Goal: Task Accomplishment & Management: Complete application form

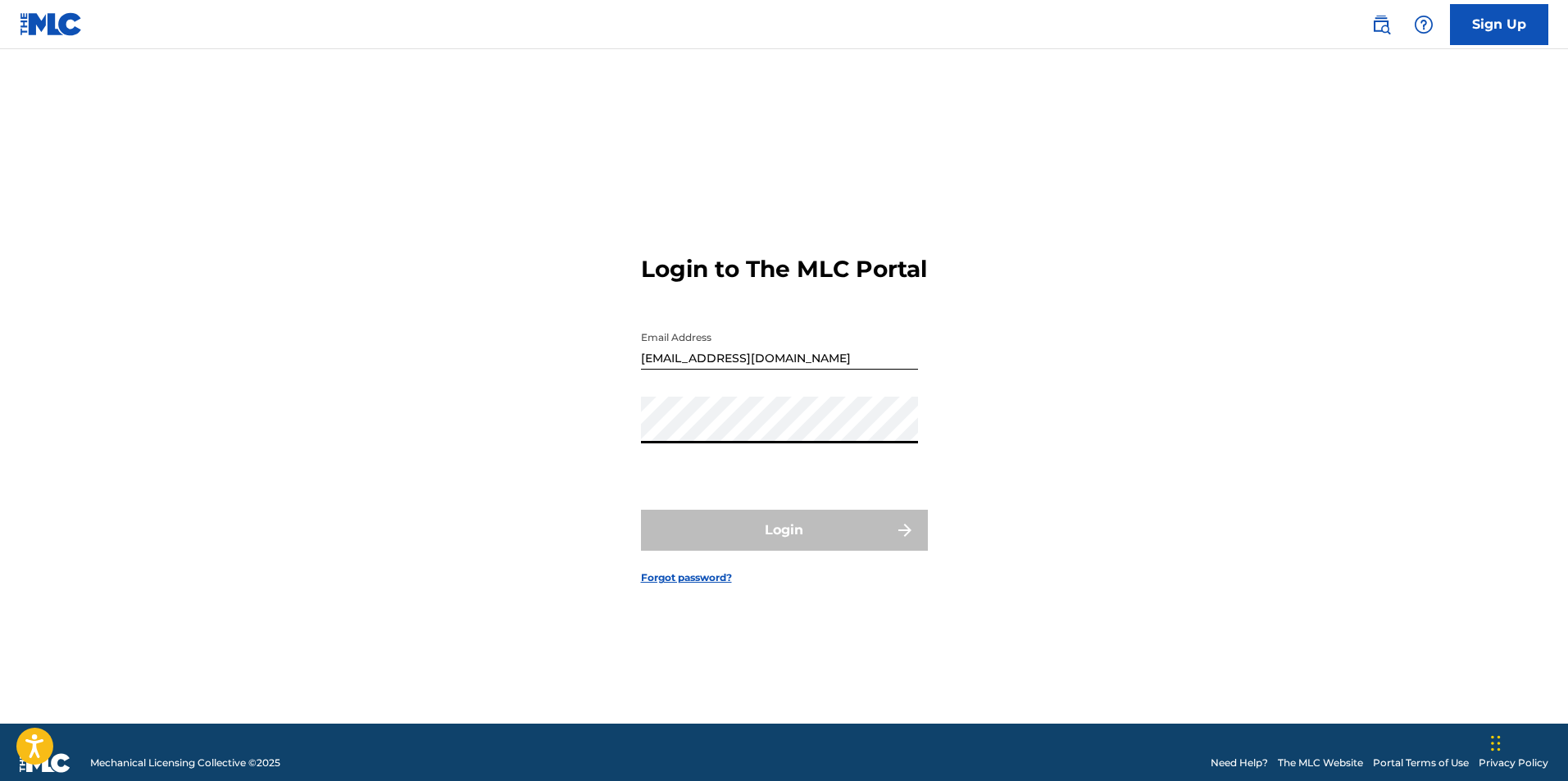
type input "[EMAIL_ADDRESS][DOMAIN_NAME]"
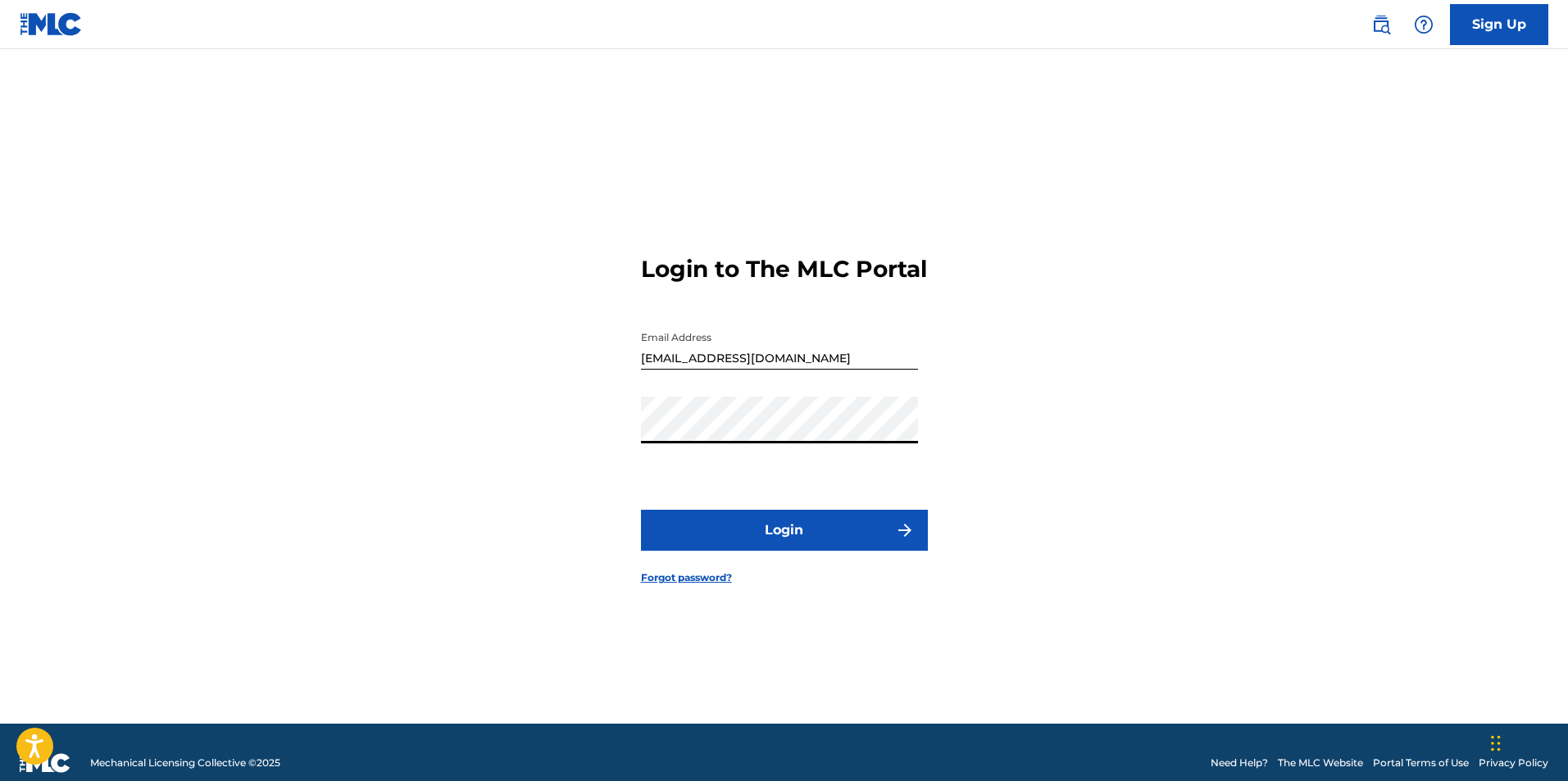
click at [803, 551] on button "Login" at bounding box center [784, 530] width 287 height 41
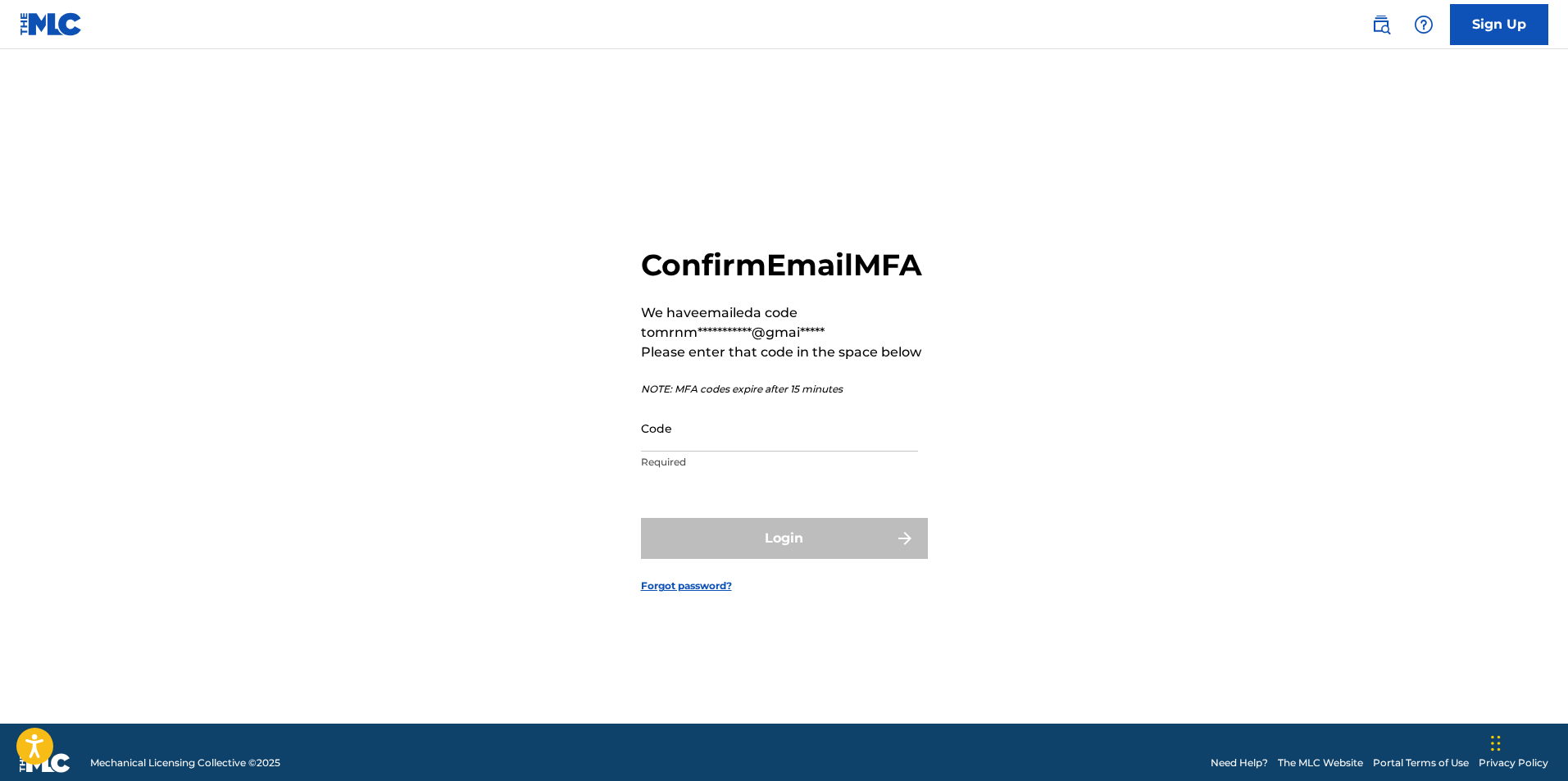
drag, startPoint x: 750, startPoint y: 451, endPoint x: 763, endPoint y: 444, distance: 14.8
click at [750, 452] on input "Code" at bounding box center [779, 428] width 277 height 47
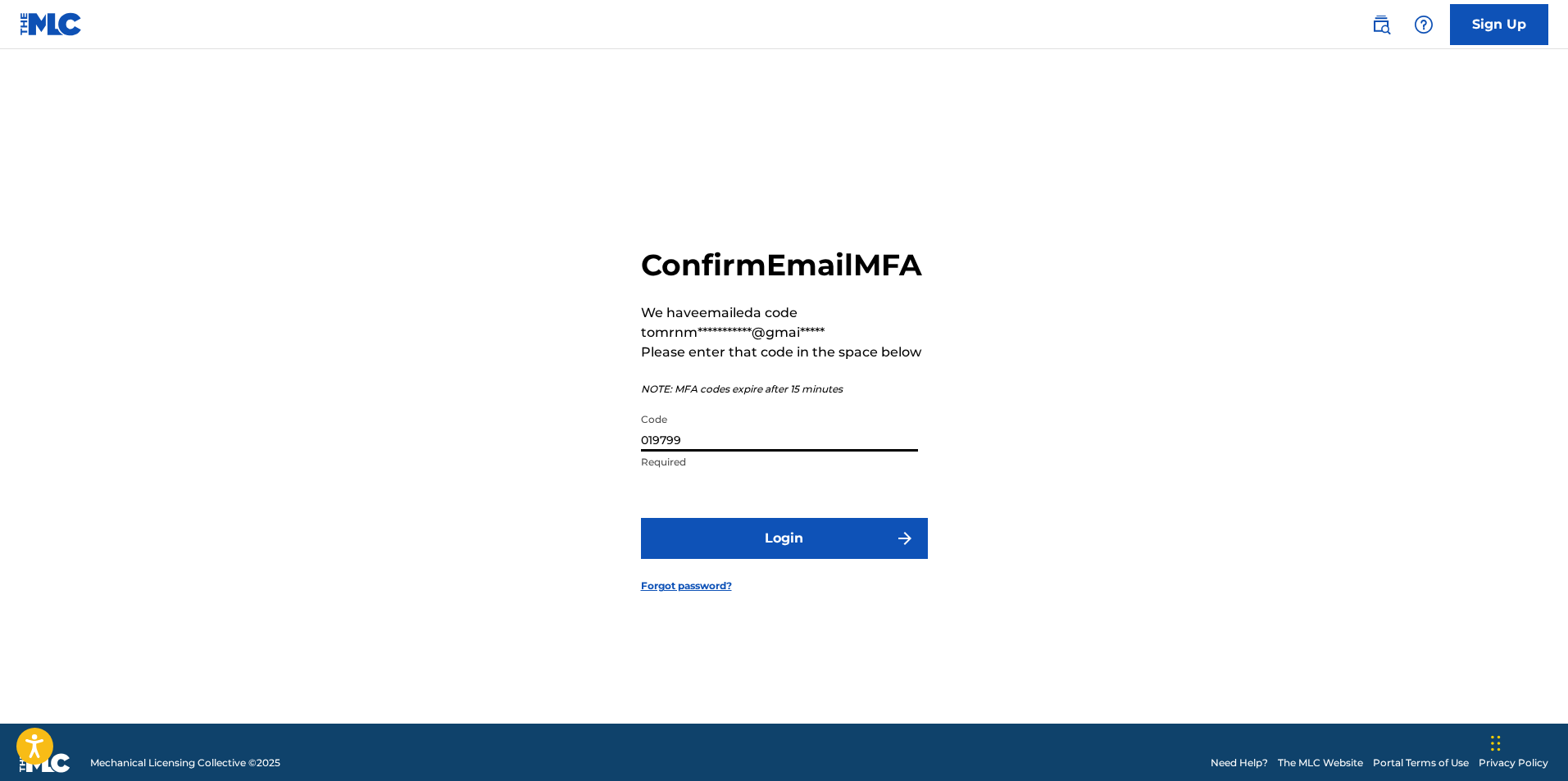
type input "019799"
click at [761, 553] on button "Login" at bounding box center [784, 539] width 287 height 41
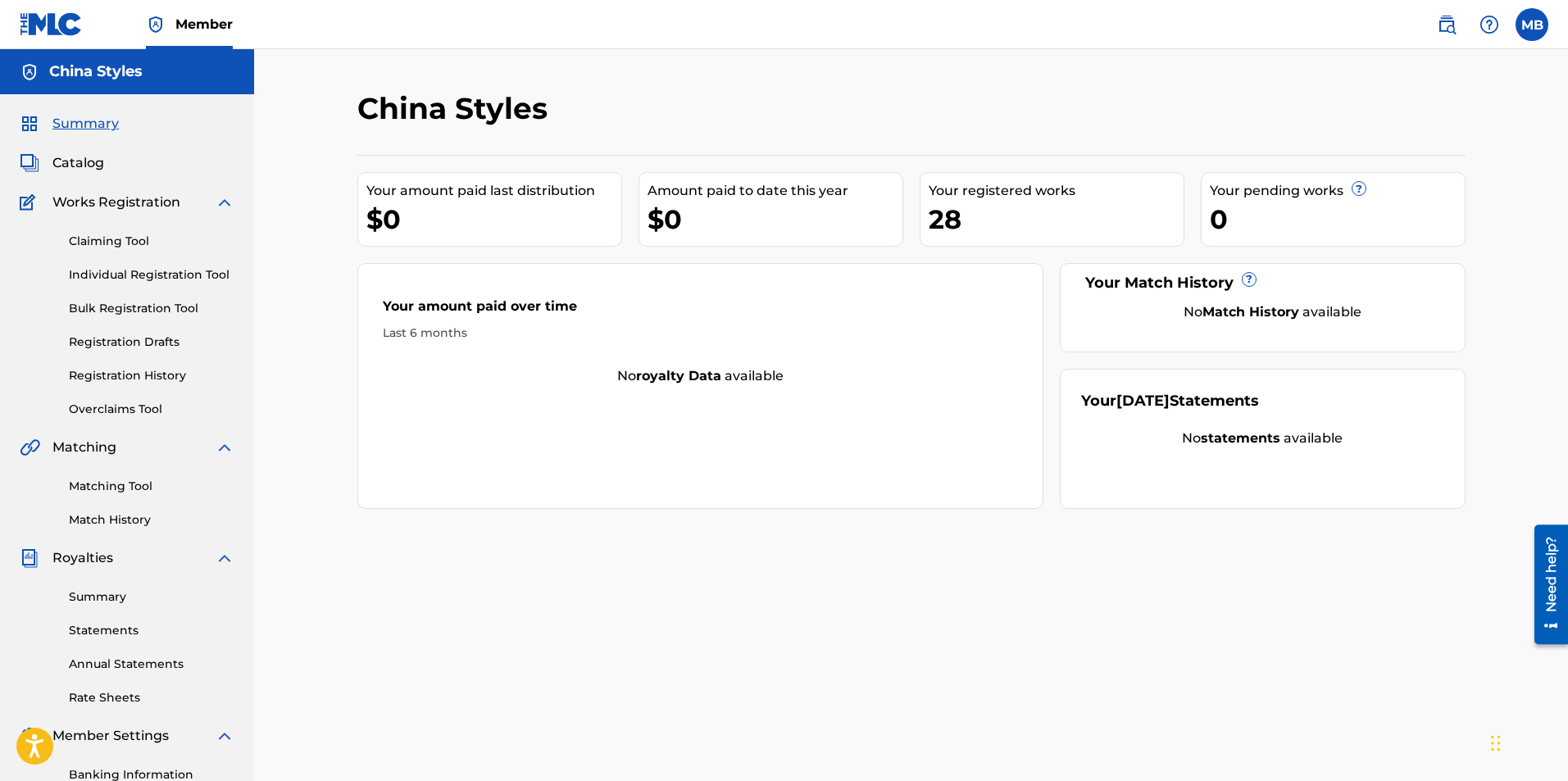
click at [136, 272] on link "Individual Registration Tool" at bounding box center [151, 274] width 166 height 17
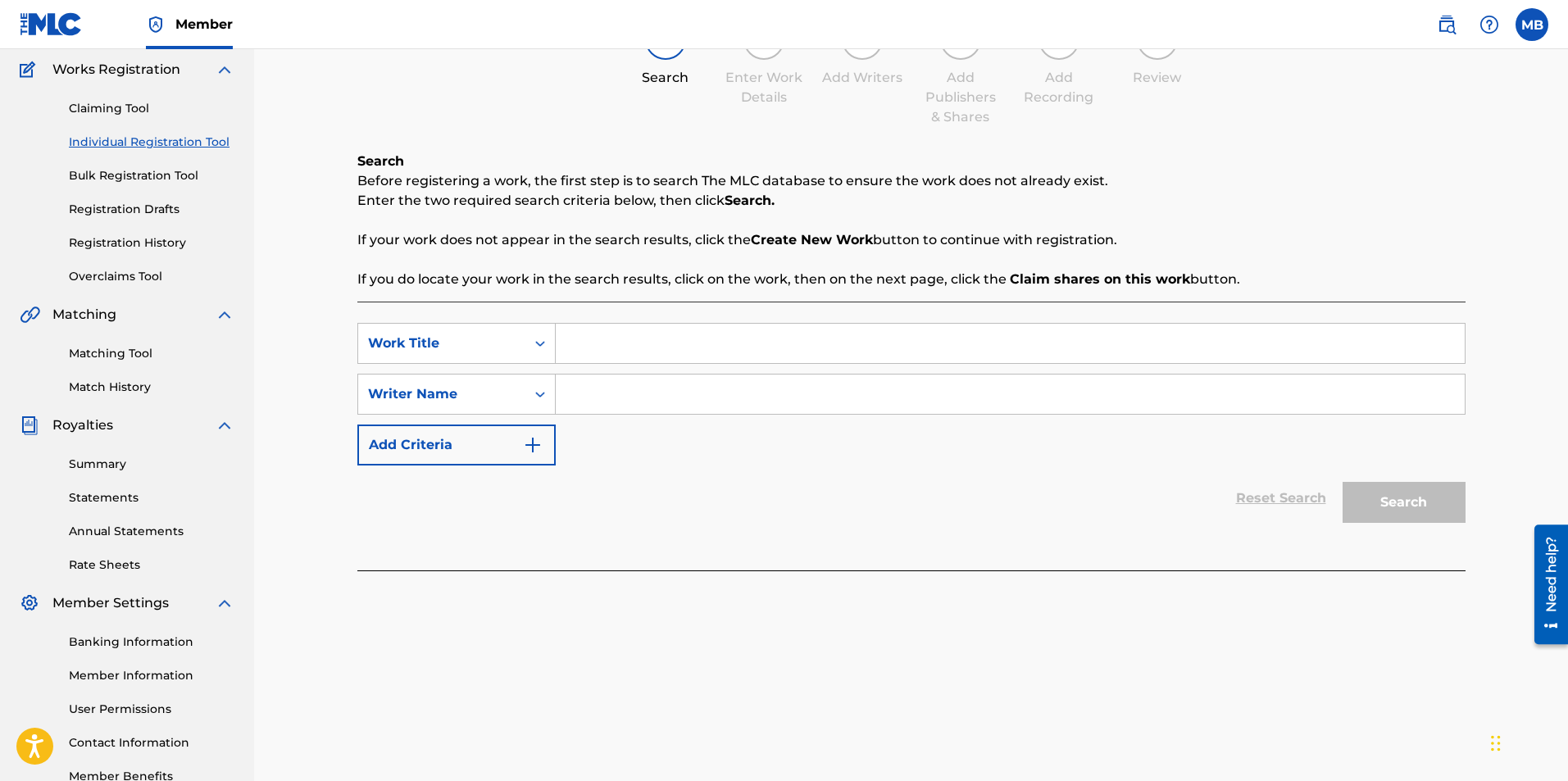
scroll to position [164, 0]
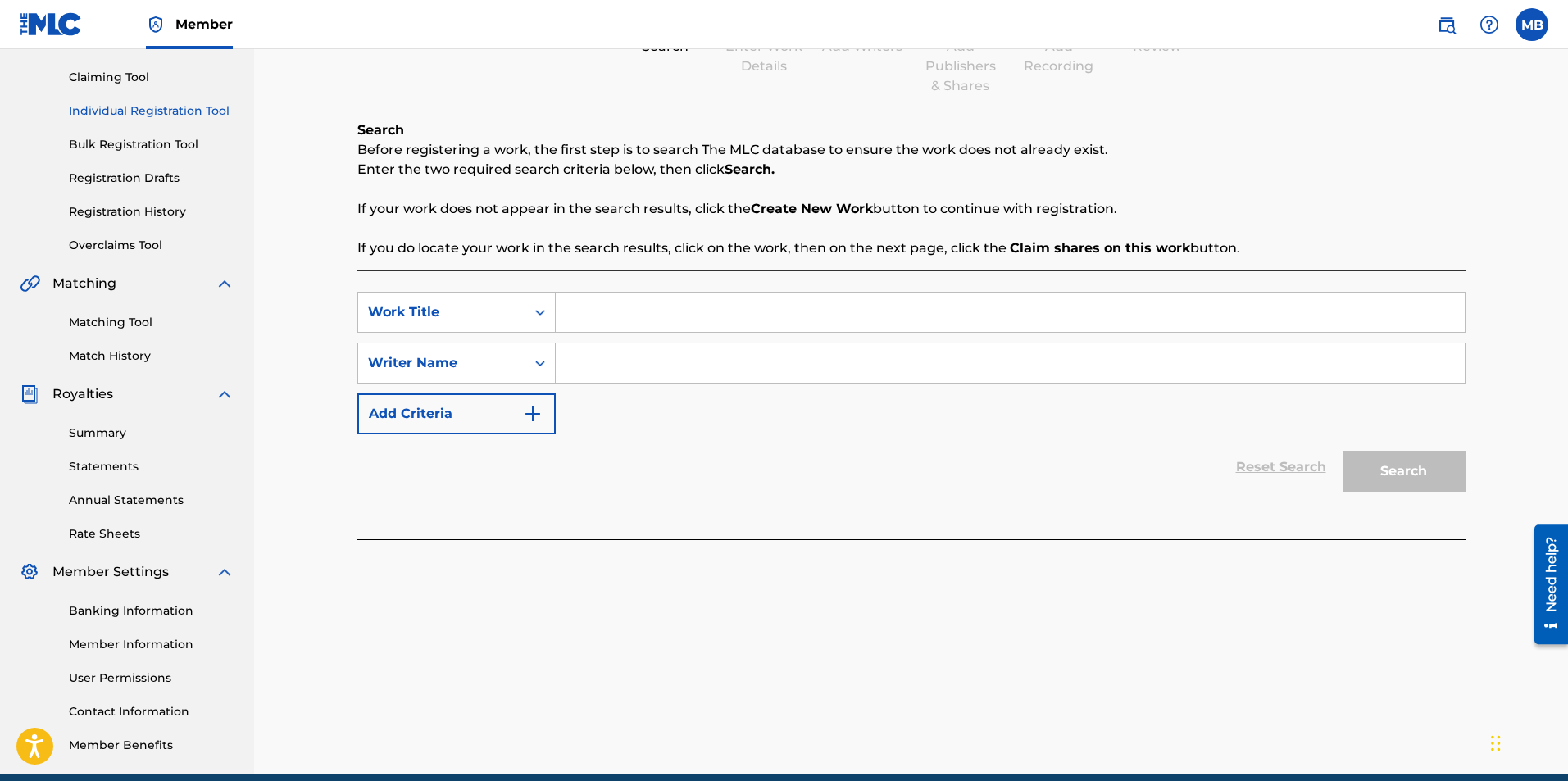
click at [133, 332] on div "Matching Tool Match History" at bounding box center [127, 328] width 215 height 71
click at [126, 319] on link "Matching Tool" at bounding box center [151, 322] width 166 height 17
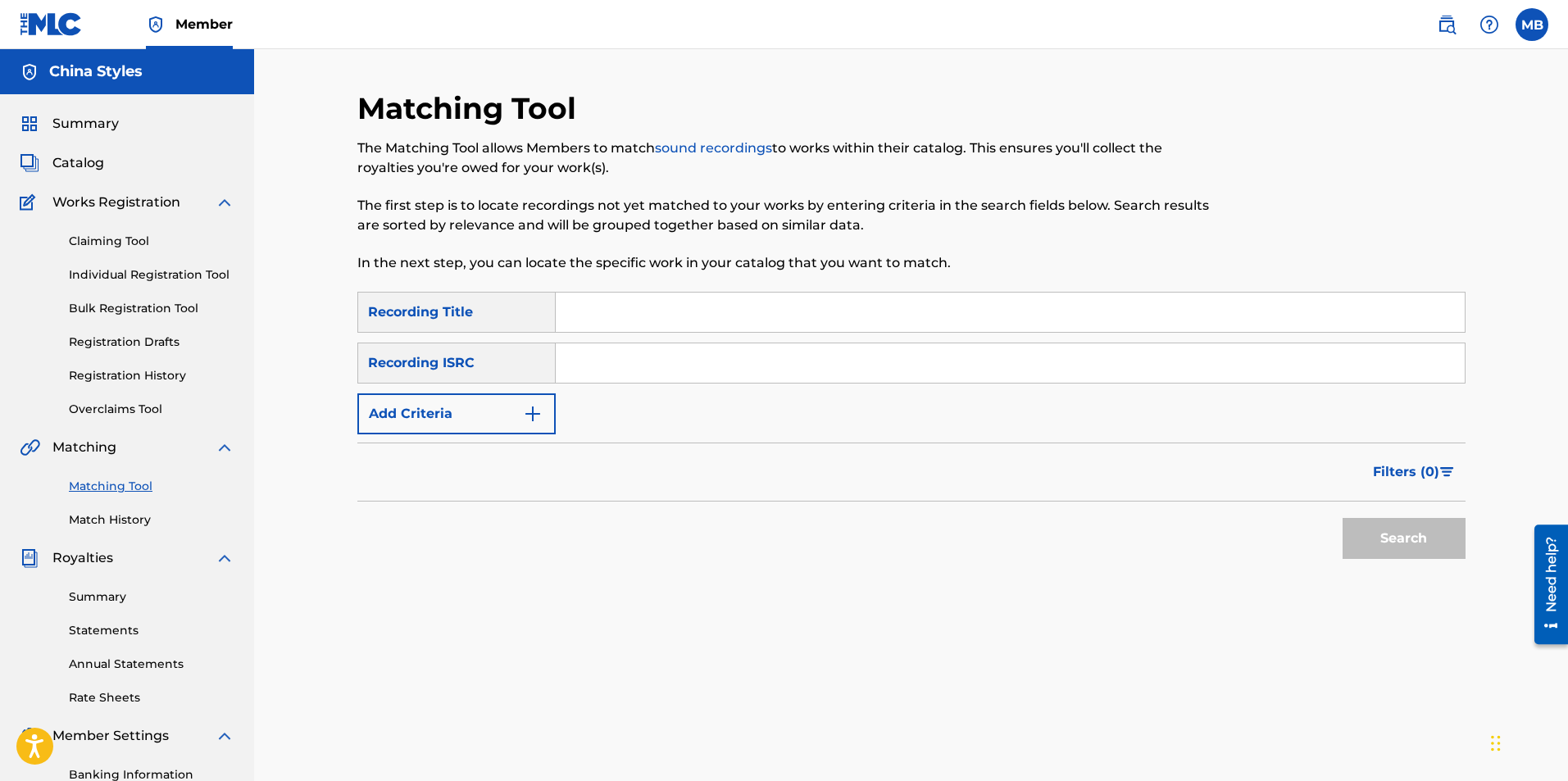
click at [528, 417] on img "Search Form" at bounding box center [533, 414] width 20 height 20
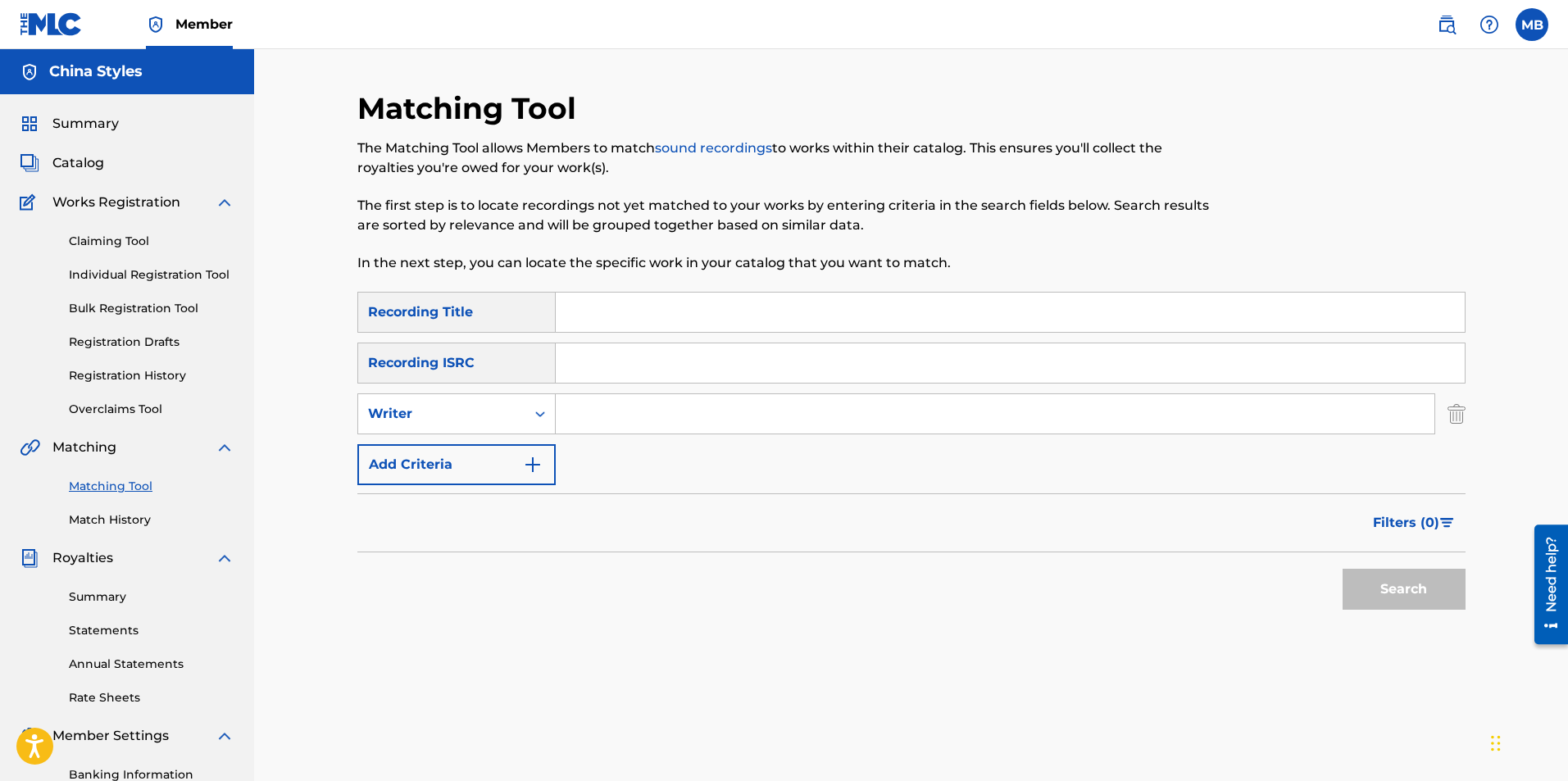
click at [566, 408] on input "Search Form" at bounding box center [995, 414] width 879 height 40
type input "China Styles"
click at [1343, 569] on button "Search" at bounding box center [1404, 589] width 123 height 41
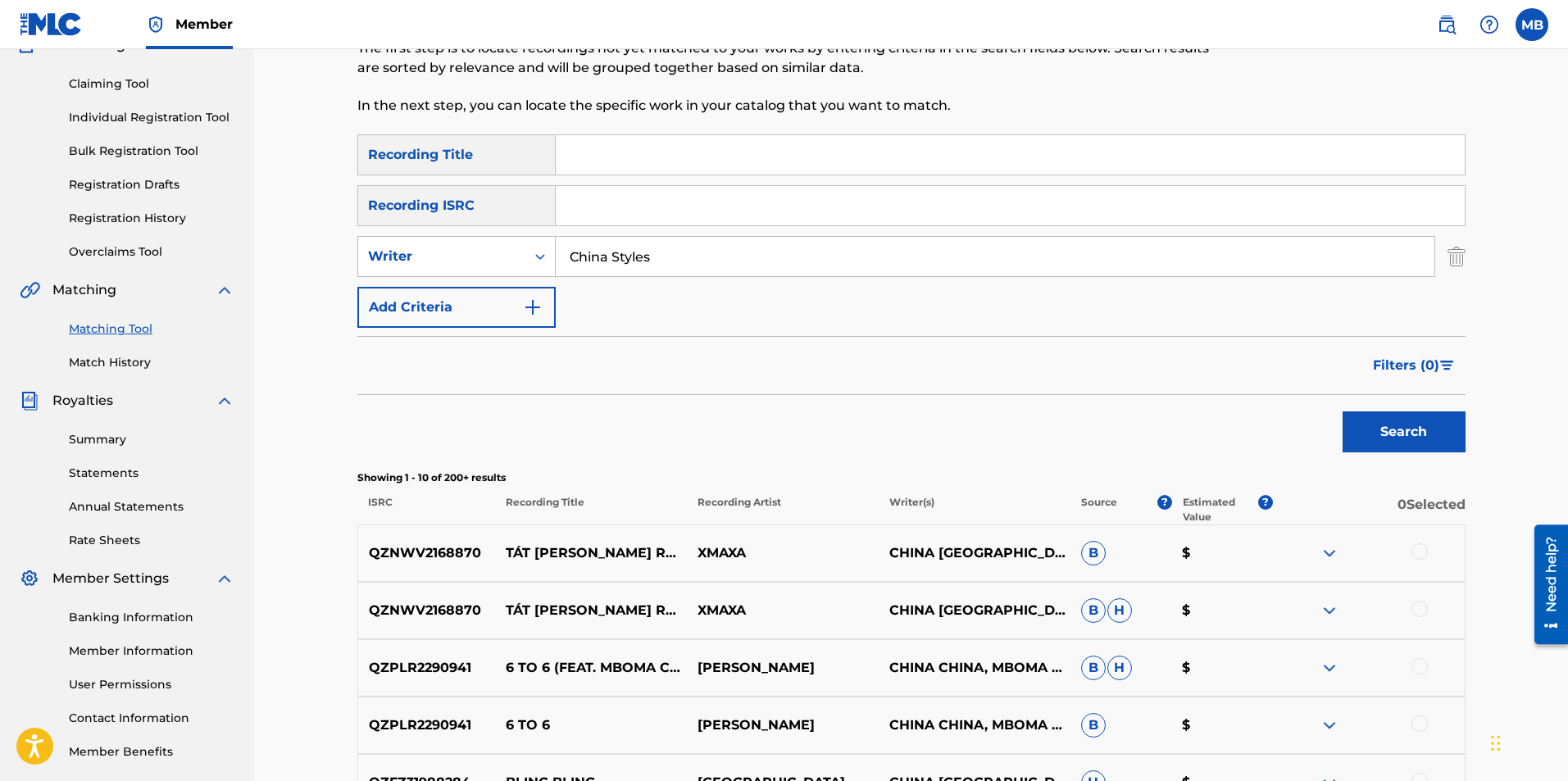
scroll to position [103, 0]
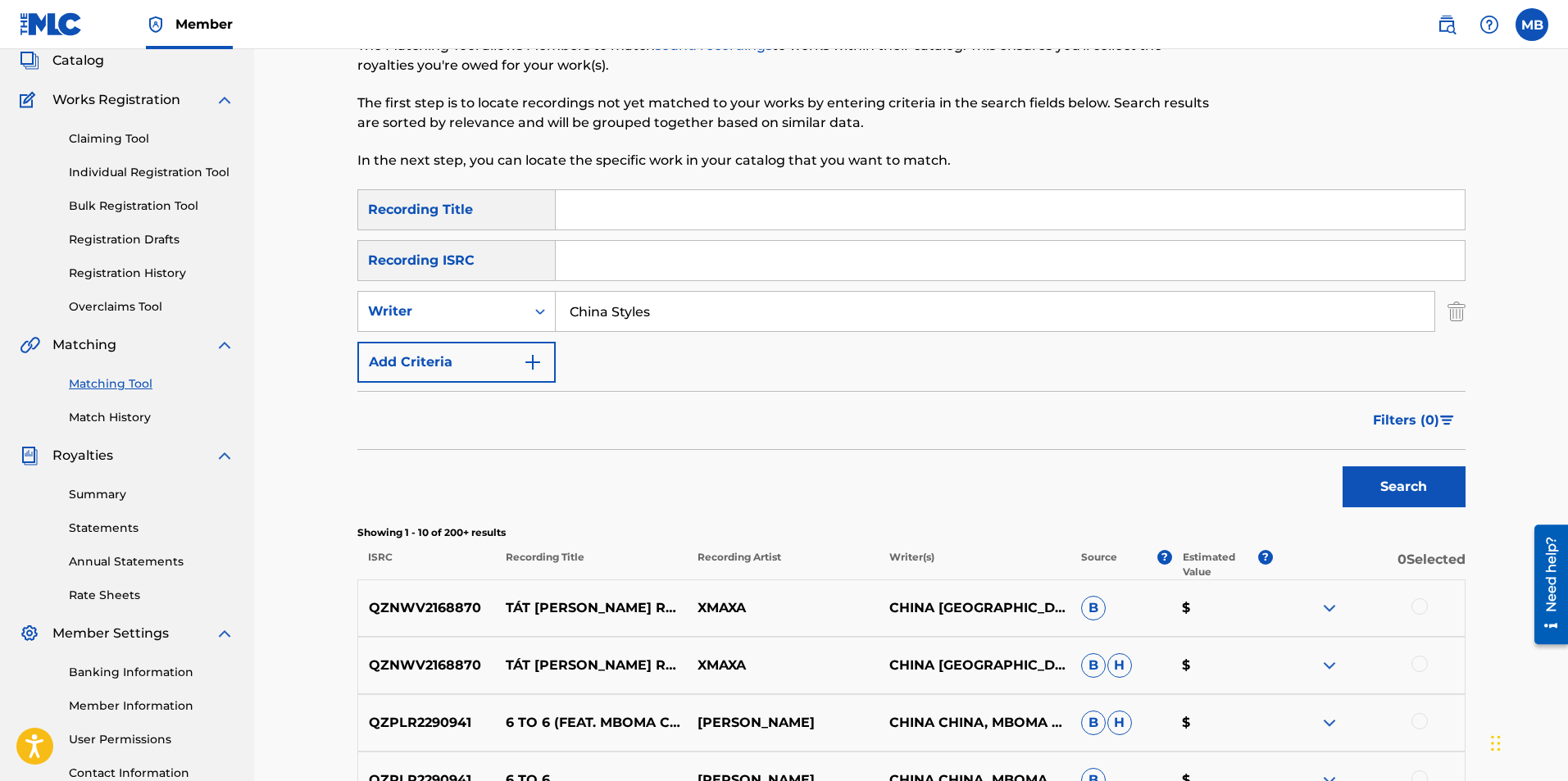
click at [601, 207] on input "Search Form" at bounding box center [1010, 210] width 909 height 40
click at [607, 262] on input "Search Form" at bounding box center [1010, 261] width 909 height 40
click at [550, 363] on button "Add Criteria" at bounding box center [456, 363] width 198 height 41
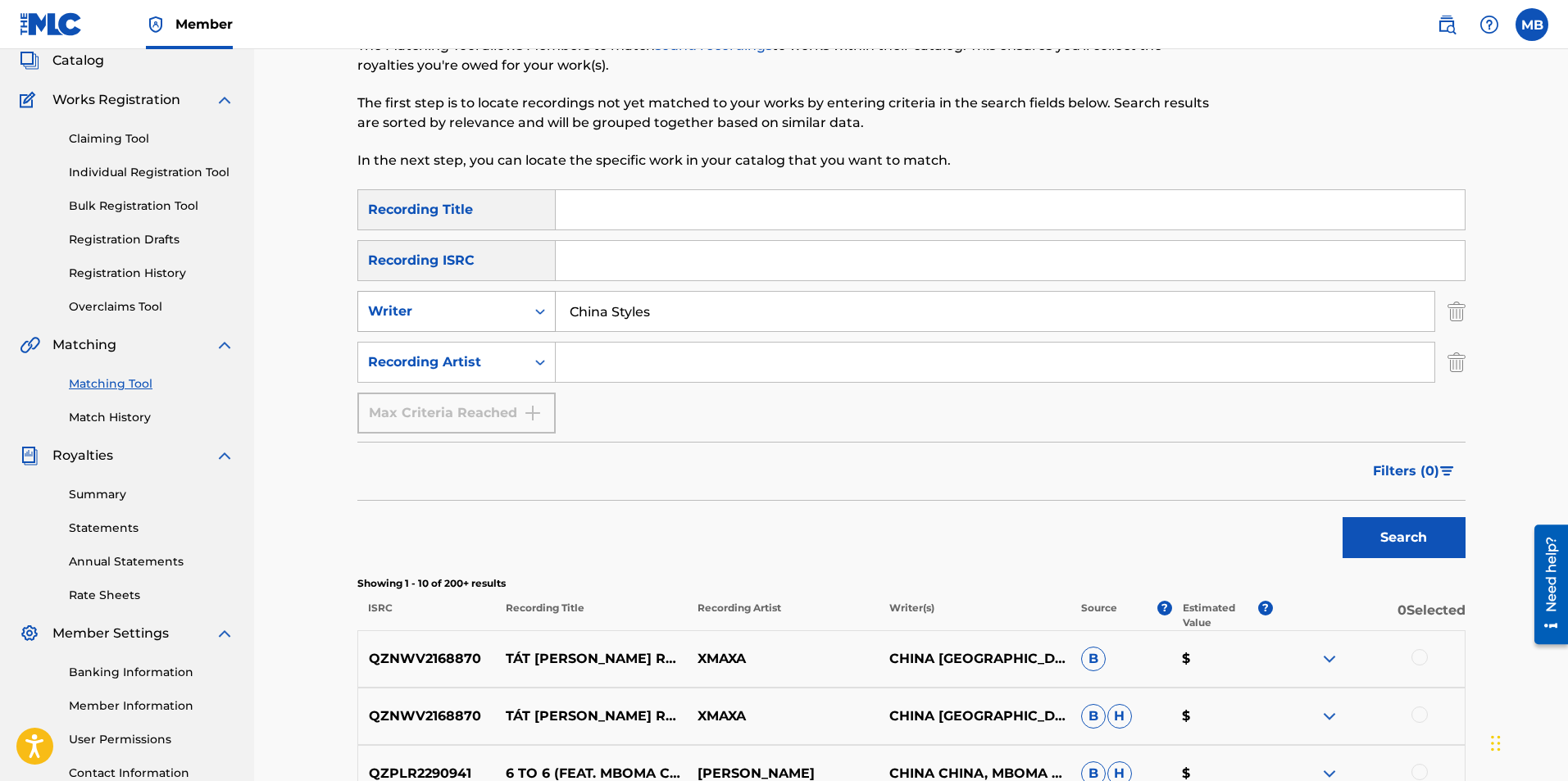
drag, startPoint x: 659, startPoint y: 310, endPoint x: 488, endPoint y: 302, distance: 171.2
click at [488, 302] on div "SearchWithCriteria7e08c6b2-44c5-43d3-bfba-03c8ffa34985 Writer China Styles" at bounding box center [911, 311] width 1108 height 41
click at [589, 360] on input "Search Form" at bounding box center [995, 363] width 879 height 40
type input "China Styles"
click at [1343, 517] on button "Search" at bounding box center [1404, 538] width 123 height 41
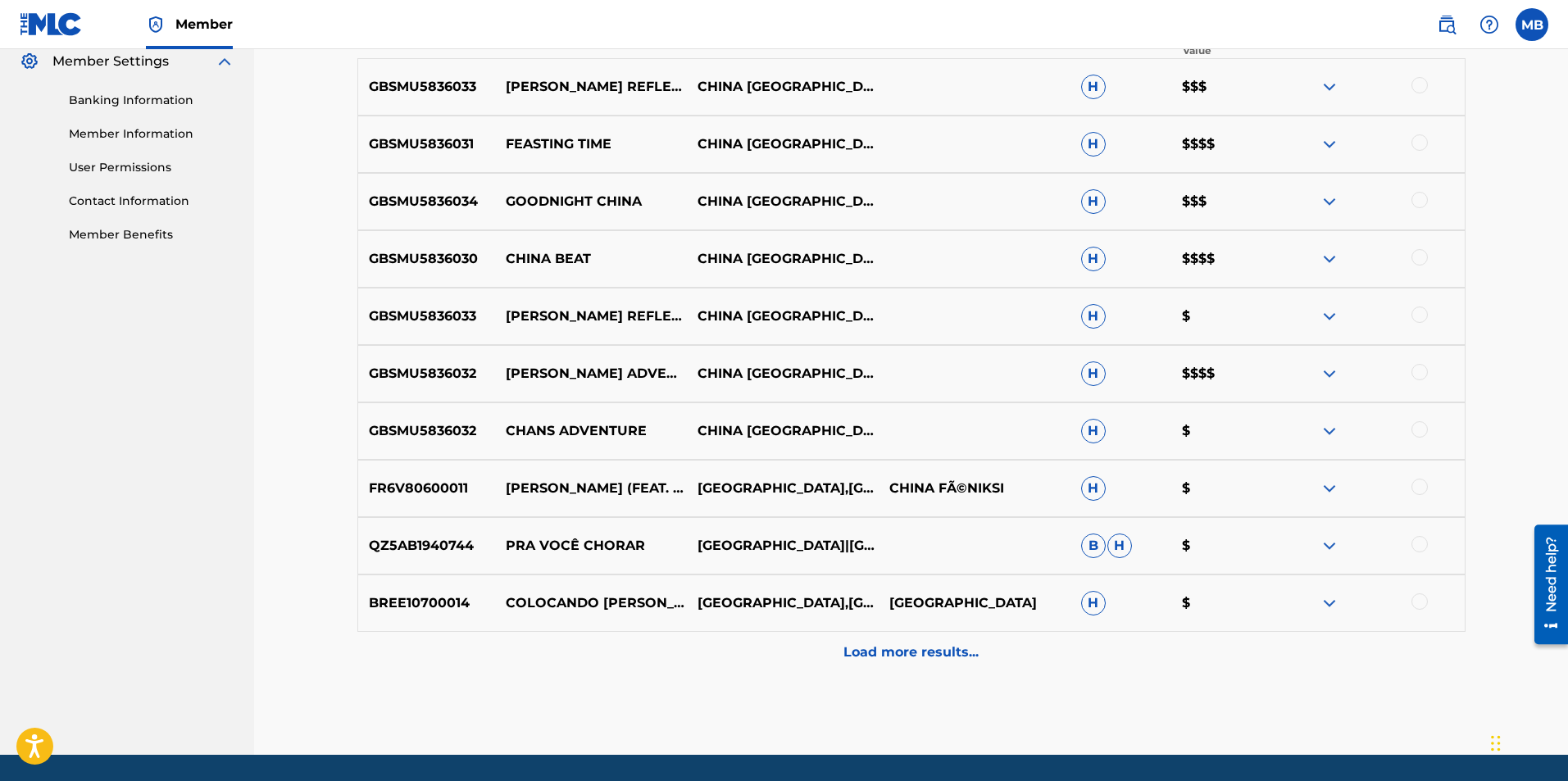
scroll to position [676, 0]
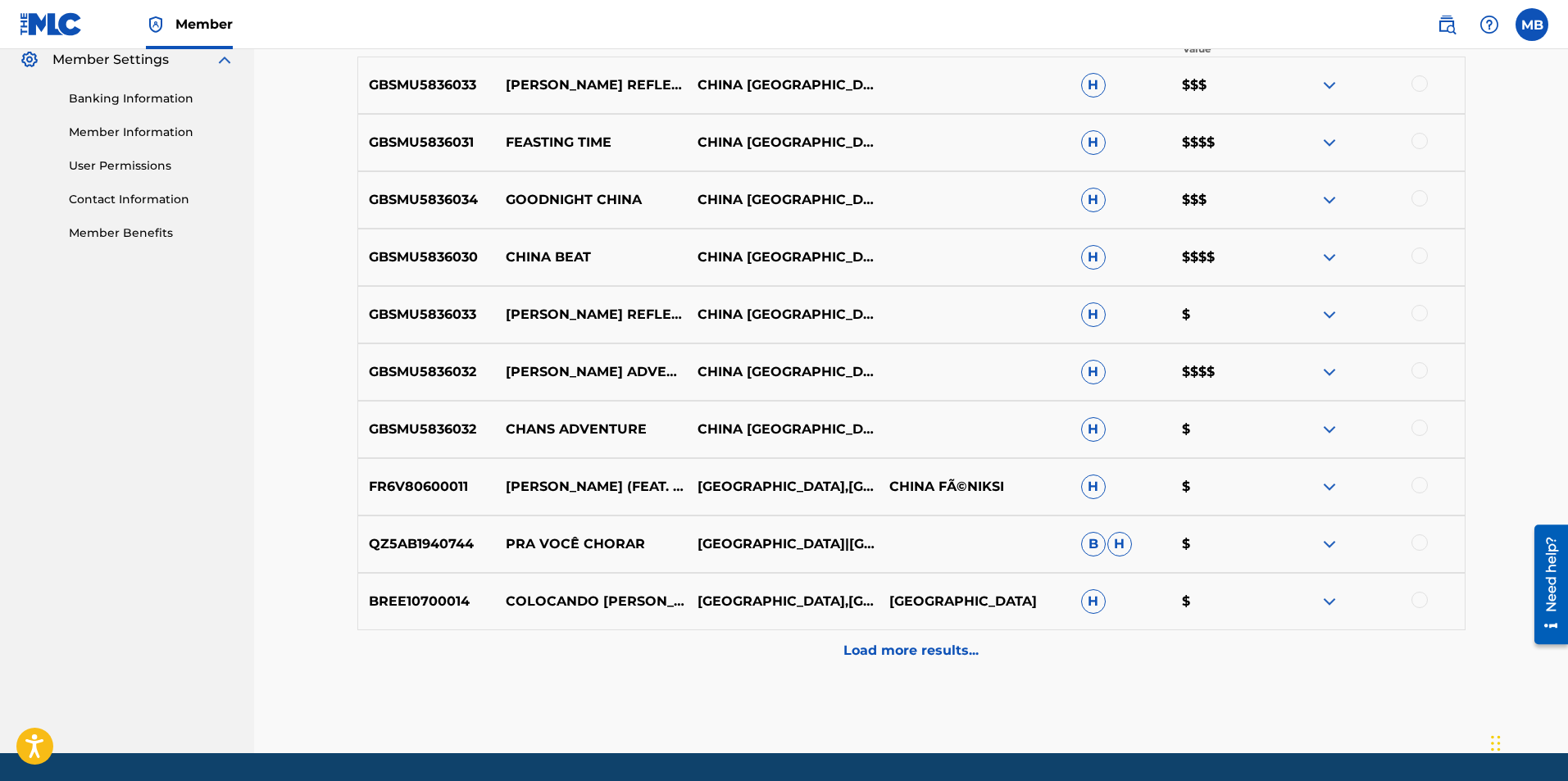
click at [929, 659] on p "Load more results..." at bounding box center [911, 651] width 135 height 20
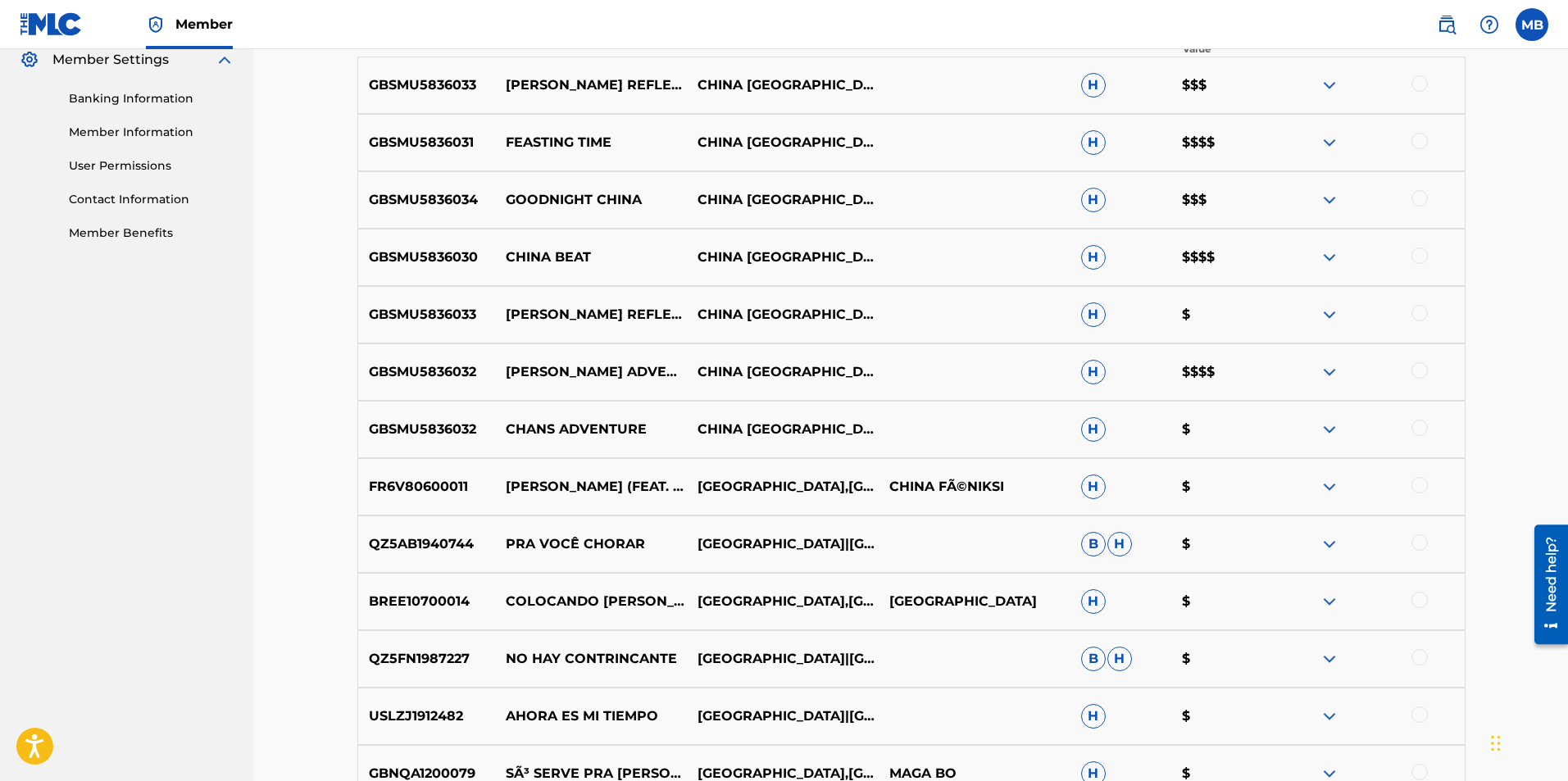
click at [1322, 365] on img at bounding box center [1329, 373] width 20 height 20
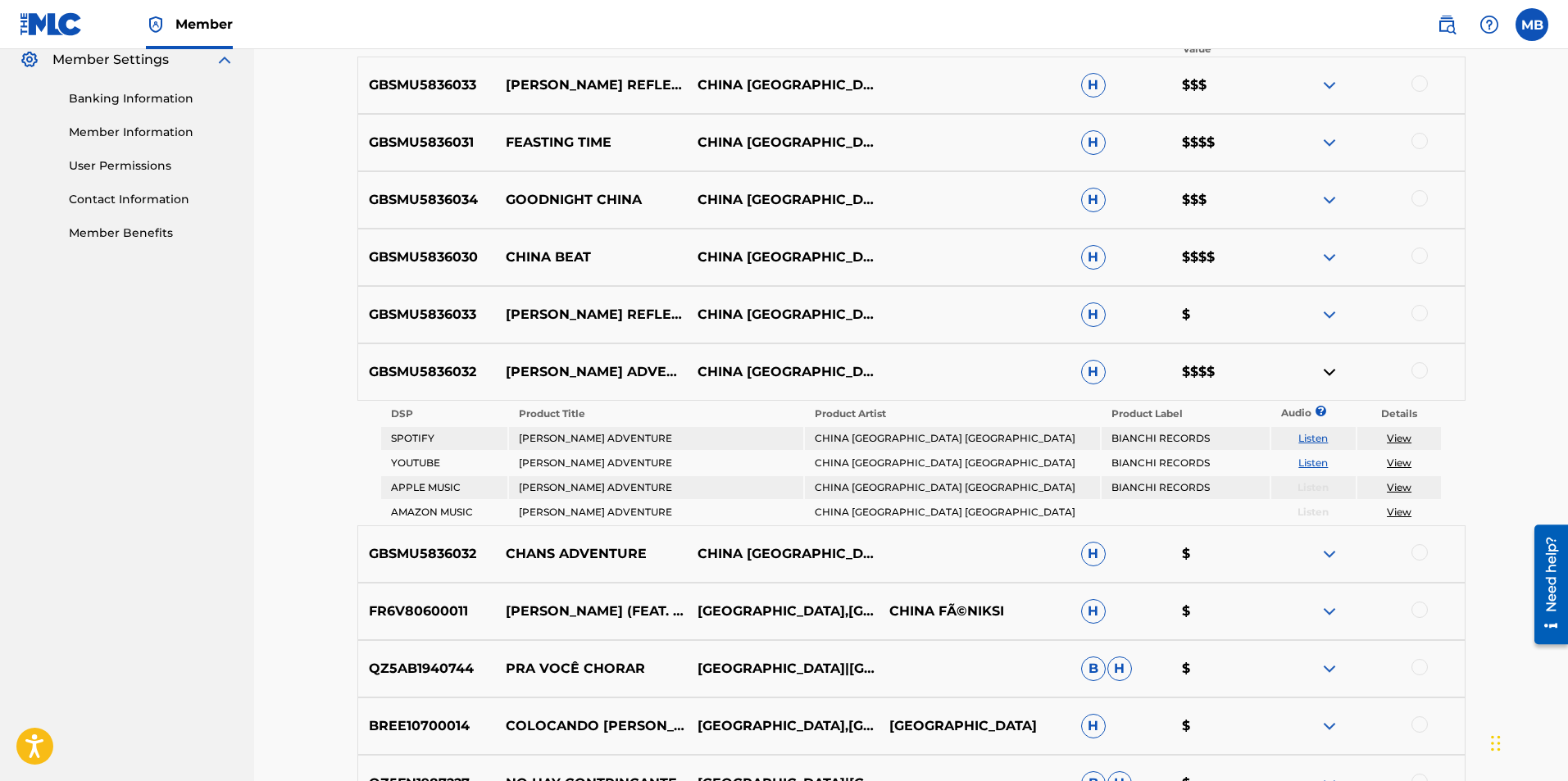
click at [1401, 437] on link "View" at bounding box center [1399, 438] width 24 height 13
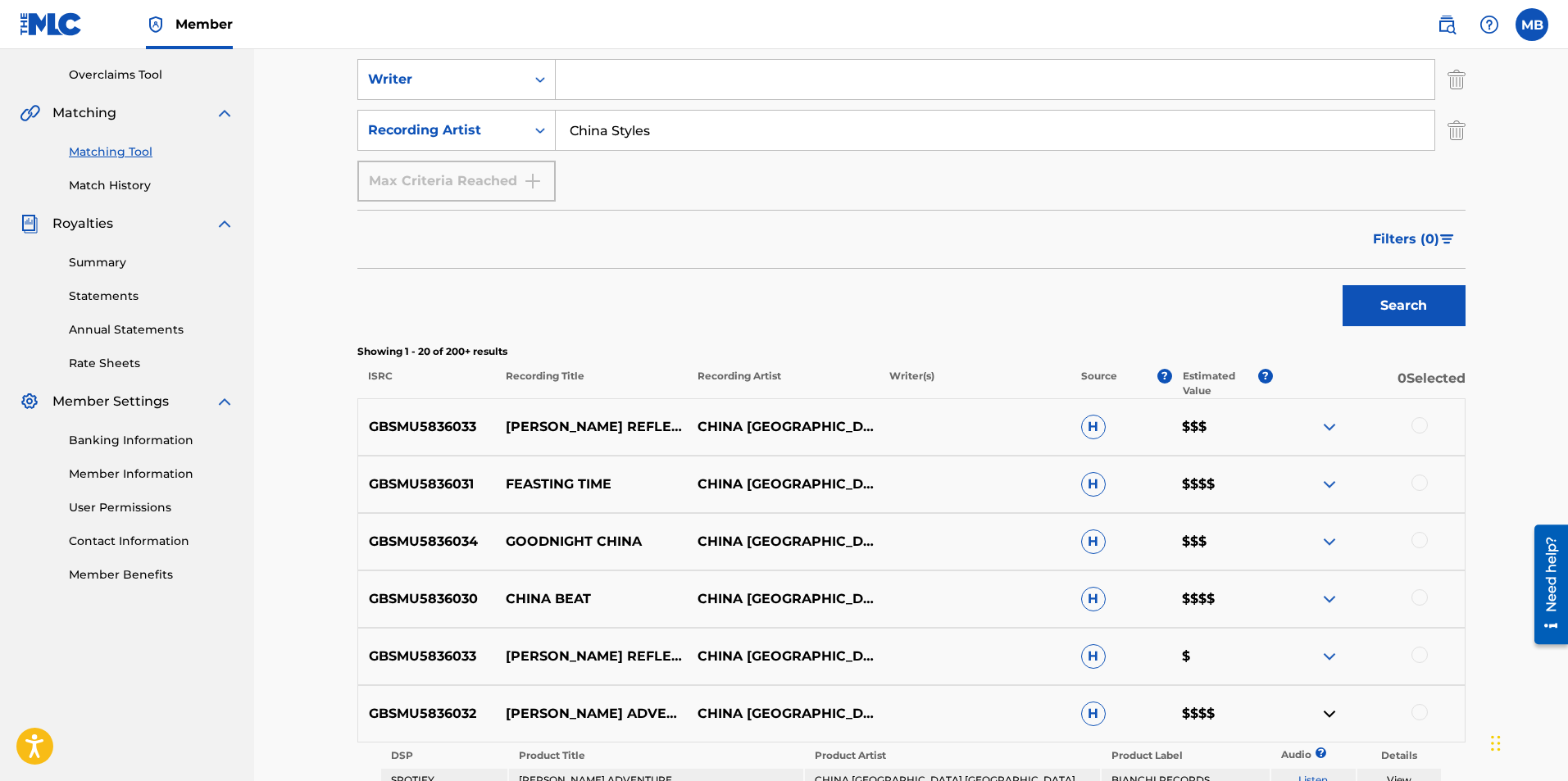
scroll to position [442, 0]
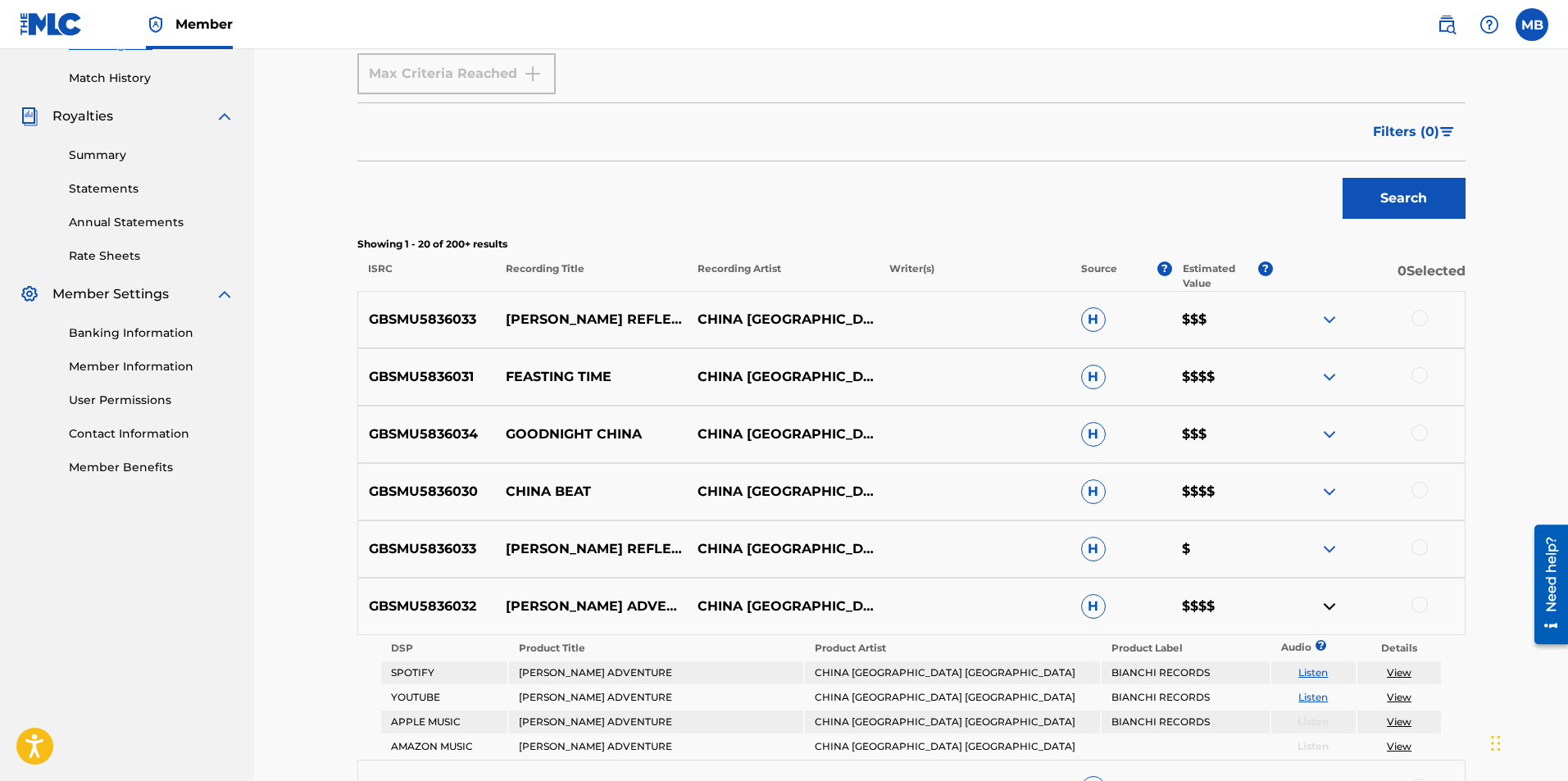
click at [1333, 378] on img at bounding box center [1329, 377] width 20 height 20
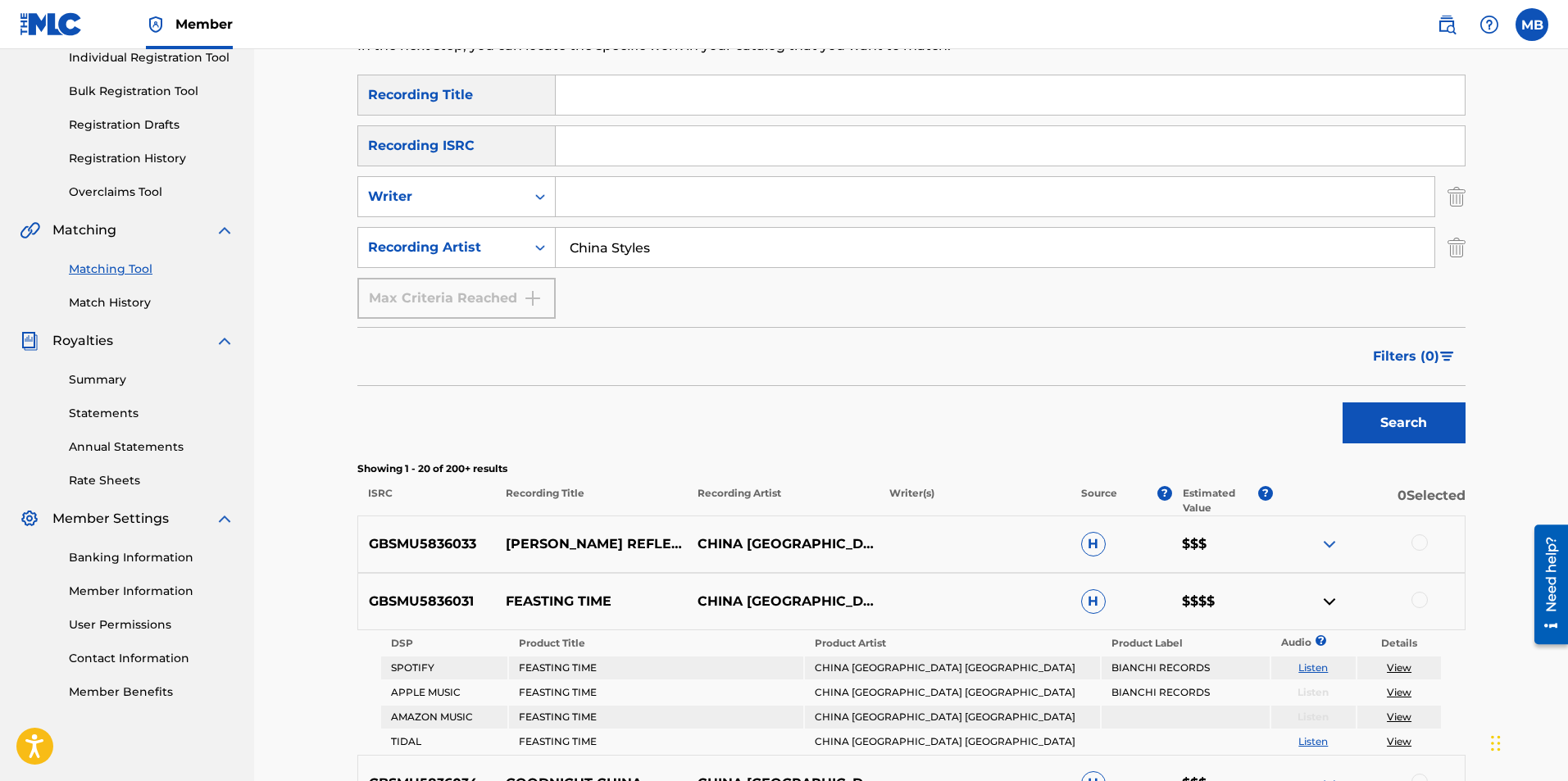
scroll to position [196, 0]
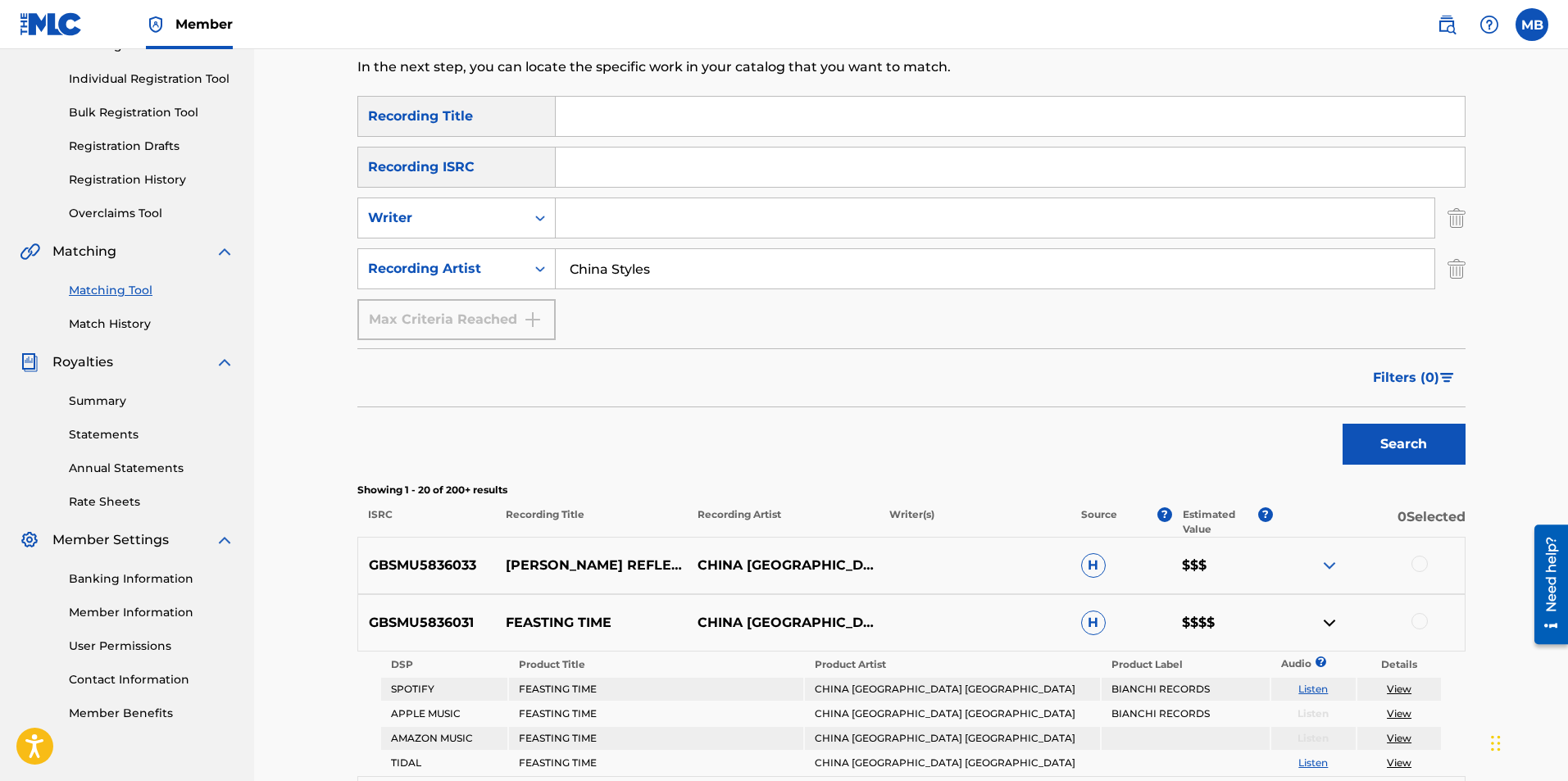
click at [1415, 374] on span "Filters ( 0 )" at bounding box center [1406, 378] width 67 height 20
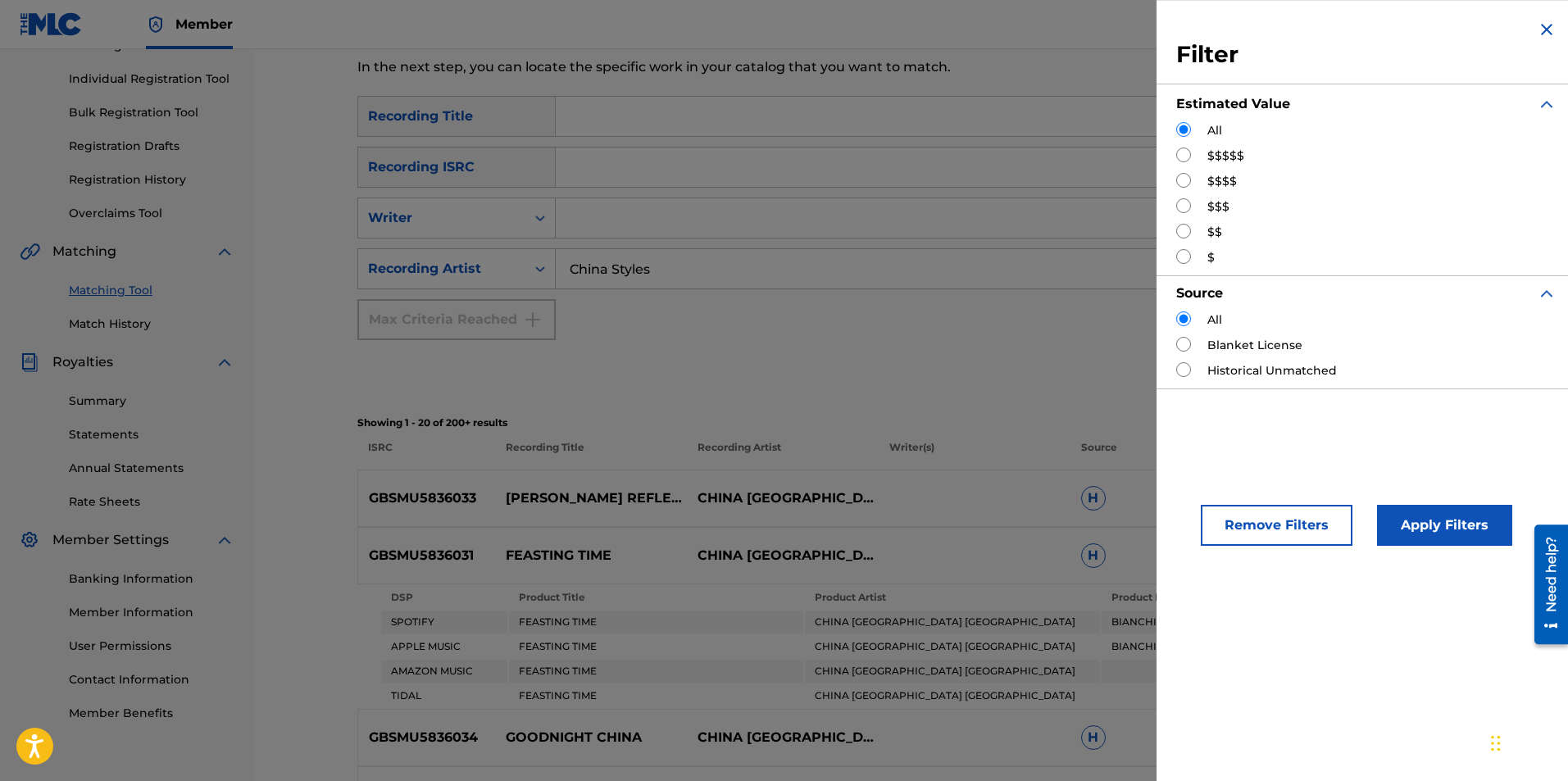
click at [1537, 29] on img "Search Form" at bounding box center [1547, 30] width 20 height 20
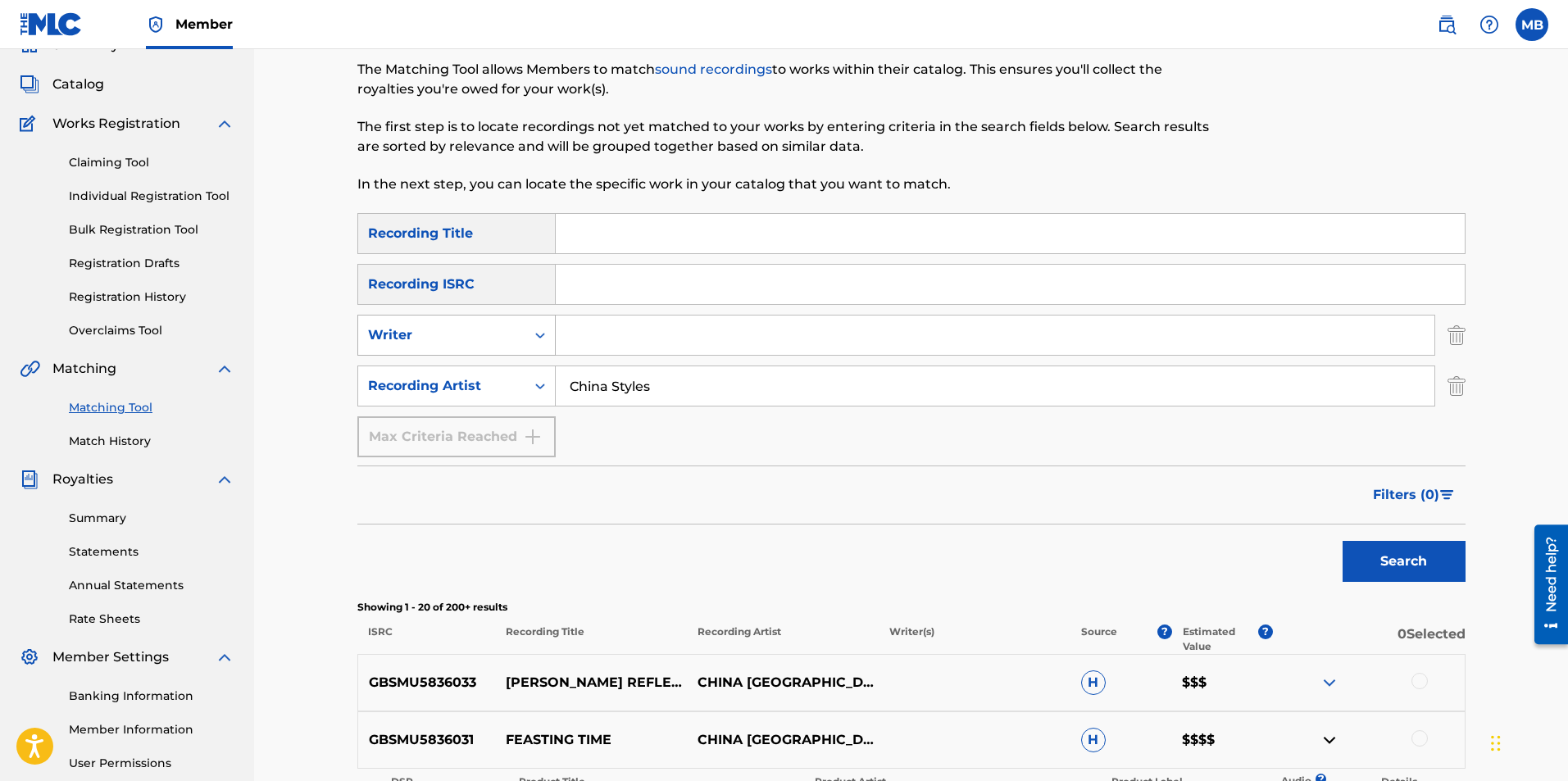
scroll to position [32, 0]
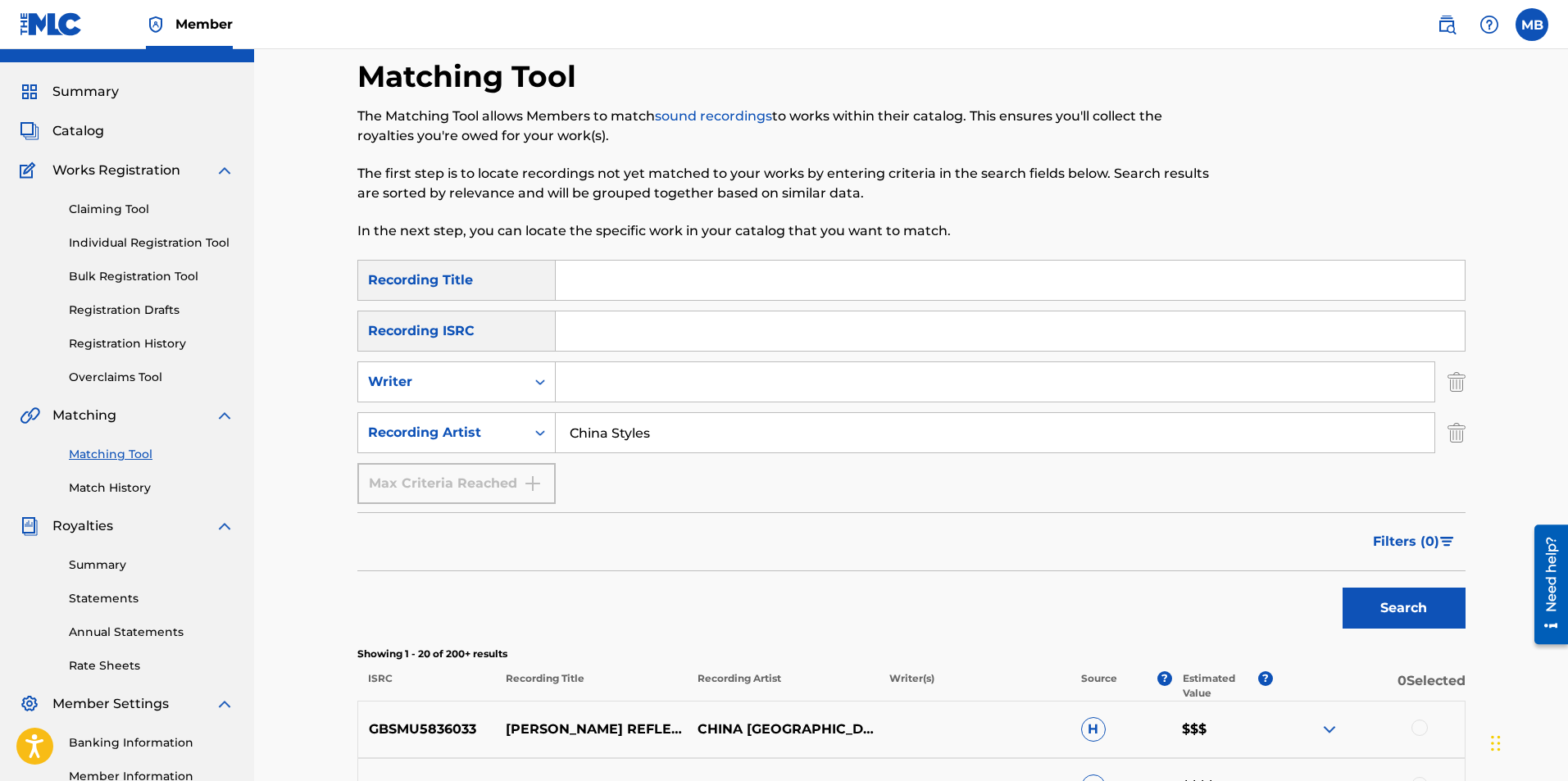
click at [106, 206] on link "Claiming Tool" at bounding box center [151, 209] width 166 height 17
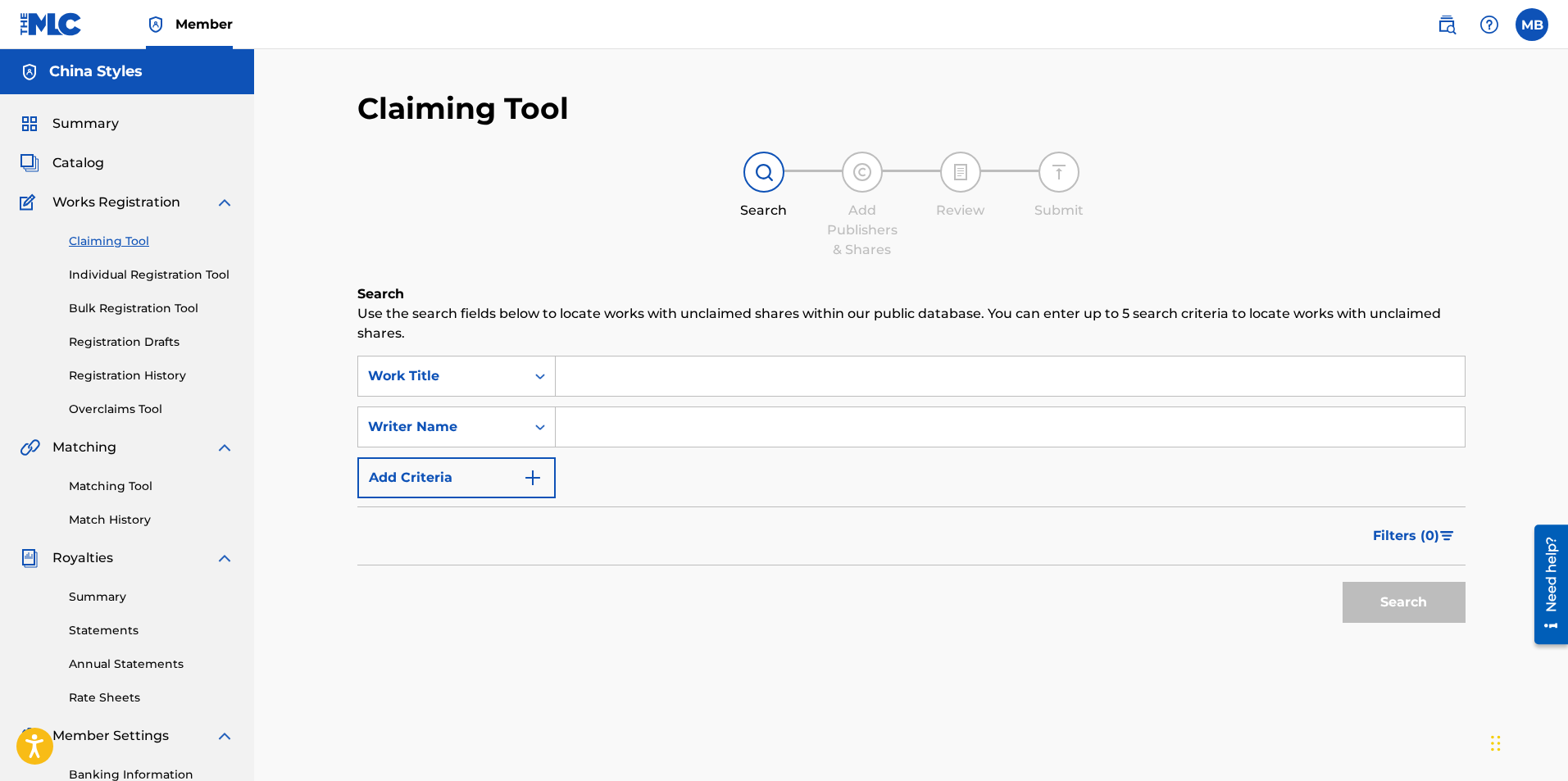
click at [666, 426] on input "Search Form" at bounding box center [1010, 427] width 909 height 40
type input "China Styles"
click at [1418, 597] on button "Search" at bounding box center [1404, 603] width 123 height 41
drag, startPoint x: 684, startPoint y: 435, endPoint x: 479, endPoint y: 429, distance: 205.1
click at [479, 429] on div "SearchWithCriteria79d6b454-c778-4577-bbb4-9c8223affc79 Writer Name [PERSON_NAME]" at bounding box center [911, 427] width 1108 height 41
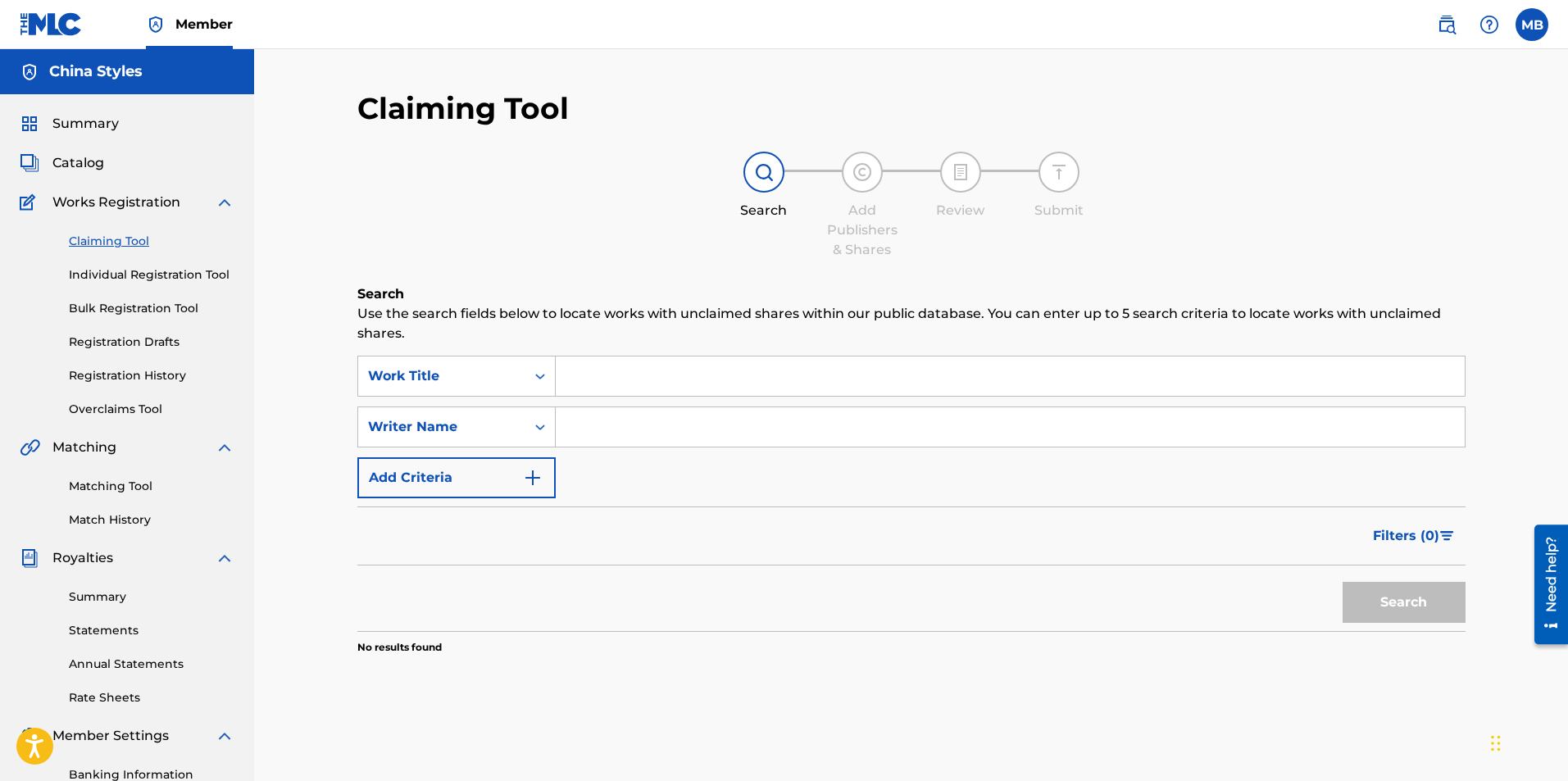
click at [535, 475] on img "Search Form" at bounding box center [533, 478] width 20 height 20
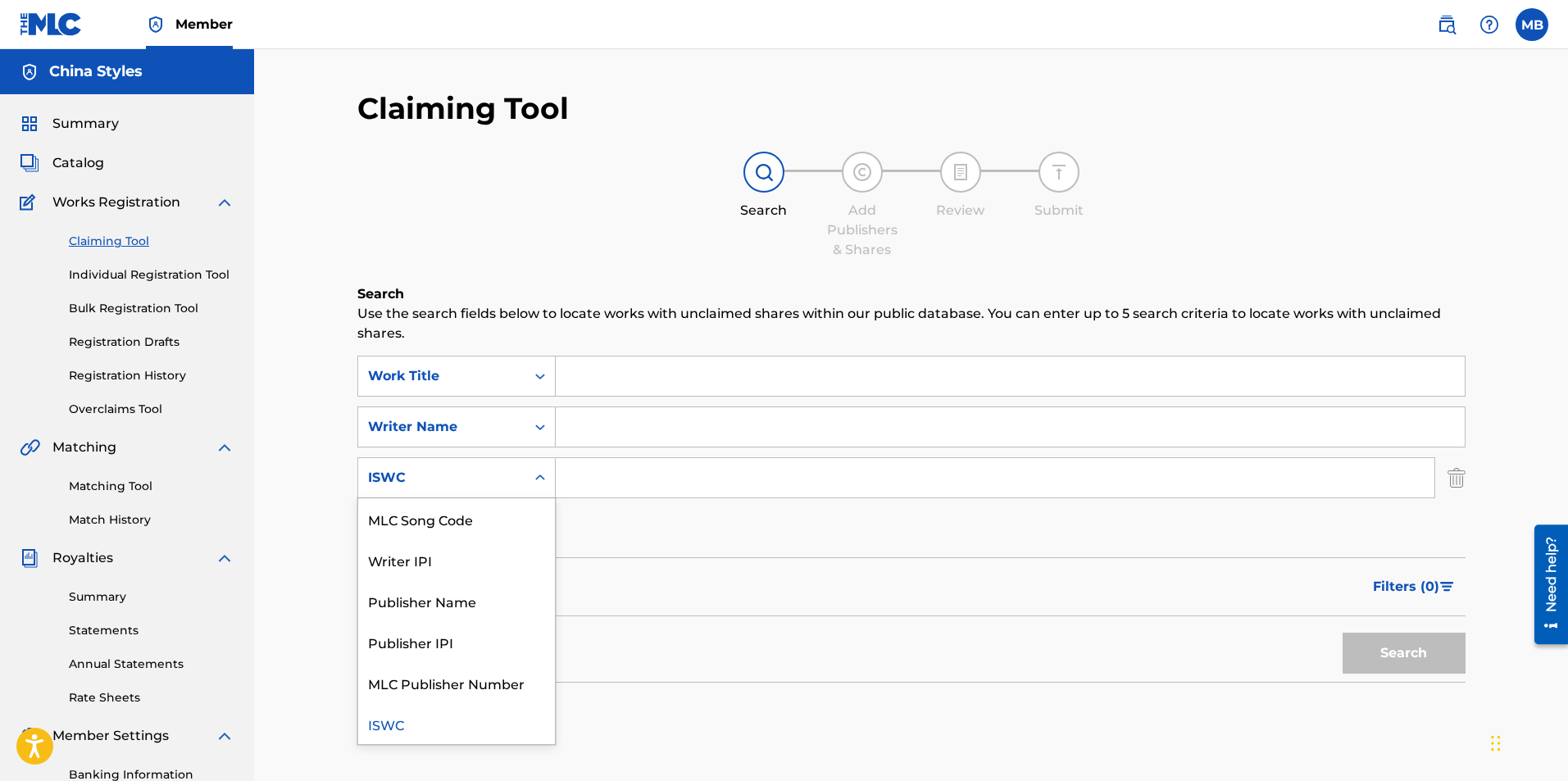
click at [527, 478] on div "Search Form" at bounding box center [540, 478] width 30 height 30
click at [126, 278] on link "Individual Registration Tool" at bounding box center [151, 274] width 166 height 17
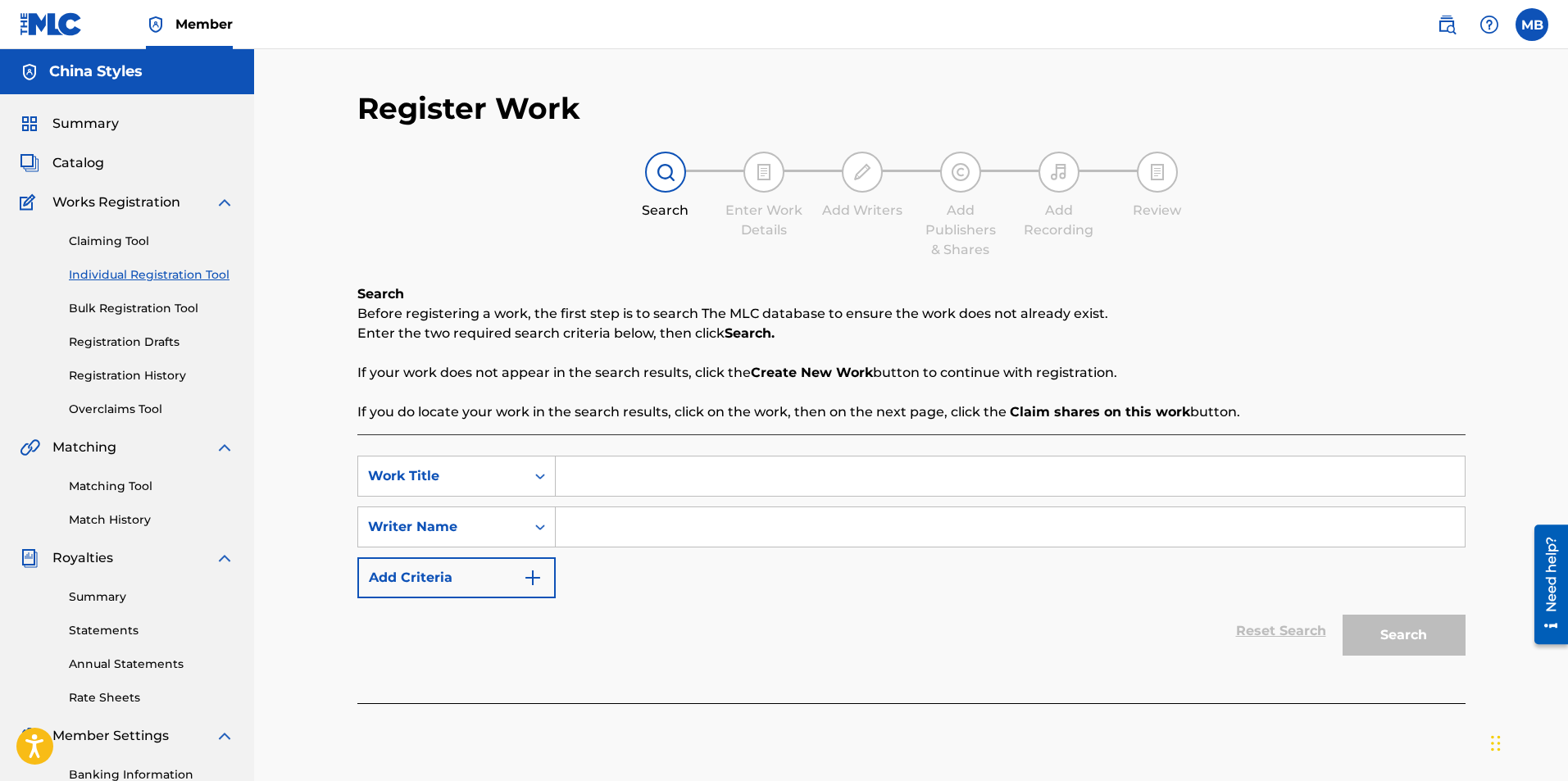
click at [589, 485] on input "Search Form" at bounding box center [1010, 476] width 909 height 40
paste input "Chosen, Not copied"
type input "Chosen, Not copied"
click at [689, 525] on input "Search Form" at bounding box center [1010, 527] width 909 height 40
type input "China Styles"
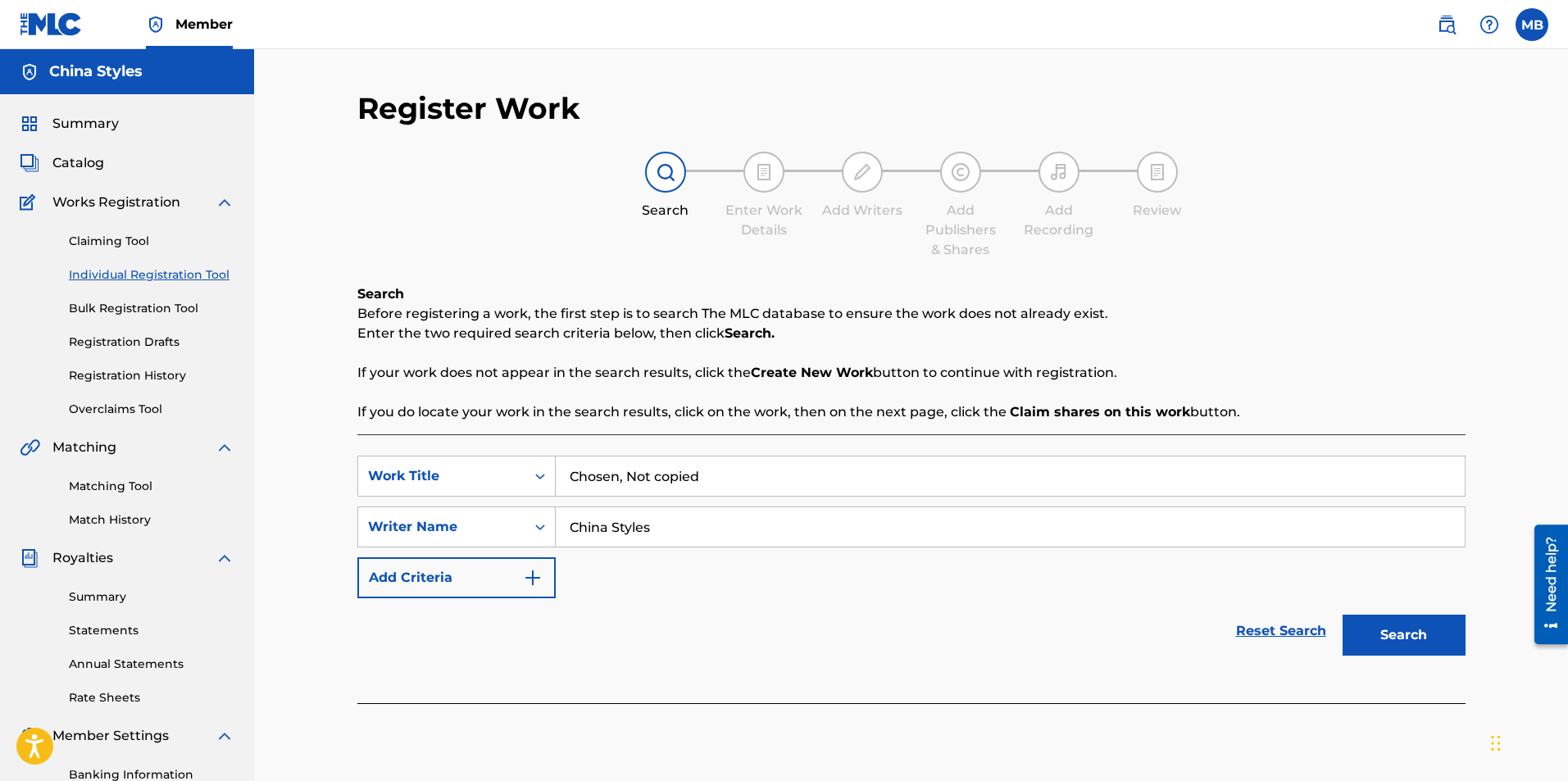
click at [1343, 615] on button "Search" at bounding box center [1404, 635] width 123 height 41
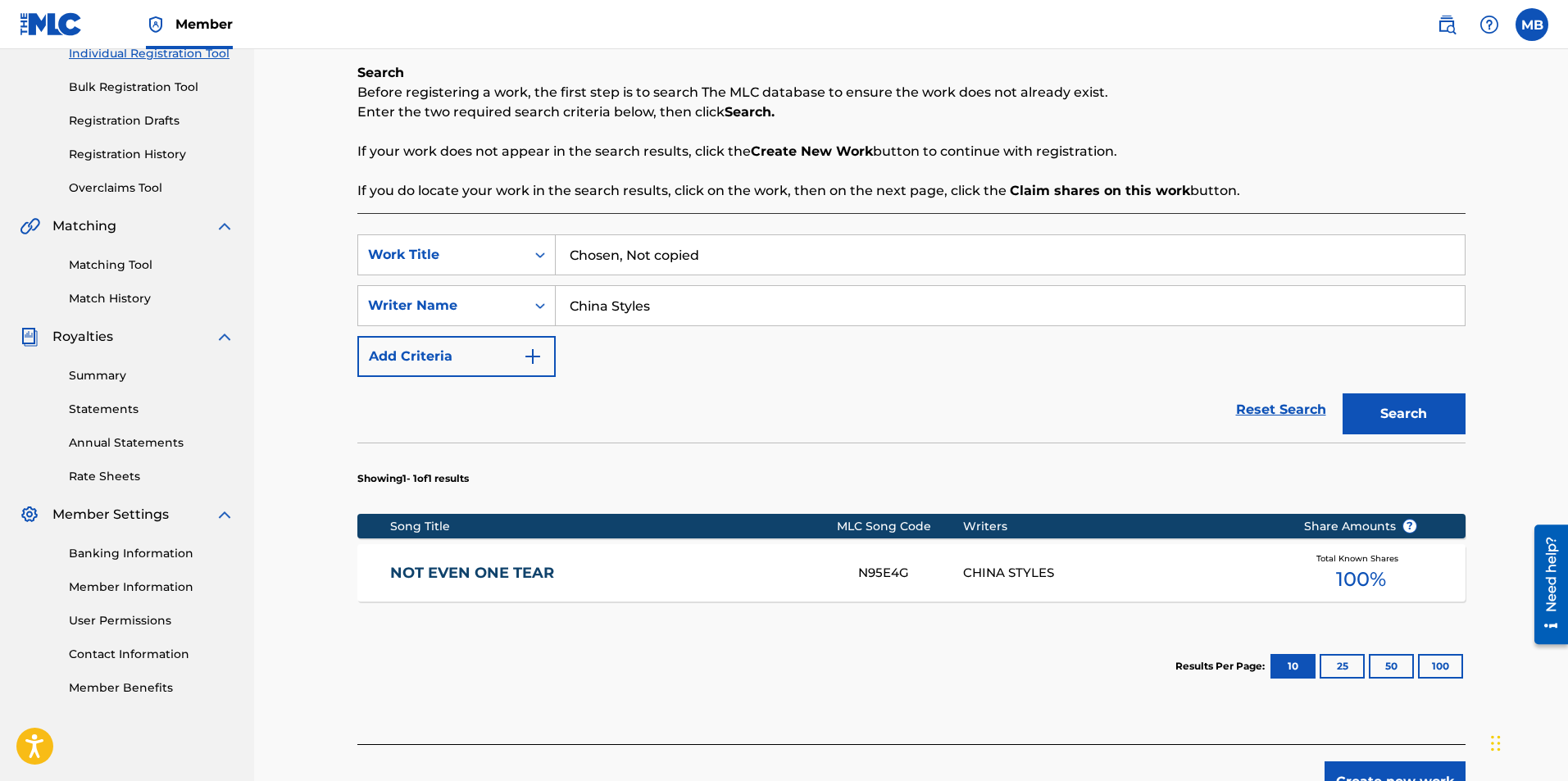
scroll to position [246, 0]
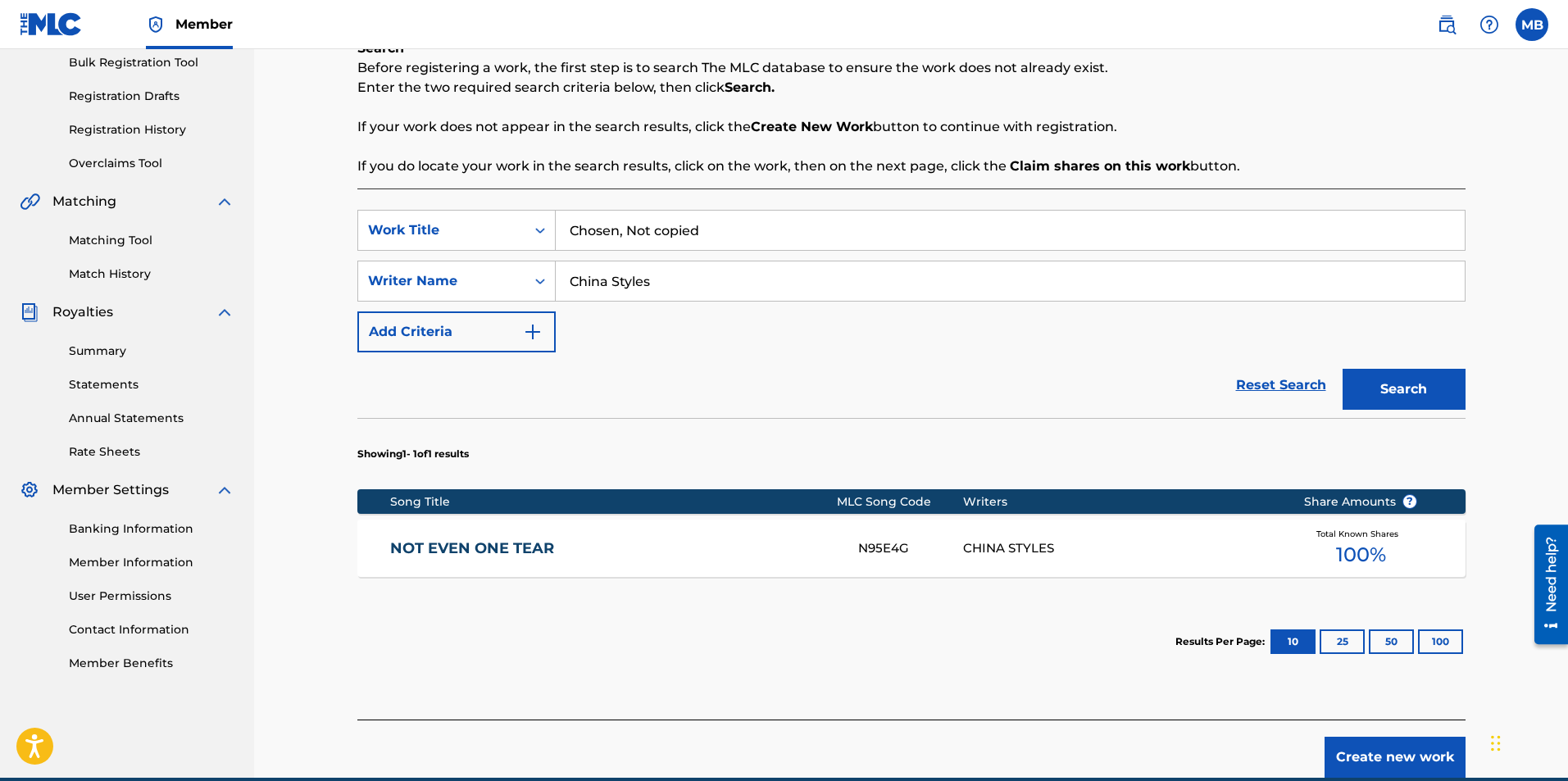
click at [714, 553] on link "NOT EVEN ONE TEAR" at bounding box center [612, 548] width 446 height 19
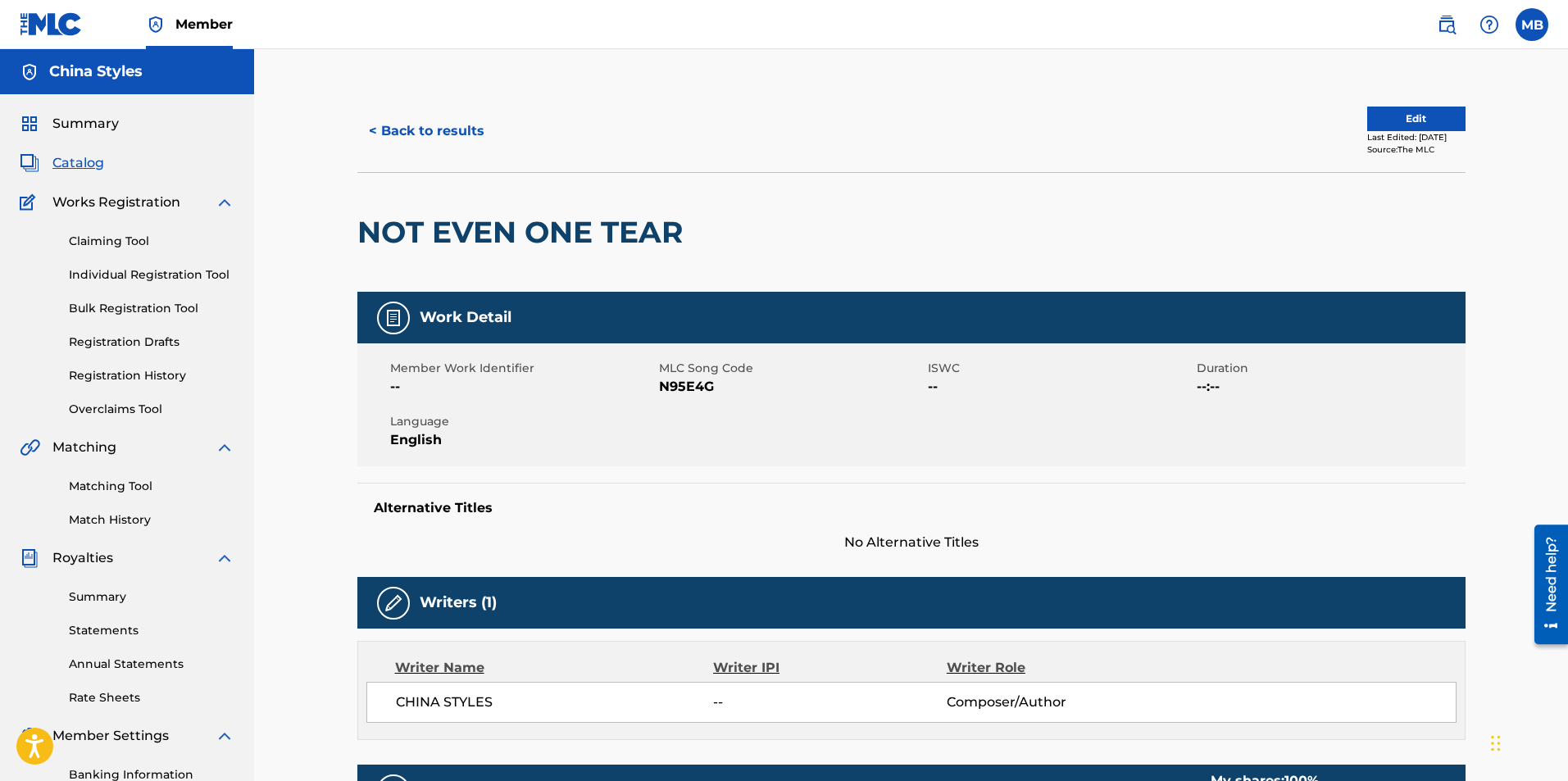
click at [438, 133] on button "< Back to results" at bounding box center [427, 131] width 139 height 41
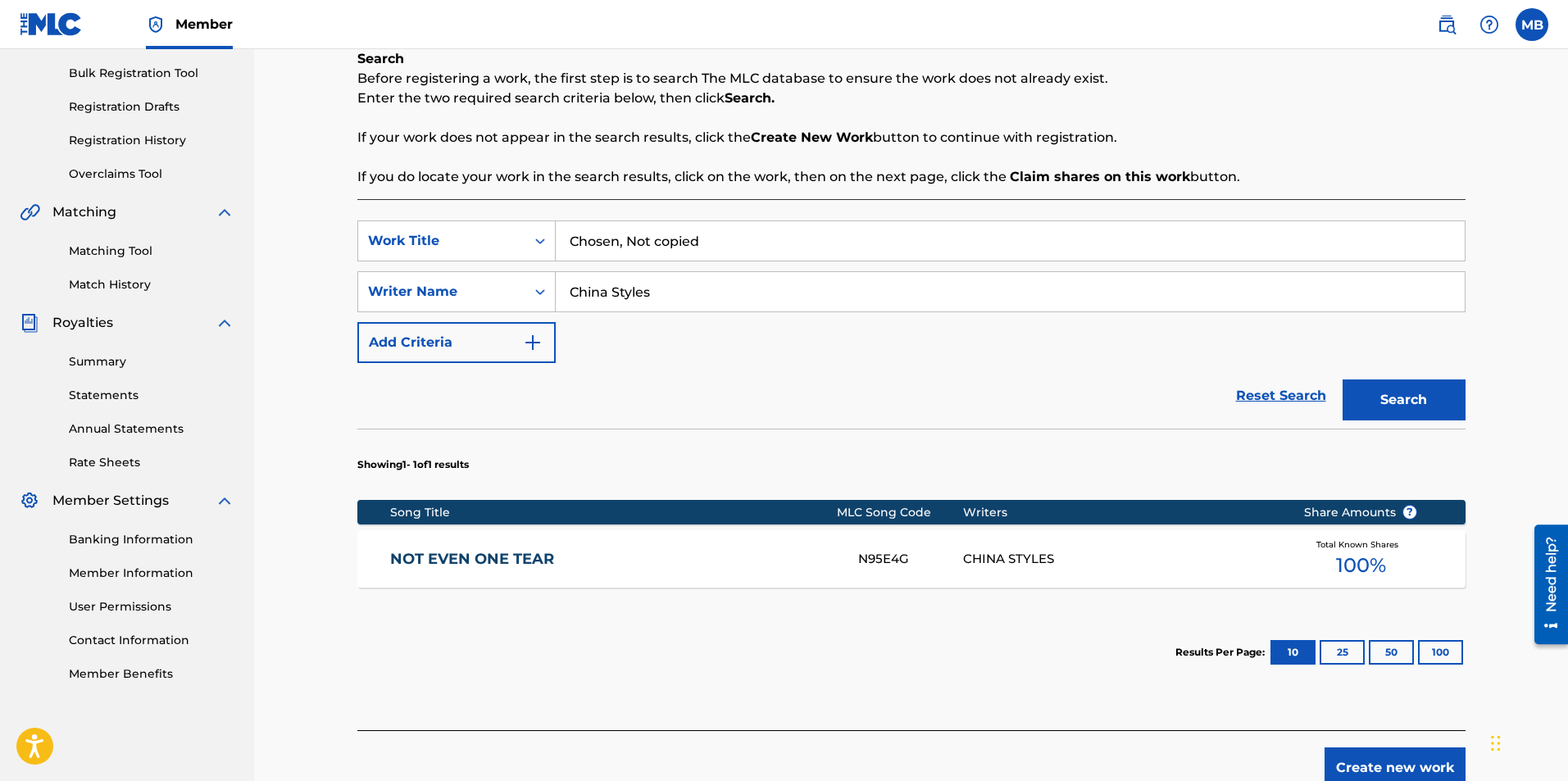
click at [152, 138] on link "Registration History" at bounding box center [151, 140] width 166 height 17
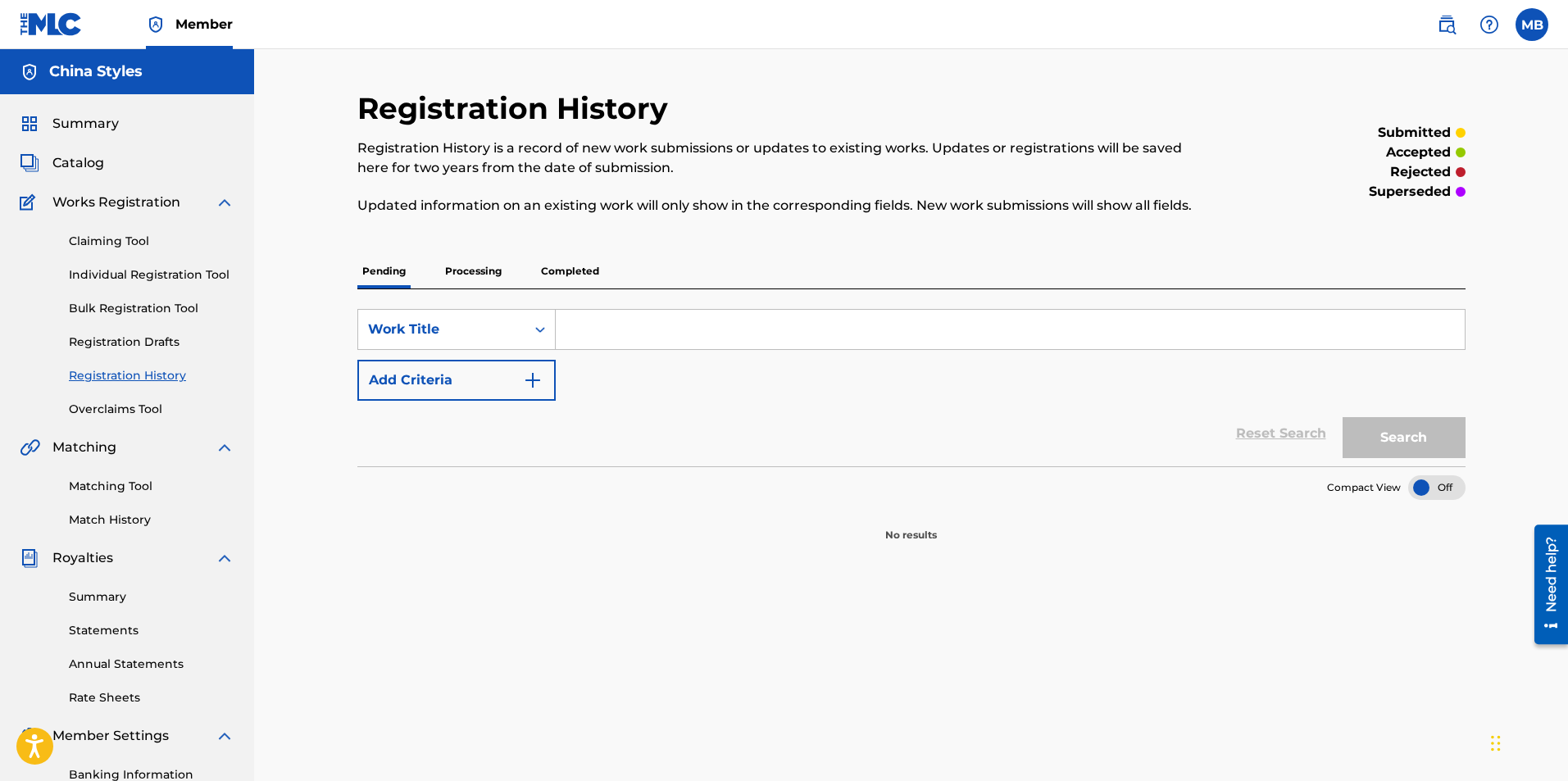
click at [92, 163] on span "Catalog" at bounding box center [77, 163] width 51 height 20
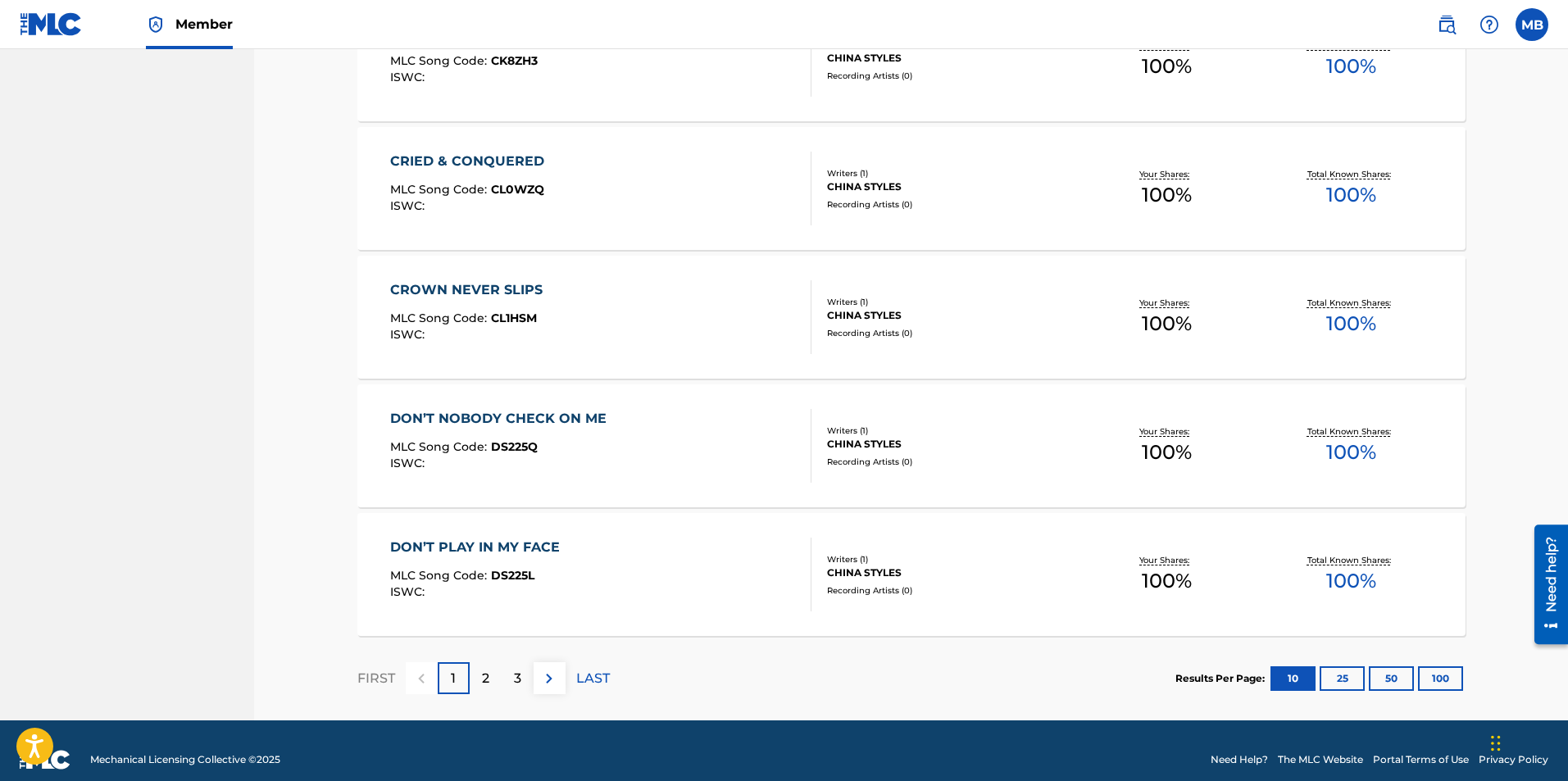
scroll to position [1095, 0]
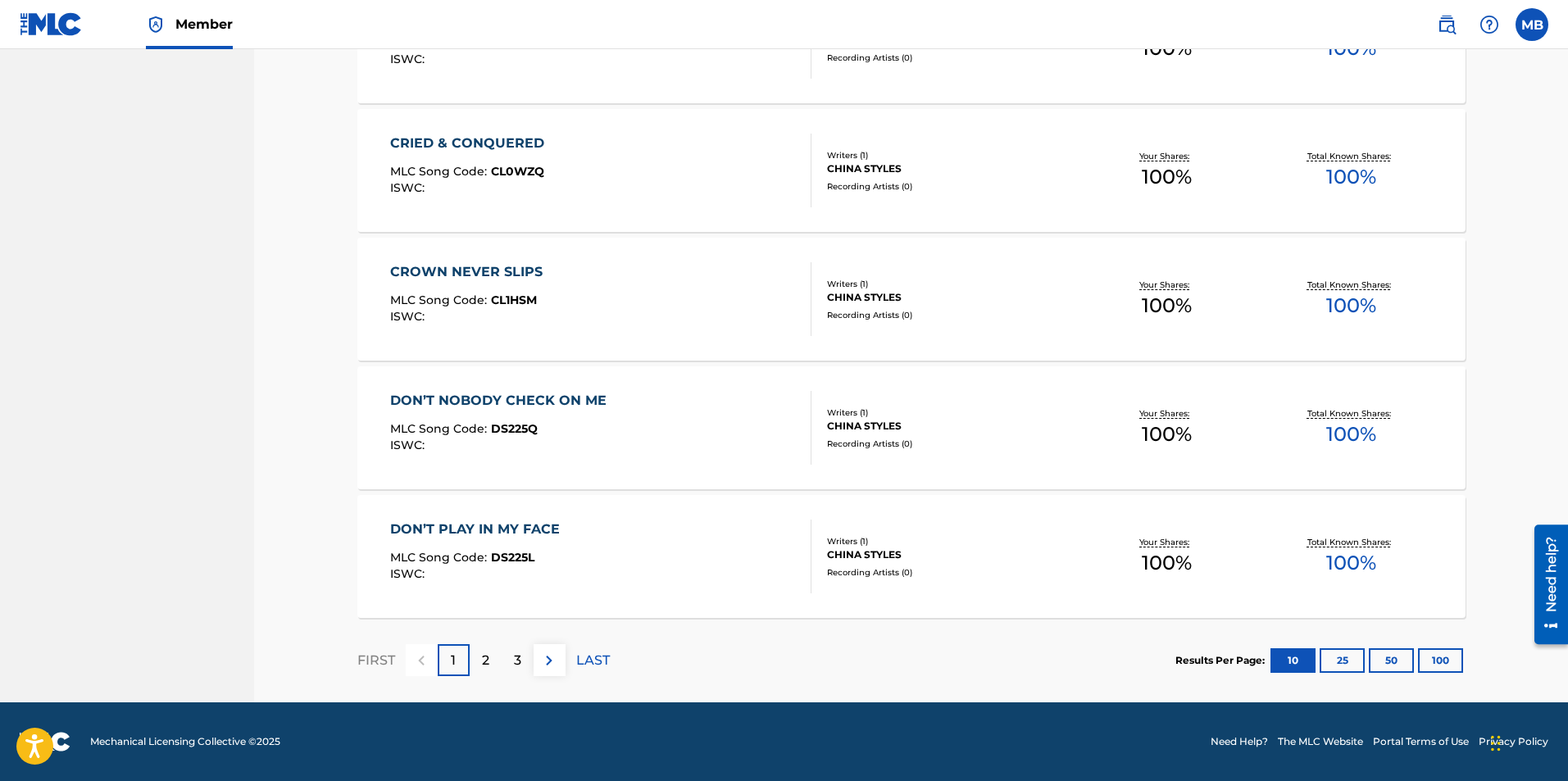
click at [549, 654] on img at bounding box center [549, 660] width 20 height 20
click at [521, 660] on div "3" at bounding box center [518, 660] width 32 height 32
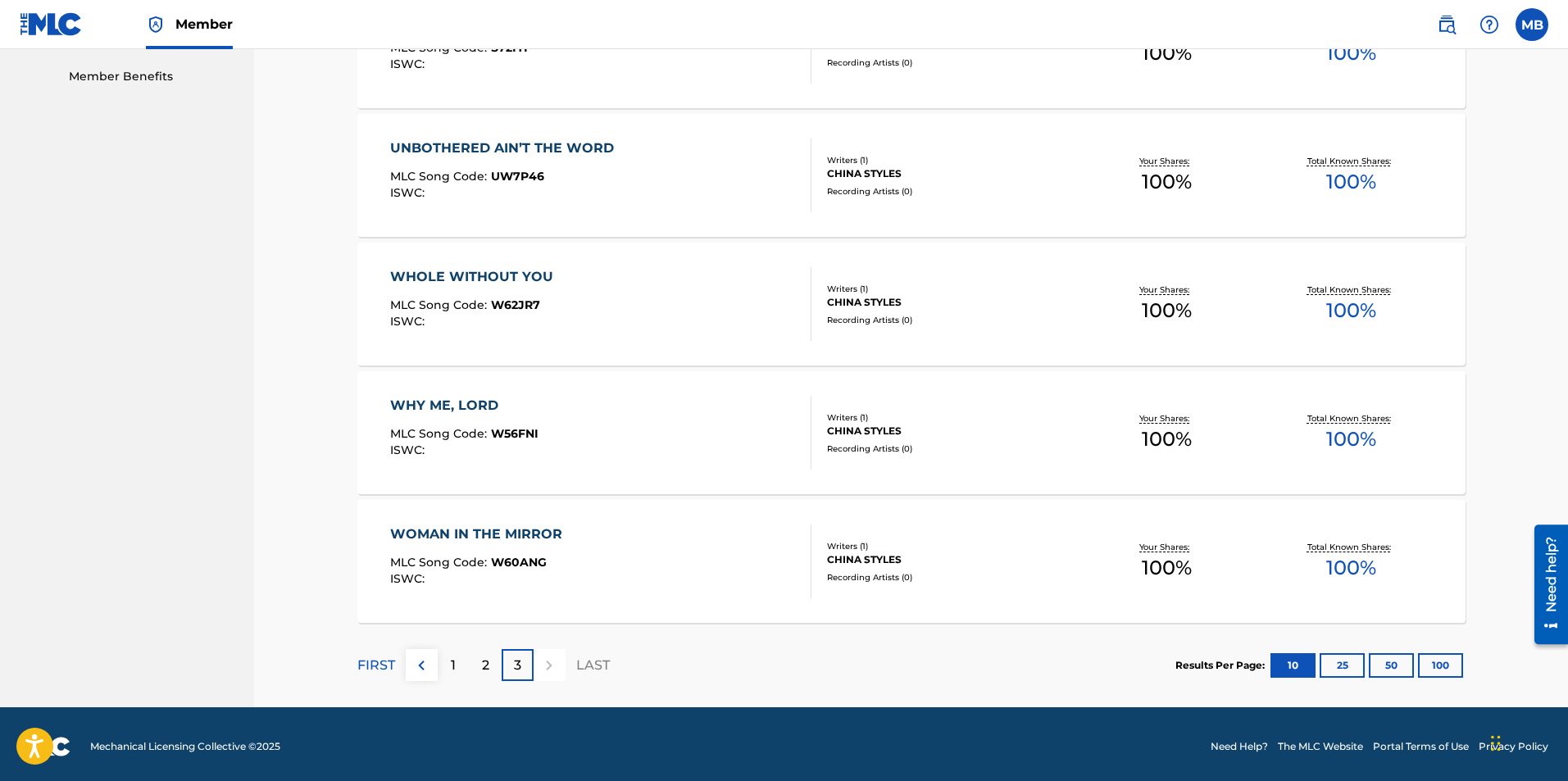
scroll to position [838, 0]
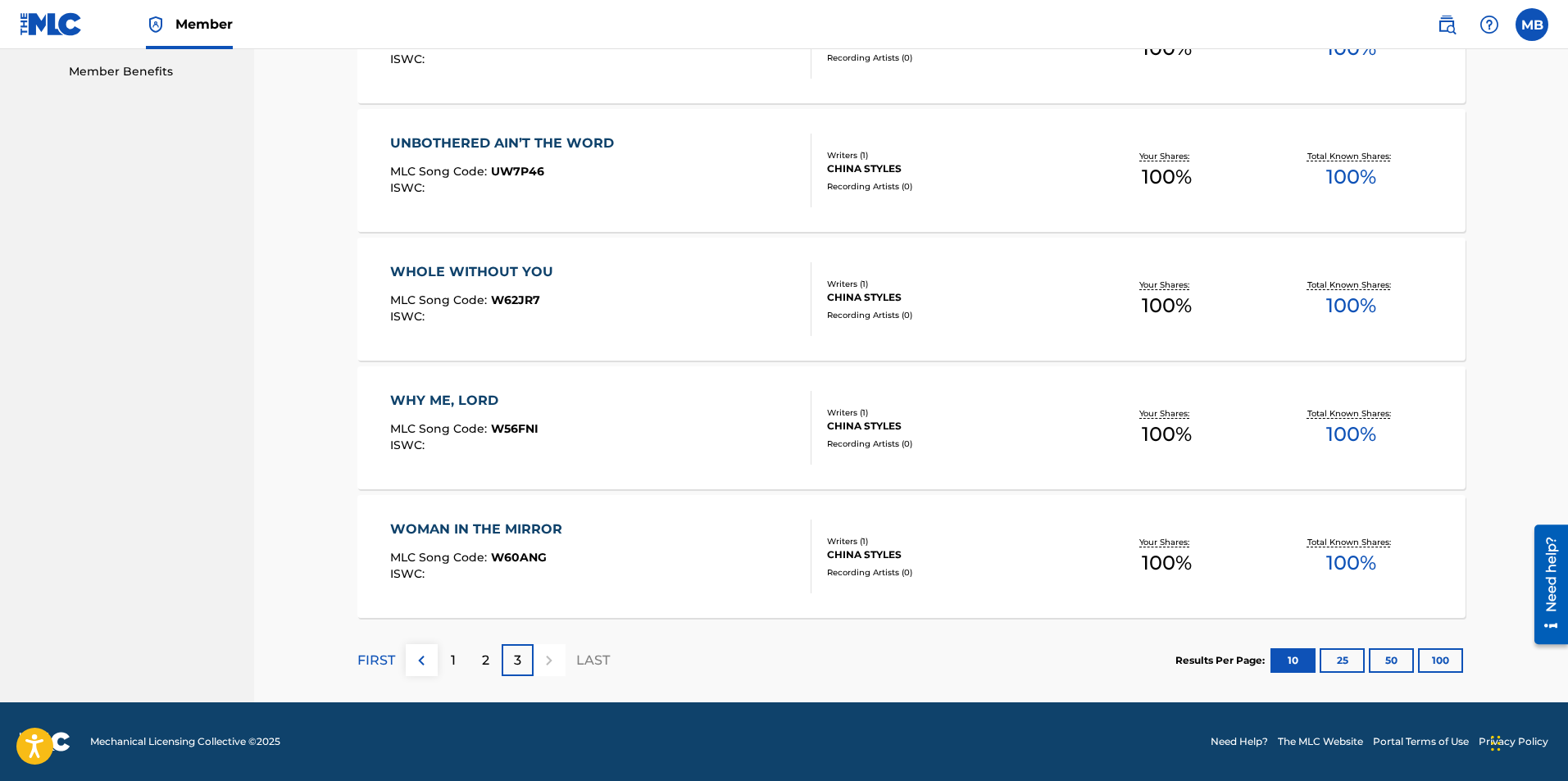
click at [418, 665] on img at bounding box center [421, 660] width 20 height 20
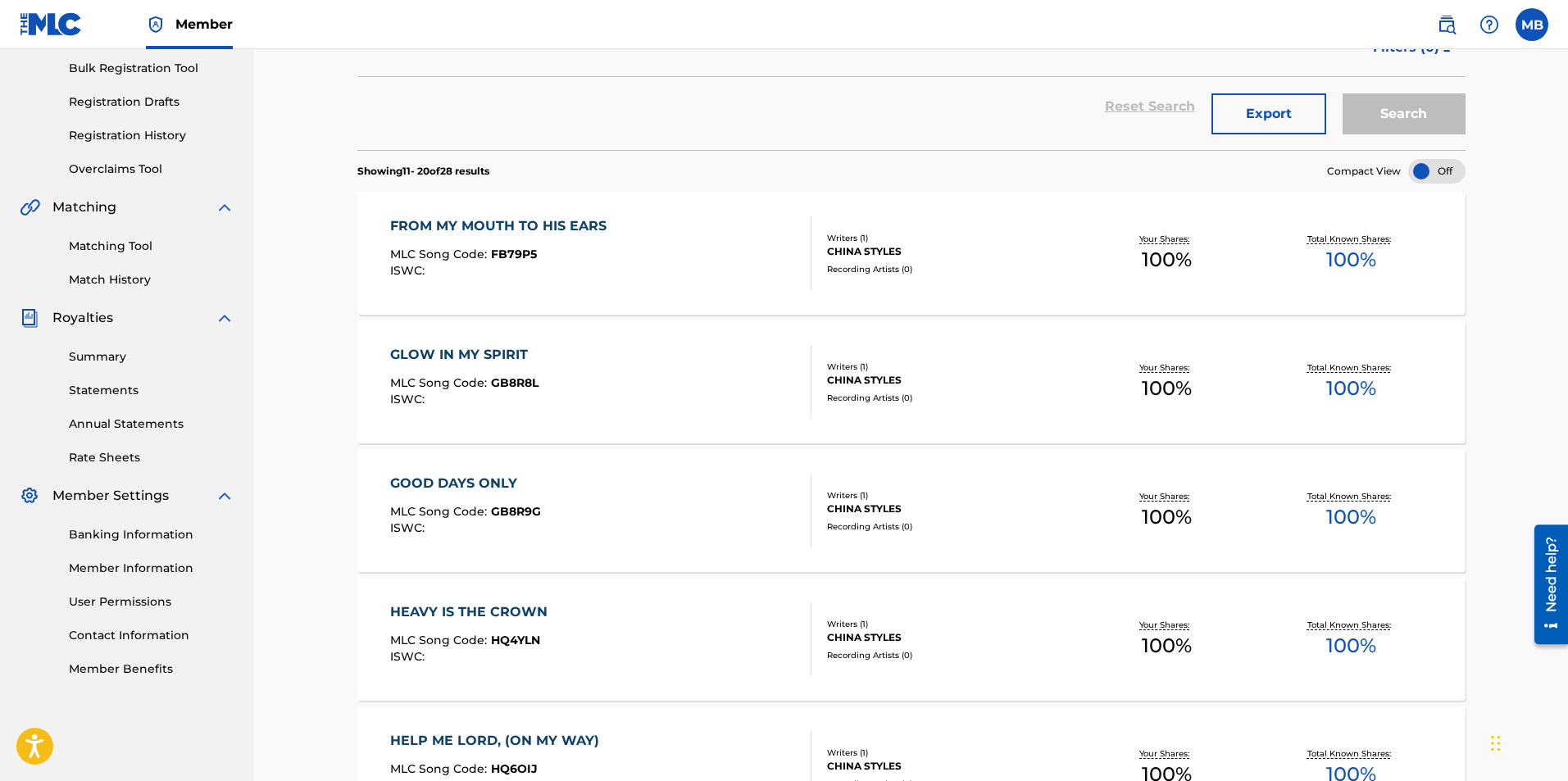
scroll to position [246, 0]
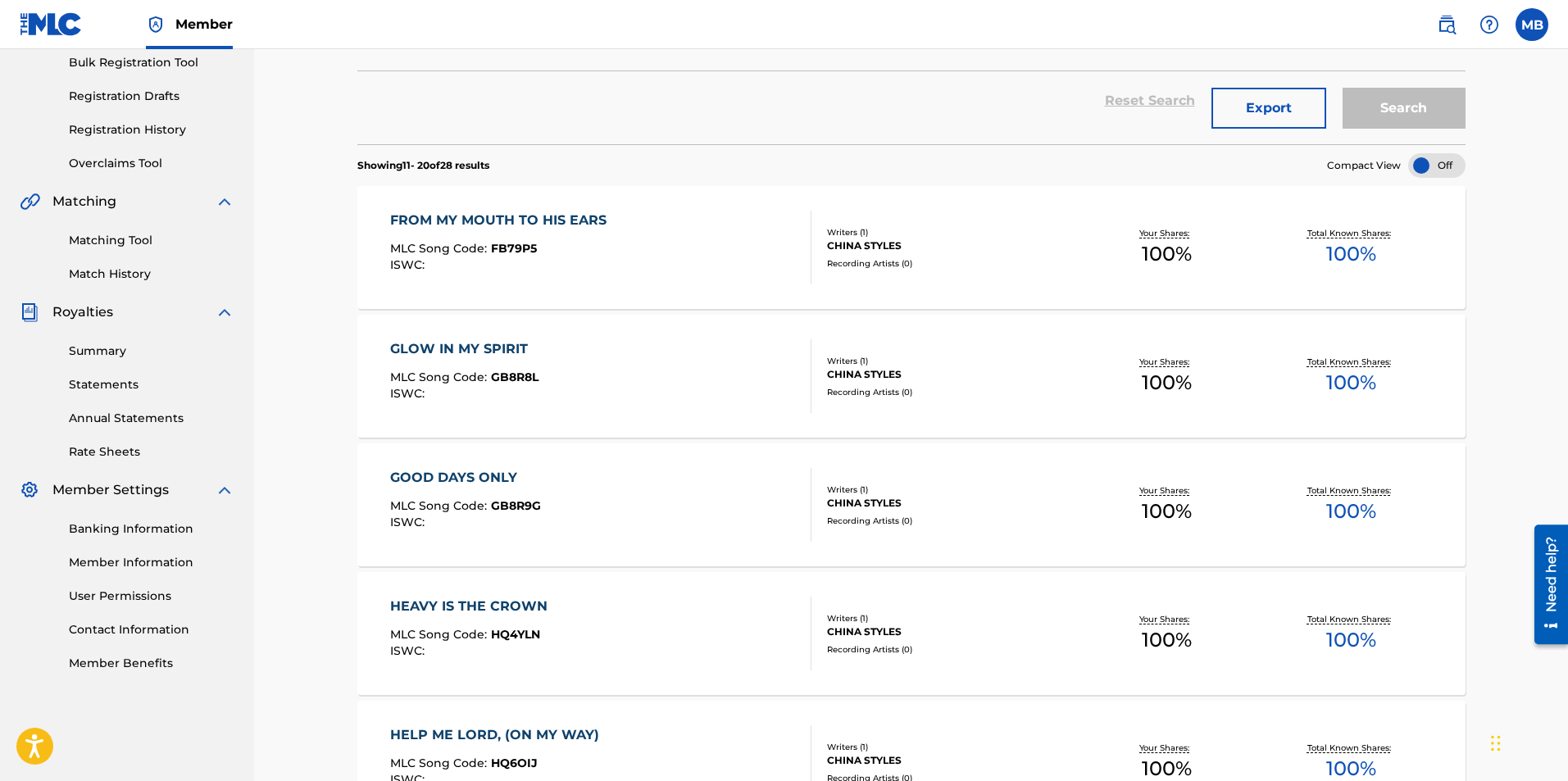
click at [173, 533] on link "Banking Information" at bounding box center [151, 528] width 166 height 17
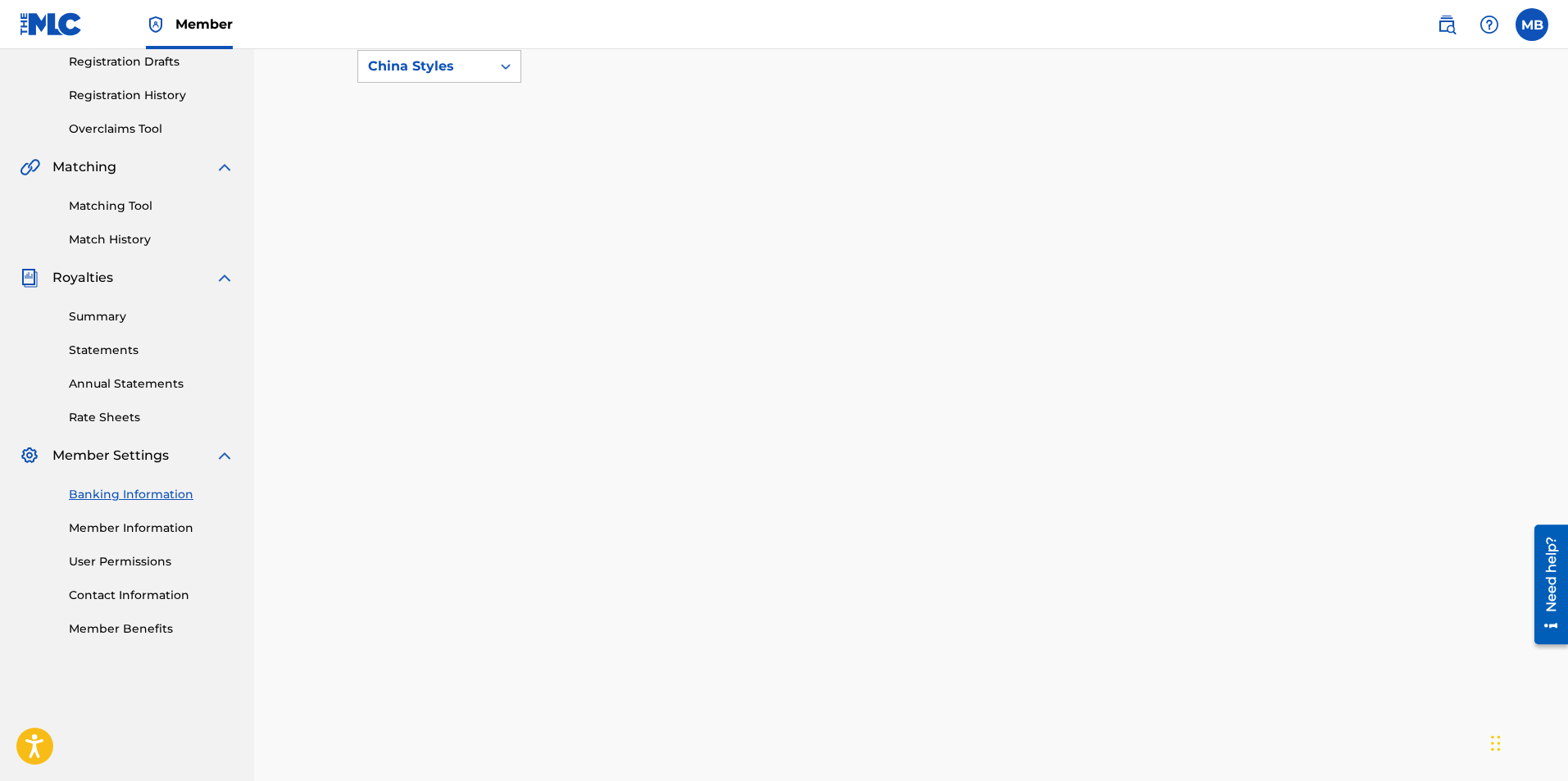
scroll to position [202, 0]
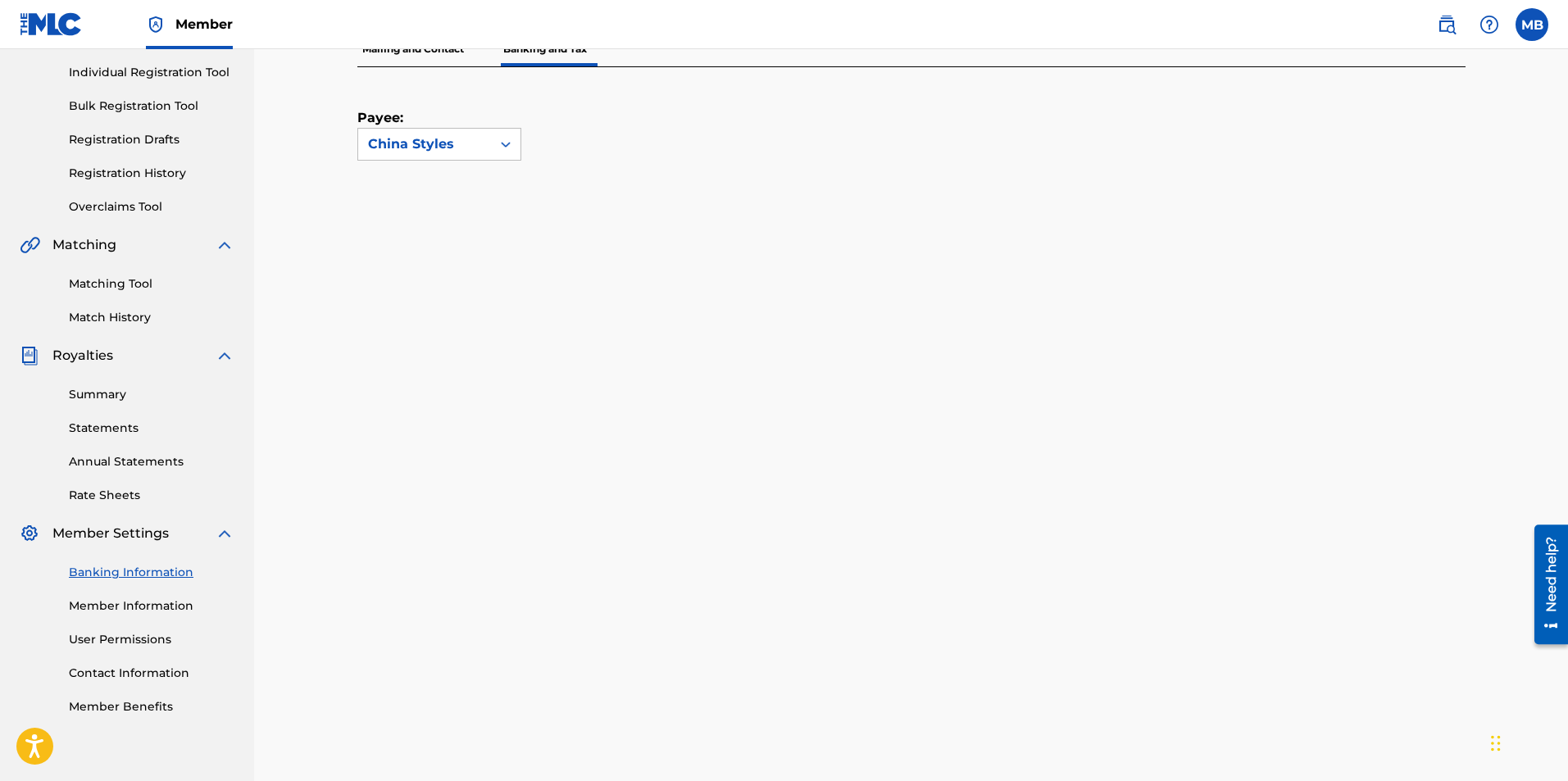
click at [139, 598] on link "Member Information" at bounding box center [151, 606] width 166 height 17
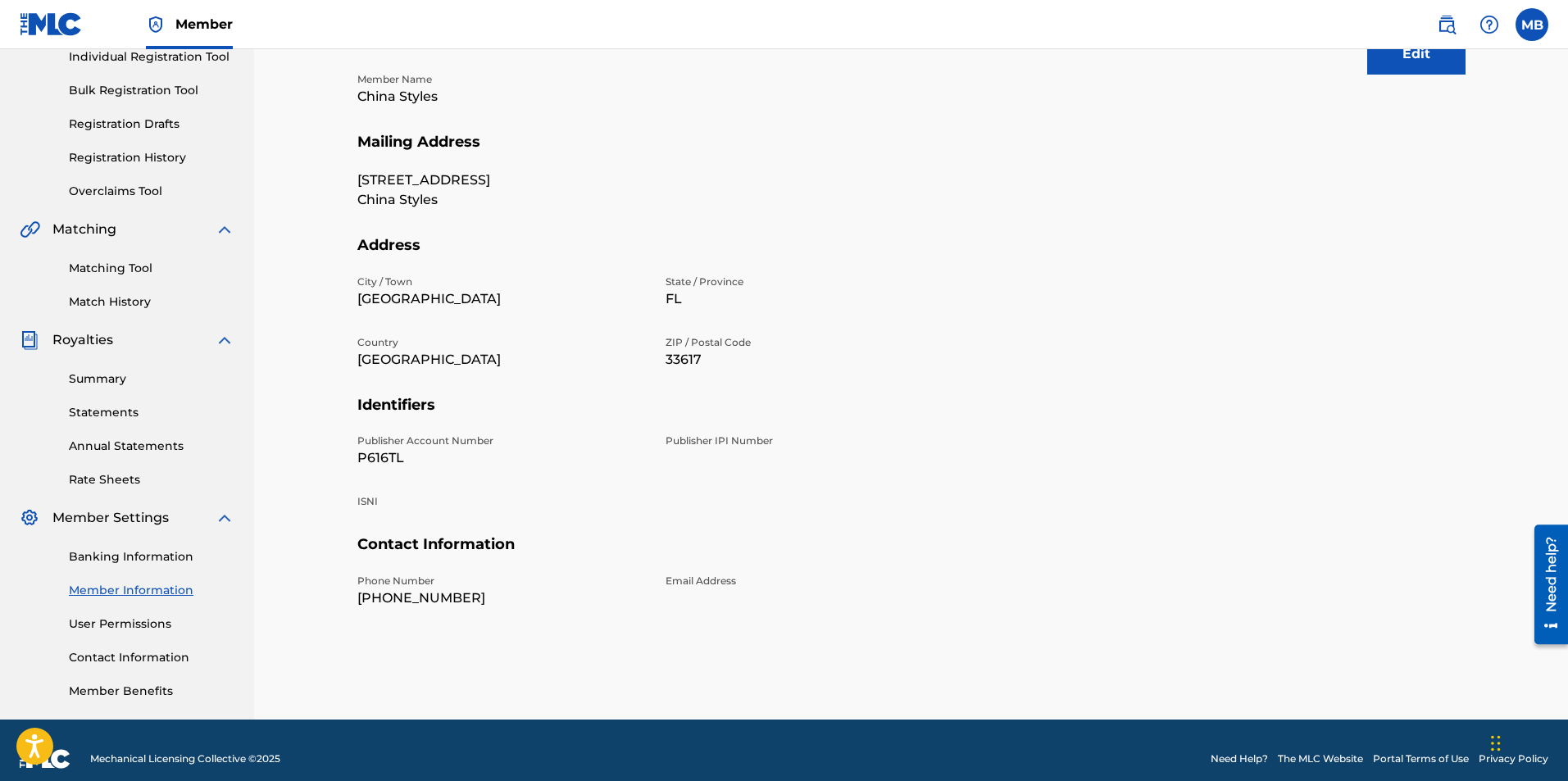
scroll to position [235, 0]
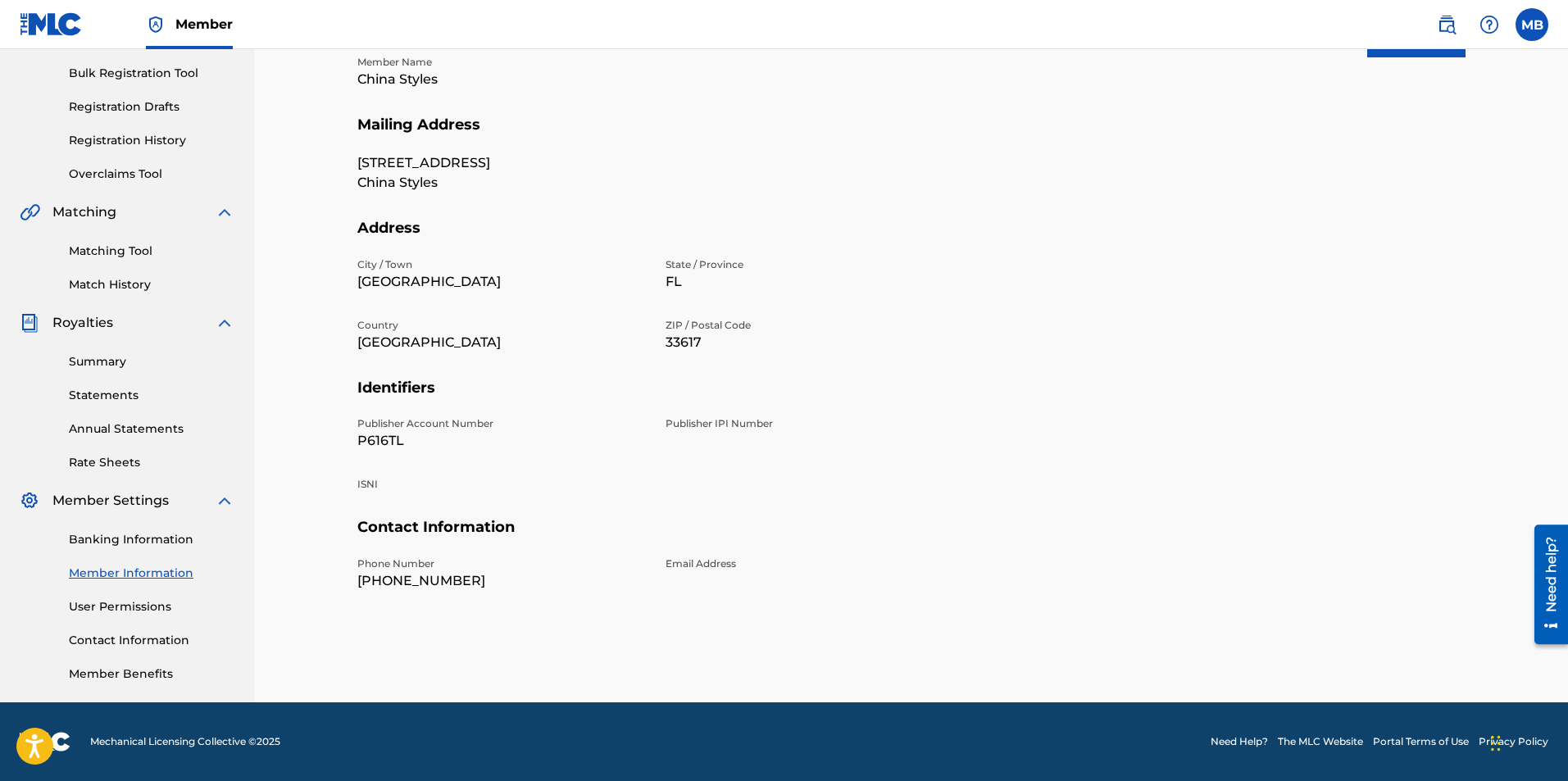
click at [126, 601] on link "User Permissions" at bounding box center [151, 606] width 166 height 17
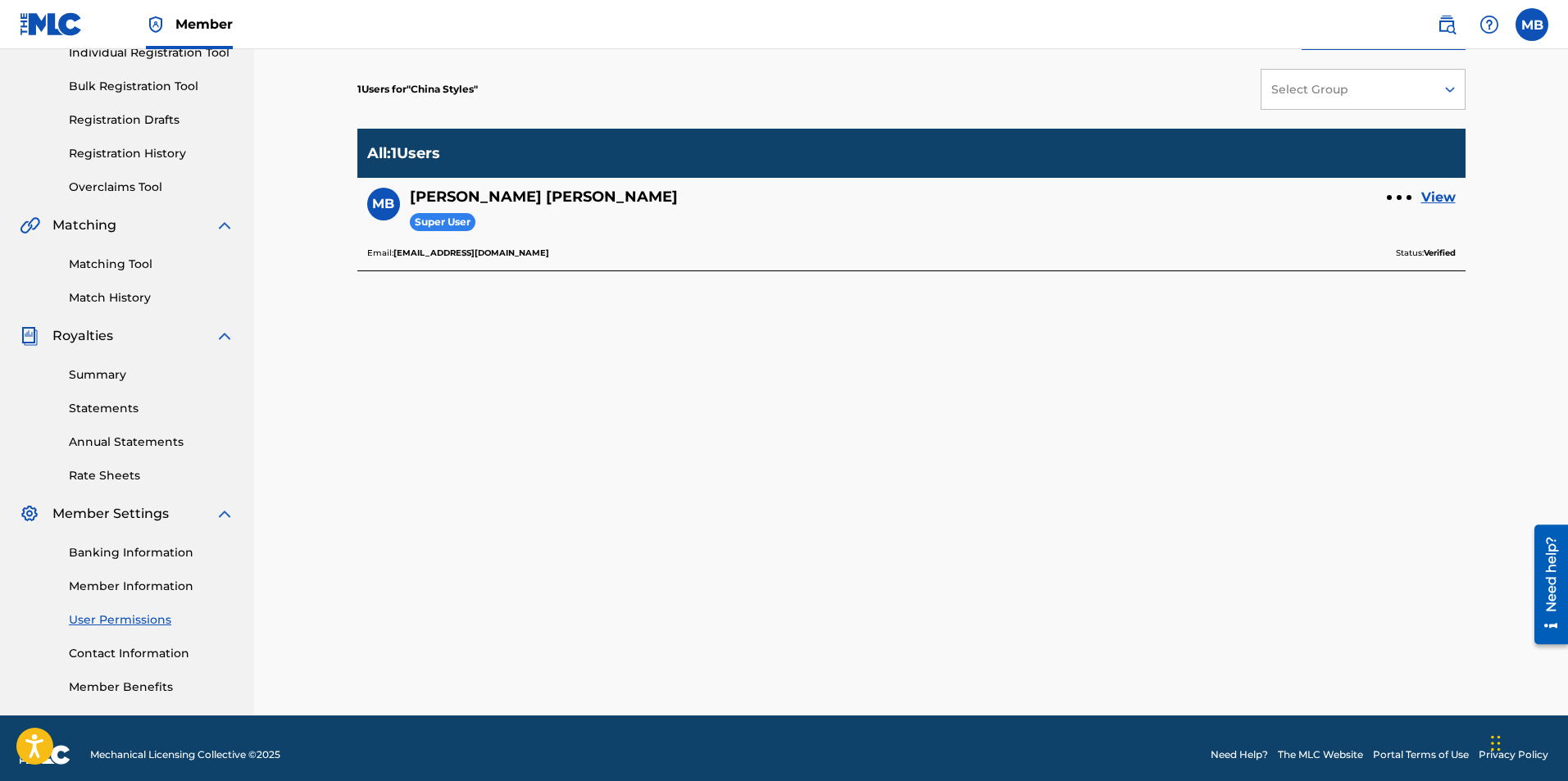
scroll to position [235, 0]
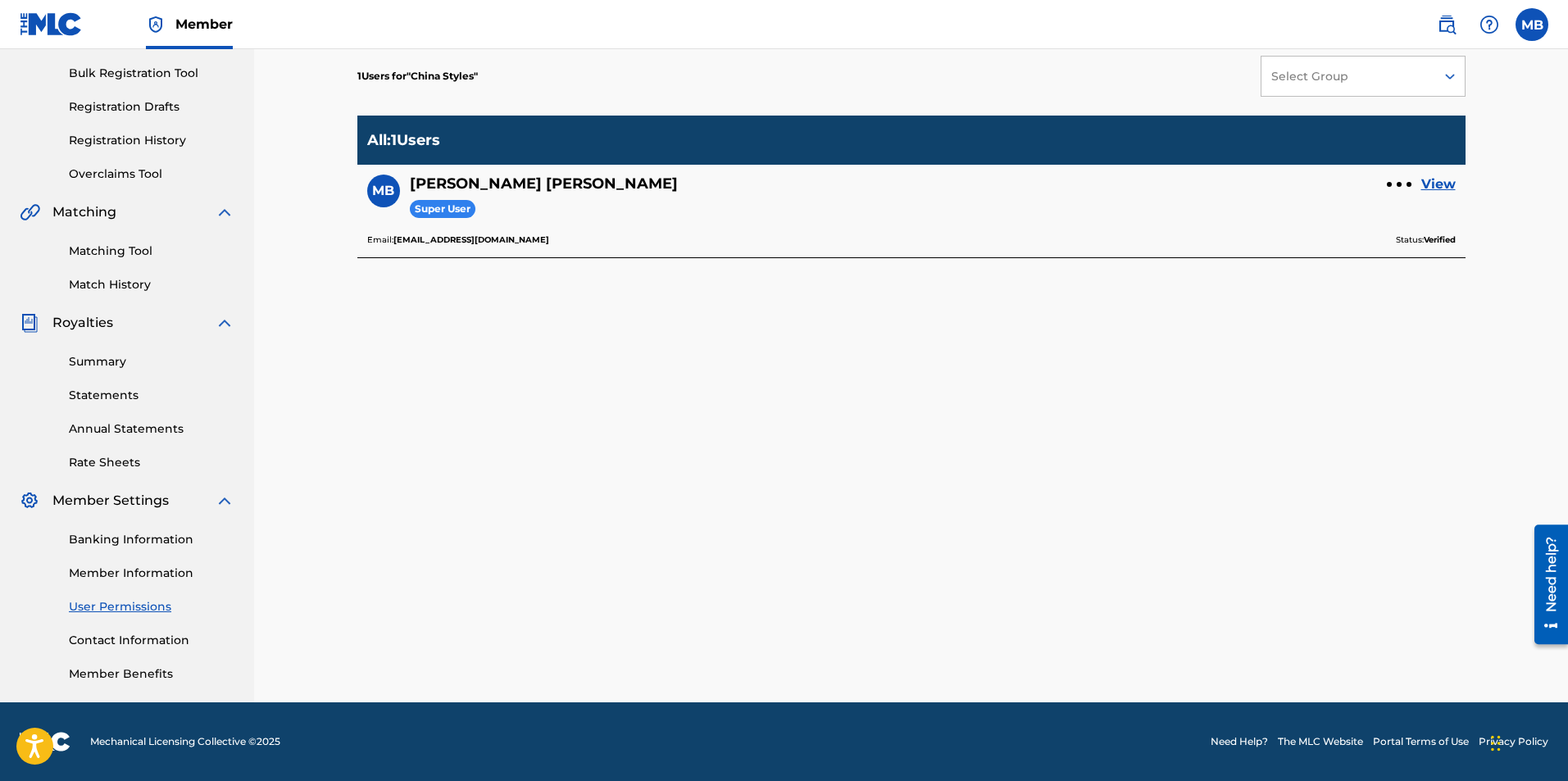
click at [172, 639] on link "Contact Information" at bounding box center [151, 640] width 166 height 17
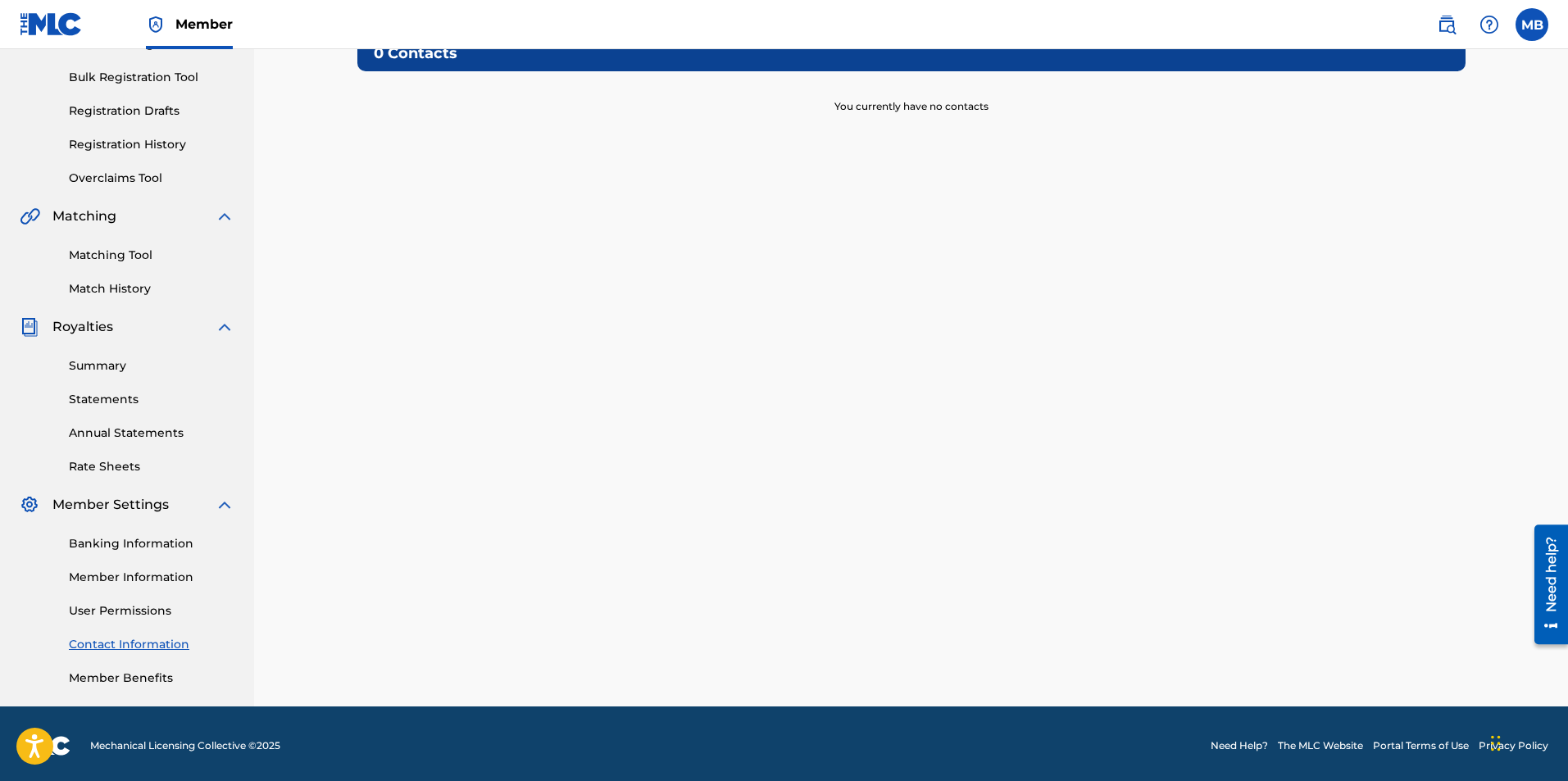
scroll to position [235, 0]
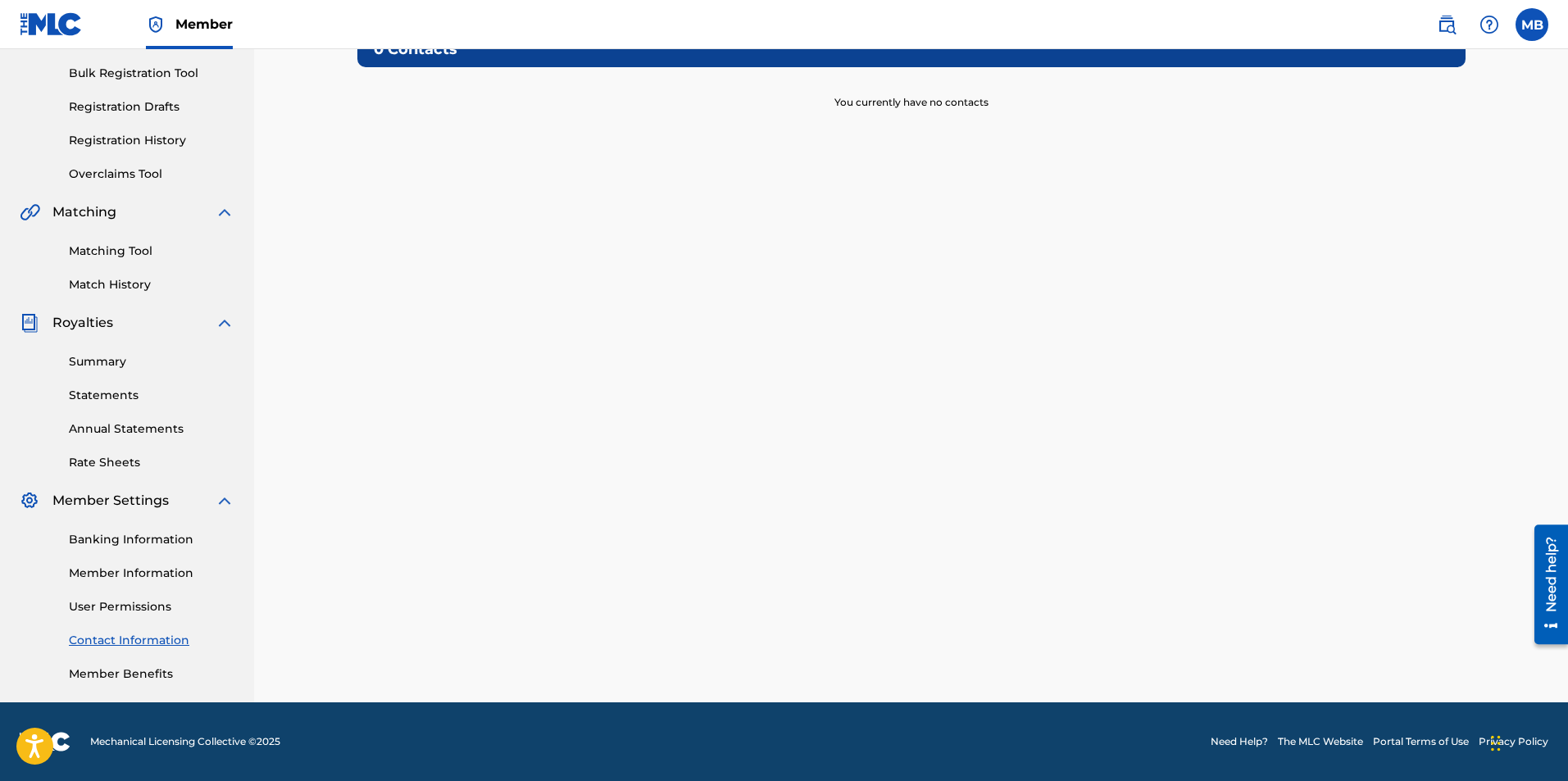
click at [151, 670] on link "Member Benefits" at bounding box center [151, 673] width 166 height 17
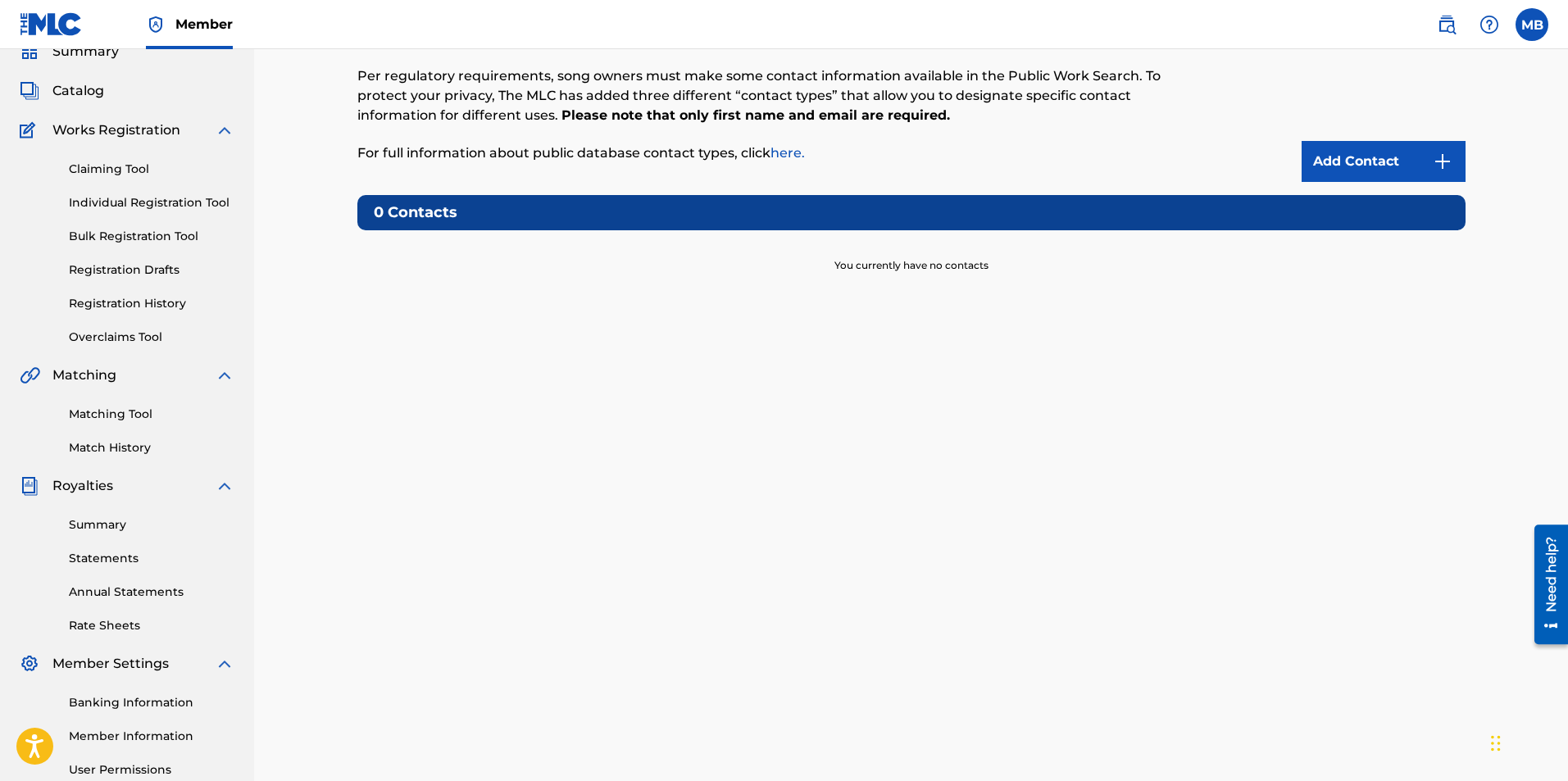
scroll to position [71, 0]
click at [120, 519] on link "Summary" at bounding box center [151, 525] width 166 height 17
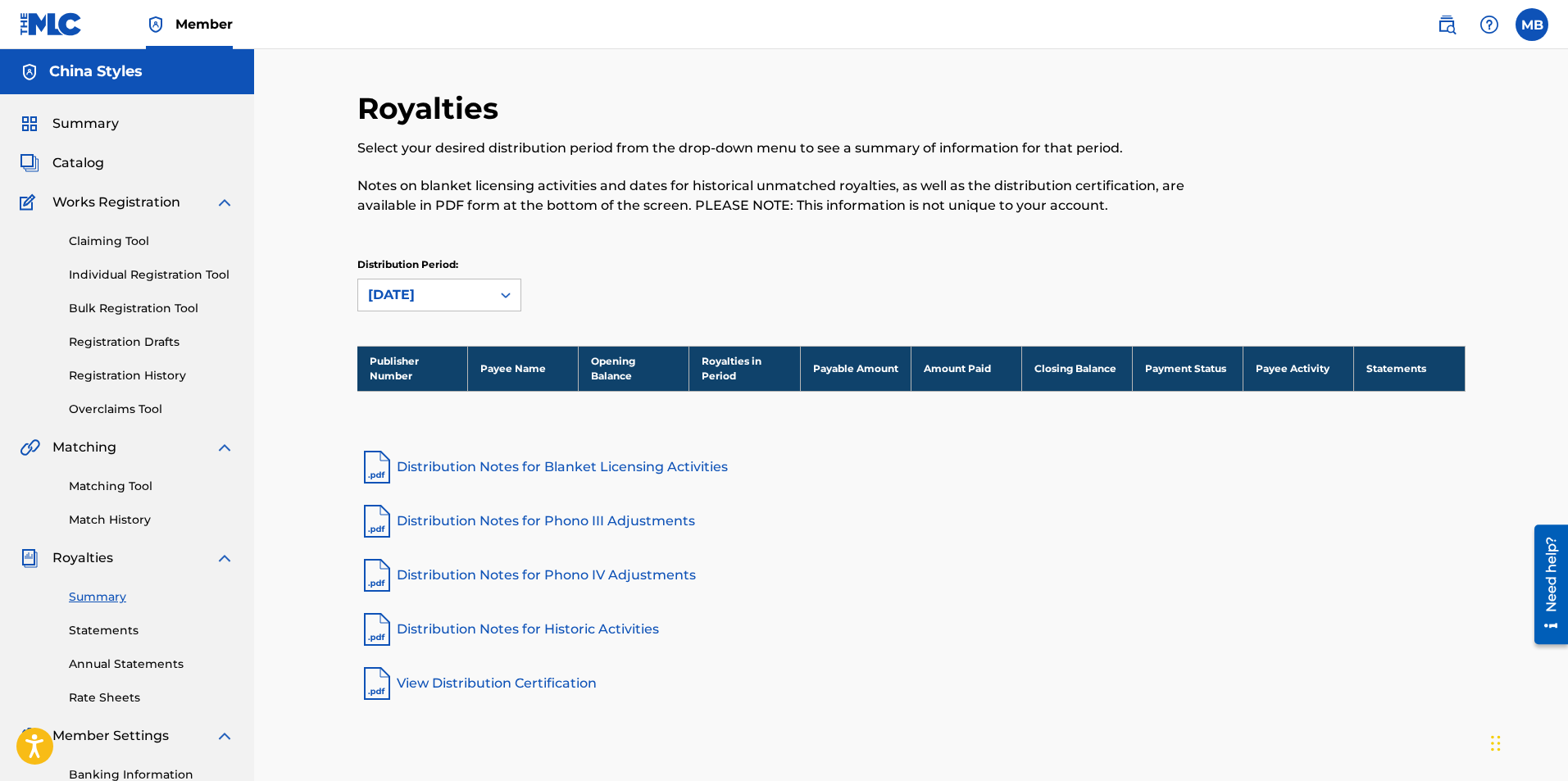
click at [123, 633] on link "Statements" at bounding box center [151, 630] width 166 height 17
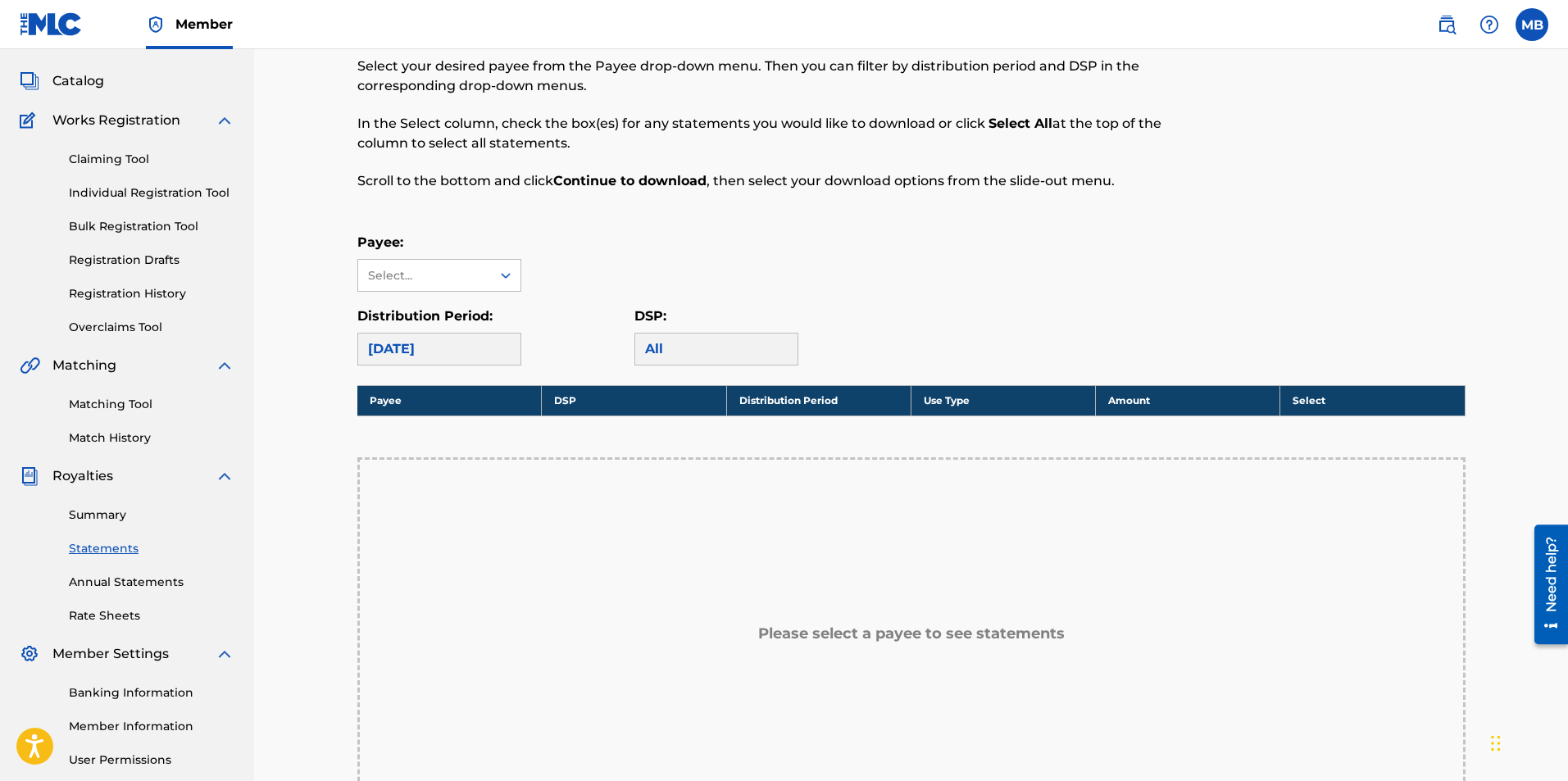
scroll to position [164, 0]
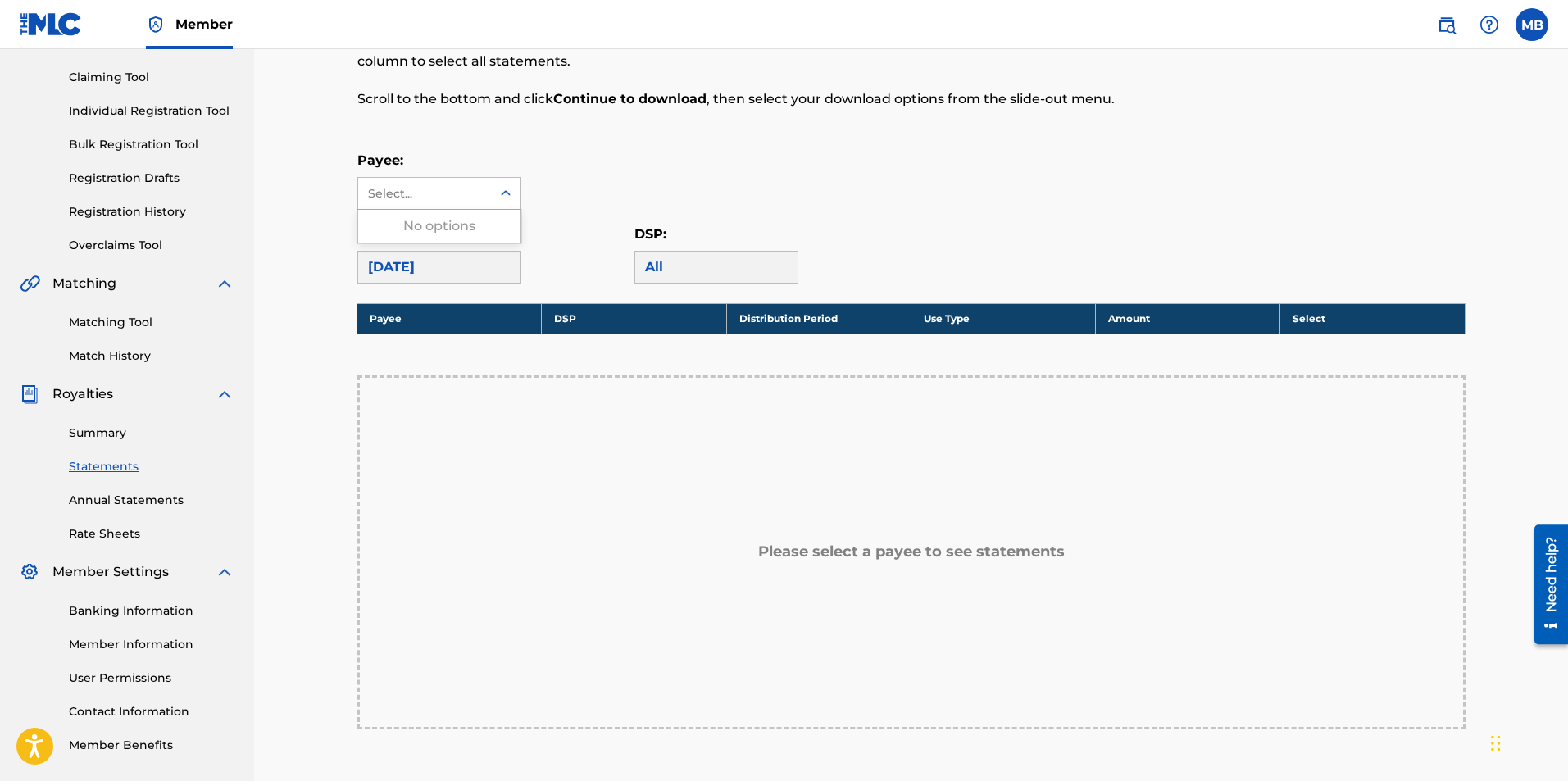
click at [500, 202] on div at bounding box center [505, 193] width 30 height 30
click at [509, 193] on icon at bounding box center [505, 193] width 10 height 5
click at [136, 504] on link "Annual Statements" at bounding box center [151, 499] width 166 height 17
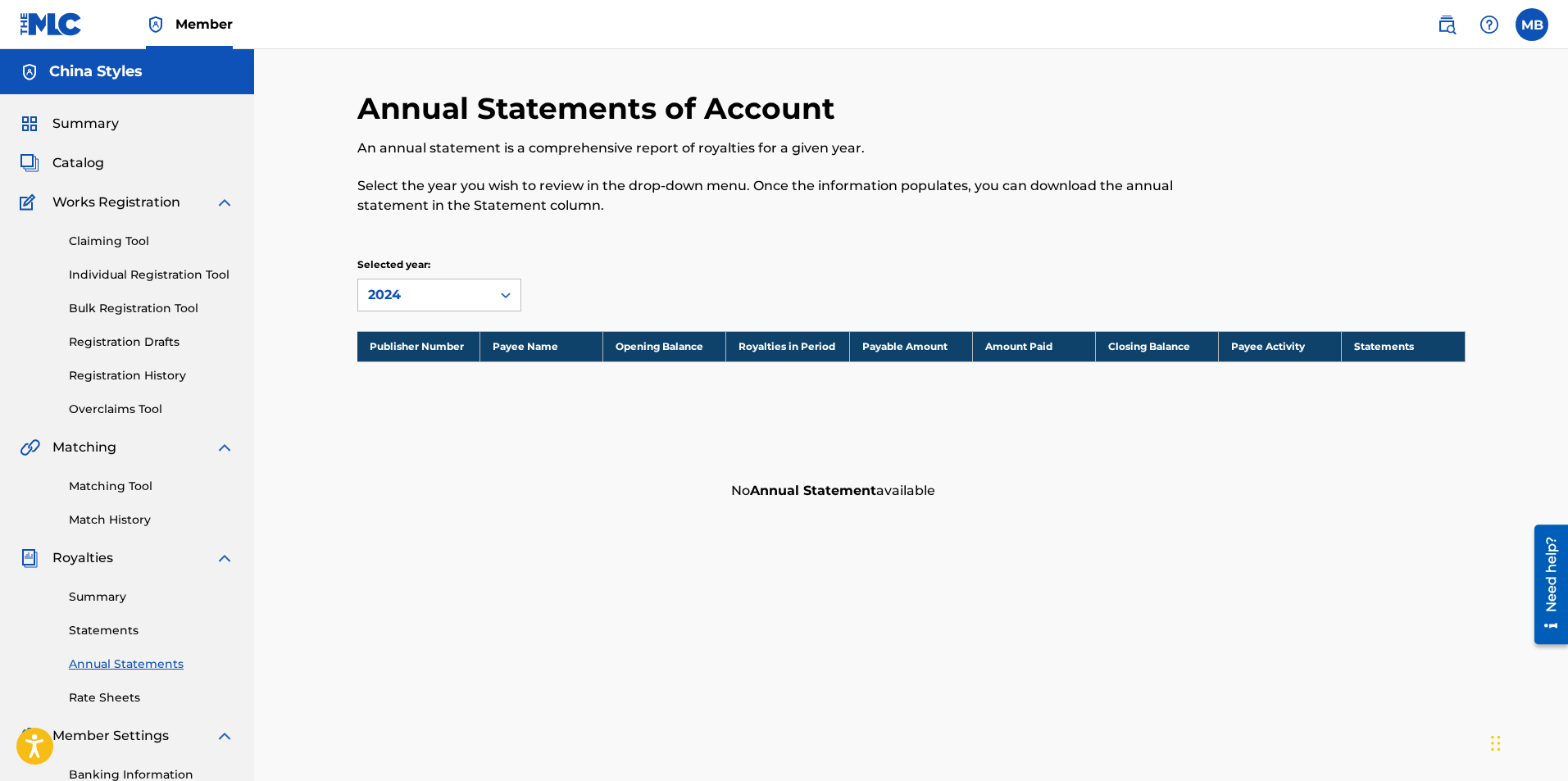
click at [113, 696] on link "Rate Sheets" at bounding box center [151, 697] width 166 height 17
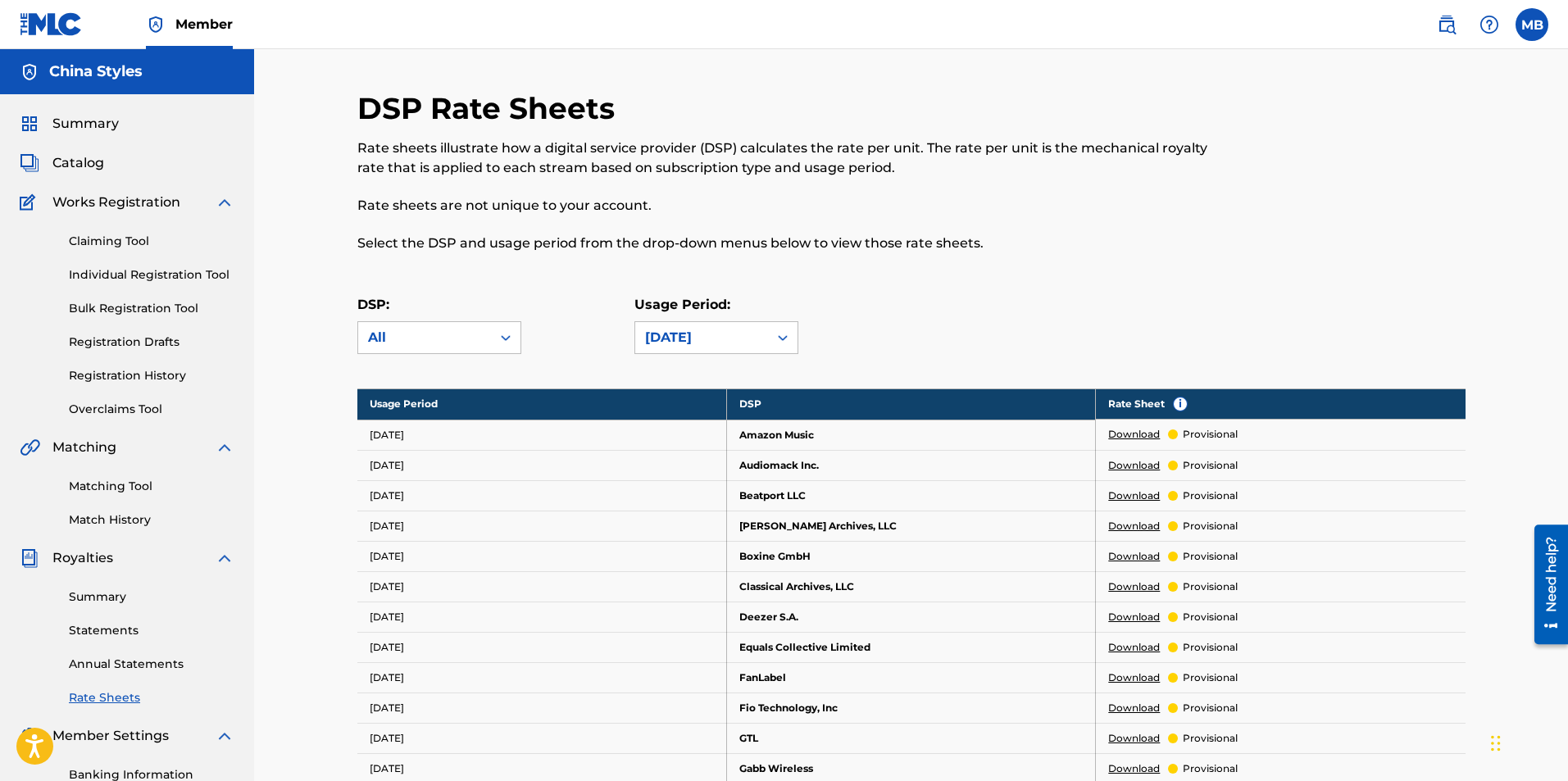
click at [113, 247] on link "Claiming Tool" at bounding box center [151, 241] width 166 height 17
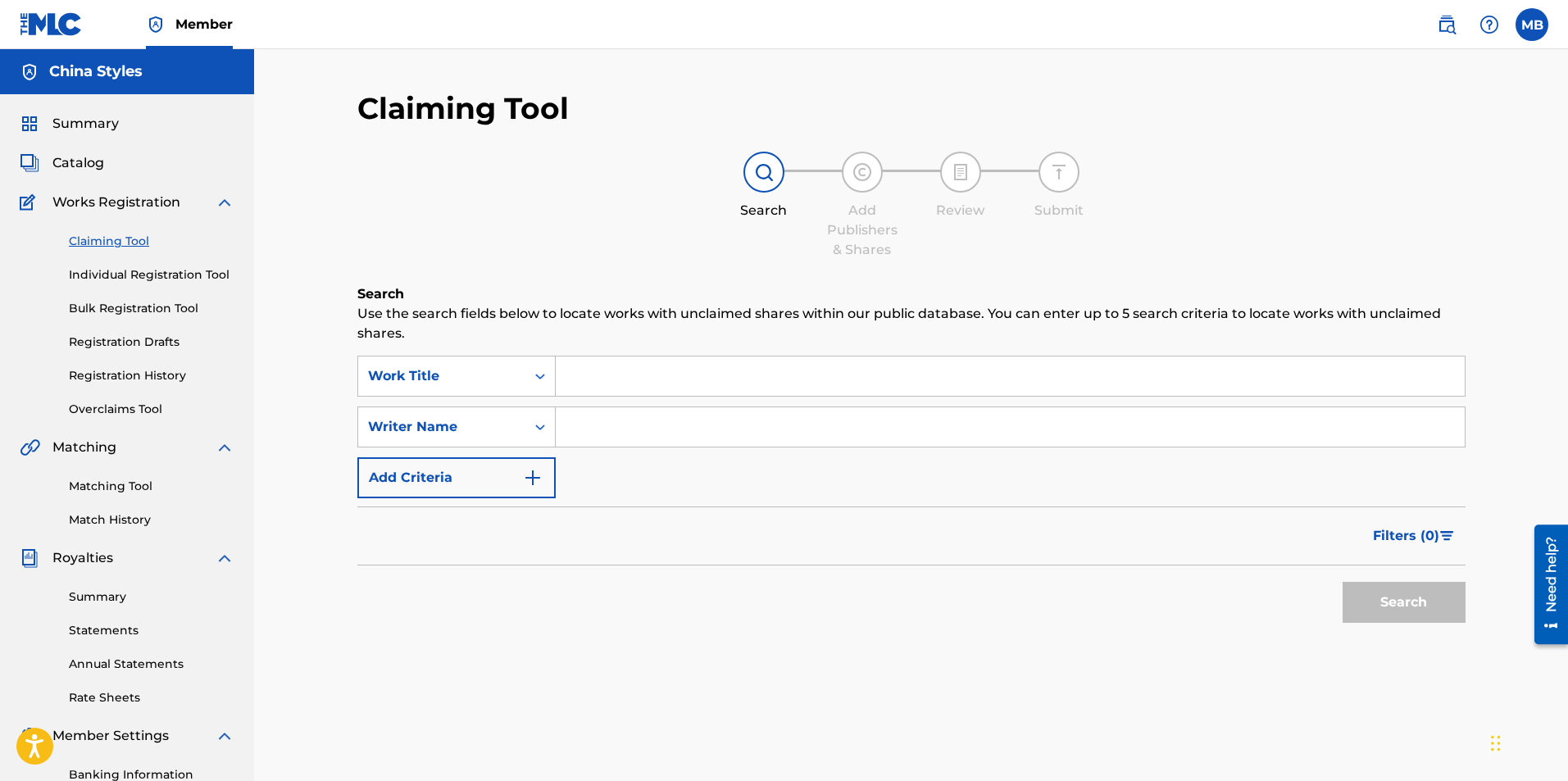
click at [617, 424] on input "Search Form" at bounding box center [1010, 427] width 909 height 40
type input "[PERSON_NAME]"
click at [1358, 611] on button "Search" at bounding box center [1404, 603] width 123 height 41
drag, startPoint x: 693, startPoint y: 426, endPoint x: 547, endPoint y: 428, distance: 146.0
click at [547, 428] on div "SearchWithCriteria79d6b454-c778-4577-bbb4-9c8223affc79 Writer Name [PERSON_NAME]" at bounding box center [911, 427] width 1108 height 41
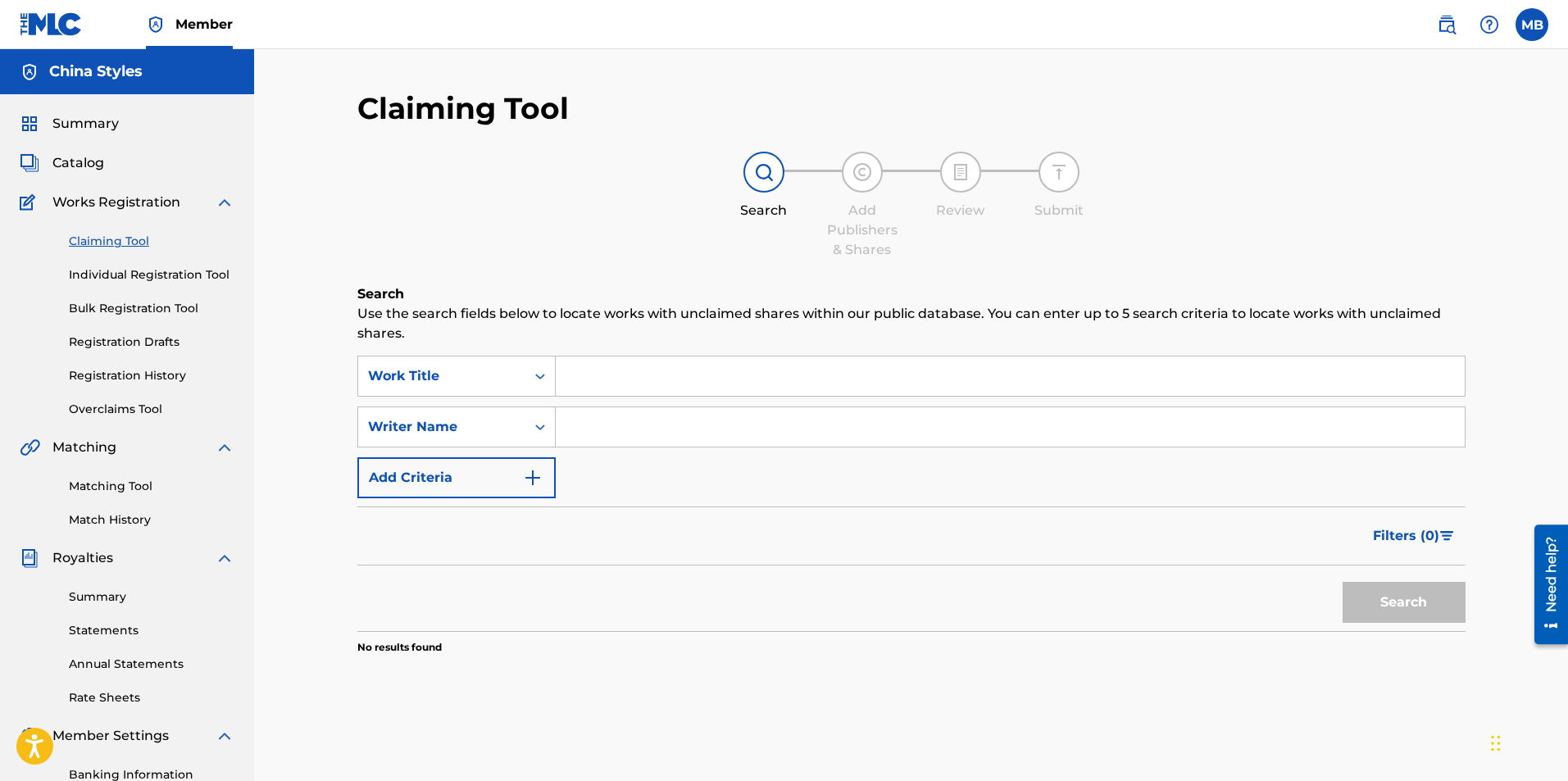
click at [572, 389] on input "Search Form" at bounding box center [1010, 376] width 909 height 40
click at [579, 435] on input "Search Form" at bounding box center [1010, 427] width 909 height 40
type input "China Styles"
click at [1372, 610] on button "Search" at bounding box center [1404, 603] width 123 height 41
click at [120, 376] on link "Registration History" at bounding box center [151, 375] width 166 height 17
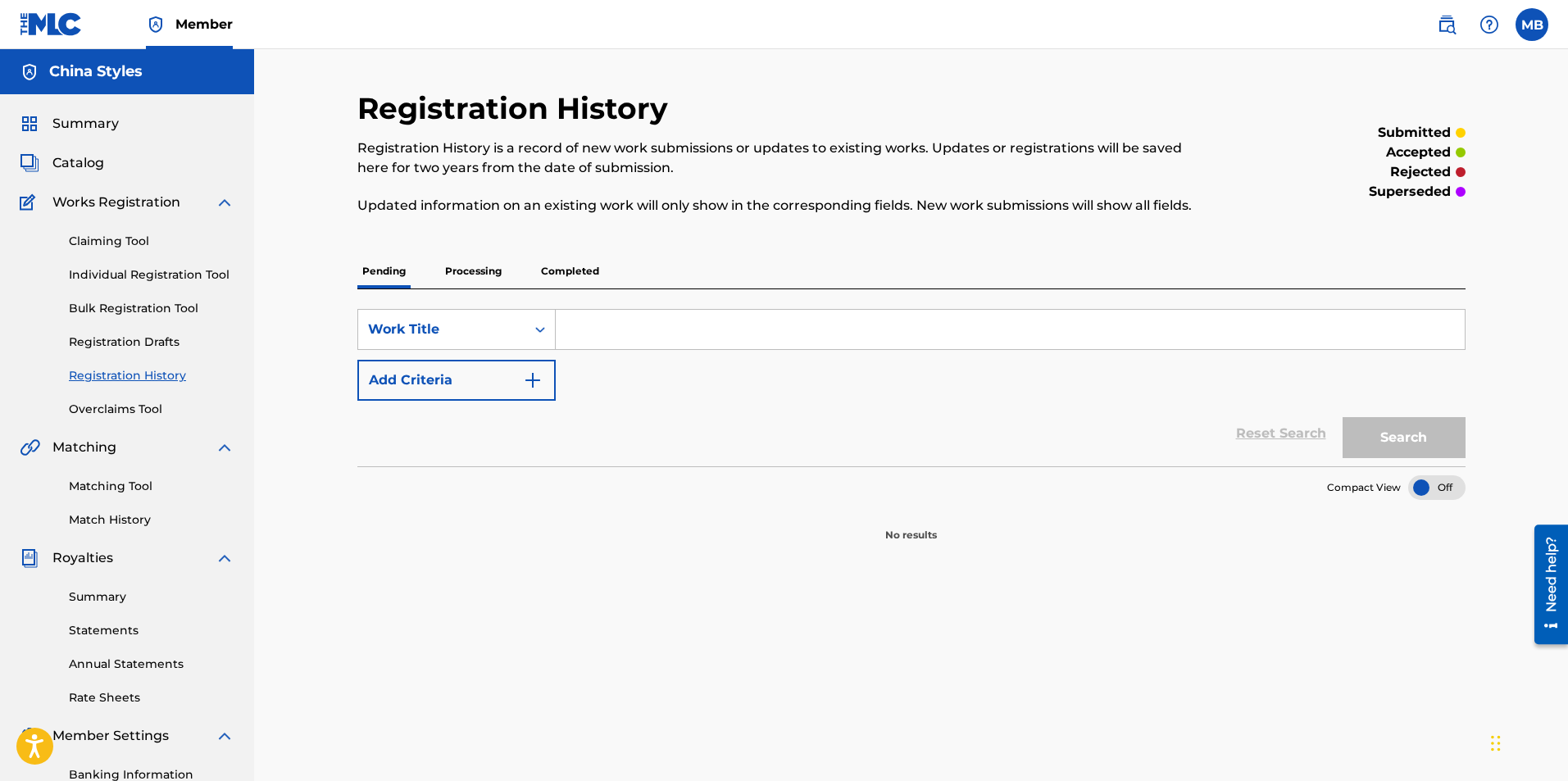
click at [75, 122] on span "Summary" at bounding box center [86, 124] width 67 height 20
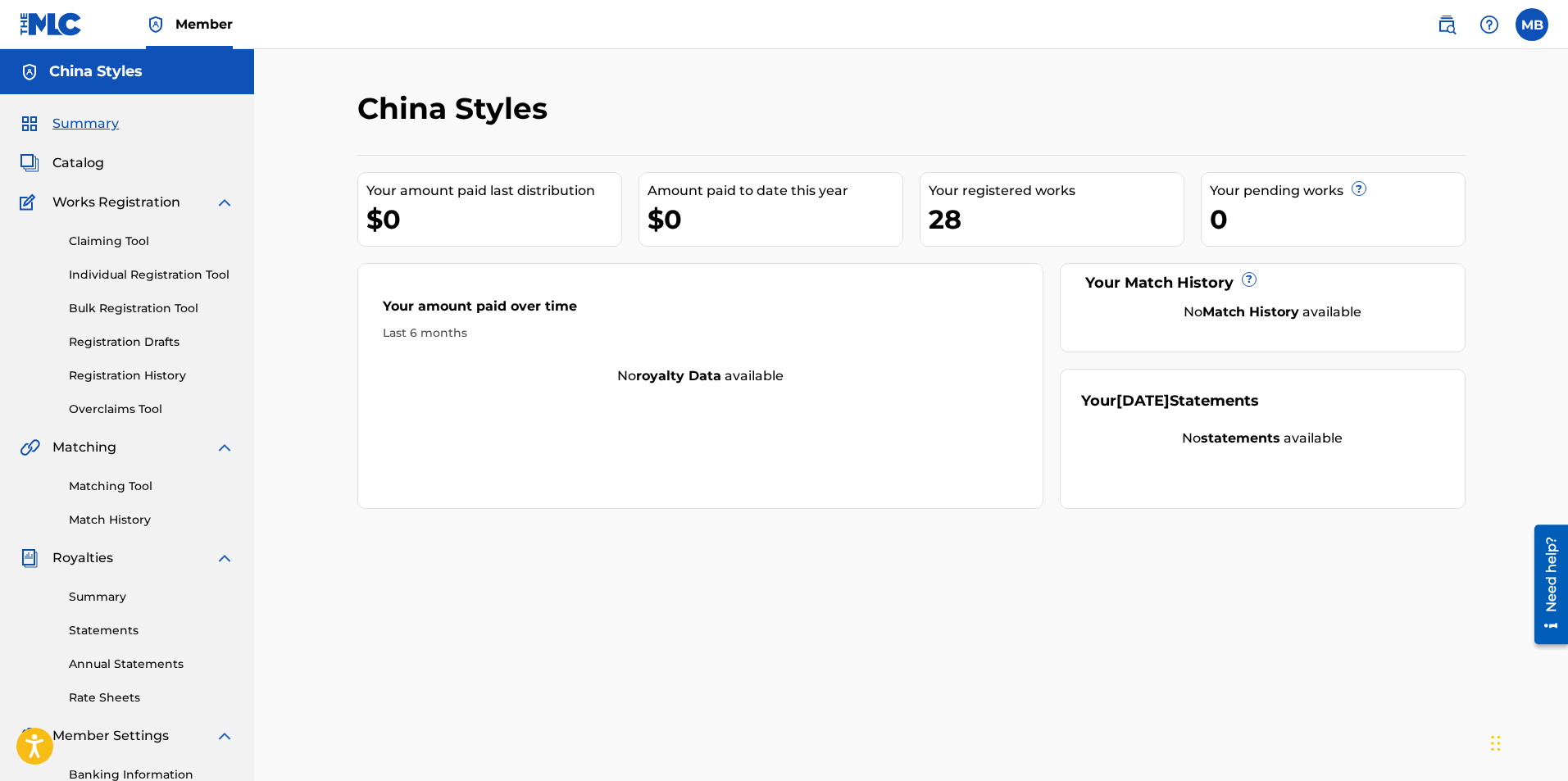
click at [76, 166] on span "Catalog" at bounding box center [77, 163] width 51 height 20
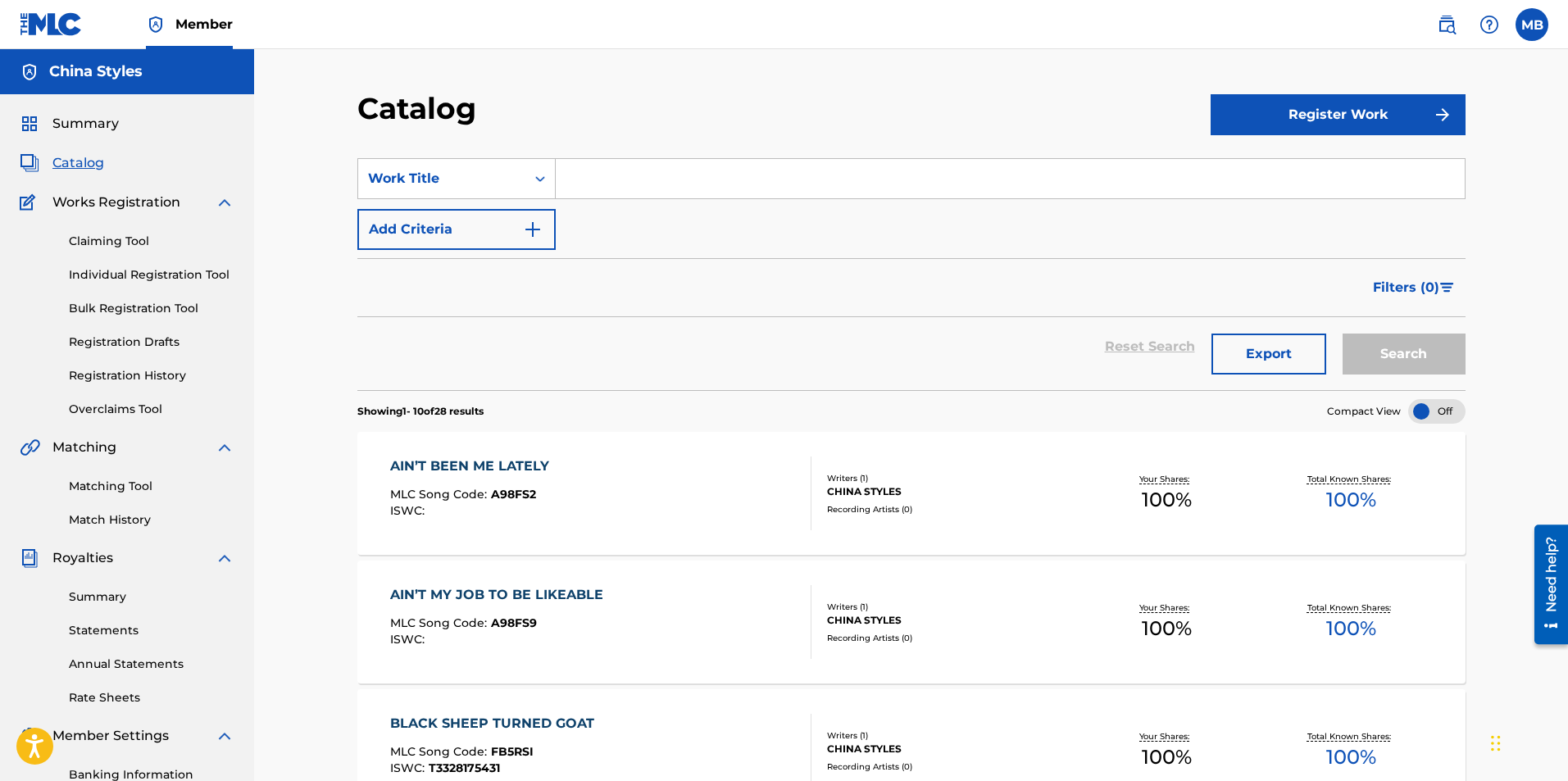
click at [547, 518] on div "AIN’T BEEN ME LATELY MLC Song Code : A98FS2 ISWC :" at bounding box center [473, 493] width 167 height 74
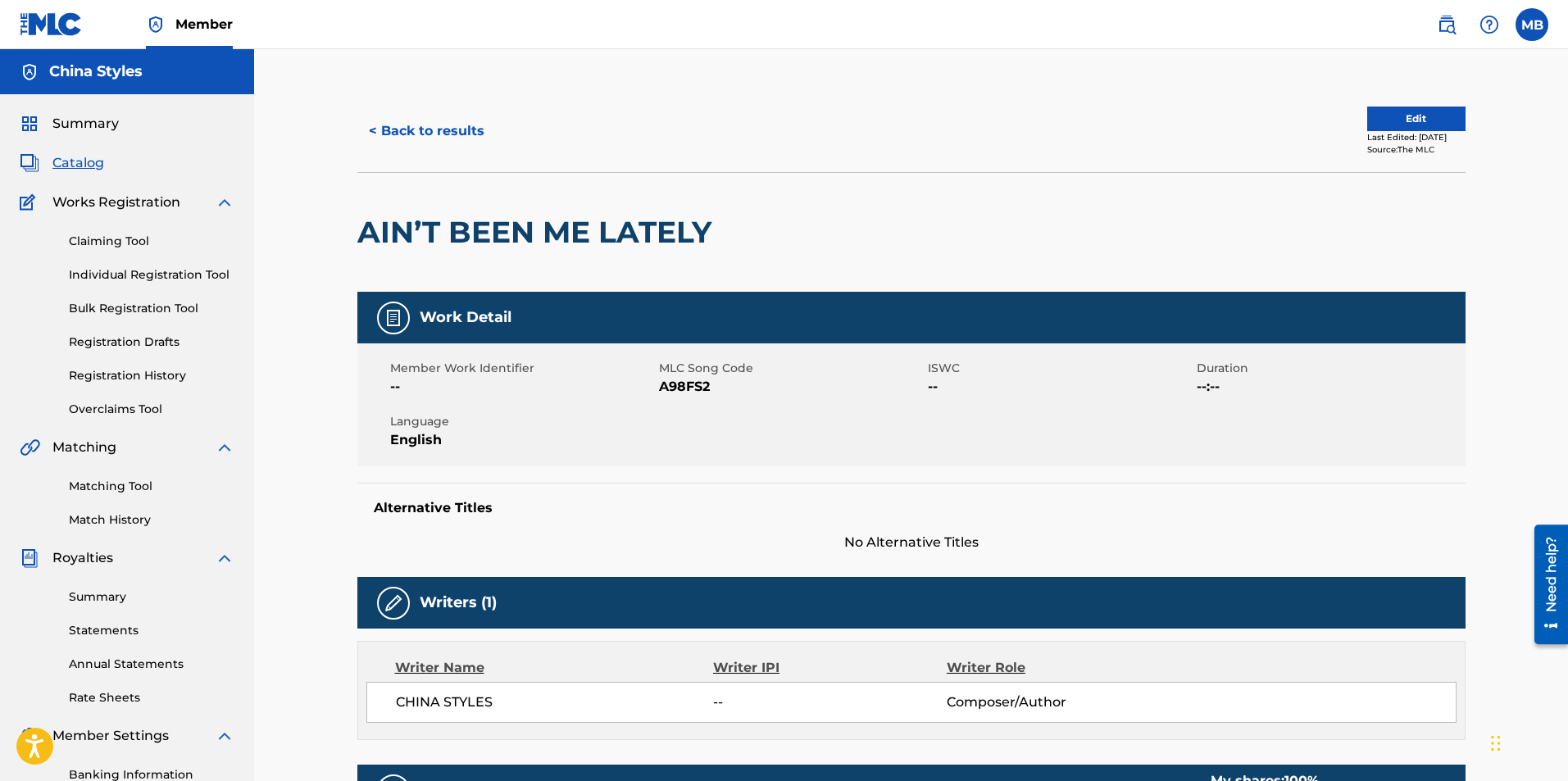
click at [1440, 115] on button "Edit" at bounding box center [1416, 118] width 98 height 24
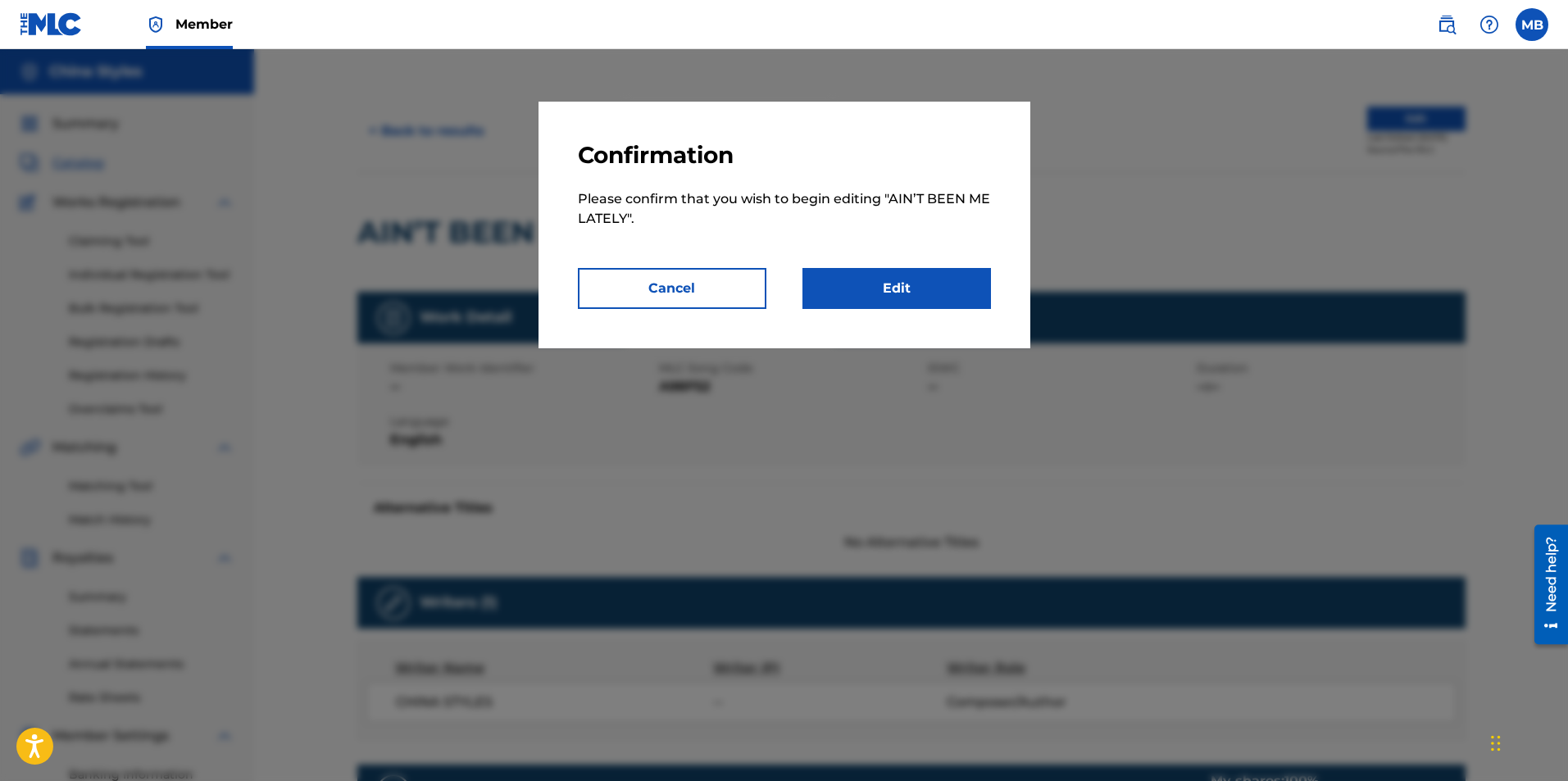
click at [922, 280] on link "Edit" at bounding box center [897, 289] width 188 height 41
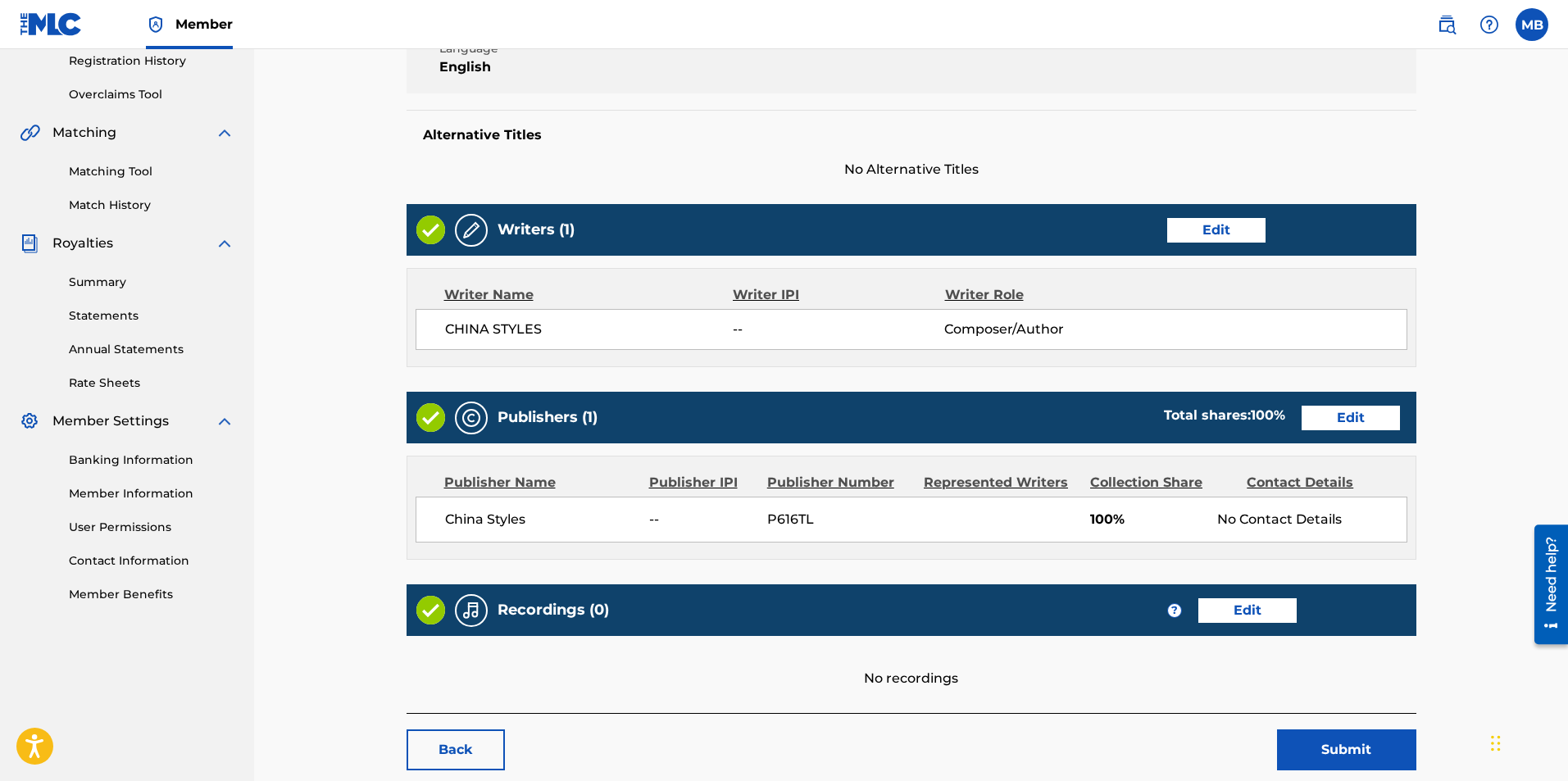
scroll to position [408, 0]
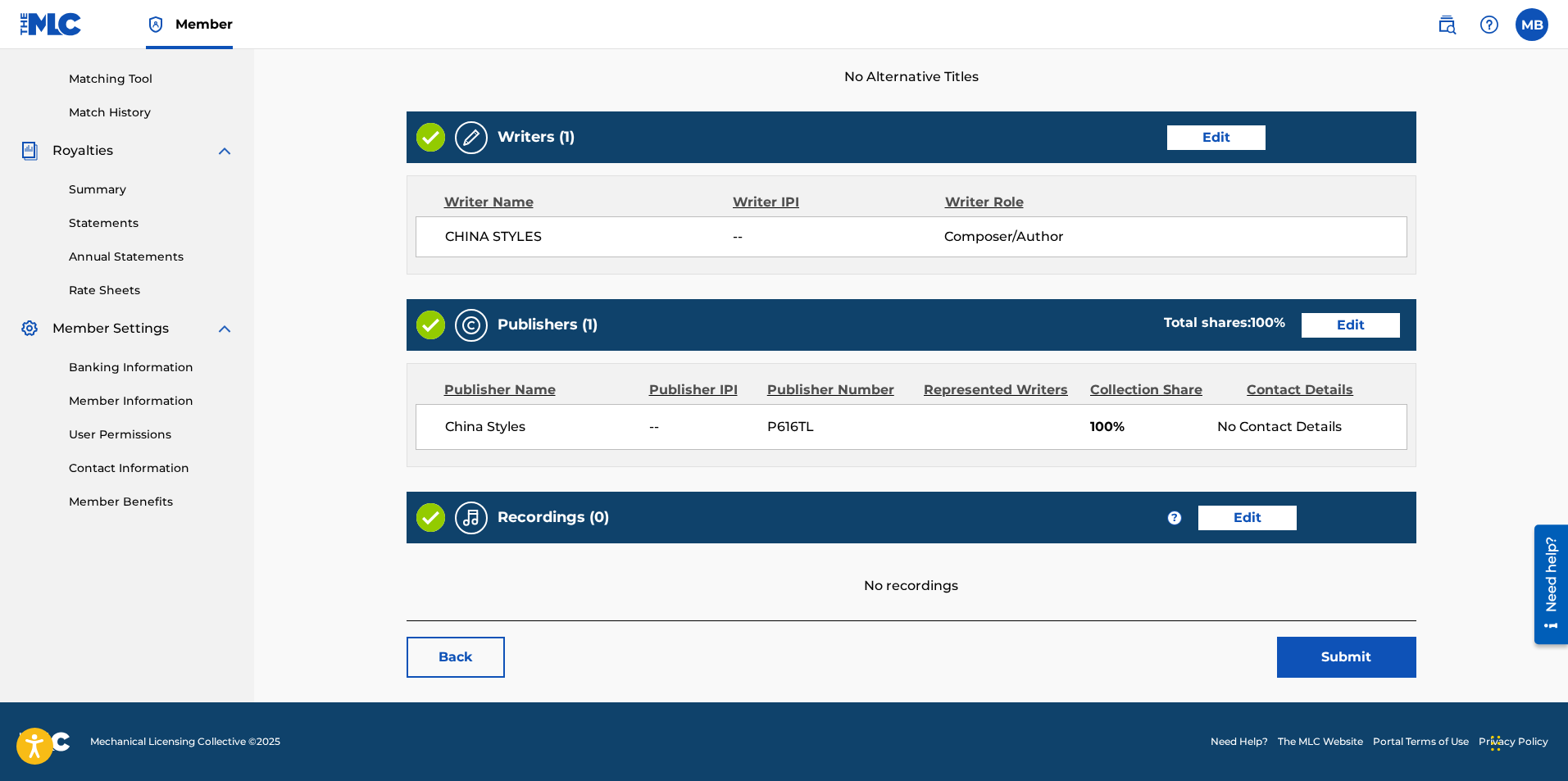
click at [1255, 520] on link "Edit" at bounding box center [1247, 517] width 98 height 24
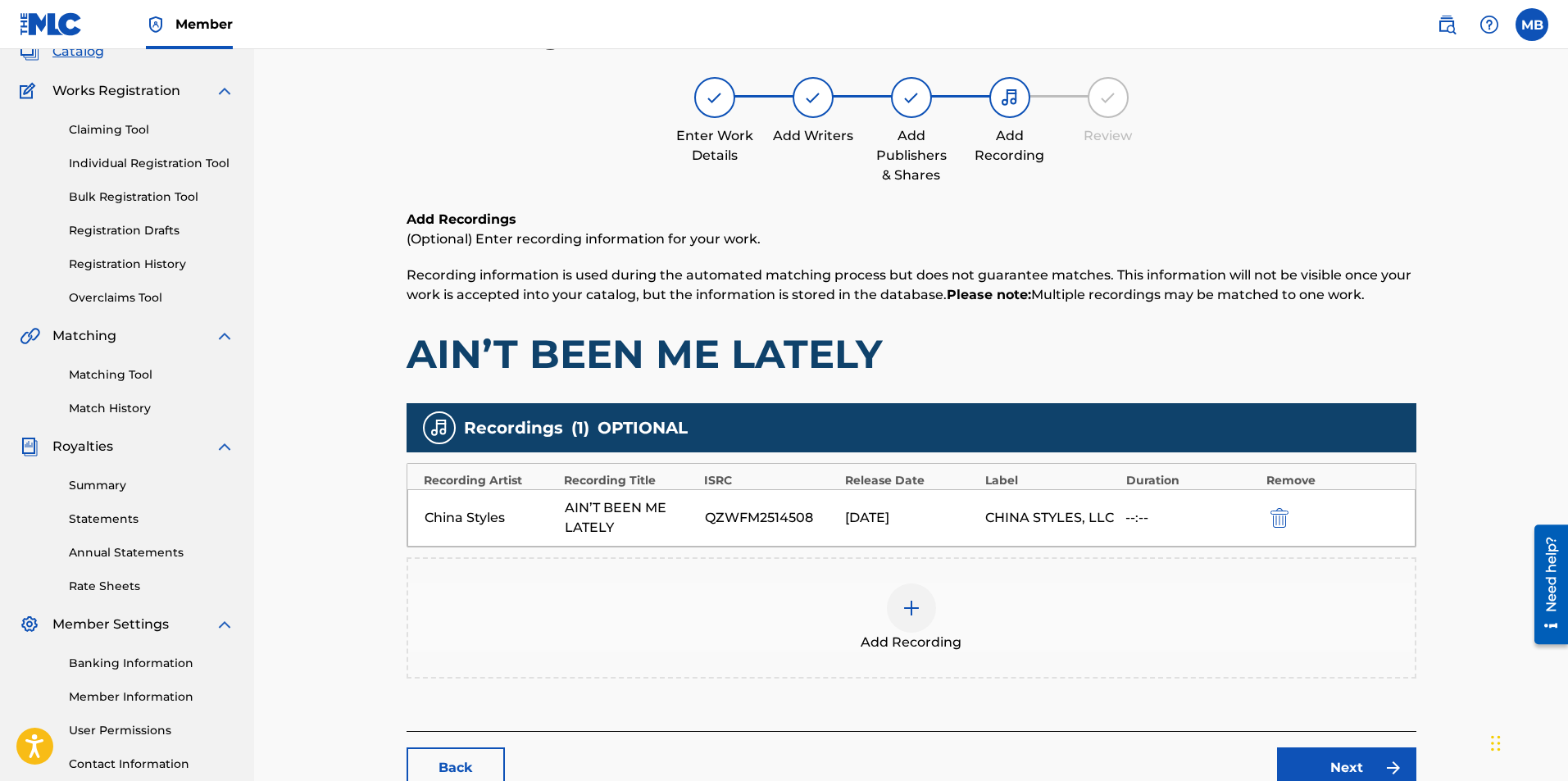
scroll to position [235, 0]
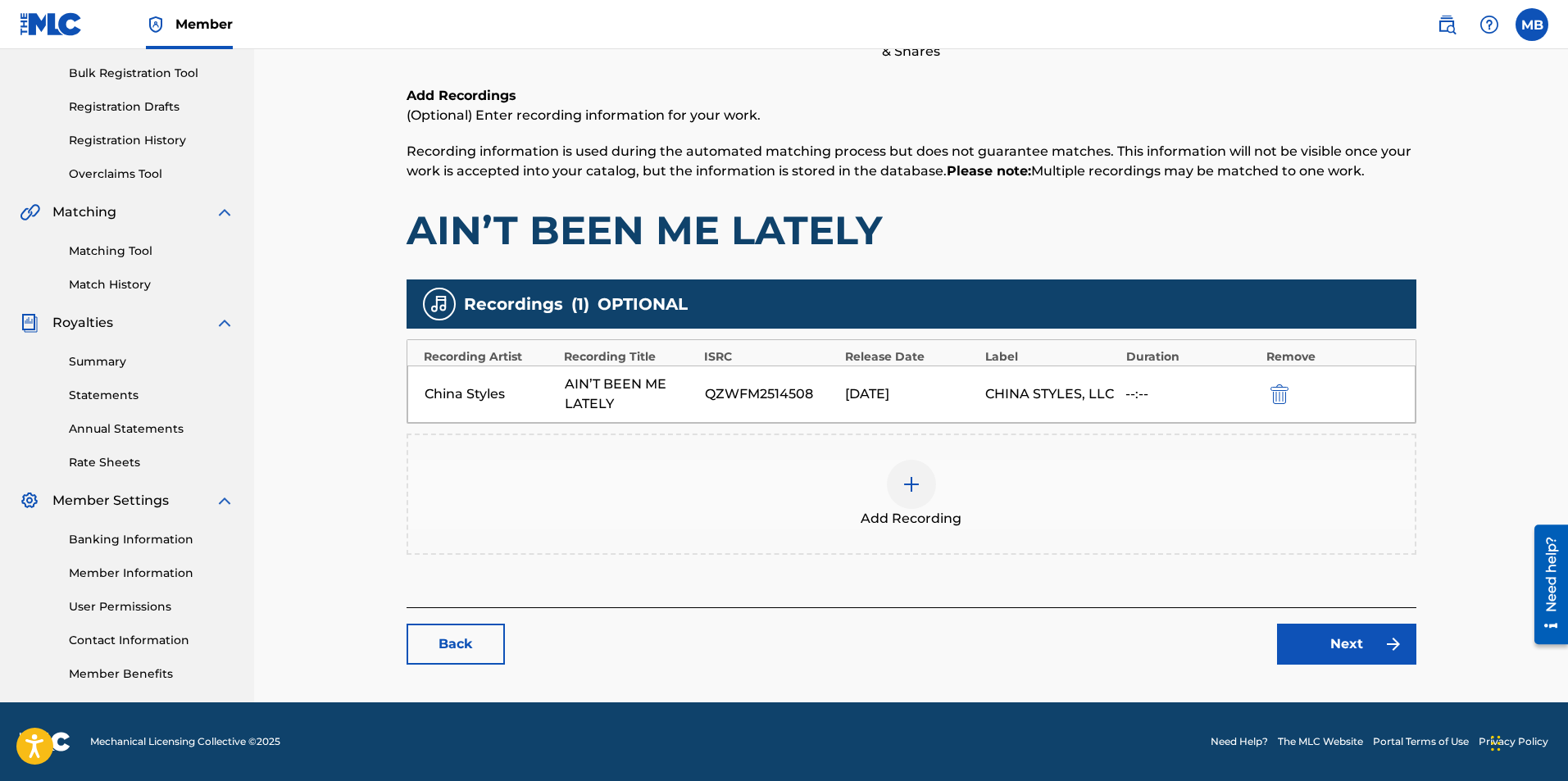
click at [909, 481] on img at bounding box center [912, 484] width 20 height 20
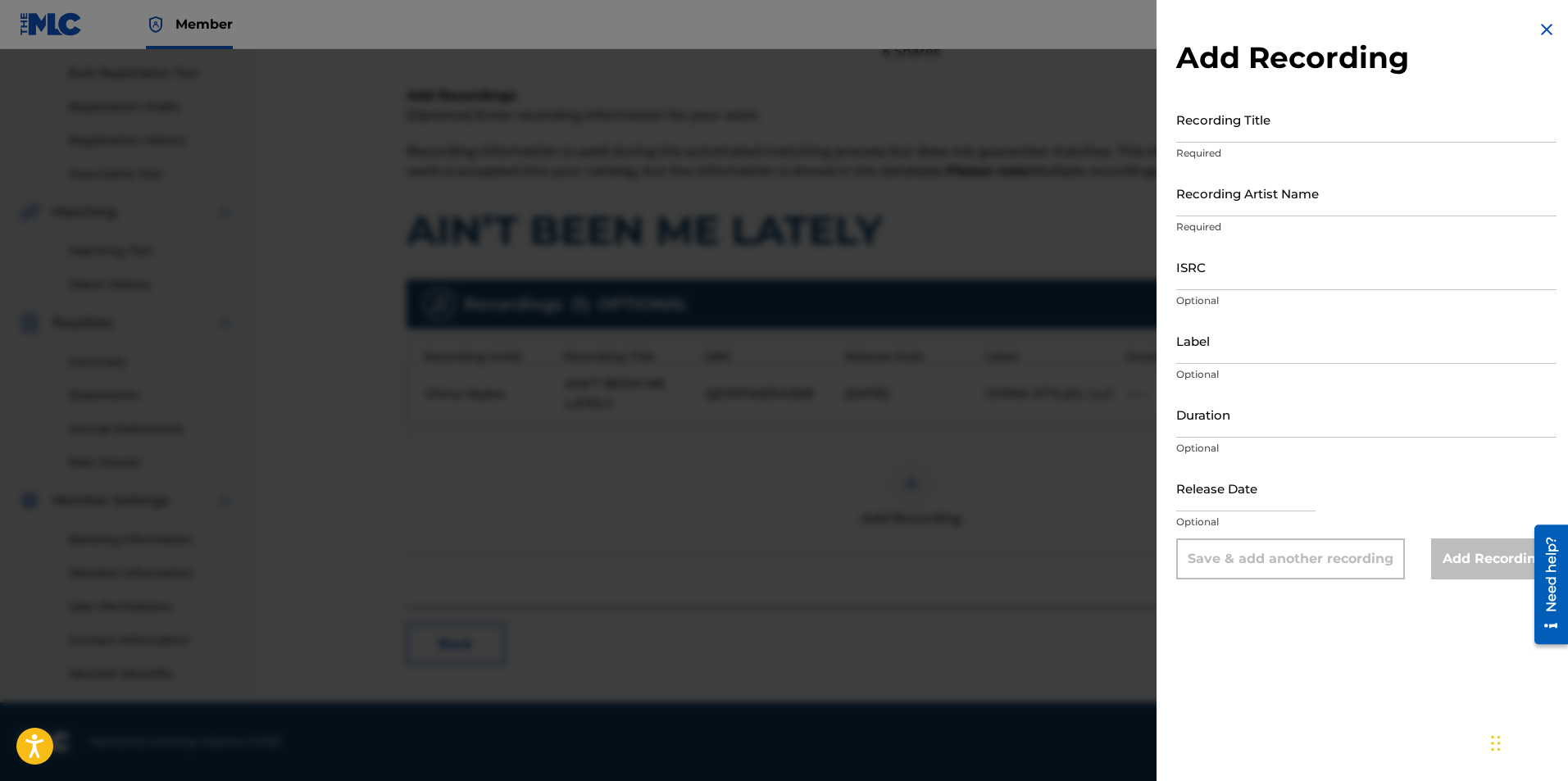
click at [1537, 26] on img at bounding box center [1547, 30] width 20 height 20
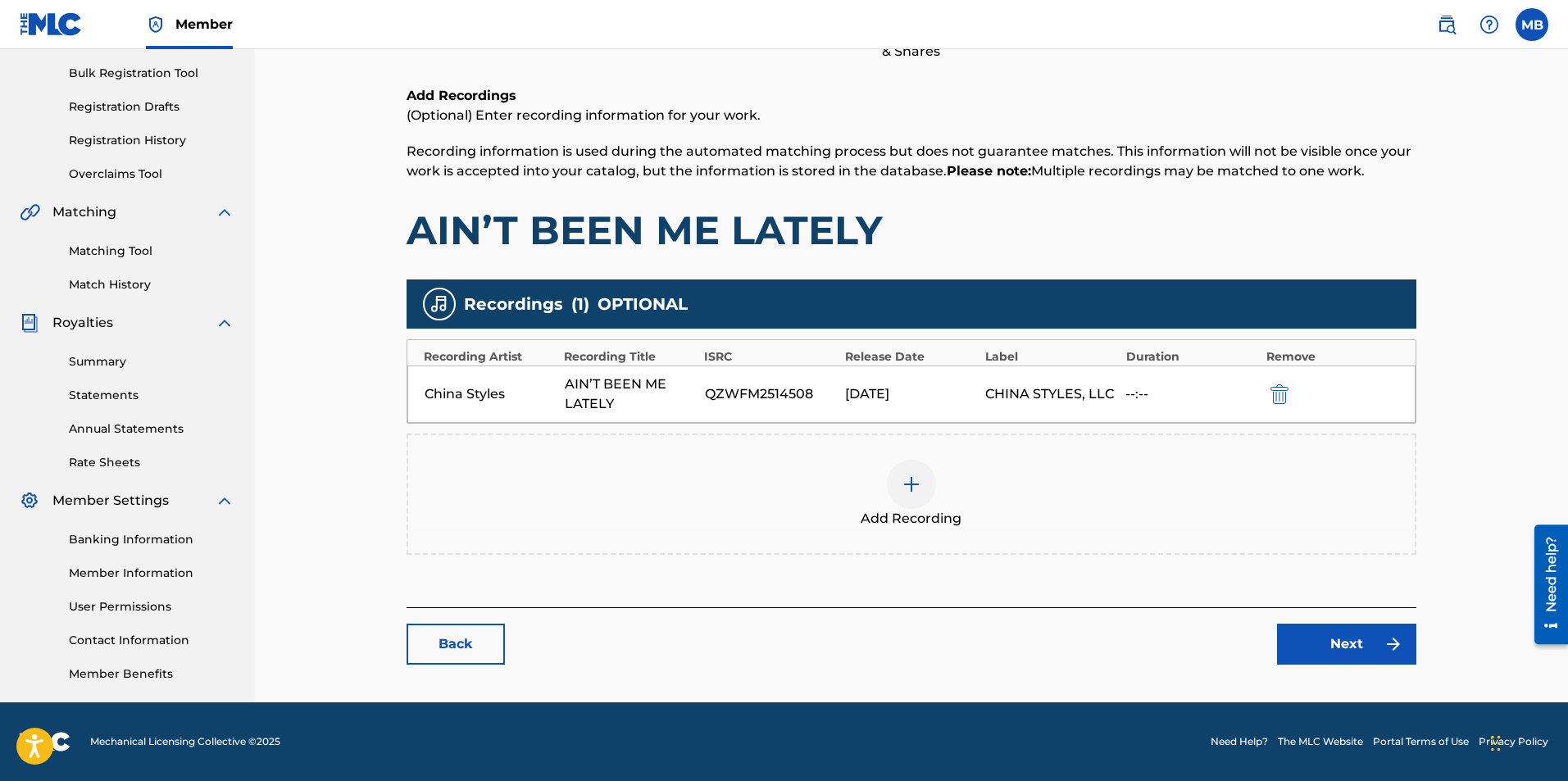
click at [463, 652] on link "Back" at bounding box center [455, 644] width 98 height 41
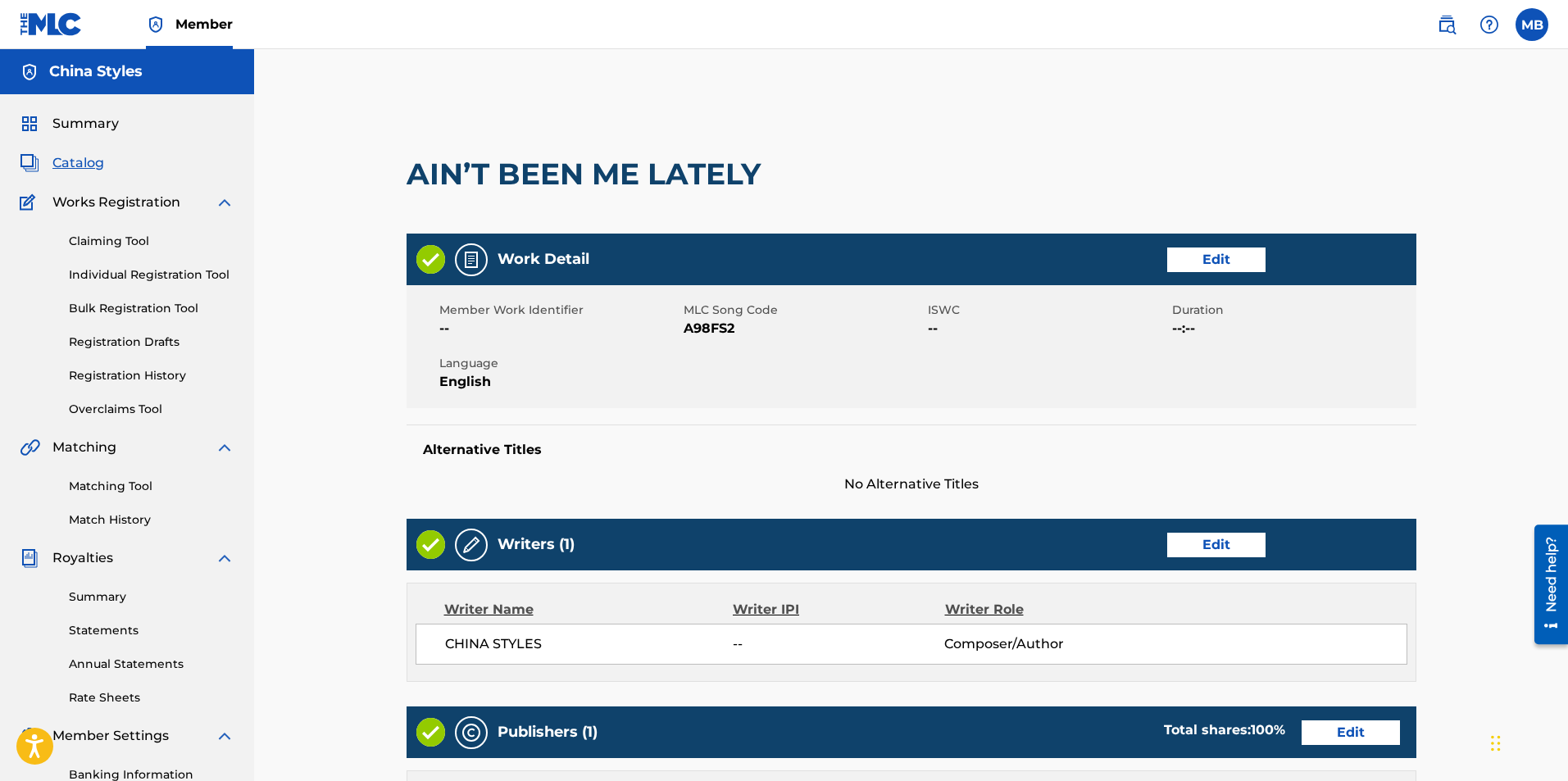
click at [141, 278] on link "Individual Registration Tool" at bounding box center [151, 274] width 166 height 17
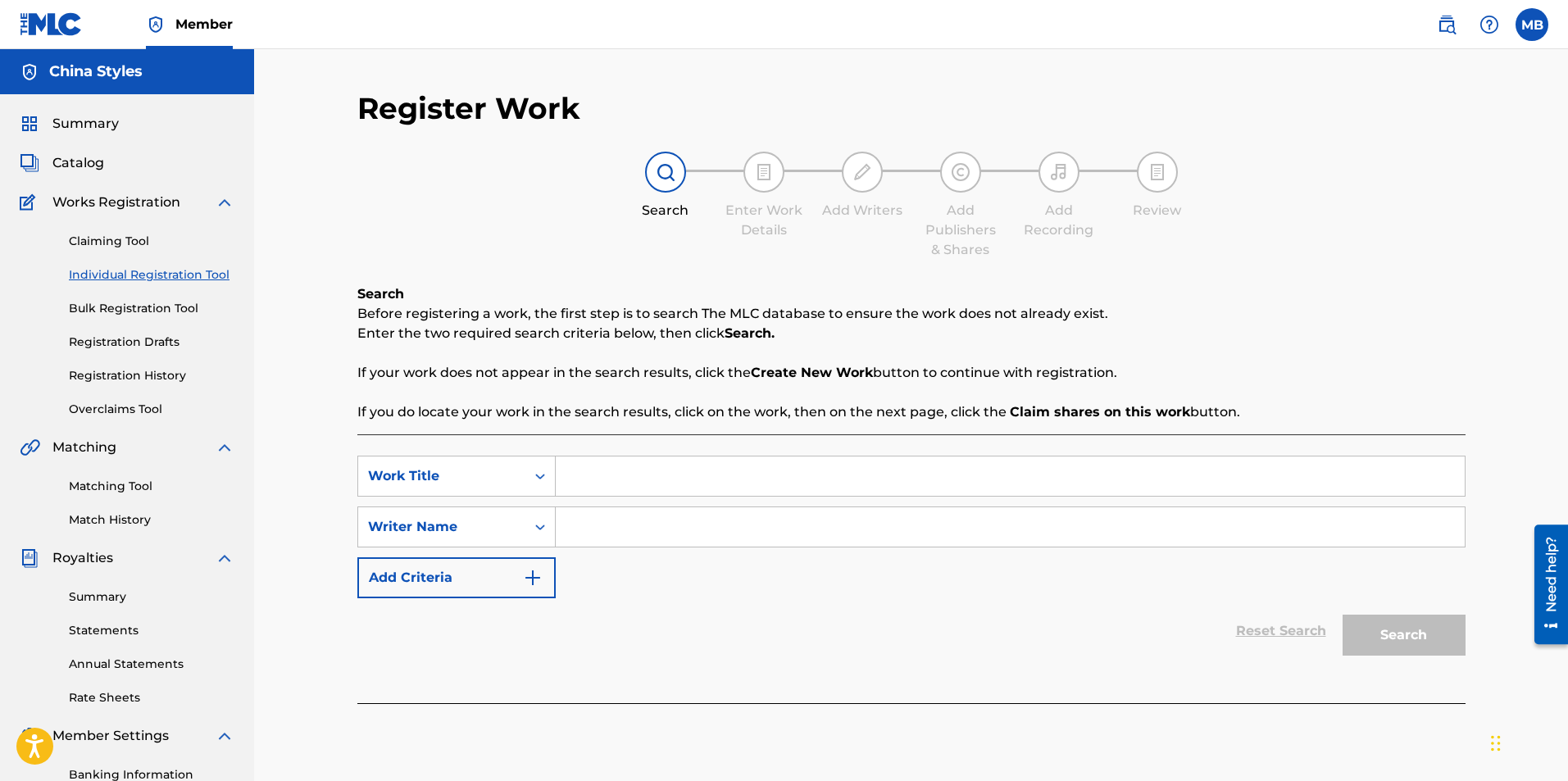
click at [89, 309] on link "Bulk Registration Tool" at bounding box center [151, 308] width 166 height 17
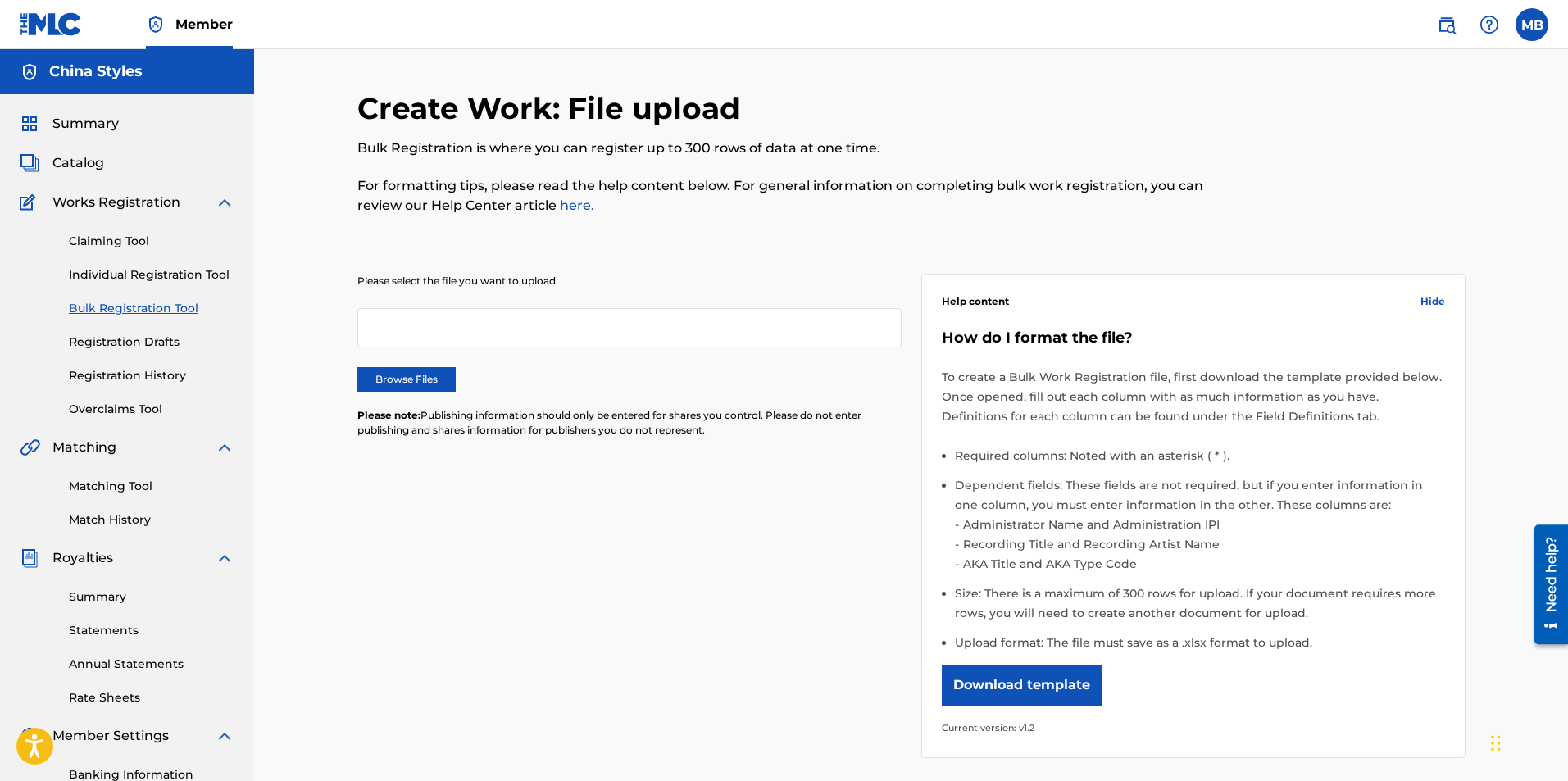
click at [122, 280] on link "Individual Registration Tool" at bounding box center [151, 274] width 166 height 17
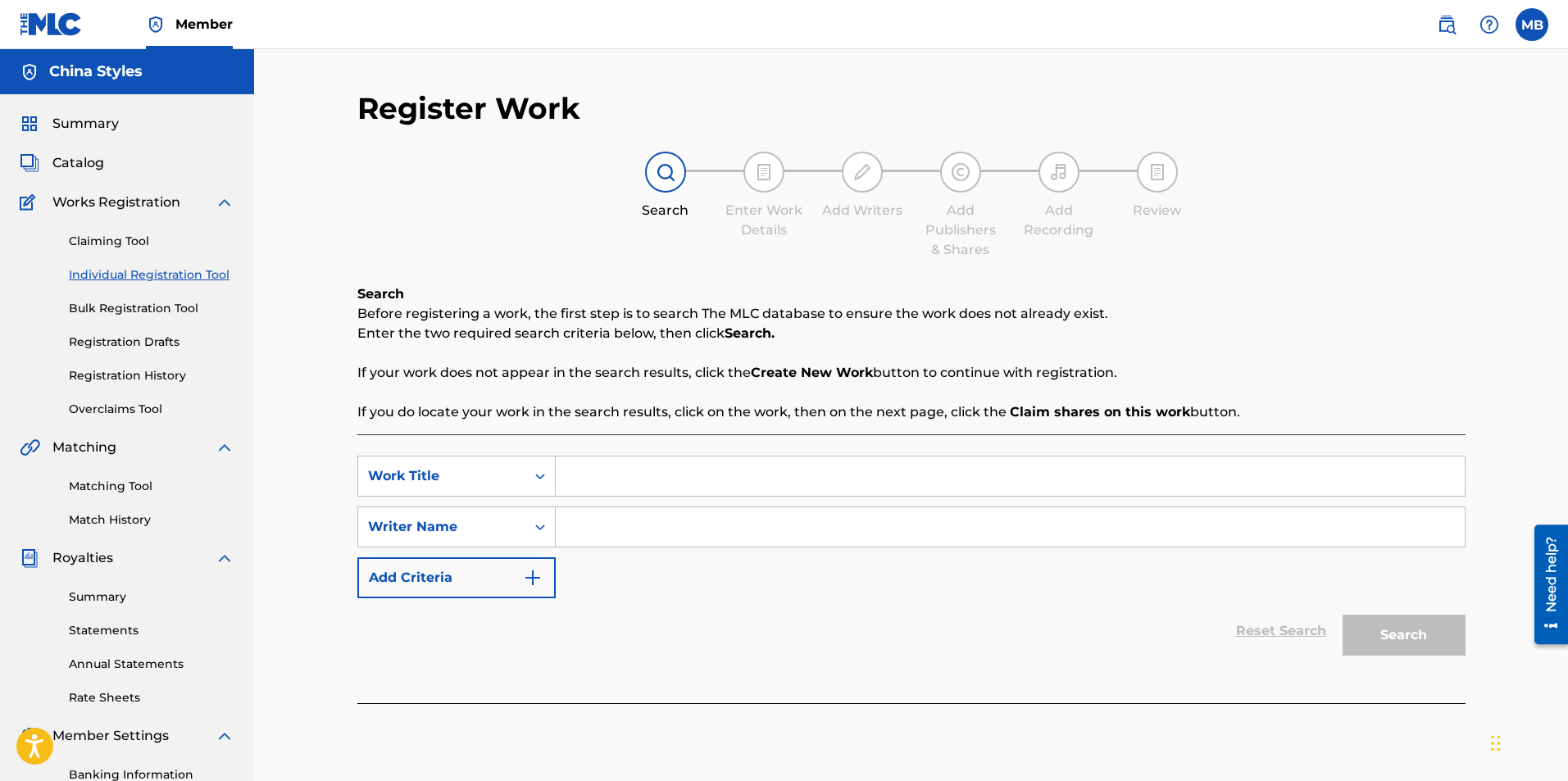
click at [122, 411] on link "Overclaims Tool" at bounding box center [151, 408] width 166 height 17
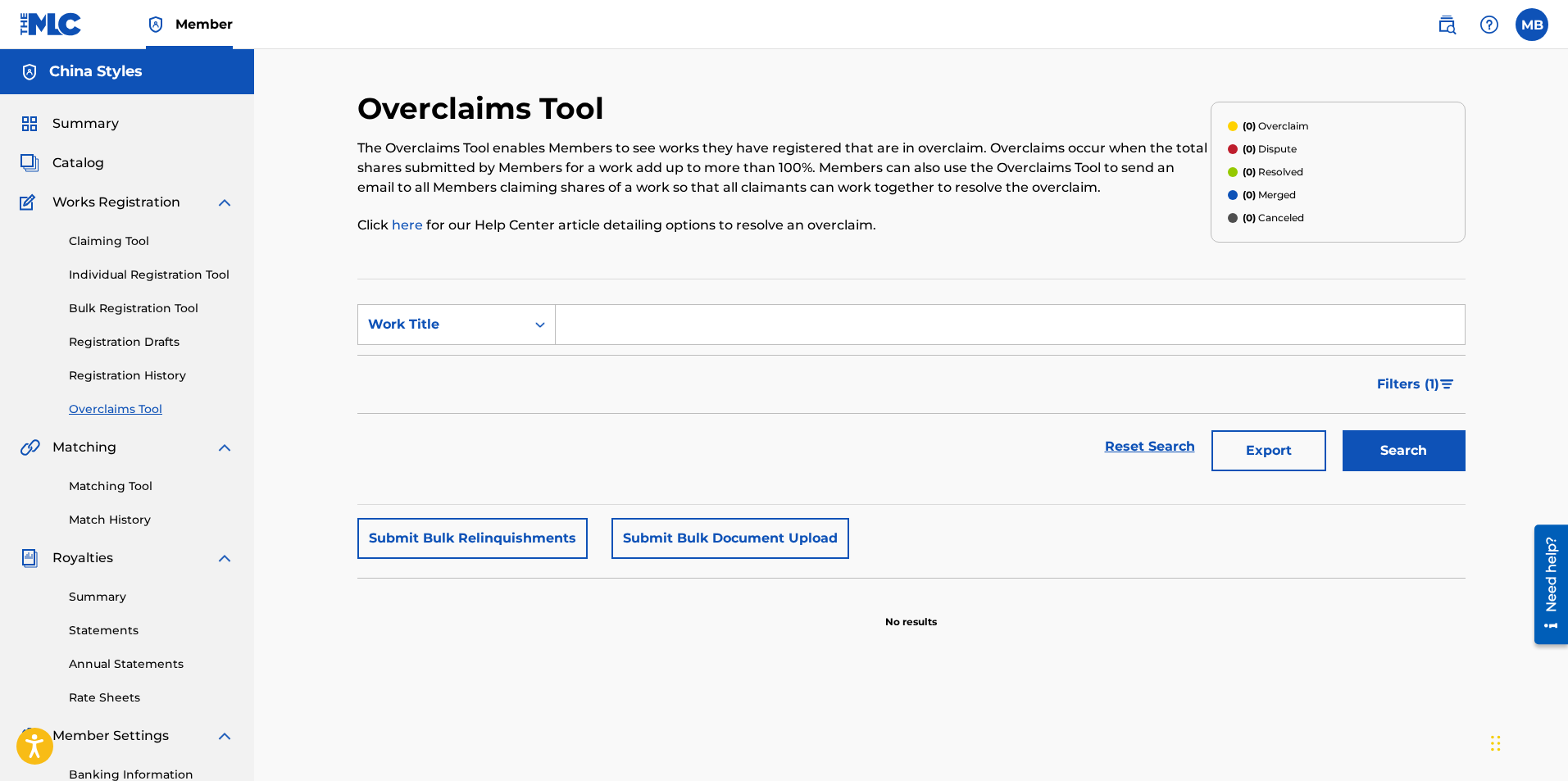
click at [119, 340] on link "Registration Drafts" at bounding box center [151, 342] width 166 height 17
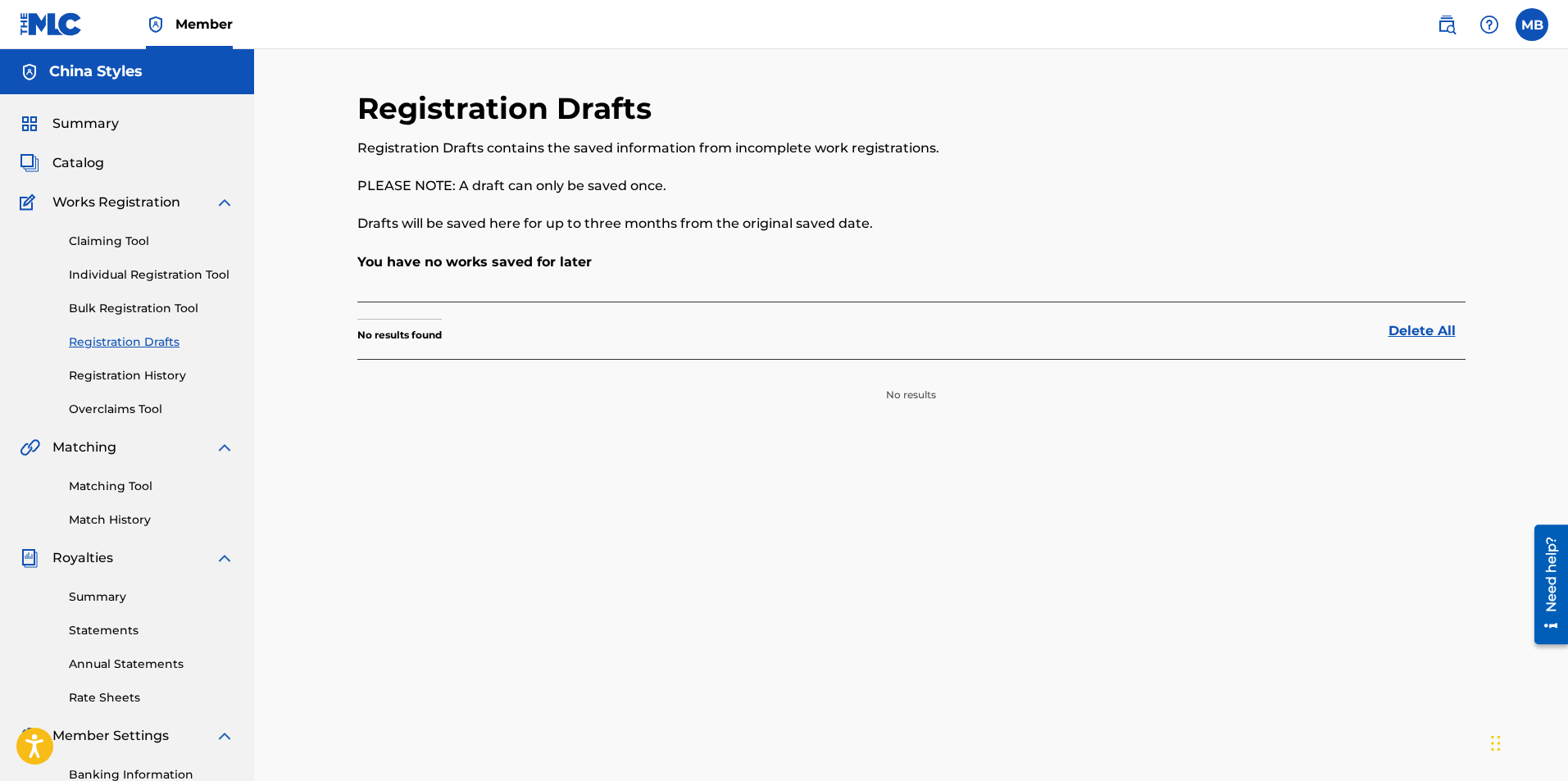
click at [96, 159] on span "Catalog" at bounding box center [77, 163] width 51 height 20
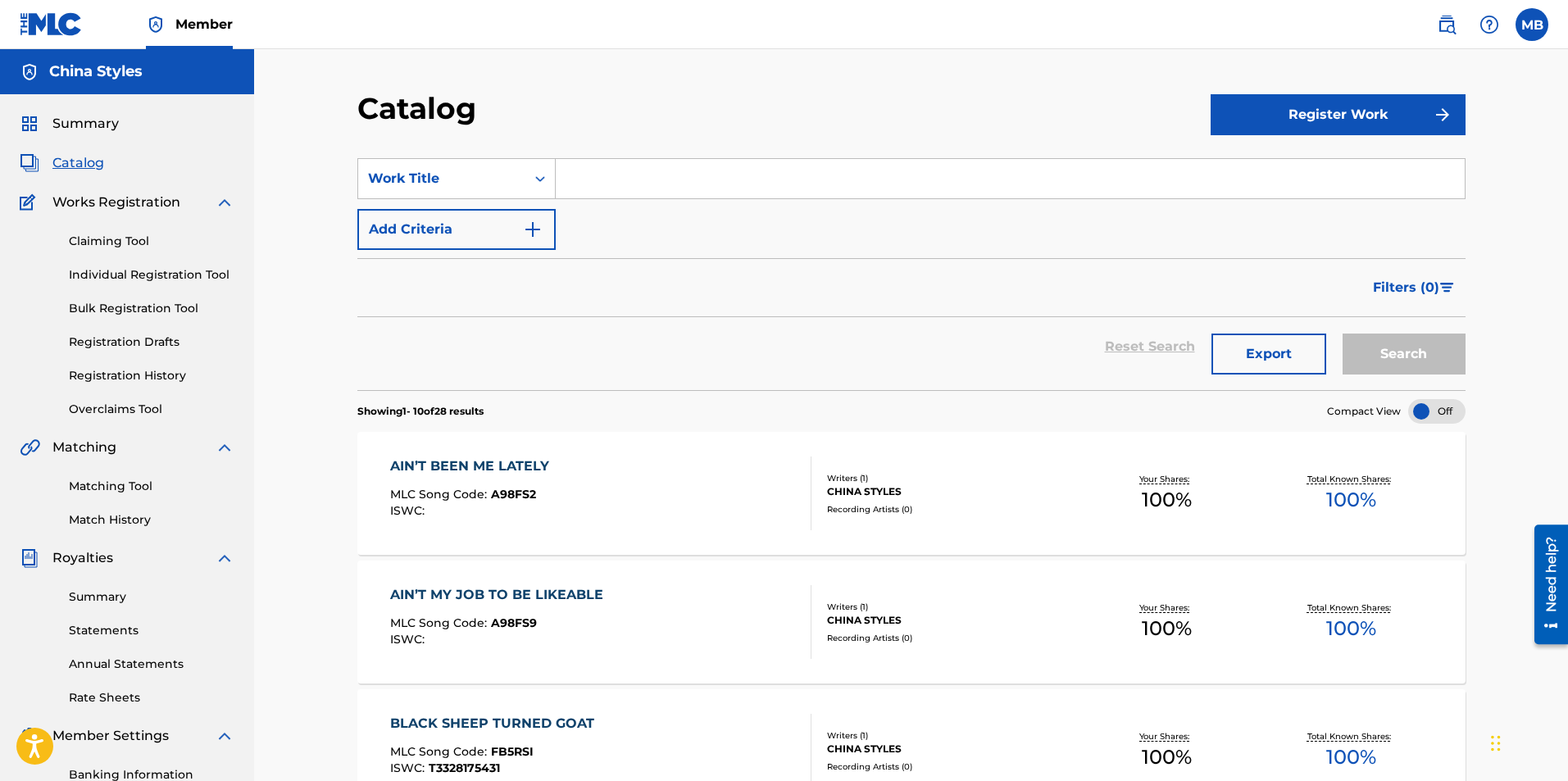
click at [1400, 116] on button "Register Work" at bounding box center [1338, 115] width 255 height 41
click at [1300, 161] on link "Individual" at bounding box center [1338, 168] width 255 height 40
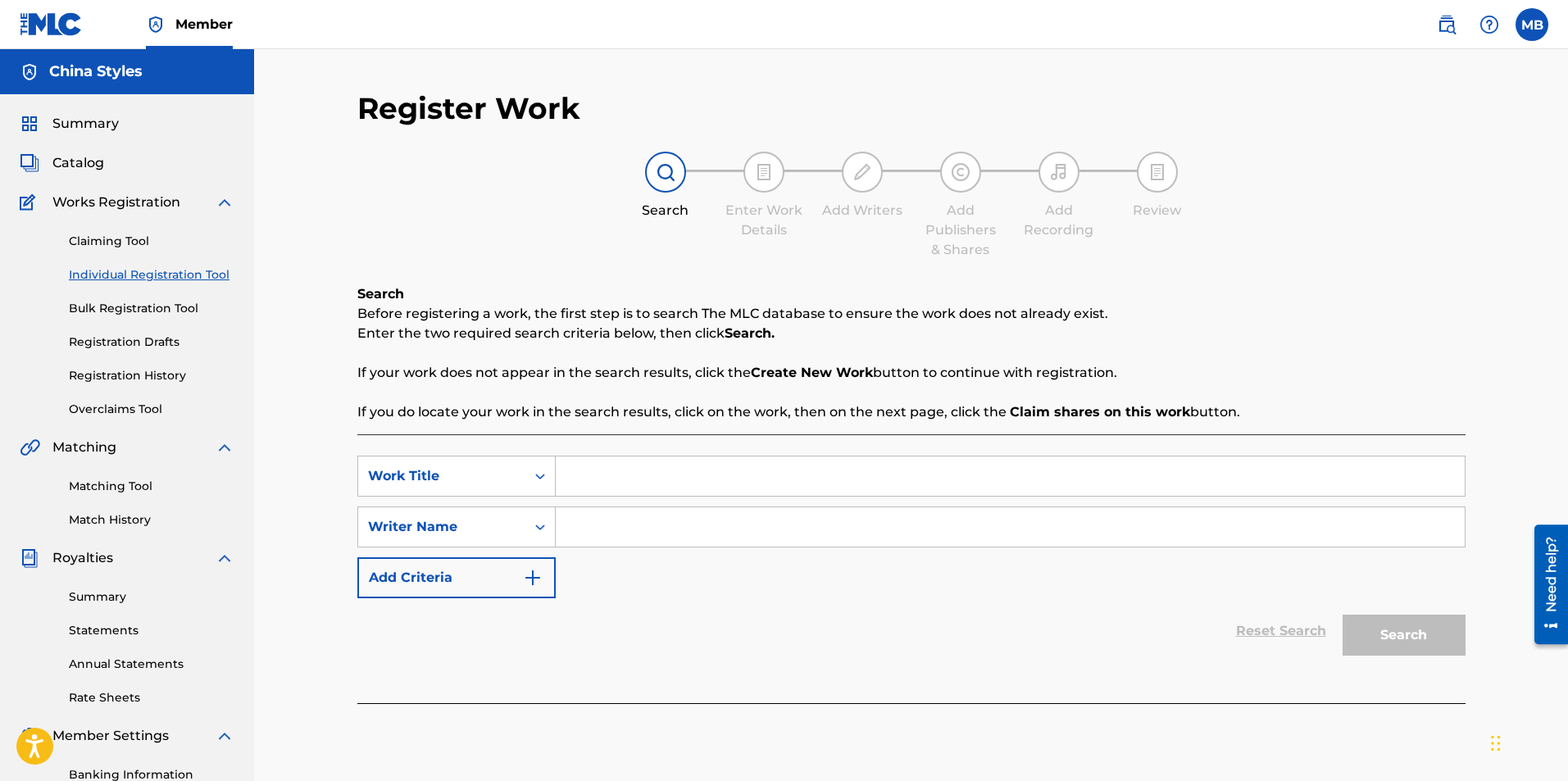
click at [631, 479] on input "Search Form" at bounding box center [1010, 476] width 909 height 40
type input "Dont play in my face"
click at [592, 530] on input "Search Form" at bounding box center [1010, 527] width 909 height 40
type input "China Styles"
click at [1343, 615] on button "Search" at bounding box center [1404, 635] width 123 height 41
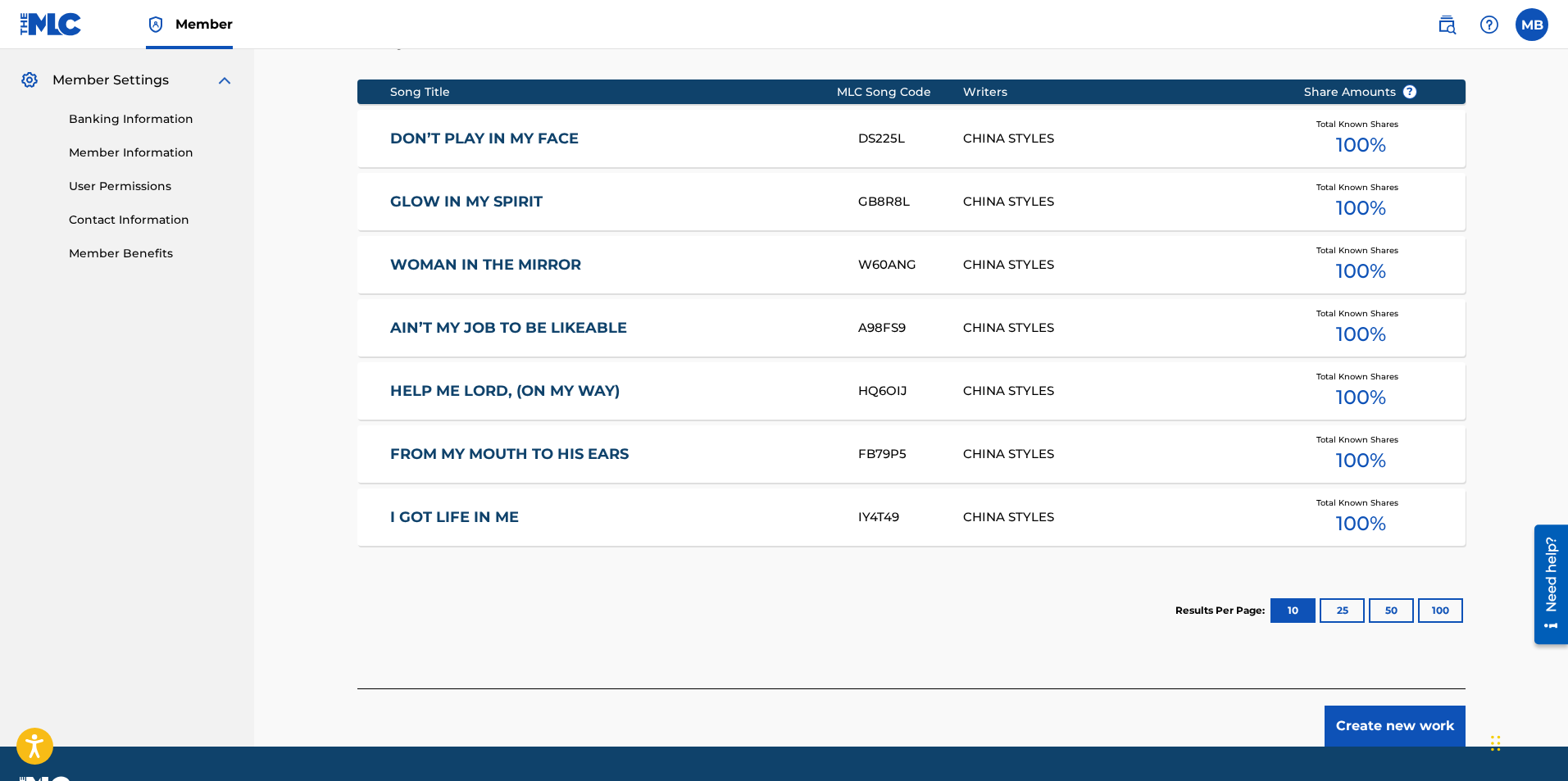
scroll to position [573, 0]
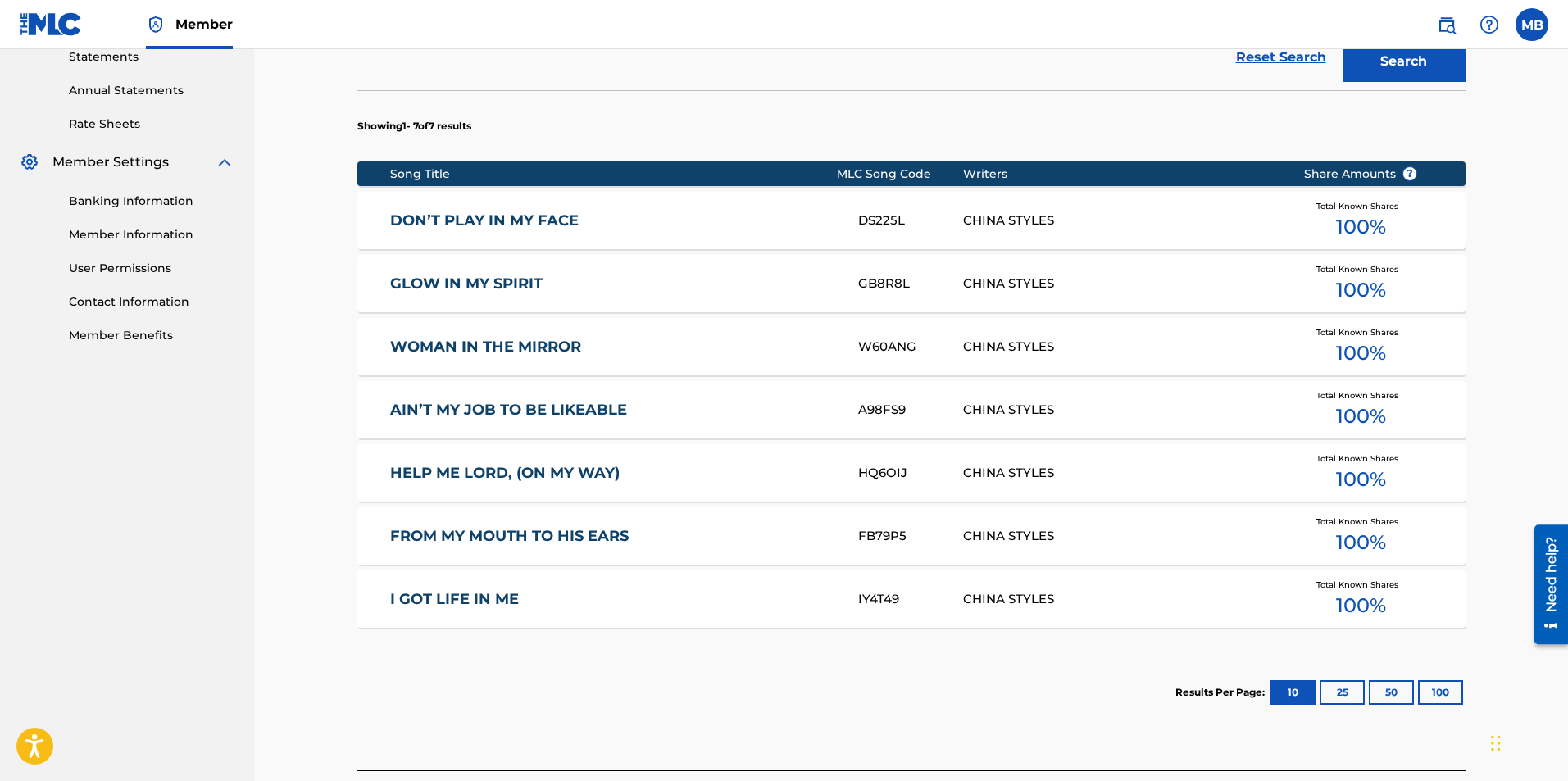
click at [1445, 685] on button "100" at bounding box center [1440, 692] width 45 height 24
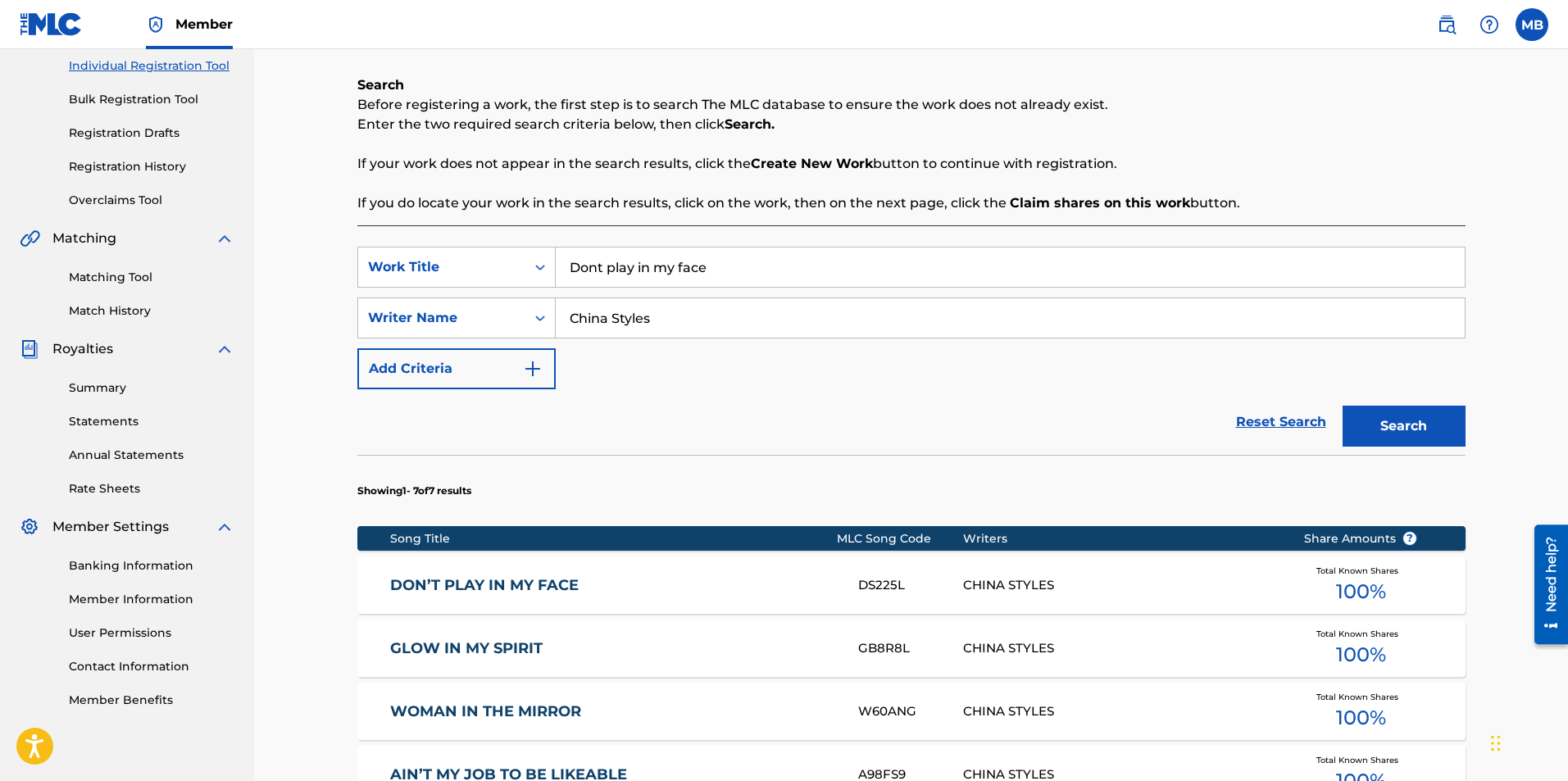
scroll to position [164, 0]
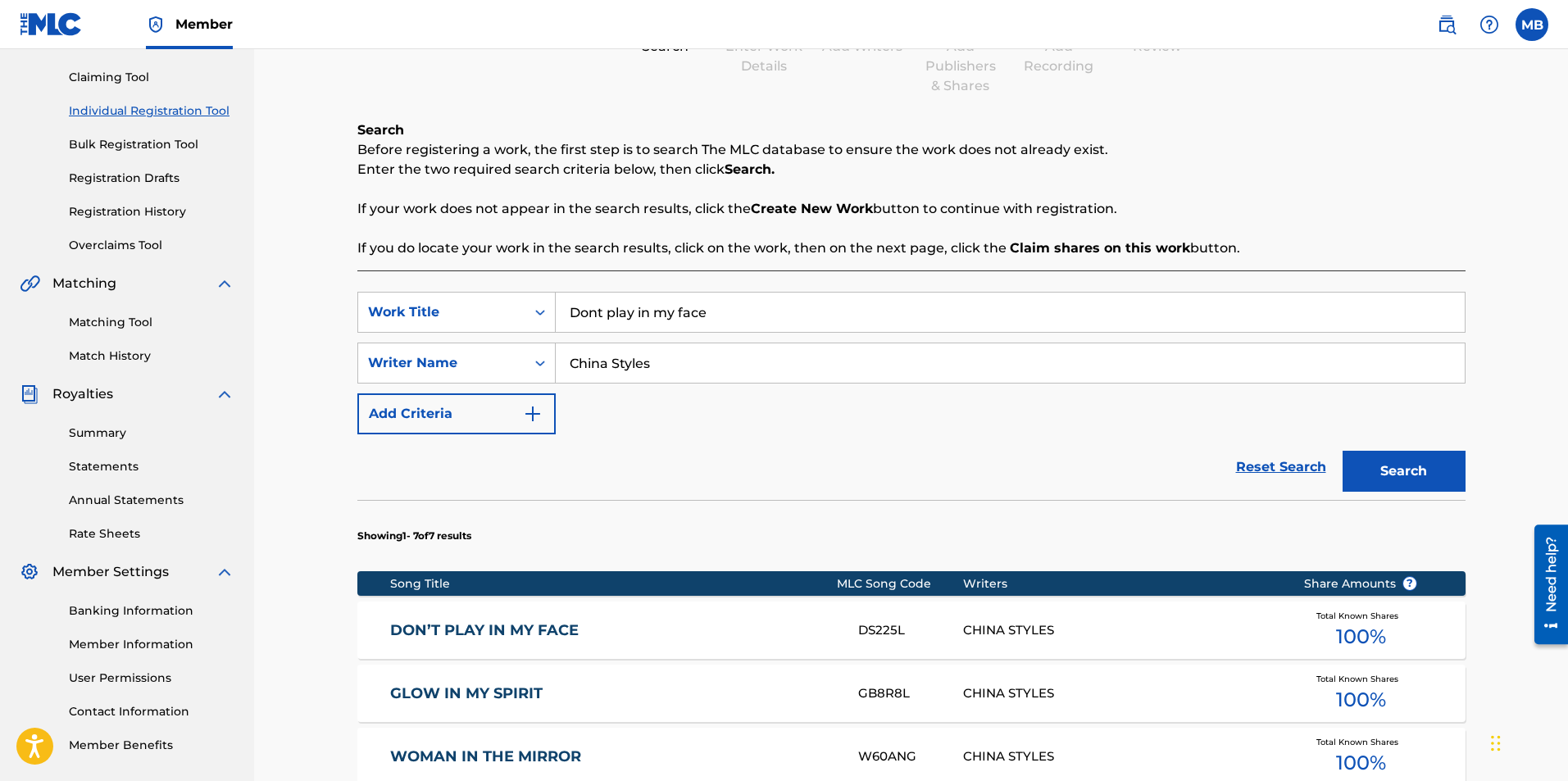
drag, startPoint x: 725, startPoint y: 310, endPoint x: 347, endPoint y: 296, distance: 378.3
click at [350, 296] on div "Register Work Search Enter Work Details Add Writers Add Publishers & Shares Add…" at bounding box center [911, 582] width 1148 height 1312
click at [1251, 465] on div "Reset Search Search" at bounding box center [911, 467] width 1108 height 66
drag, startPoint x: 656, startPoint y: 367, endPoint x: 527, endPoint y: 373, distance: 129.1
click at [528, 373] on div "SearchWithCriteriaeb7c70c2-ddac-413f-b3a6-8c52807a8ae1 Writer Name China Styles" at bounding box center [911, 364] width 1108 height 41
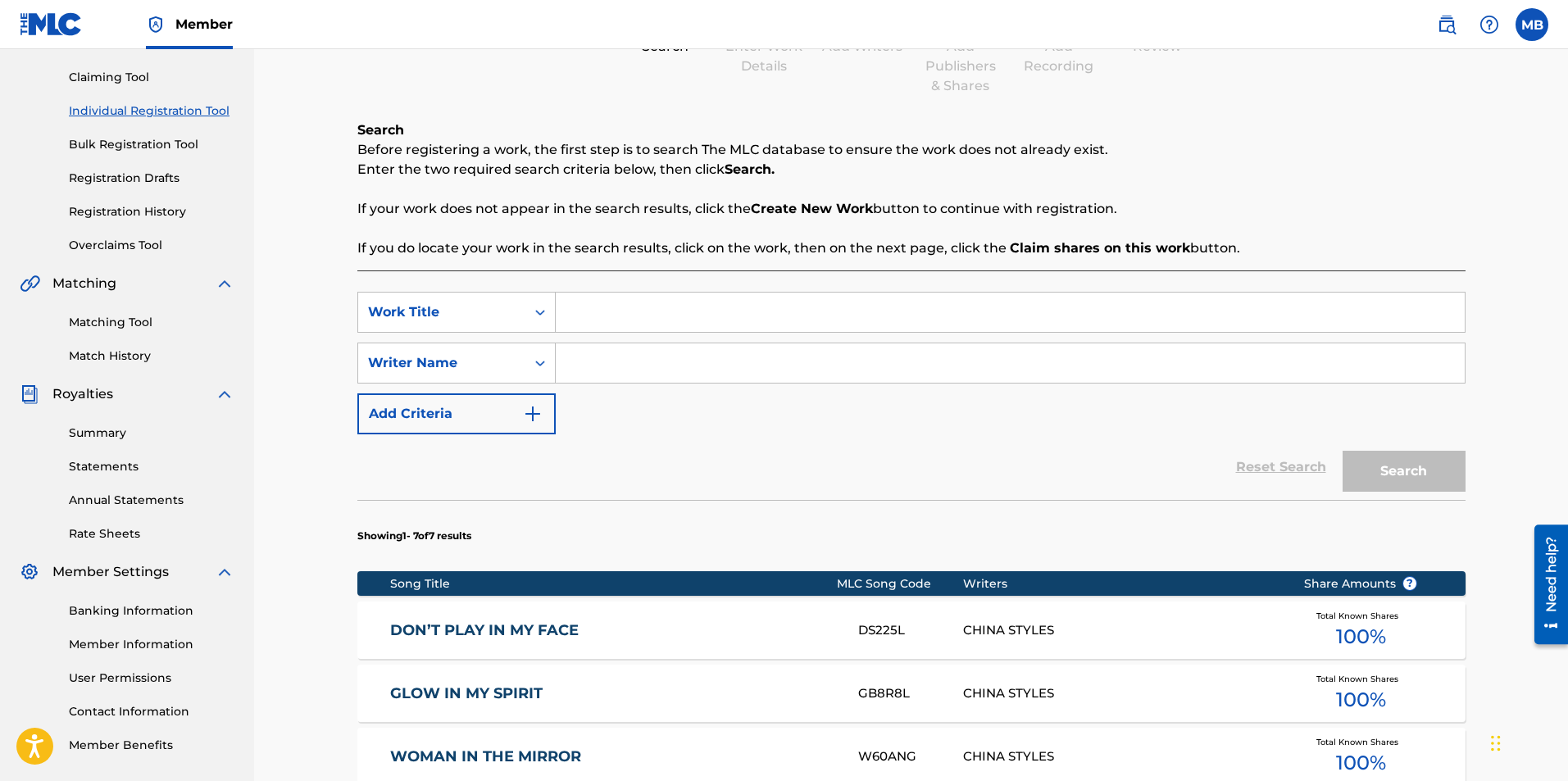
click at [610, 308] on input "Search Form" at bounding box center [1010, 312] width 909 height 40
type input "heavy is the crown"
drag, startPoint x: 727, startPoint y: 313, endPoint x: 532, endPoint y: 301, distance: 195.4
click at [532, 301] on div "SearchWithCriteria6d9ffc42-fb34-43c5-8037-3f4d1898f906 Work Title heavy is the …" at bounding box center [911, 312] width 1108 height 41
type input "I said what i said"
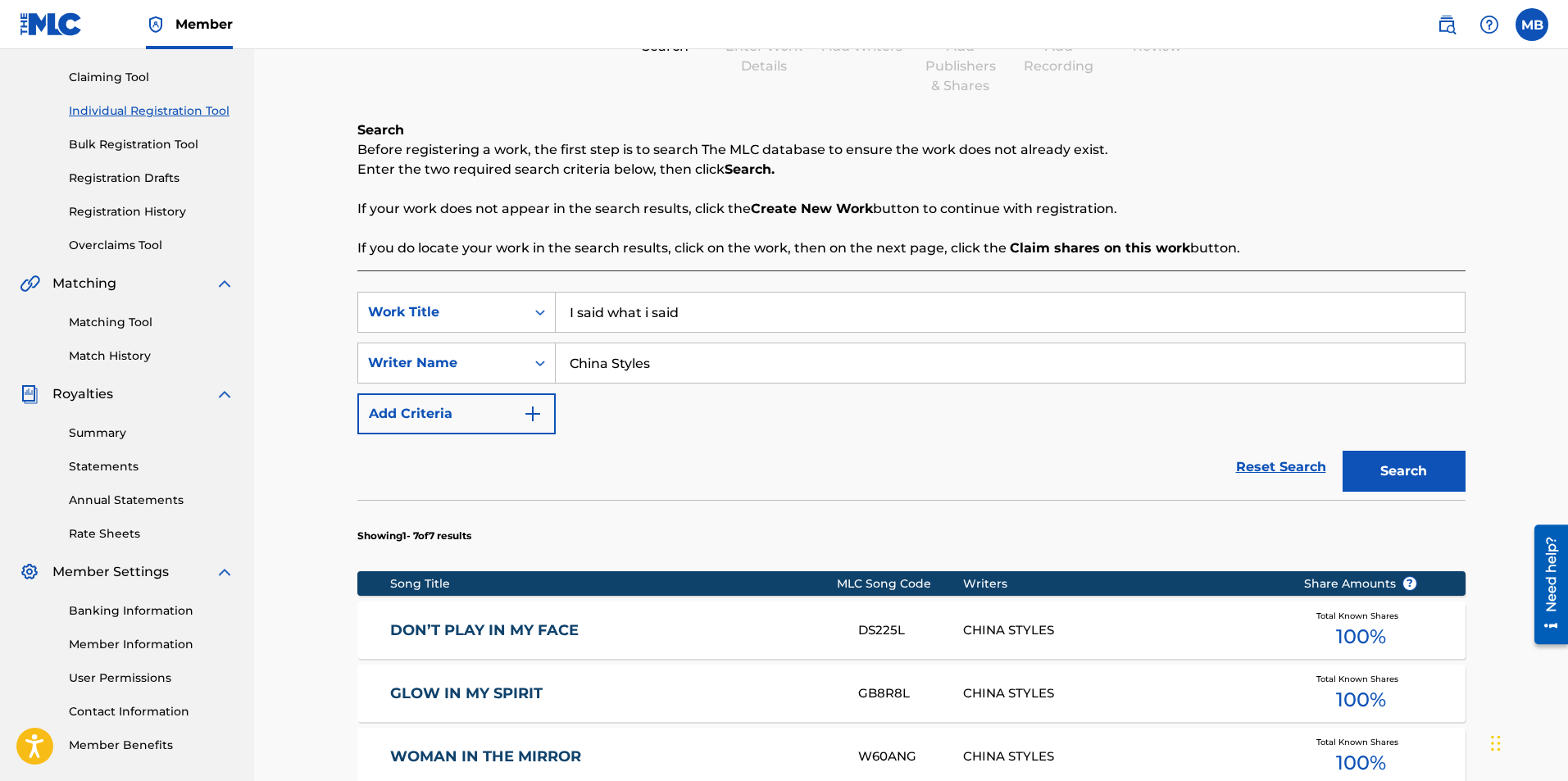
type input "China Styles"
click at [1343, 451] on button "Search" at bounding box center [1404, 471] width 123 height 41
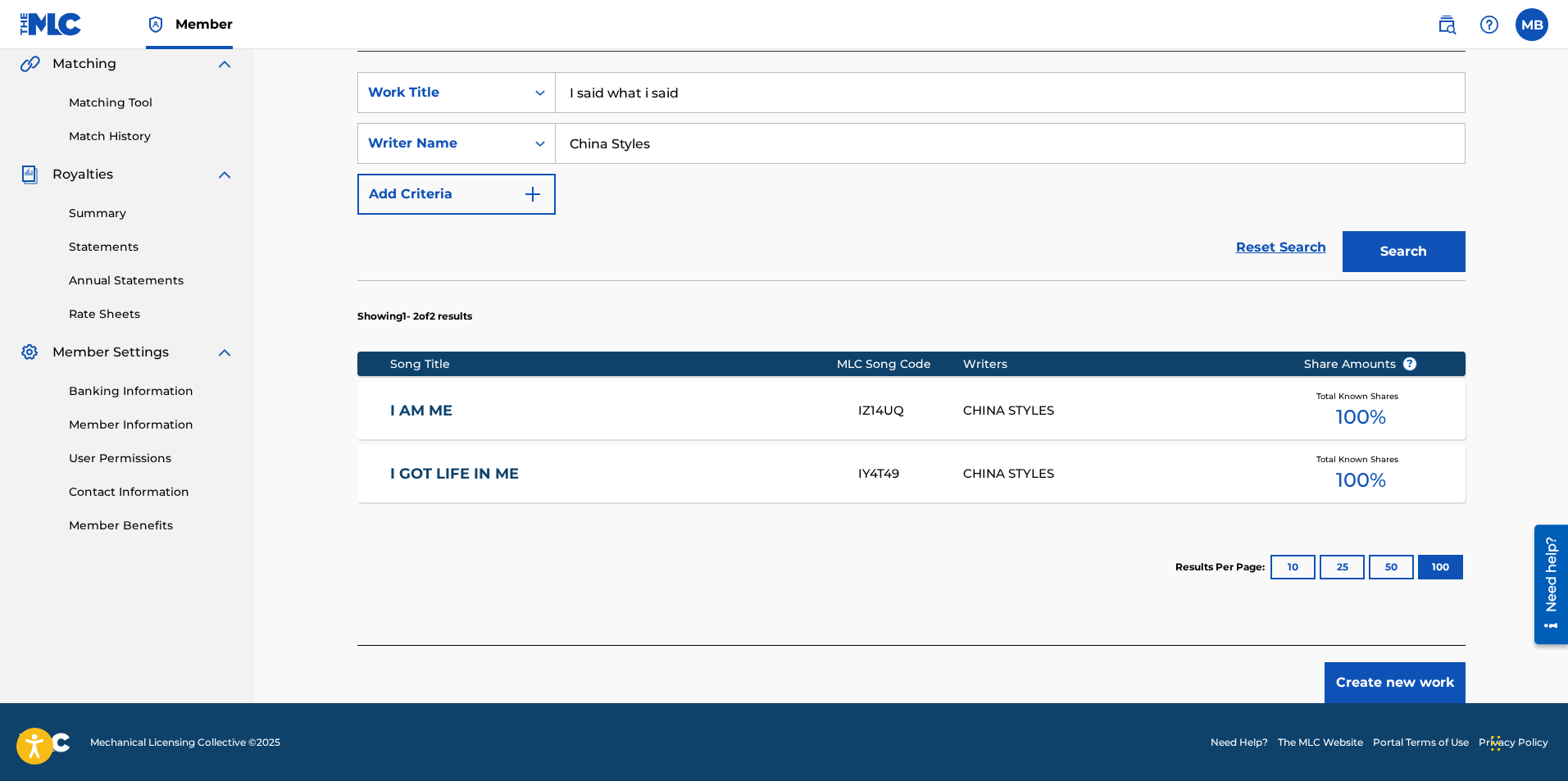
scroll to position [384, 0]
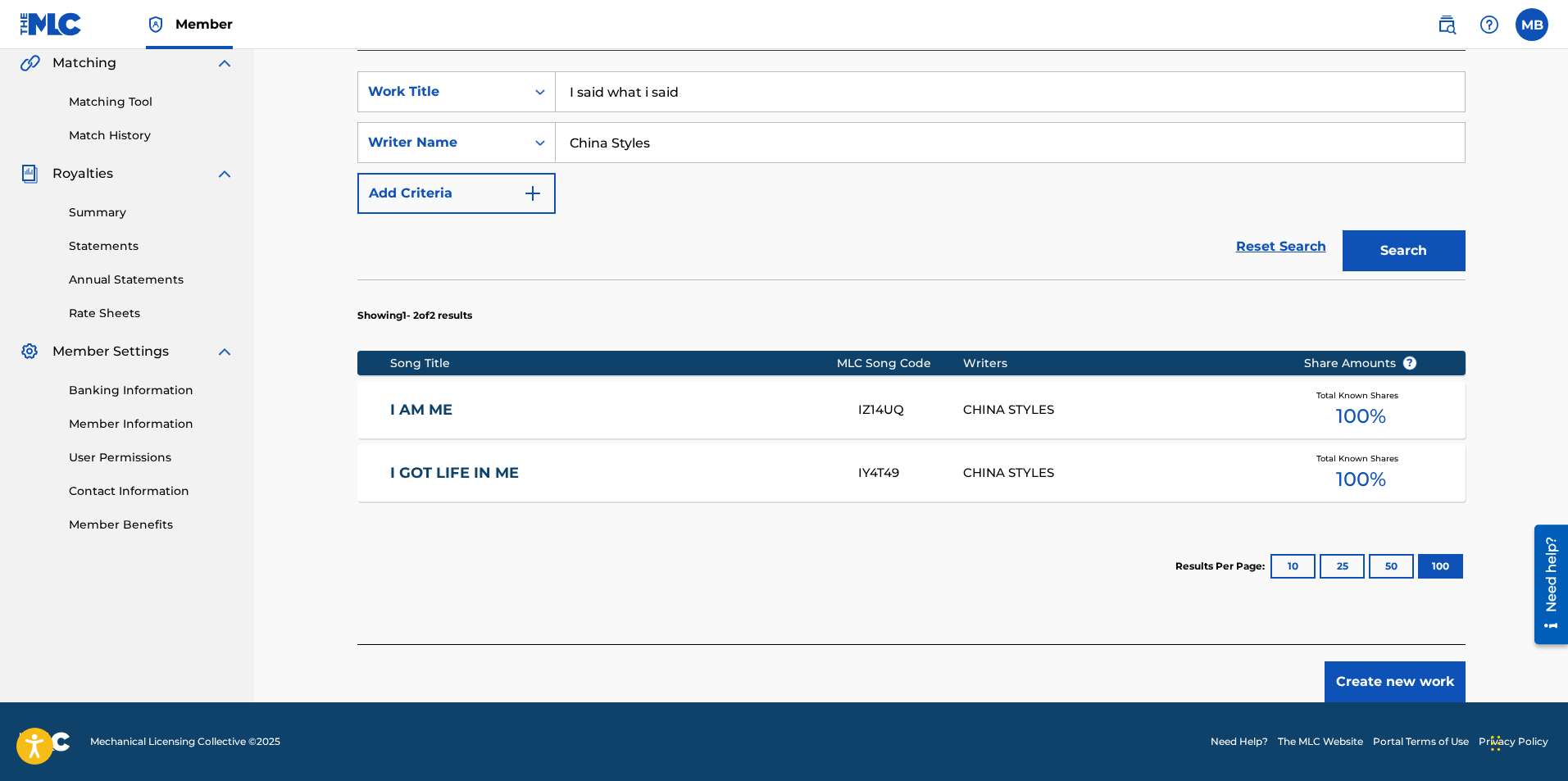
click at [1408, 688] on button "Create new work" at bounding box center [1395, 682] width 141 height 41
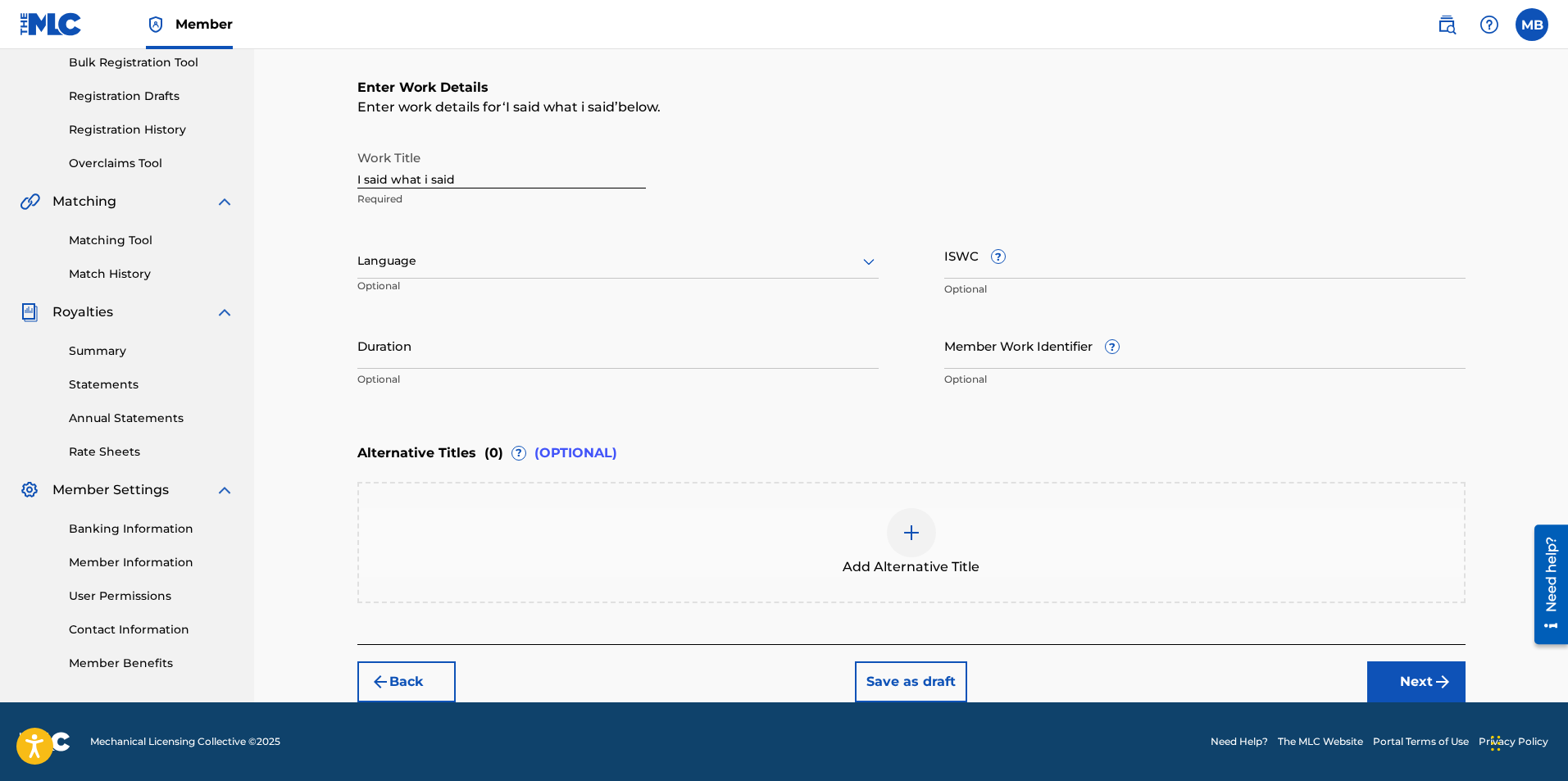
scroll to position [246, 0]
click at [1079, 262] on input "ISWC ?" at bounding box center [1204, 256] width 521 height 47
click at [1419, 681] on button "Next" at bounding box center [1416, 682] width 98 height 41
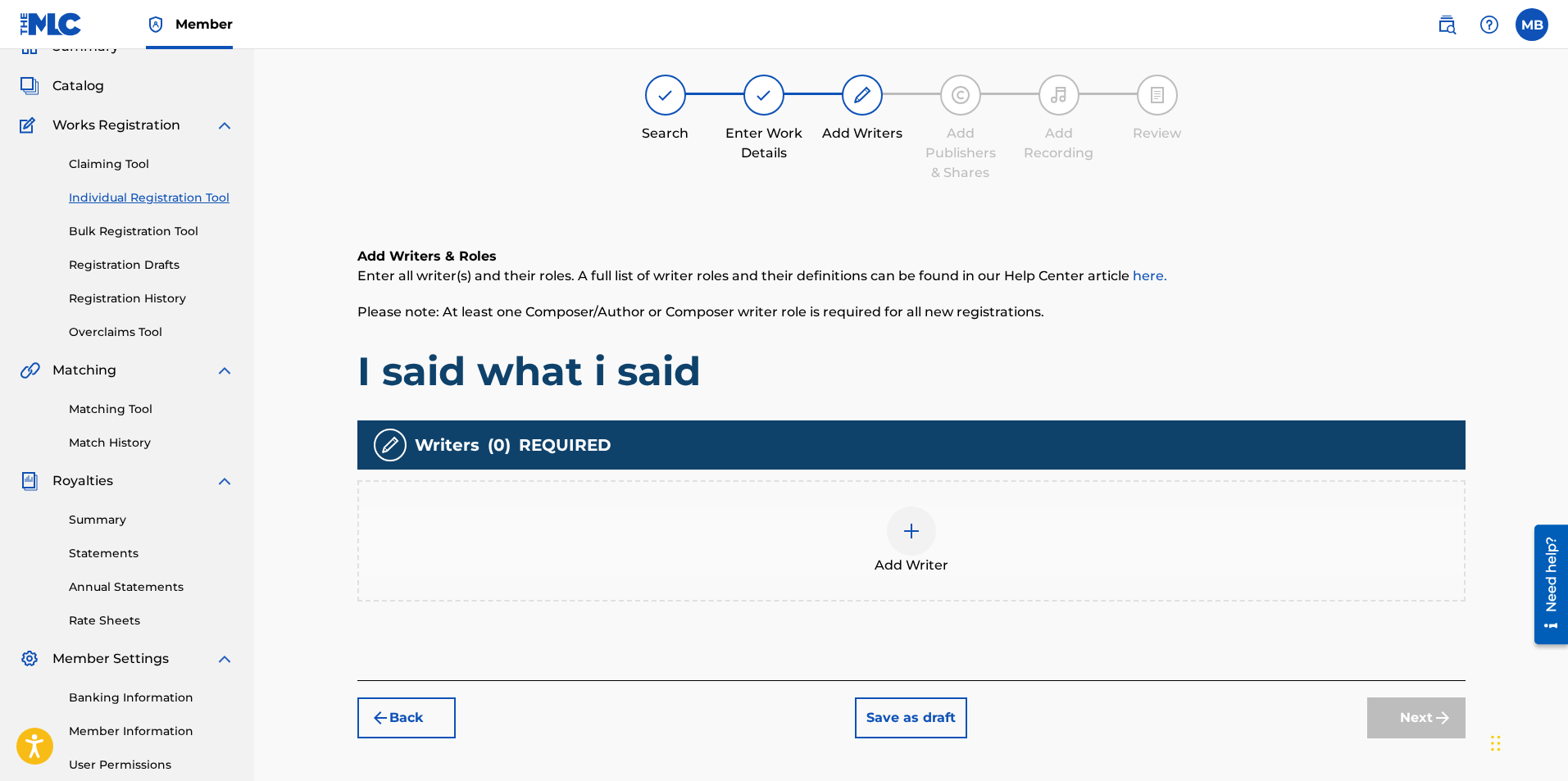
scroll to position [74, 0]
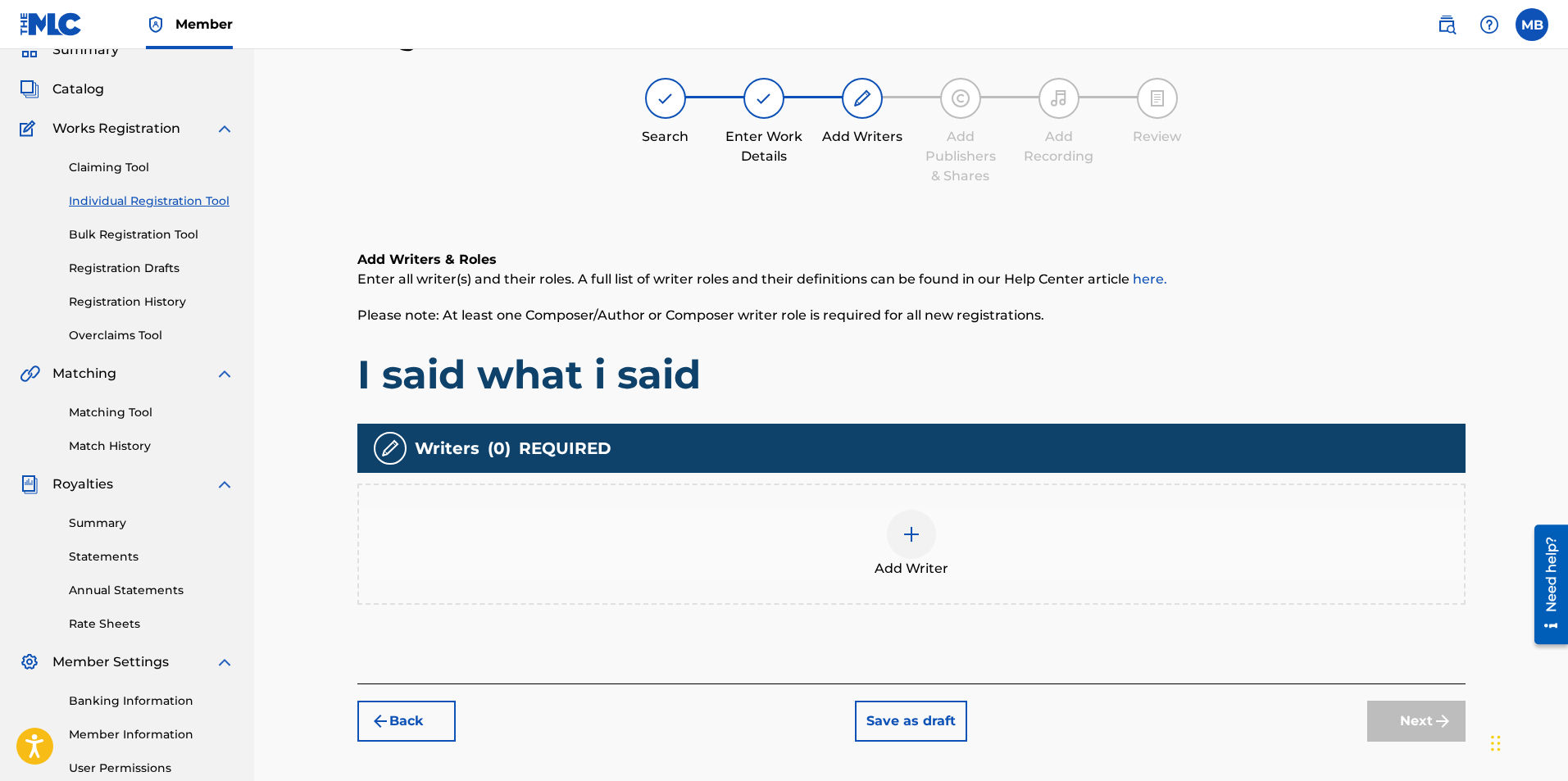
click at [904, 536] on img at bounding box center [912, 534] width 20 height 20
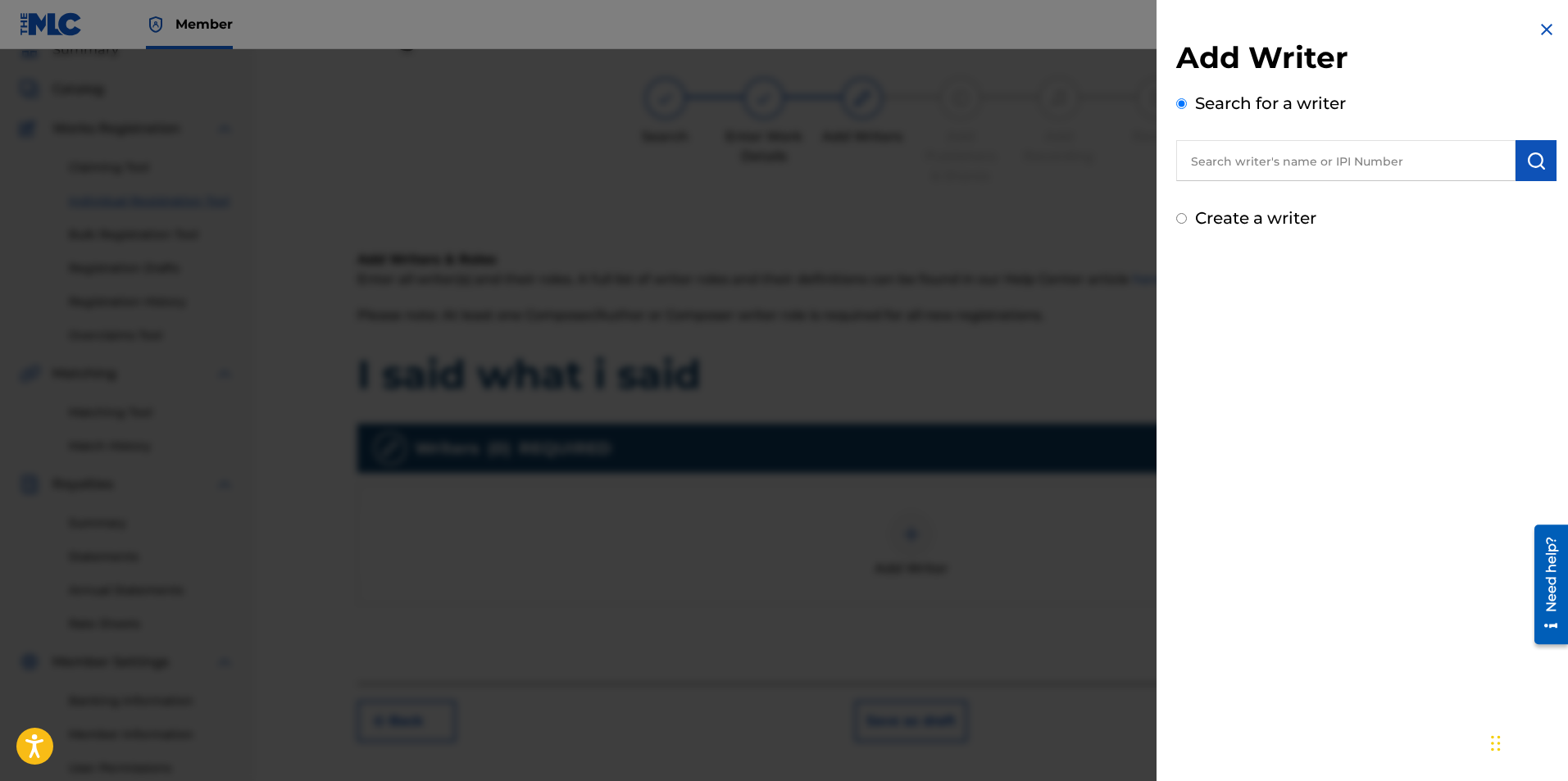
click at [1297, 154] on input "text" at bounding box center [1346, 161] width 339 height 41
click at [1305, 197] on div "china styles" at bounding box center [1346, 198] width 338 height 30
type input "china styles"
click at [1527, 158] on img "submit" at bounding box center [1536, 161] width 20 height 20
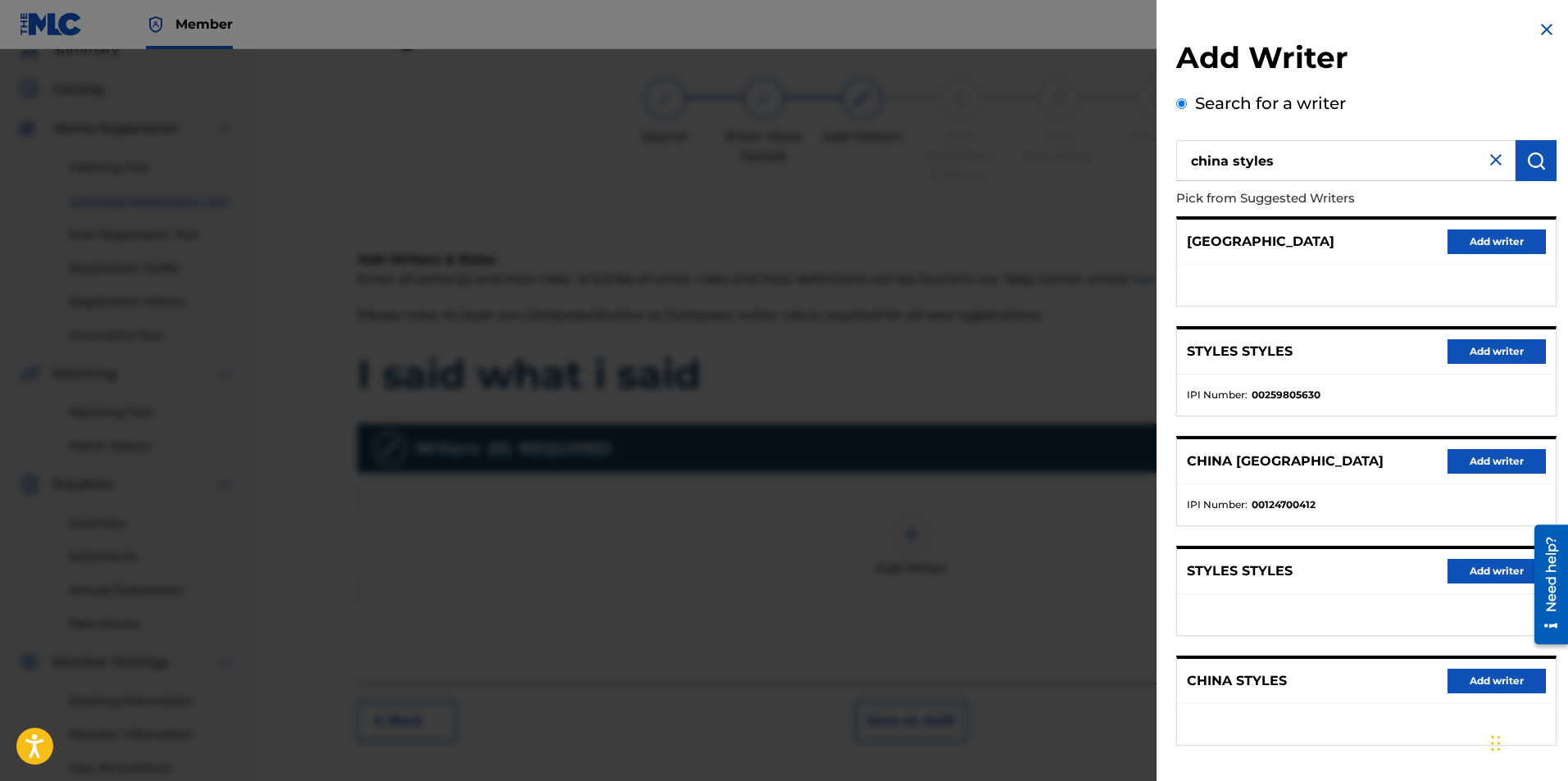
click at [1482, 690] on button "Add writer" at bounding box center [1496, 680] width 98 height 24
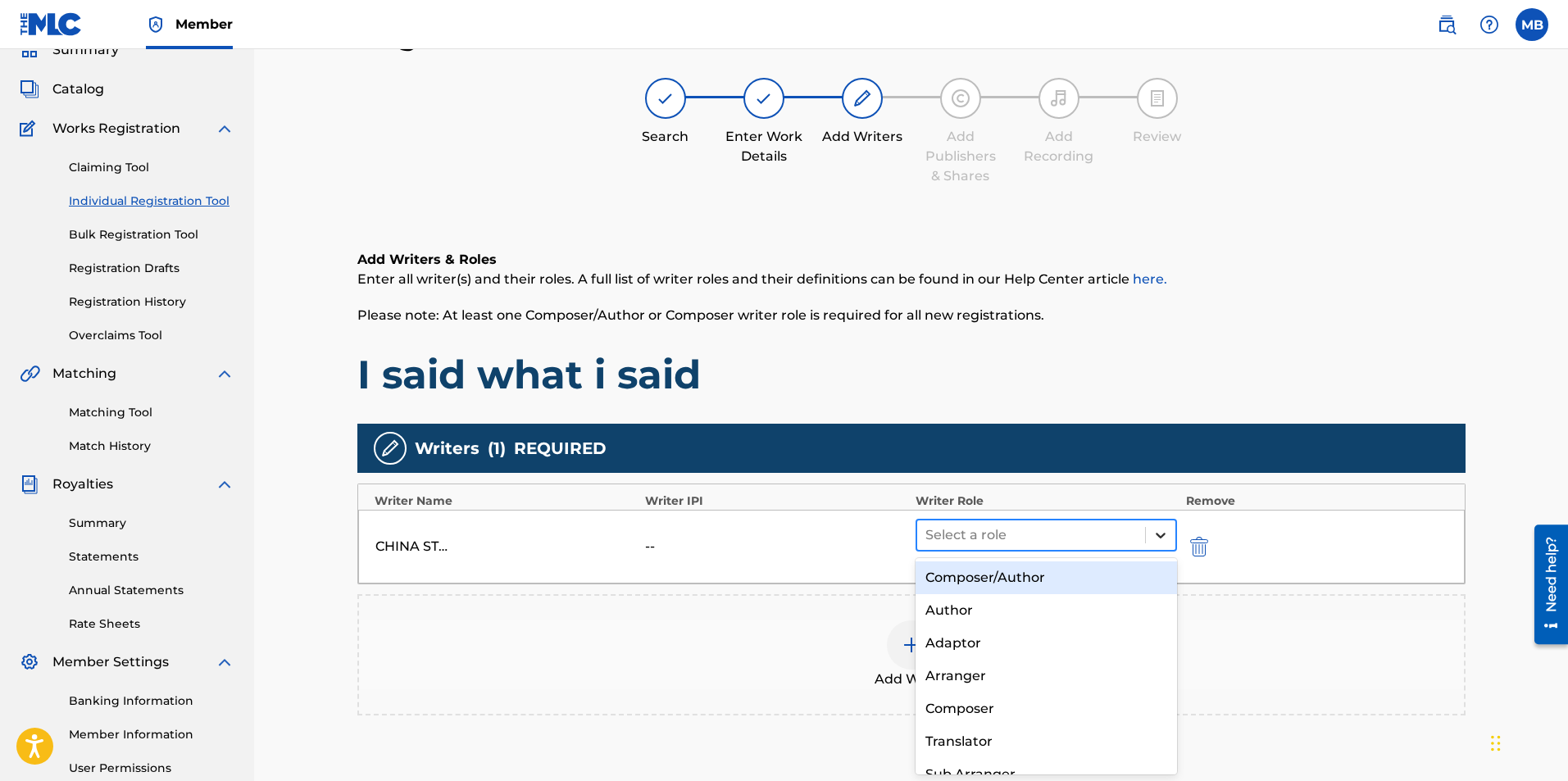
click at [1162, 540] on icon at bounding box center [1160, 535] width 16 height 16
click at [1088, 577] on div "Composer/Author" at bounding box center [1046, 578] width 262 height 32
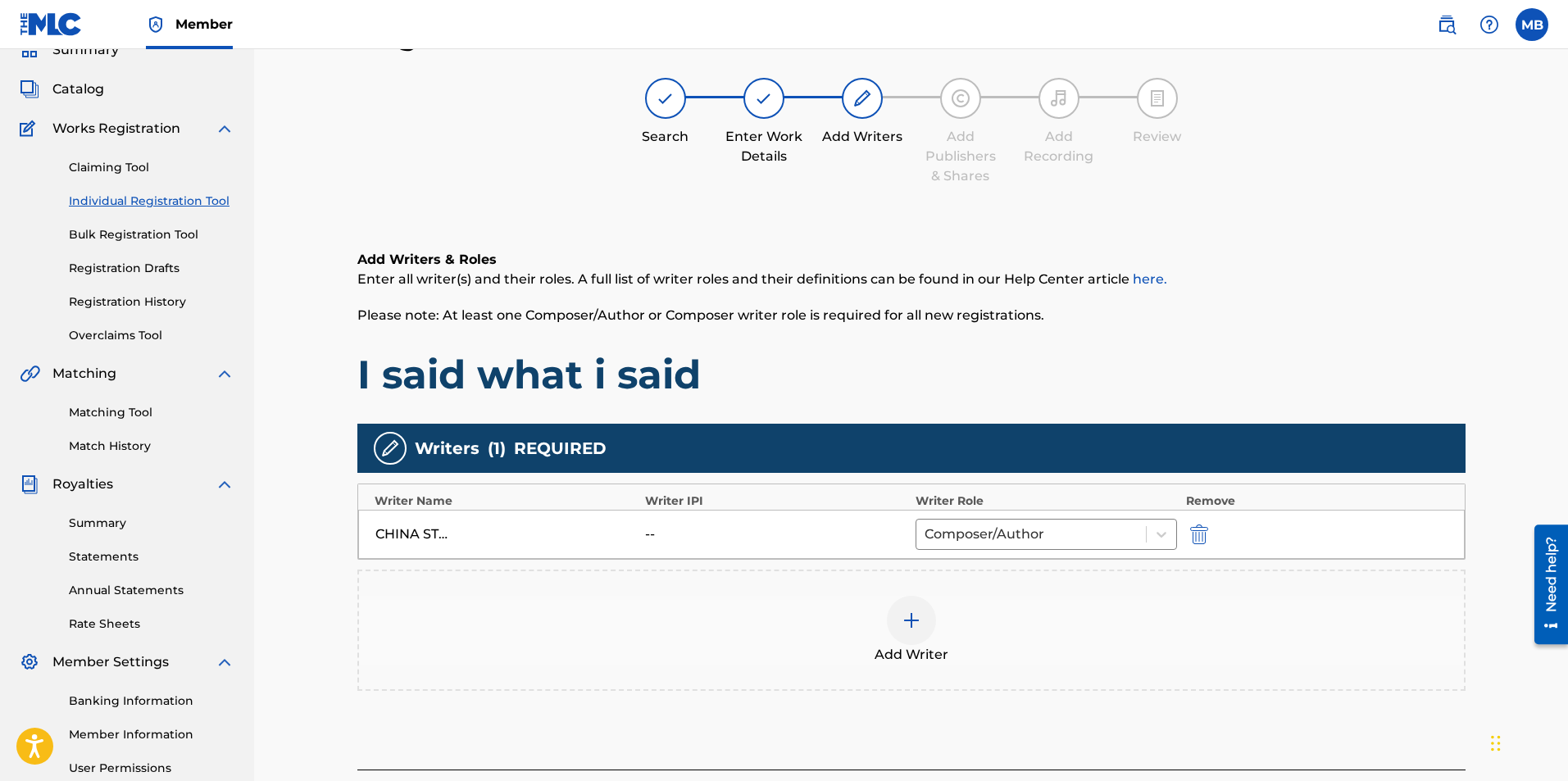
click at [1534, 408] on div "Register Work Search Enter Work Details Add Writers Add Publishers & Shares Add…" at bounding box center [911, 419] width 1314 height 888
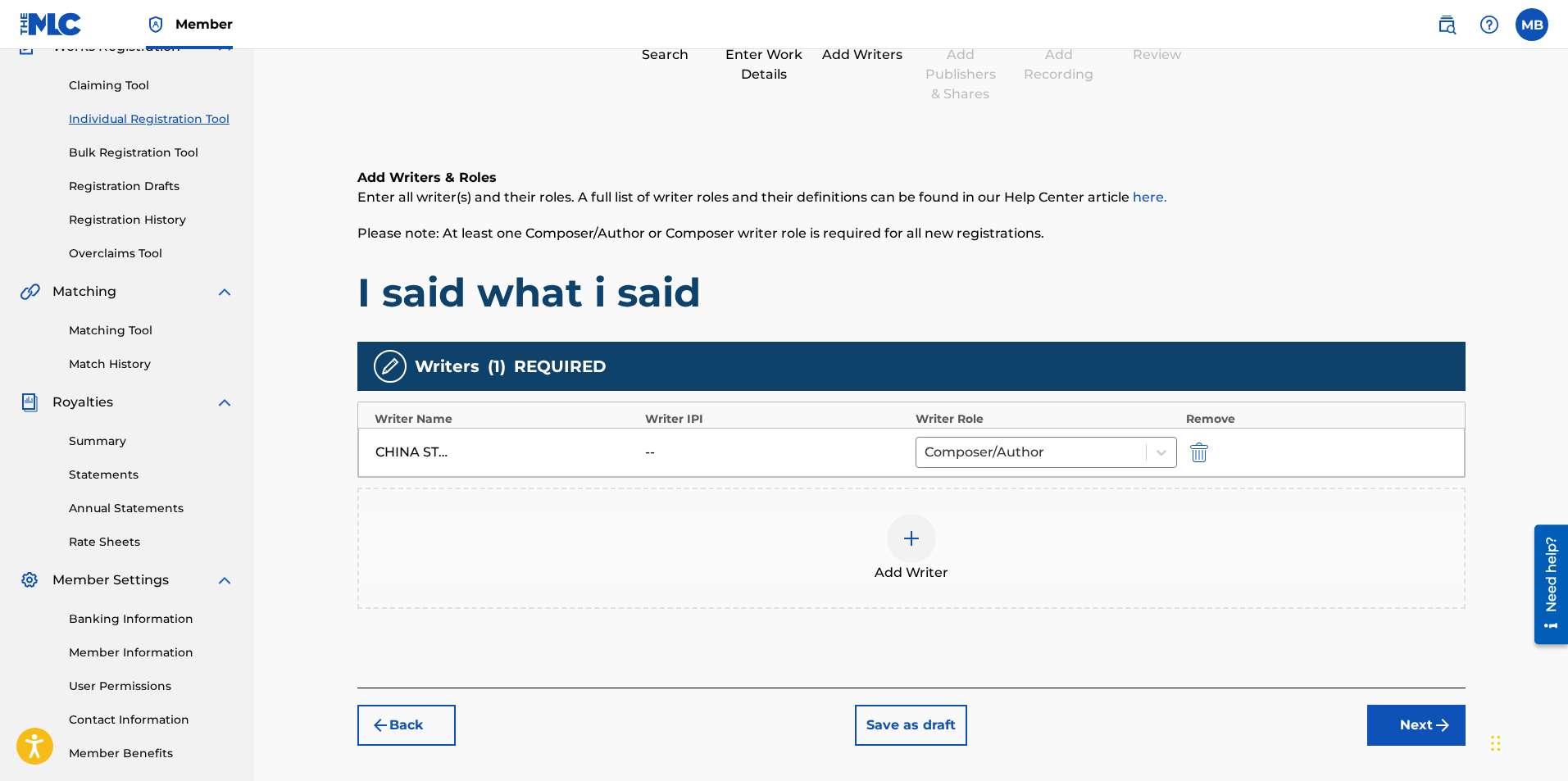
scroll to position [235, 0]
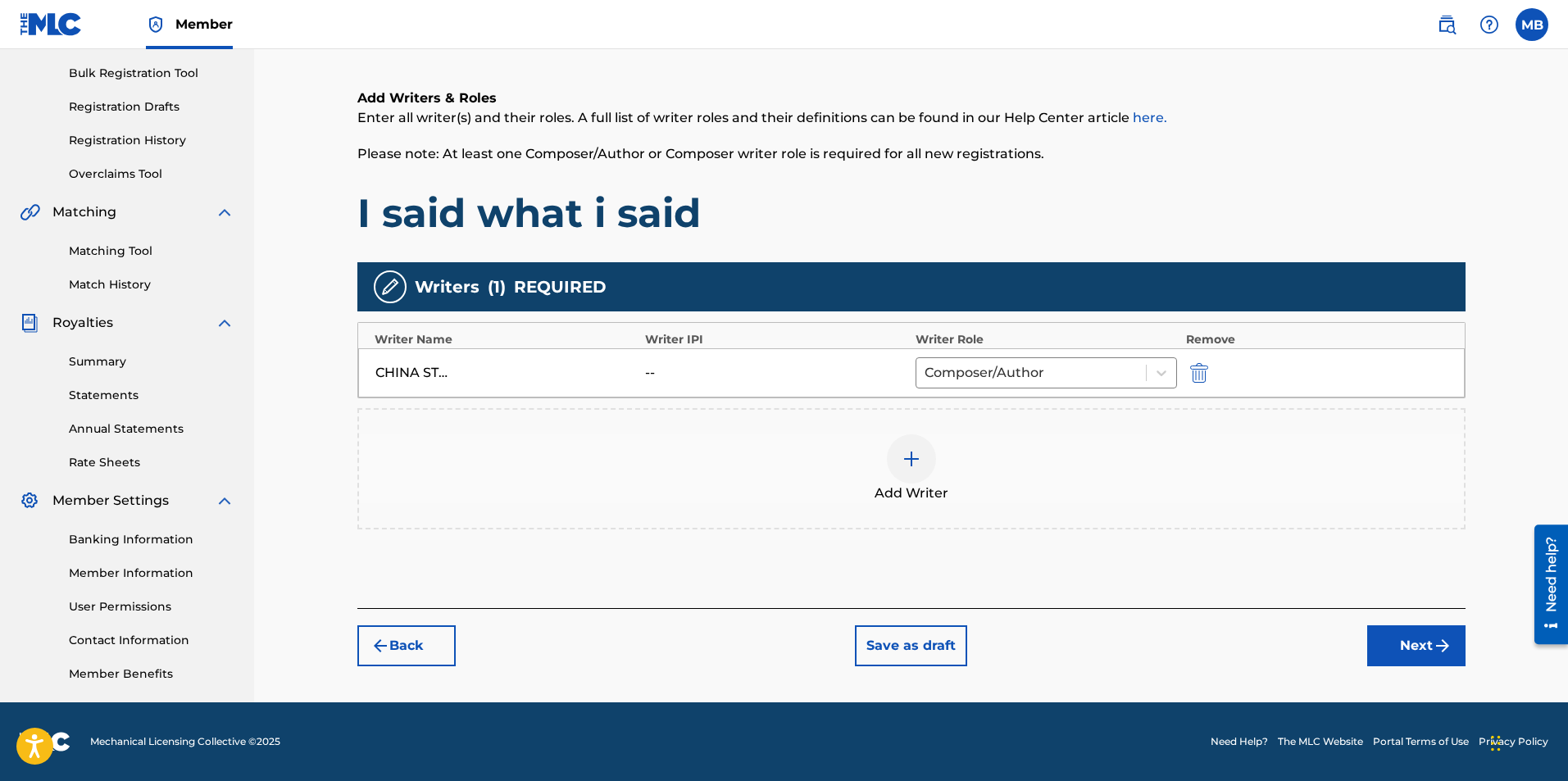
click at [1419, 652] on button "Next" at bounding box center [1416, 646] width 98 height 41
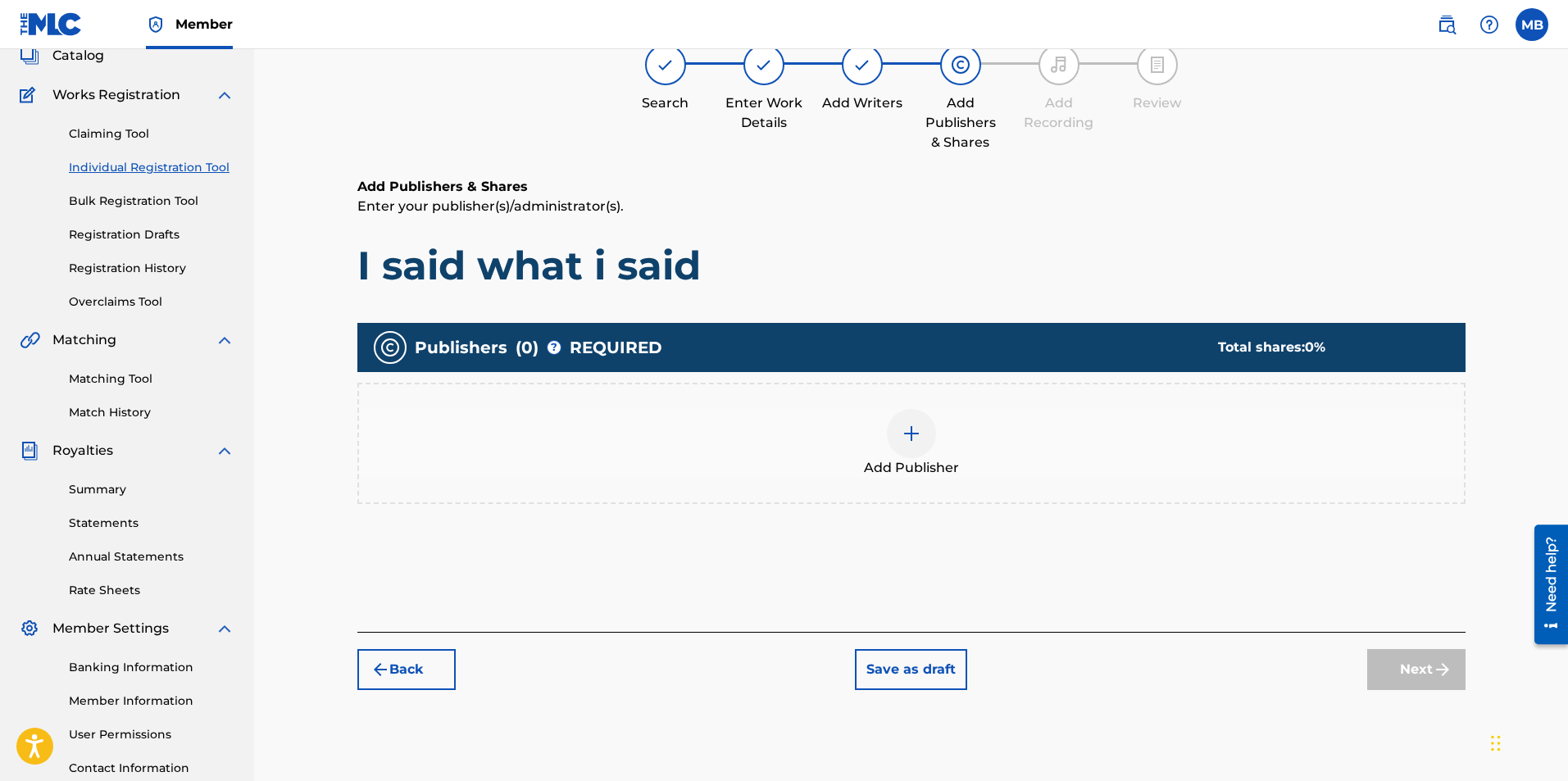
scroll to position [74, 0]
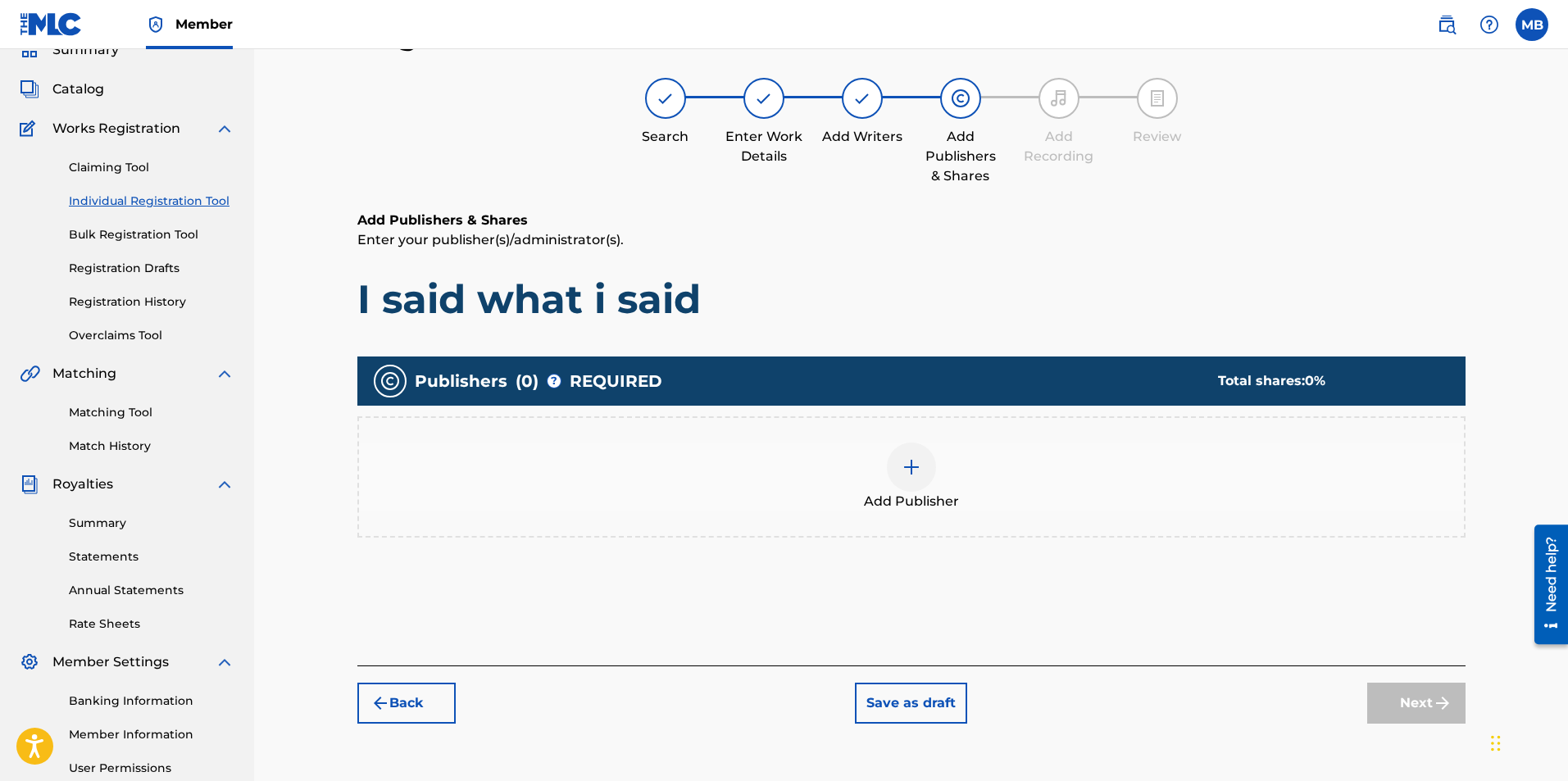
click at [918, 466] on img at bounding box center [912, 467] width 20 height 20
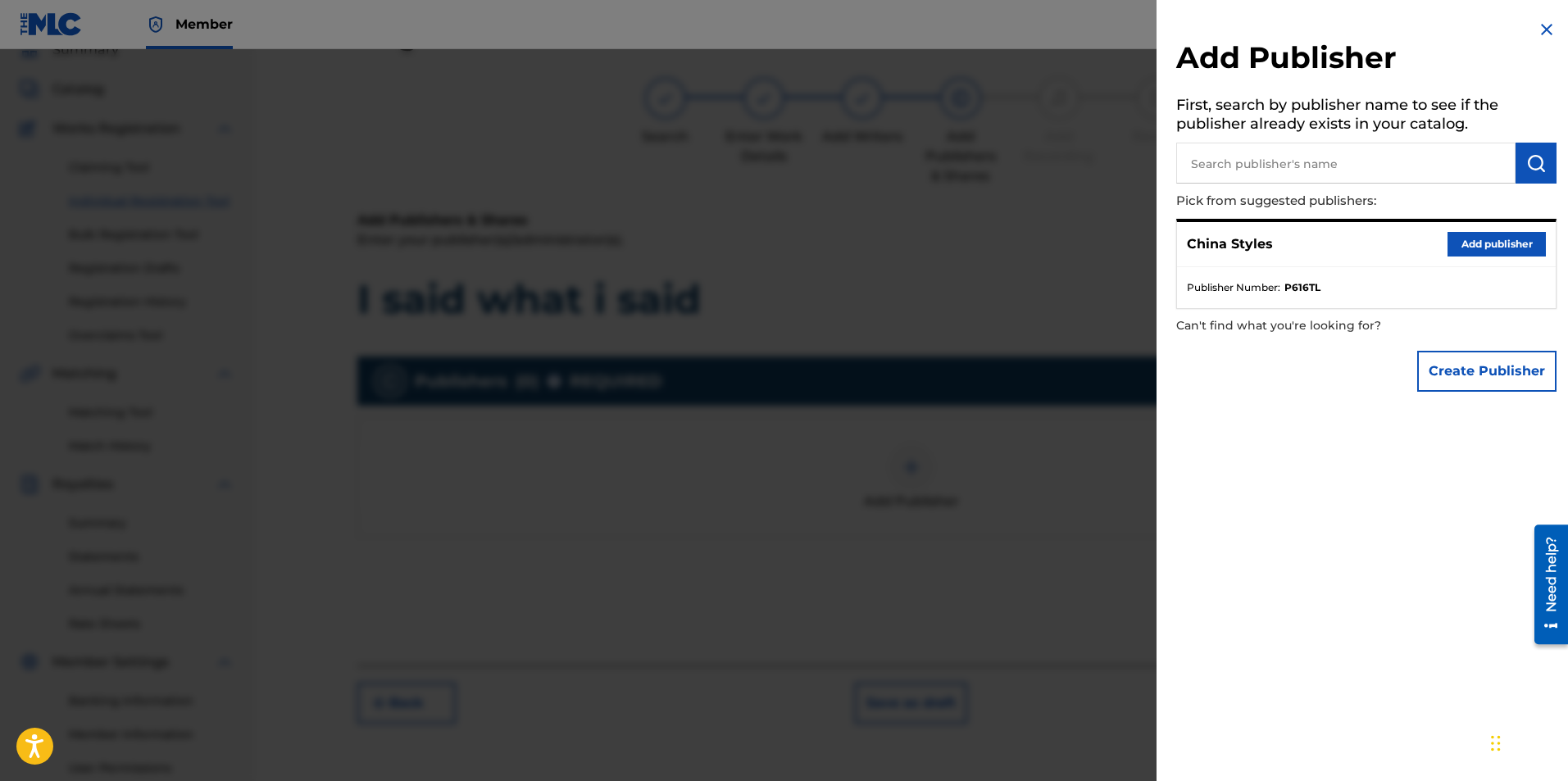
click at [1311, 283] on strong "P616TL" at bounding box center [1302, 287] width 36 height 14
click at [1455, 242] on button "Add publisher" at bounding box center [1496, 244] width 98 height 24
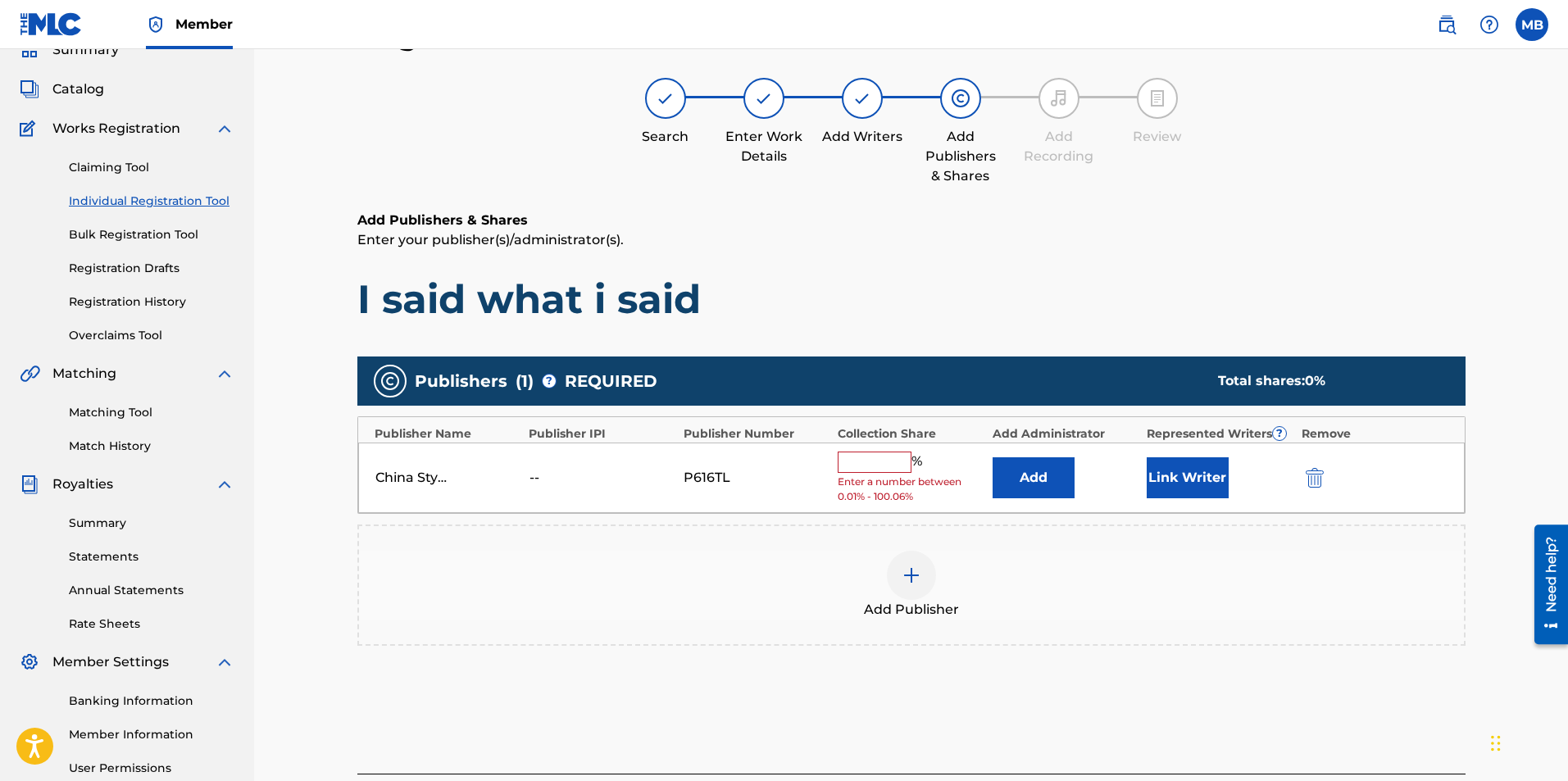
click at [872, 461] on input "text" at bounding box center [875, 462] width 74 height 22
type input "100"
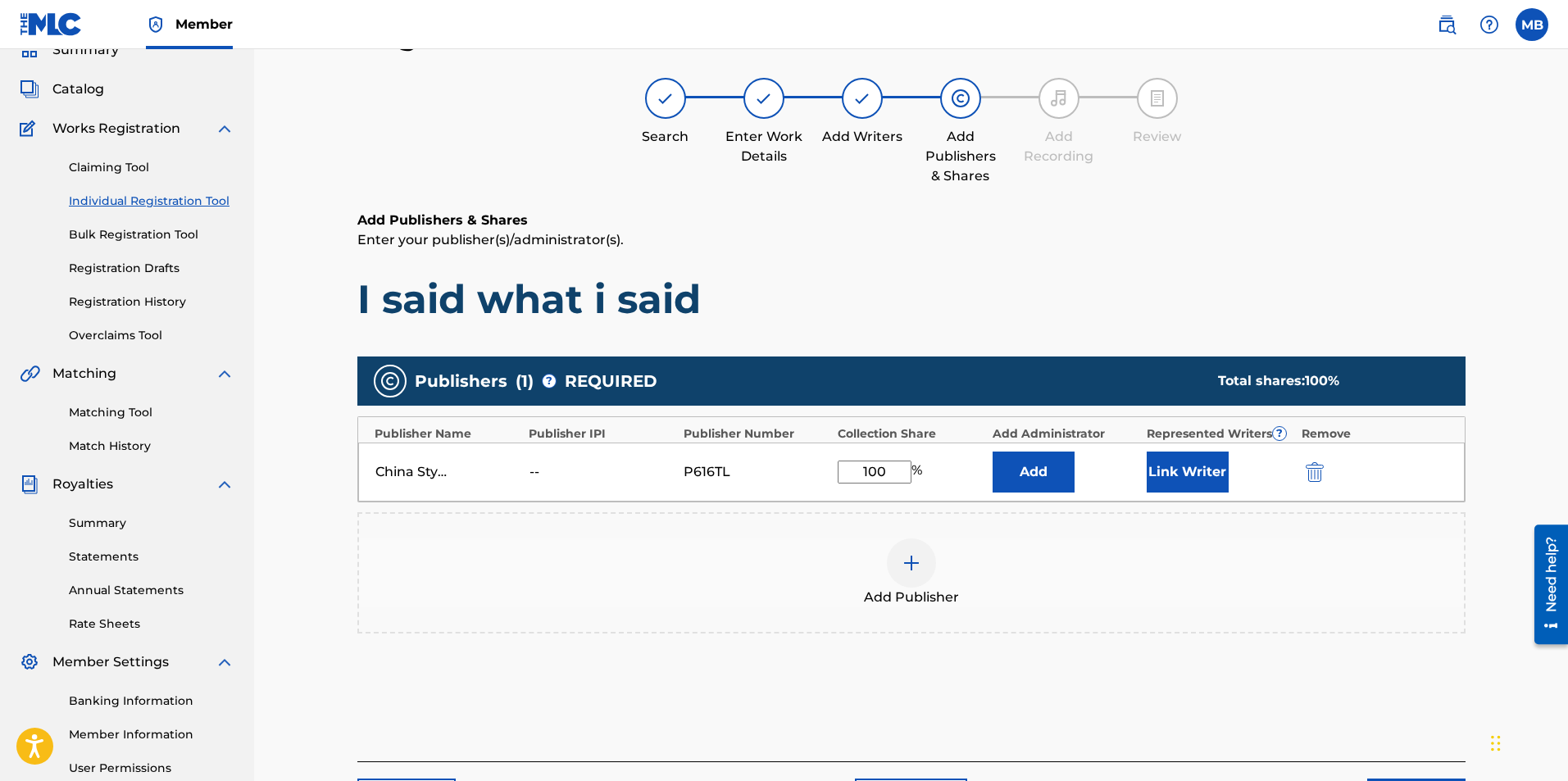
click at [1218, 664] on div "Publishers ( 1 ) ? REQUIRED Total shares: 100 % Publisher Name Publisher IPI Pu…" at bounding box center [911, 518] width 1108 height 341
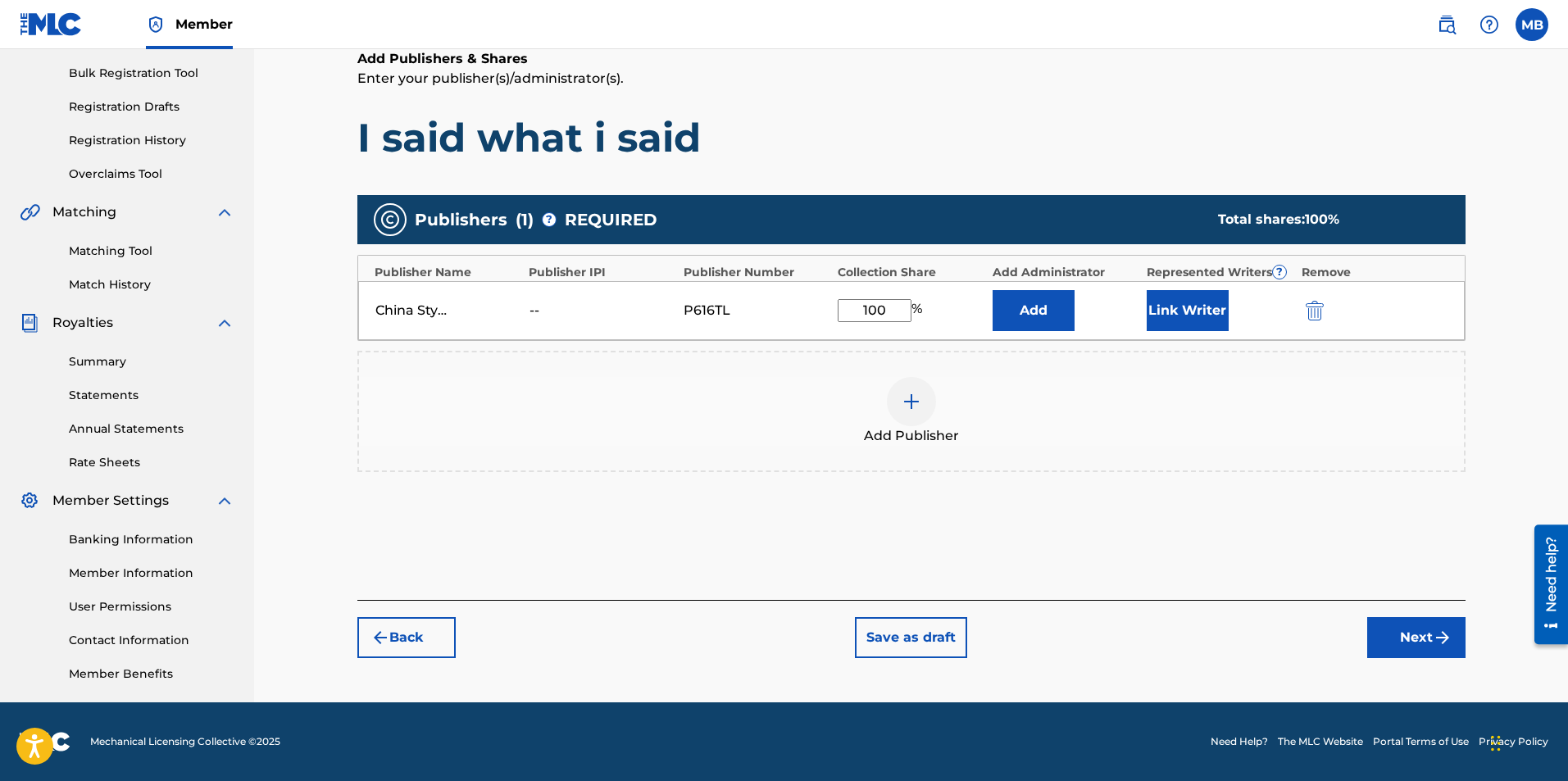
click at [1437, 642] on img "submit" at bounding box center [1443, 638] width 20 height 20
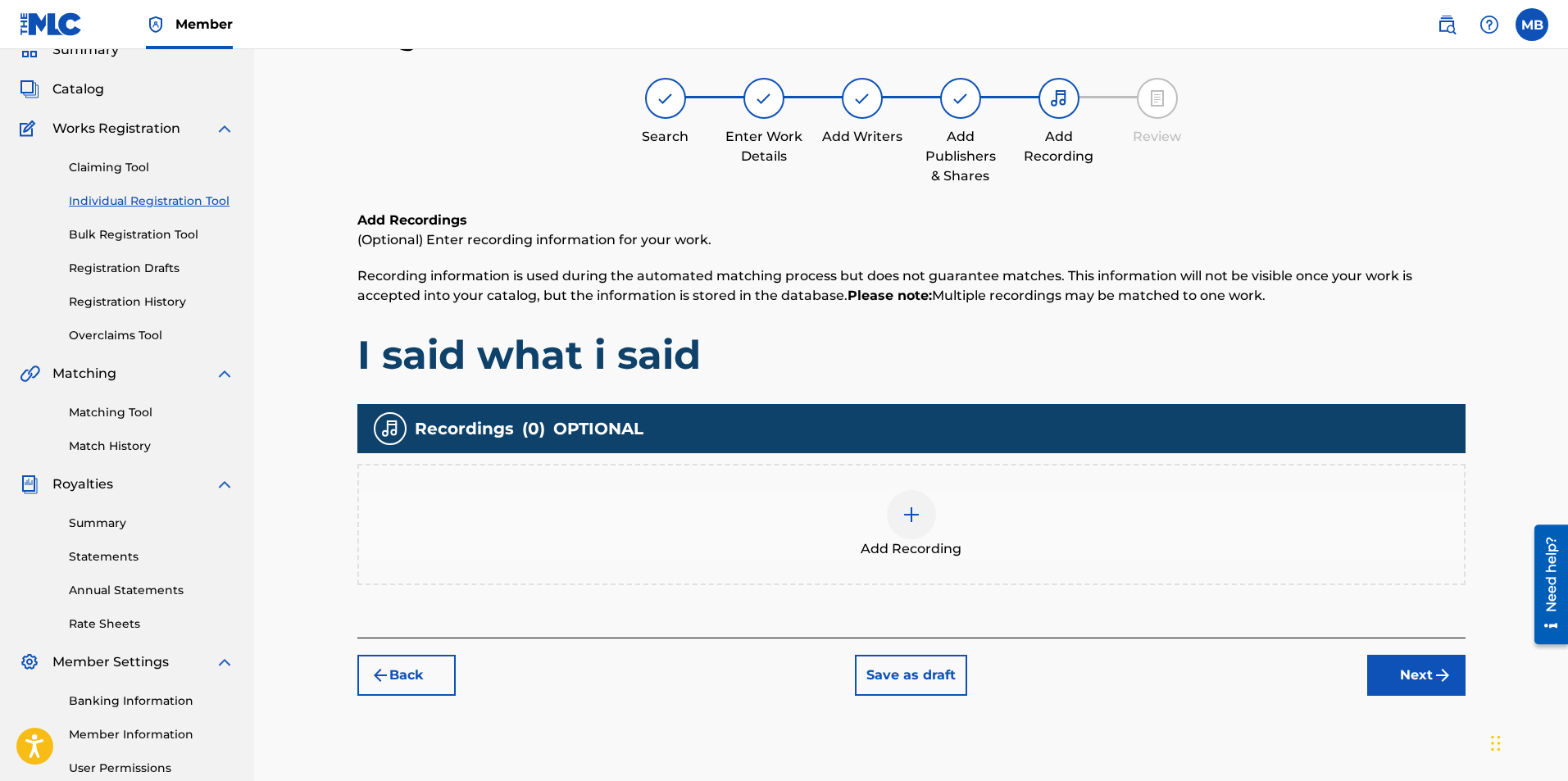
click at [893, 511] on div at bounding box center [911, 515] width 50 height 49
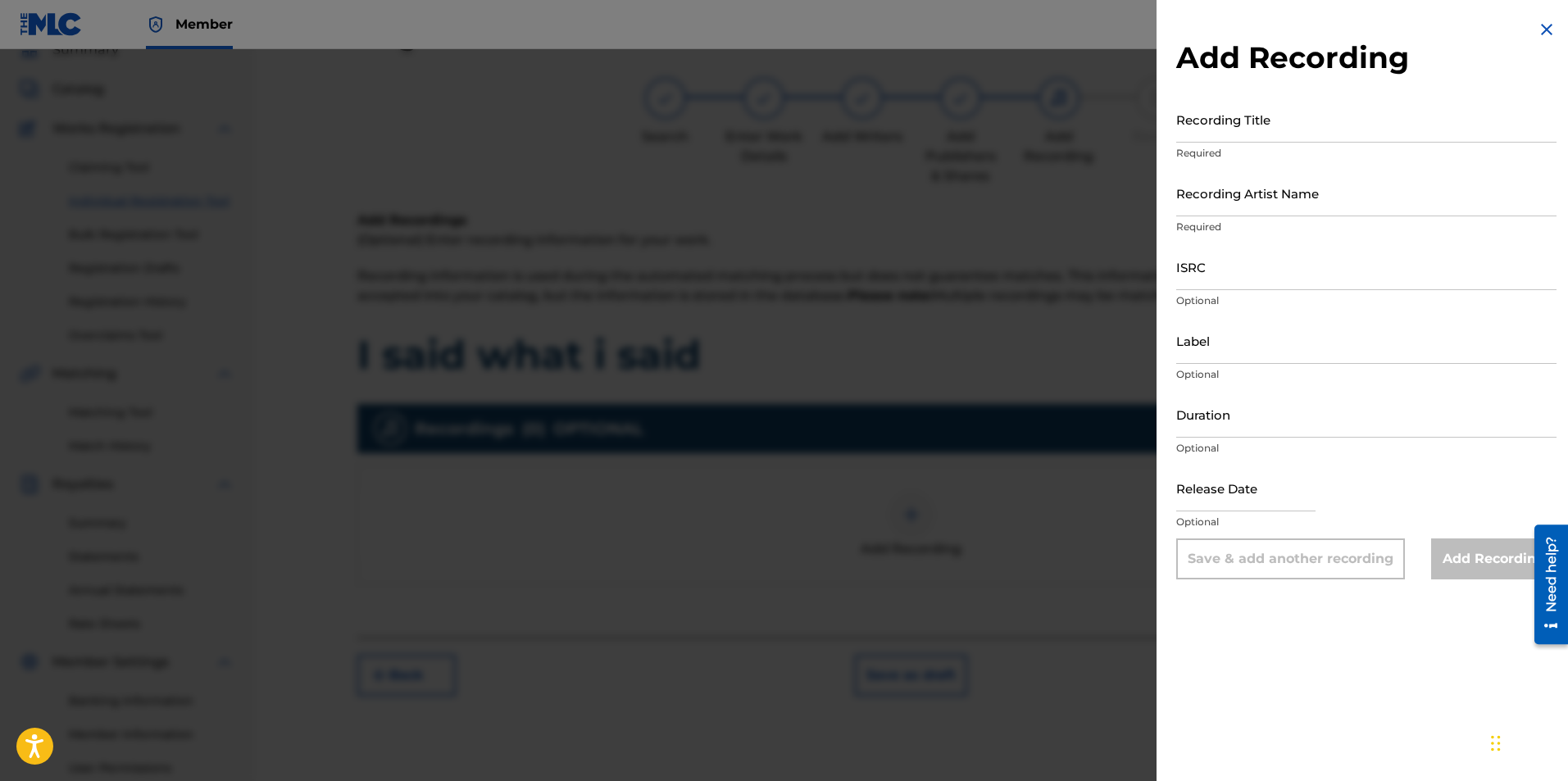
click at [1253, 122] on input "Recording Title" at bounding box center [1366, 120] width 381 height 47
type input "i said what i said"
click at [1286, 199] on input "Recording Artist Name" at bounding box center [1366, 193] width 381 height 47
type input "China Styles"
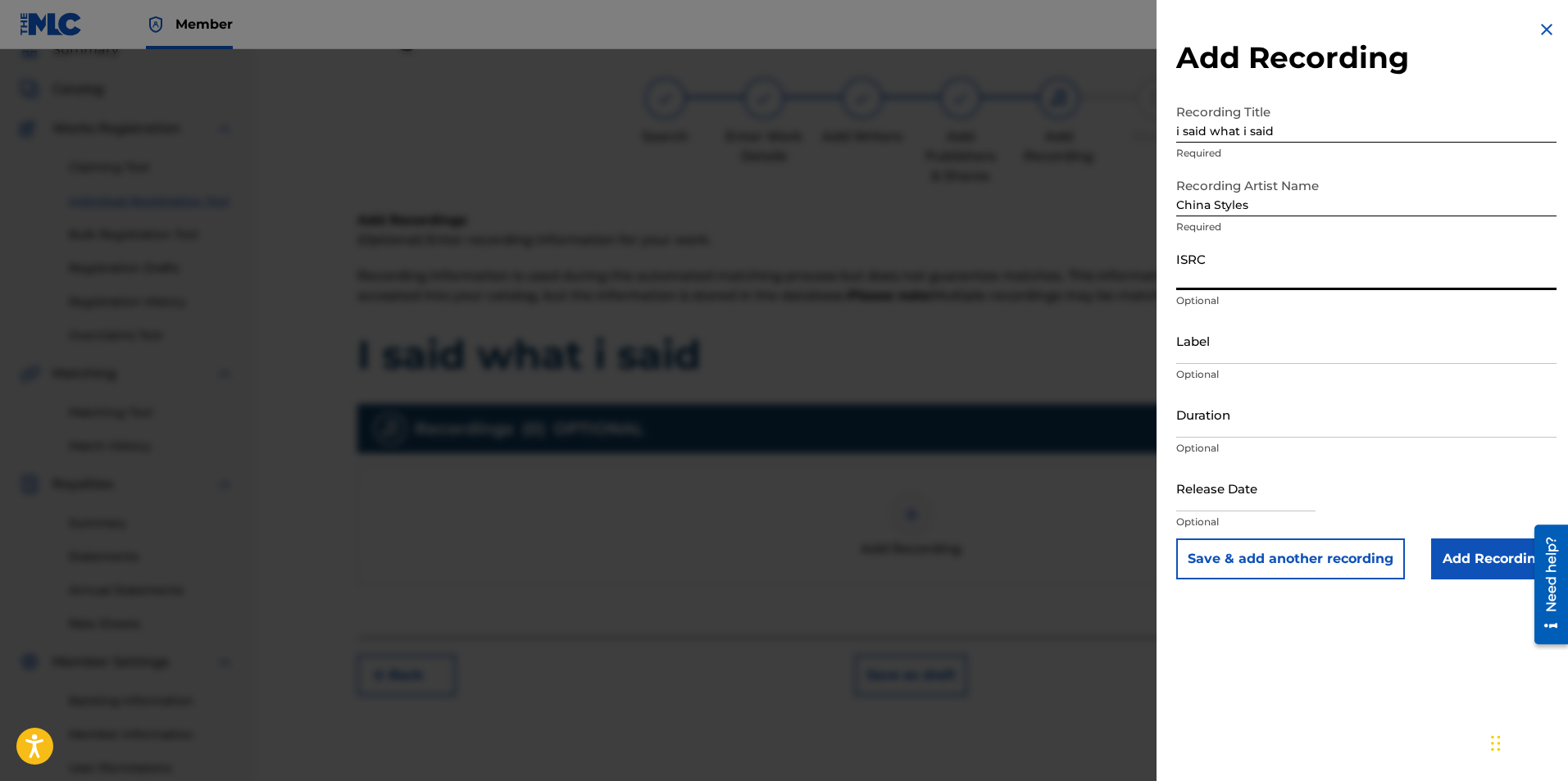
click at [1278, 278] on input "ISRC" at bounding box center [1366, 266] width 381 height 47
paste input "QZWFP2508706"
type input "QZWFP2508706"
click at [1244, 355] on input "Label" at bounding box center [1366, 340] width 381 height 47
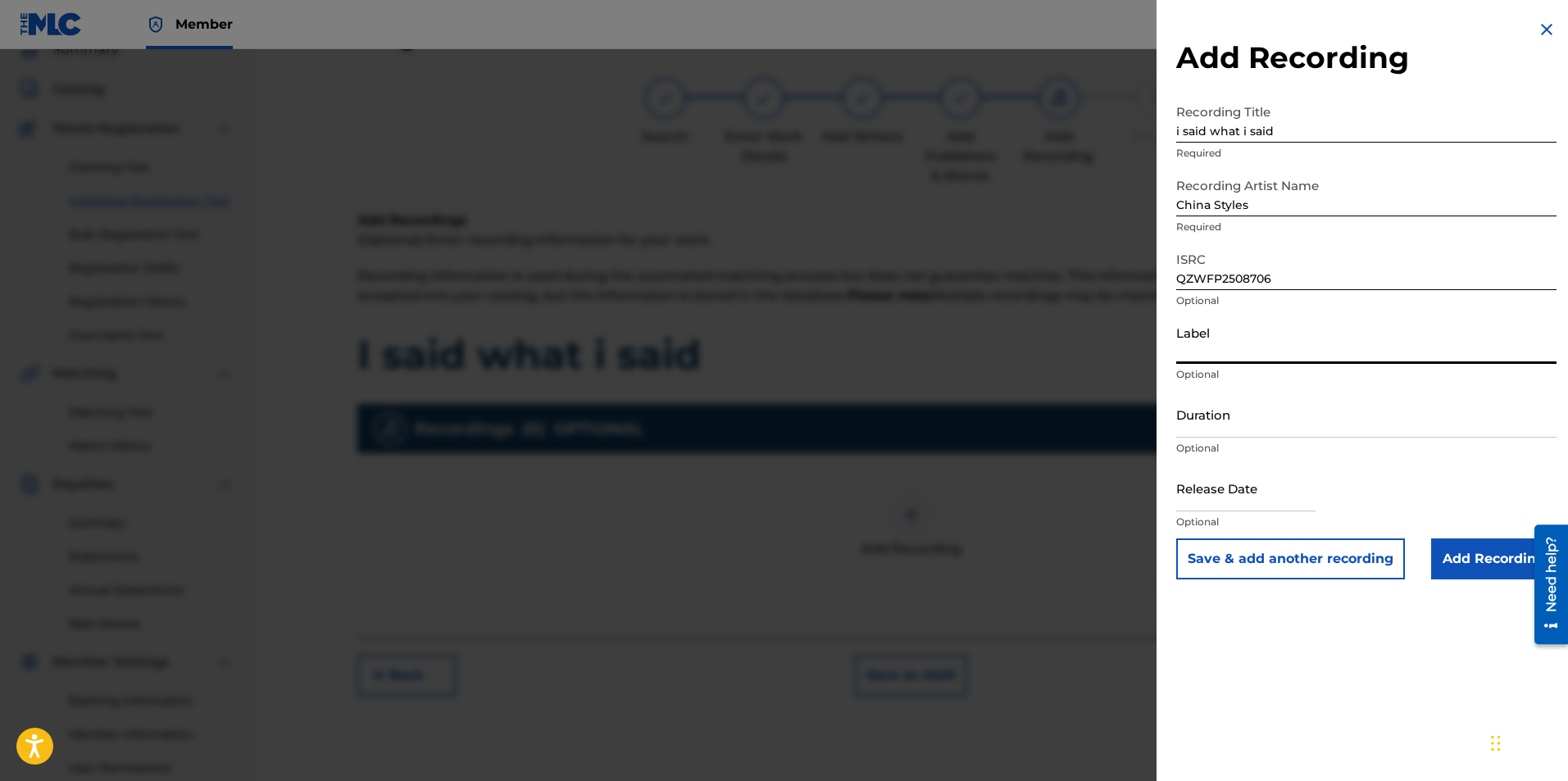
type input "China Styles, LLC"
click at [1245, 500] on input "text" at bounding box center [1246, 488] width 140 height 47
select select "7"
select select "2025"
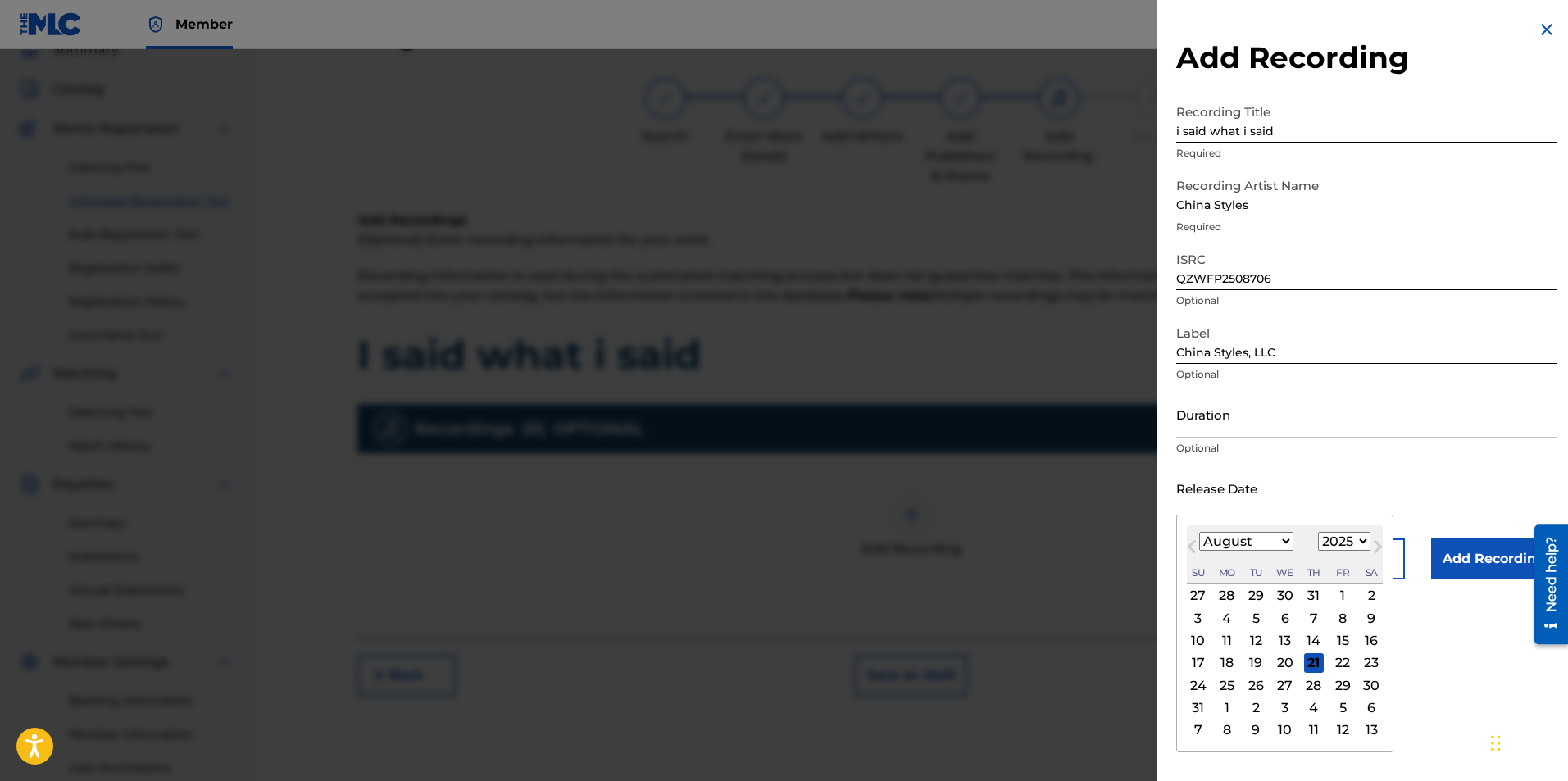
click at [1194, 549] on span "Previous Month" at bounding box center [1194, 548] width 0 height 24
select select "6"
click at [1347, 665] on div "25" at bounding box center [1343, 663] width 20 height 20
type input "[DATE]"
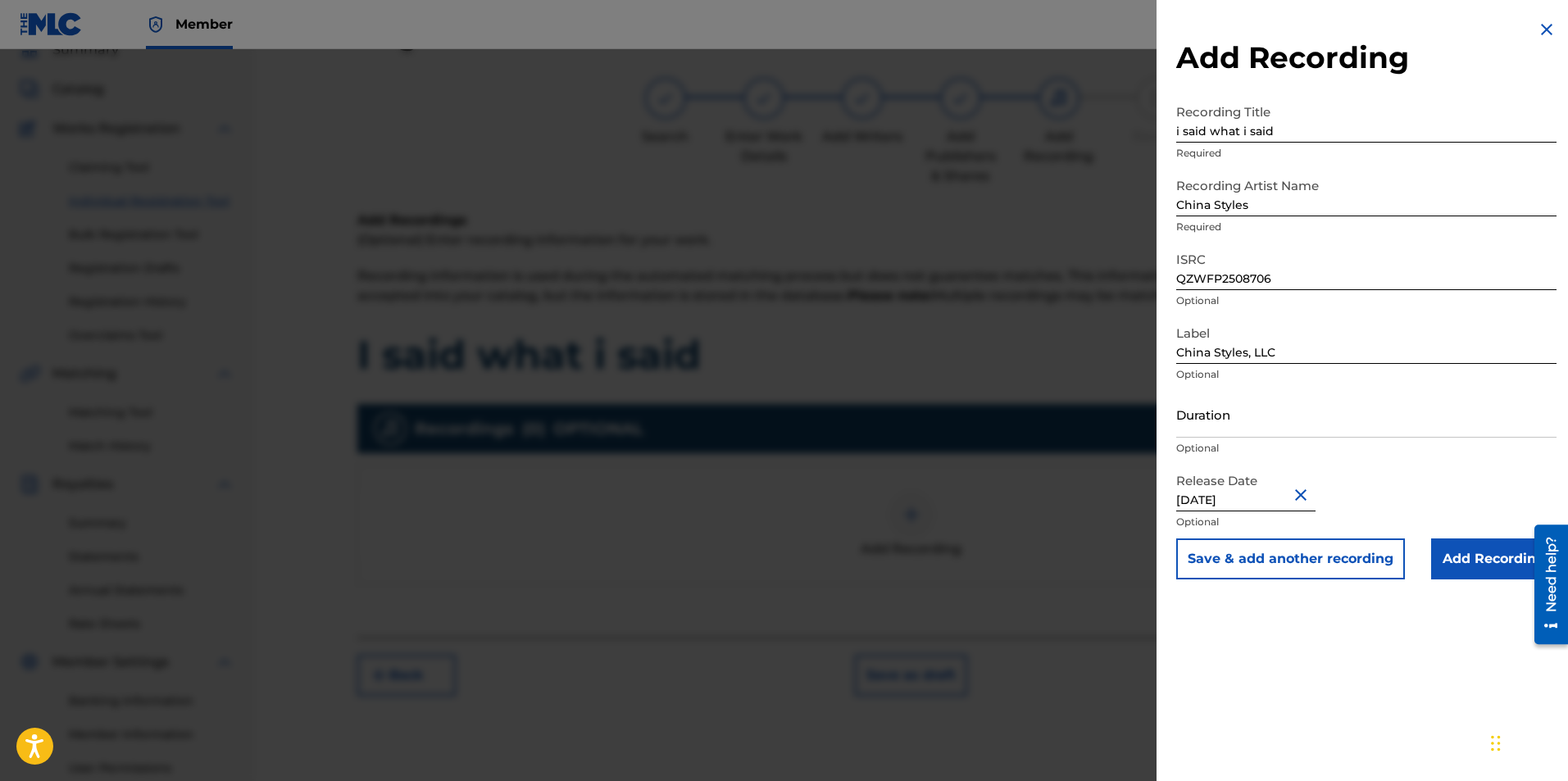
click at [1454, 552] on input "Add Recording" at bounding box center [1493, 559] width 125 height 41
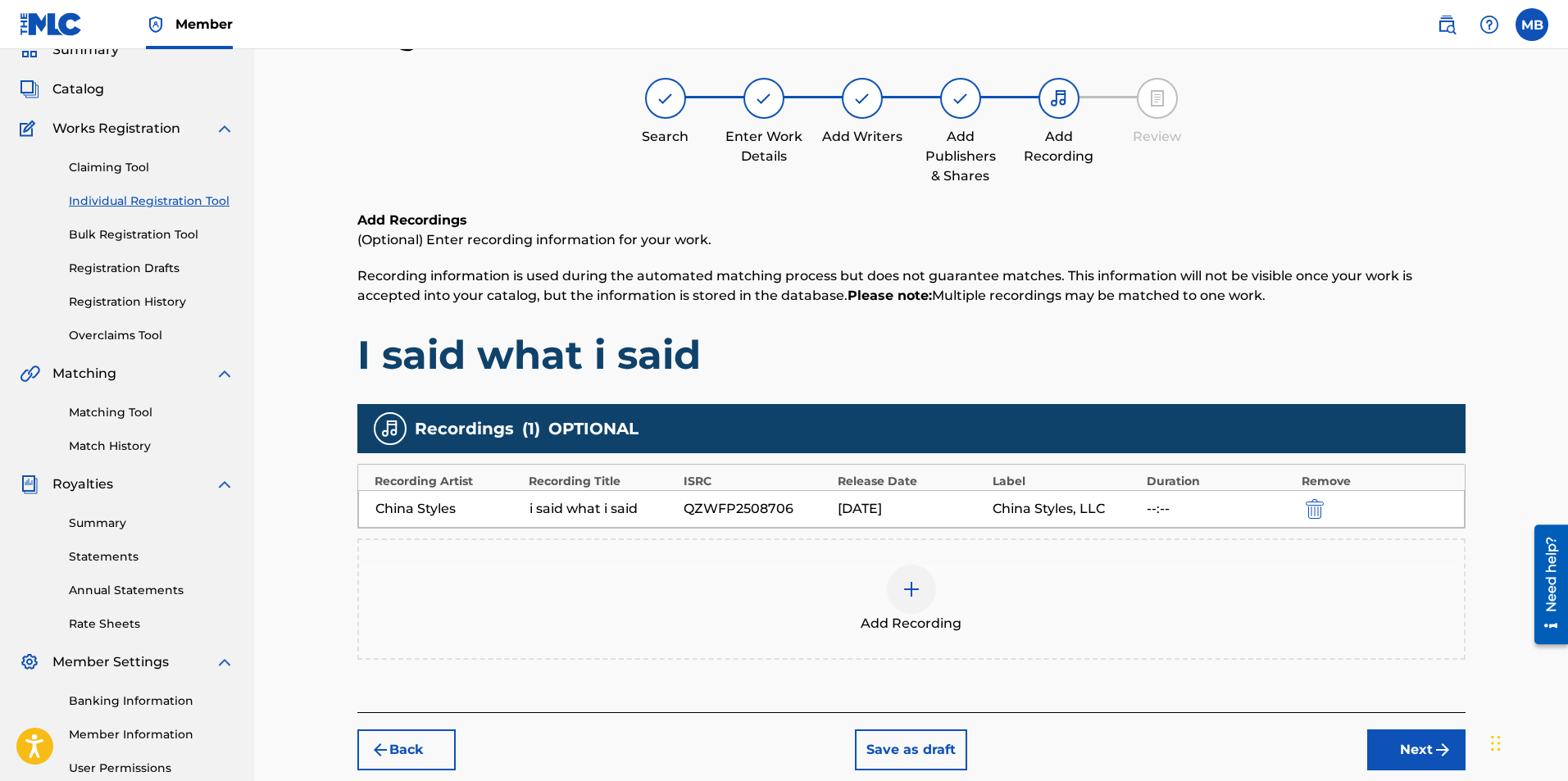
click at [1392, 747] on button "Next" at bounding box center [1416, 750] width 98 height 41
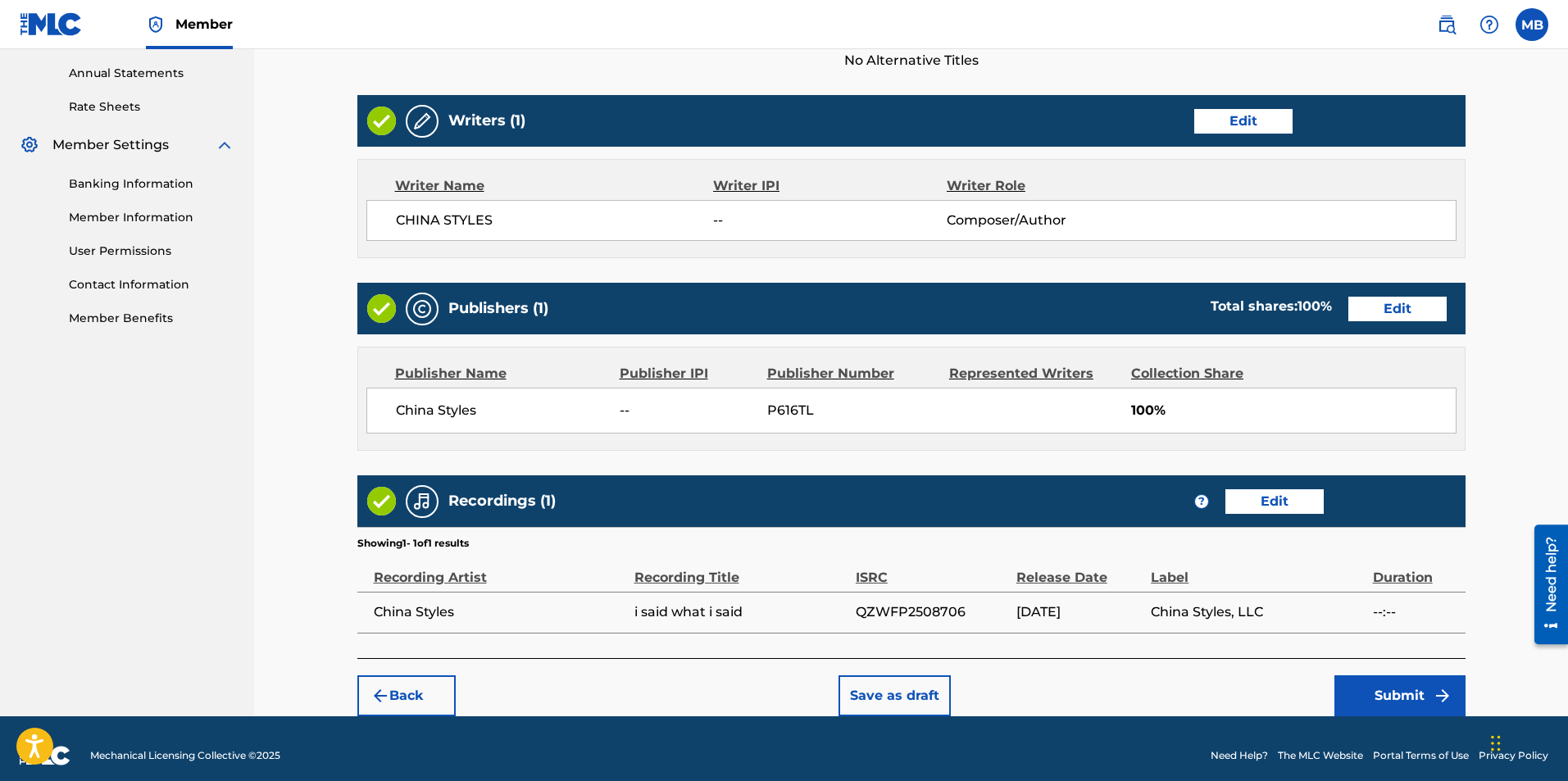
scroll to position [605, 0]
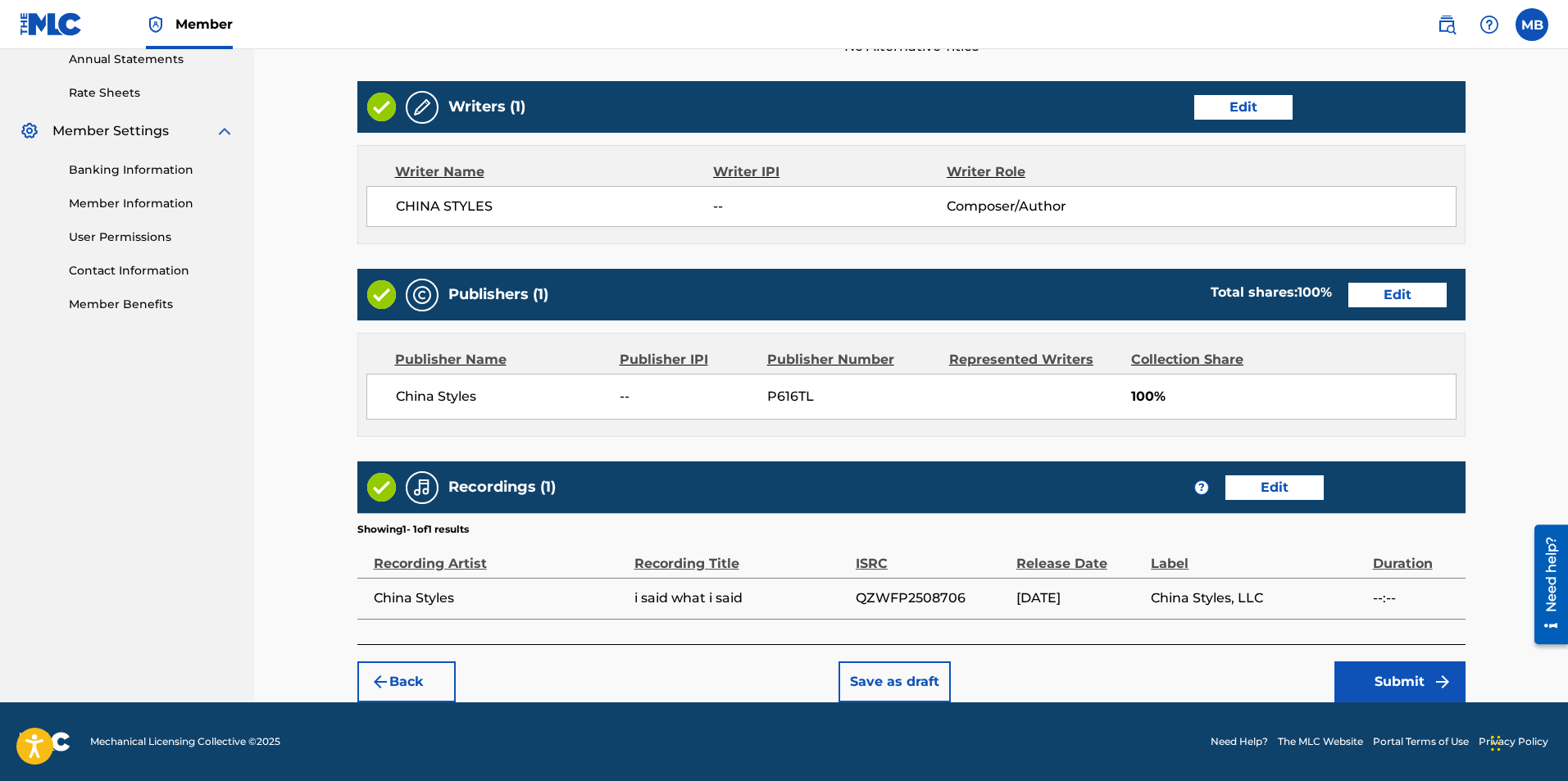
click at [1394, 681] on button "Submit" at bounding box center [1401, 682] width 131 height 41
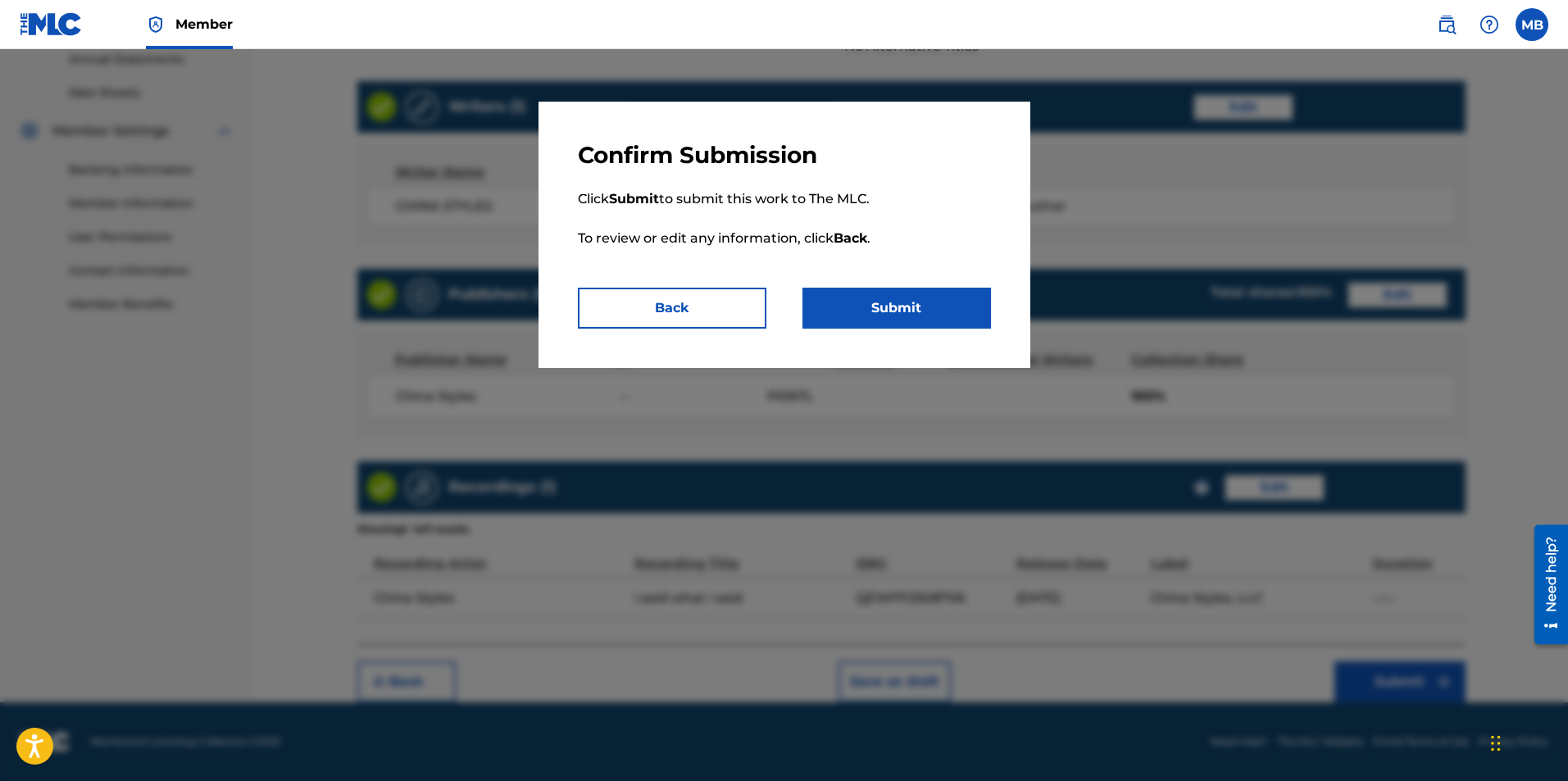
click at [897, 307] on button "Submit" at bounding box center [897, 309] width 188 height 41
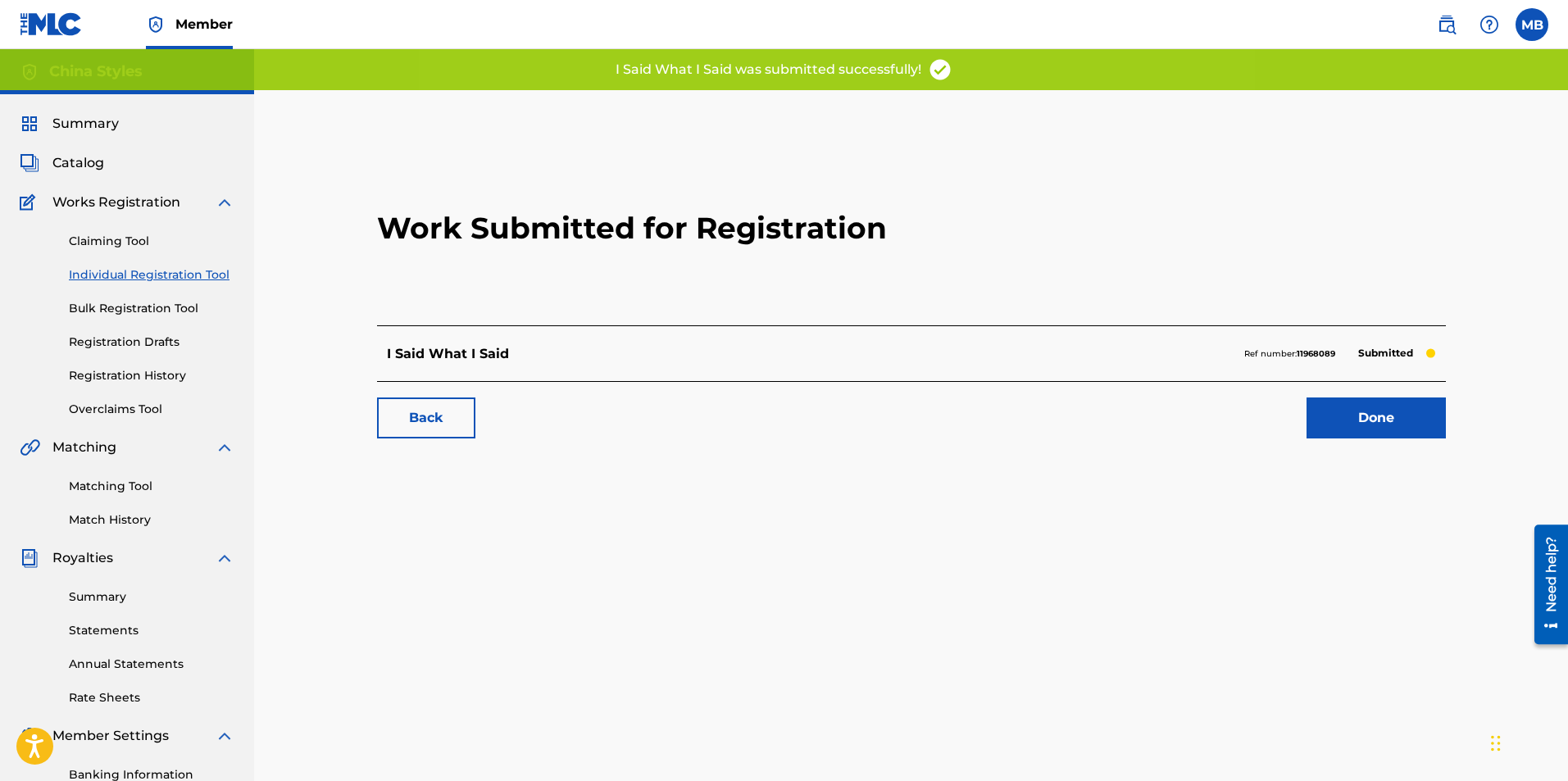
click at [1326, 408] on link "Done" at bounding box center [1376, 418] width 140 height 41
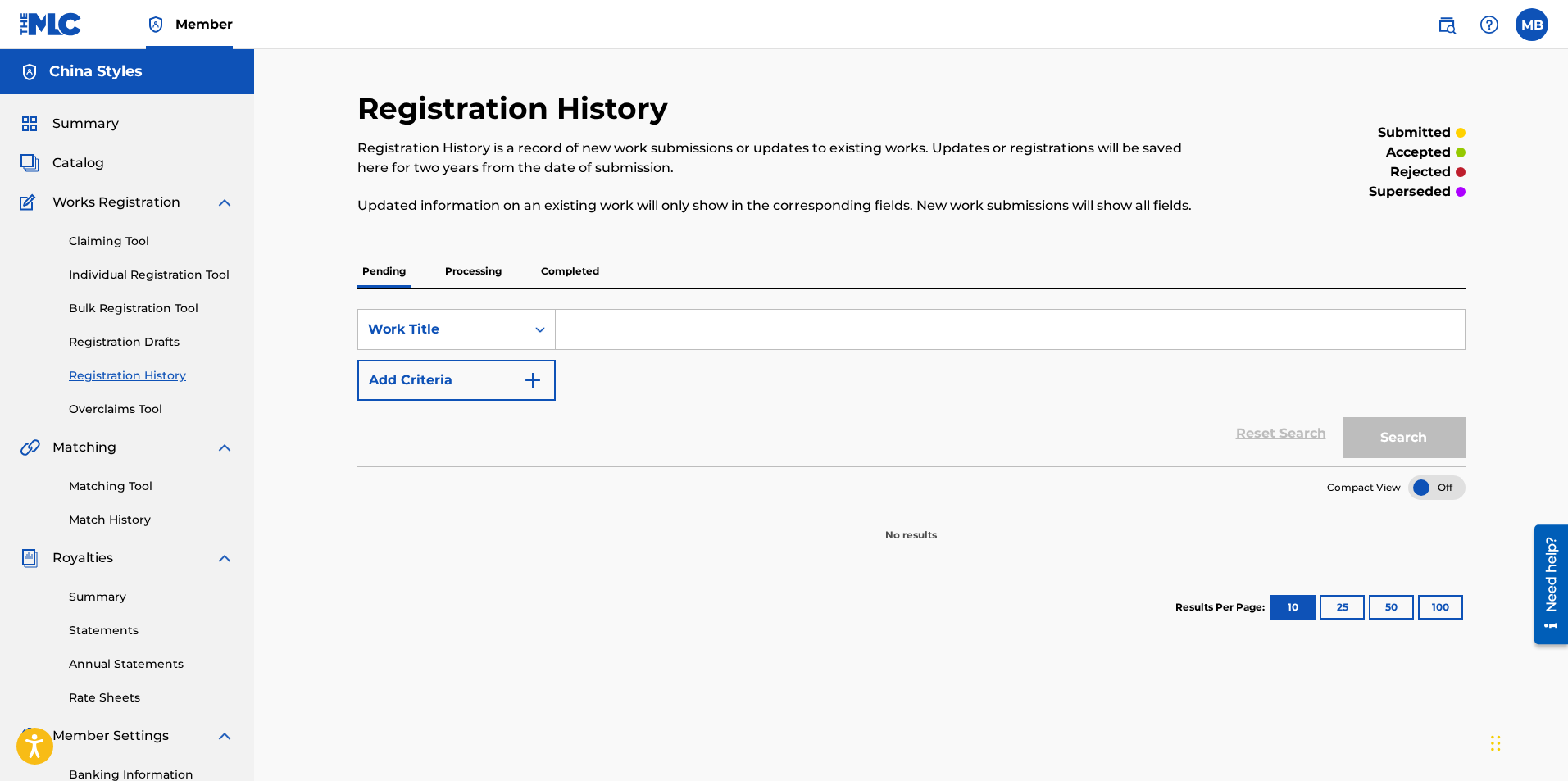
click at [114, 280] on link "Individual Registration Tool" at bounding box center [151, 274] width 166 height 17
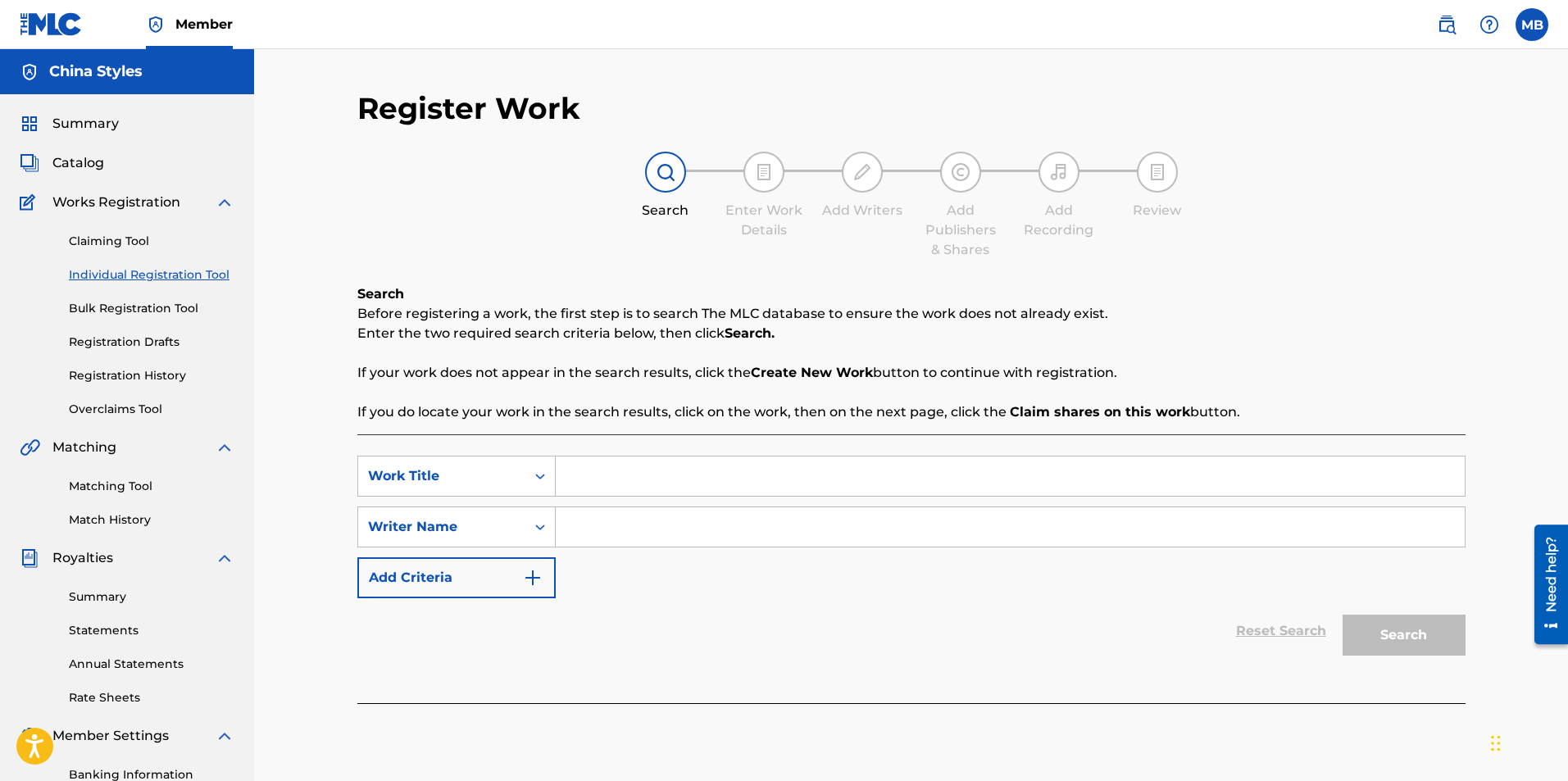
click at [601, 472] on input "Search Form" at bounding box center [1010, 476] width 909 height 40
type input "Boots Down, Bank Up"
click at [716, 543] on input "Search Form" at bounding box center [1010, 527] width 909 height 40
type input "China Styles"
click at [1343, 615] on button "Search" at bounding box center [1404, 635] width 123 height 41
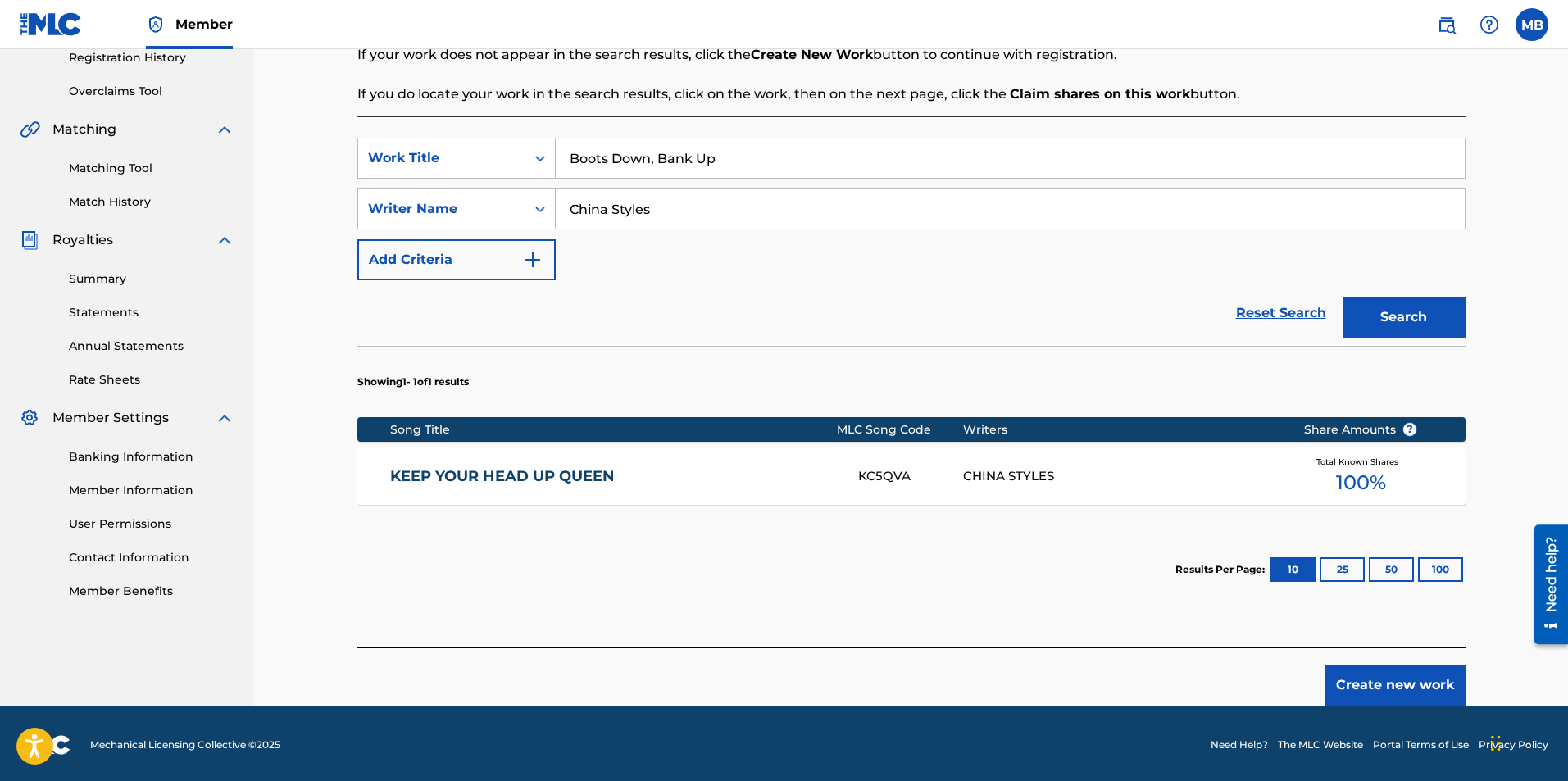
scroll to position [321, 0]
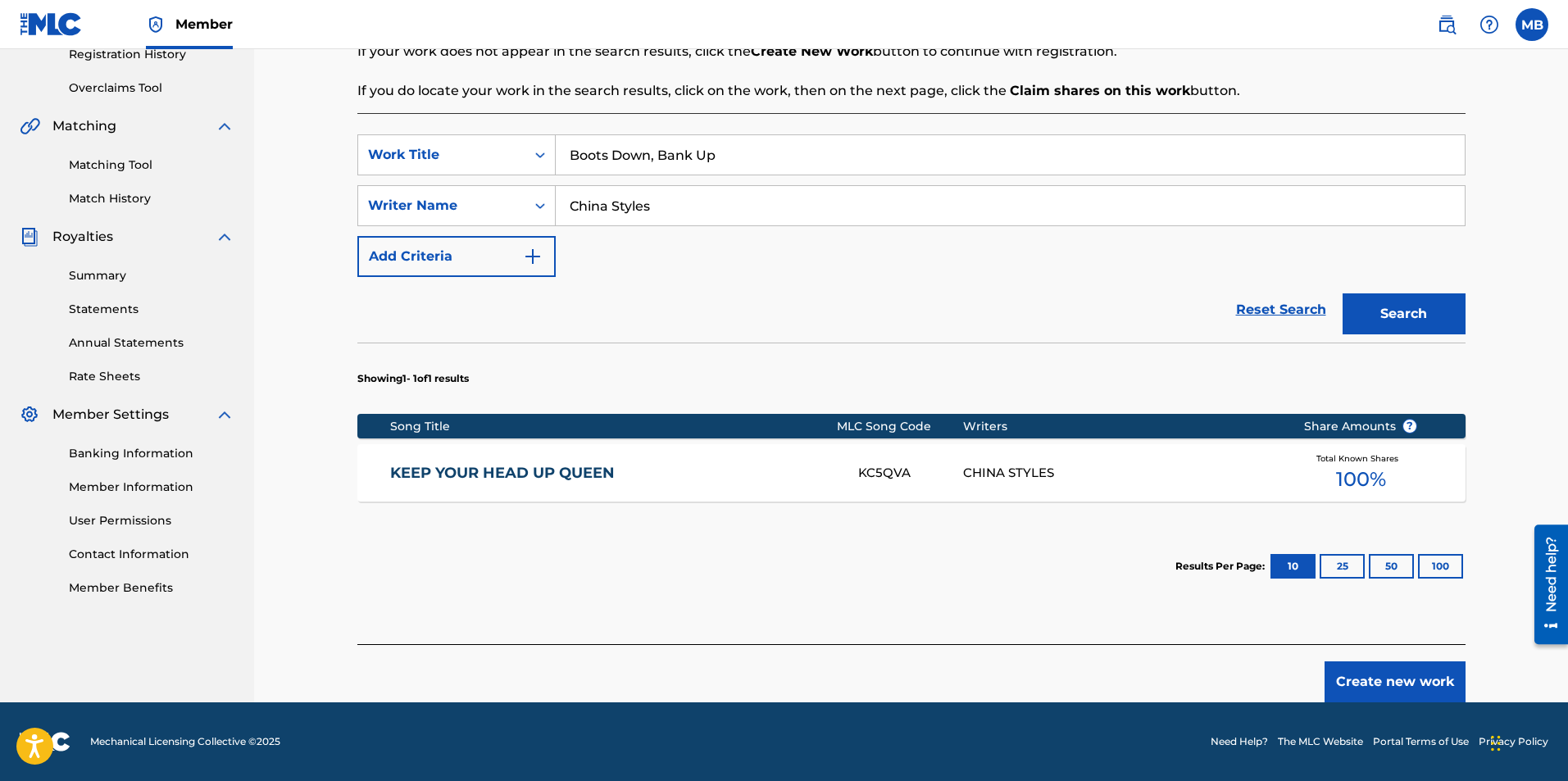
click at [1373, 678] on button "Create new work" at bounding box center [1395, 682] width 141 height 41
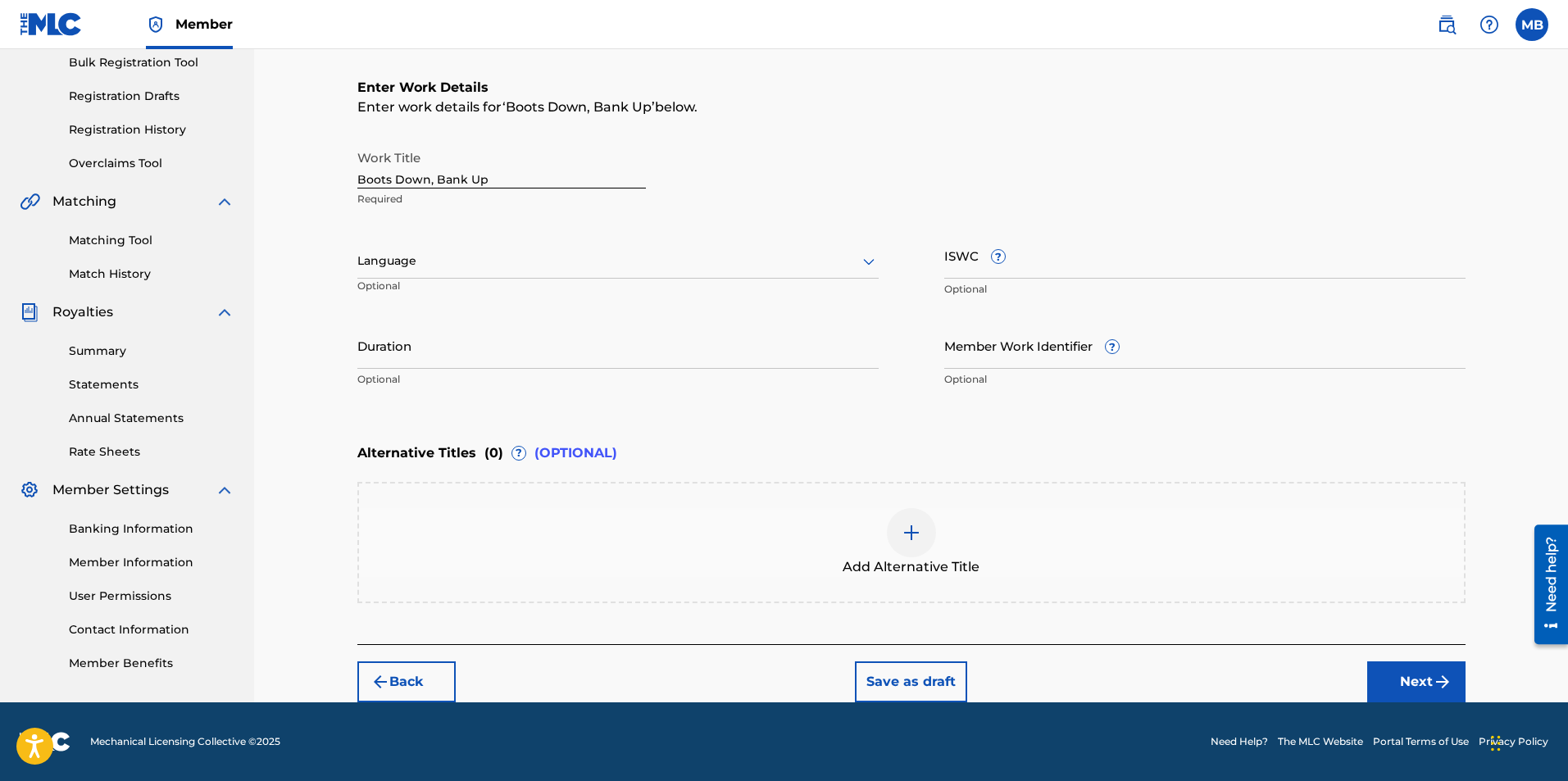
click at [1403, 684] on button "Next" at bounding box center [1416, 682] width 98 height 41
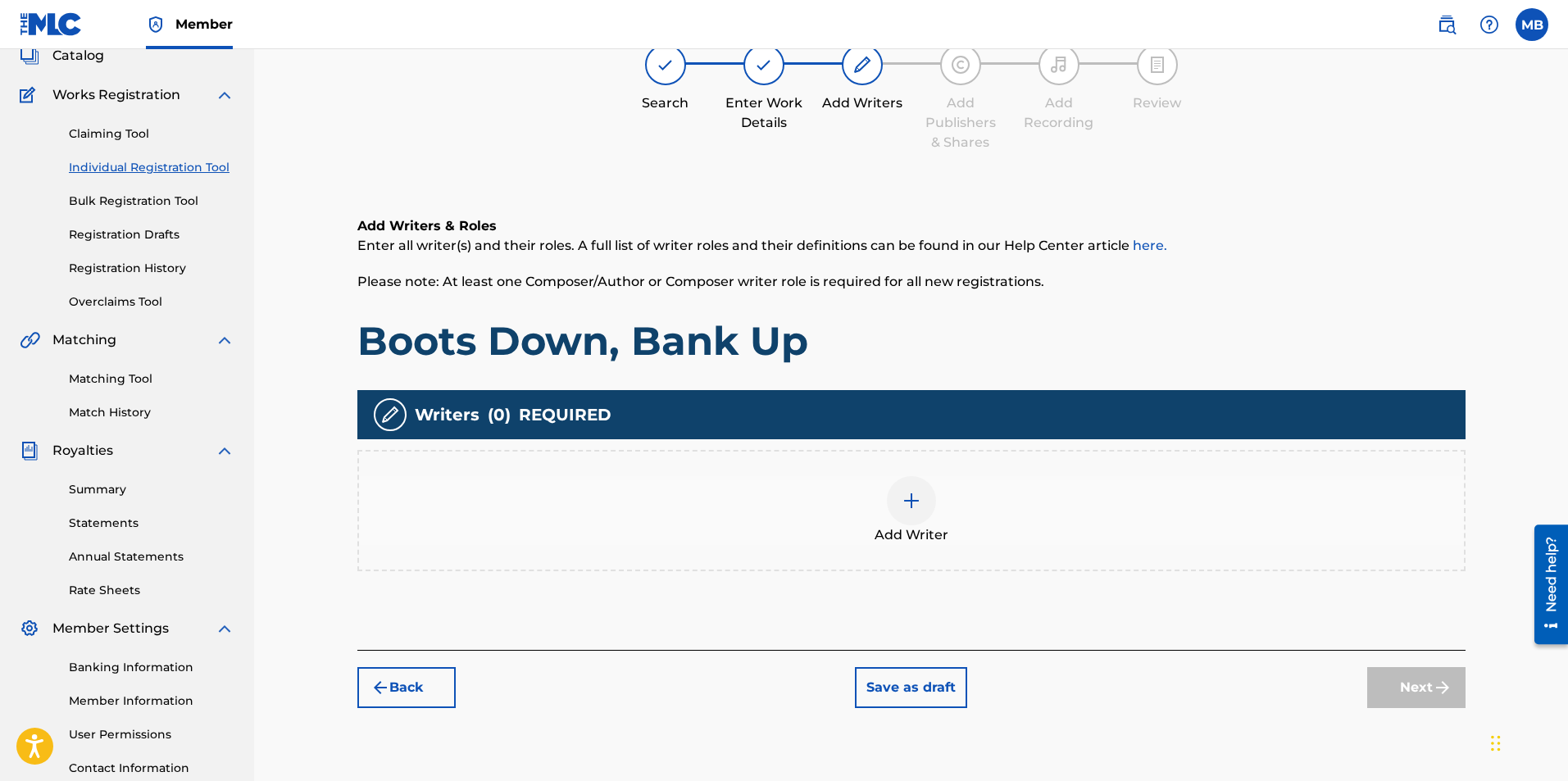
scroll to position [74, 0]
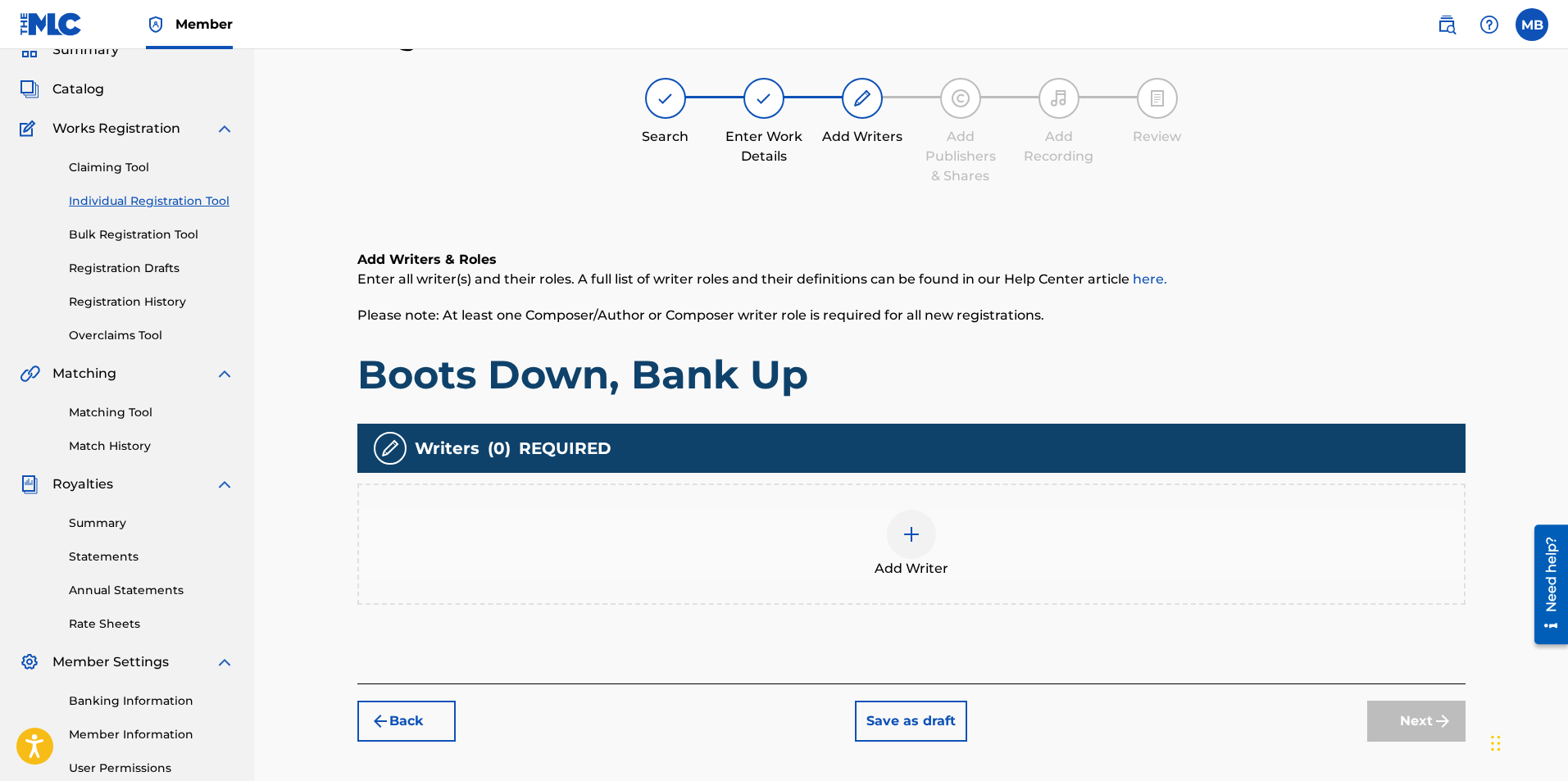
click at [904, 555] on div at bounding box center [911, 534] width 50 height 49
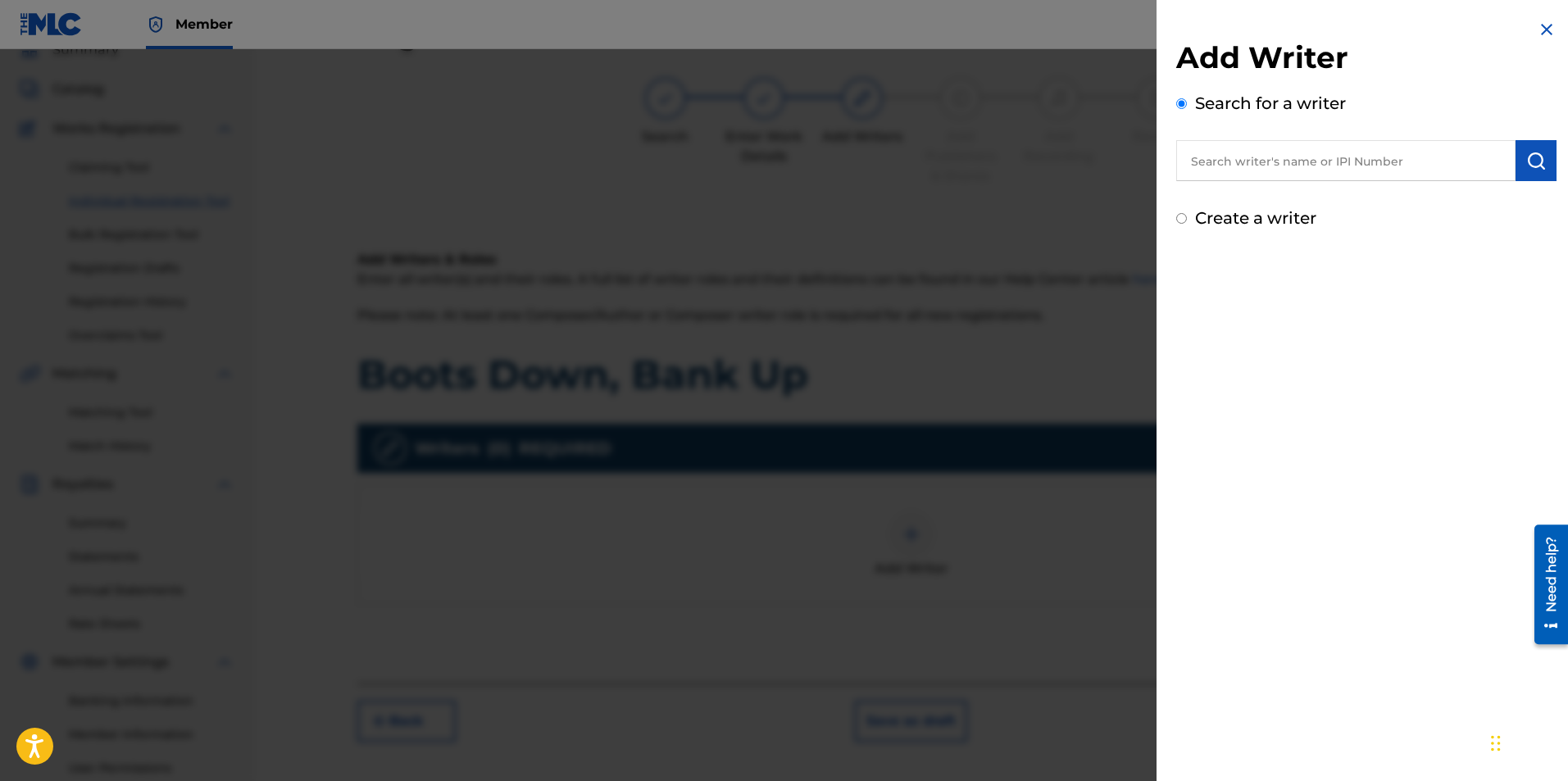
click at [1287, 167] on input "text" at bounding box center [1346, 161] width 339 height 41
click at [1368, 202] on div "china styles" at bounding box center [1346, 198] width 338 height 30
type input "china styles"
click at [1532, 155] on img "submit" at bounding box center [1536, 161] width 20 height 20
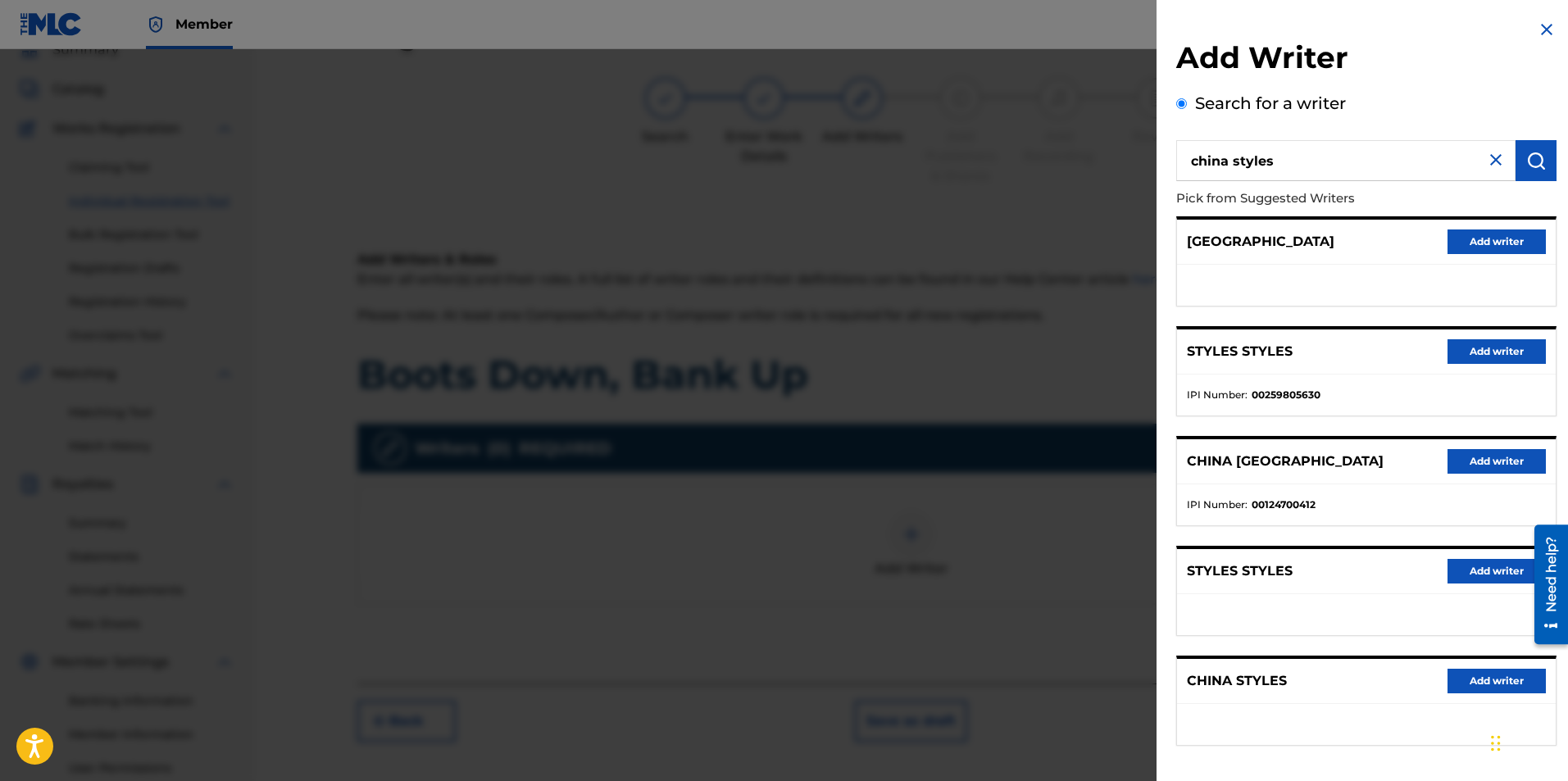
click at [1486, 673] on button "Add writer" at bounding box center [1496, 680] width 98 height 24
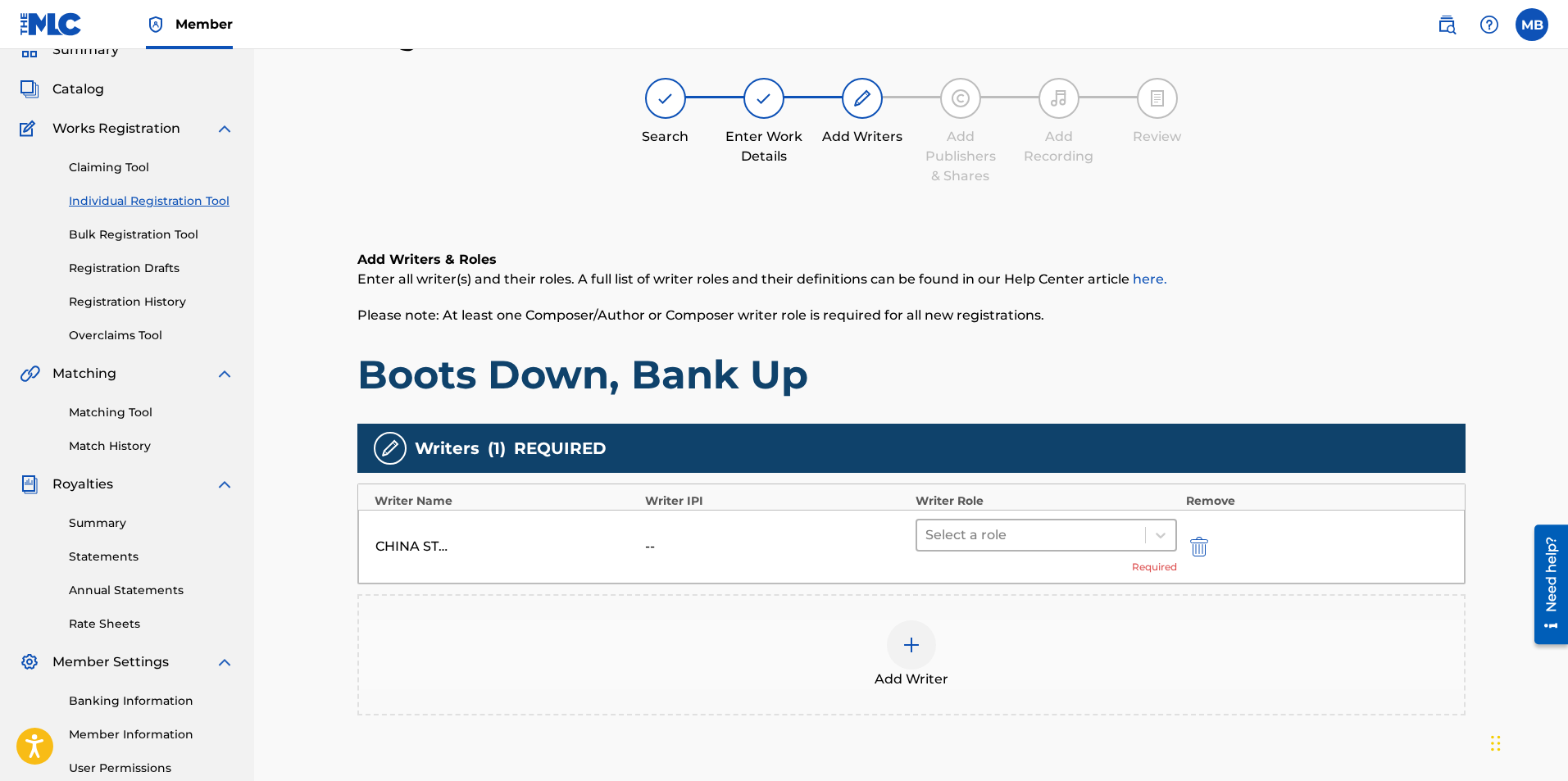
click at [1075, 535] on div at bounding box center [1032, 534] width 212 height 22
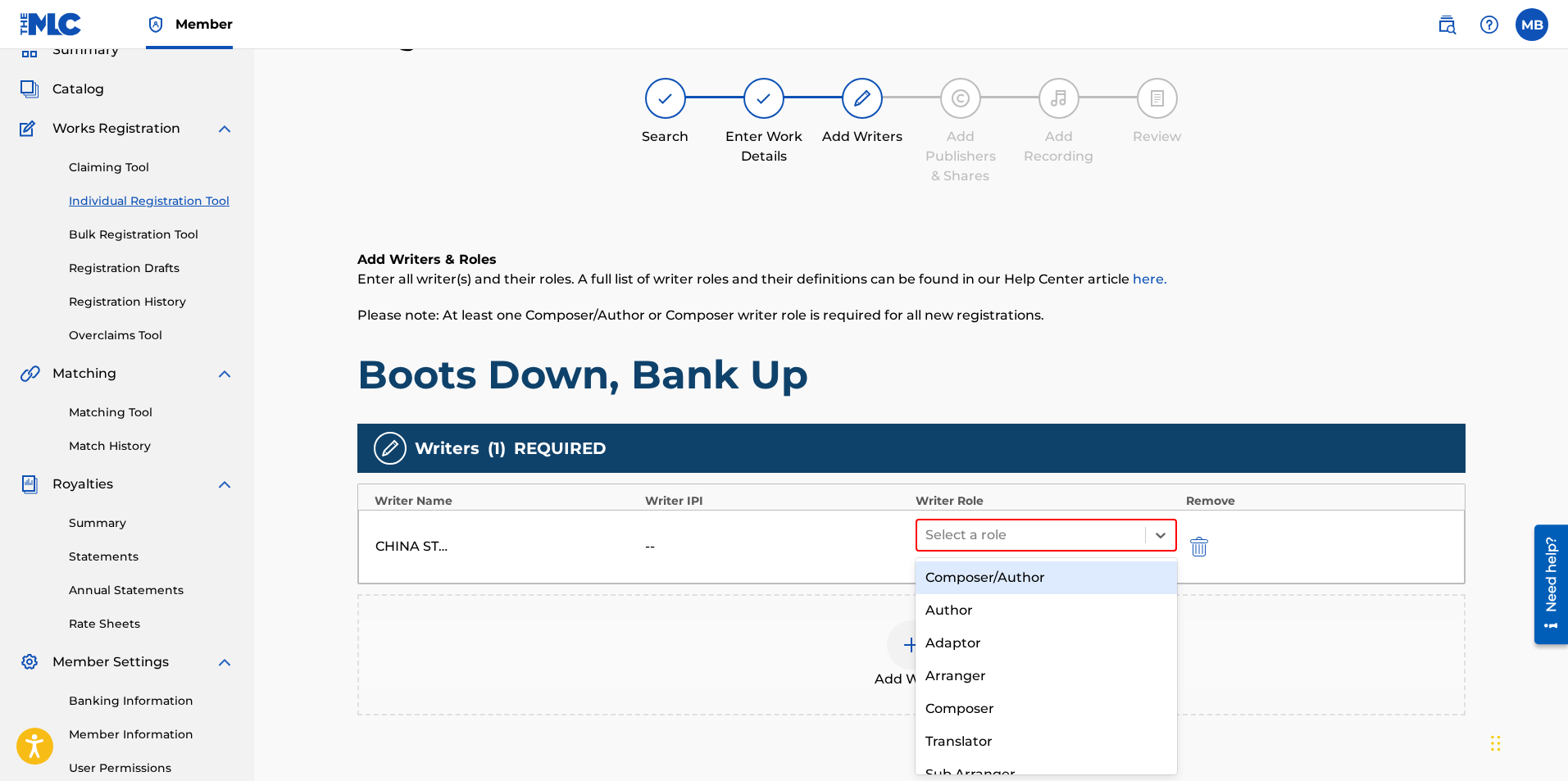
click at [1071, 579] on div "Composer/Author" at bounding box center [1046, 578] width 262 height 32
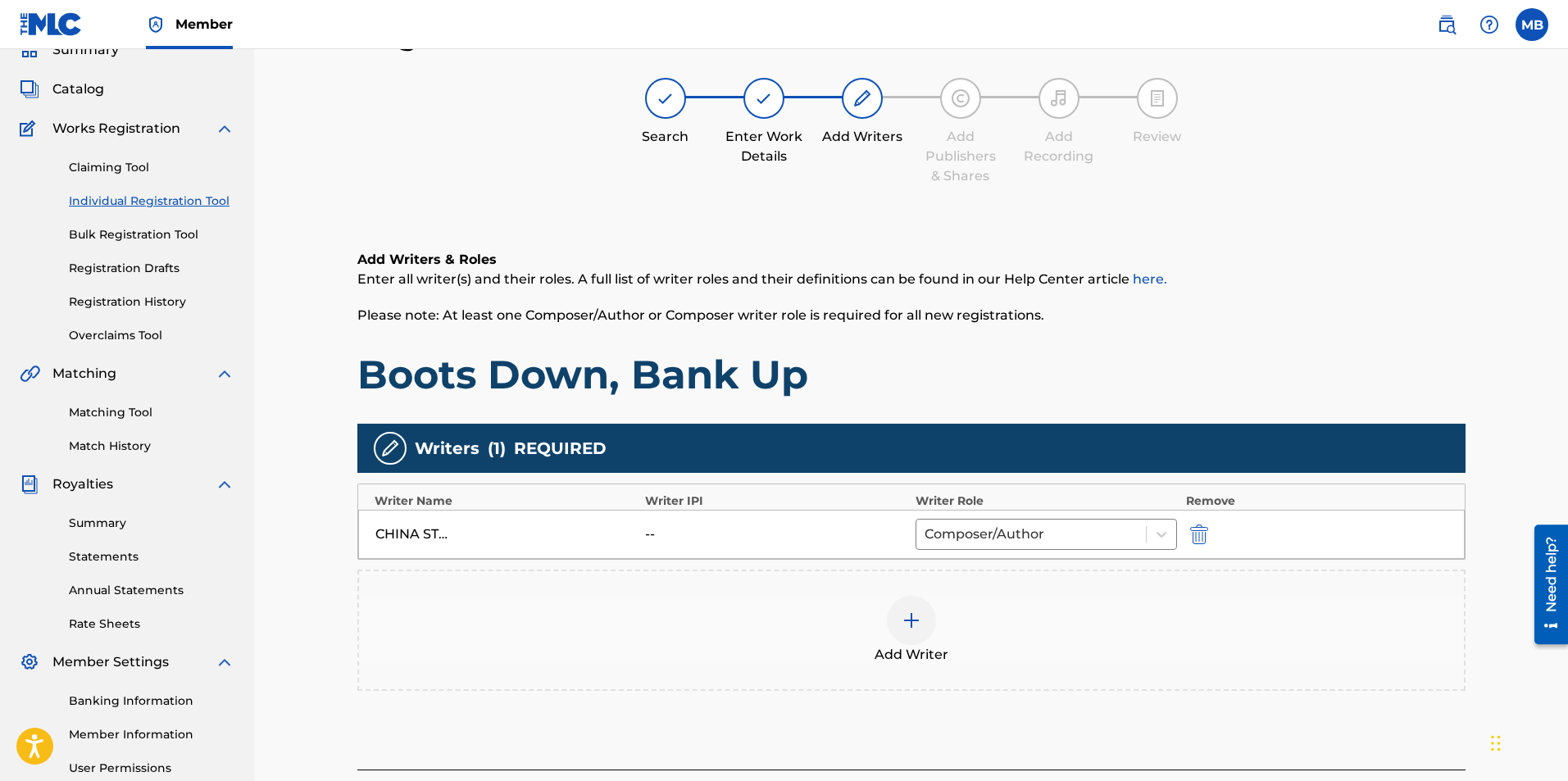
click at [1503, 533] on div "Register Work Search Enter Work Details Add Writers Add Publishers & Shares Add…" at bounding box center [911, 419] width 1314 height 888
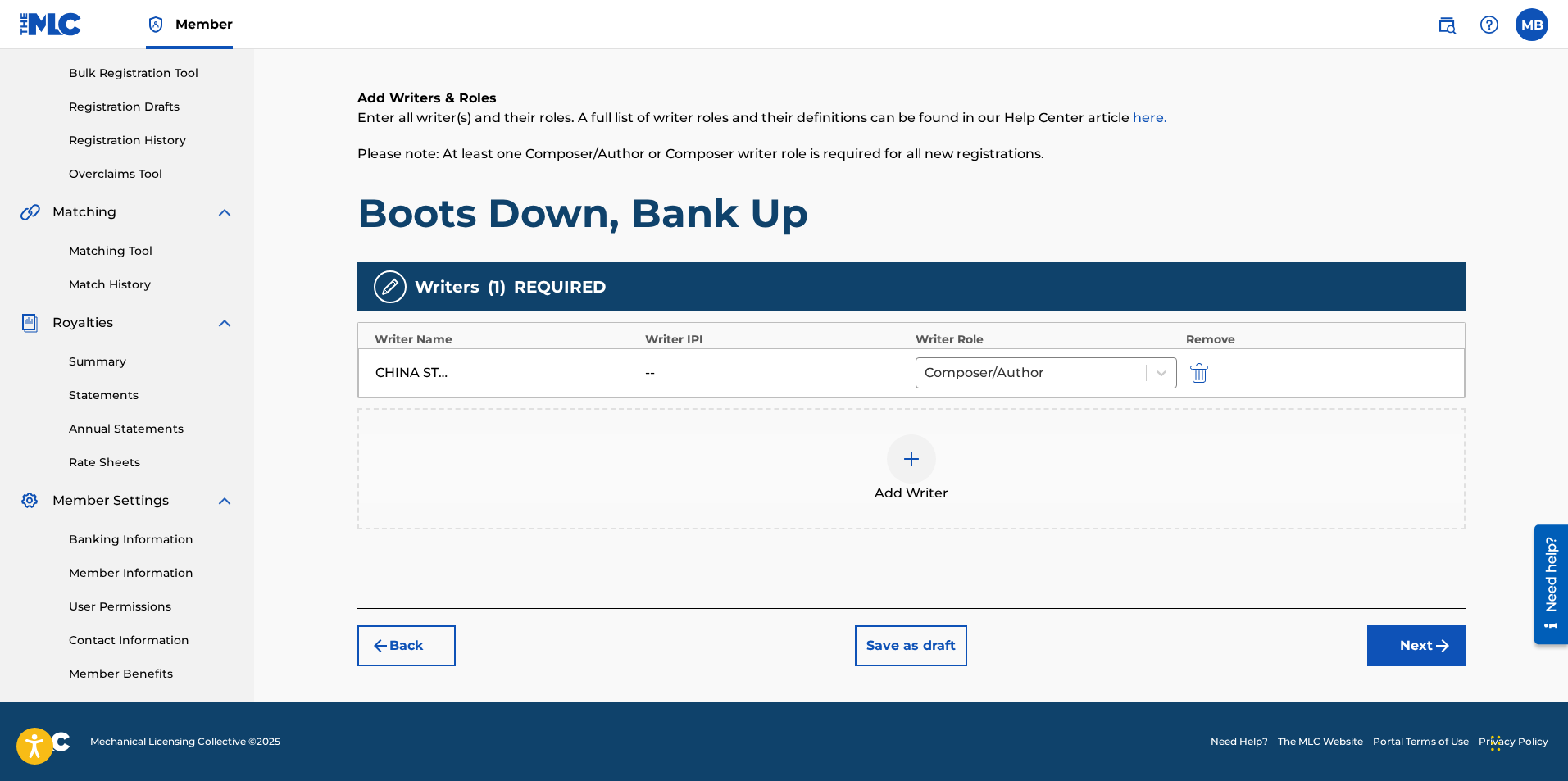
click at [1414, 645] on button "Next" at bounding box center [1416, 646] width 98 height 41
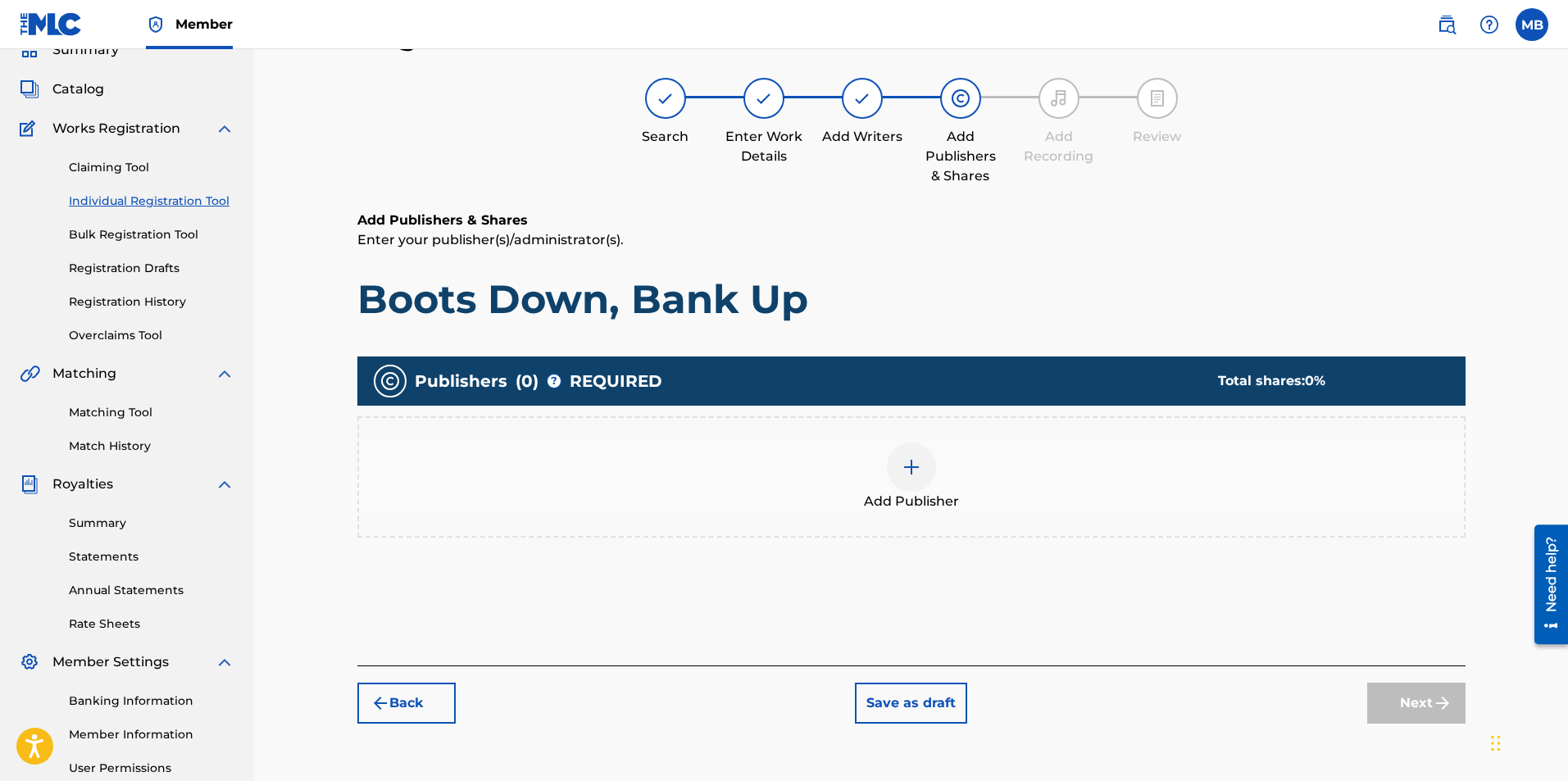
click at [911, 472] on img at bounding box center [912, 467] width 20 height 20
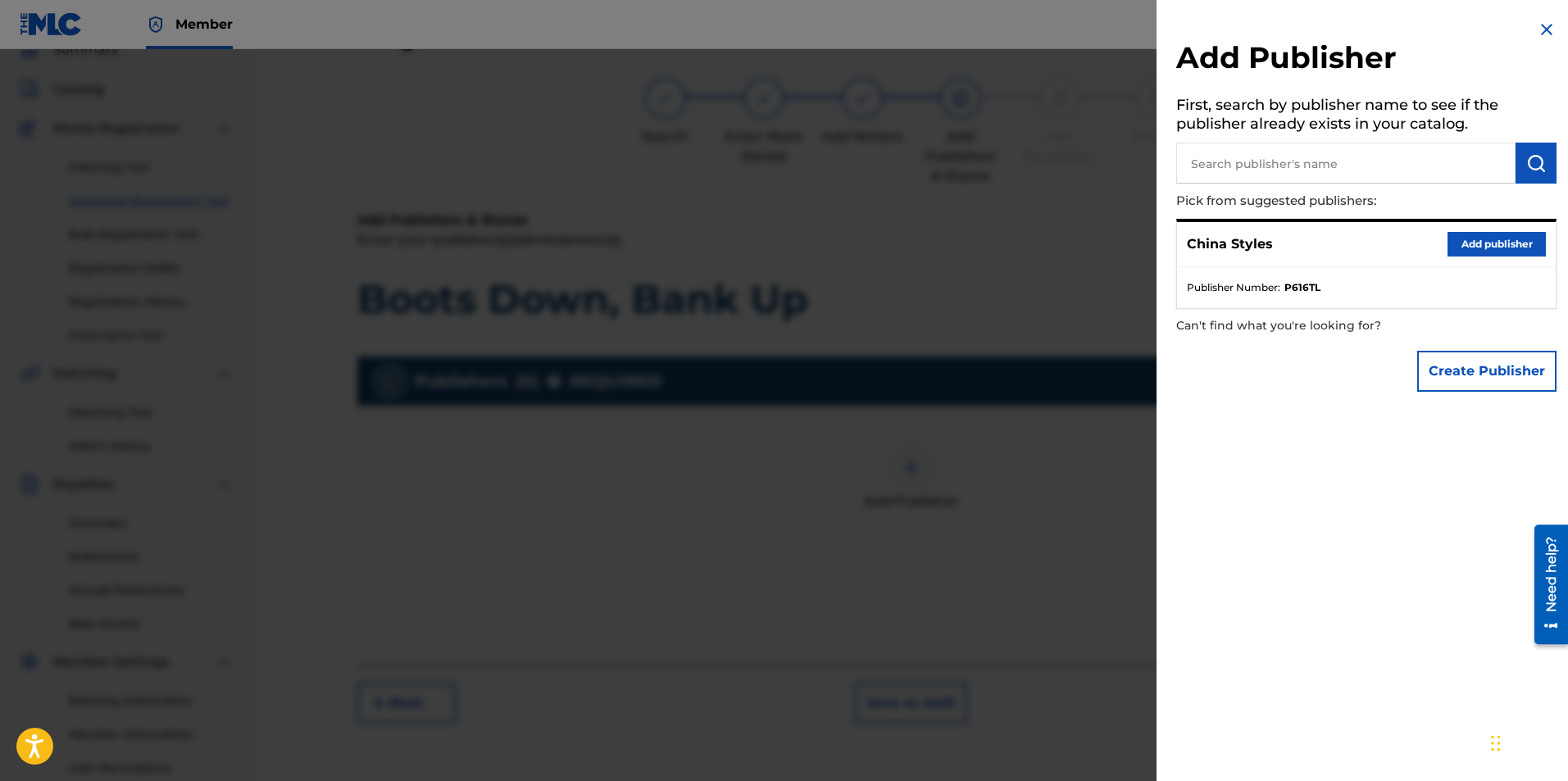
click at [1497, 235] on button "Add publisher" at bounding box center [1496, 244] width 98 height 24
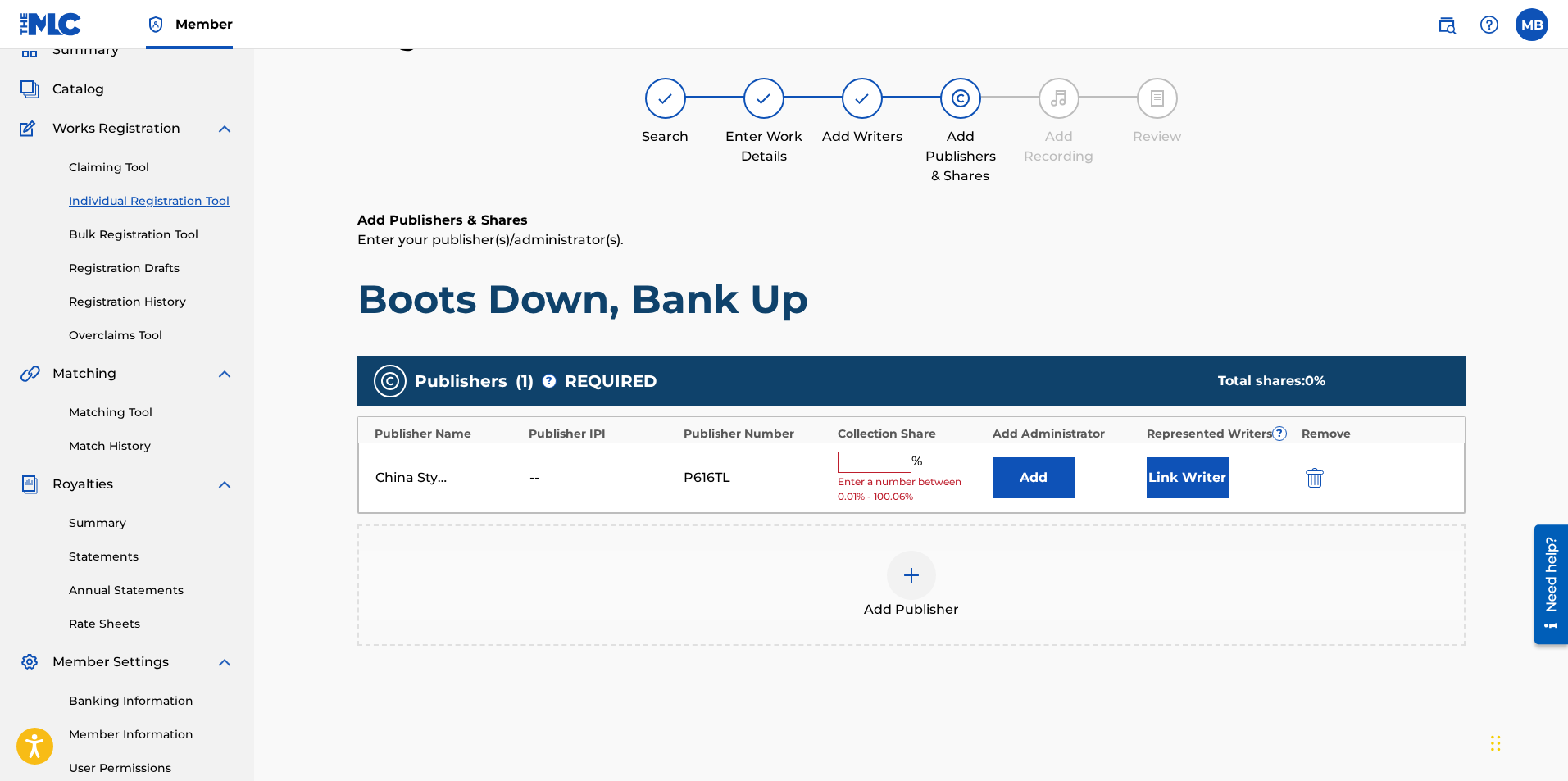
click at [1463, 374] on div "Publishers ( 1 ) ? REQUIRED Total shares: 0 %" at bounding box center [911, 381] width 1108 height 49
click at [895, 470] on input "text" at bounding box center [875, 462] width 74 height 22
type input "100"
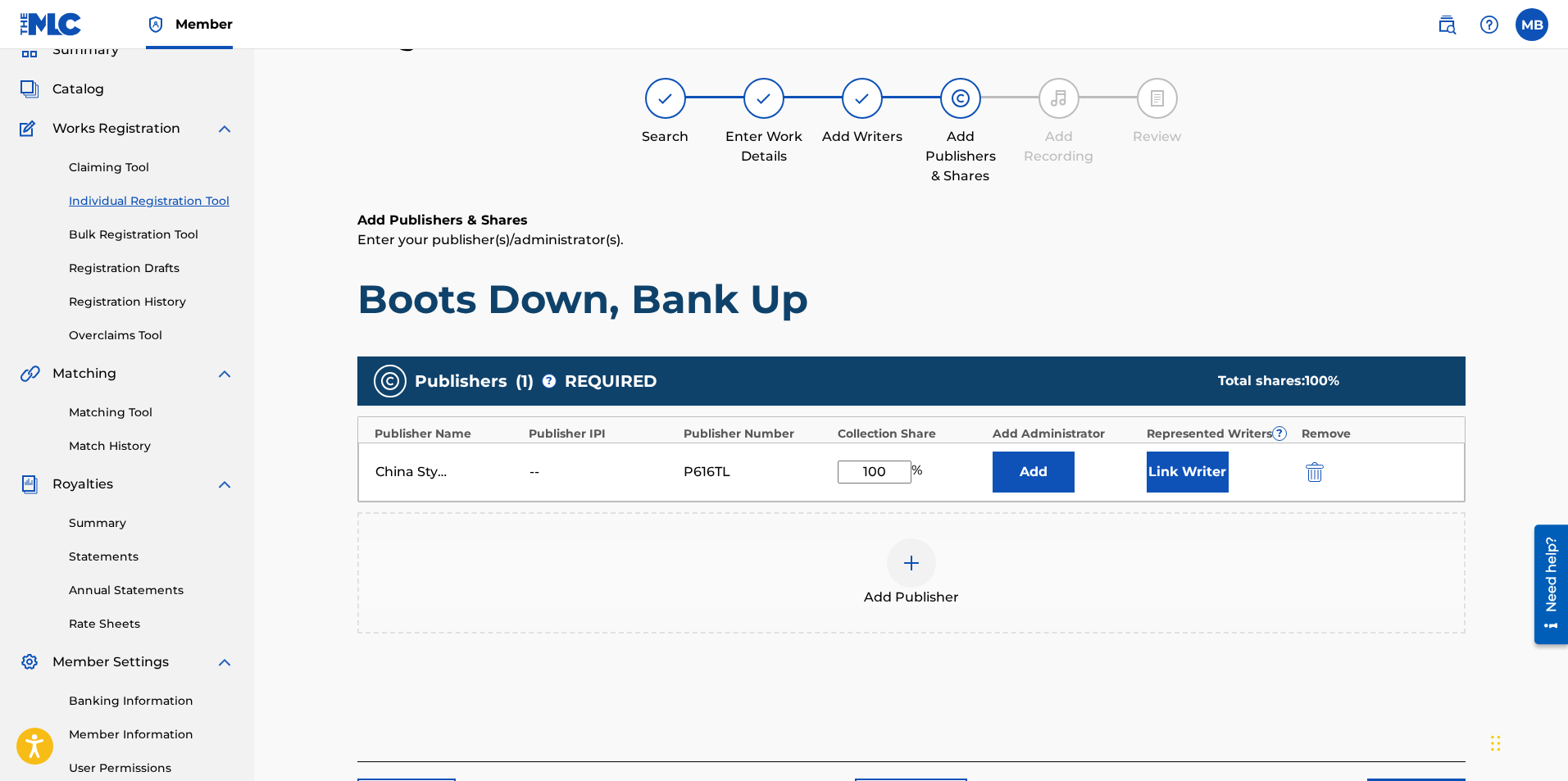
click at [1531, 455] on div "Register Work Search Enter Work Details Add Writers Add Publishers & Shares Add…" at bounding box center [911, 419] width 1314 height 888
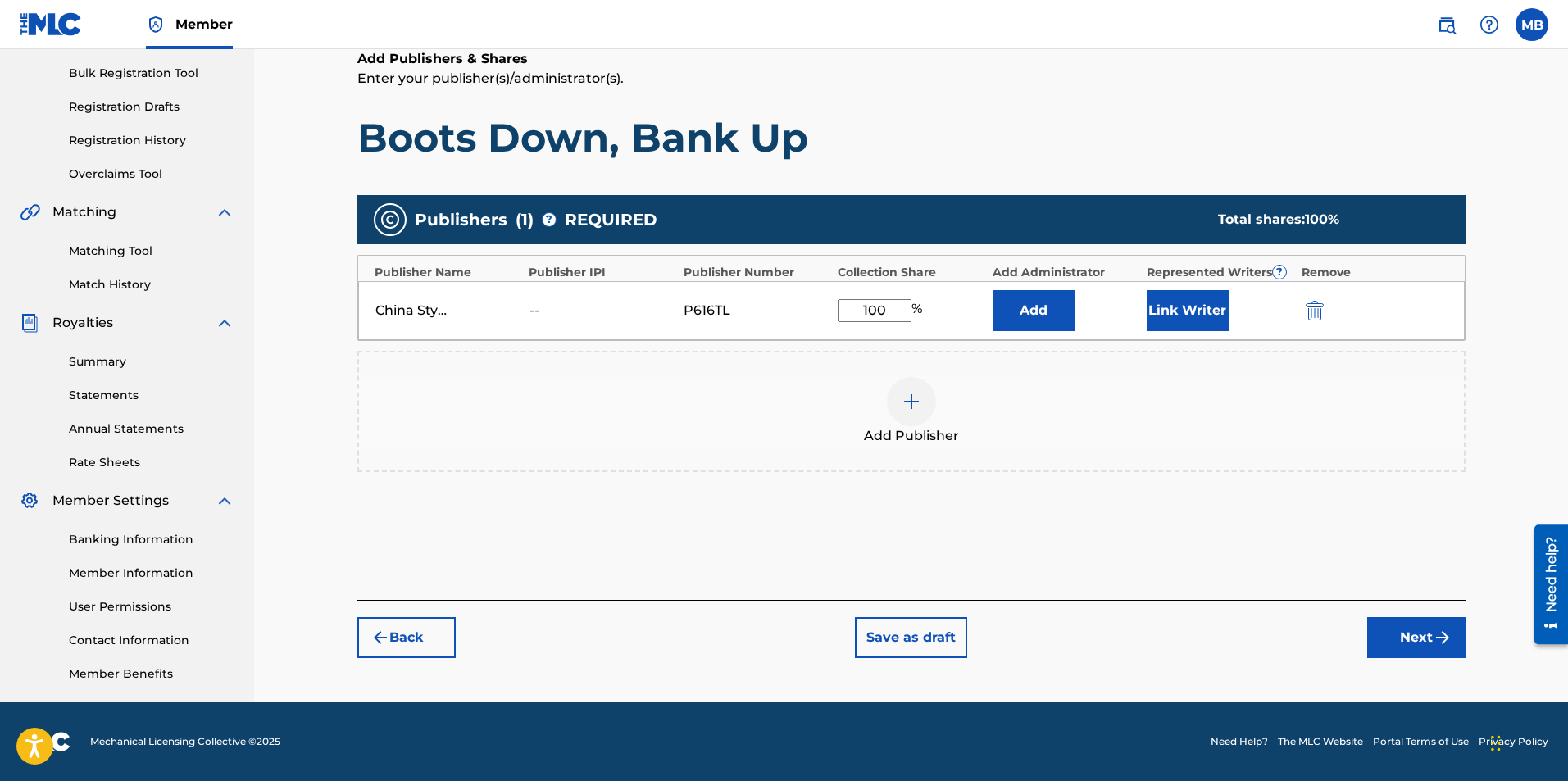
click at [1413, 651] on button "Next" at bounding box center [1416, 638] width 98 height 41
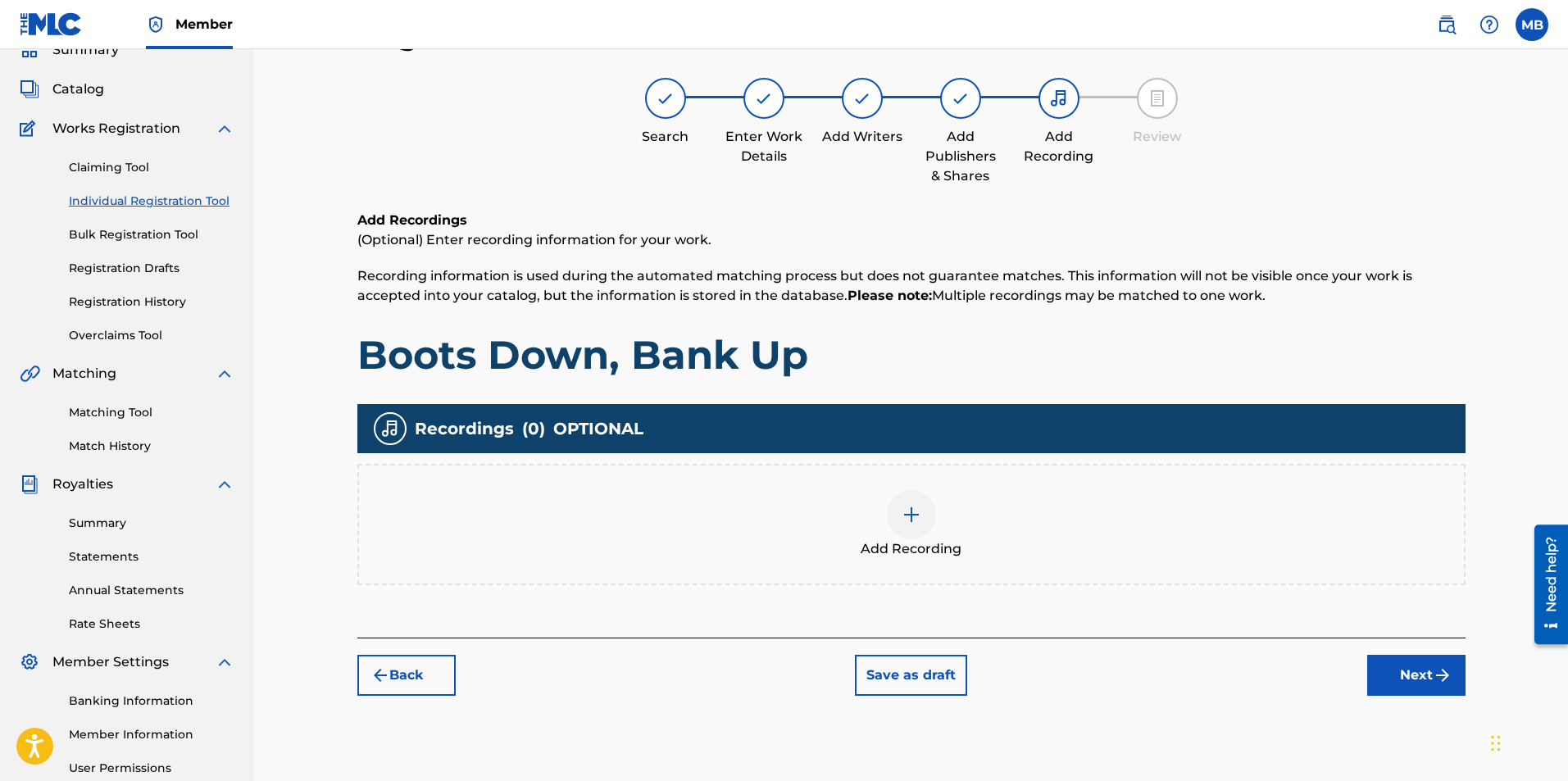
click at [913, 508] on img at bounding box center [912, 515] width 20 height 20
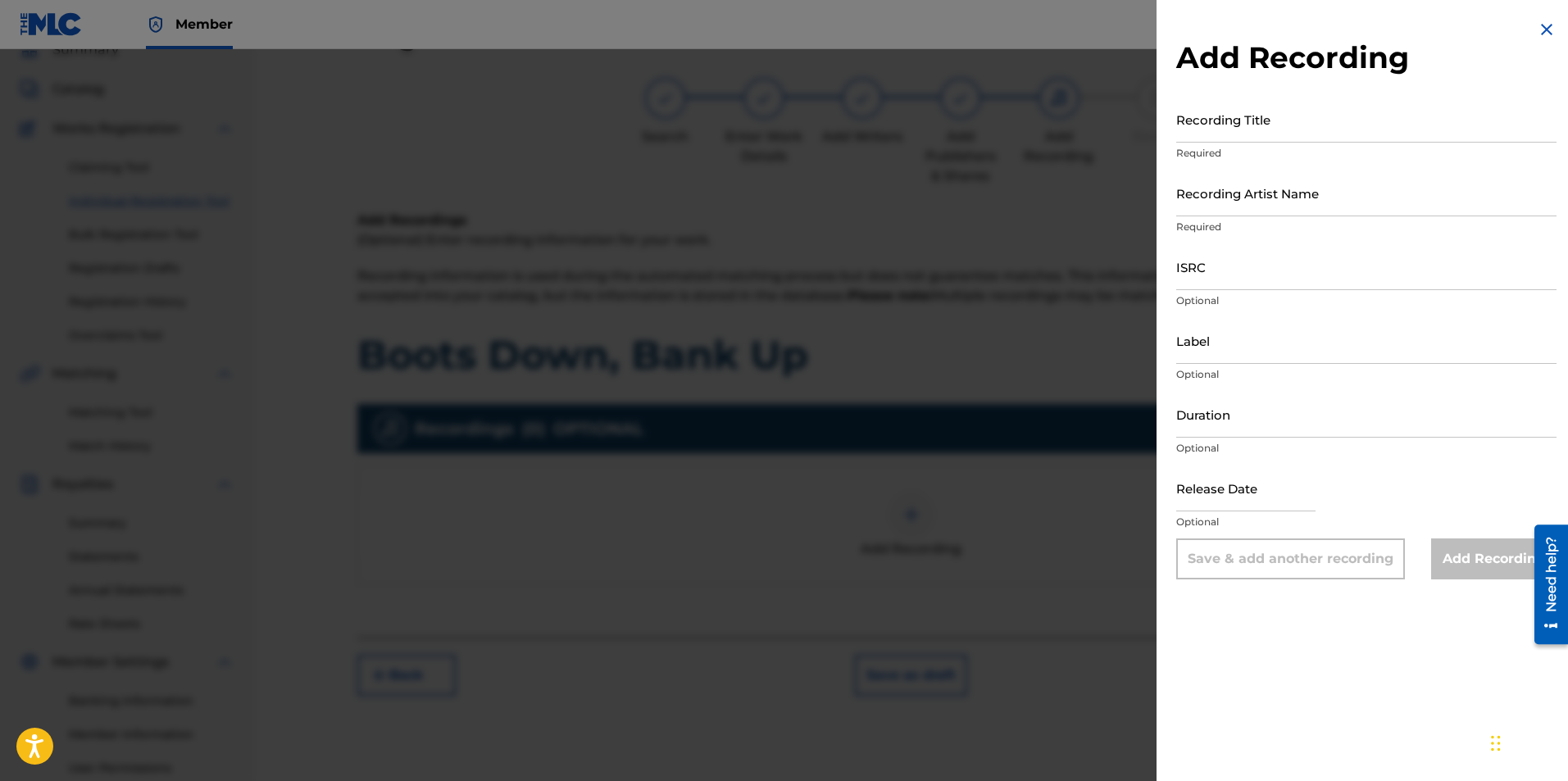
click at [1287, 127] on input "Recording Title" at bounding box center [1366, 120] width 381 height 47
type input "Boot down, Bank UP"
click at [1349, 199] on input "Recording Artist Name" at bounding box center [1366, 193] width 381 height 47
type input "China Styles"
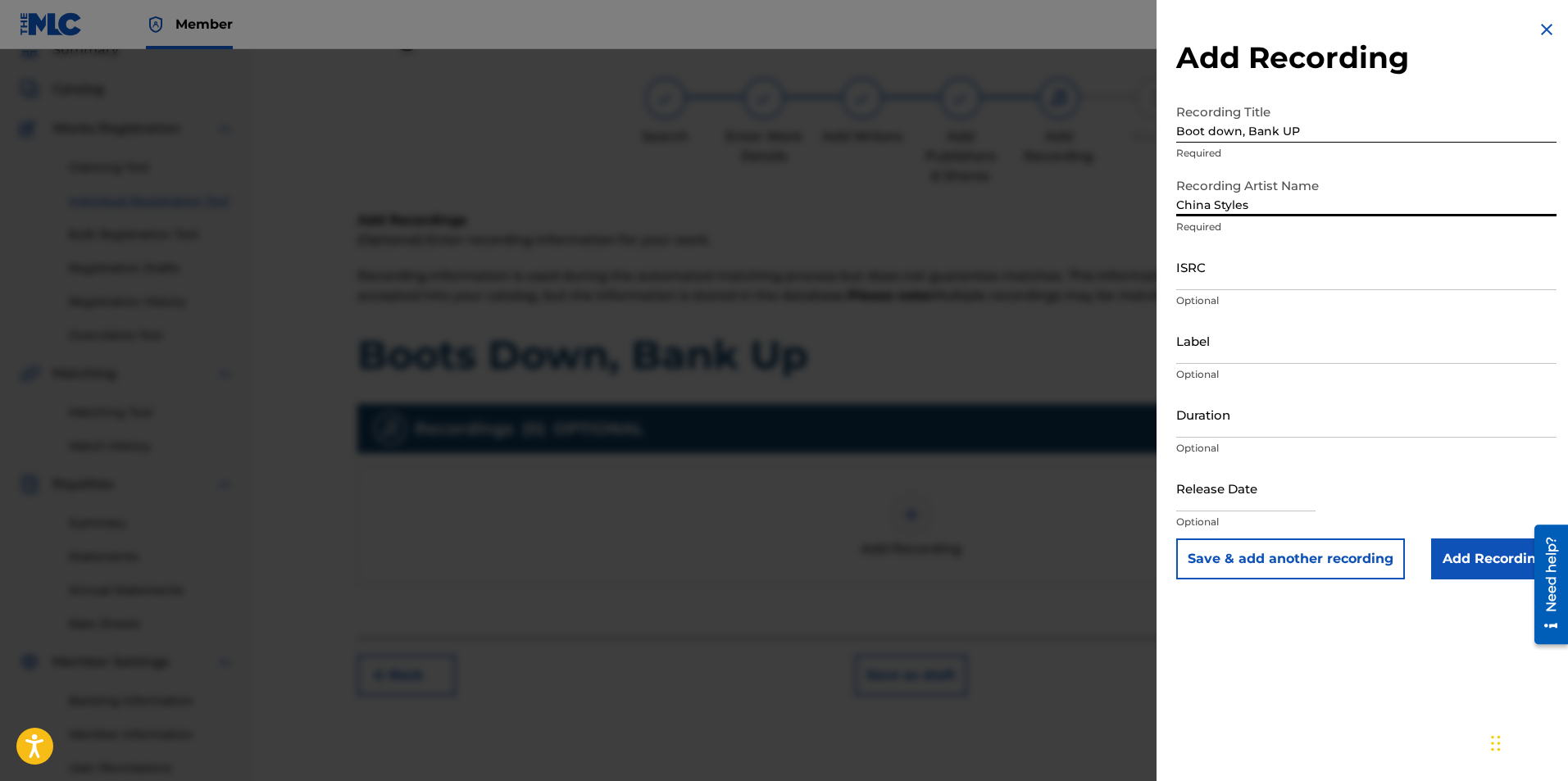
click at [1332, 274] on input "ISRC" at bounding box center [1366, 266] width 381 height 47
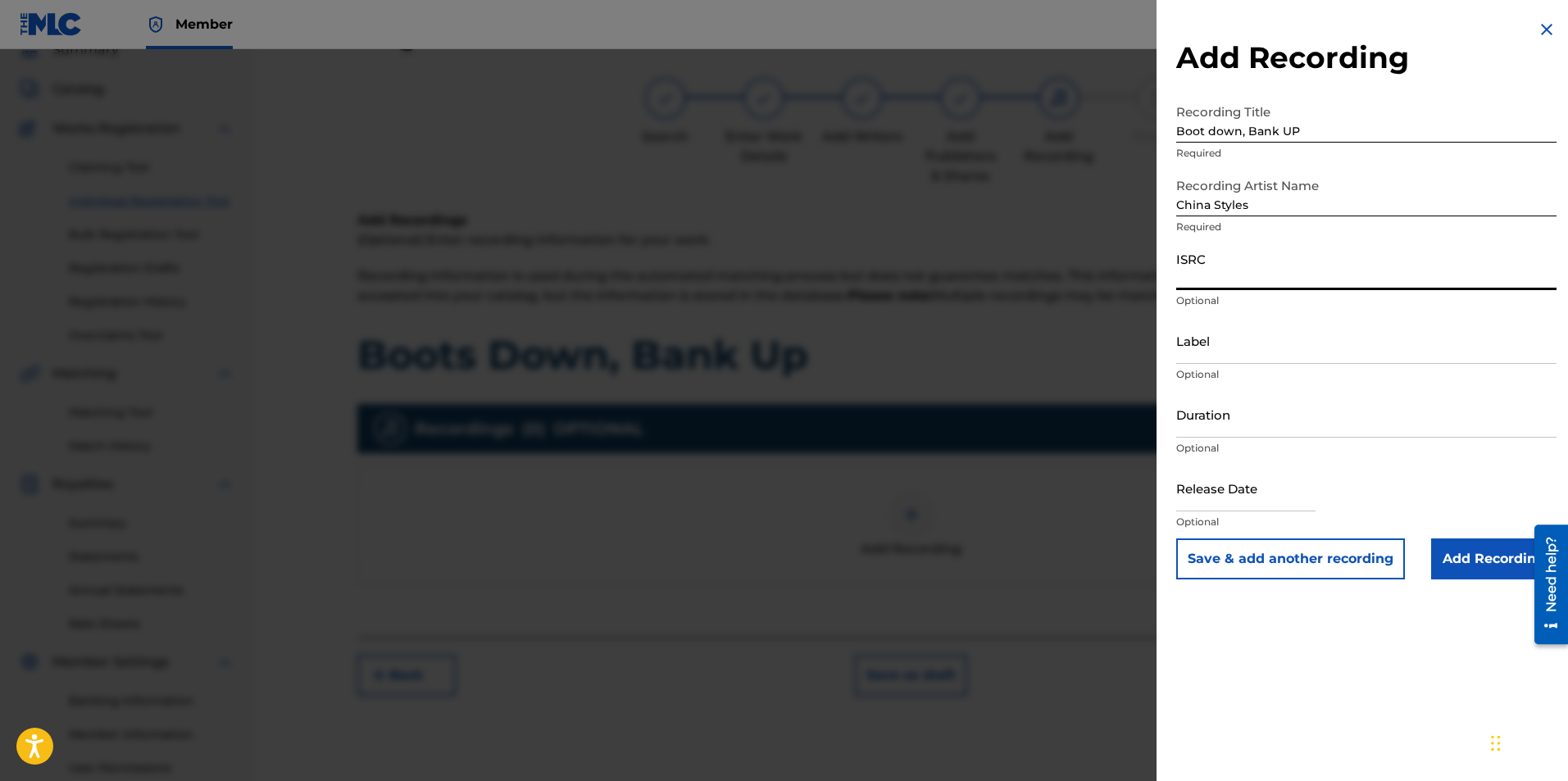
paste input "QZWFR2511511"
type input "QZWFR2511511"
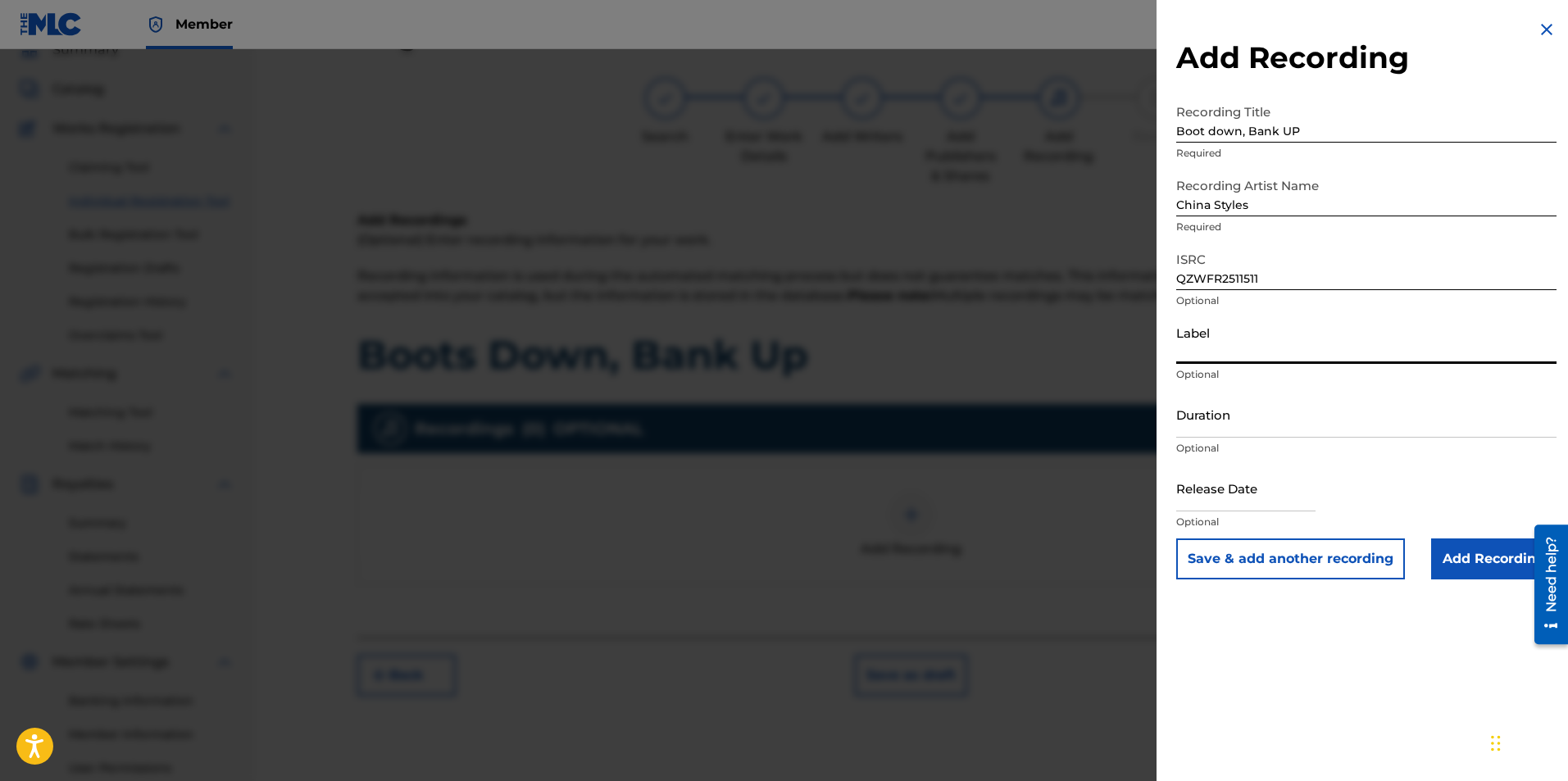
click at [1262, 341] on input "Label" at bounding box center [1366, 340] width 381 height 47
type input "China Styles, LLC"
click at [1266, 485] on input "text" at bounding box center [1246, 488] width 140 height 47
select select "7"
select select "2025"
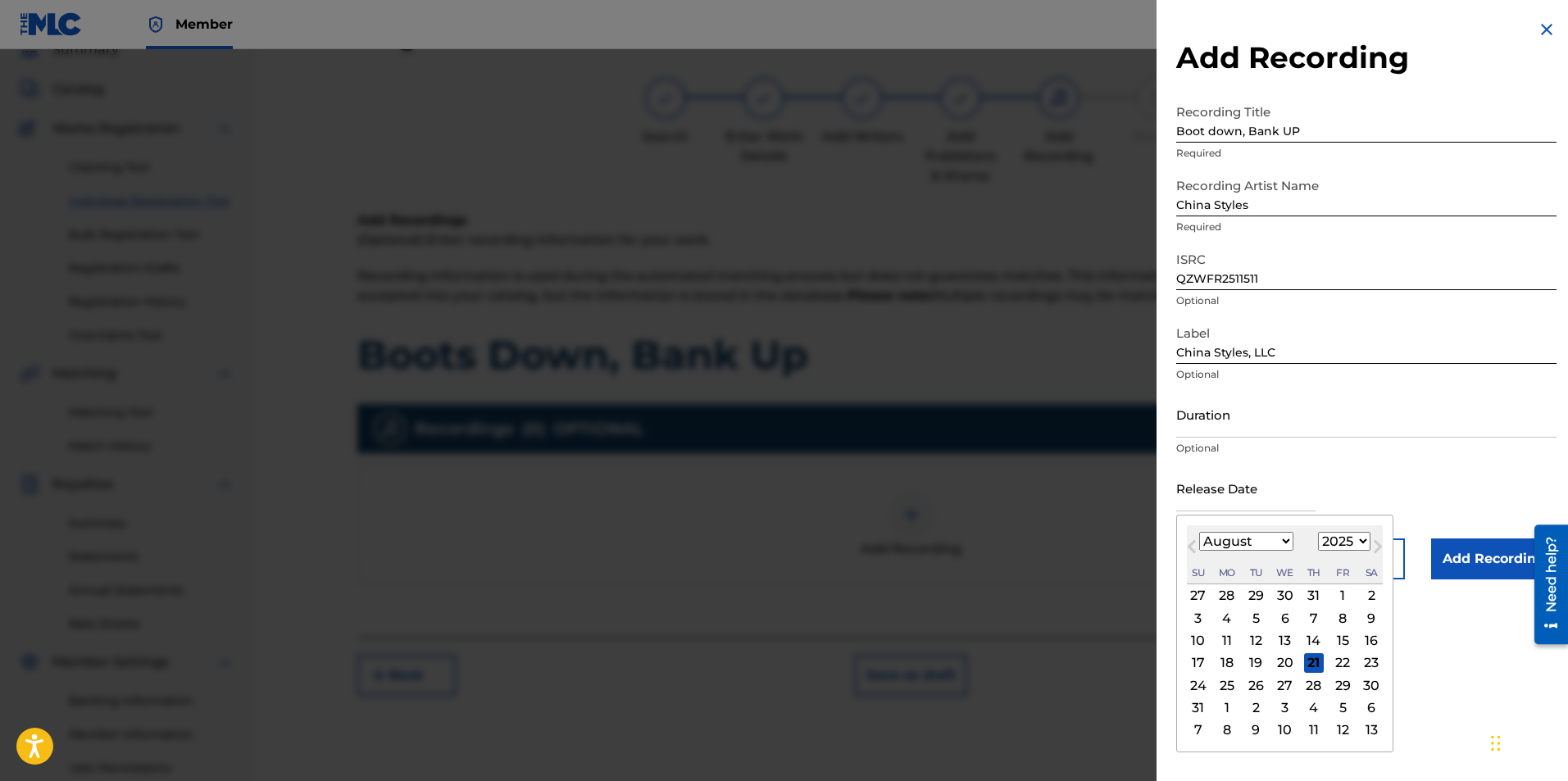
click at [1282, 592] on div "30" at bounding box center [1285, 596] width 20 height 20
type input "[DATE]"
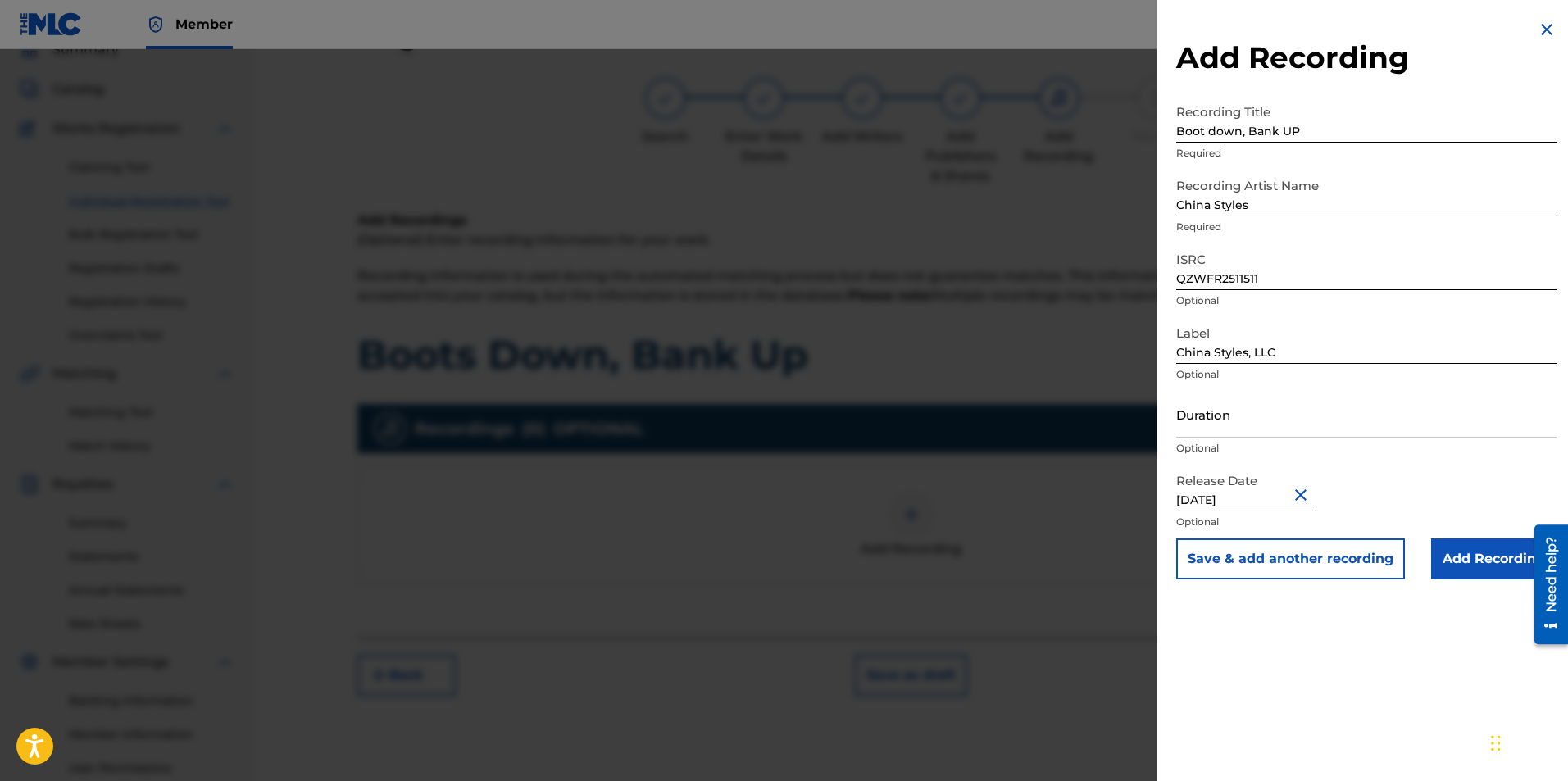
click at [1494, 556] on input "Add Recording" at bounding box center [1493, 559] width 125 height 41
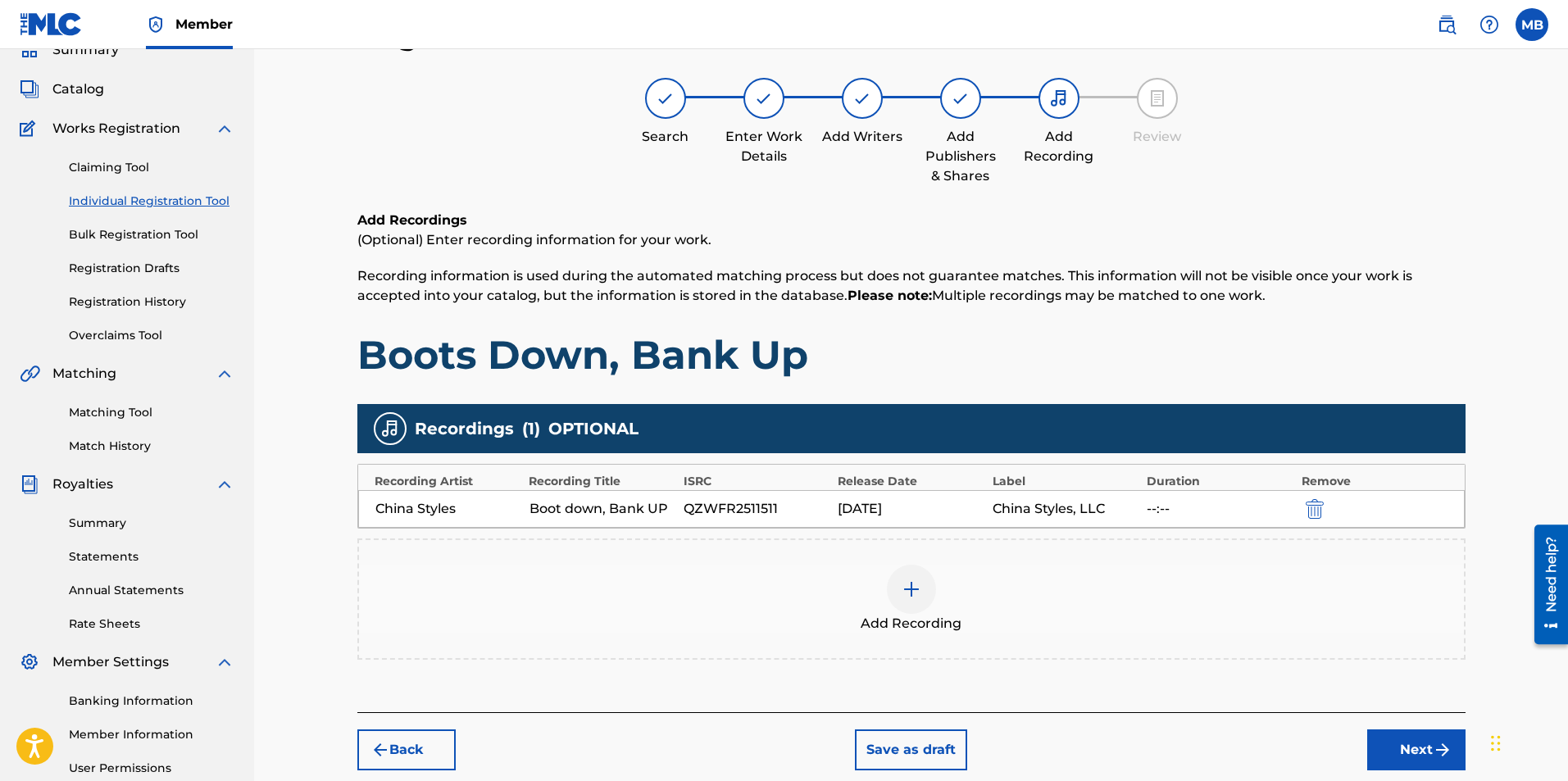
click at [1413, 751] on button "Next" at bounding box center [1416, 750] width 98 height 41
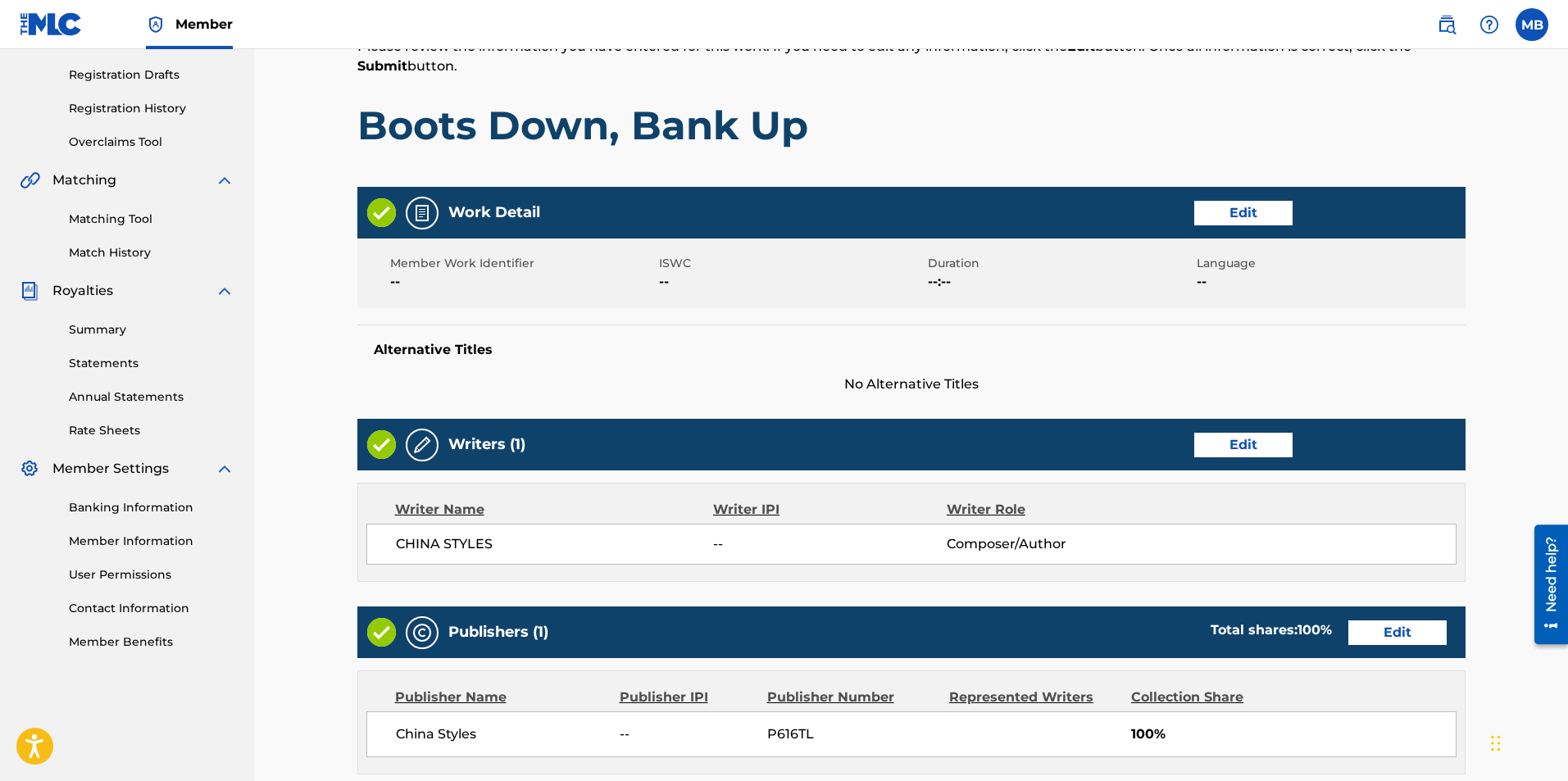
scroll to position [605, 0]
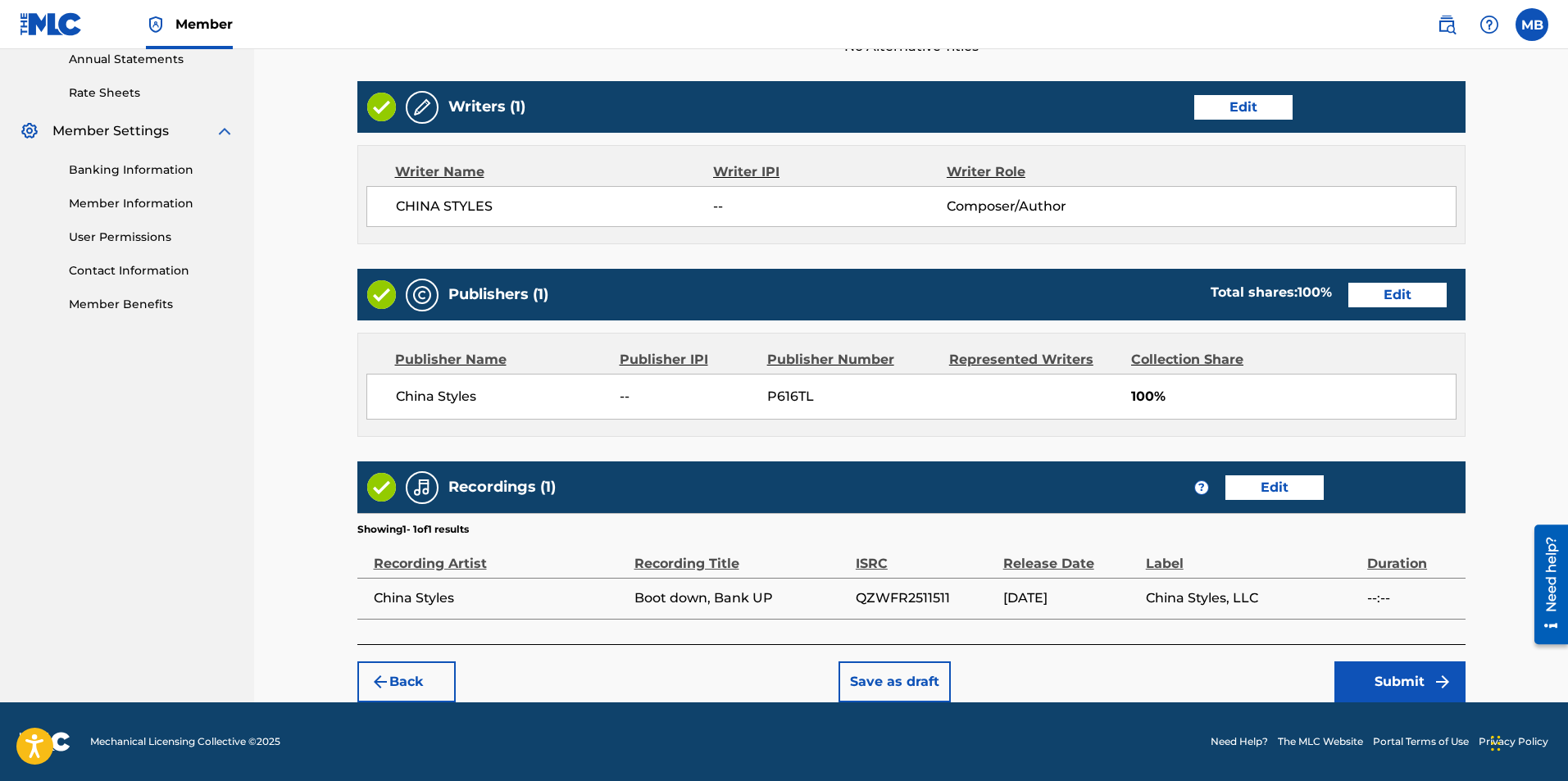
click at [1419, 676] on button "Submit" at bounding box center [1401, 682] width 131 height 41
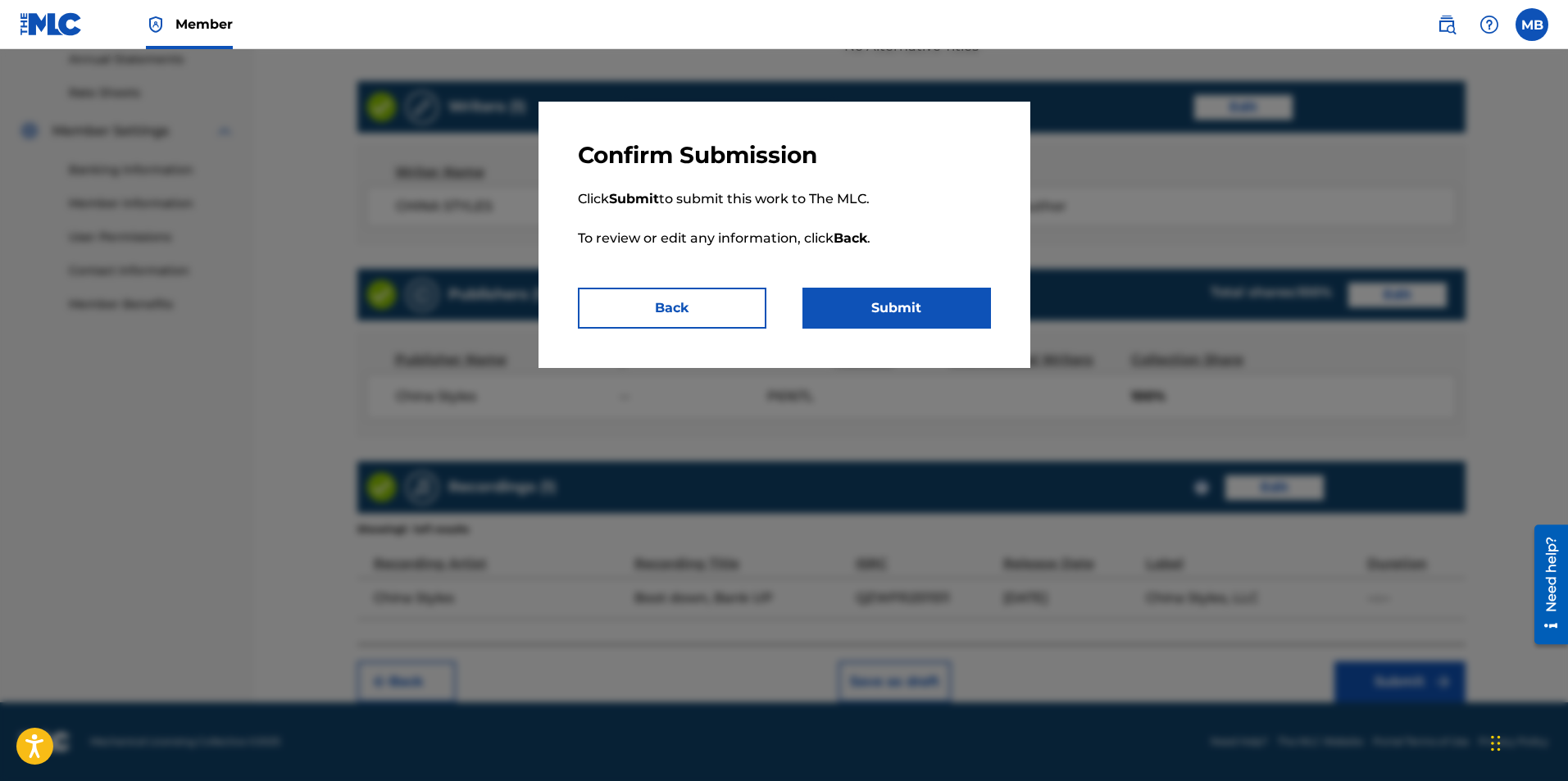
click at [879, 315] on button "Submit" at bounding box center [897, 309] width 188 height 41
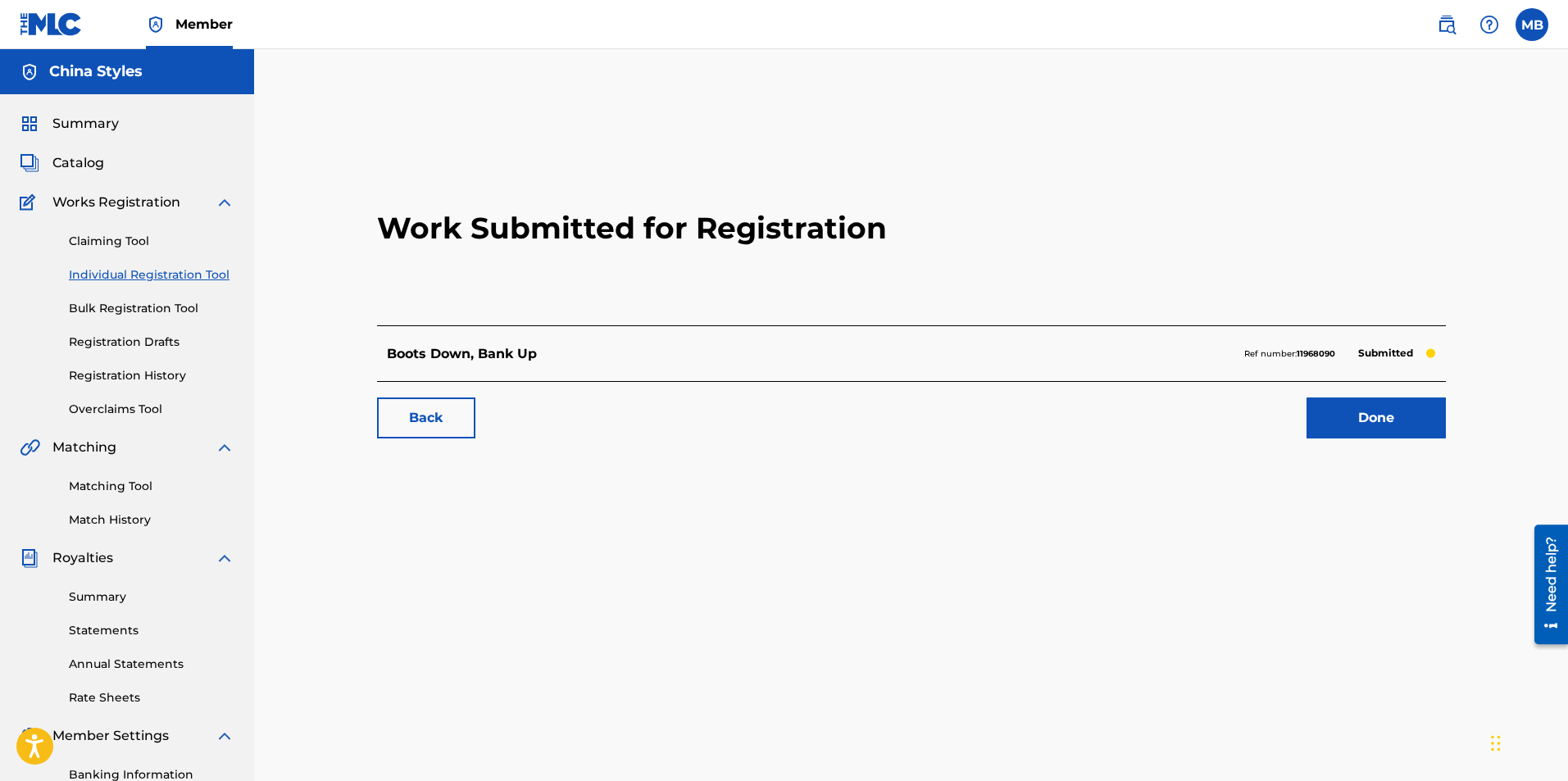
click at [1372, 417] on link "Done" at bounding box center [1376, 418] width 140 height 41
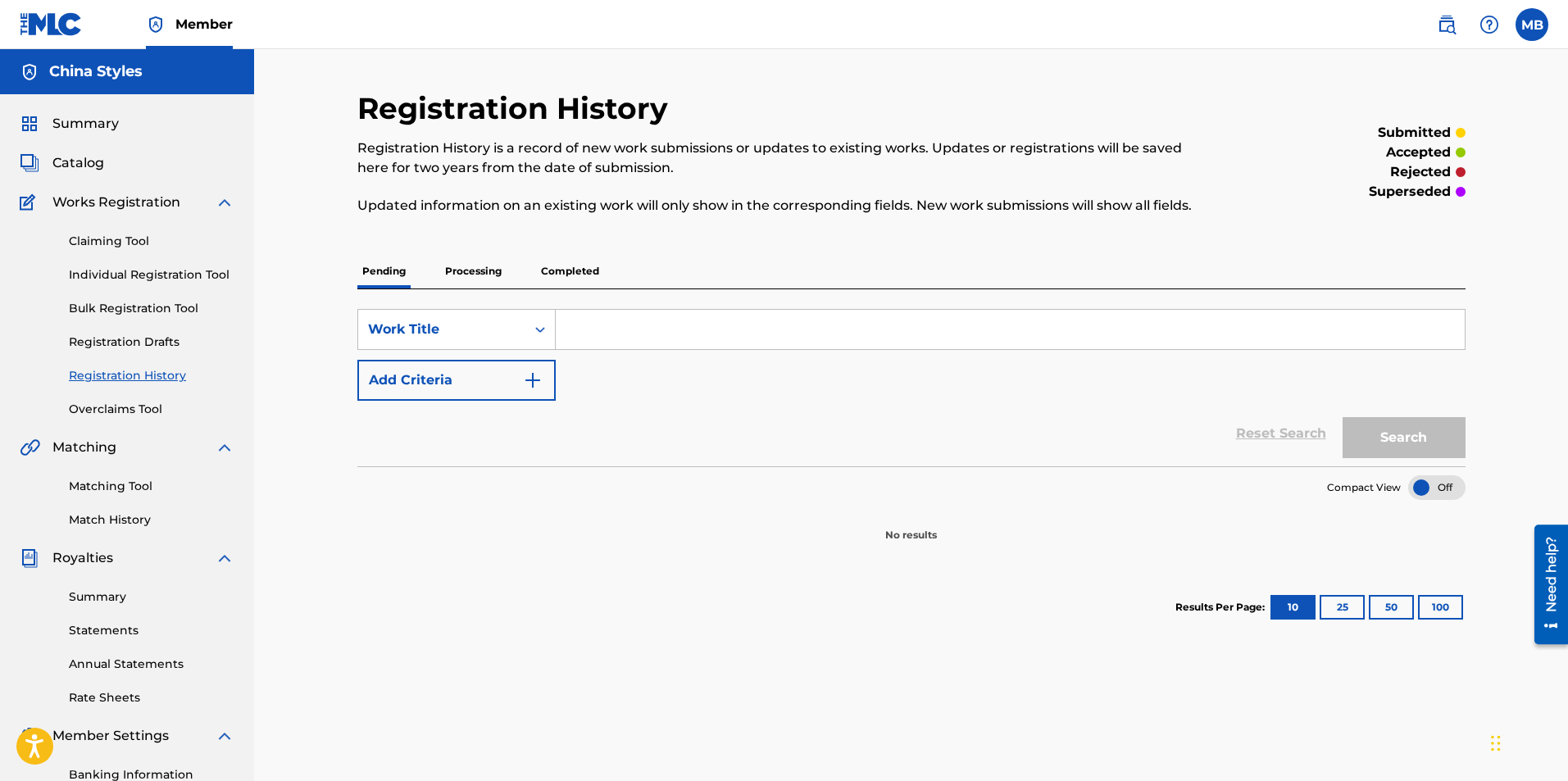
click at [153, 272] on link "Individual Registration Tool" at bounding box center [151, 274] width 166 height 17
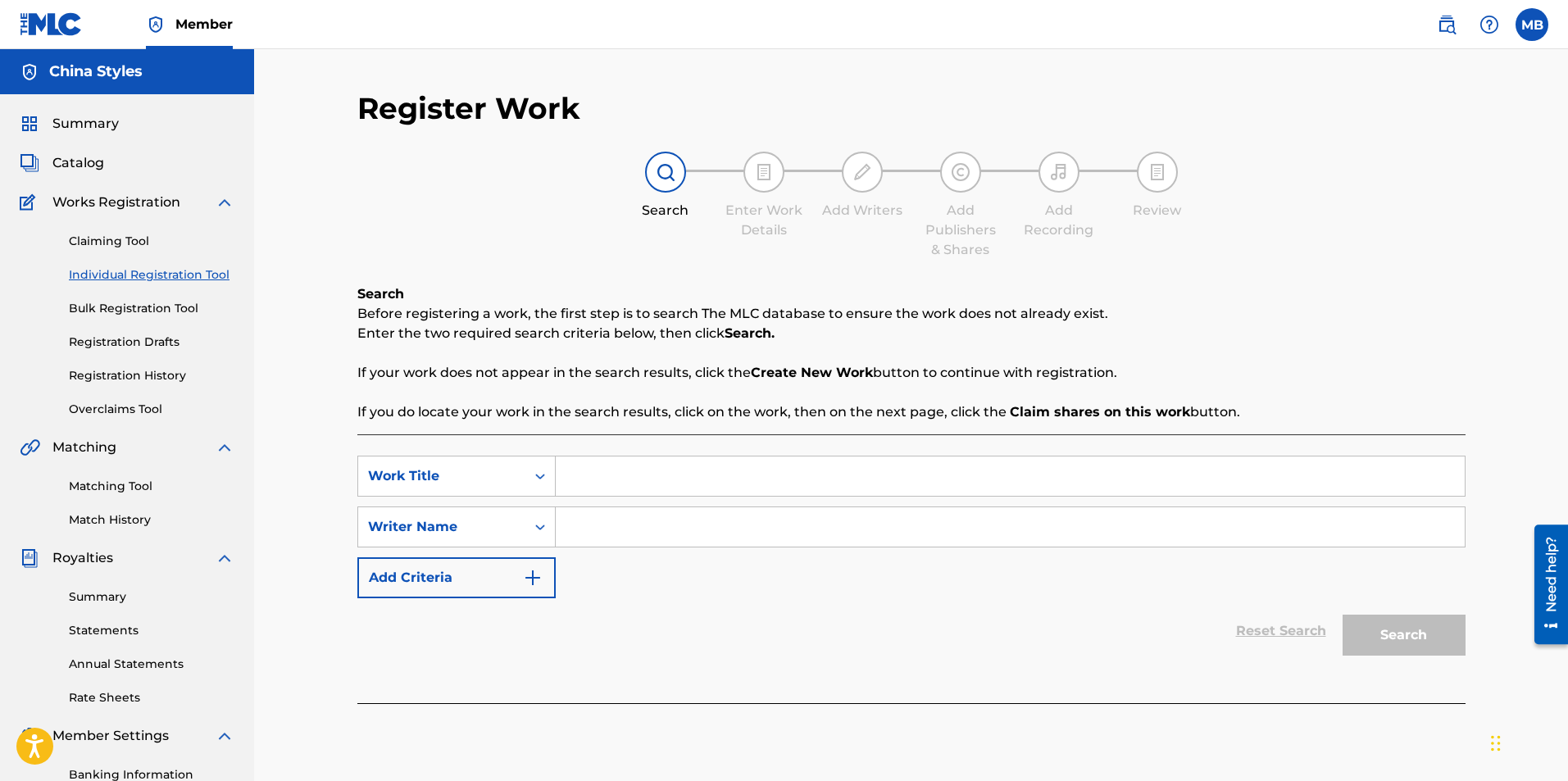
click at [617, 465] on input "Search Form" at bounding box center [1010, 476] width 909 height 40
click at [610, 464] on input "Search Form" at bounding box center [1010, 476] width 909 height 40
paste input "Lord, Prepare Me"
type input "Lord, Prepare Me"
click at [599, 514] on input "Search Form" at bounding box center [1010, 527] width 909 height 40
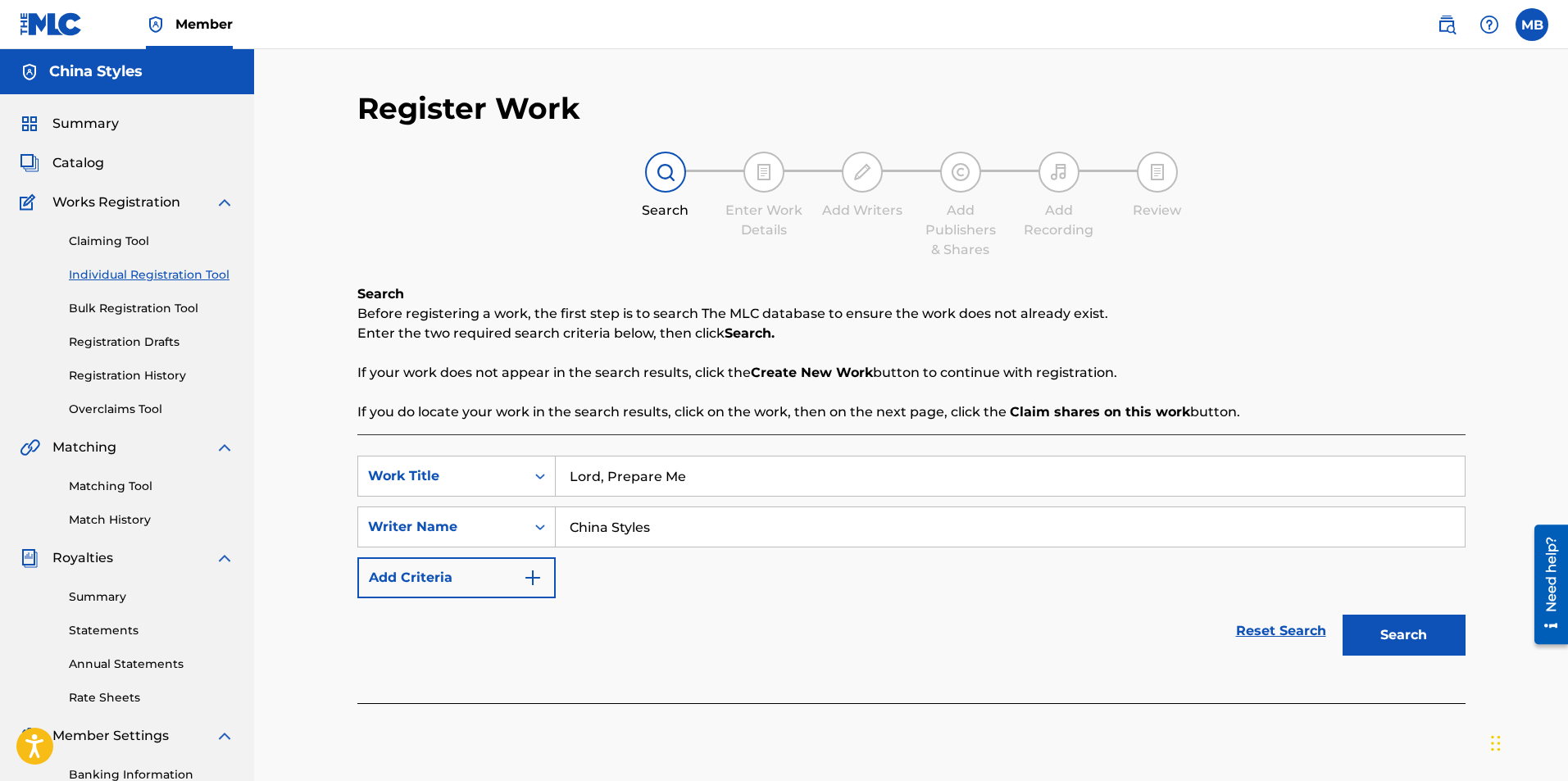
type input "China Styles"
click at [1343, 615] on button "Search" at bounding box center [1404, 635] width 123 height 41
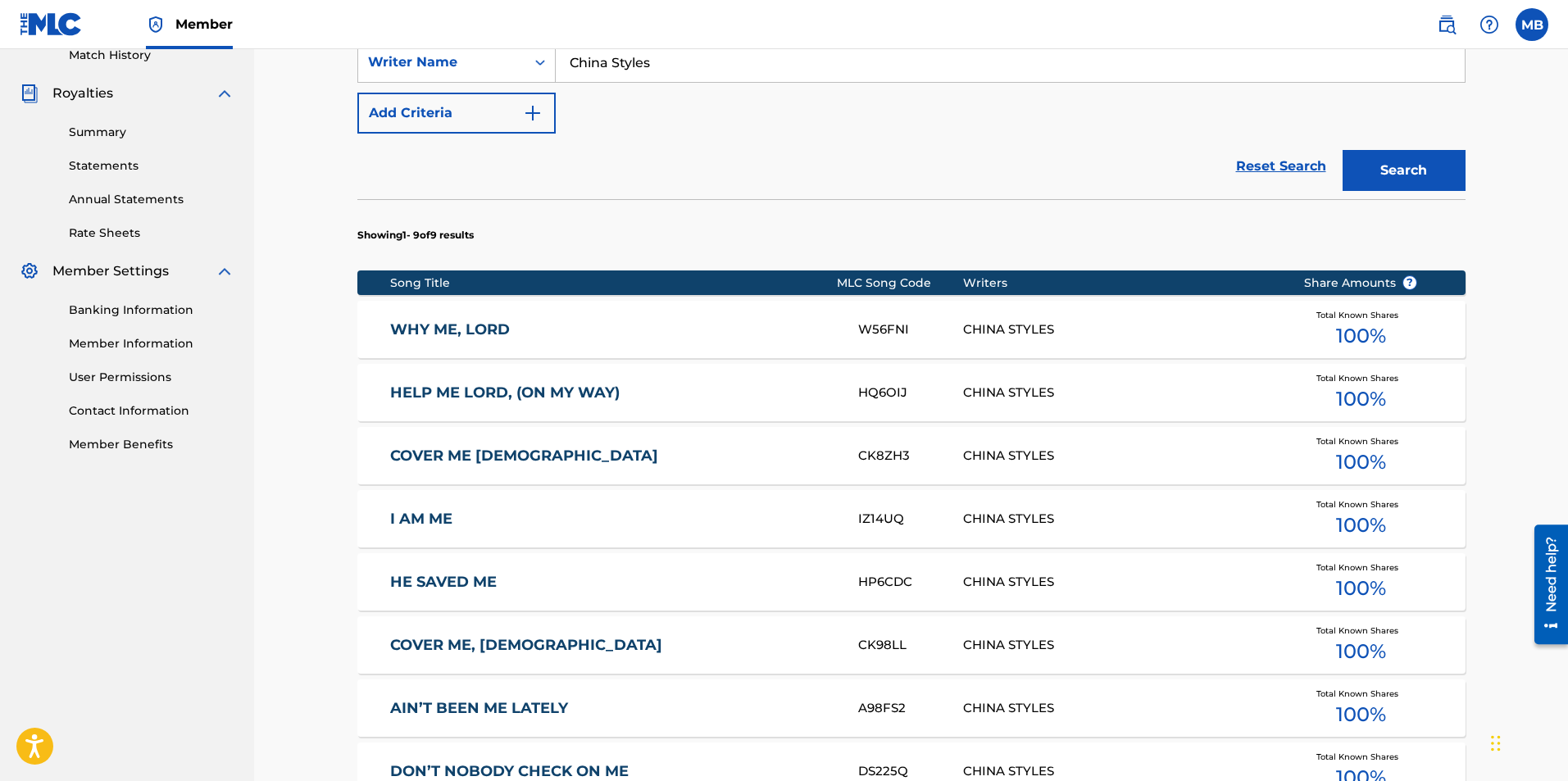
scroll to position [656, 0]
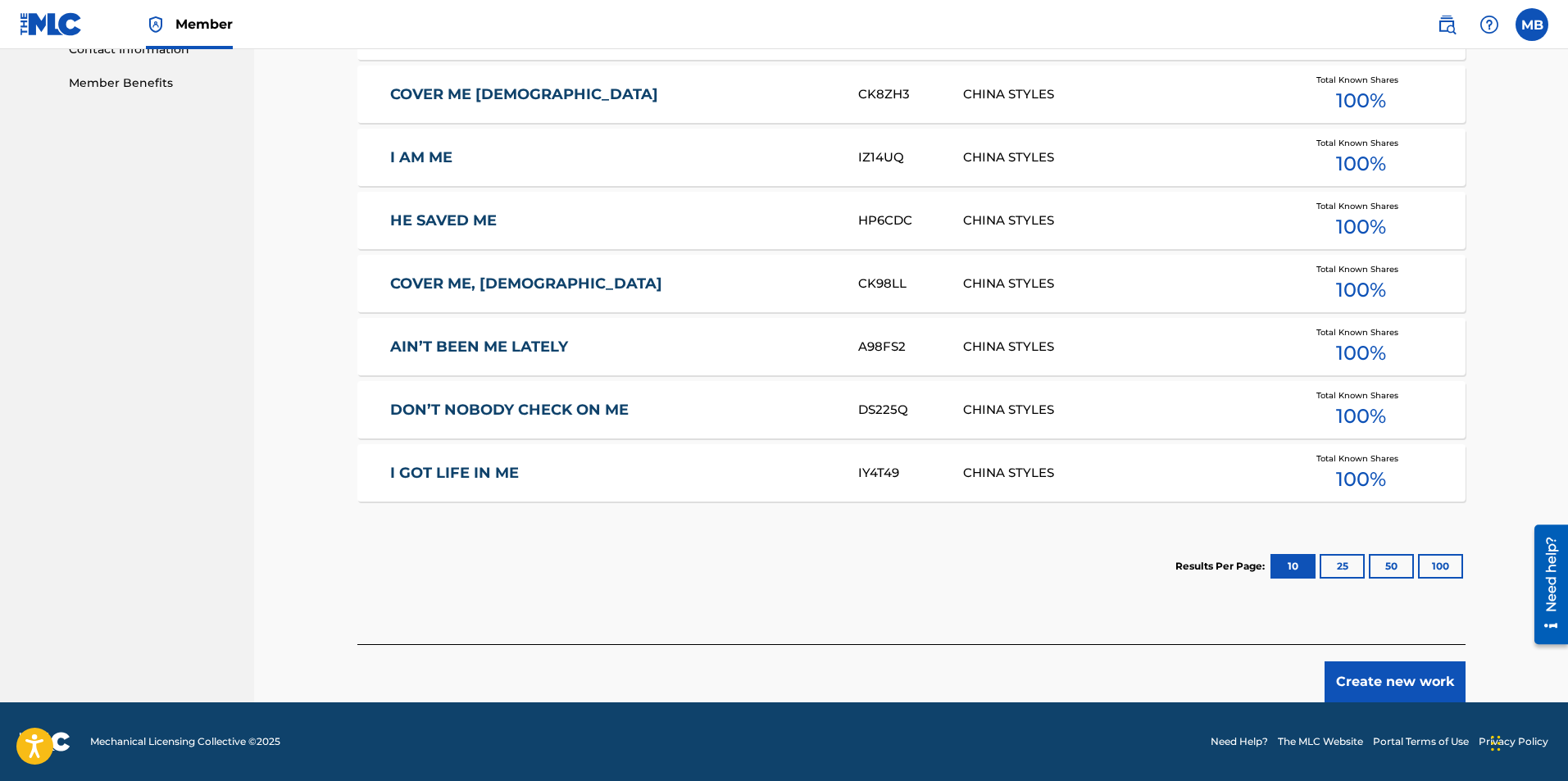
click at [1392, 684] on button "Create new work" at bounding box center [1395, 682] width 141 height 41
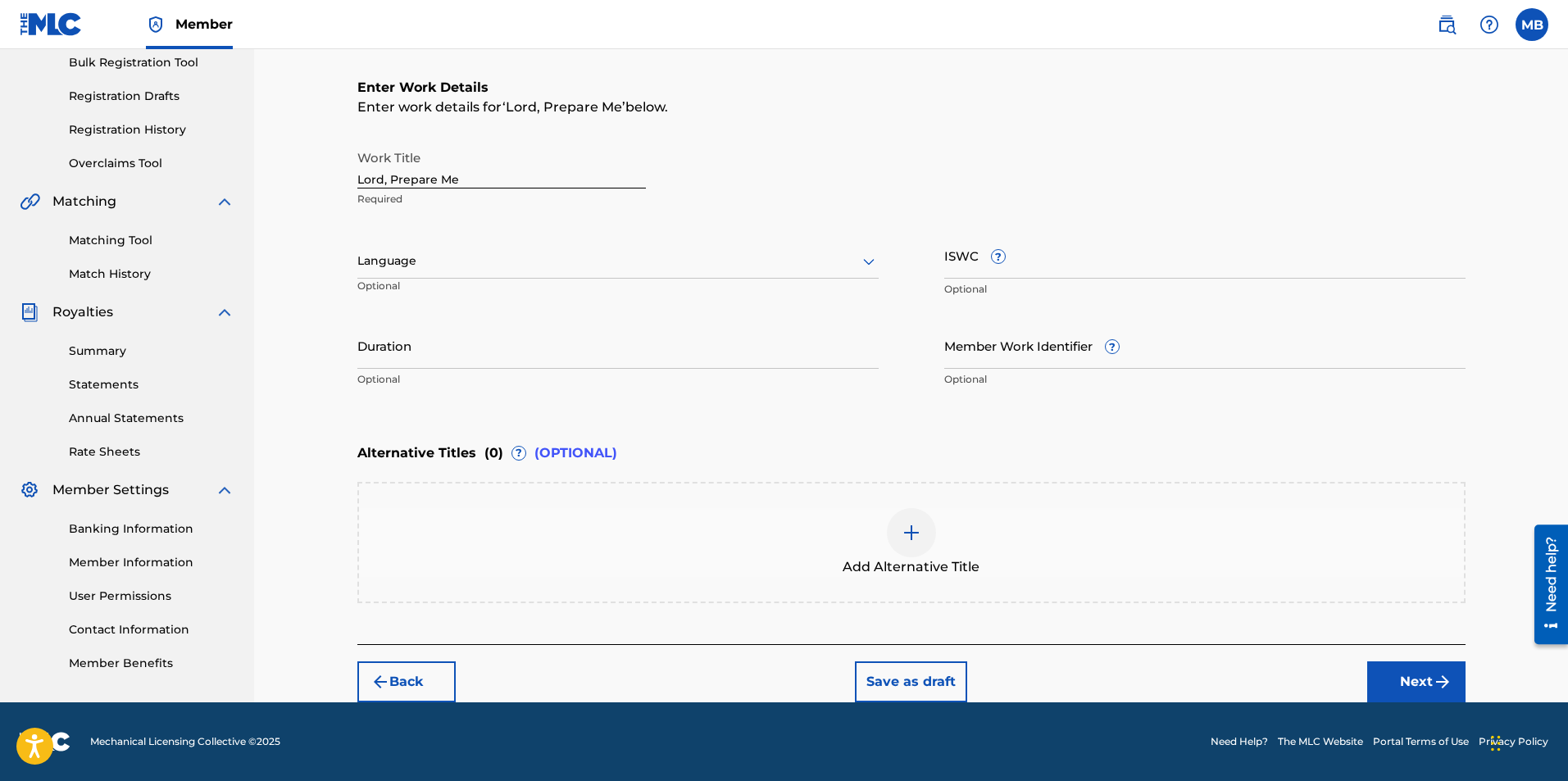
click at [1436, 677] on img "submit" at bounding box center [1443, 682] width 20 height 20
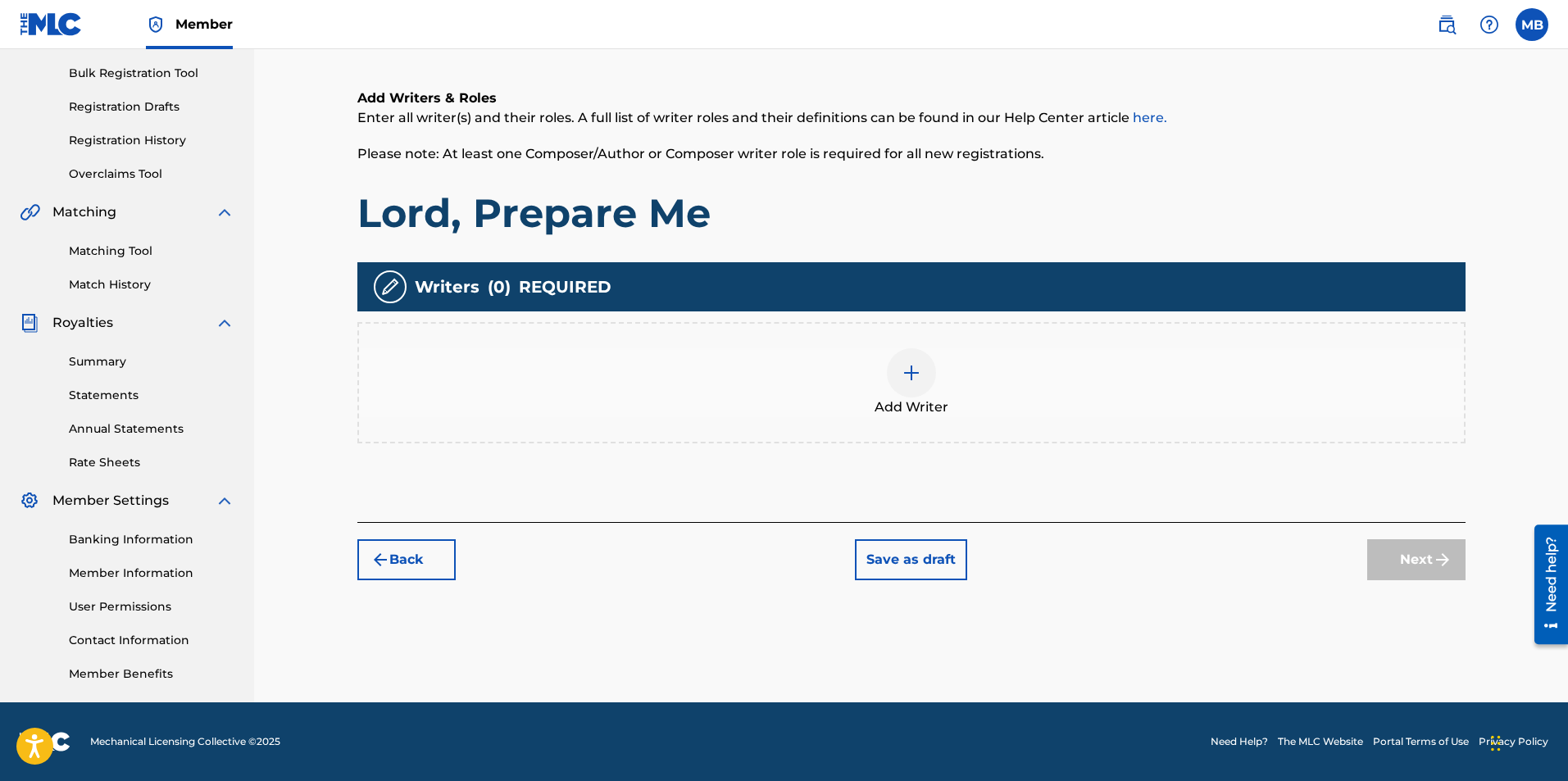
scroll to position [74, 0]
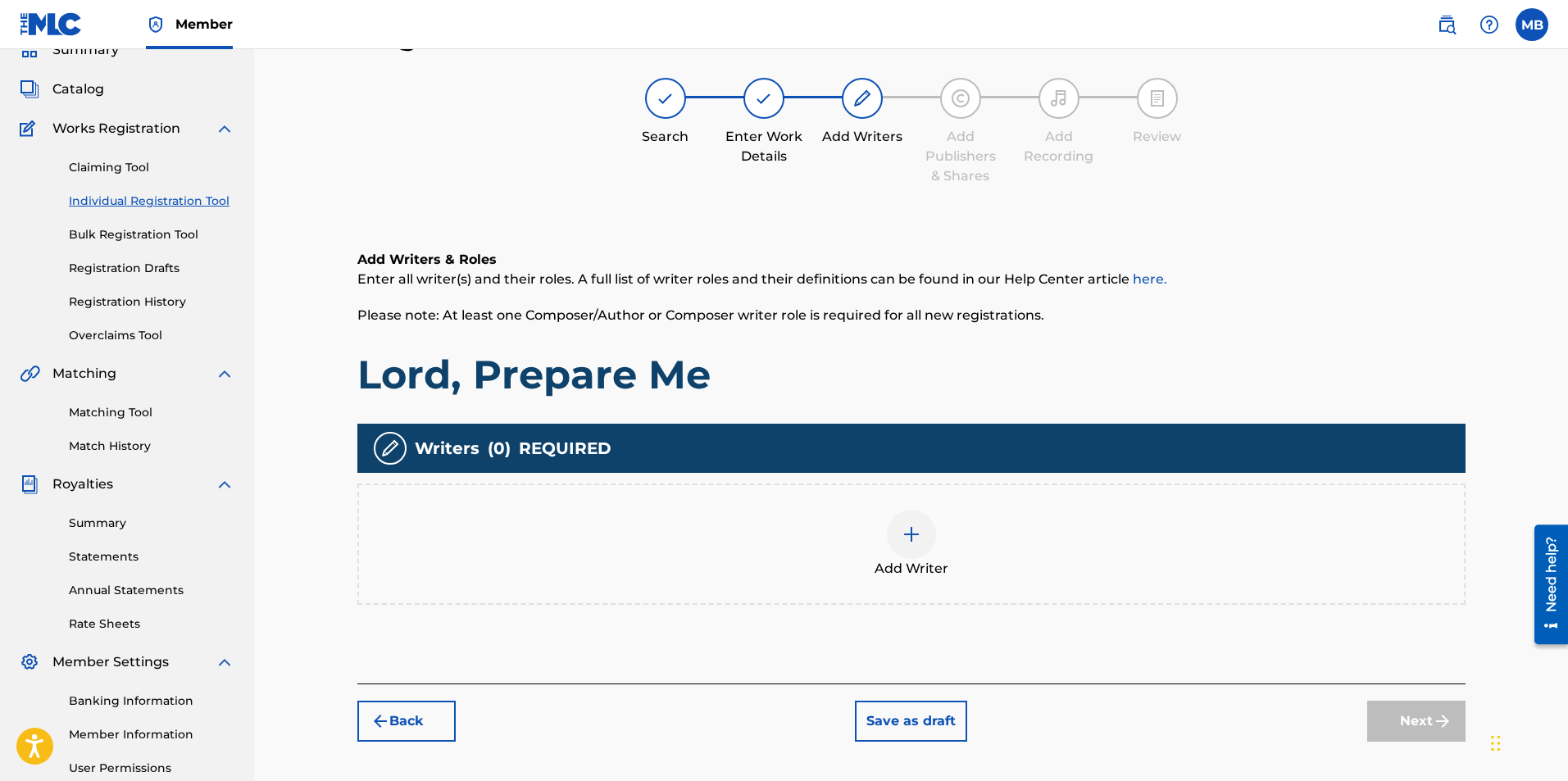
click at [906, 527] on img at bounding box center [912, 534] width 20 height 20
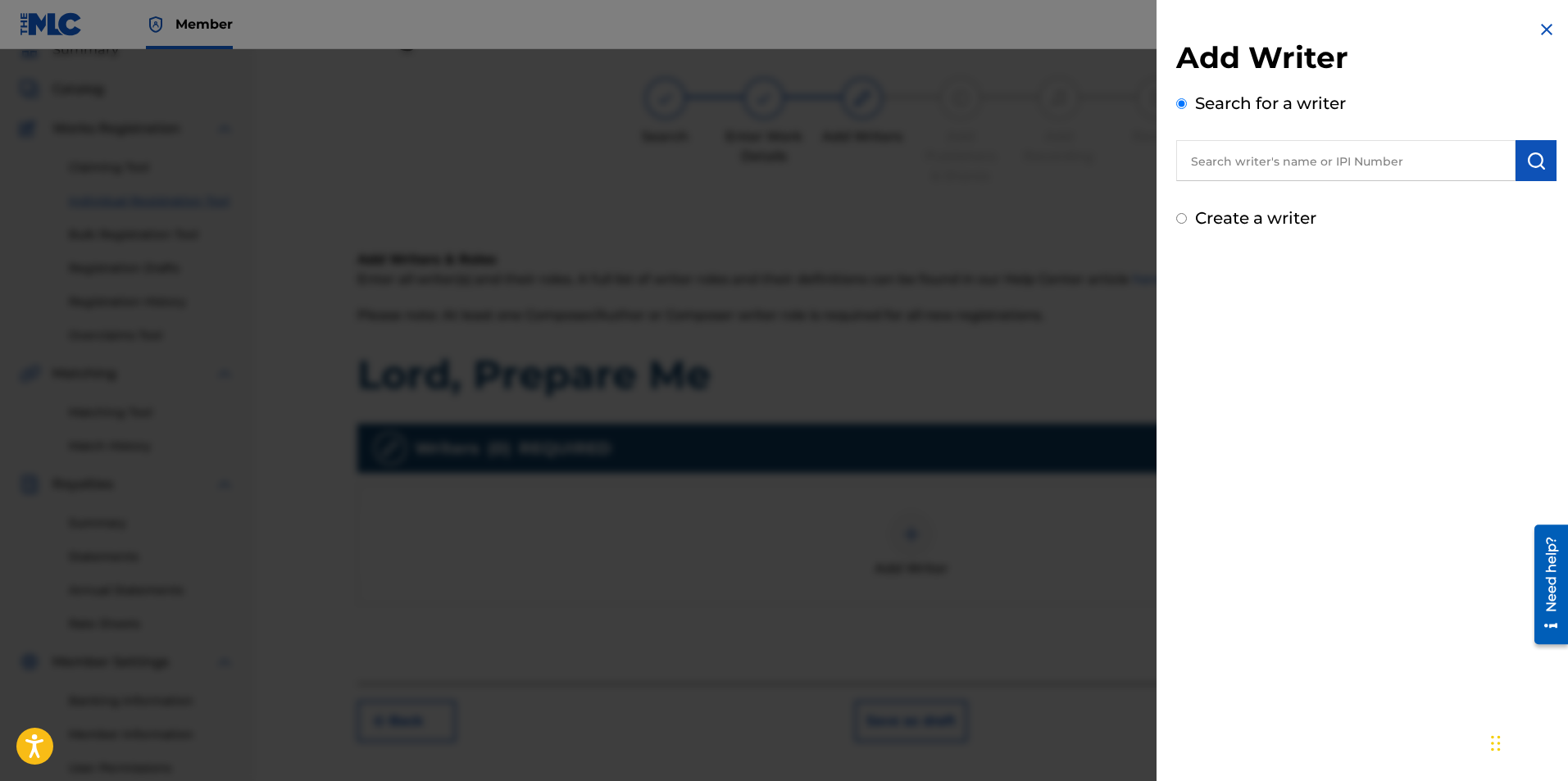
click at [1537, 159] on img "submit" at bounding box center [1536, 161] width 20 height 20
click at [1376, 166] on input "text" at bounding box center [1346, 161] width 339 height 41
type input "China Styles"
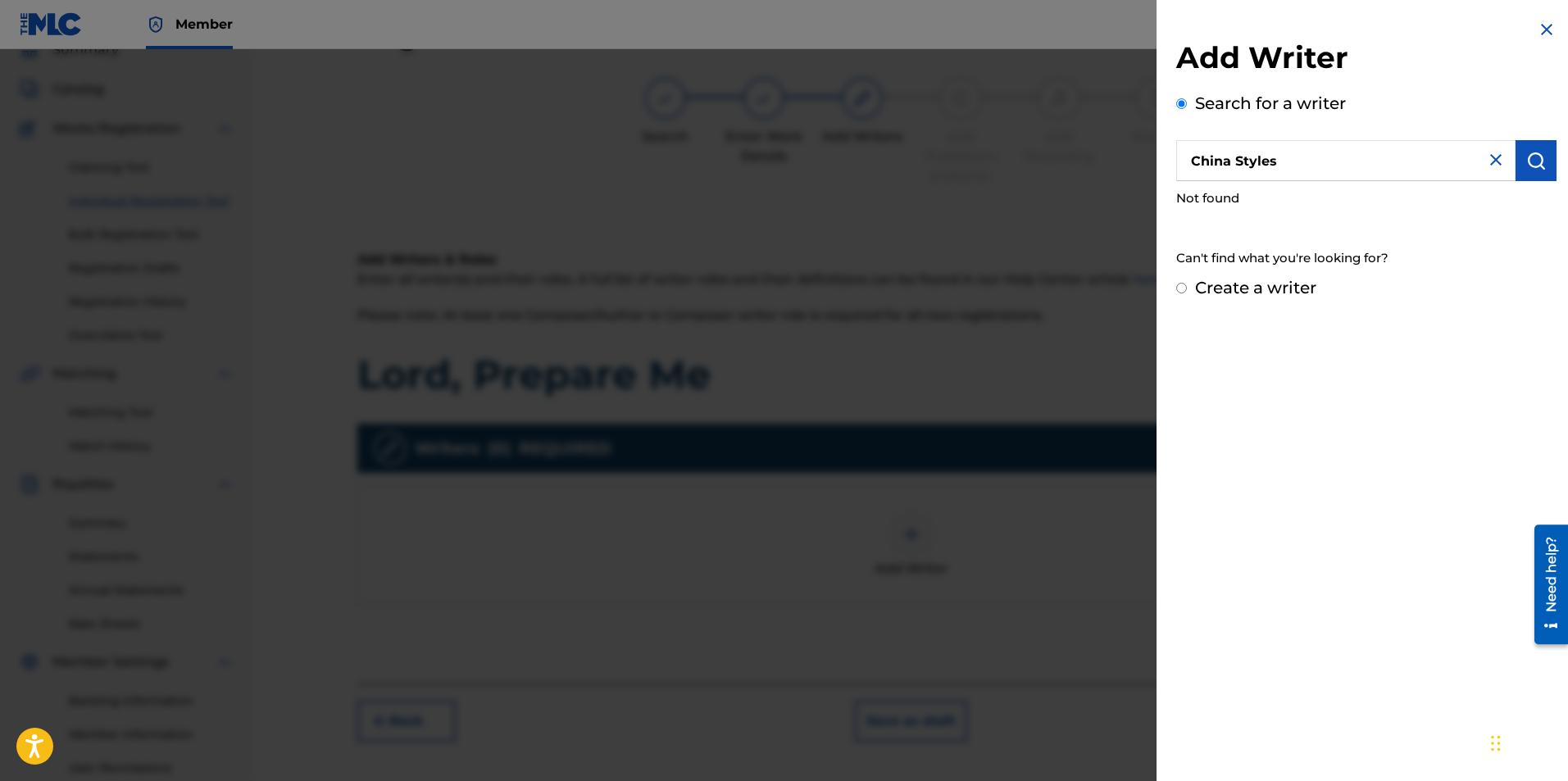
click at [1527, 162] on img "submit" at bounding box center [1536, 161] width 20 height 20
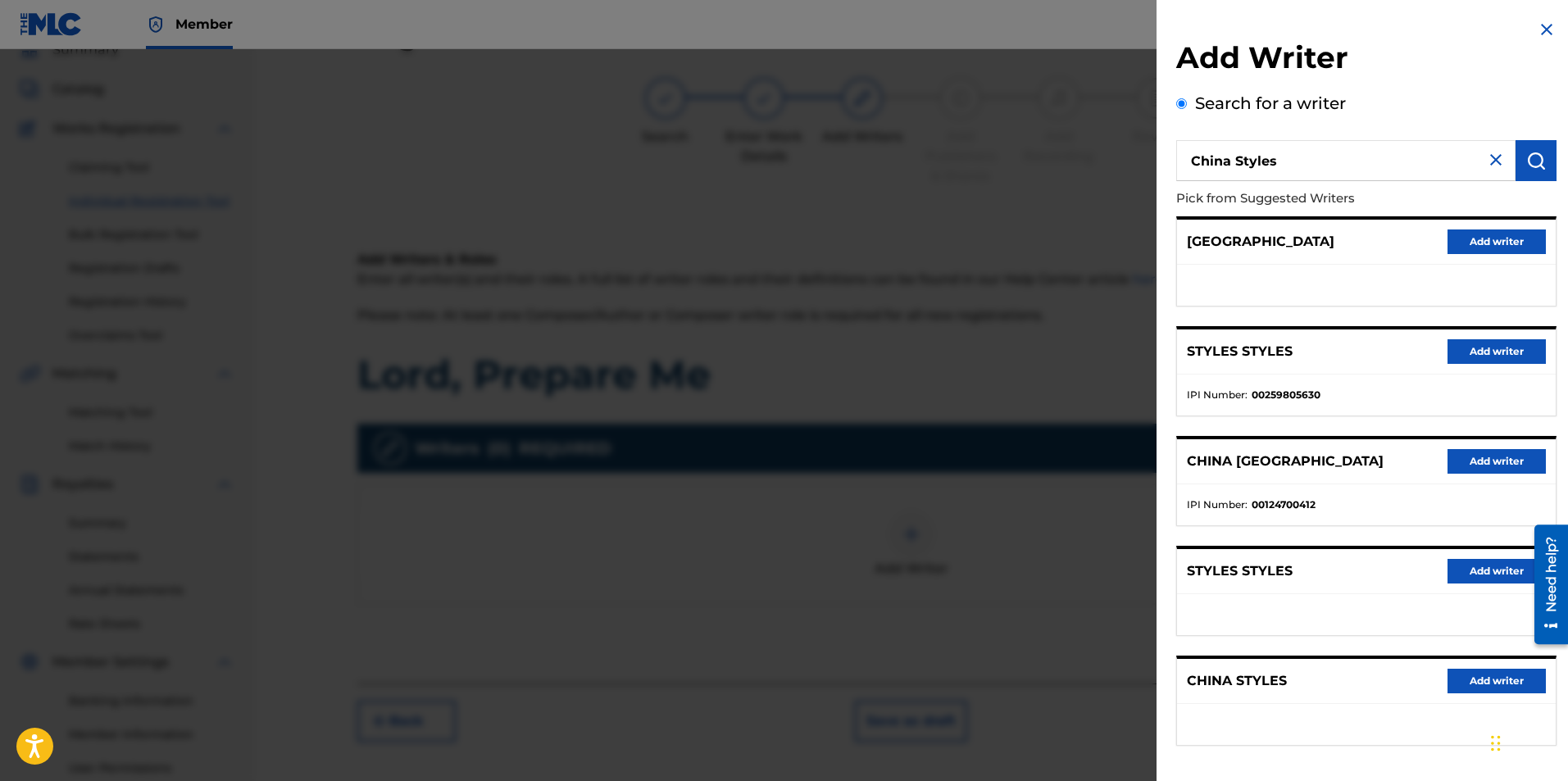
click at [1467, 694] on div "CHINA STYLES Add writer" at bounding box center [1366, 681] width 379 height 45
click at [1464, 674] on button "Add writer" at bounding box center [1496, 680] width 98 height 24
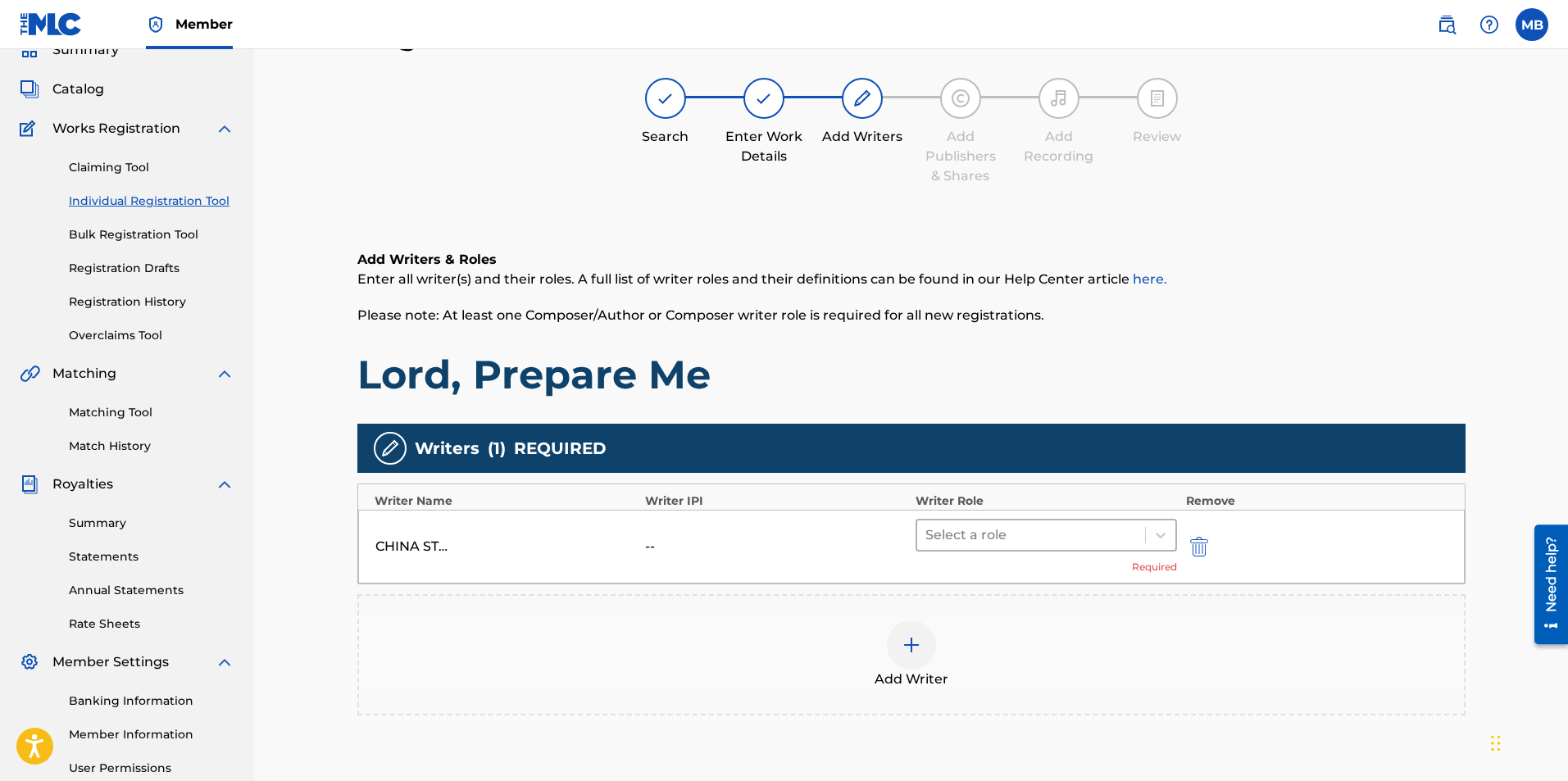
click at [1009, 525] on div at bounding box center [1032, 534] width 212 height 22
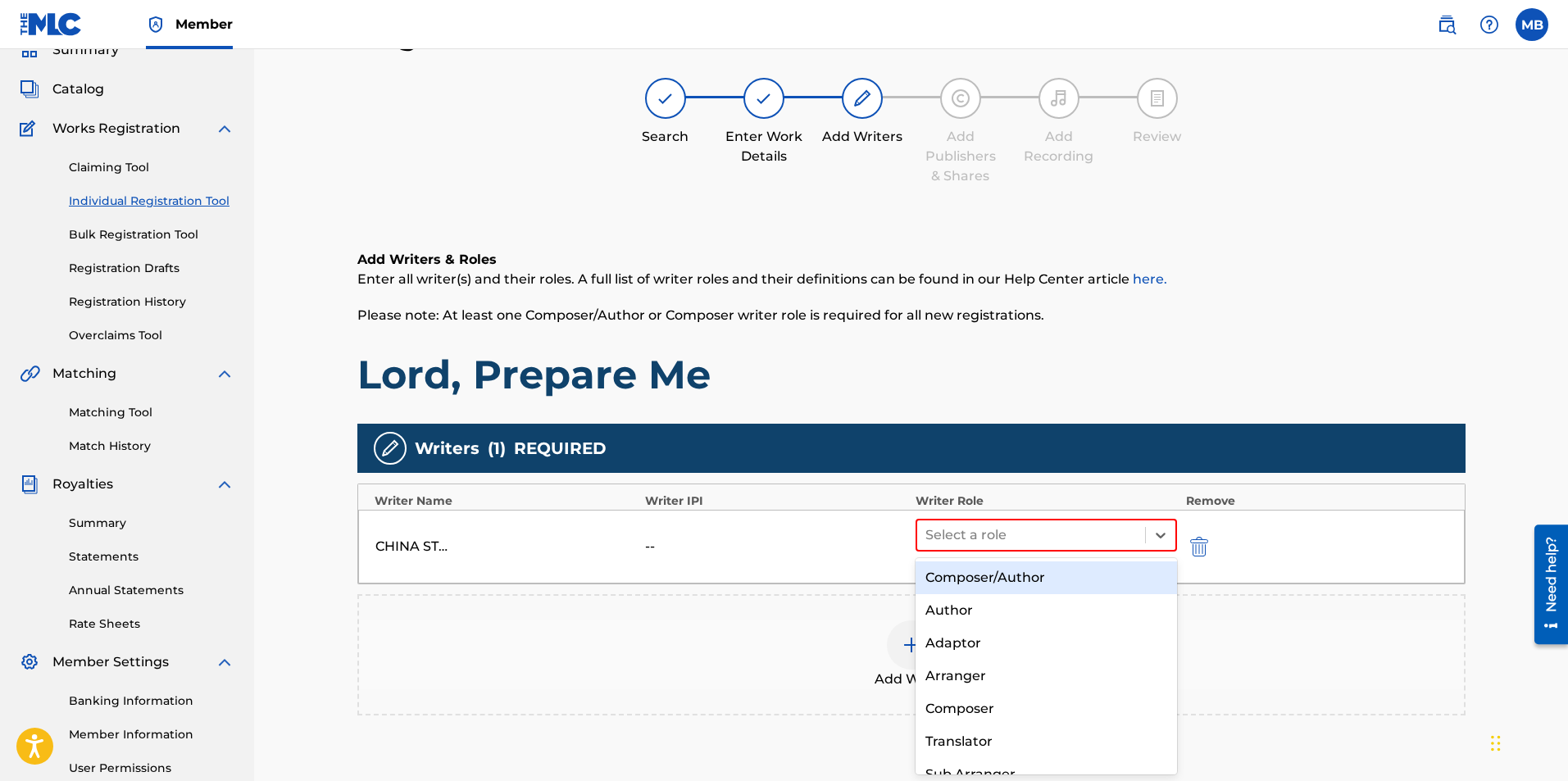
click at [1015, 588] on div "Composer/Author" at bounding box center [1046, 578] width 262 height 32
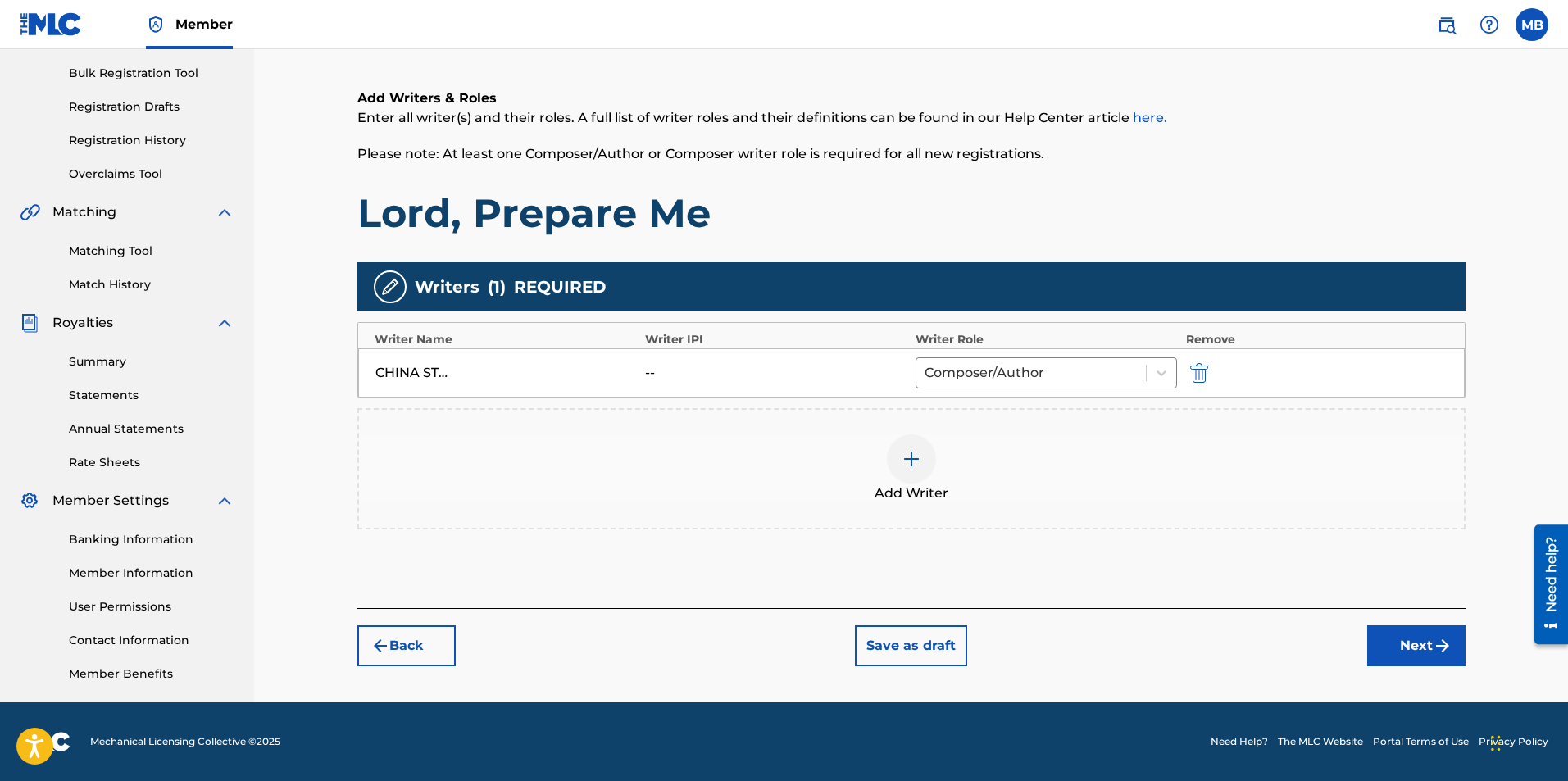
click at [1424, 649] on button "Next" at bounding box center [1416, 646] width 98 height 41
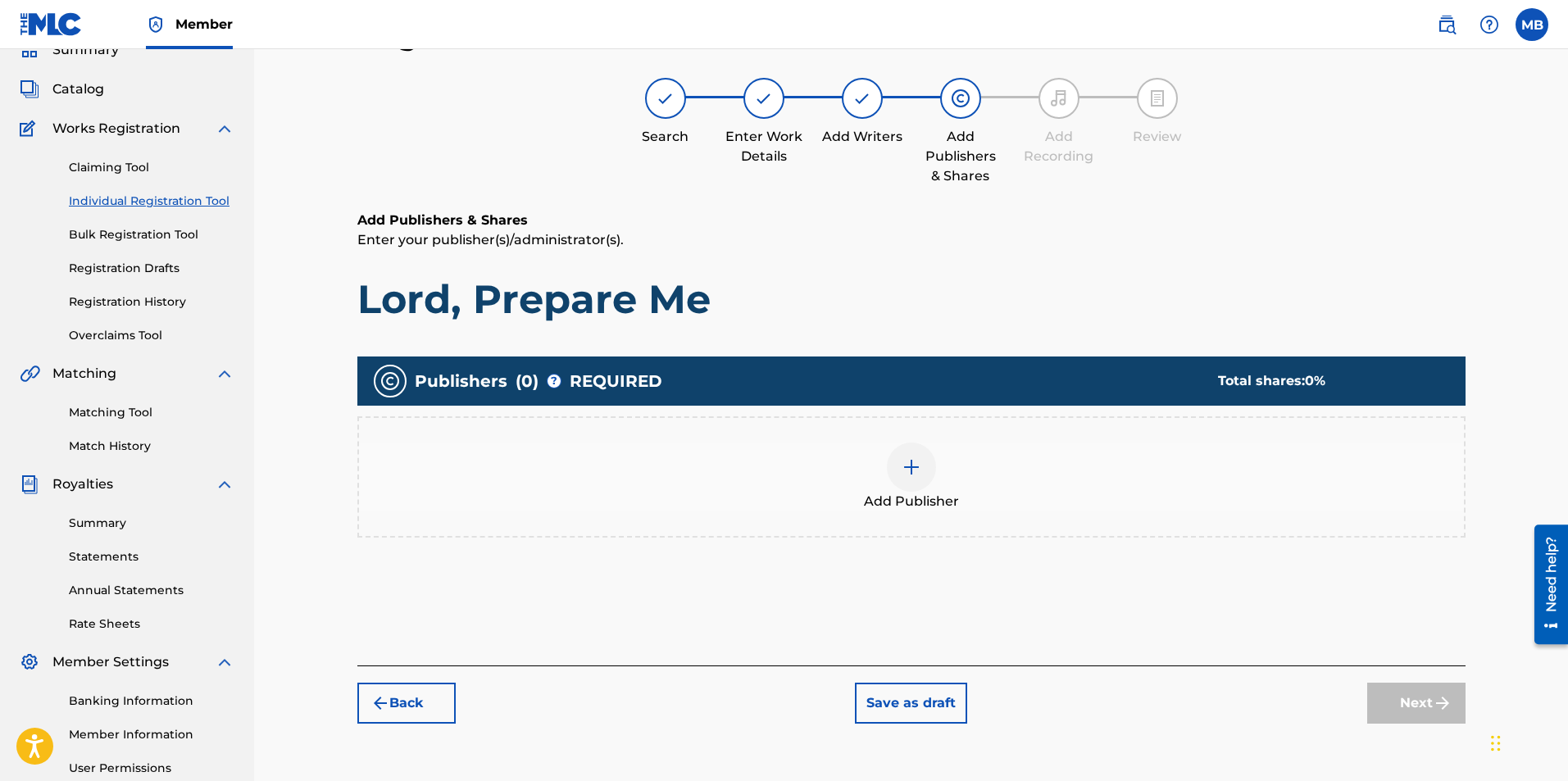
click at [913, 465] on img at bounding box center [912, 467] width 20 height 20
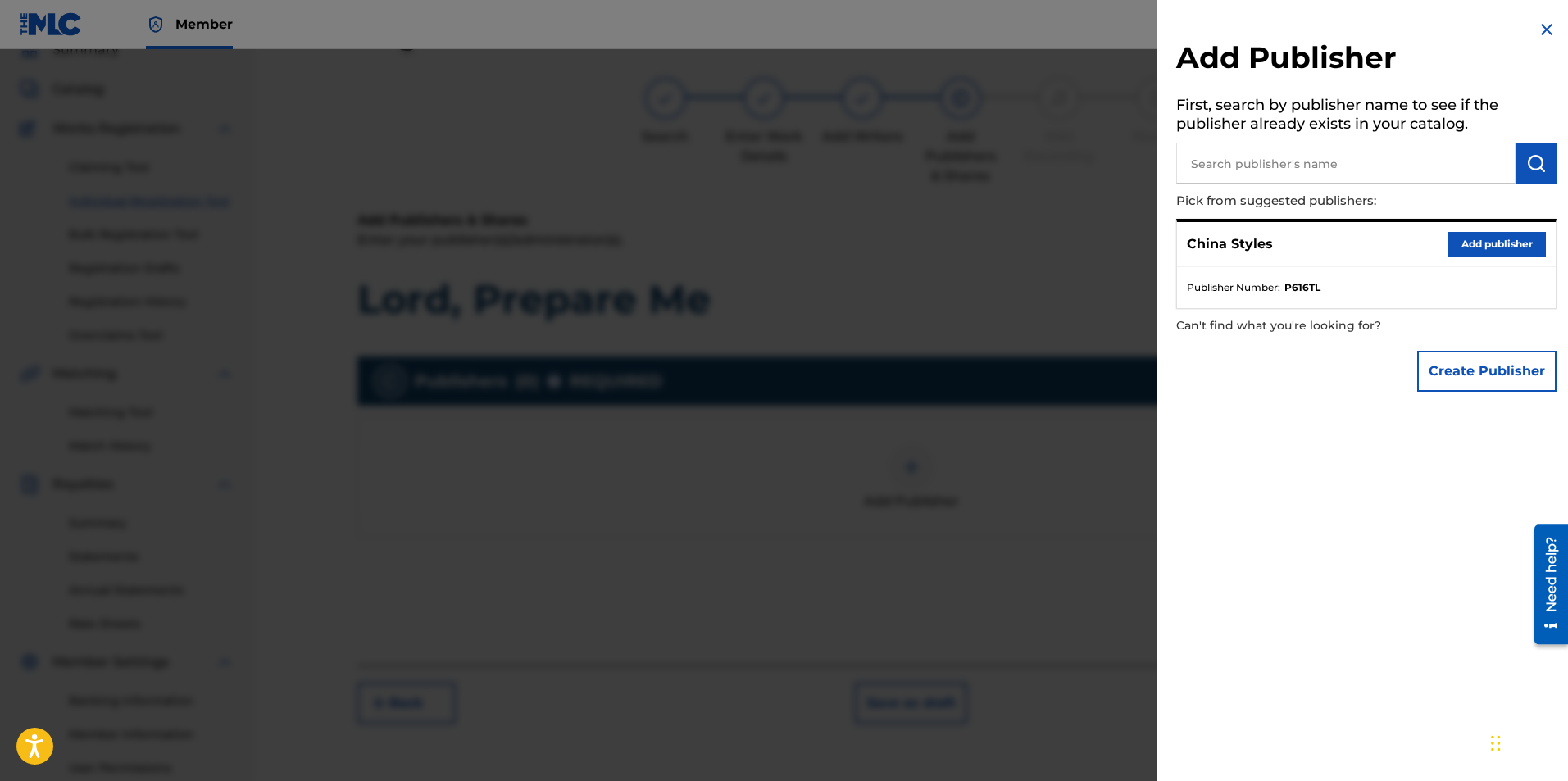
click at [1524, 249] on button "Add publisher" at bounding box center [1496, 244] width 98 height 24
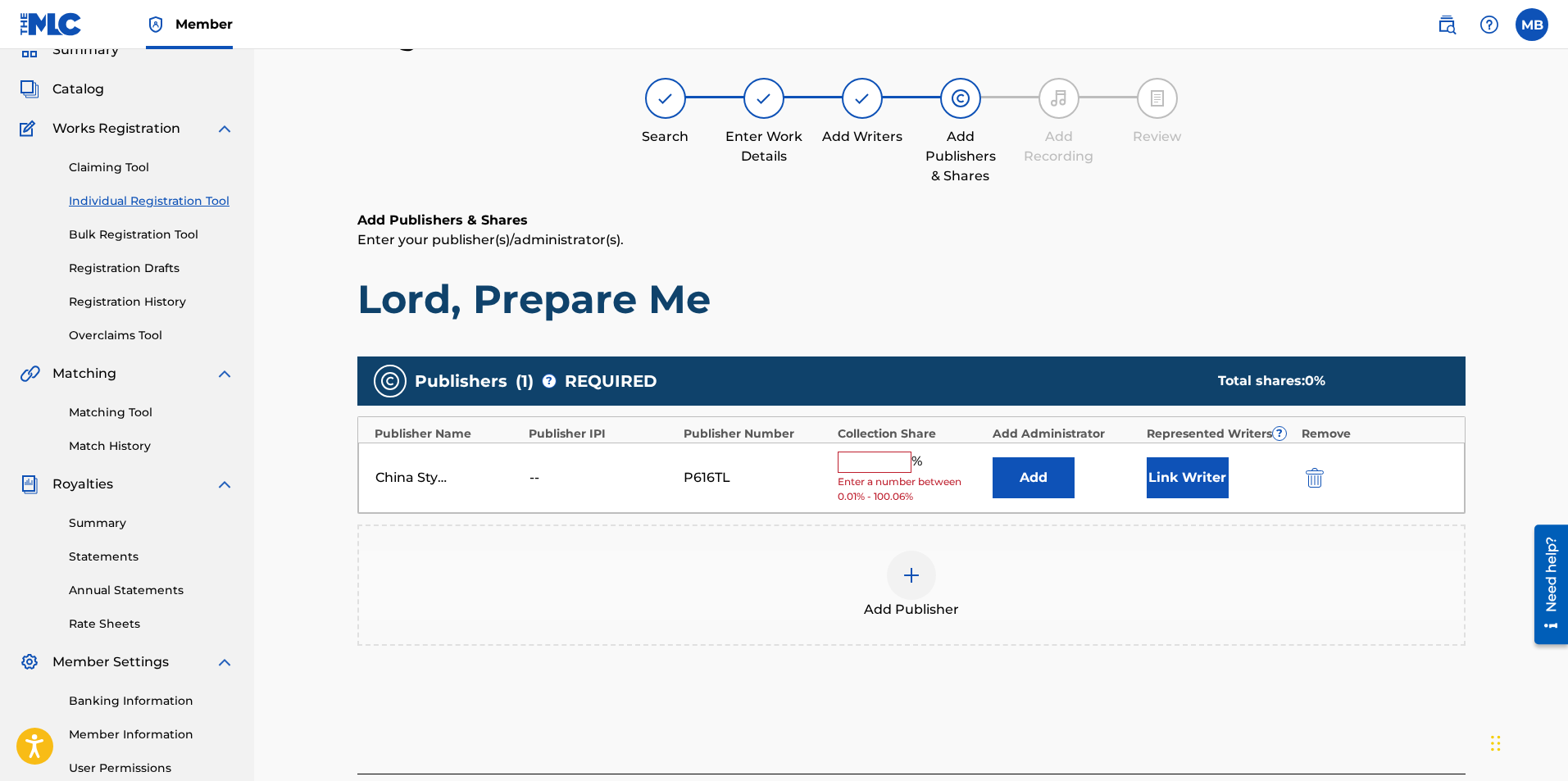
click at [893, 462] on input "text" at bounding box center [875, 462] width 74 height 22
type input "100"
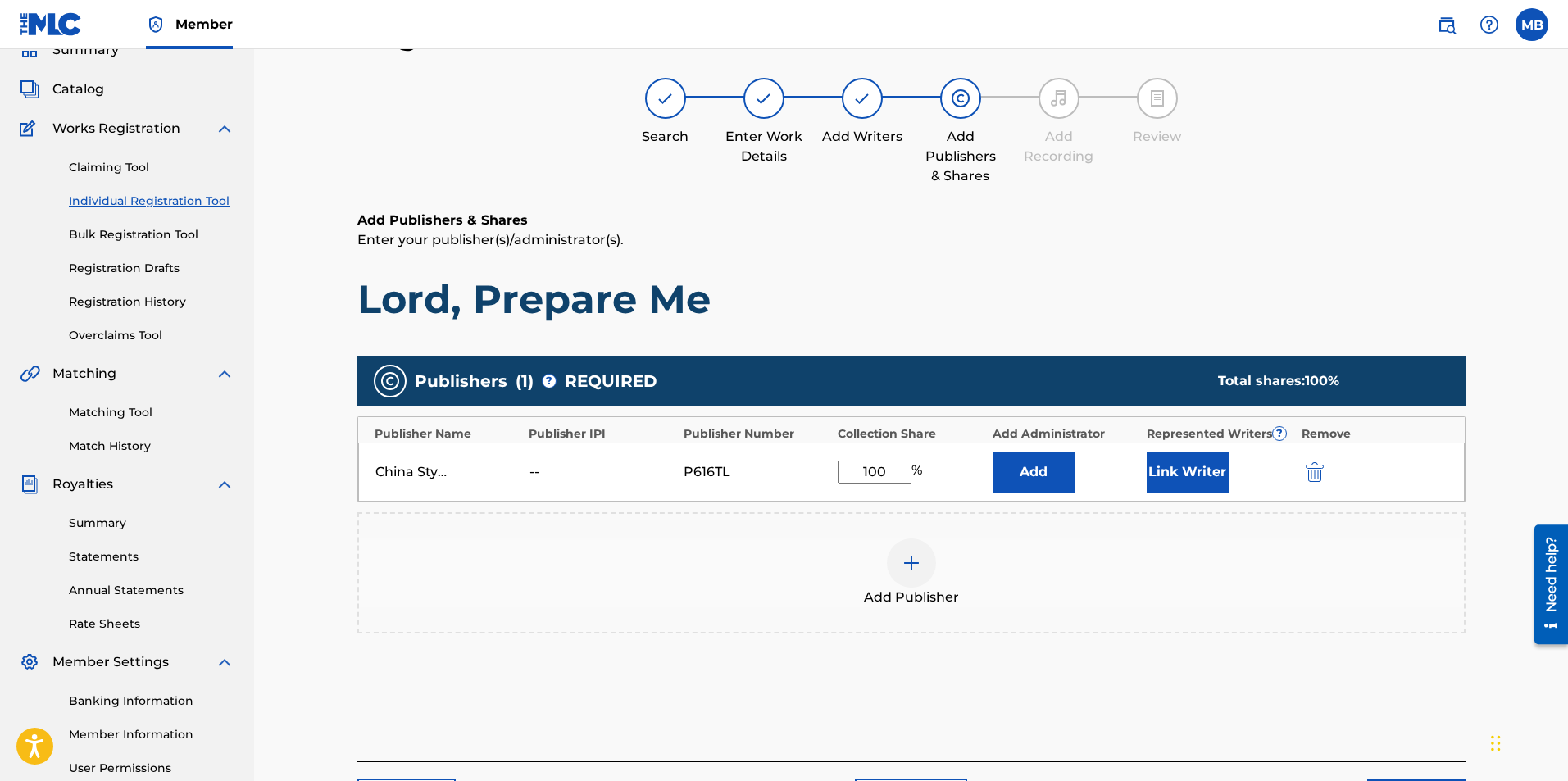
click at [1513, 507] on div "Register Work Search Enter Work Details Add Writers Add Publishers & Shares Add…" at bounding box center [911, 419] width 1314 height 888
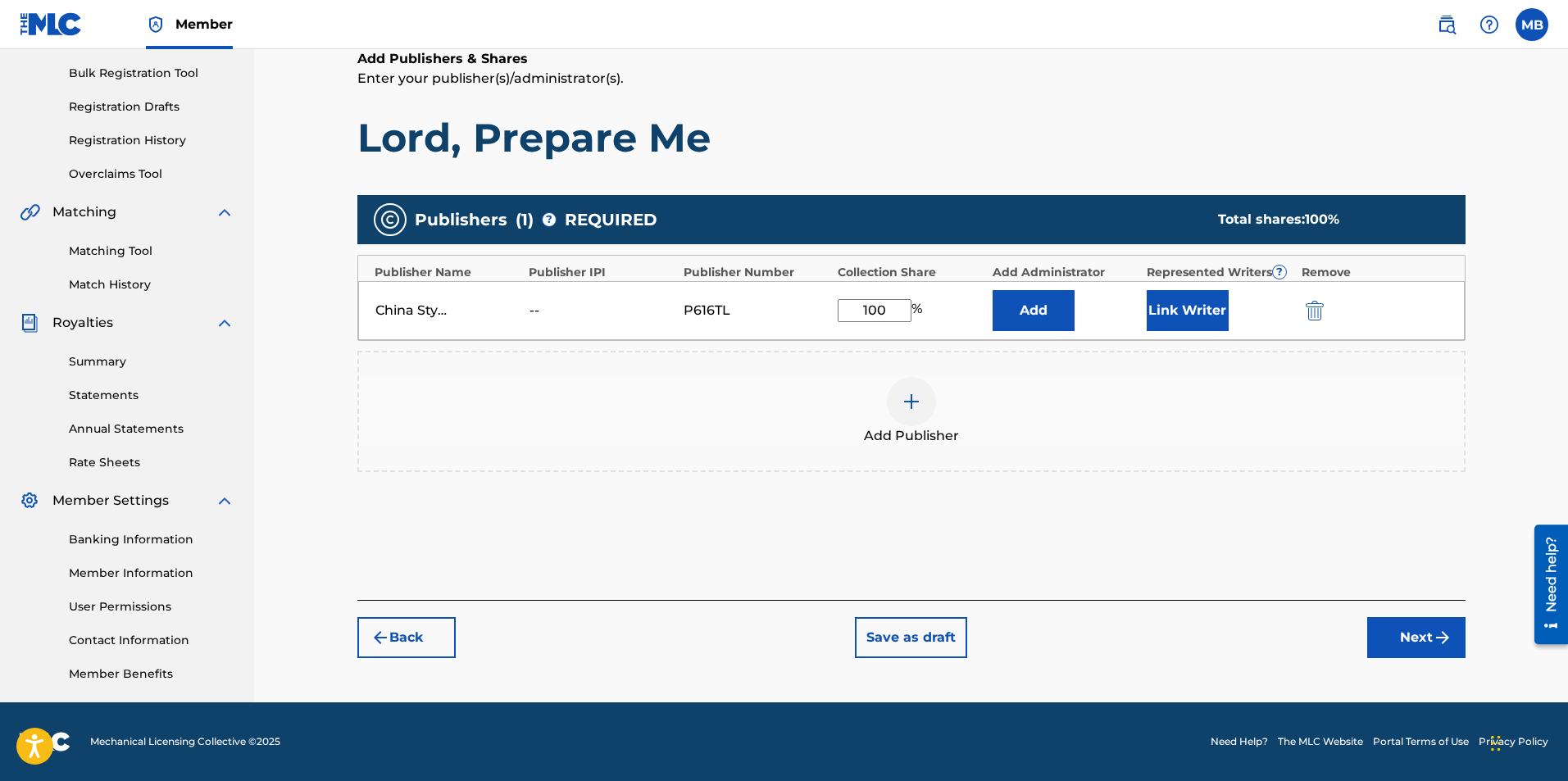
click at [1437, 638] on img "submit" at bounding box center [1443, 638] width 20 height 20
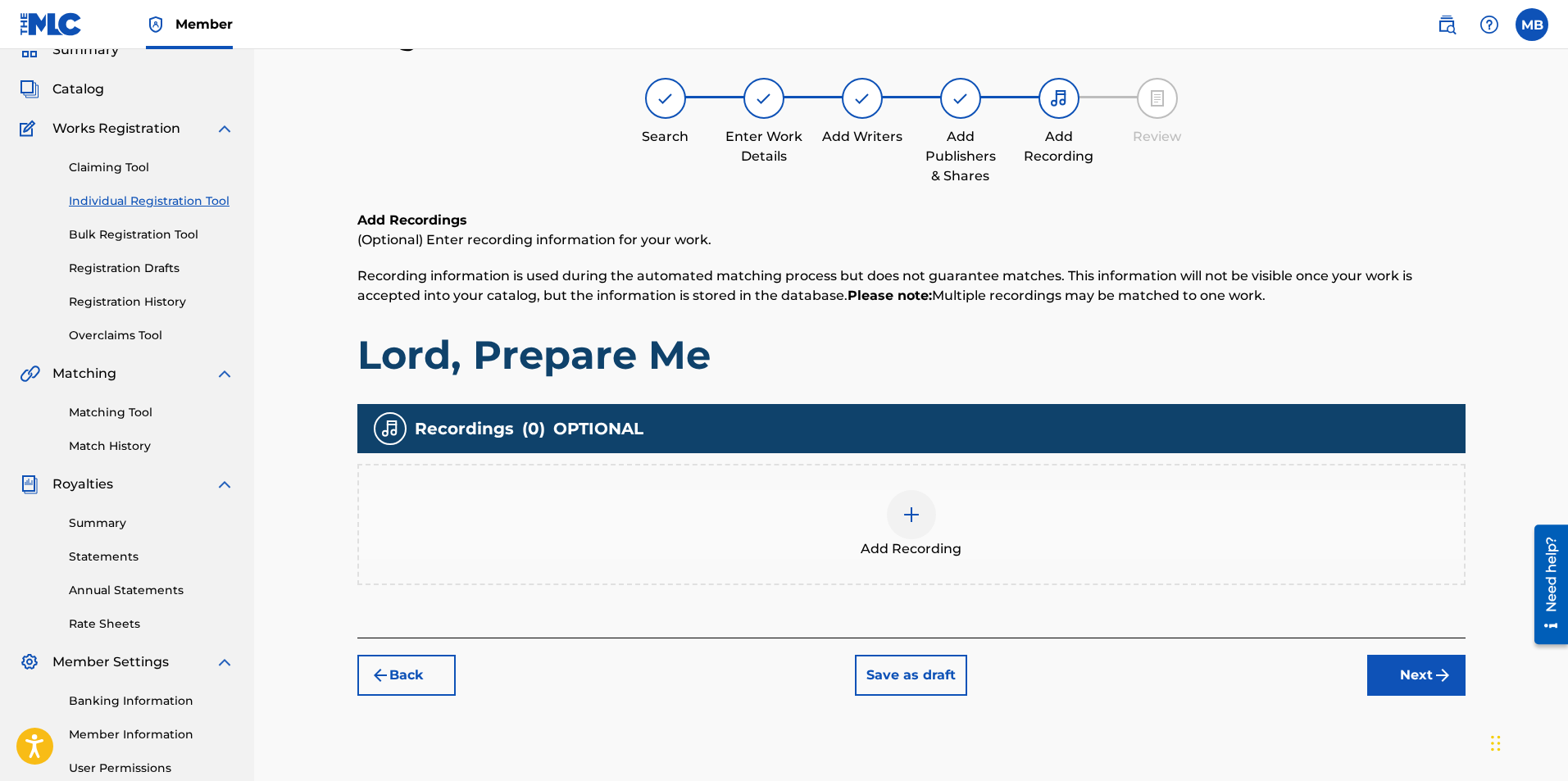
click at [888, 522] on div at bounding box center [911, 515] width 50 height 49
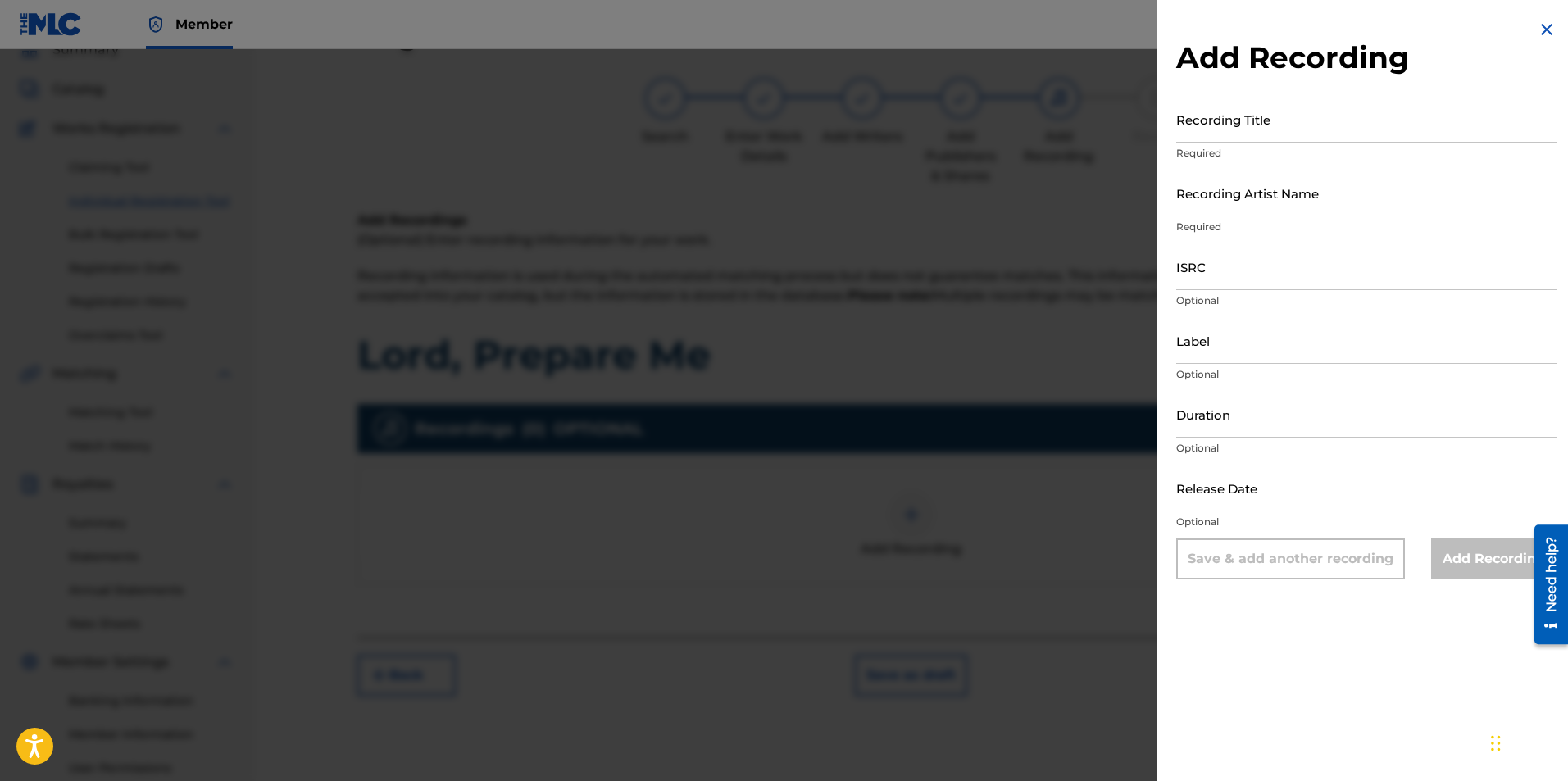
click at [1299, 123] on input "Recording Title" at bounding box center [1366, 120] width 381 height 47
paste input "Lord, Prepare Me"
type input "Lord, Prepare Me"
click at [1345, 205] on input "Recording Artist Name" at bounding box center [1366, 193] width 381 height 47
type input "China Styles"
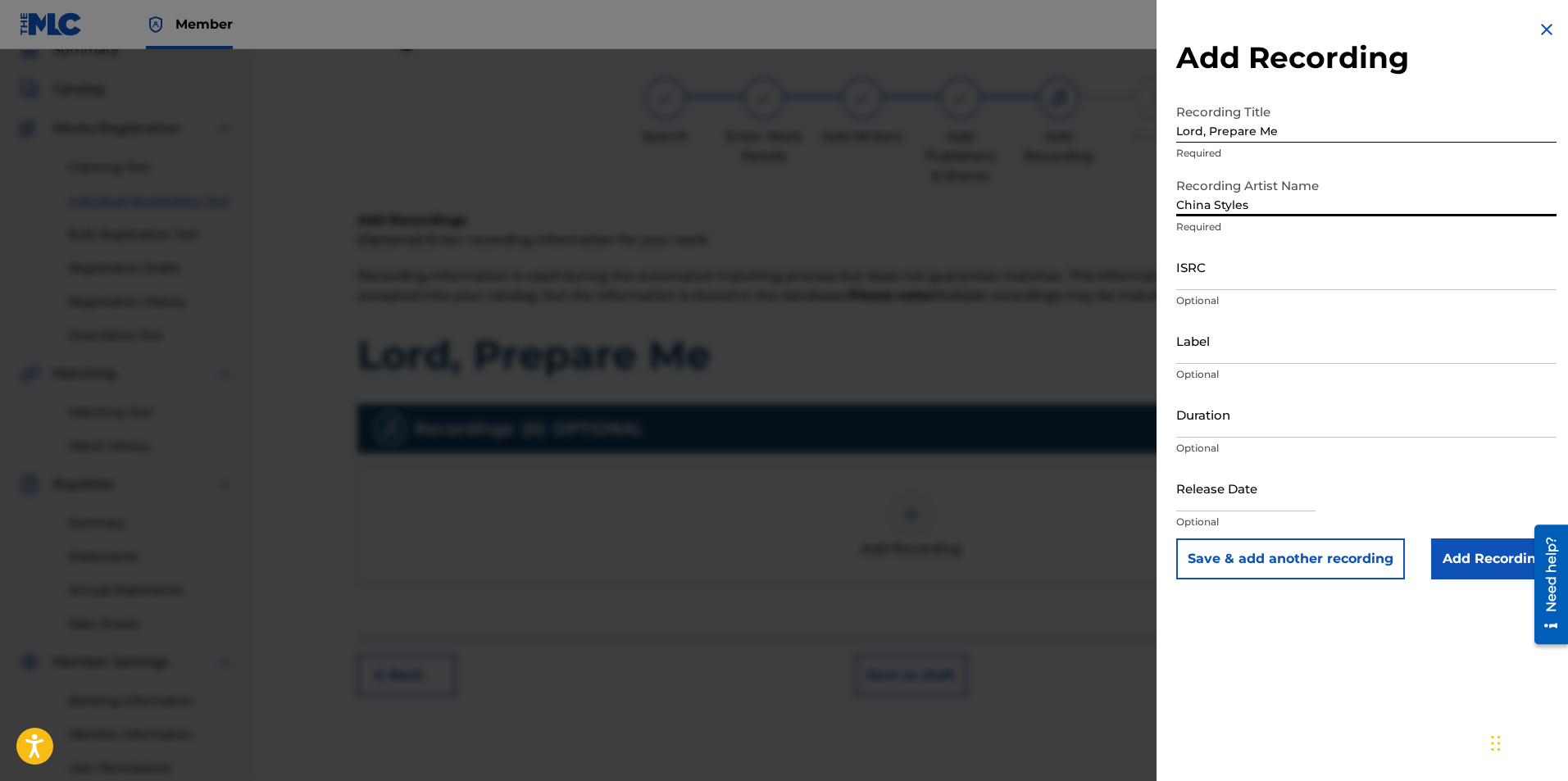
click at [1216, 274] on input "ISRC" at bounding box center [1366, 266] width 381 height 47
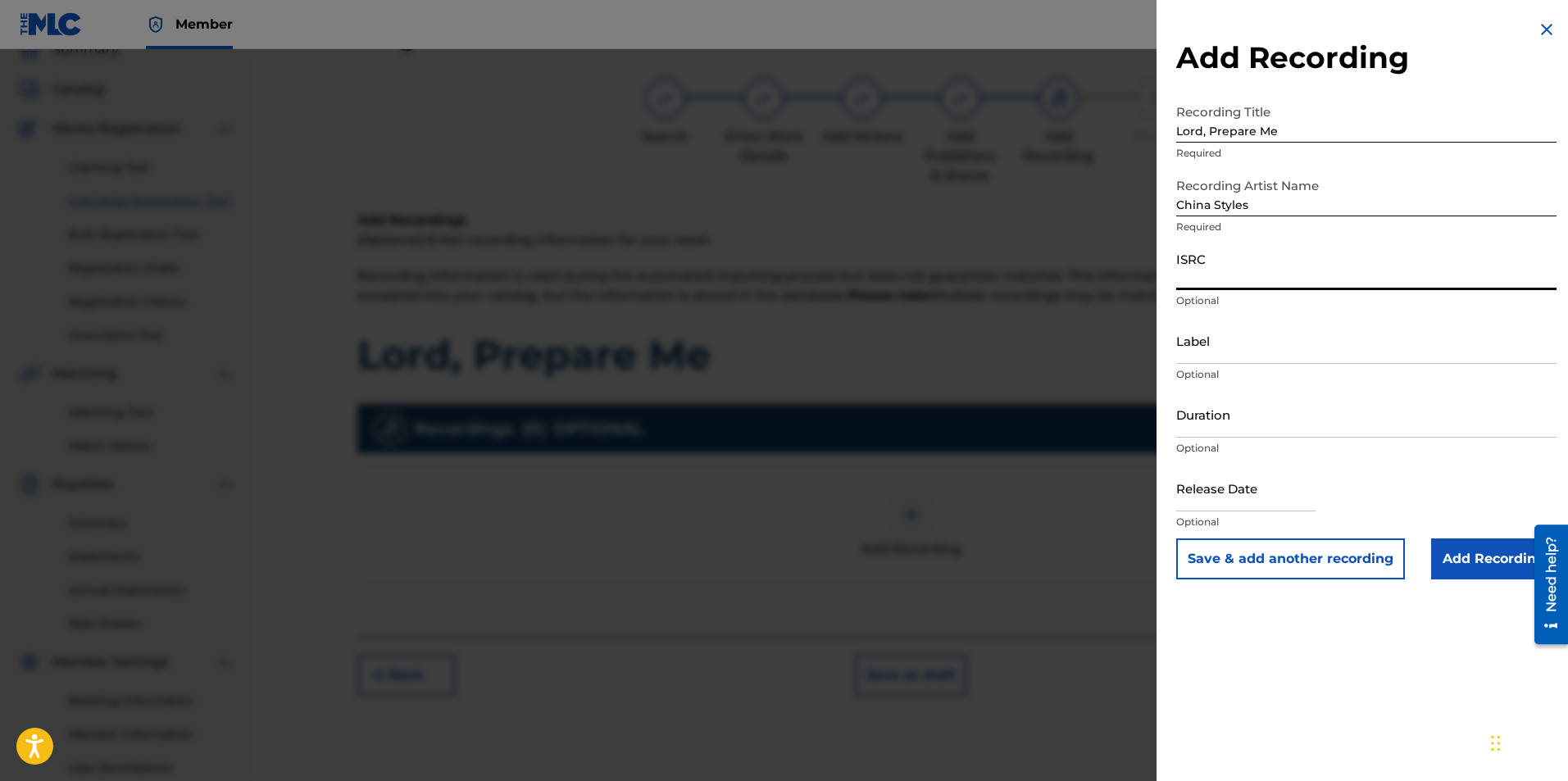
paste input "QZWFT2579504"
type input "QZWFT2579504"
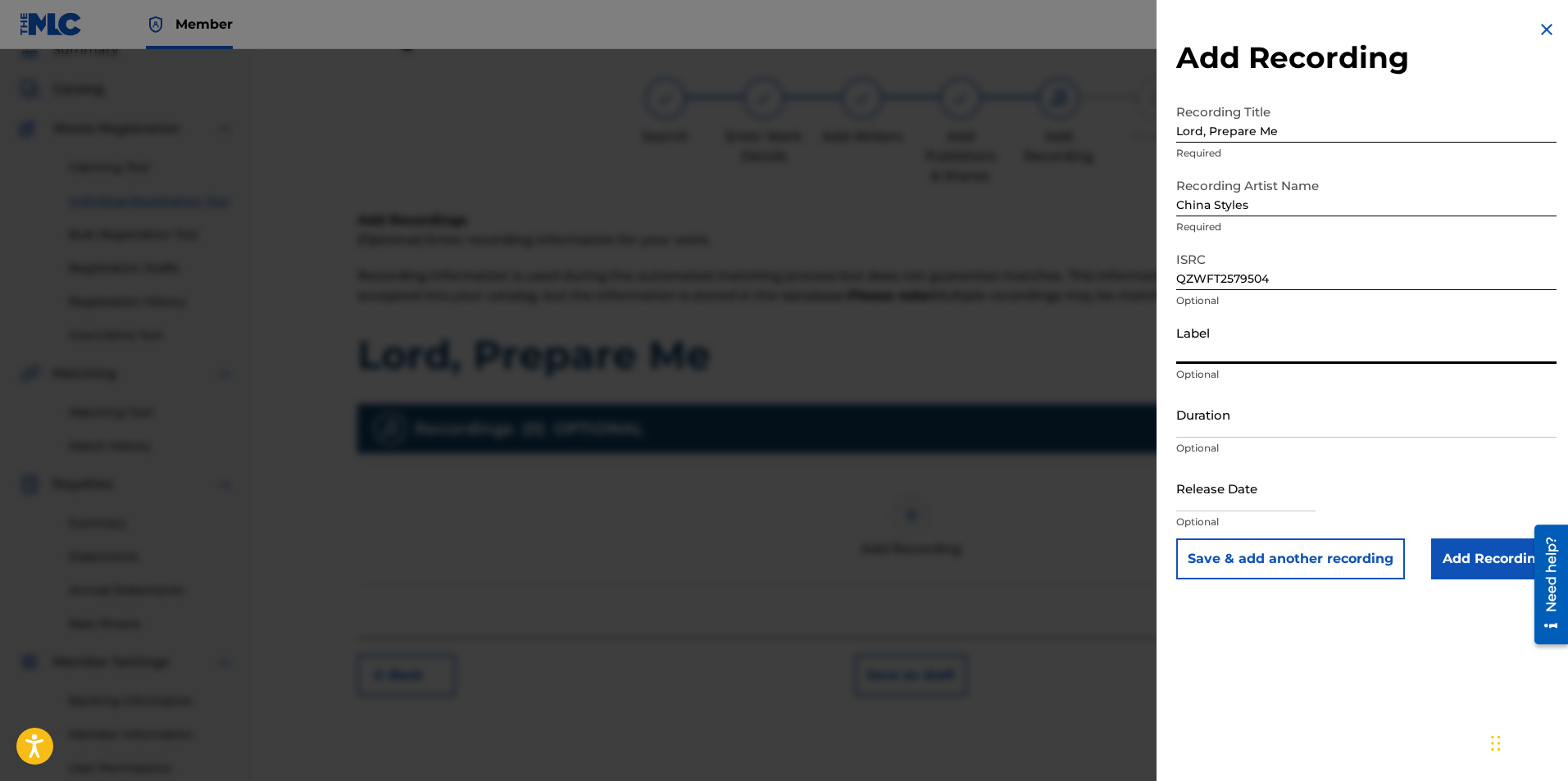
click at [1248, 334] on input "Label" at bounding box center [1366, 340] width 381 height 47
type input "China Styles, LLC"
click at [1243, 490] on input "text" at bounding box center [1246, 488] width 140 height 47
select select "7"
select select "2025"
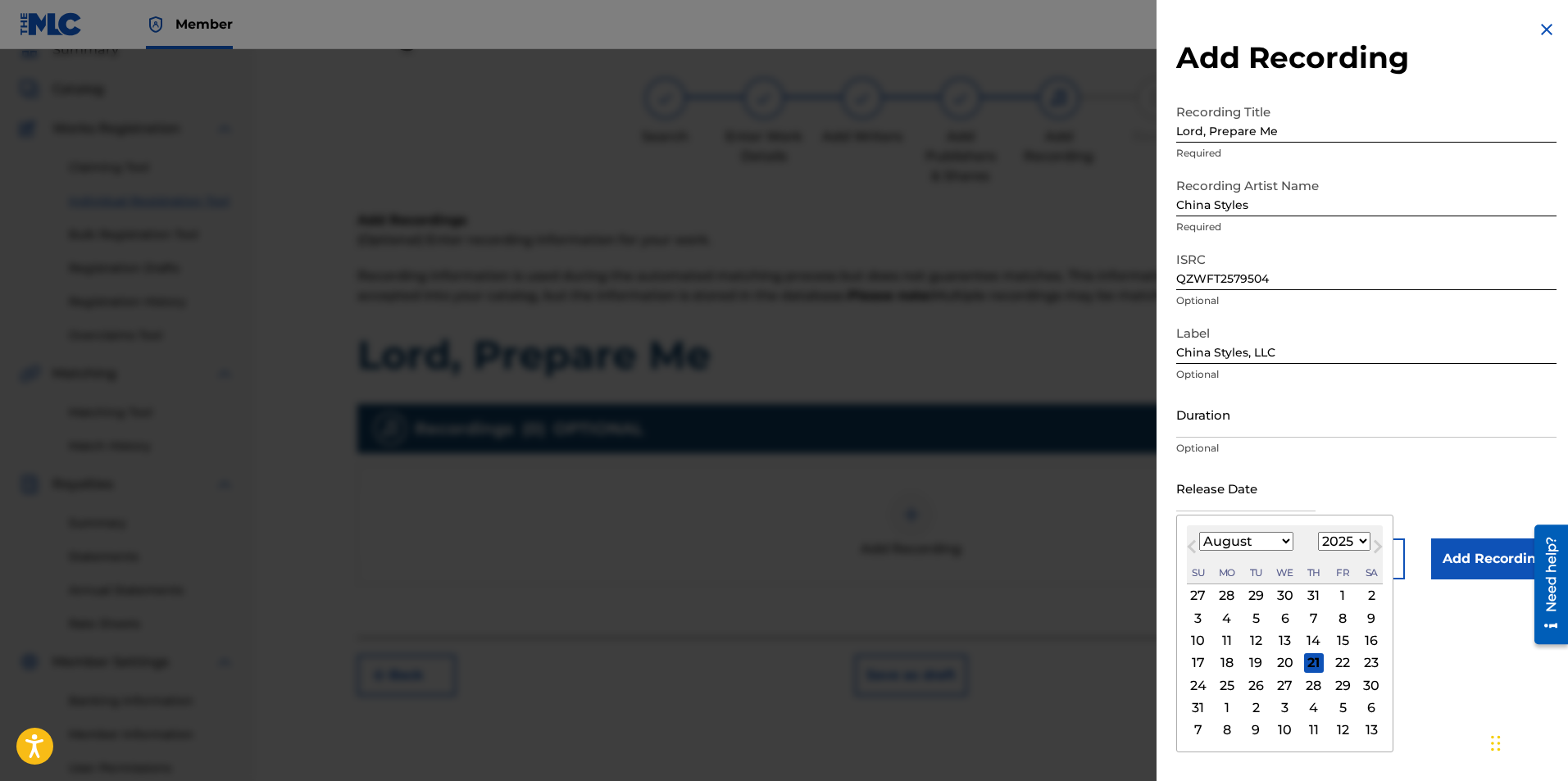
click at [1205, 621] on div "3" at bounding box center [1198, 618] width 20 height 20
type input "[DATE]"
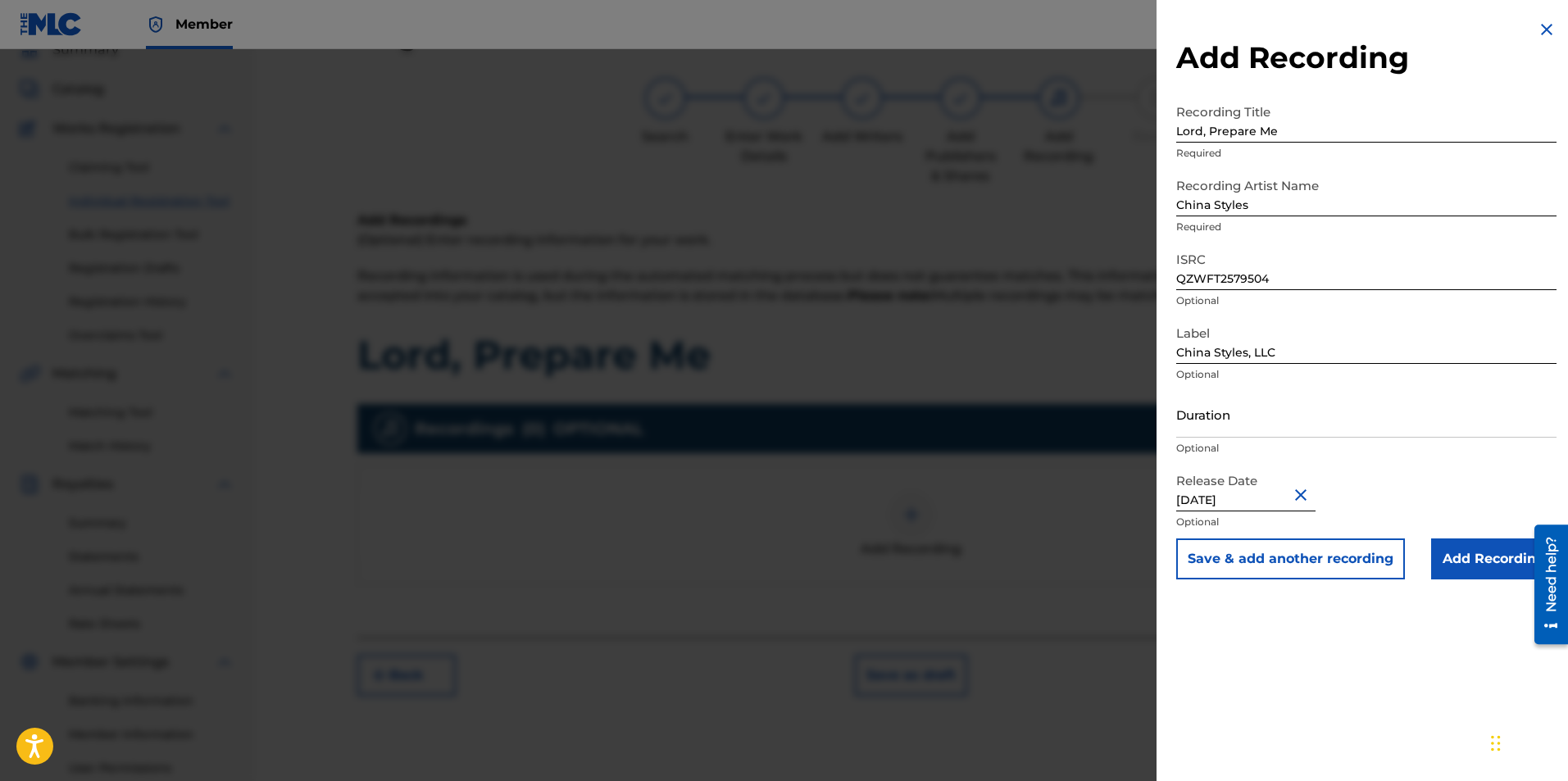
click at [1464, 562] on input "Add Recording" at bounding box center [1493, 559] width 125 height 41
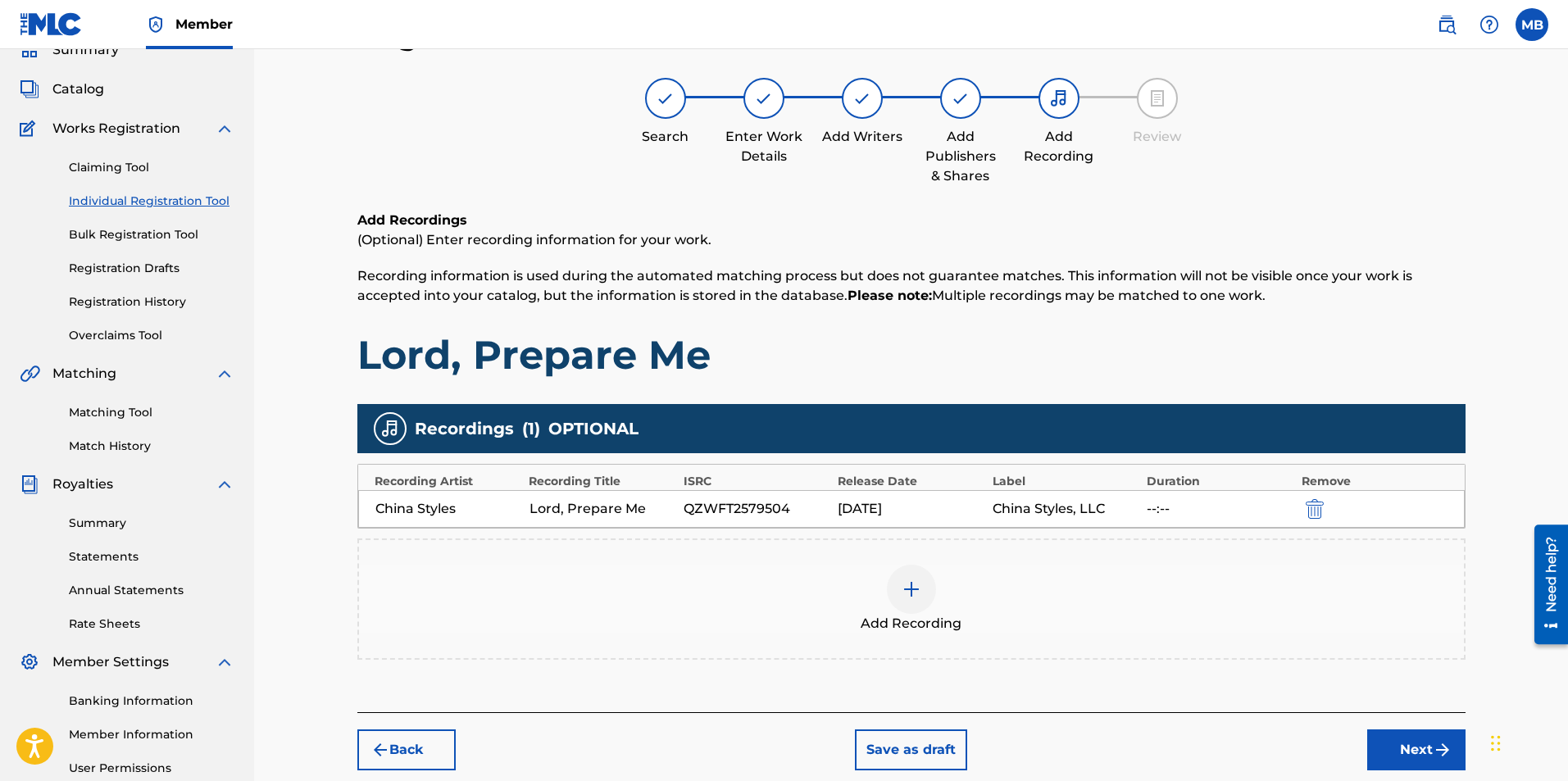
click at [1411, 751] on button "Next" at bounding box center [1416, 750] width 98 height 41
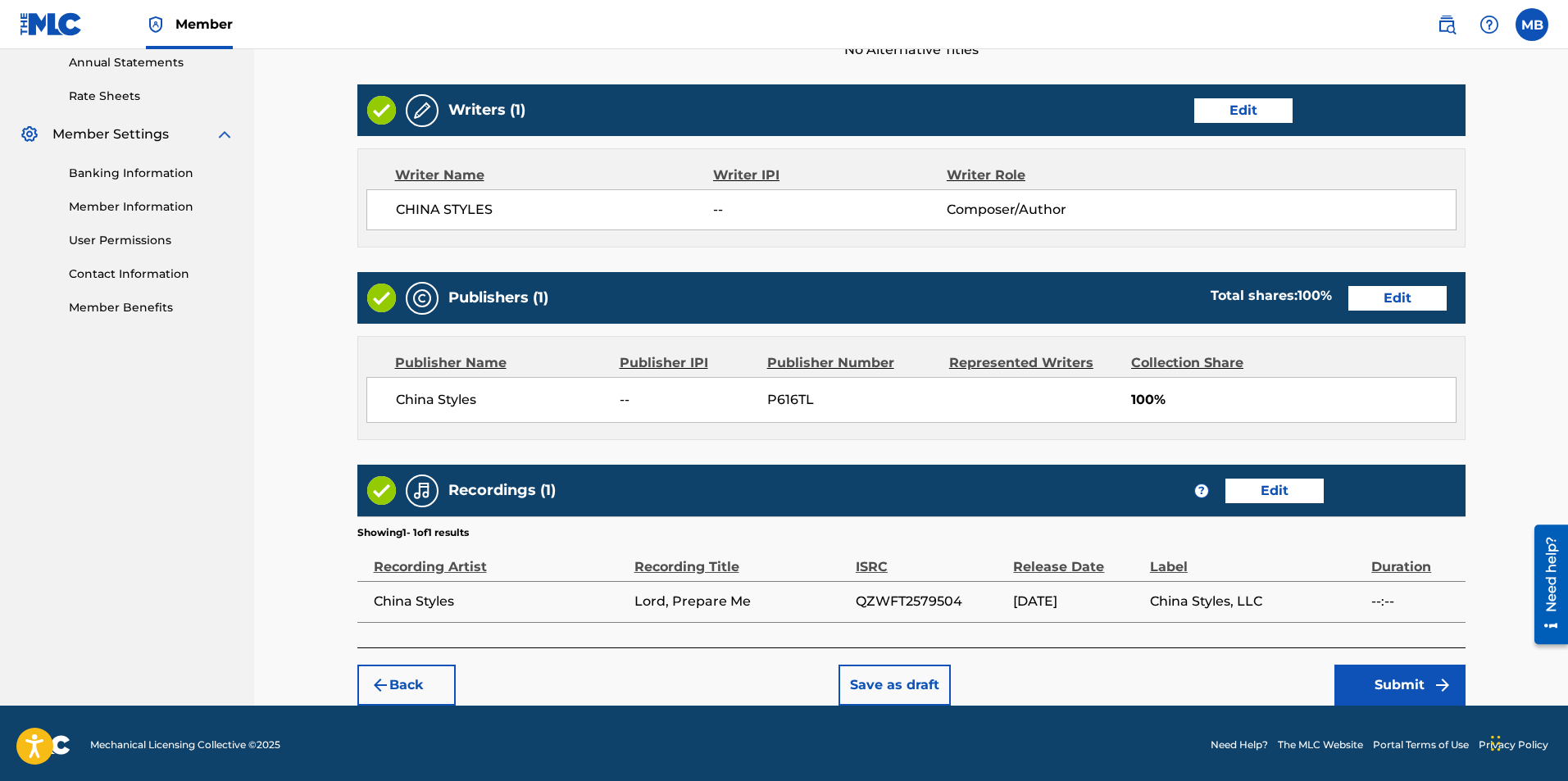
scroll to position [605, 0]
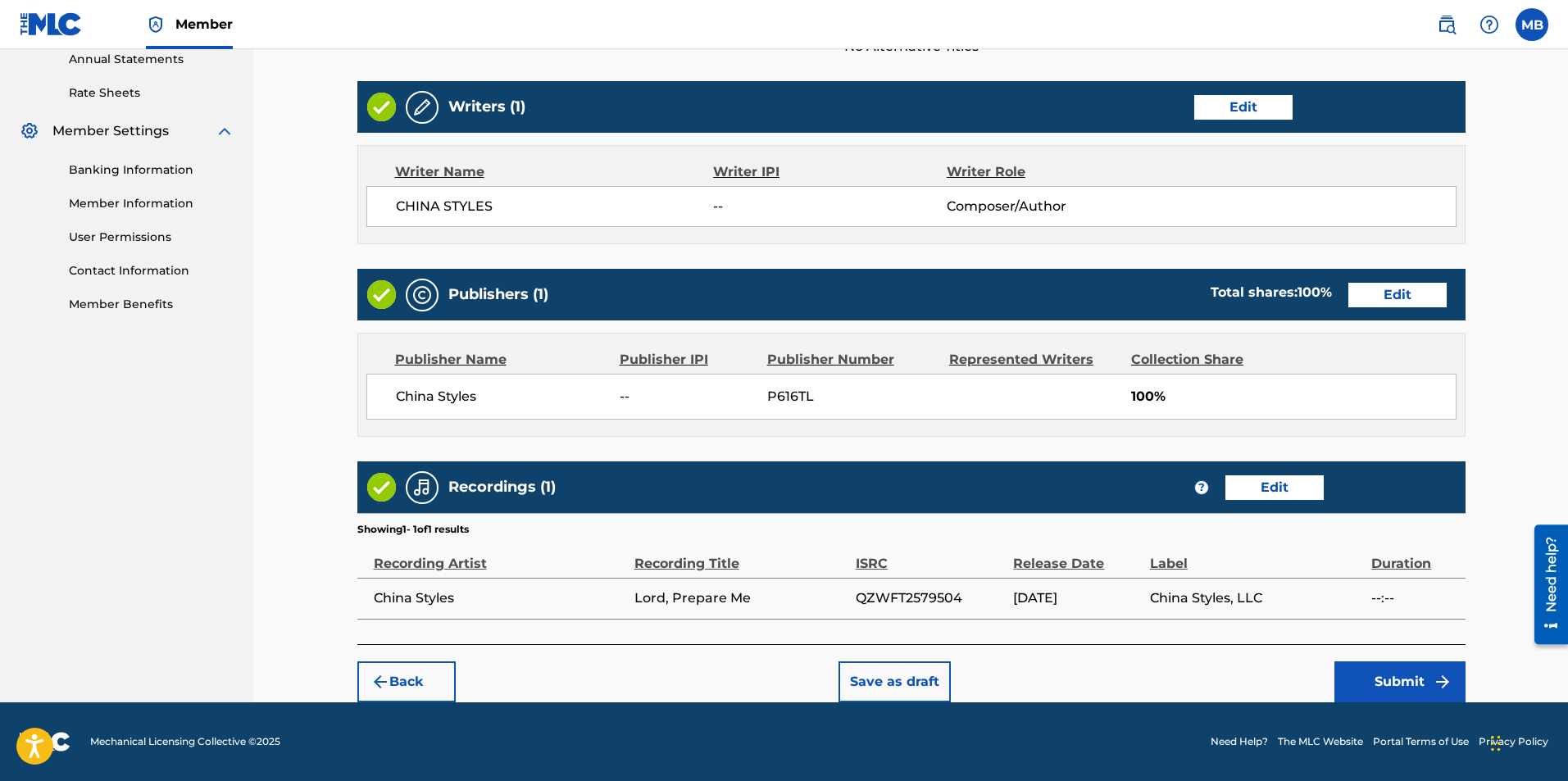
click at [1388, 680] on button "Submit" at bounding box center [1401, 682] width 131 height 41
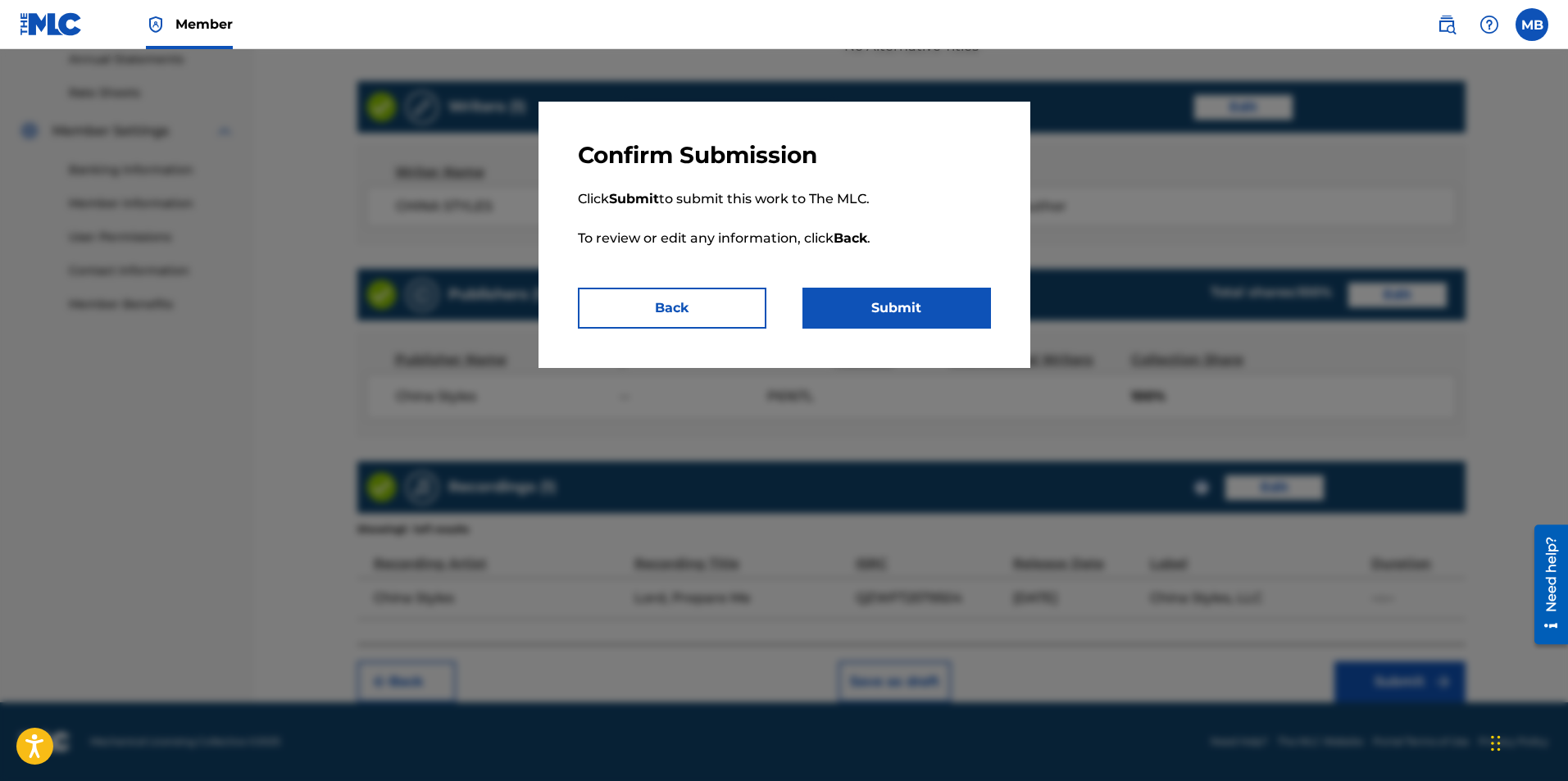
click at [862, 309] on button "Submit" at bounding box center [897, 309] width 188 height 41
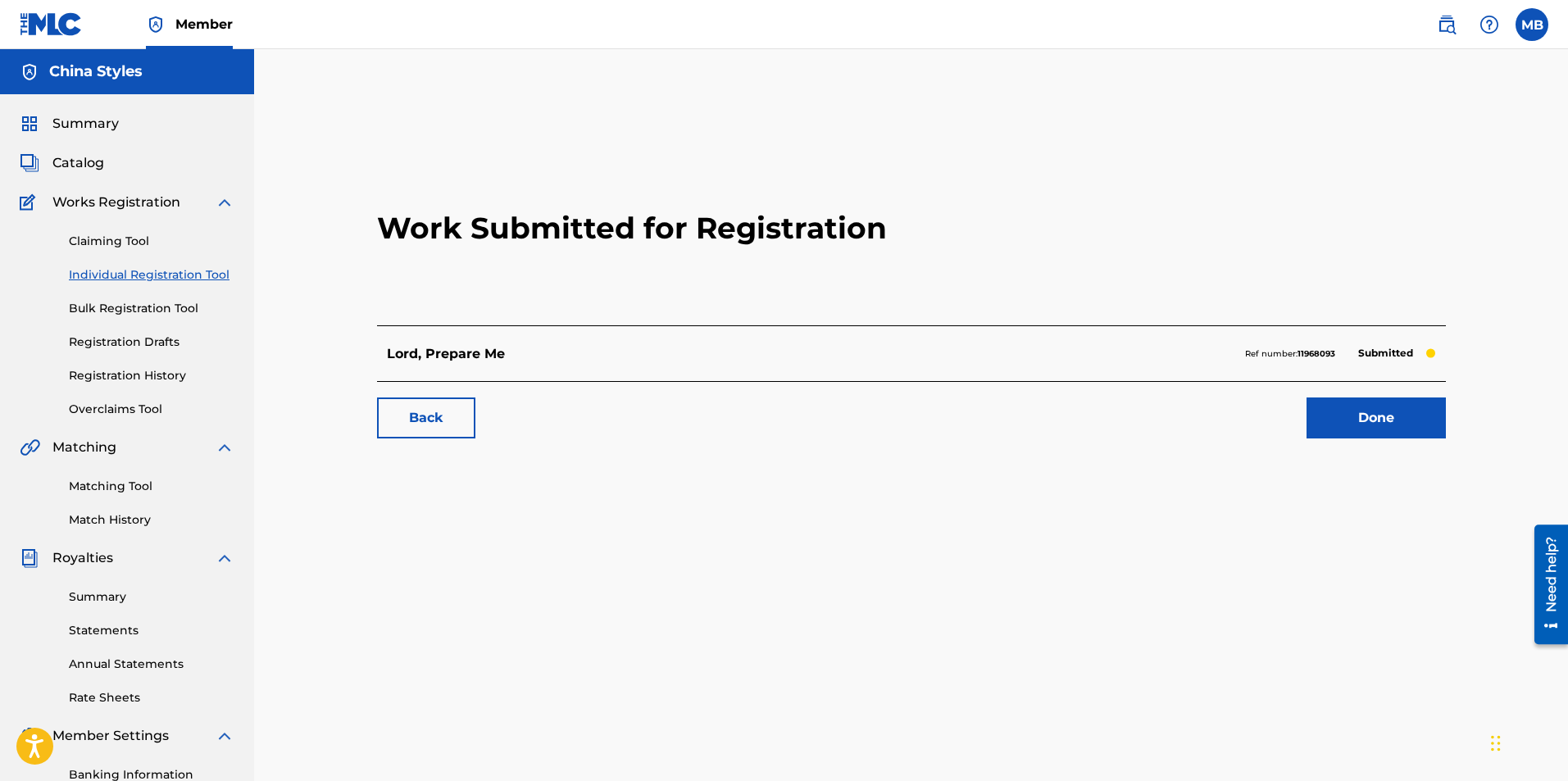
click at [1384, 410] on link "Done" at bounding box center [1376, 418] width 140 height 41
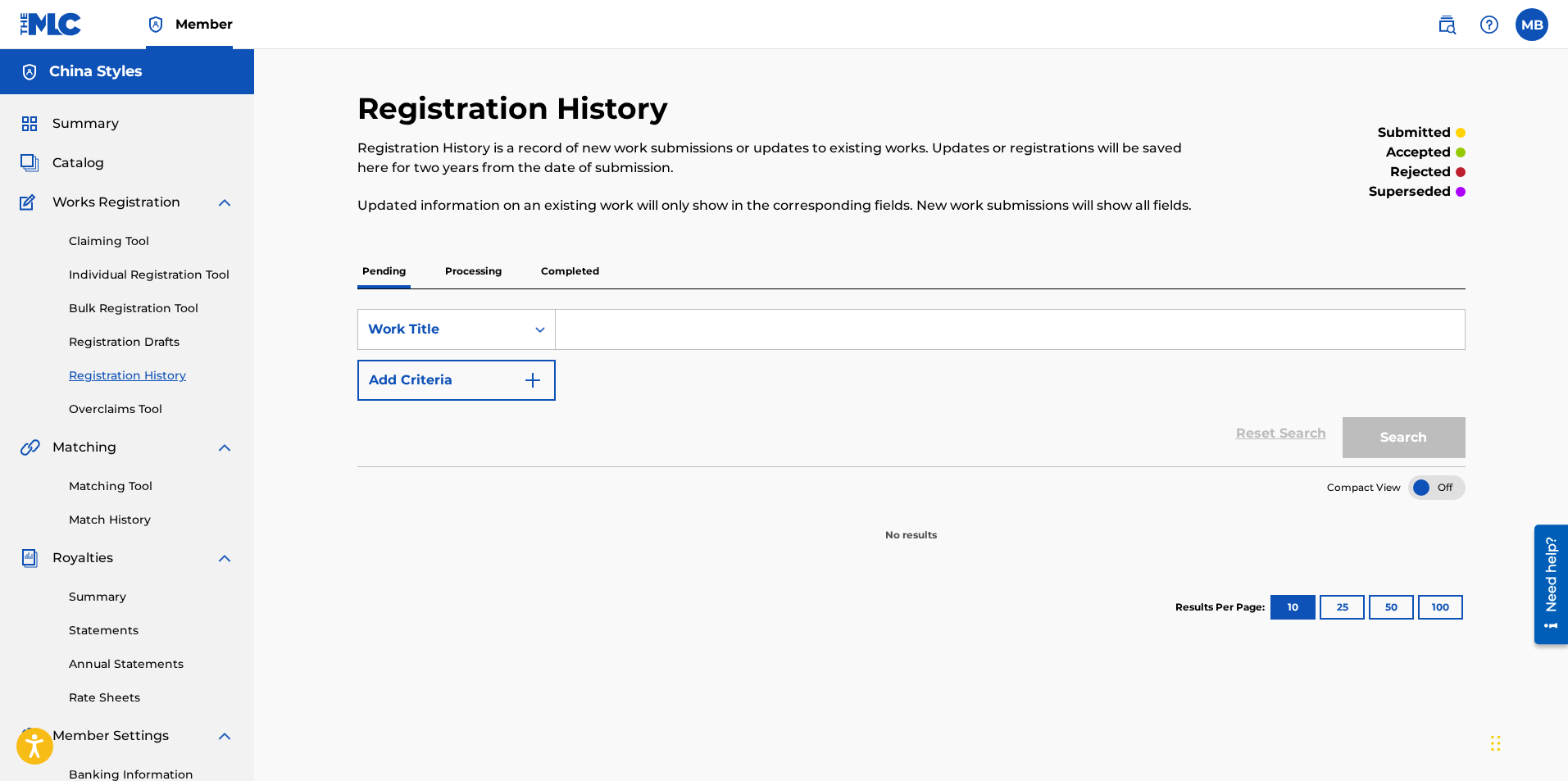
click at [584, 341] on input "Search Form" at bounding box center [1010, 329] width 909 height 40
paste input "Chosen, Not copied"
type input "Chosen, Not copied"
click at [1428, 444] on button "Search" at bounding box center [1404, 438] width 123 height 41
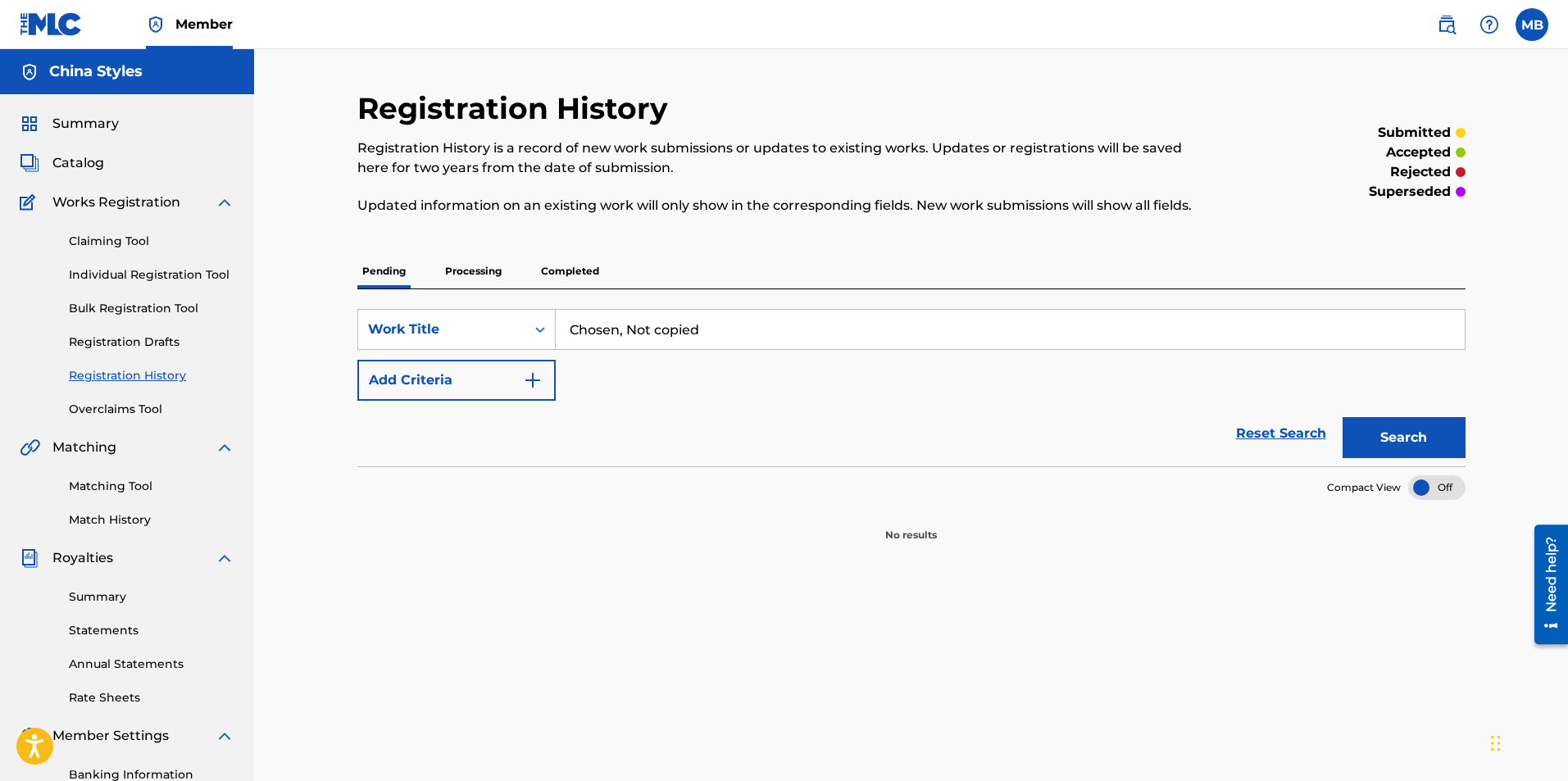
click at [128, 277] on link "Individual Registration Tool" at bounding box center [151, 274] width 166 height 17
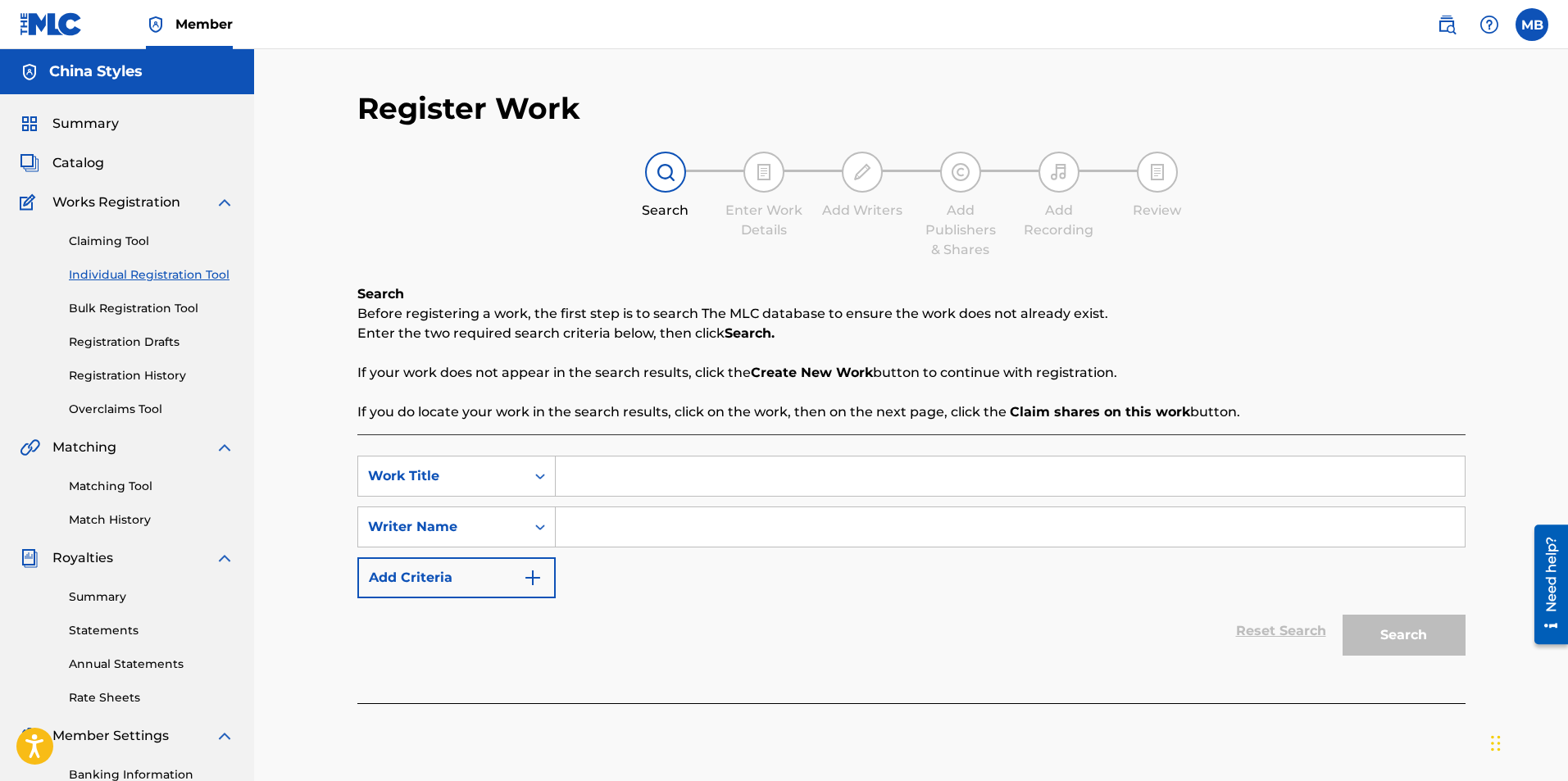
click at [616, 476] on input "Search Form" at bounding box center [1010, 476] width 909 height 40
paste input "Chosen, Not copied"
type input "Chosen, Not copied"
click at [647, 517] on input "Search Form" at bounding box center [1010, 527] width 909 height 40
type input "china styles"
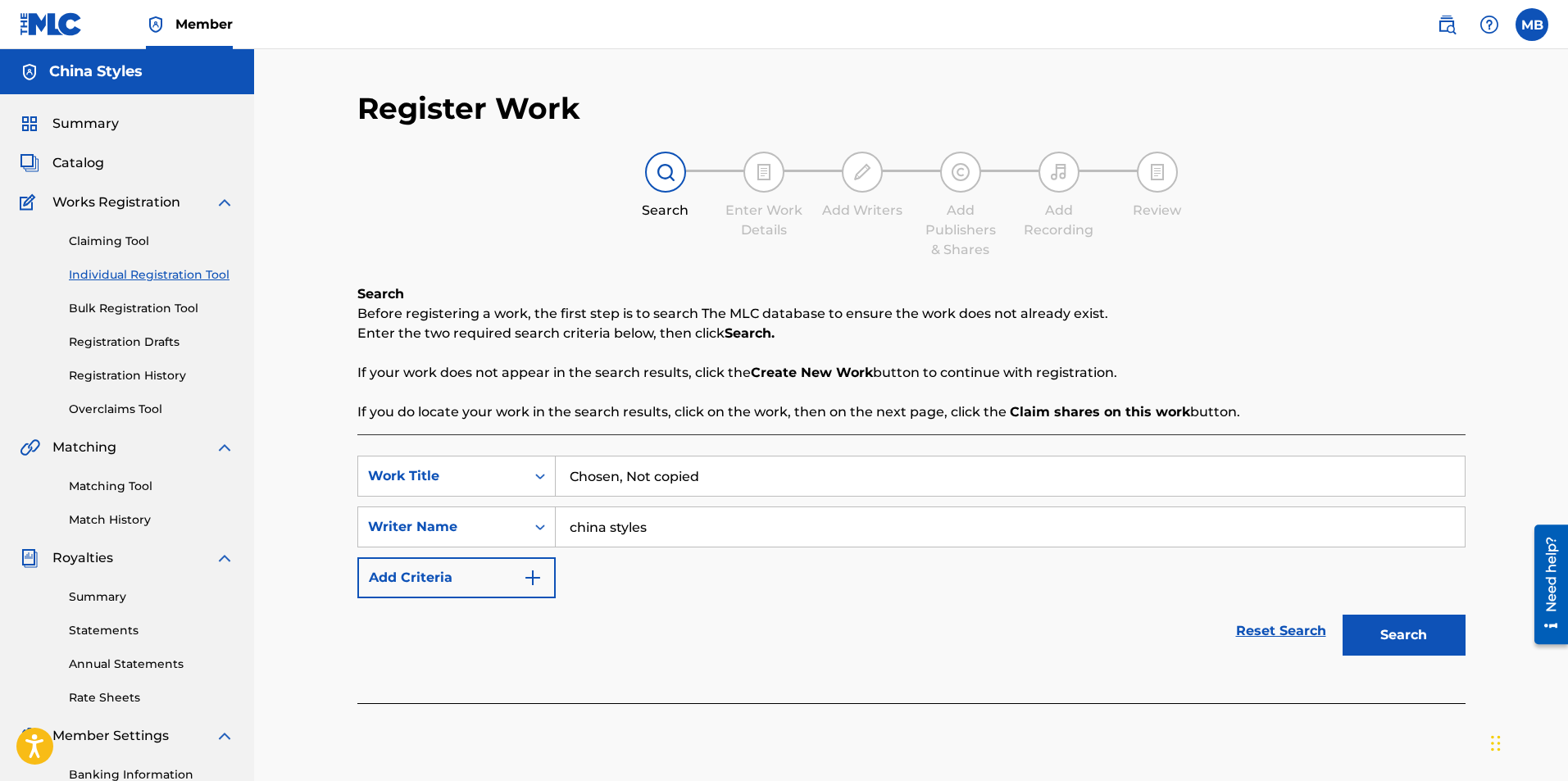
click at [1343, 615] on button "Search" at bounding box center [1404, 635] width 123 height 41
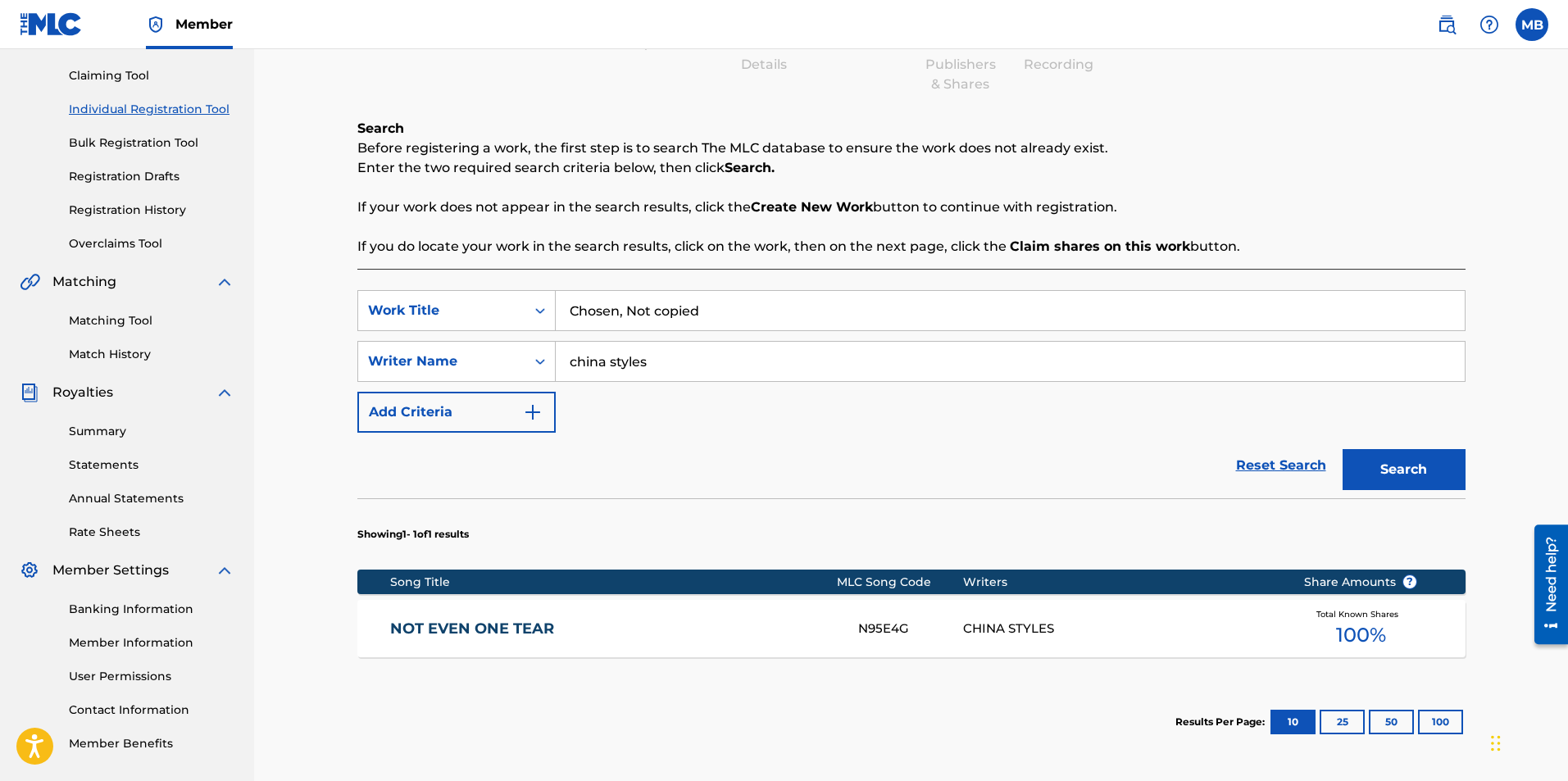
scroll to position [246, 0]
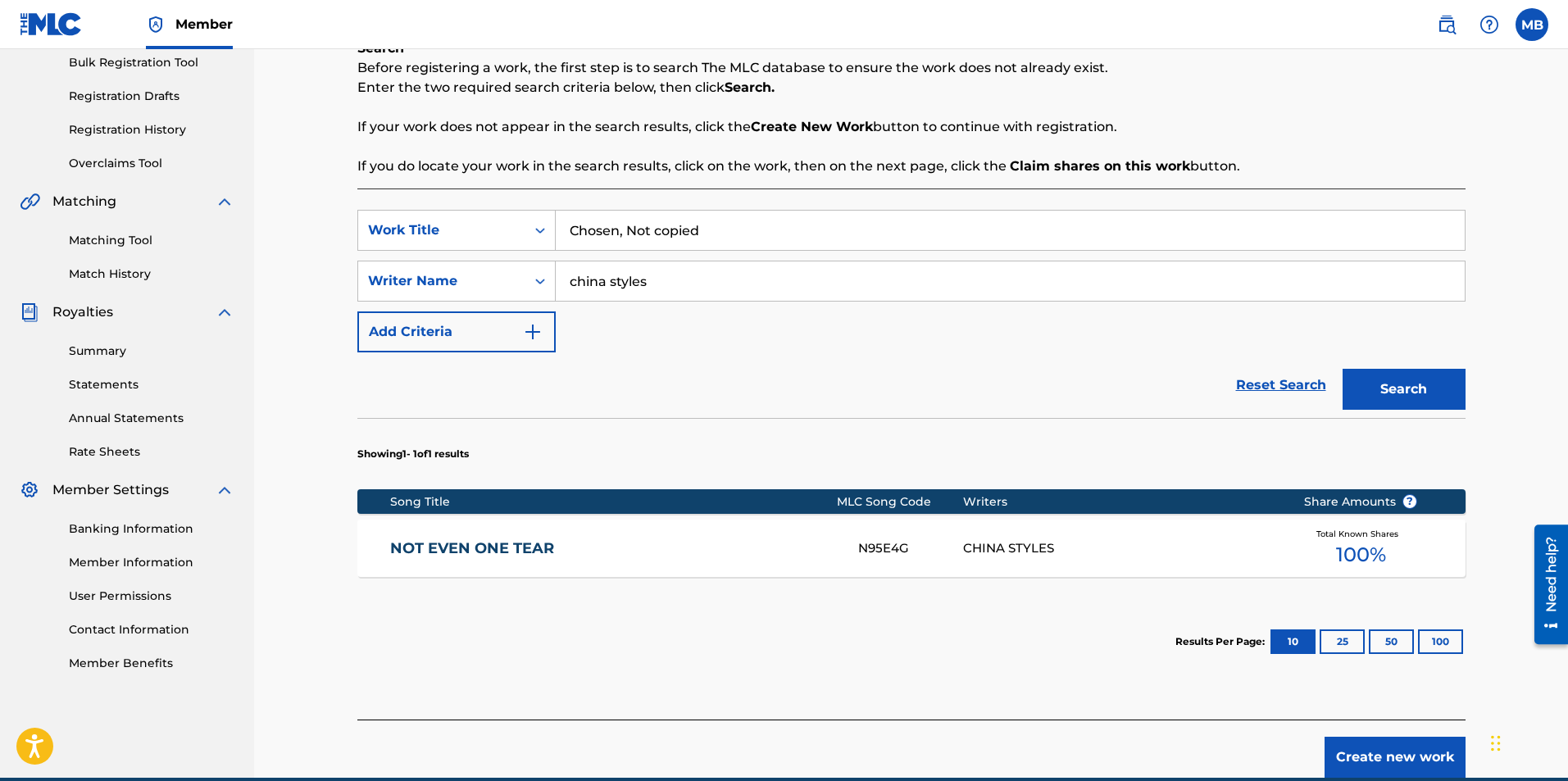
click at [1435, 767] on button "Create new work" at bounding box center [1395, 758] width 141 height 41
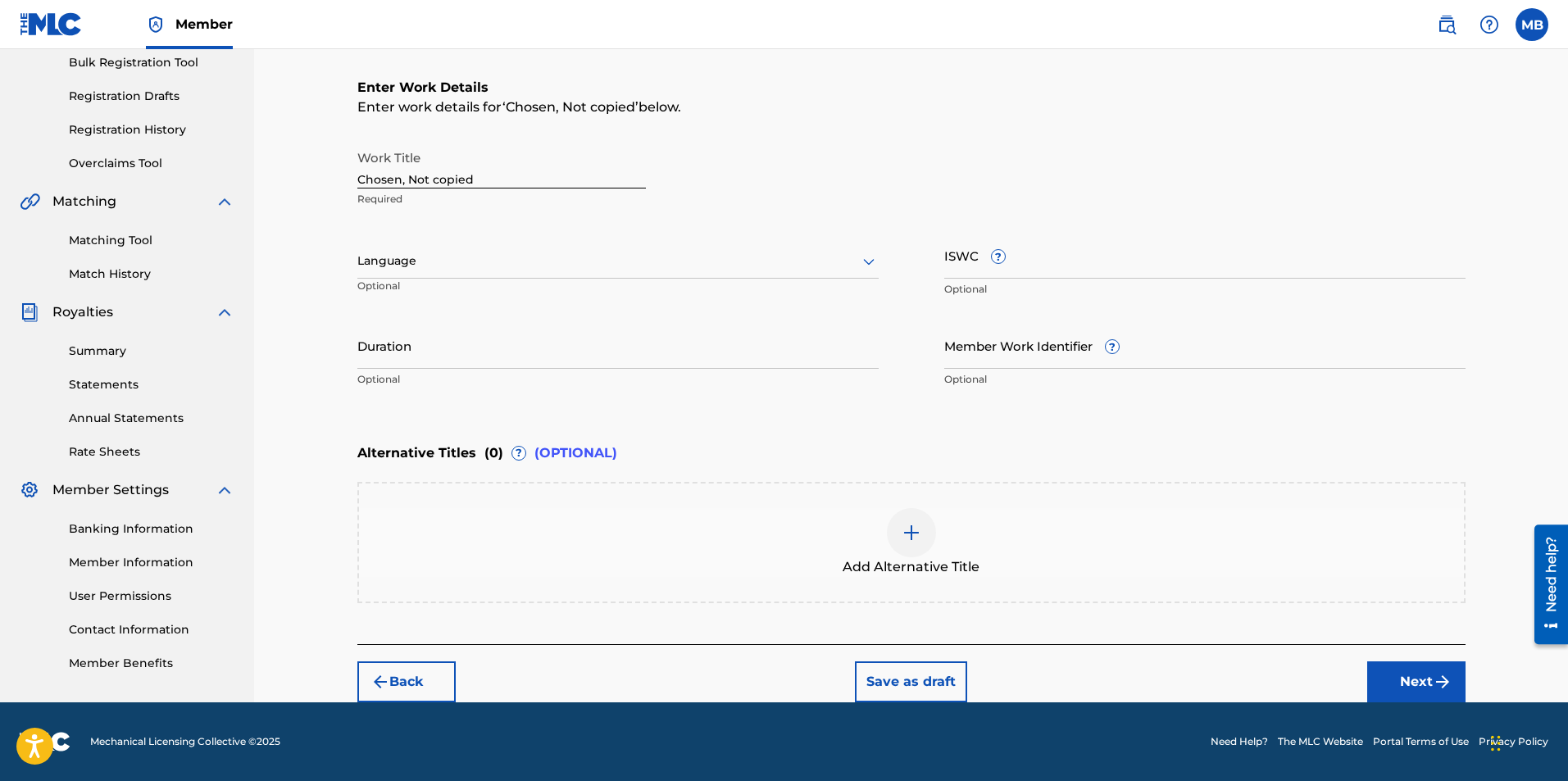
click at [1447, 675] on img "submit" at bounding box center [1443, 682] width 20 height 20
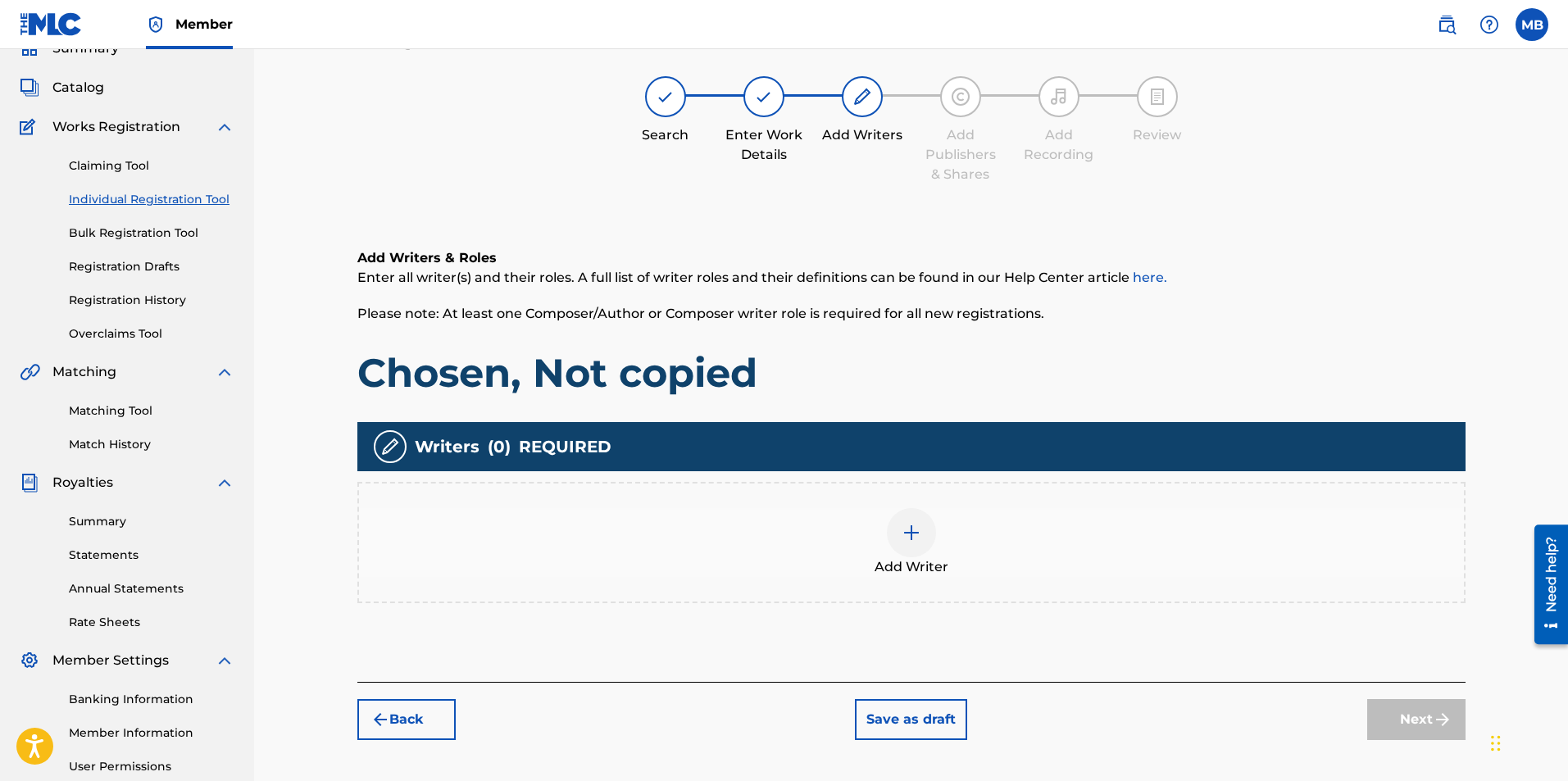
scroll to position [74, 0]
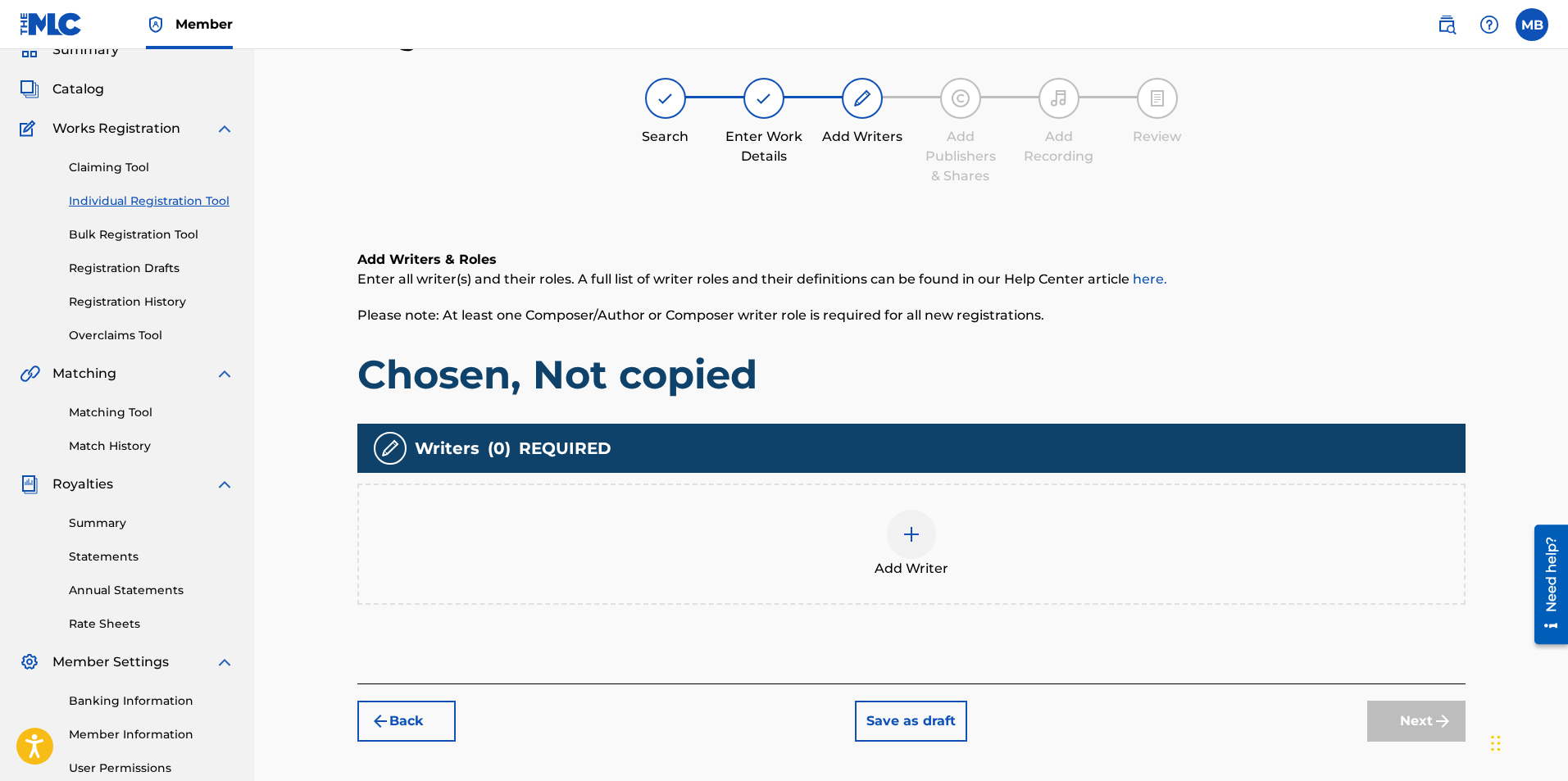
click at [907, 535] on img at bounding box center [912, 534] width 20 height 20
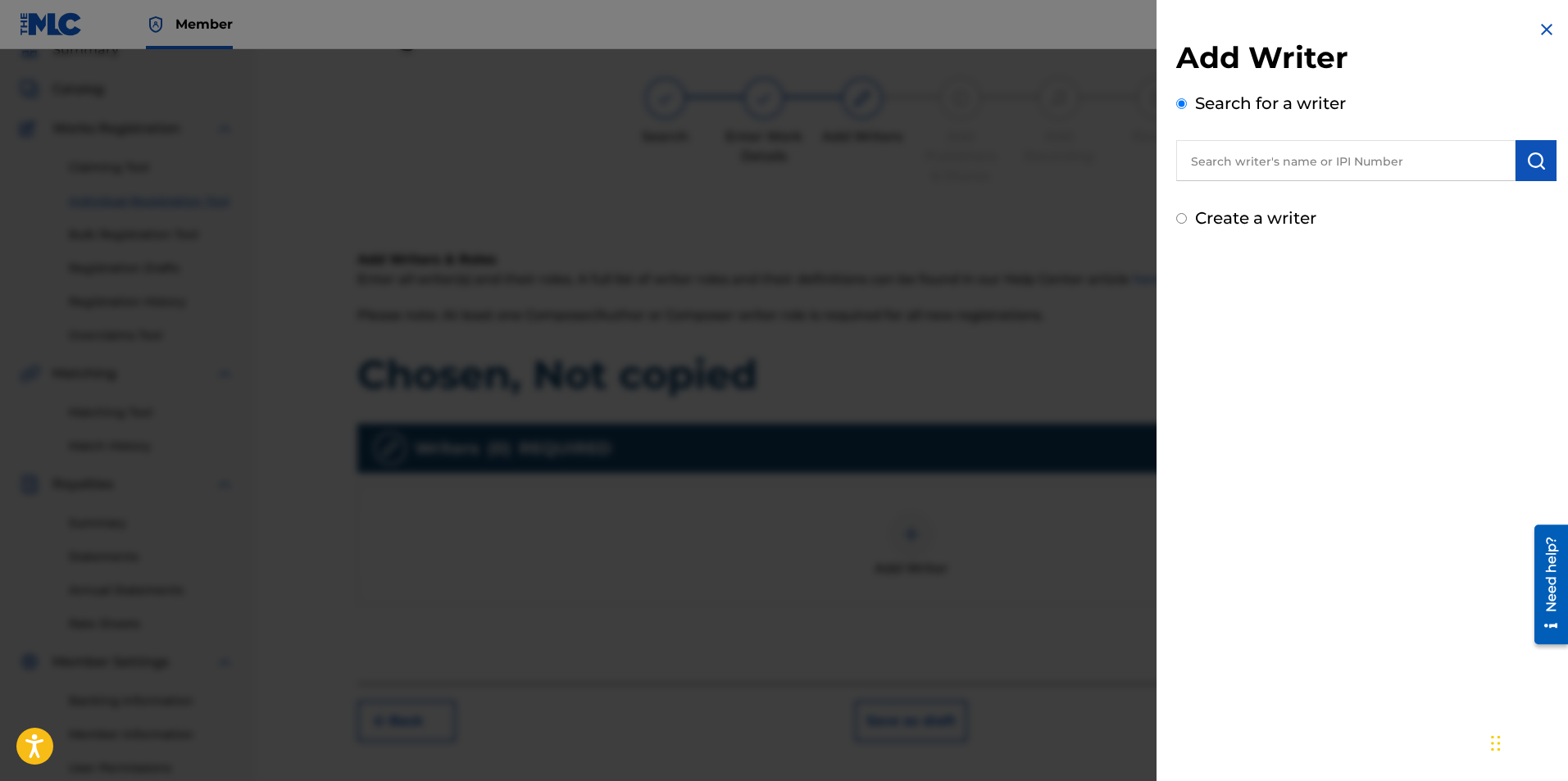
click at [1410, 167] on input "text" at bounding box center [1346, 161] width 339 height 41
type input "China Styles"
click at [1537, 160] on img "submit" at bounding box center [1536, 161] width 20 height 20
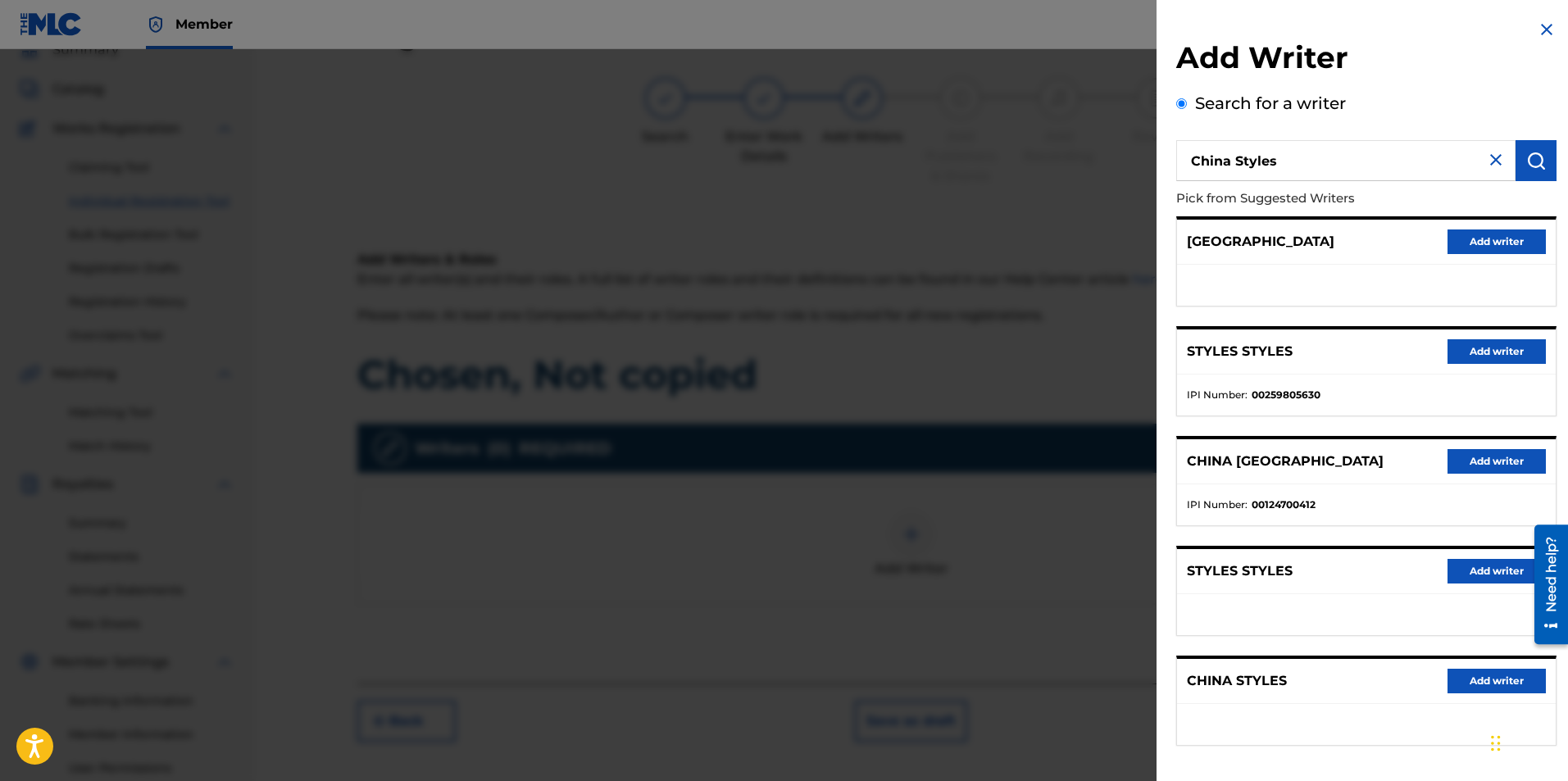
click at [1527, 680] on button "Add writer" at bounding box center [1496, 680] width 98 height 24
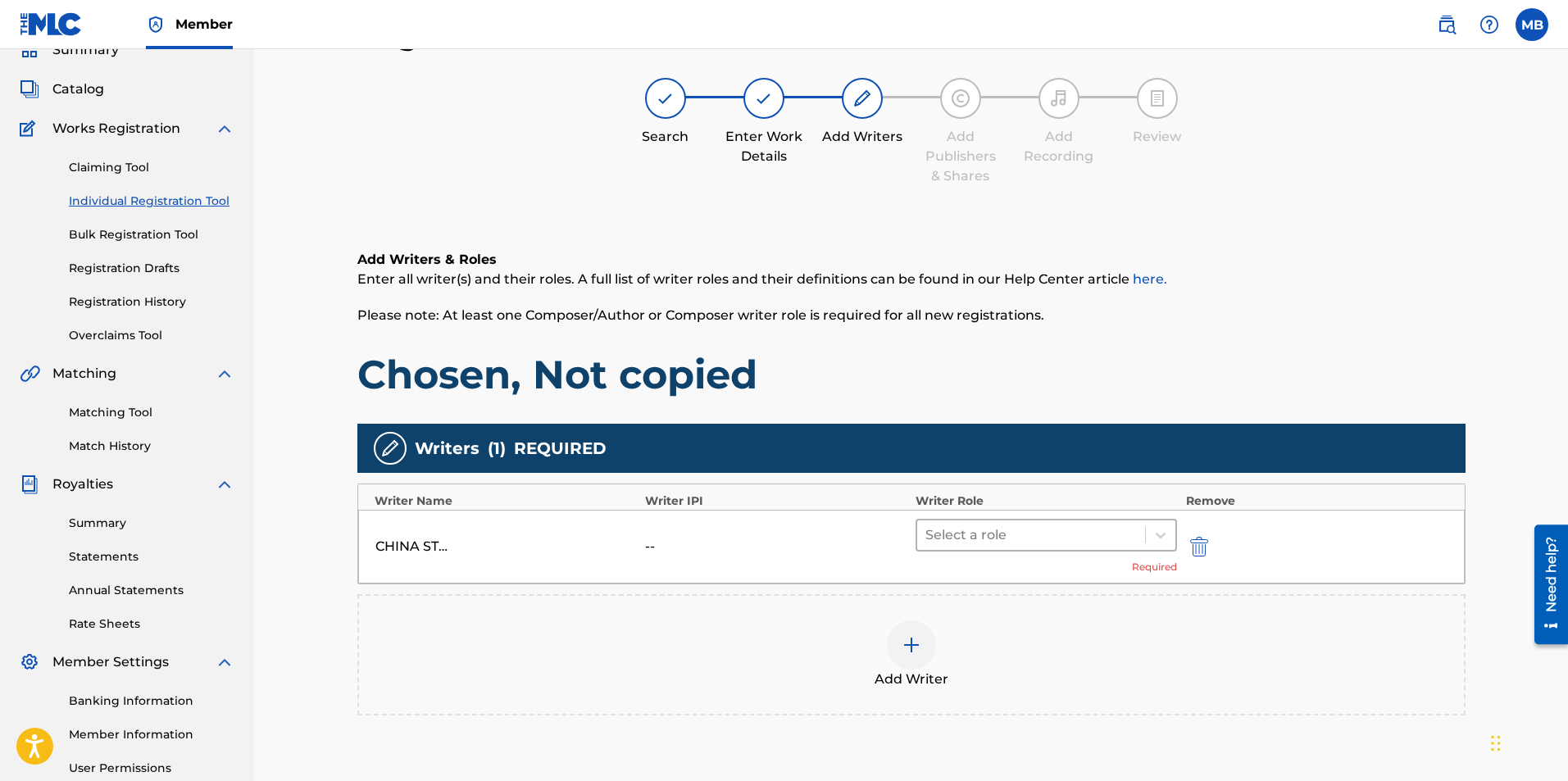
click at [1041, 541] on div at bounding box center [1032, 534] width 212 height 22
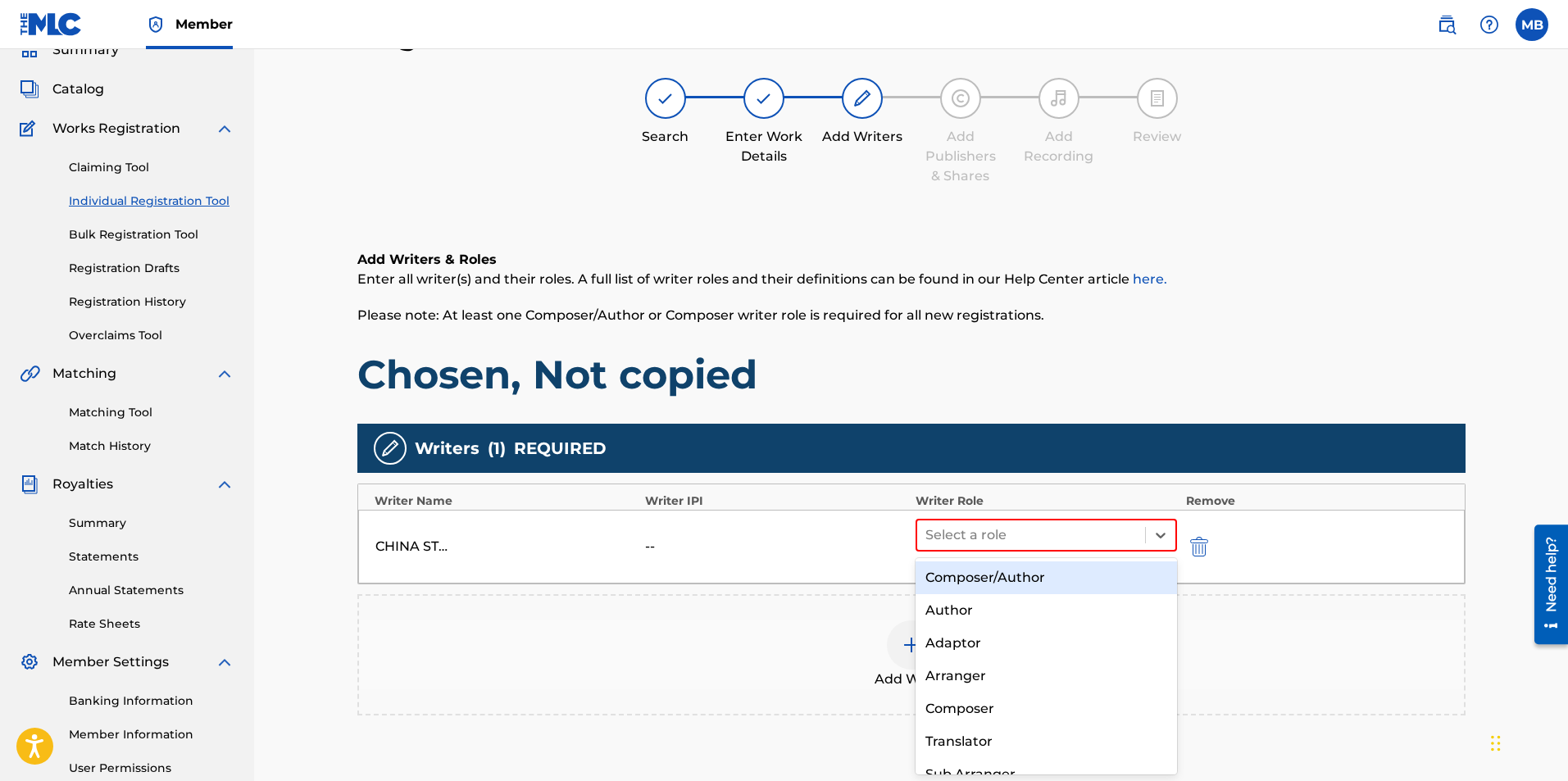
click at [1032, 579] on div "Composer/Author" at bounding box center [1046, 578] width 262 height 32
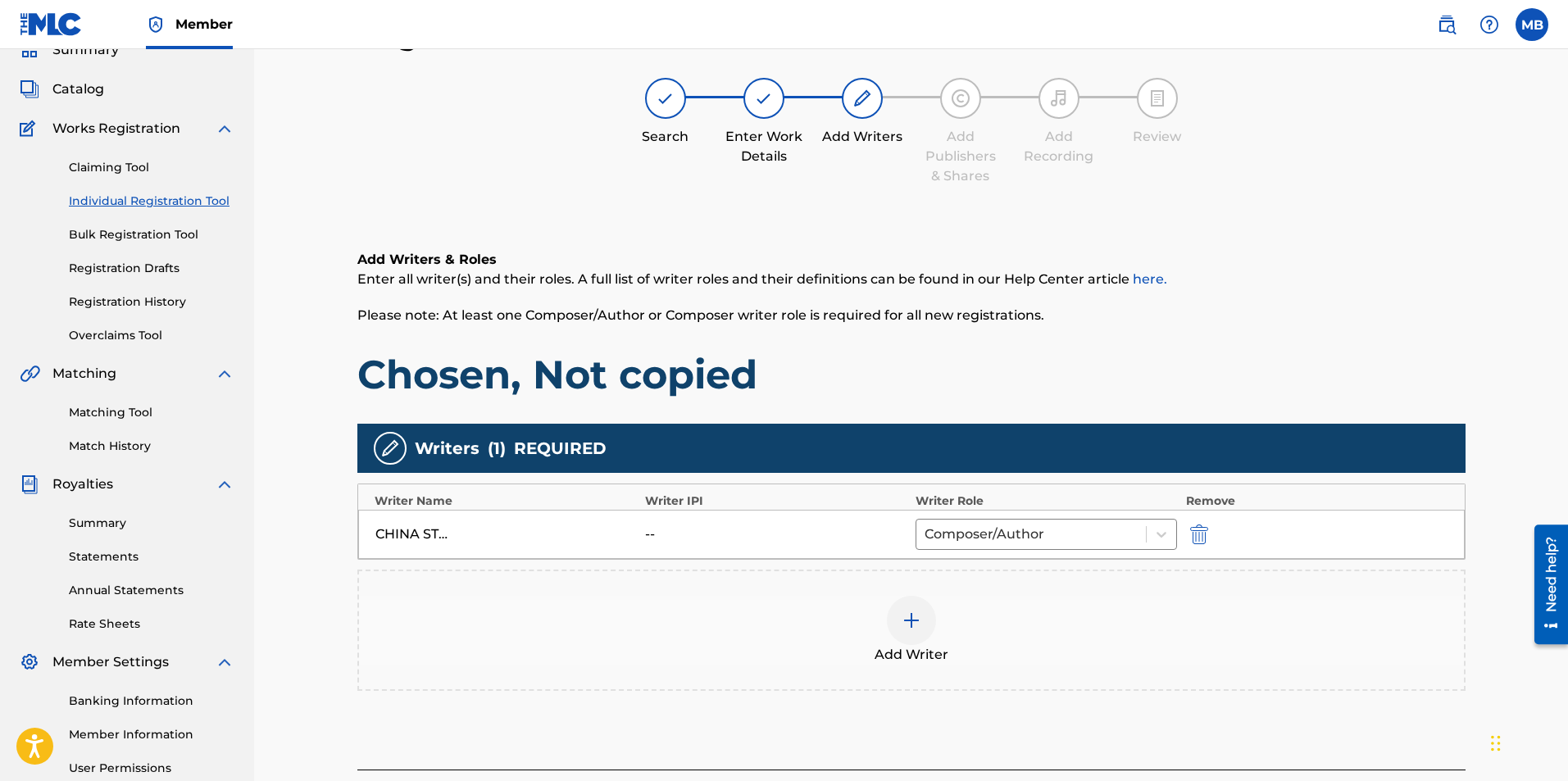
click at [1483, 555] on div "Register Work Search Enter Work Details Add Writers Add Publishers & Shares Add…" at bounding box center [911, 440] width 1148 height 848
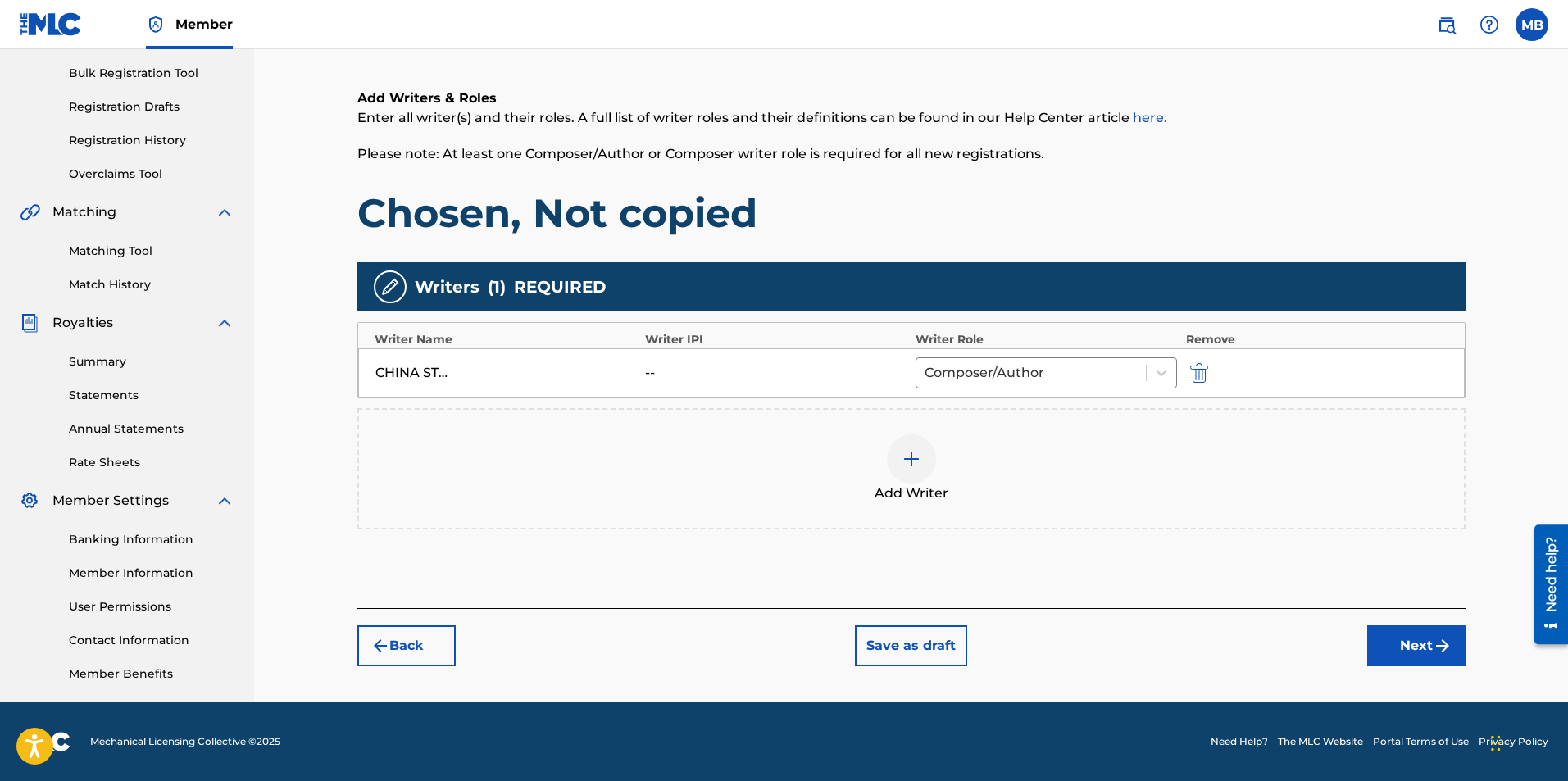
click at [1441, 644] on img "submit" at bounding box center [1443, 646] width 20 height 20
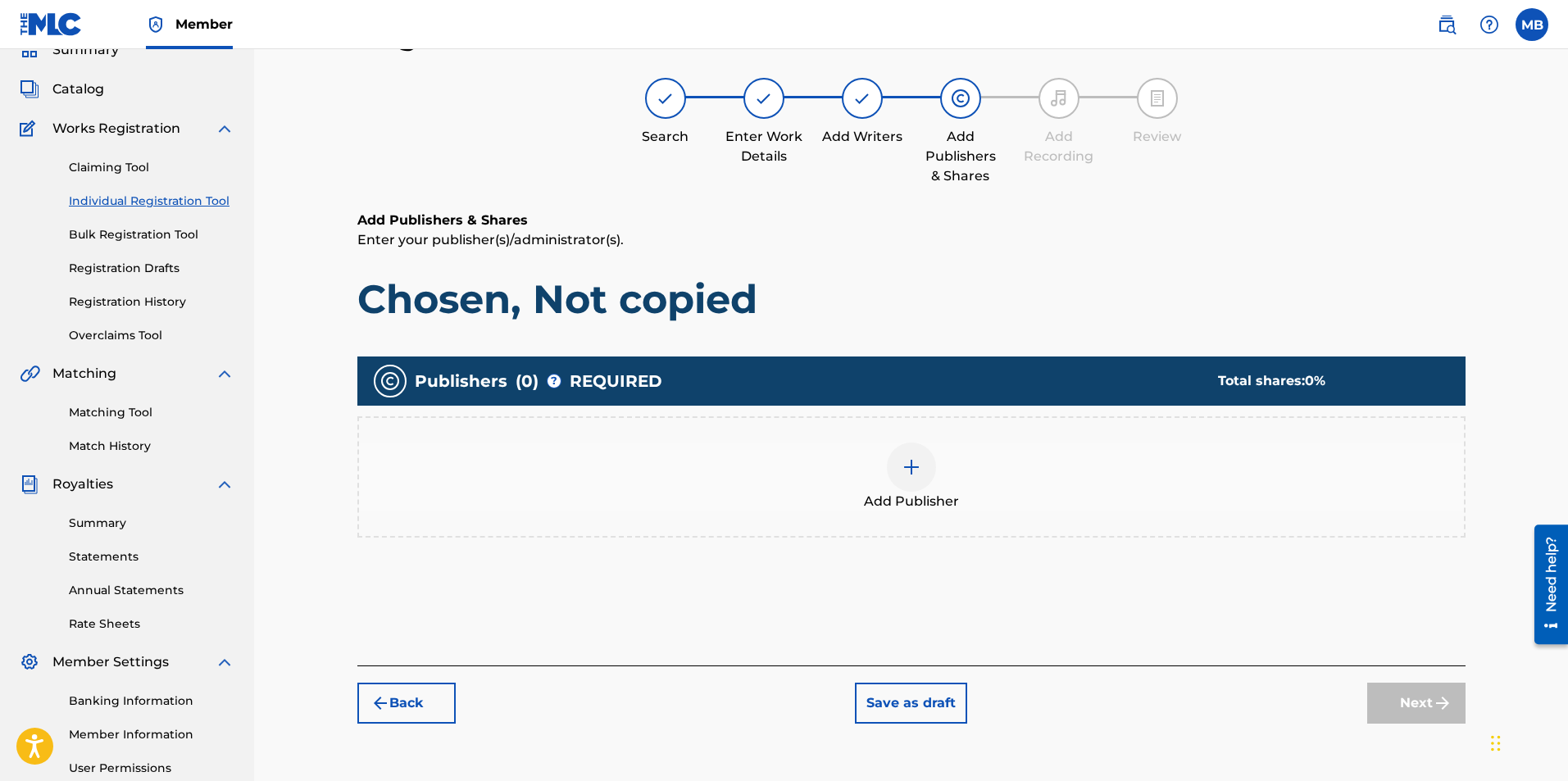
click at [918, 473] on img at bounding box center [912, 467] width 20 height 20
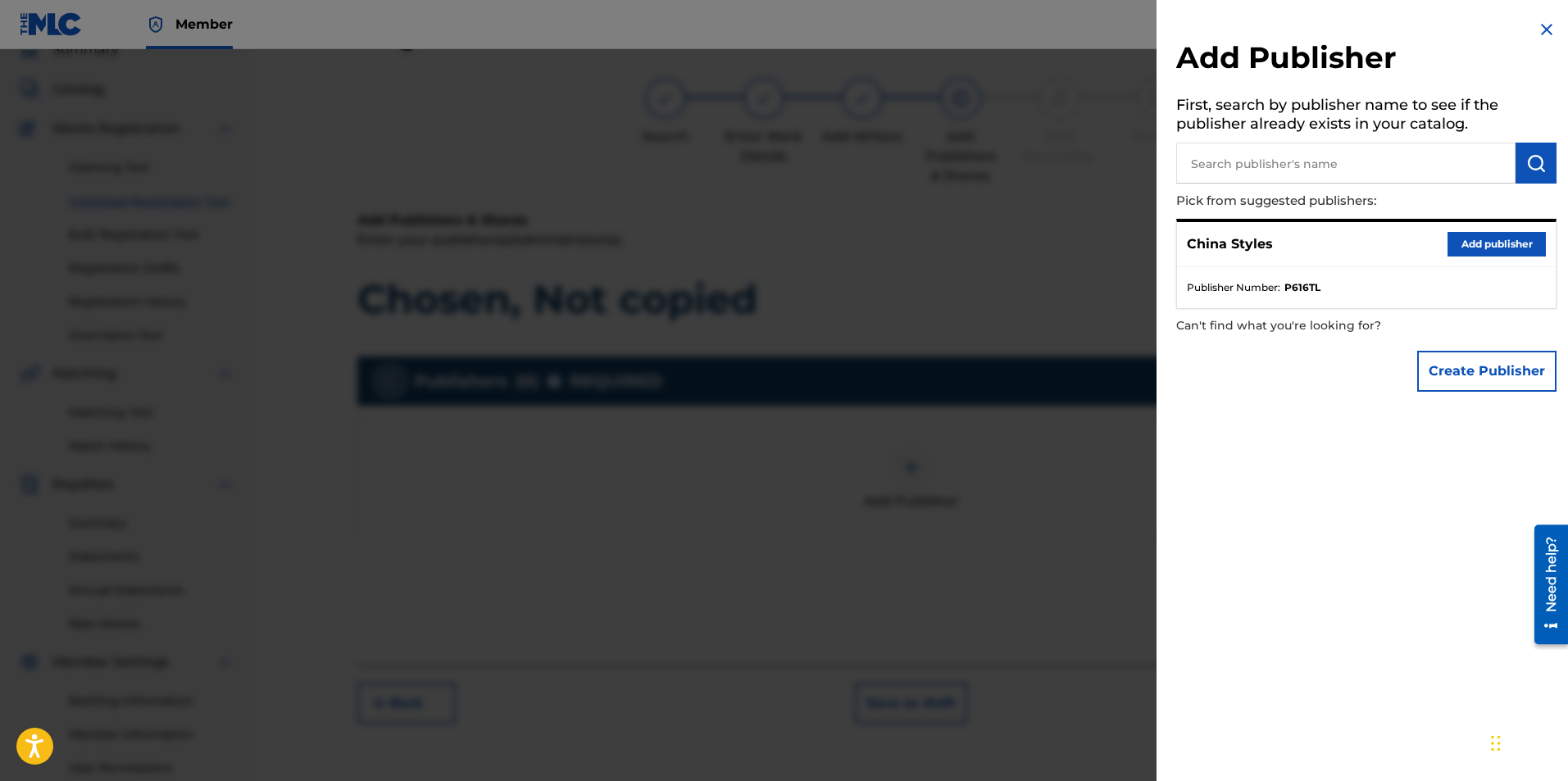
click at [1518, 244] on button "Add publisher" at bounding box center [1496, 244] width 98 height 24
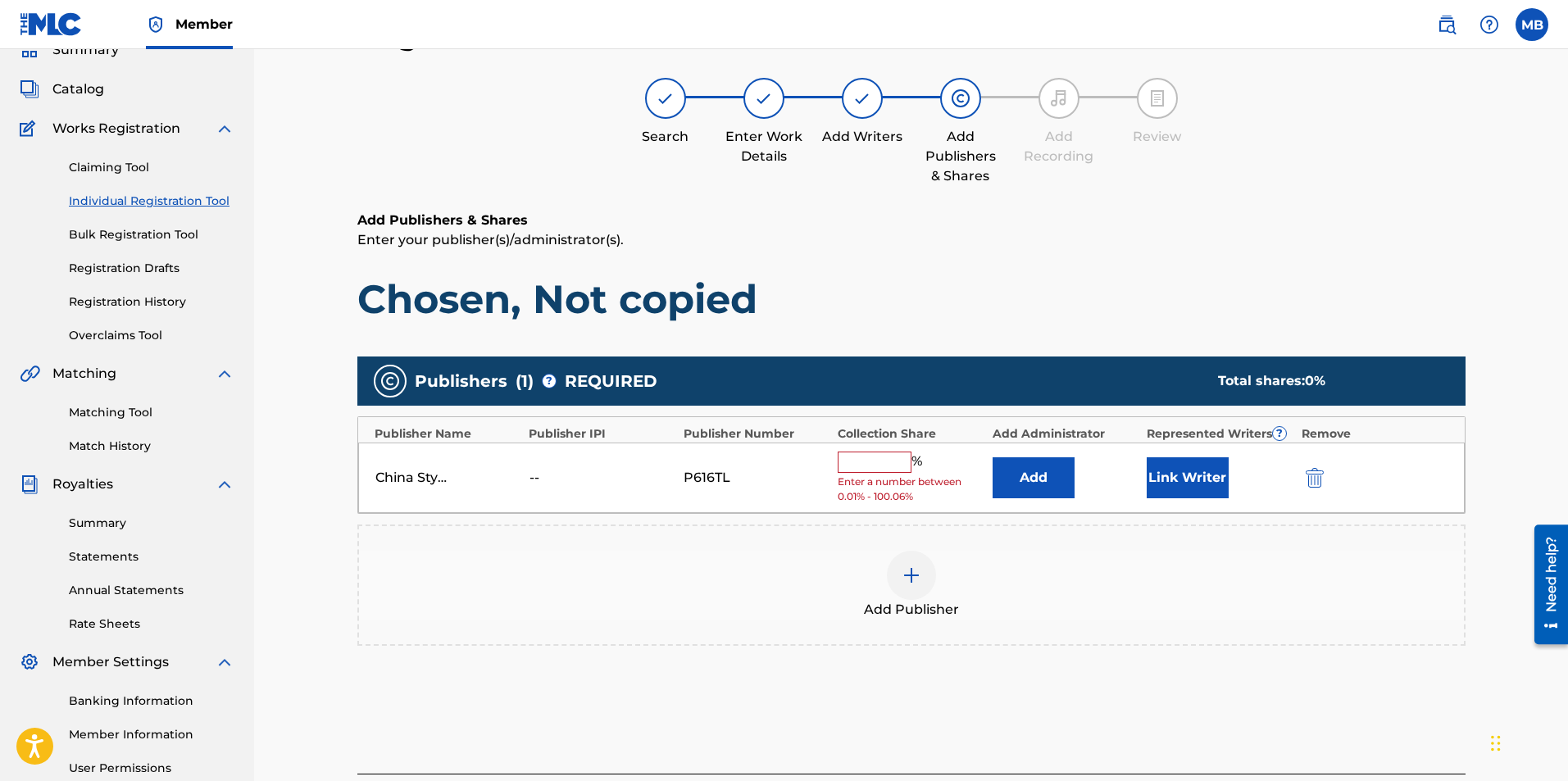
click at [852, 468] on input "text" at bounding box center [875, 462] width 74 height 22
type input "100"
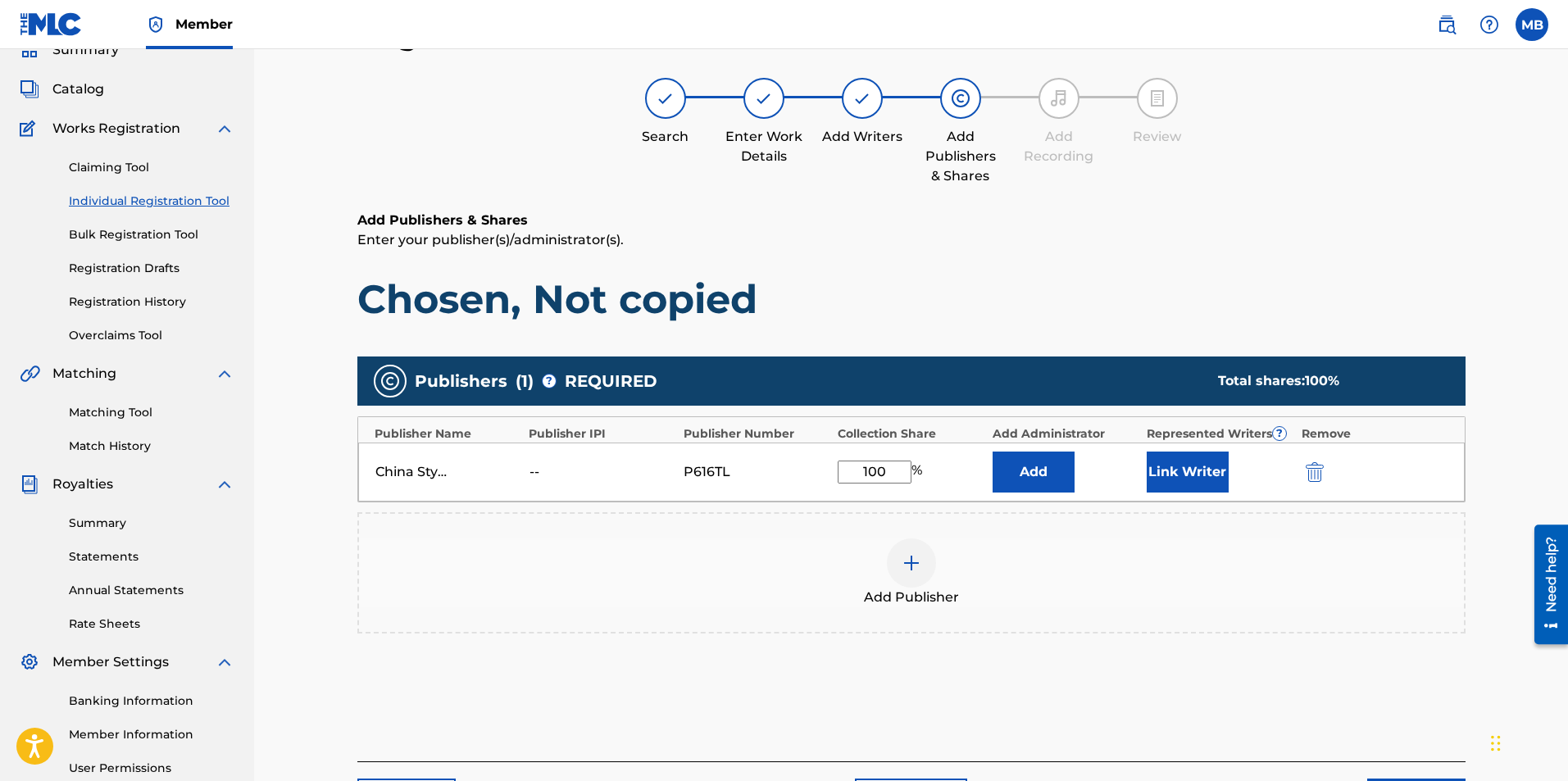
click at [1530, 435] on div "Register Work Search Enter Work Details Add Writers Add Publishers & Shares Add…" at bounding box center [911, 419] width 1314 height 888
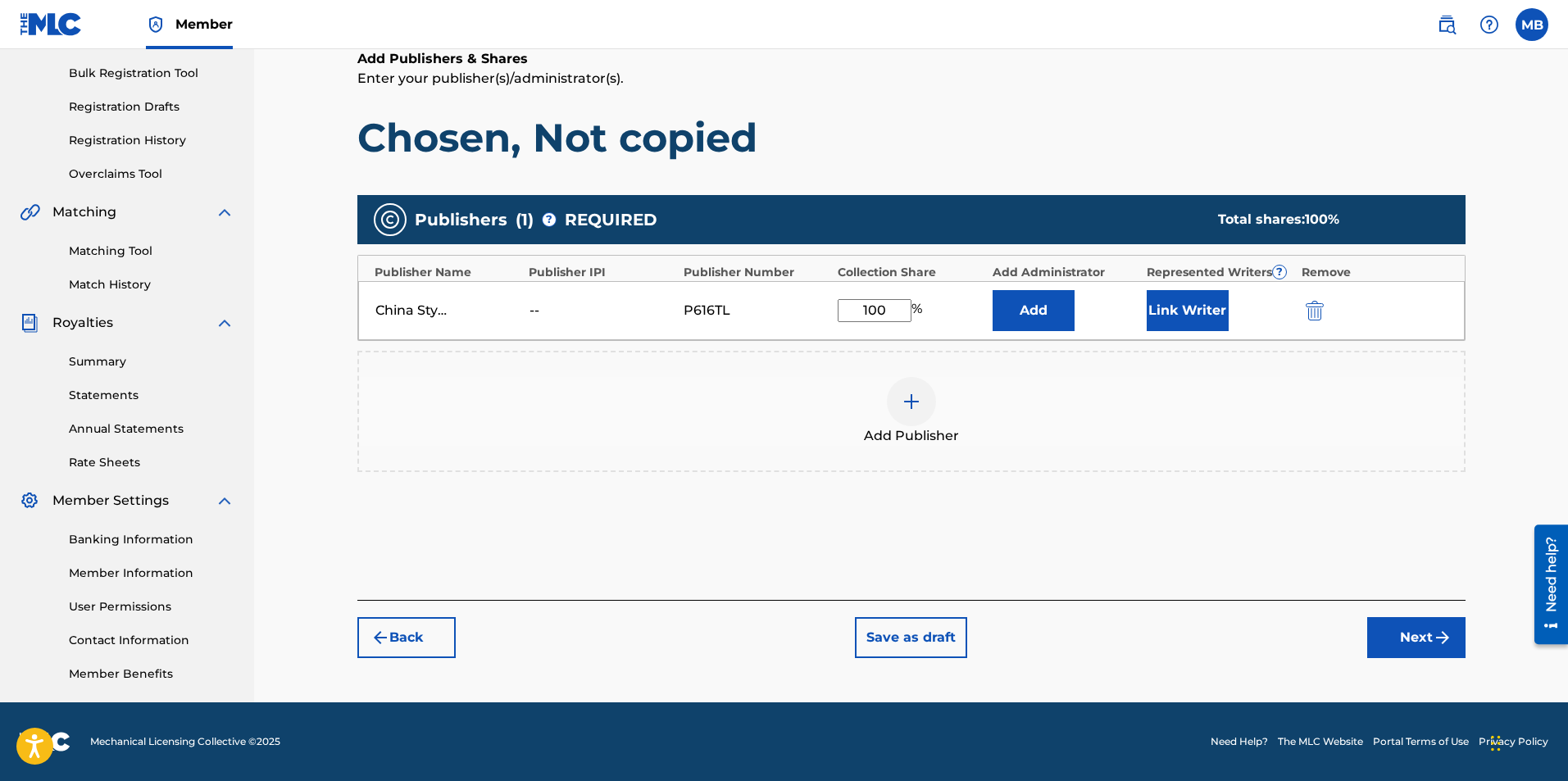
click at [1425, 630] on button "Next" at bounding box center [1416, 638] width 98 height 41
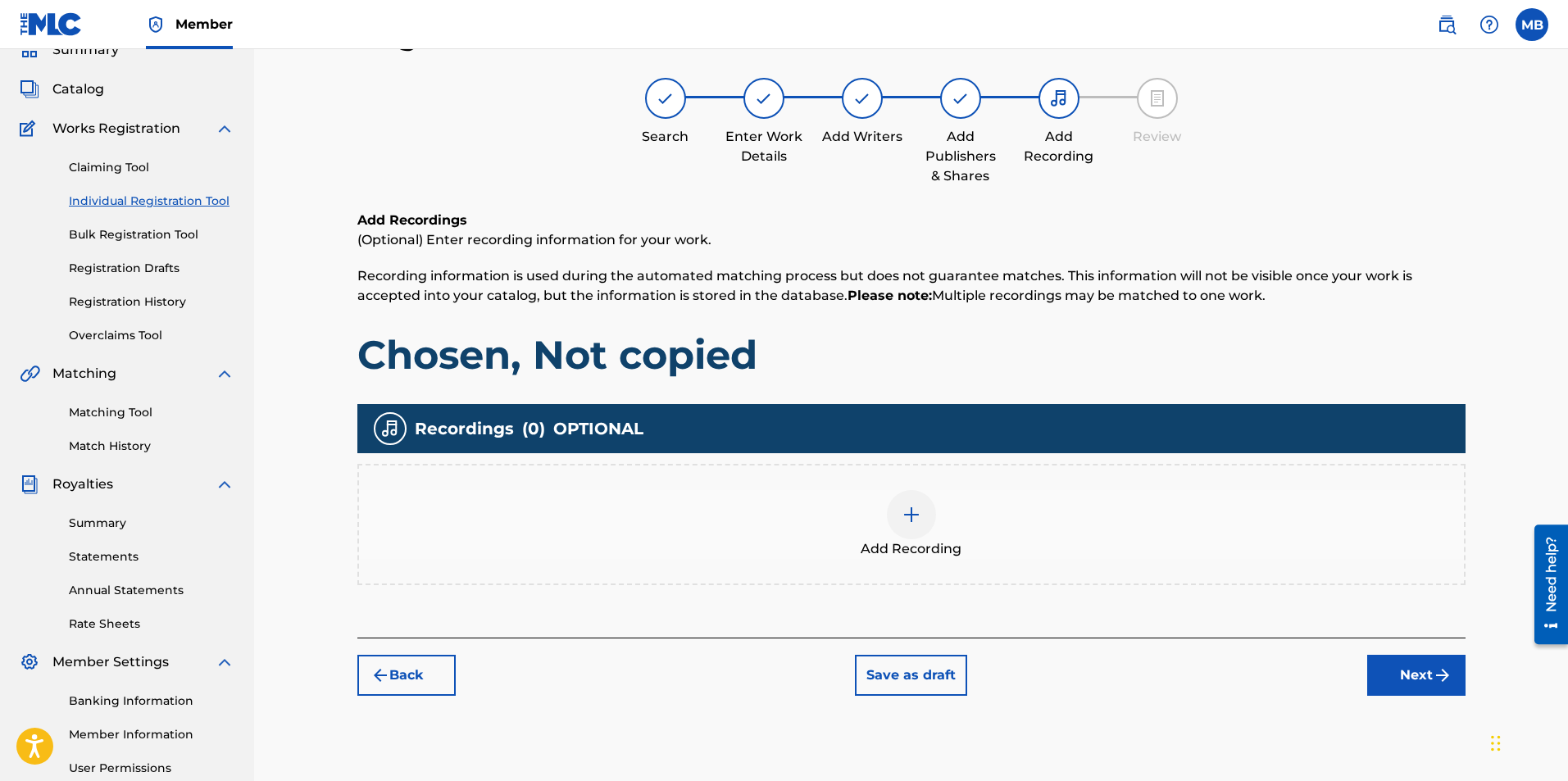
click at [906, 514] on img at bounding box center [912, 515] width 20 height 20
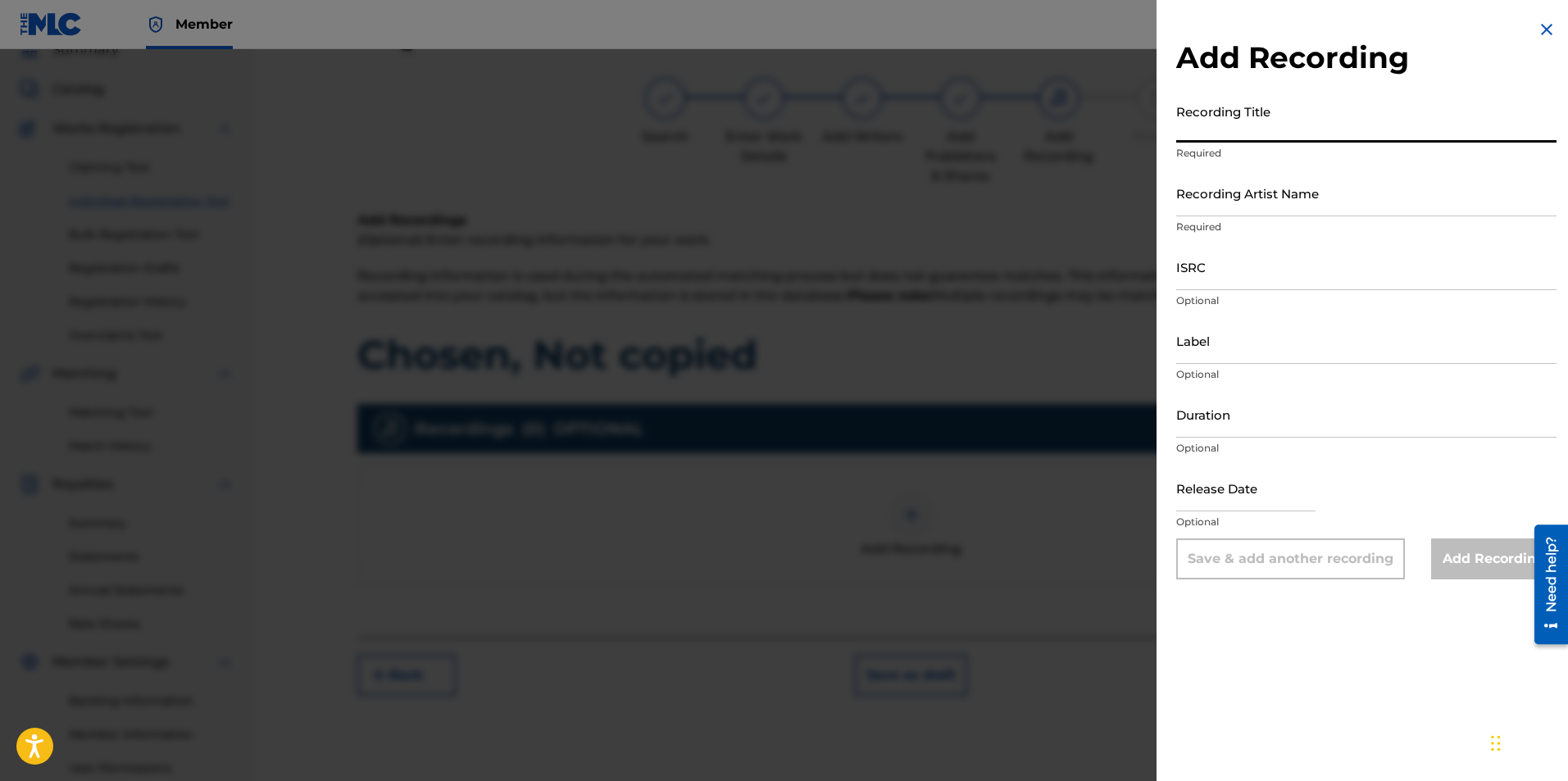
click at [1255, 130] on input "Recording Title" at bounding box center [1366, 120] width 381 height 47
paste input "Chosen, Not copied"
type input "Chosen, Not copied"
click at [1285, 197] on input "Recording Artist Name" at bounding box center [1366, 193] width 381 height 47
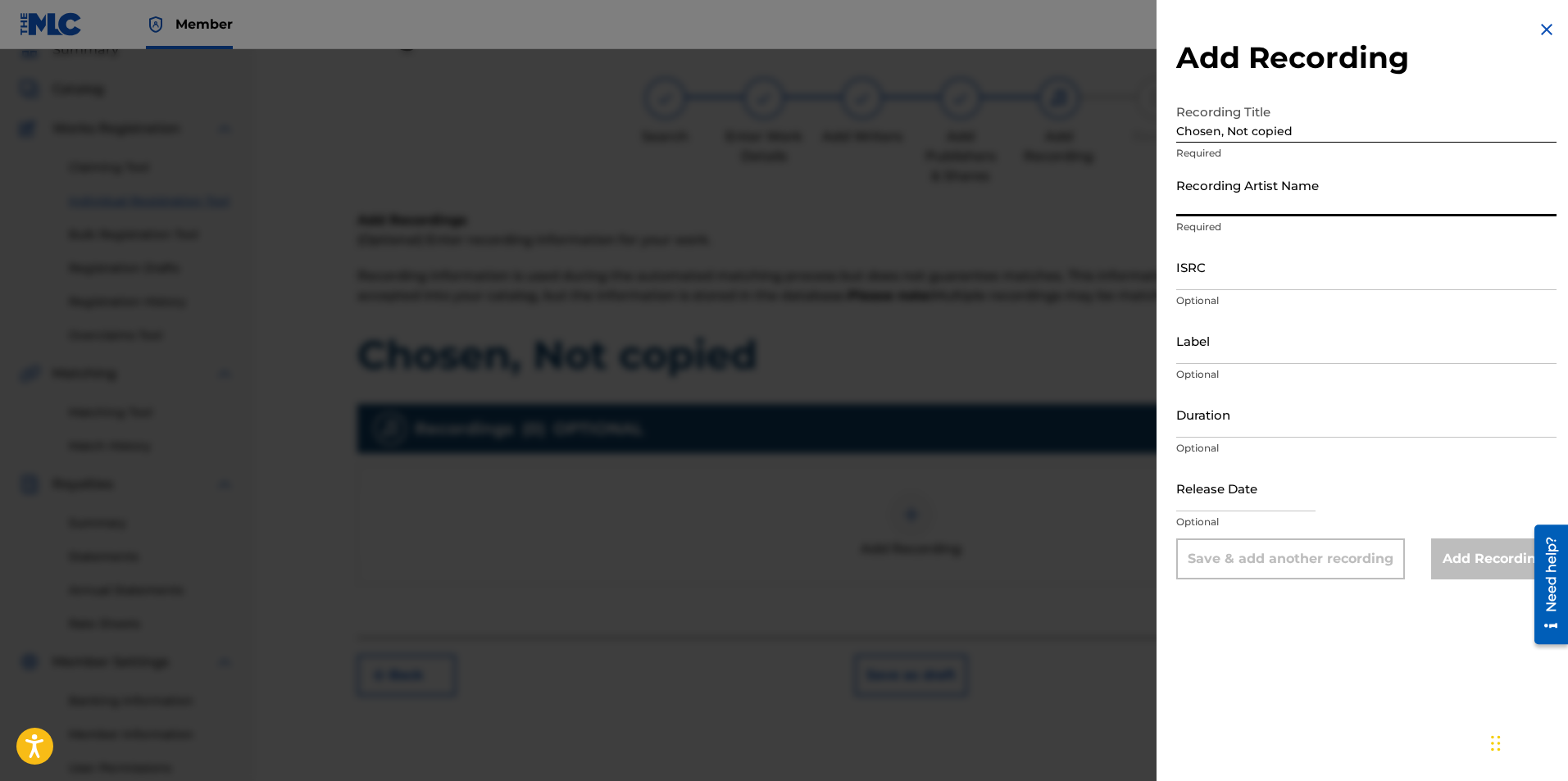
type input "China Styles"
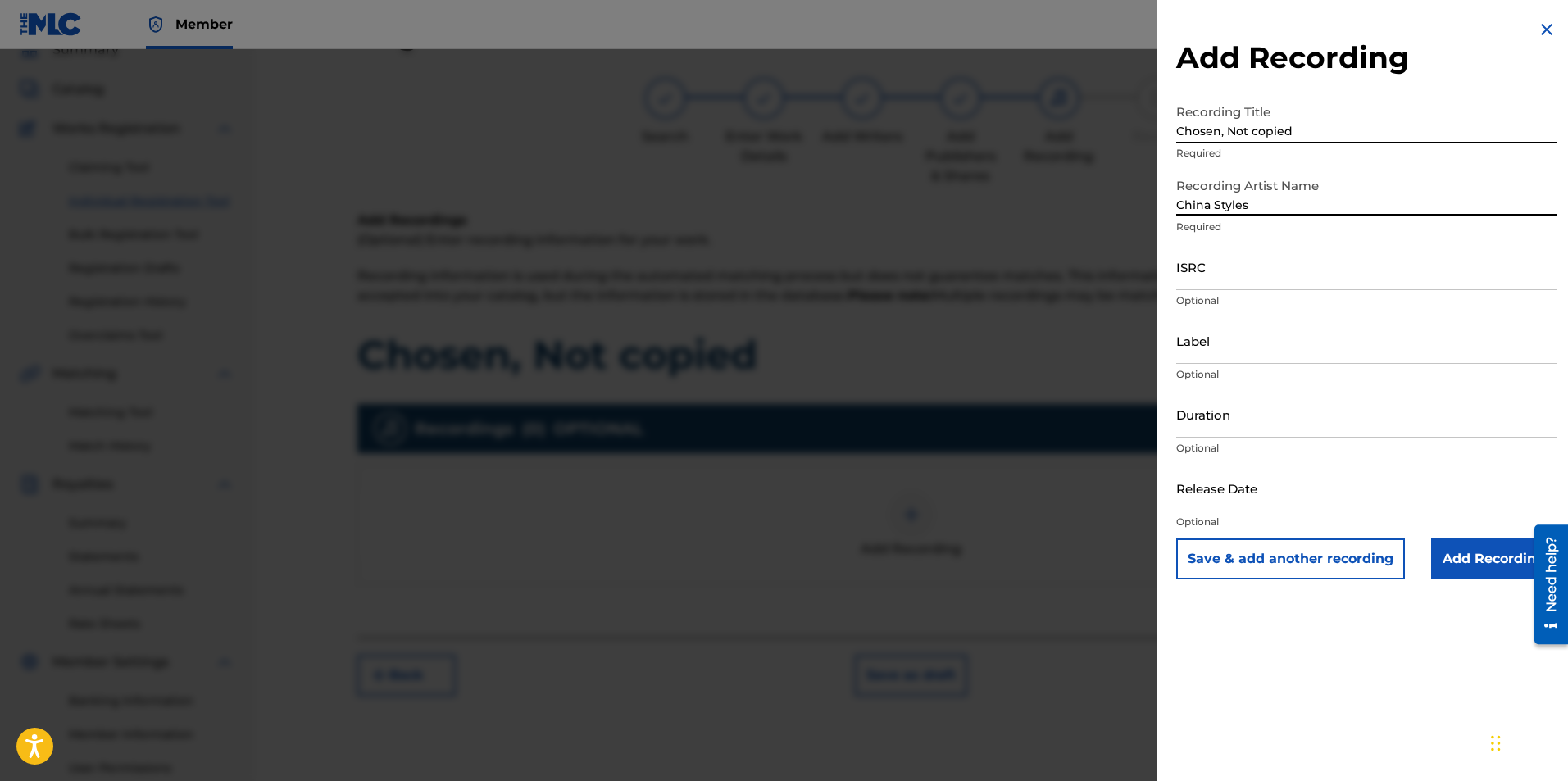
click at [1266, 289] on input "ISRC" at bounding box center [1366, 266] width 381 height 47
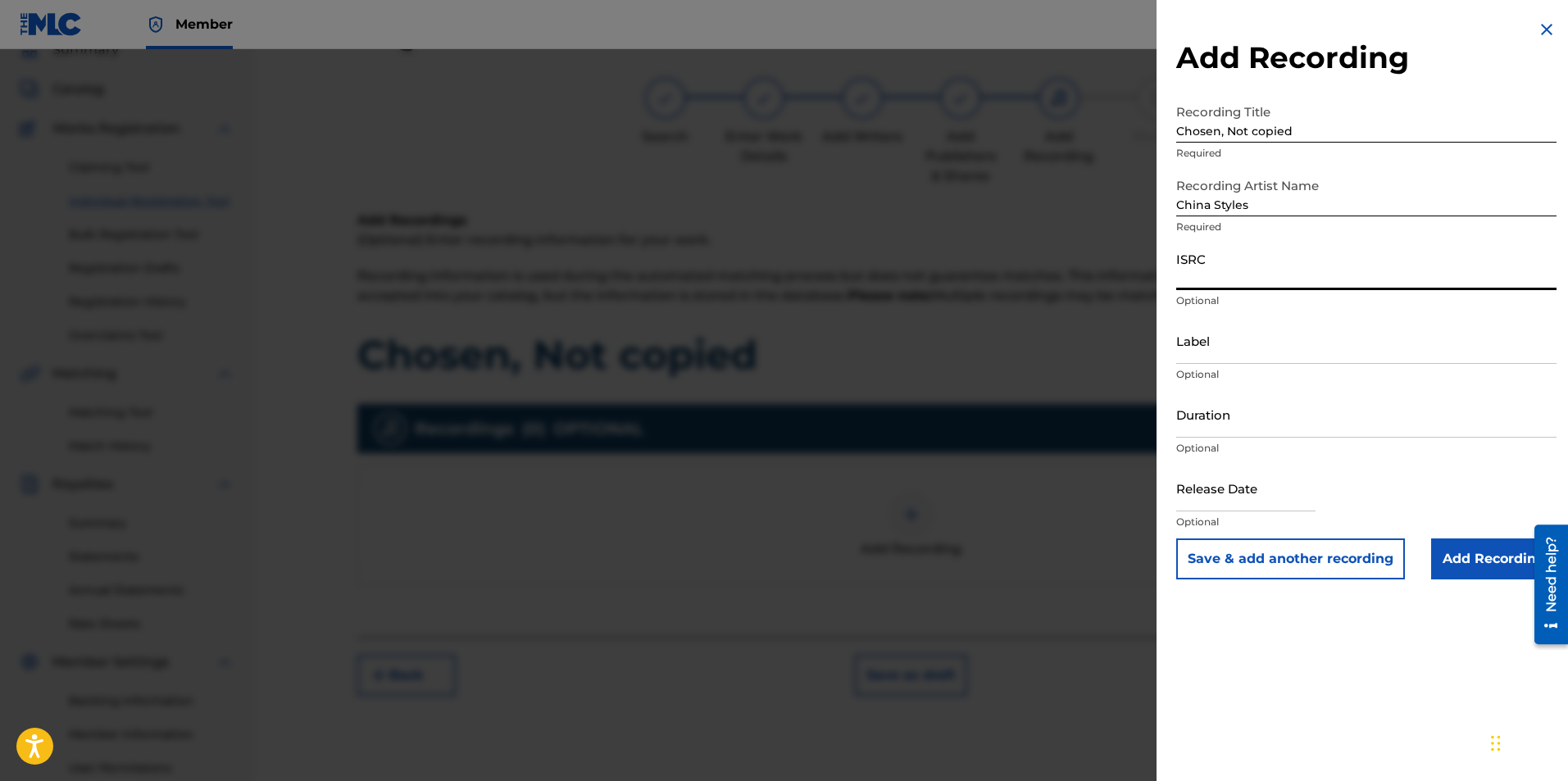
click at [1252, 282] on input "ISRC" at bounding box center [1366, 266] width 381 height 47
paste input "QZWFT2579507"
type input "QZWFT2579507"
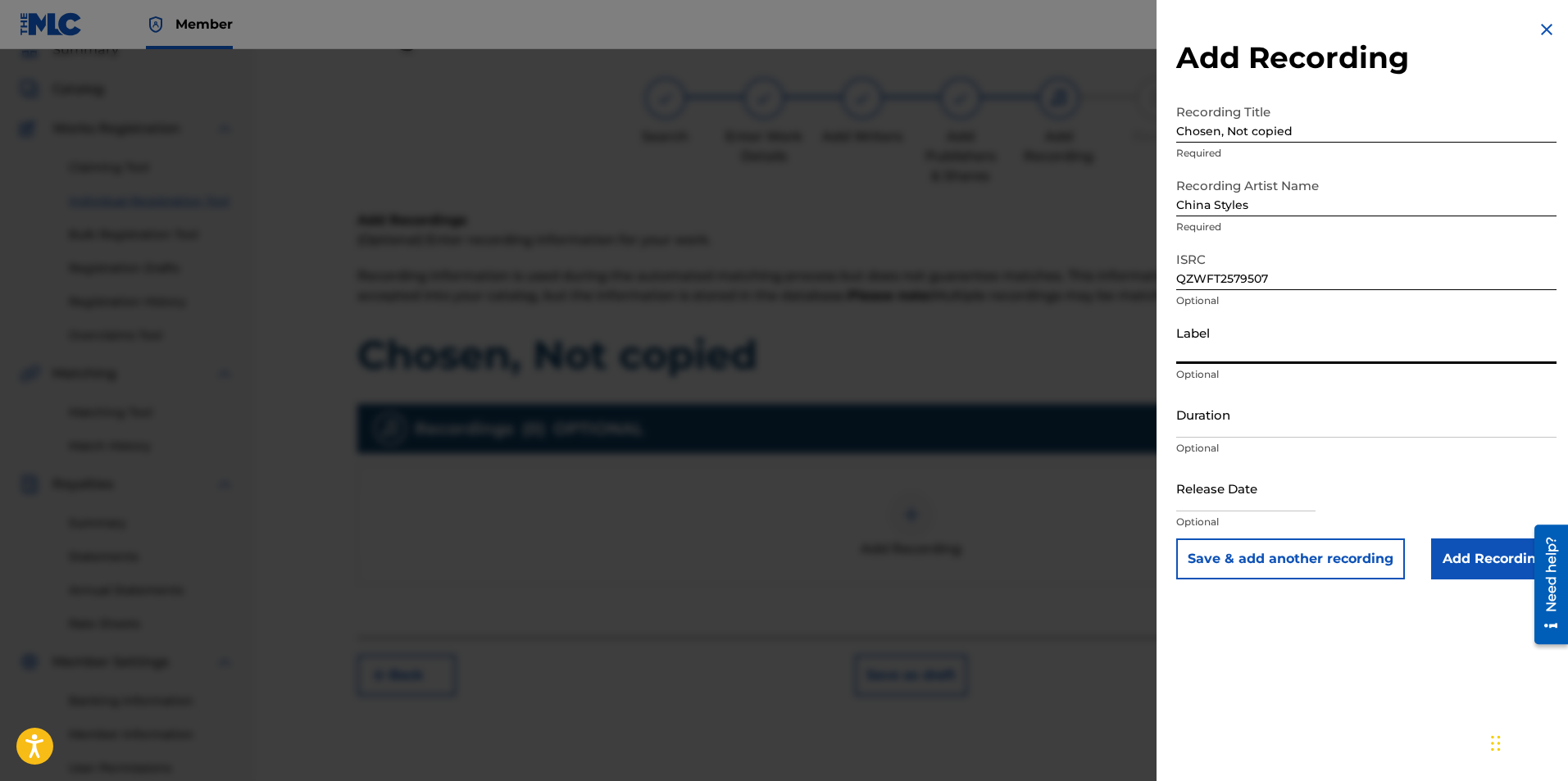
click at [1266, 355] on input "Label" at bounding box center [1366, 340] width 381 height 47
type input "China Styles, LLC"
click at [1260, 491] on input "text" at bounding box center [1246, 488] width 140 height 47
select select "7"
select select "2025"
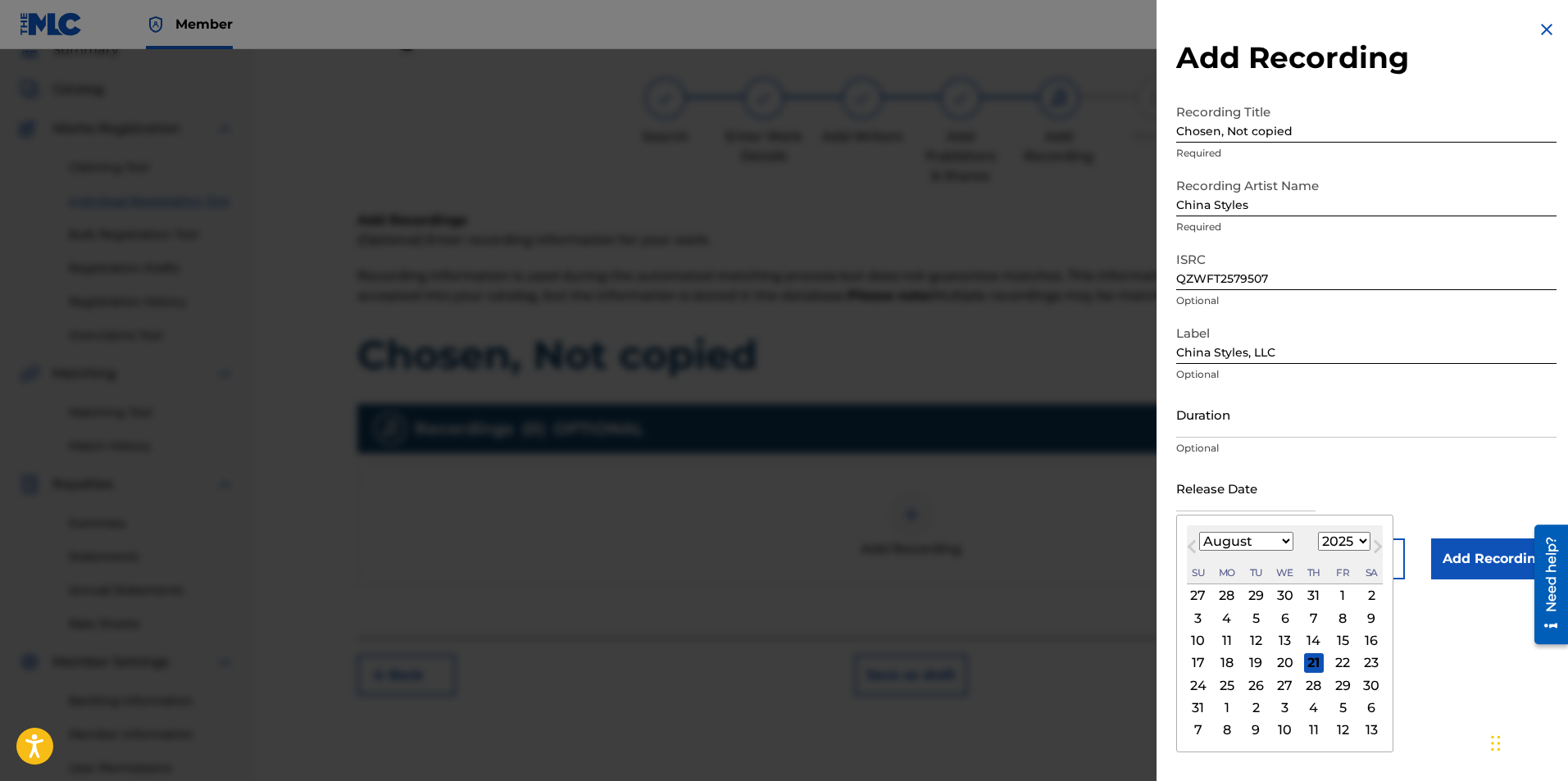
click at [1341, 624] on div "8" at bounding box center [1343, 618] width 20 height 20
type input "[DATE]"
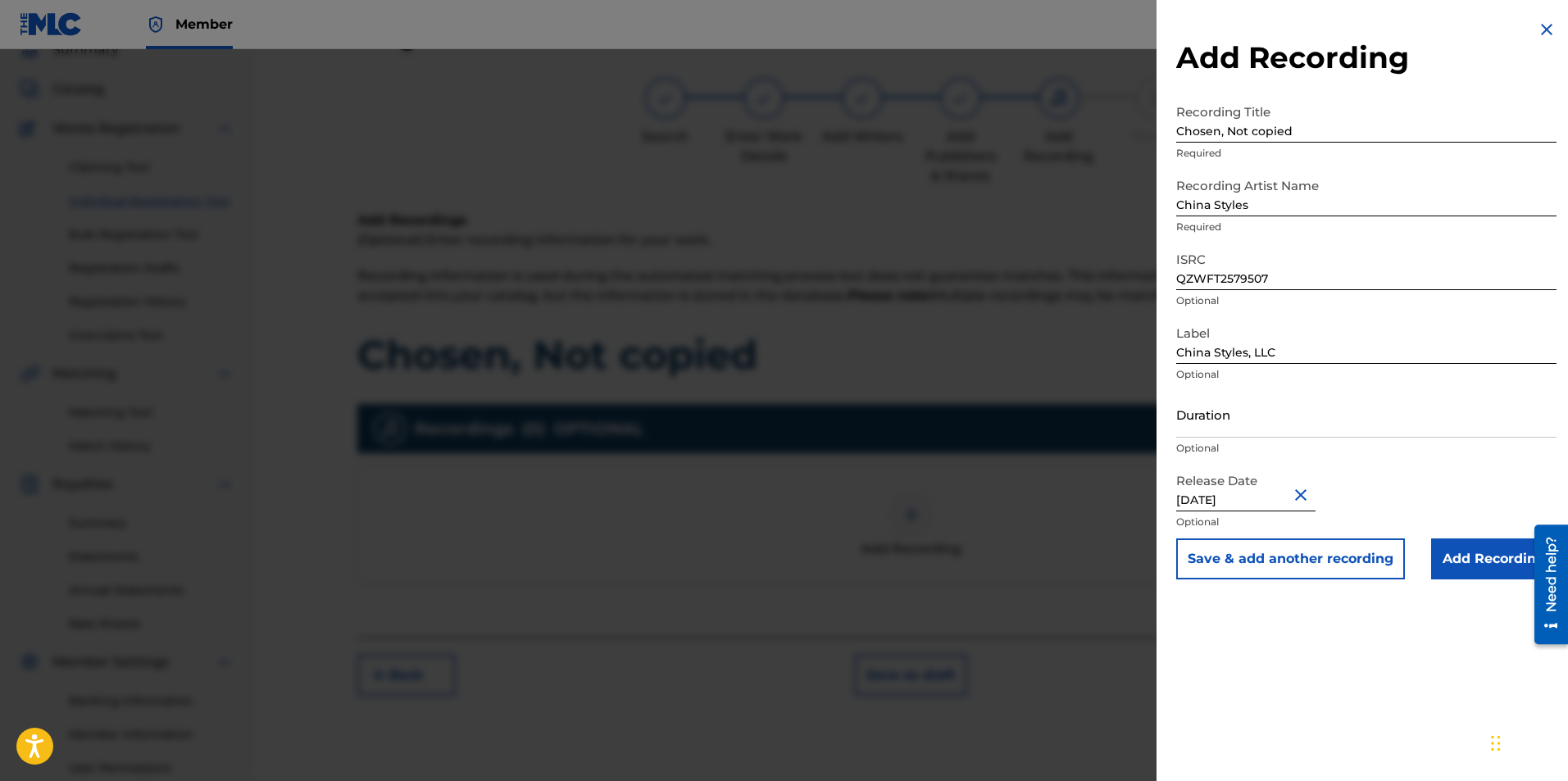
click at [1476, 546] on input "Add Recording" at bounding box center [1493, 559] width 125 height 41
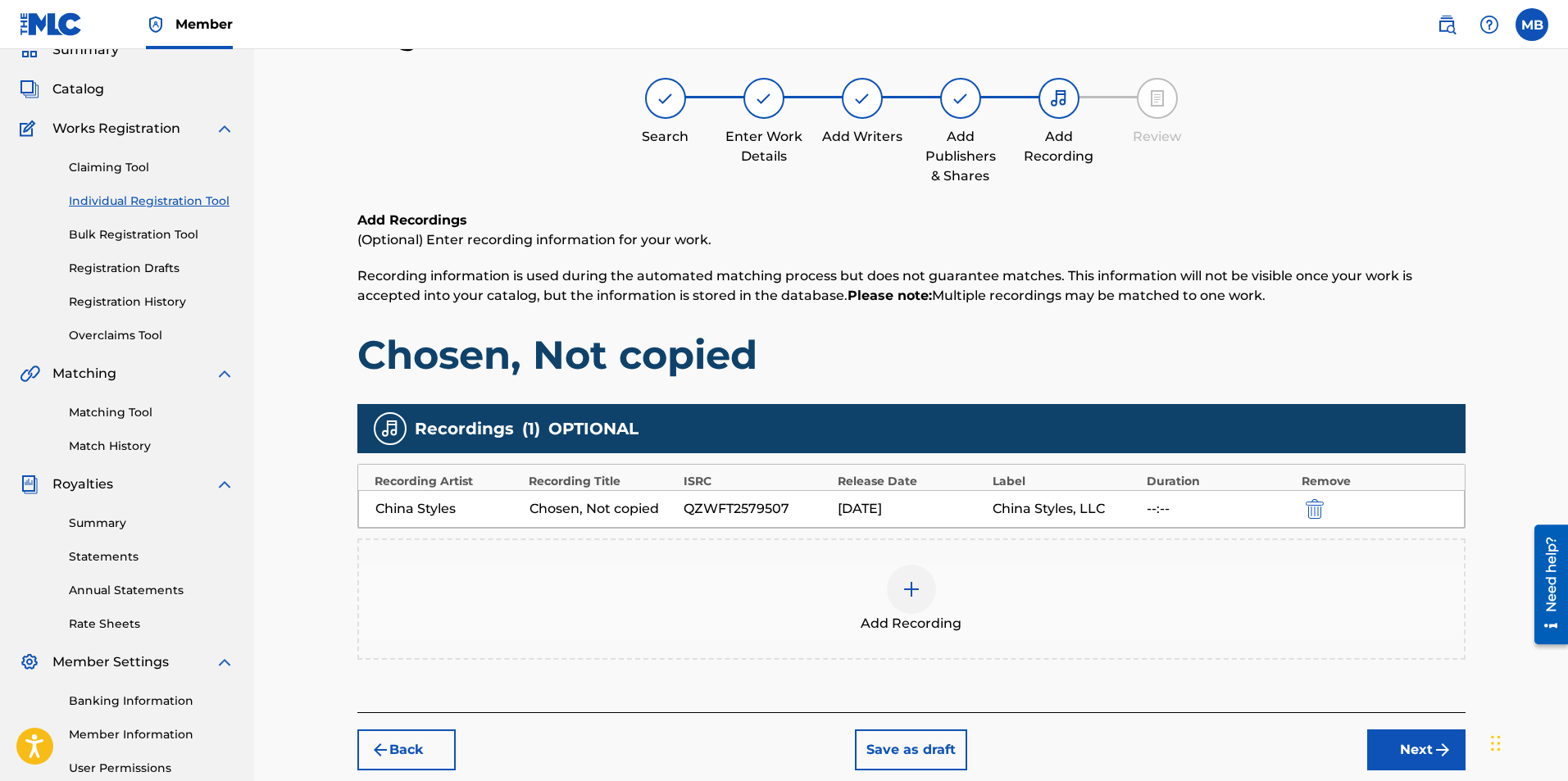
click at [1409, 749] on button "Next" at bounding box center [1416, 750] width 98 height 41
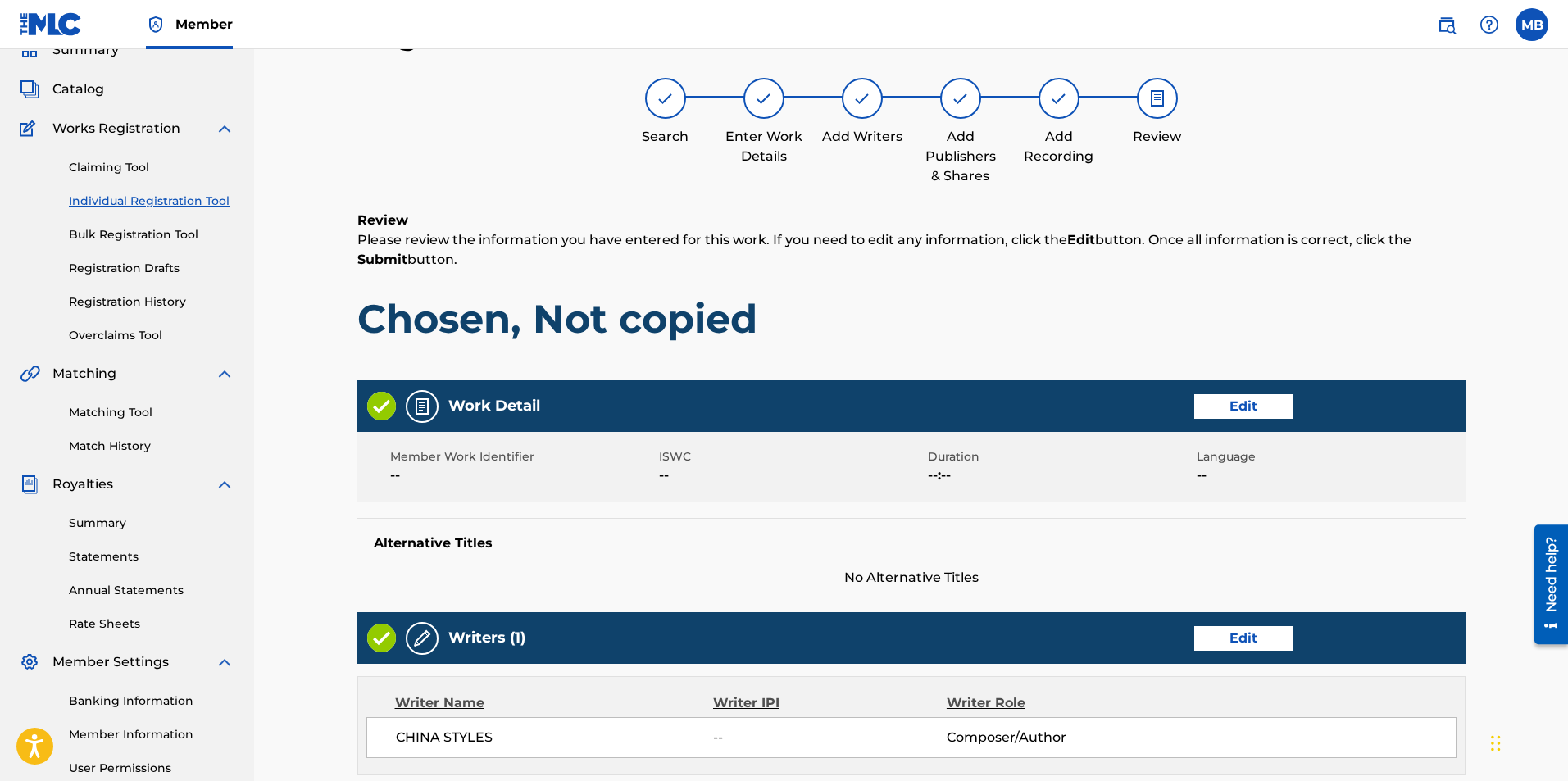
click at [173, 197] on link "Individual Registration Tool" at bounding box center [151, 201] width 166 height 17
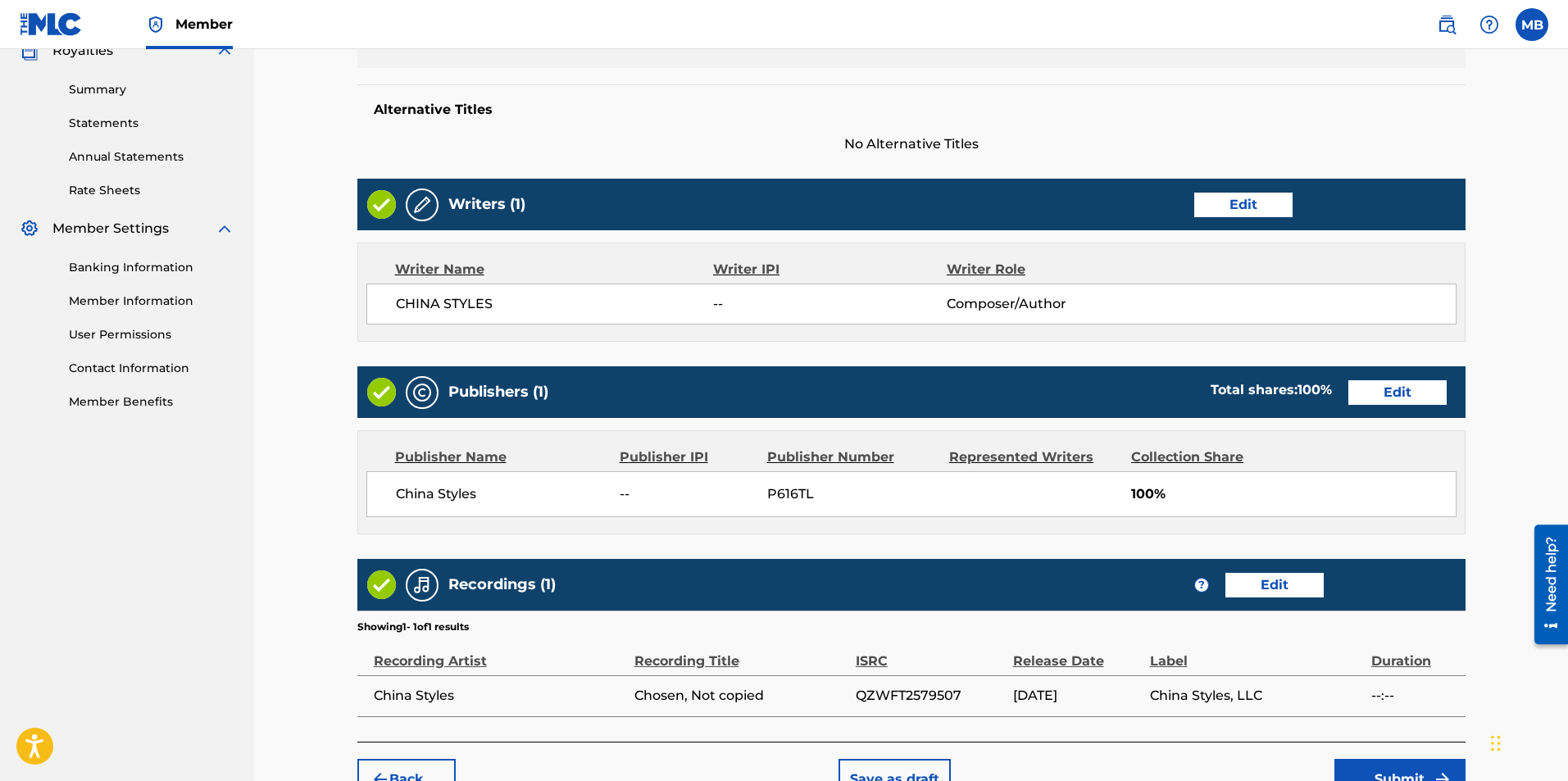
scroll to position [605, 0]
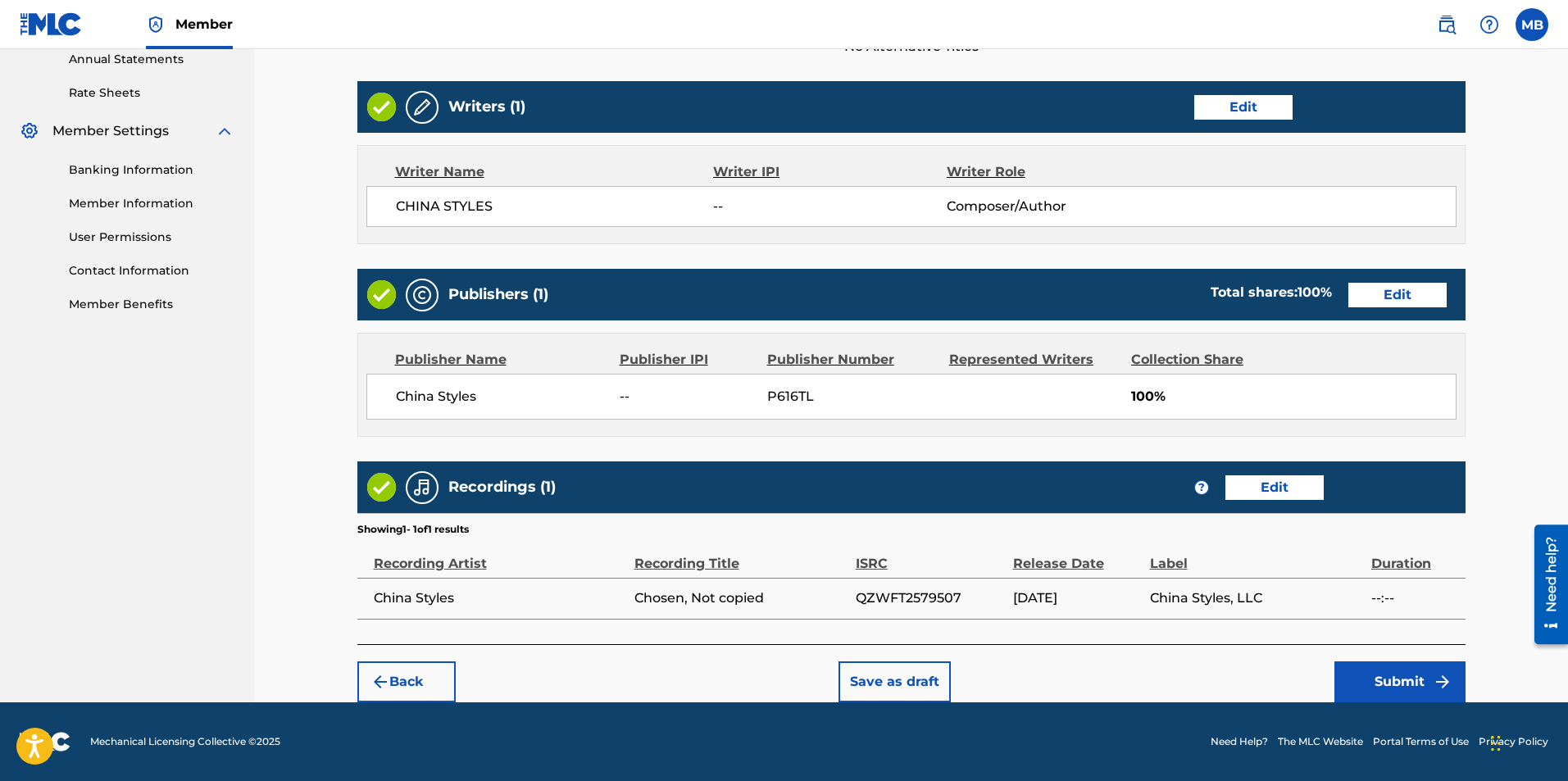
click at [1444, 672] on img "submit" at bounding box center [1443, 682] width 20 height 20
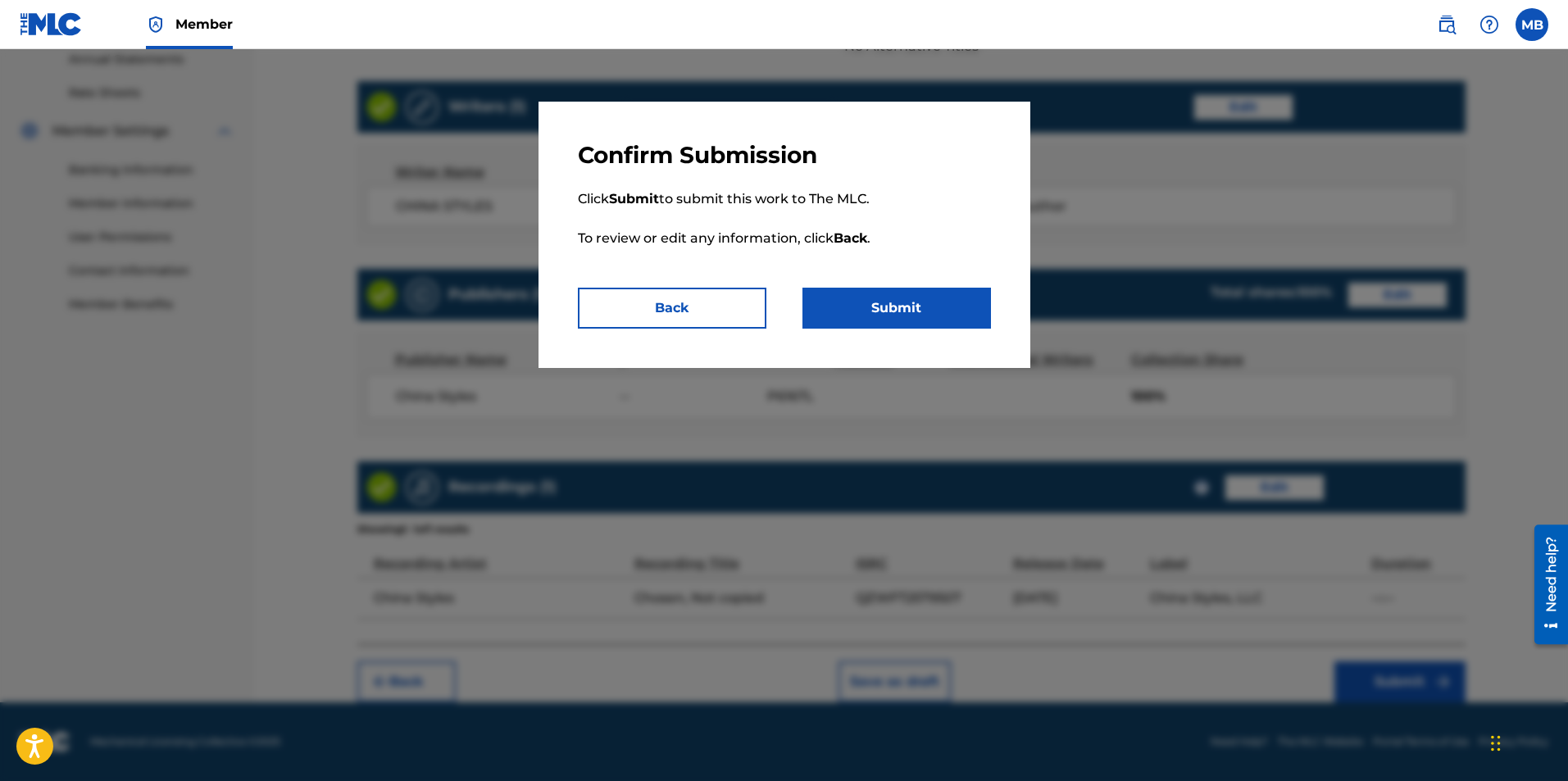
click at [871, 301] on button "Submit" at bounding box center [897, 309] width 188 height 41
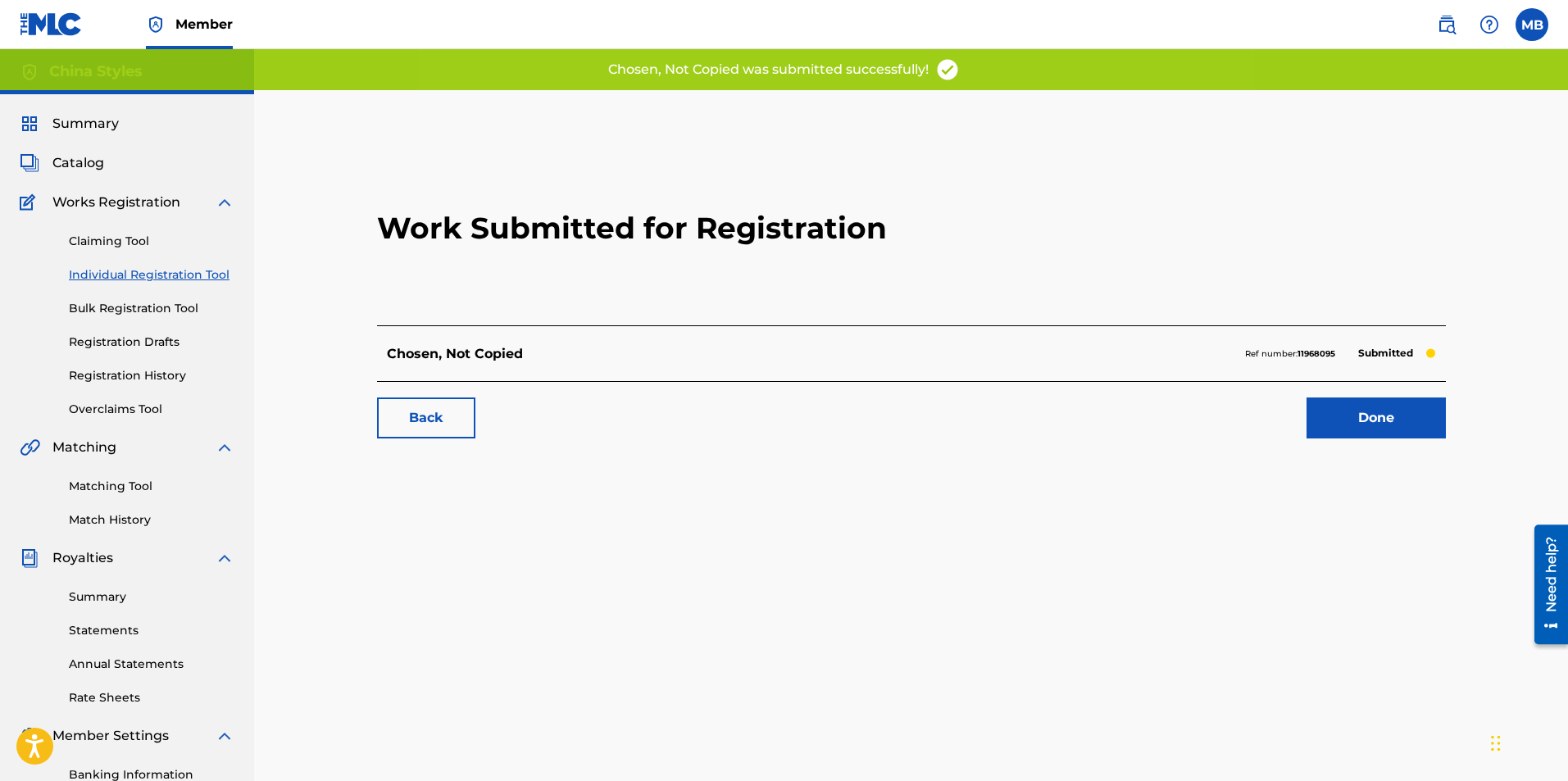
click at [1337, 413] on link "Done" at bounding box center [1376, 418] width 140 height 41
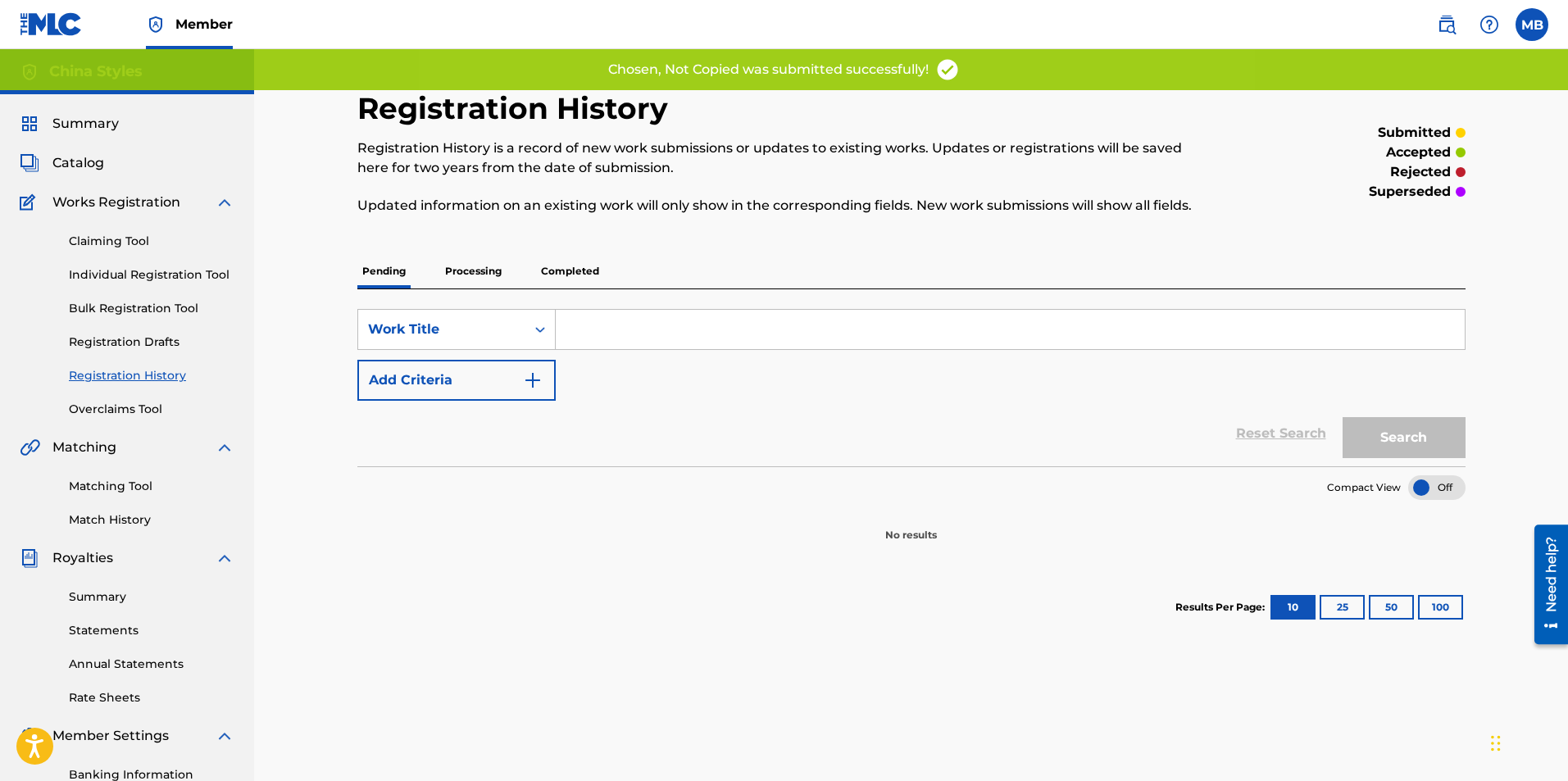
click at [132, 274] on link "Individual Registration Tool" at bounding box center [151, 274] width 166 height 17
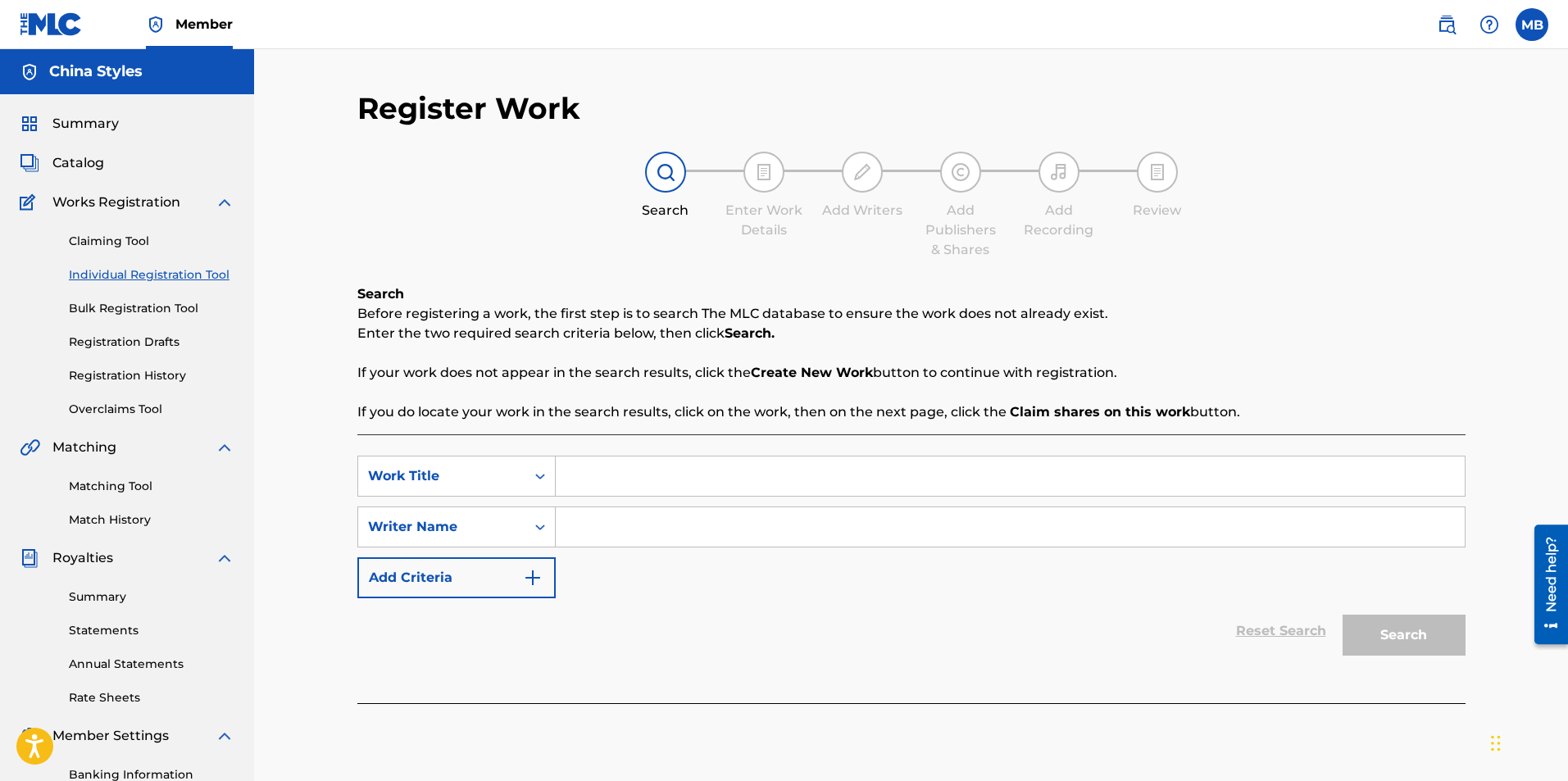
click at [569, 468] on input "Search Form" at bounding box center [1010, 476] width 909 height 40
paste input "Don't Tilt Your Crown"
type input "Don't Tilt Your Crown"
click at [693, 518] on input "Search Form" at bounding box center [1010, 527] width 909 height 40
type input "China styles"
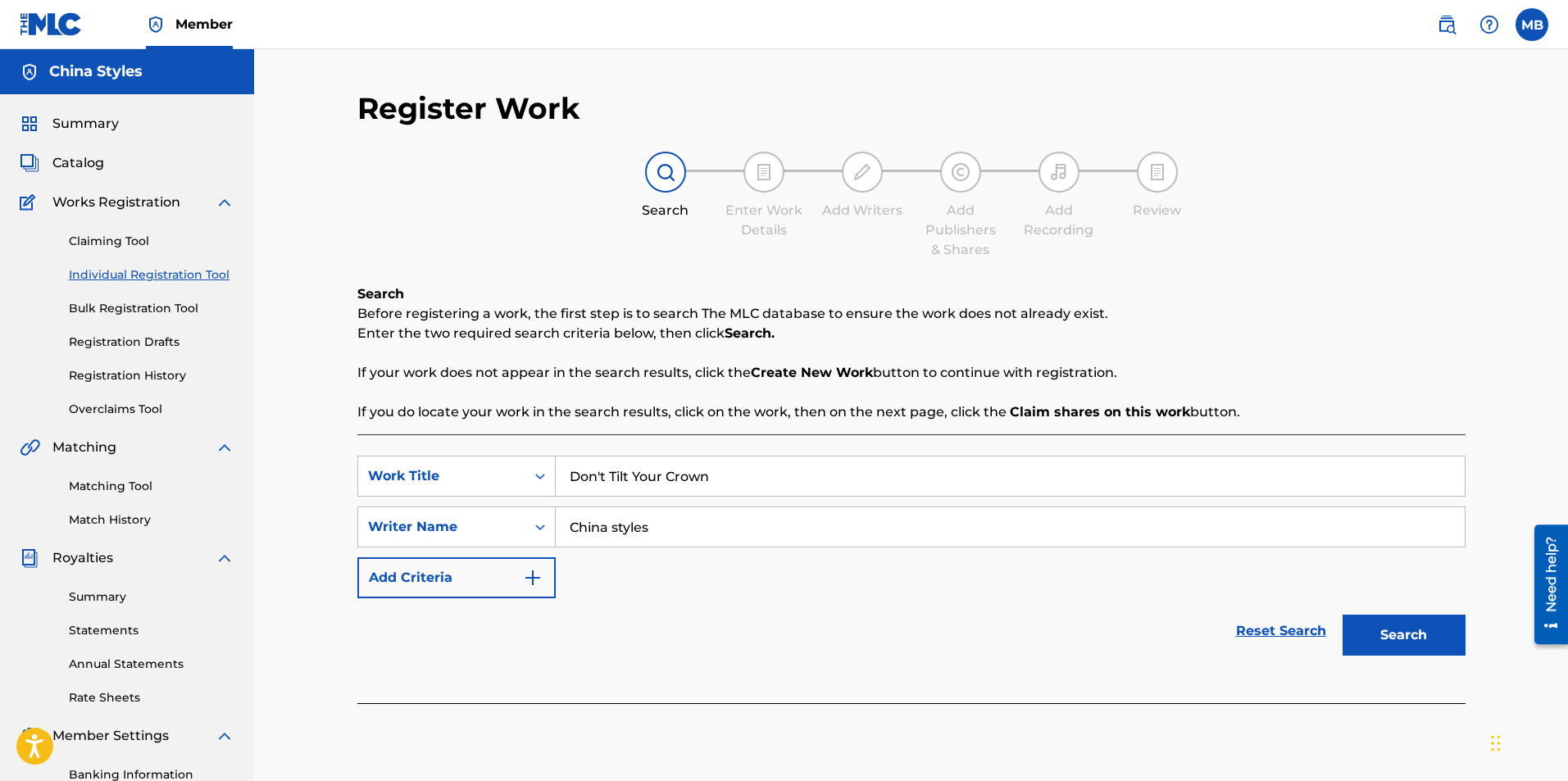
click at [1343, 615] on button "Search" at bounding box center [1404, 635] width 123 height 41
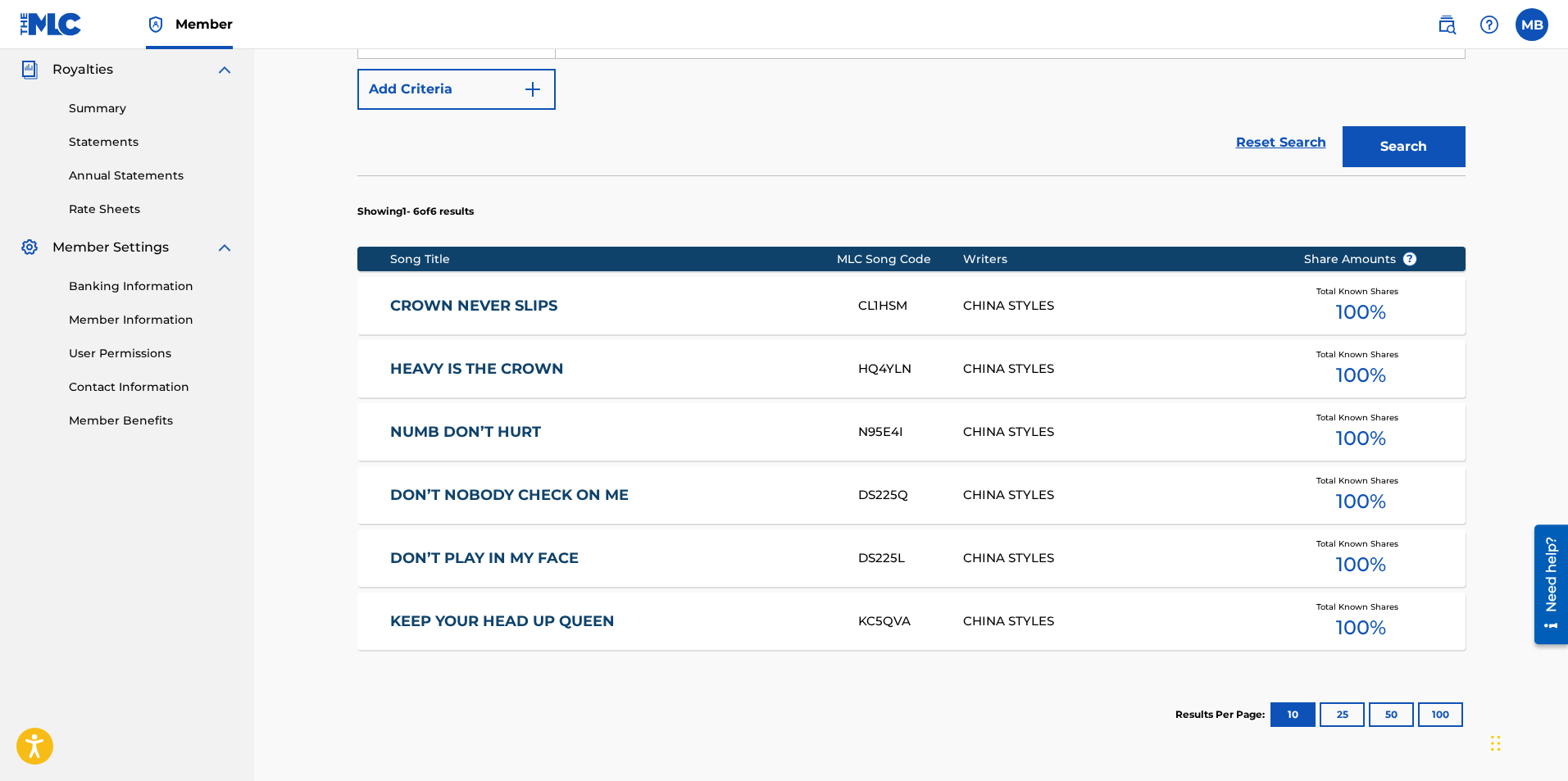
scroll to position [491, 0]
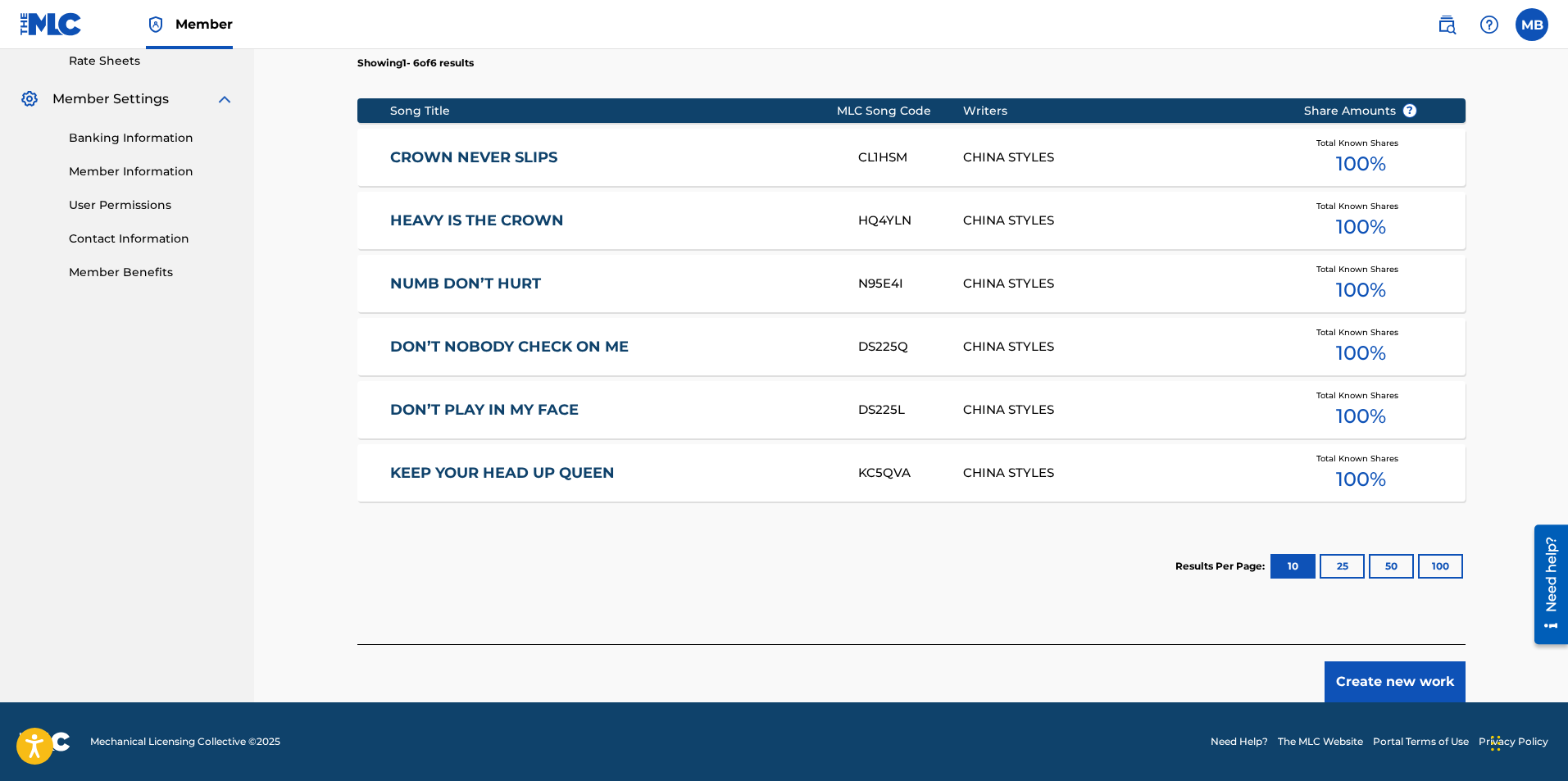
click at [1383, 685] on button "Create new work" at bounding box center [1395, 682] width 141 height 41
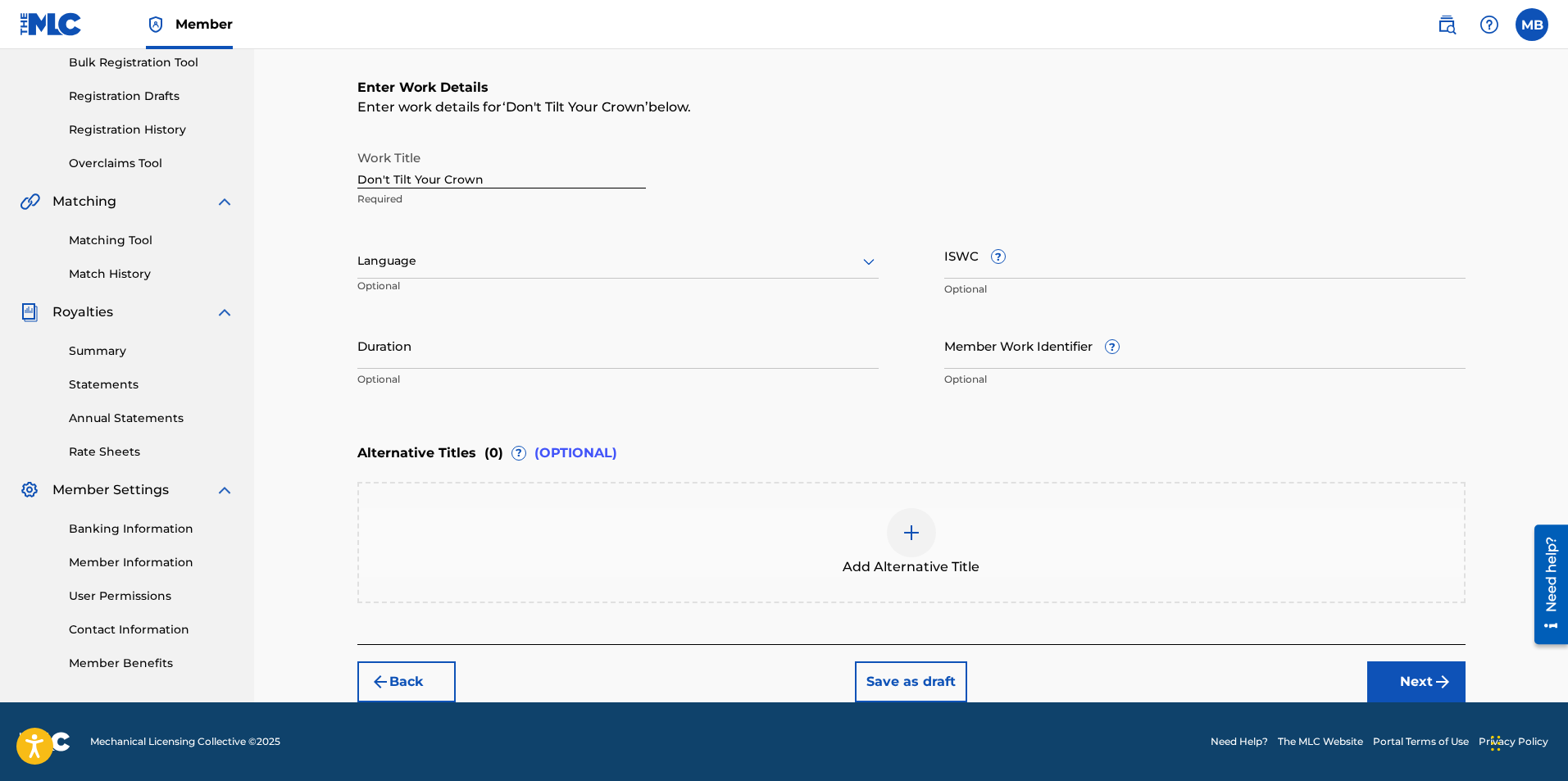
click at [1428, 684] on button "Next" at bounding box center [1416, 682] width 98 height 41
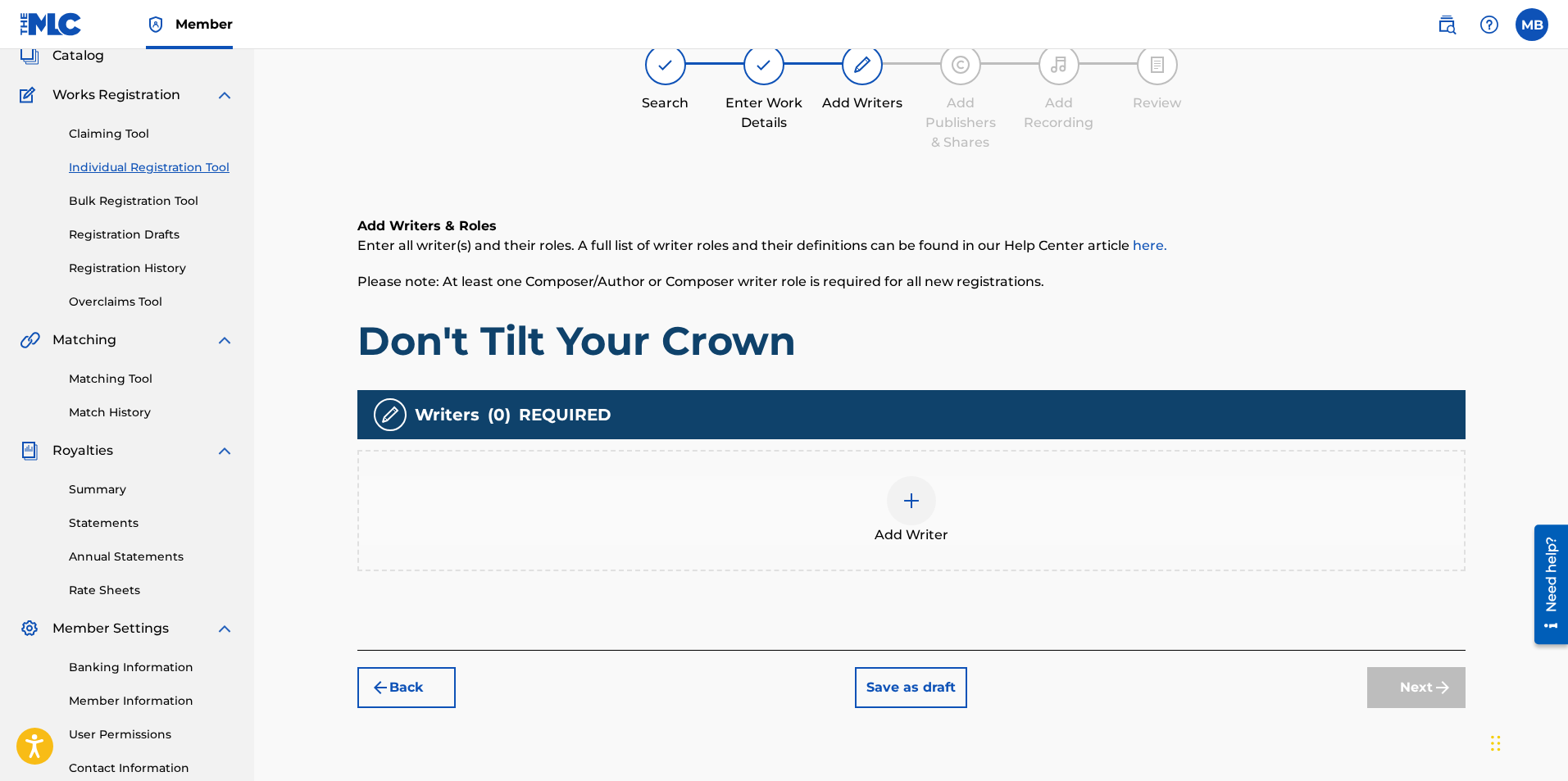
scroll to position [74, 0]
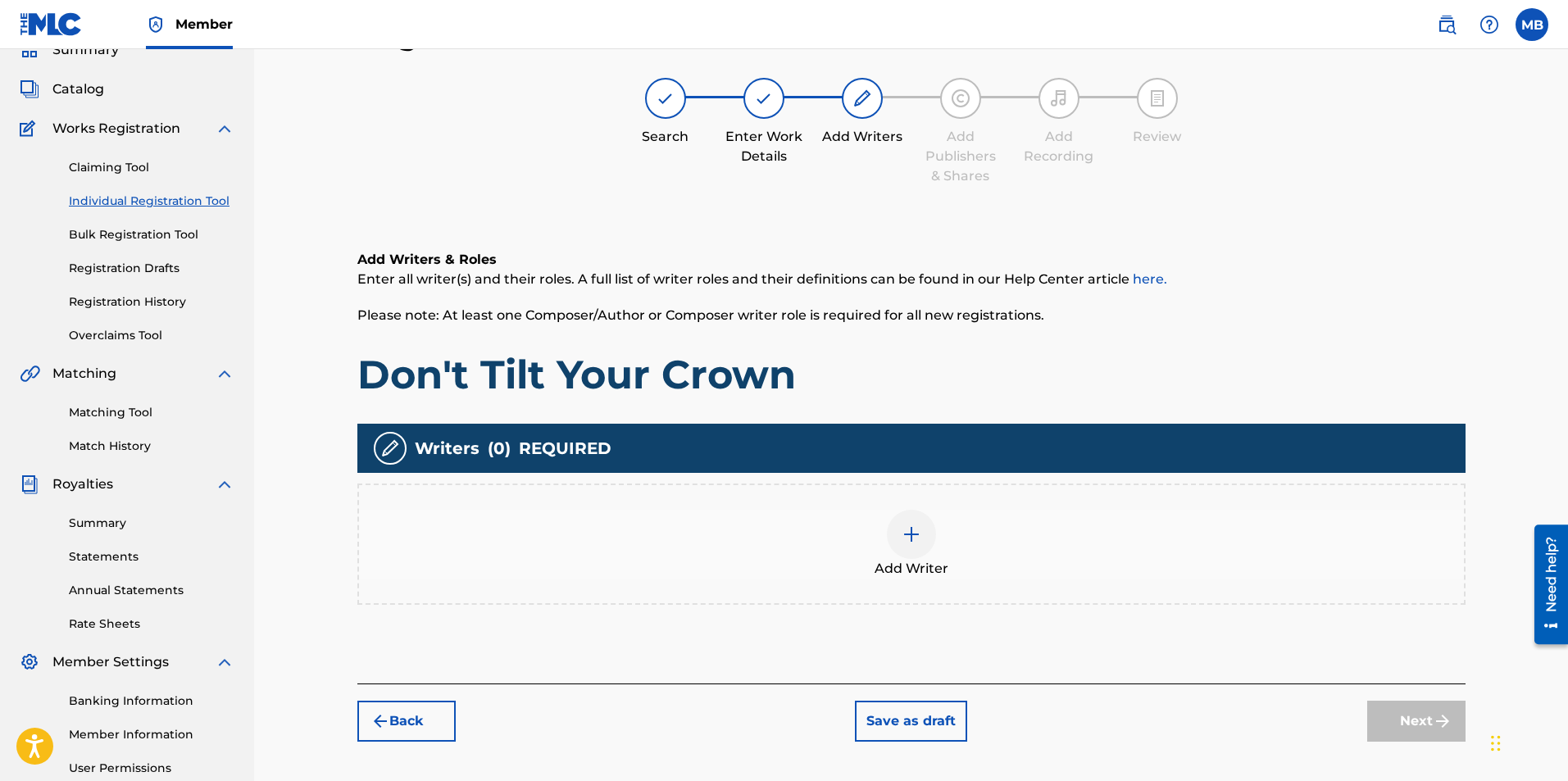
click at [895, 535] on div at bounding box center [911, 534] width 50 height 49
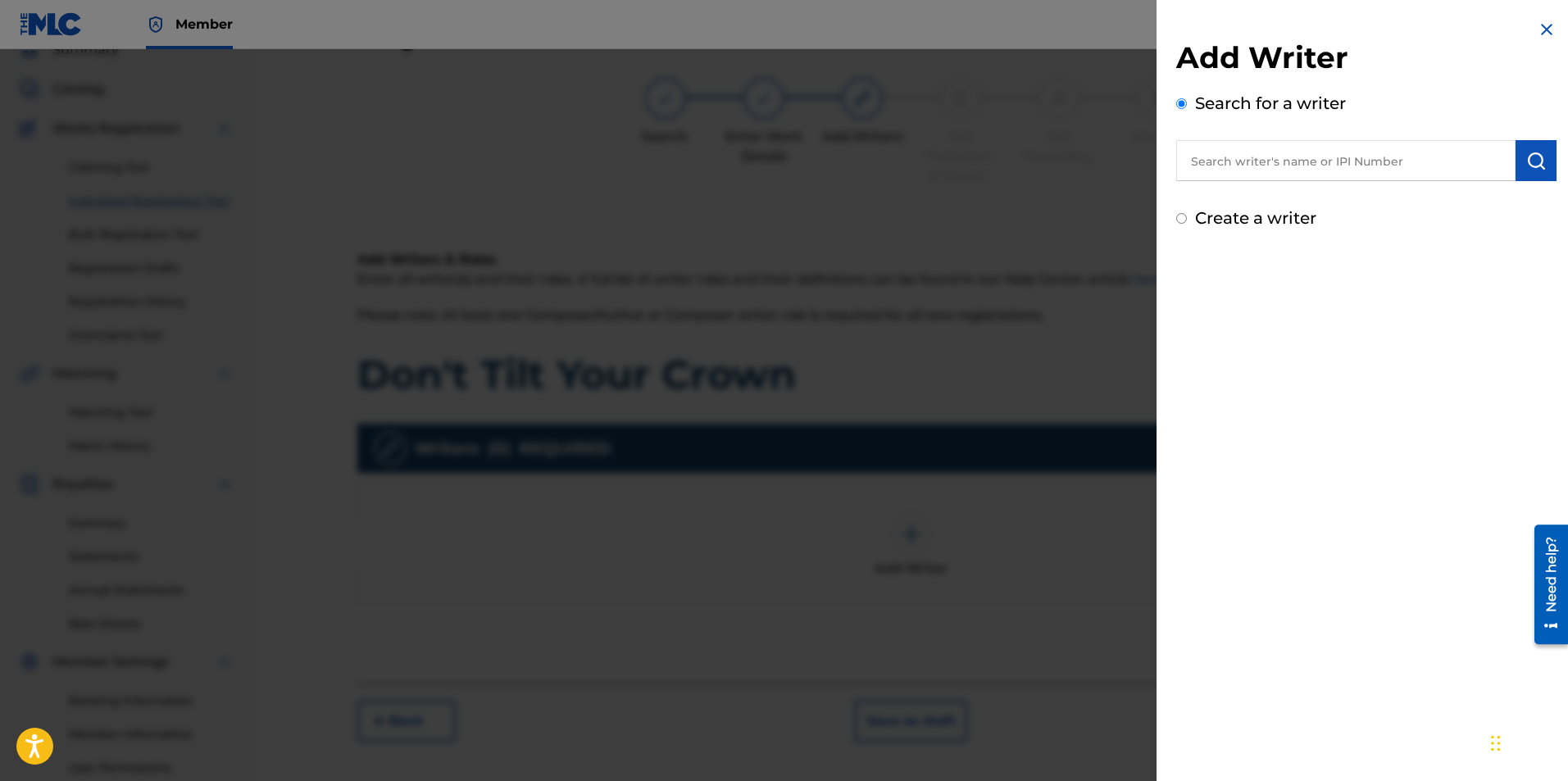
click at [1382, 146] on input "text" at bounding box center [1346, 161] width 339 height 41
type input "China Styles"
click at [1521, 142] on button "submit" at bounding box center [1536, 161] width 41 height 41
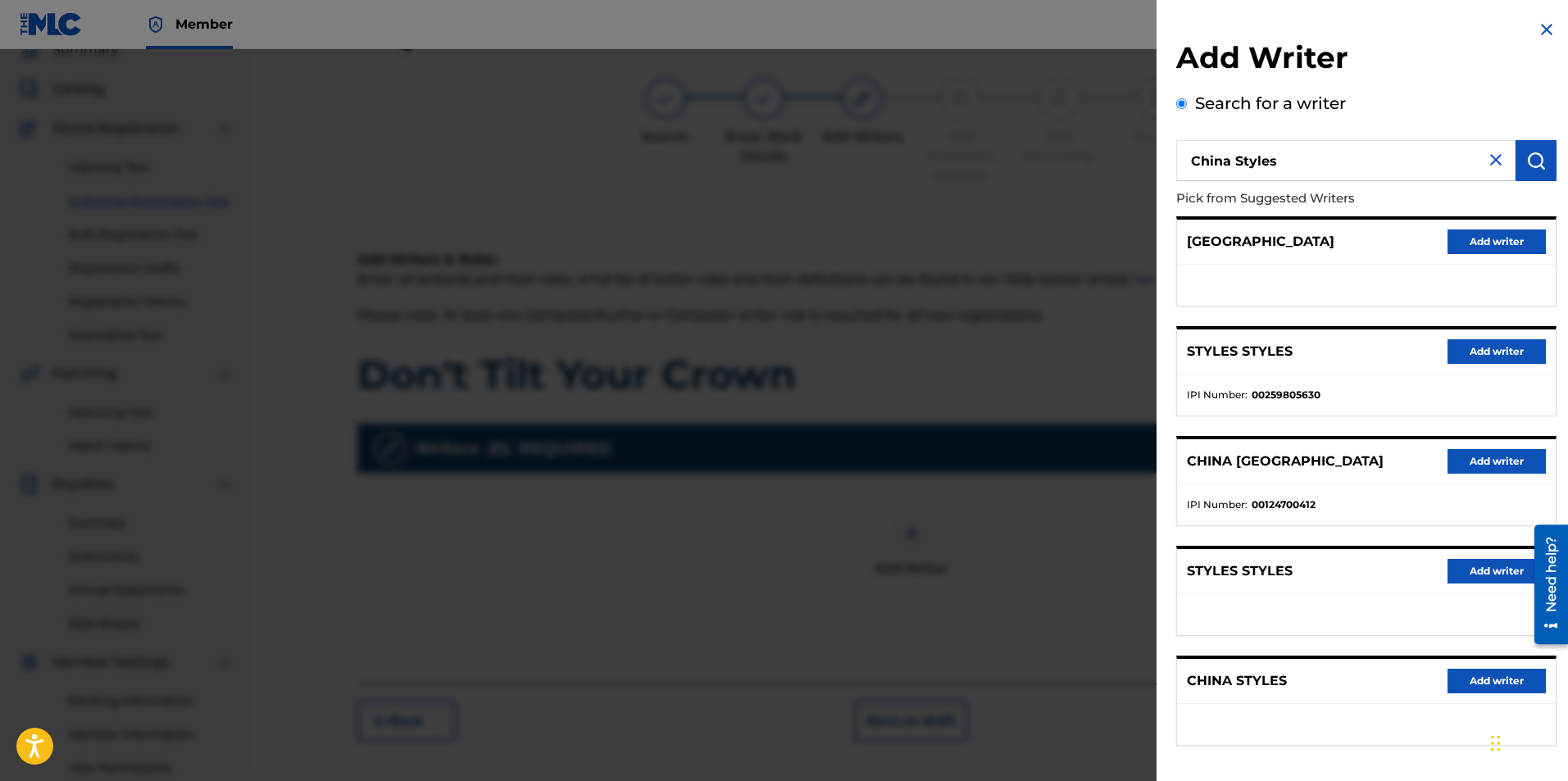
click at [1500, 680] on button "Add writer" at bounding box center [1496, 680] width 98 height 24
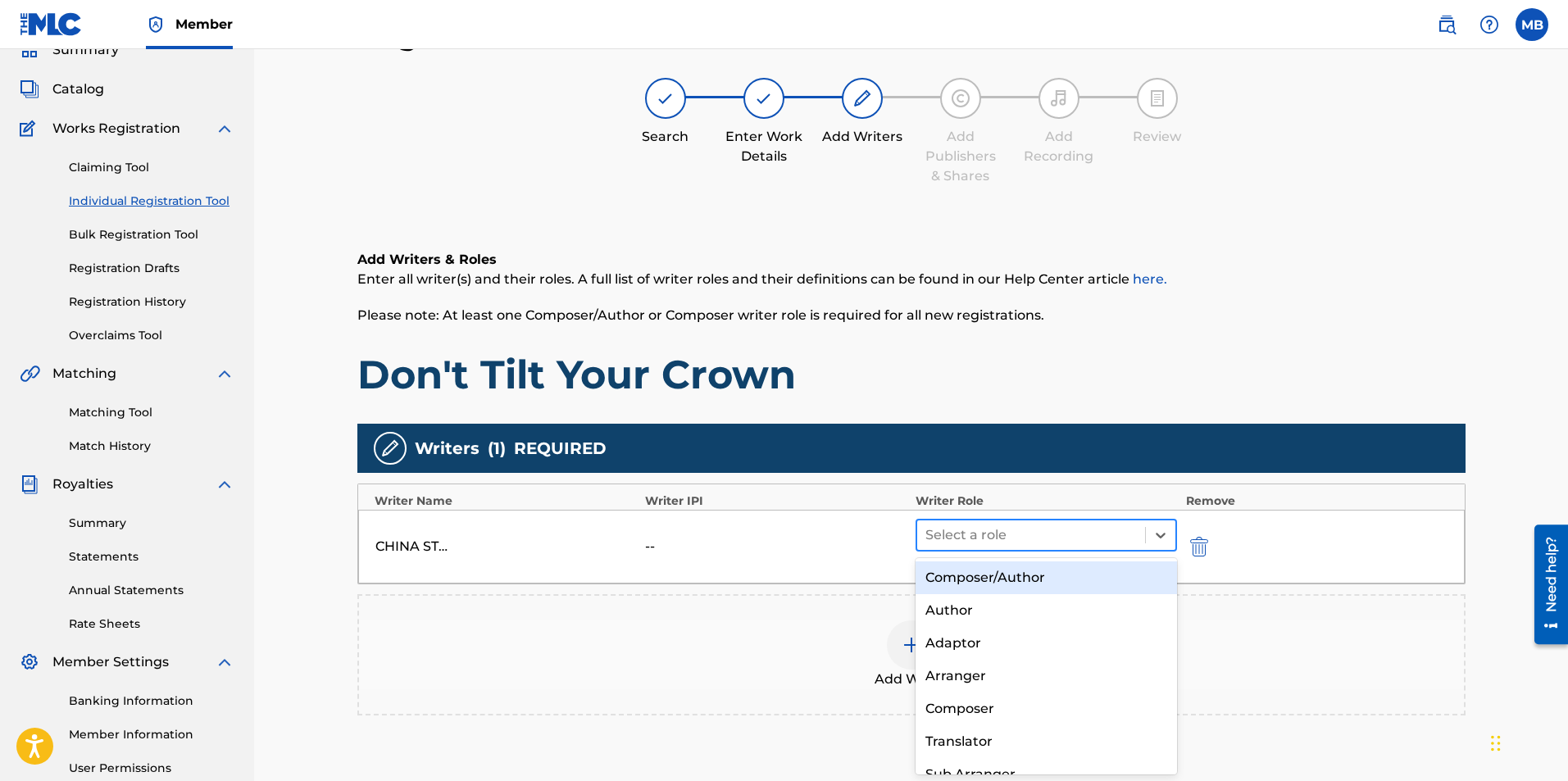
click at [1057, 529] on div at bounding box center [1032, 534] width 212 height 22
click at [1063, 577] on div "Composer/Author" at bounding box center [1046, 578] width 262 height 32
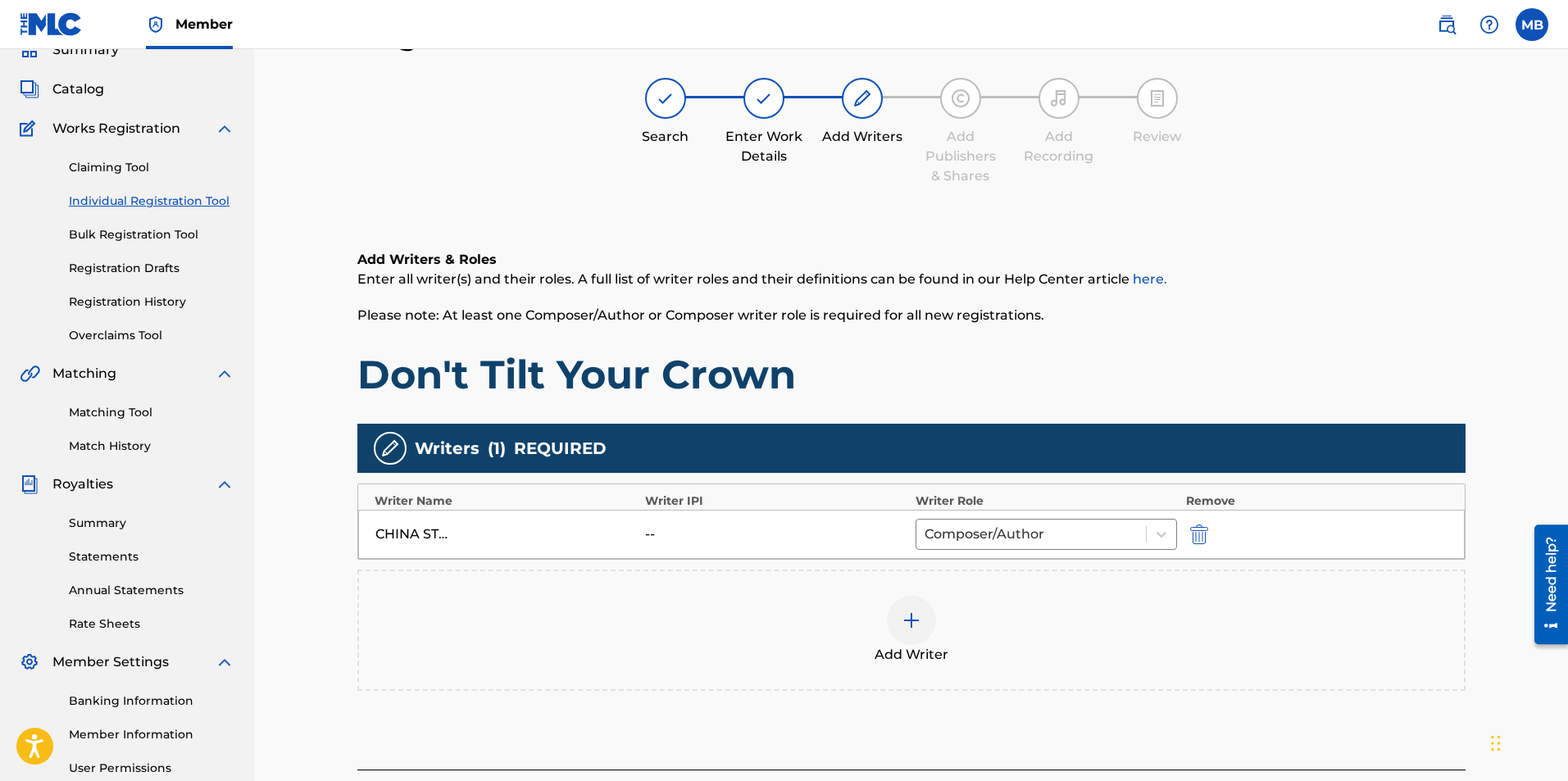
click at [1482, 381] on div "Register Work Search Enter Work Details Add Writers Add Publishers & Shares Add…" at bounding box center [911, 440] width 1148 height 848
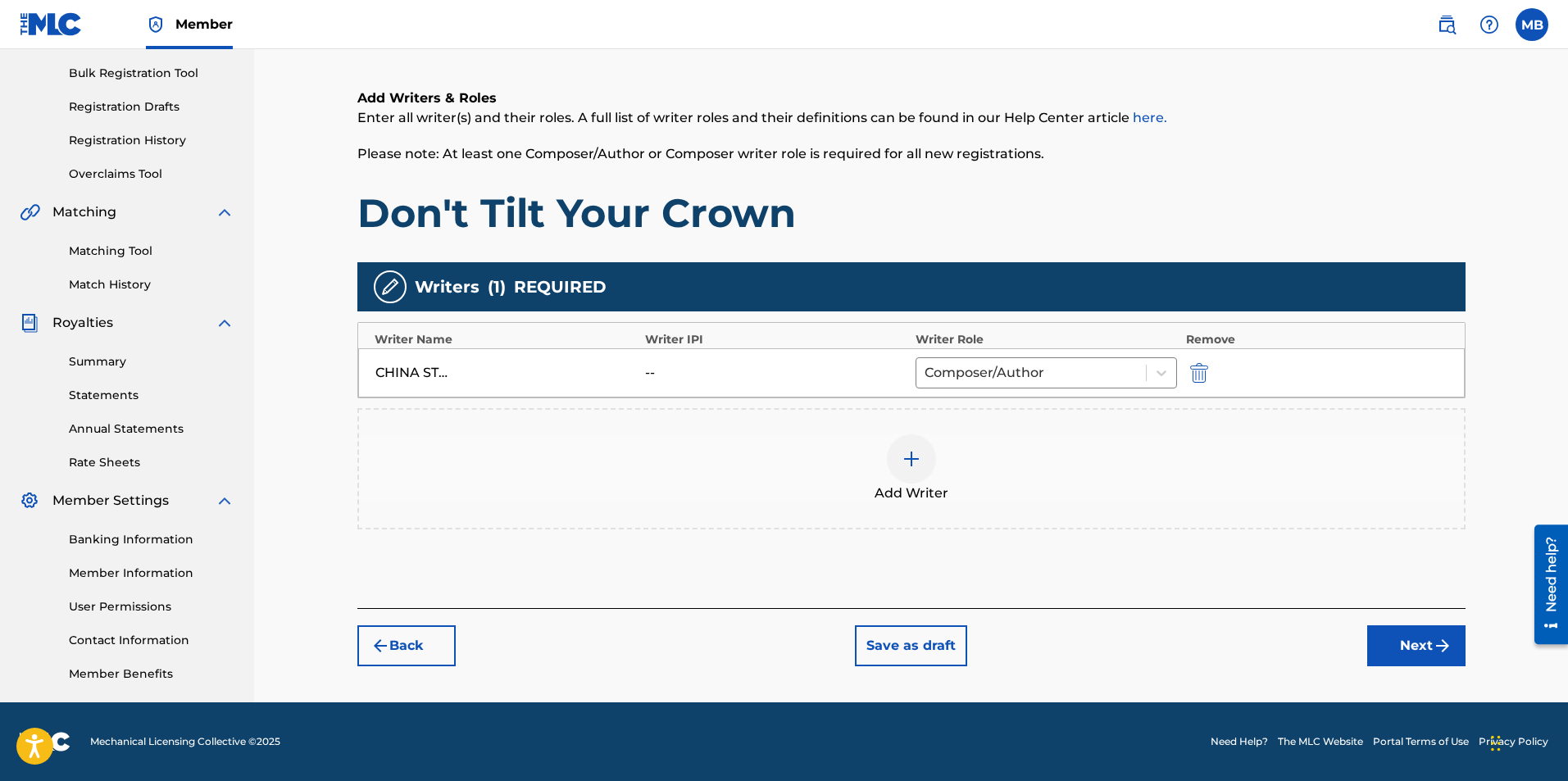
click at [1424, 665] on button "Next" at bounding box center [1416, 646] width 98 height 41
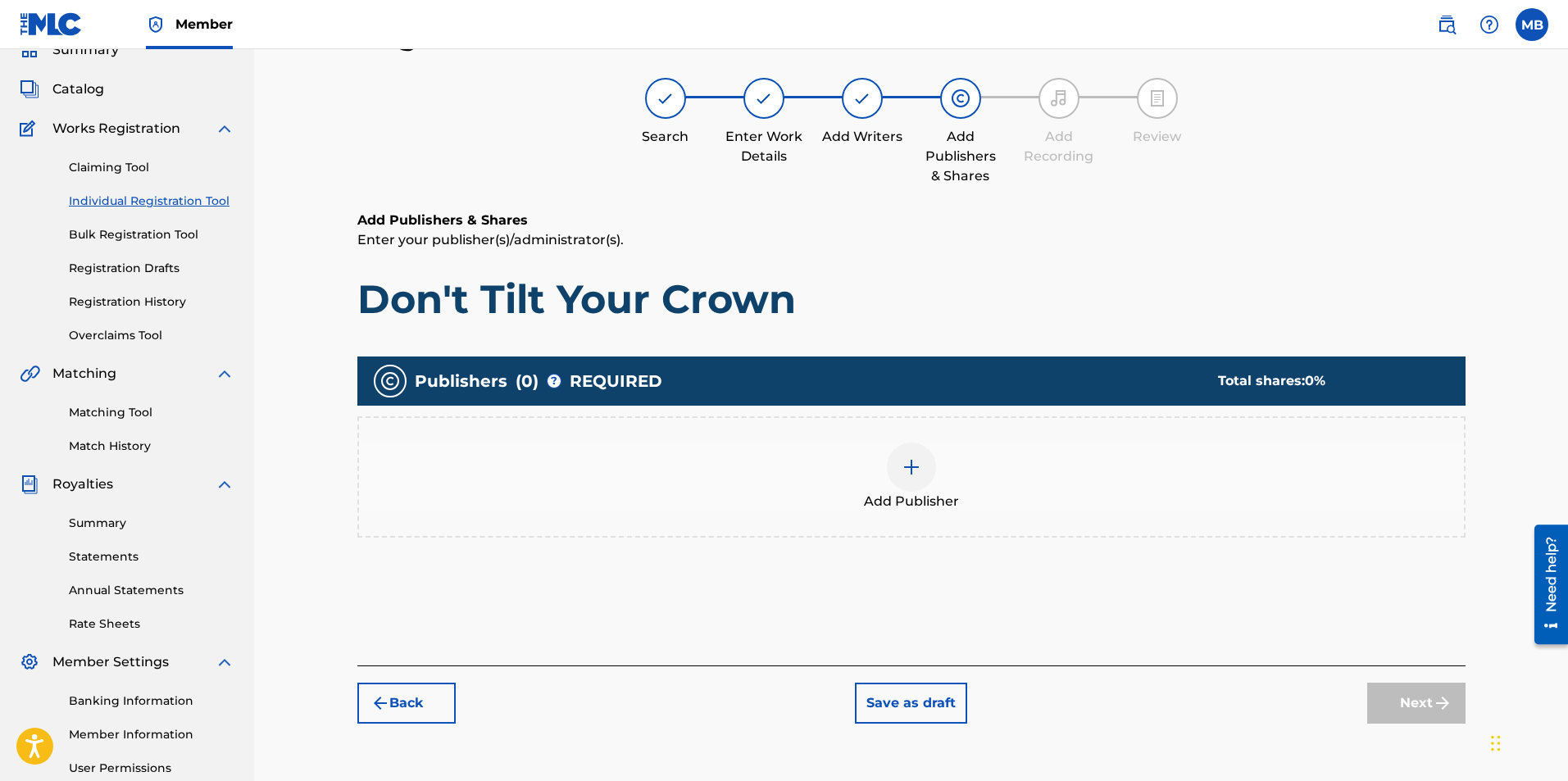
click at [915, 467] on img at bounding box center [912, 467] width 20 height 20
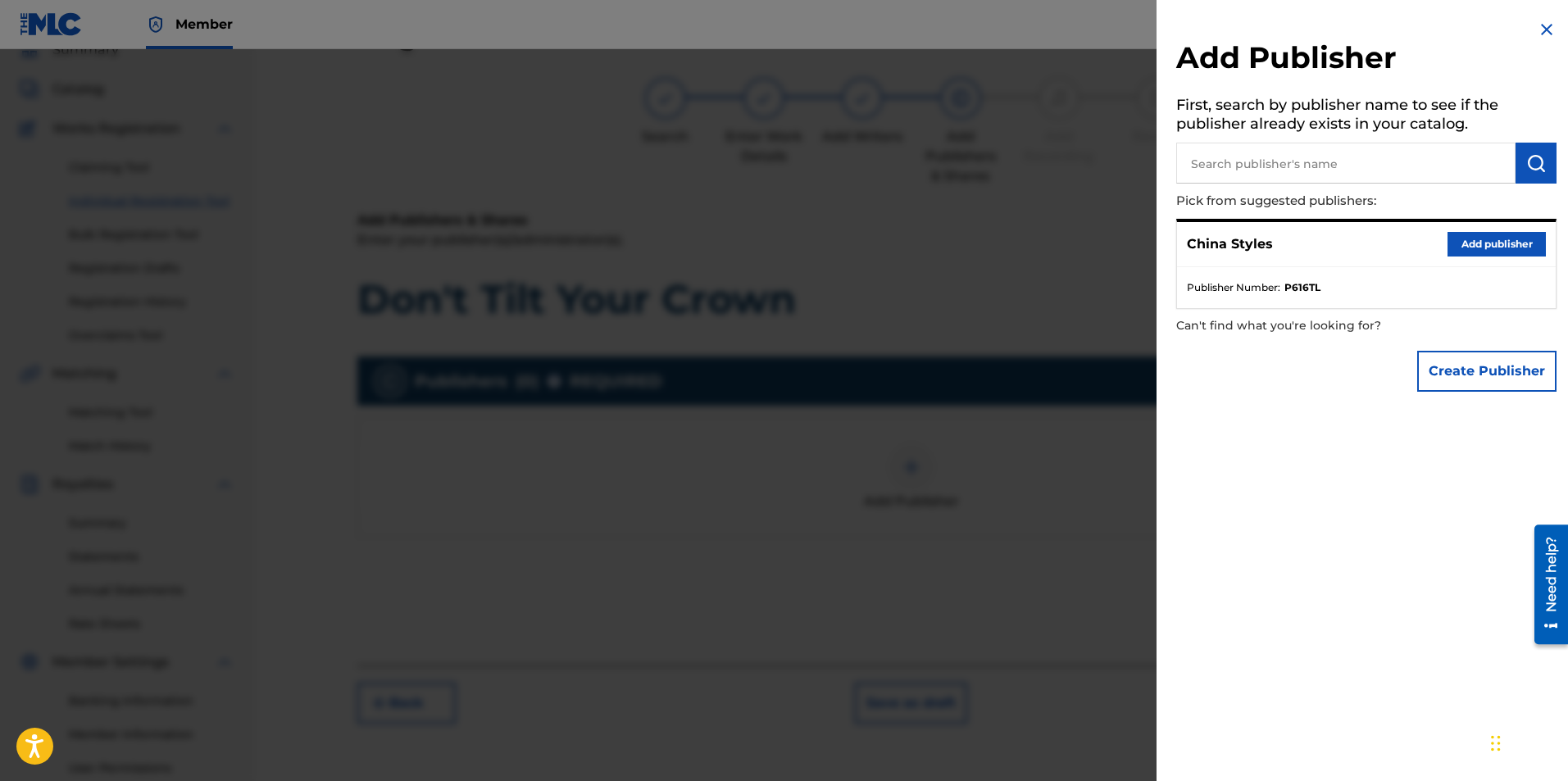
click at [1489, 240] on button "Add publisher" at bounding box center [1496, 244] width 98 height 24
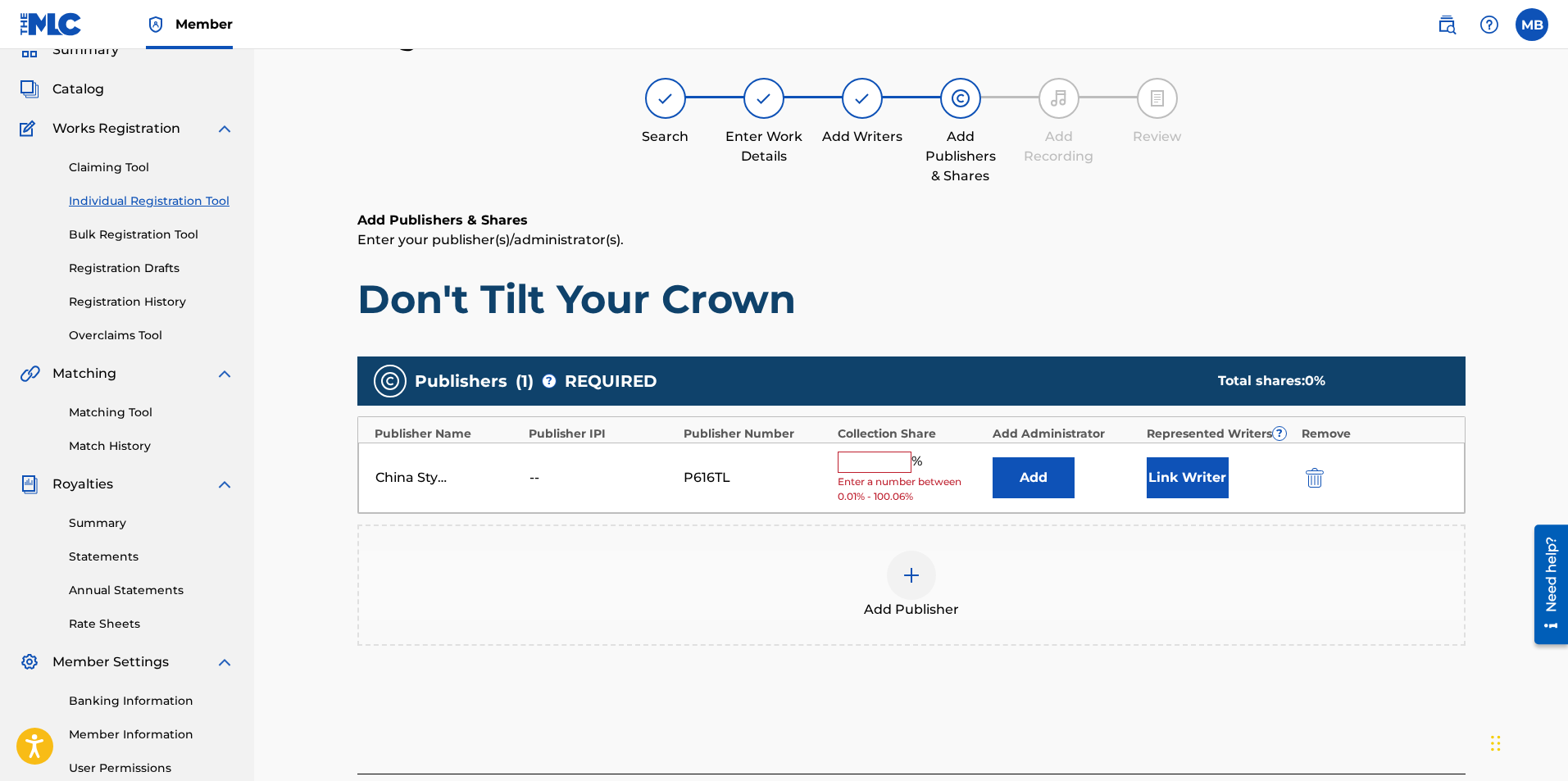
click at [853, 458] on input "text" at bounding box center [875, 462] width 74 height 22
type input "100"
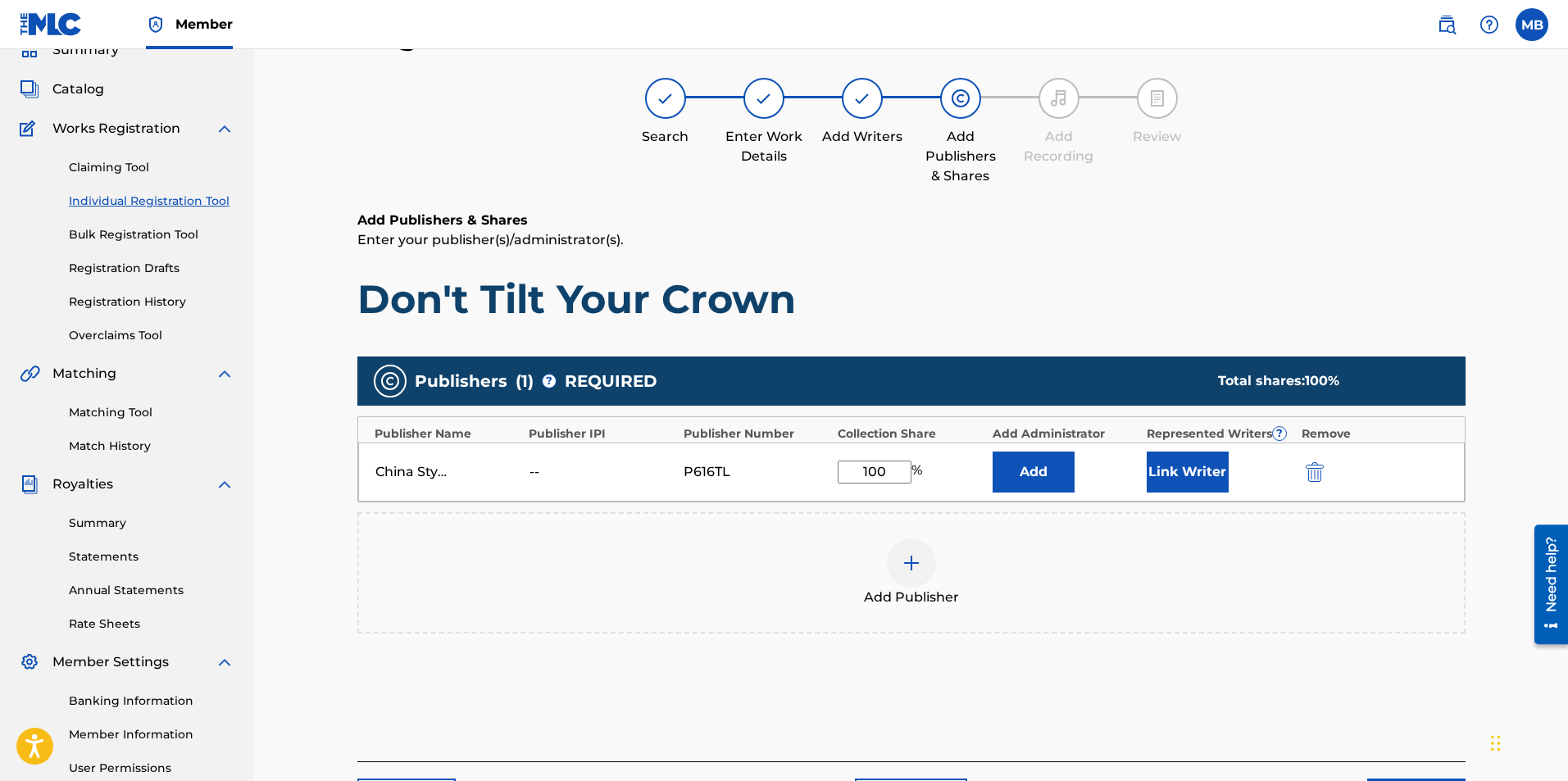
click at [1491, 350] on div "Register Work Search Enter Work Details Add Writers Add Publishers & Shares Add…" at bounding box center [911, 419] width 1314 height 888
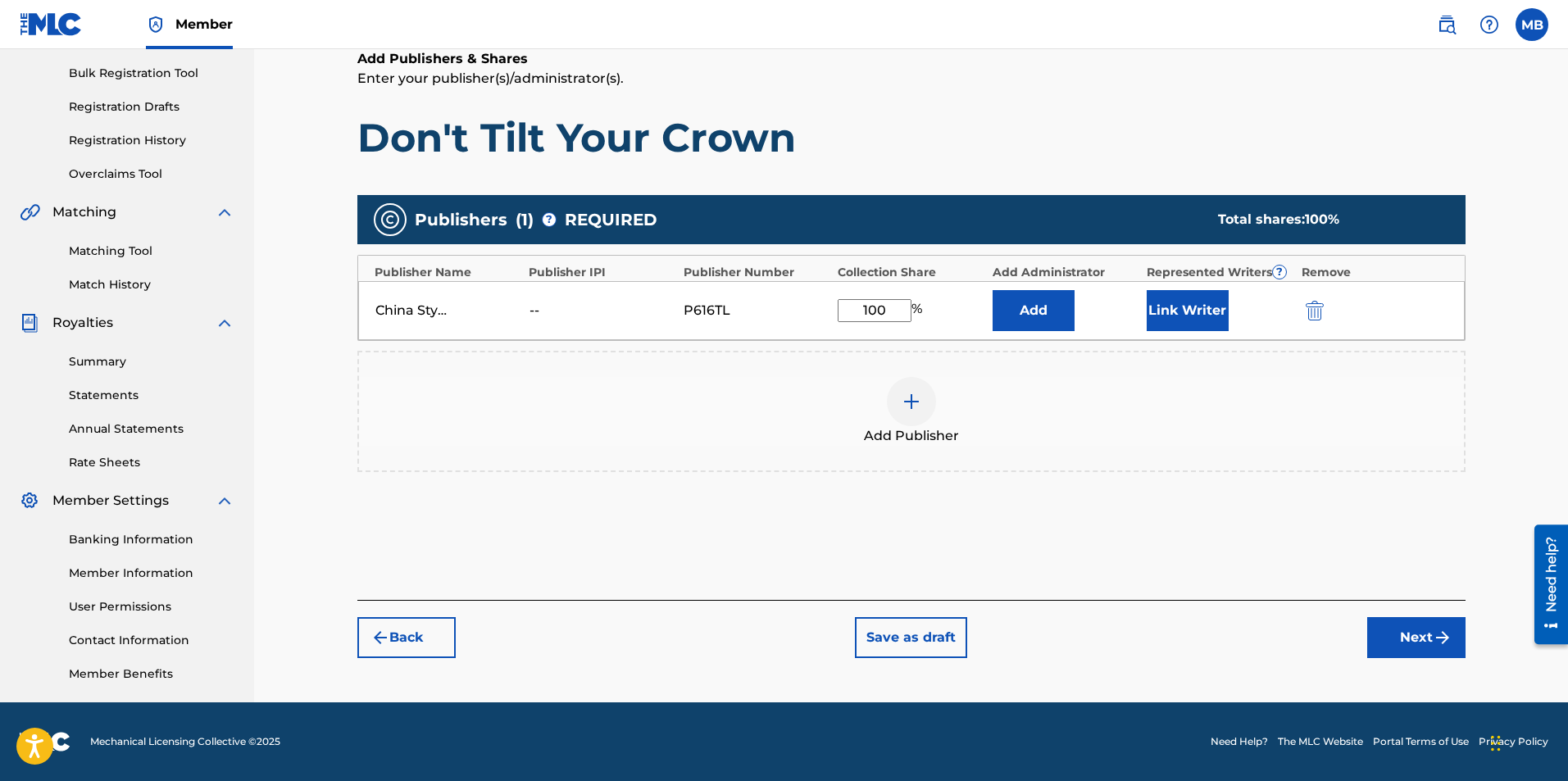
click at [1413, 642] on button "Next" at bounding box center [1416, 638] width 98 height 41
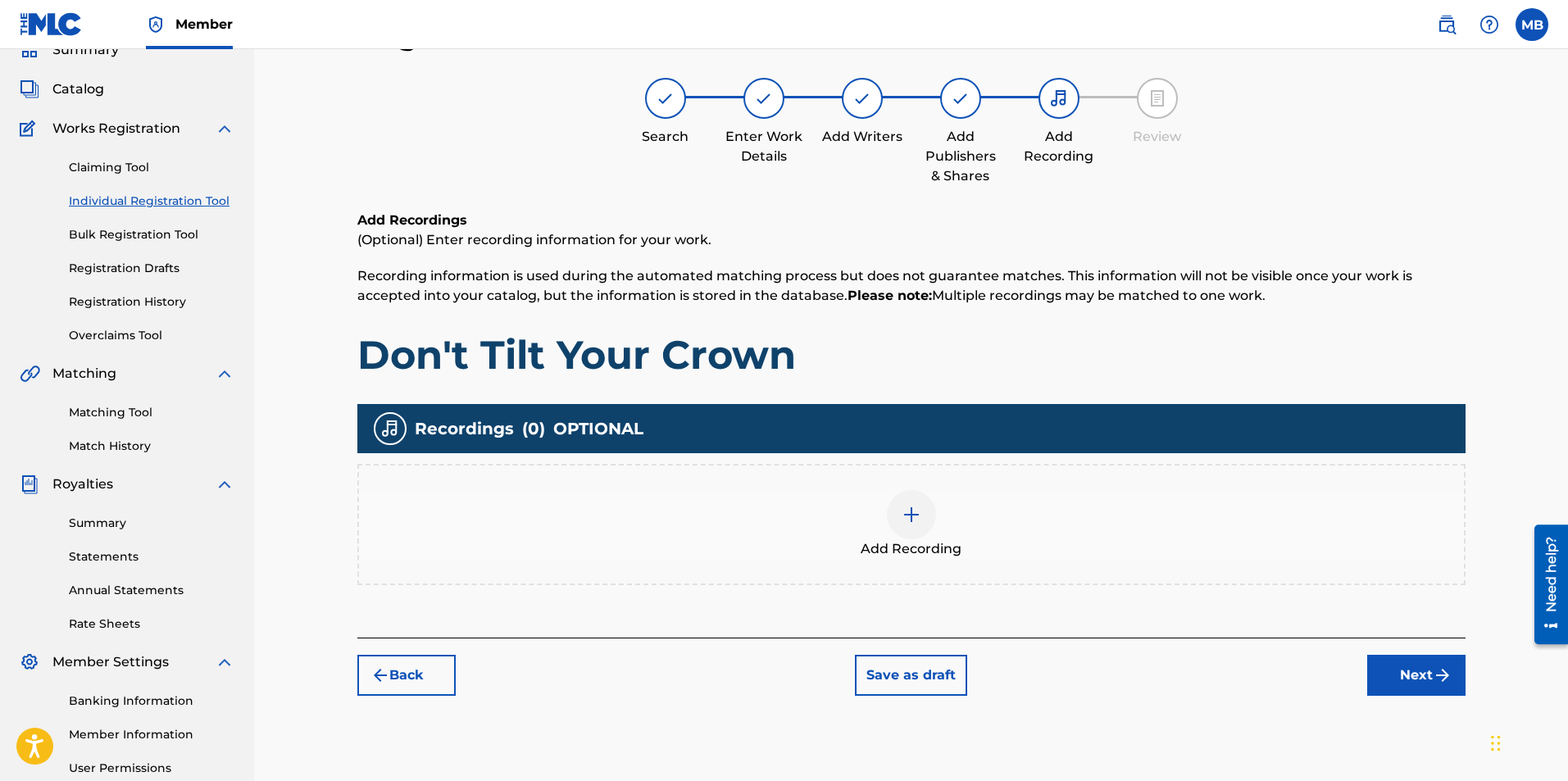
click at [927, 521] on div at bounding box center [911, 515] width 50 height 49
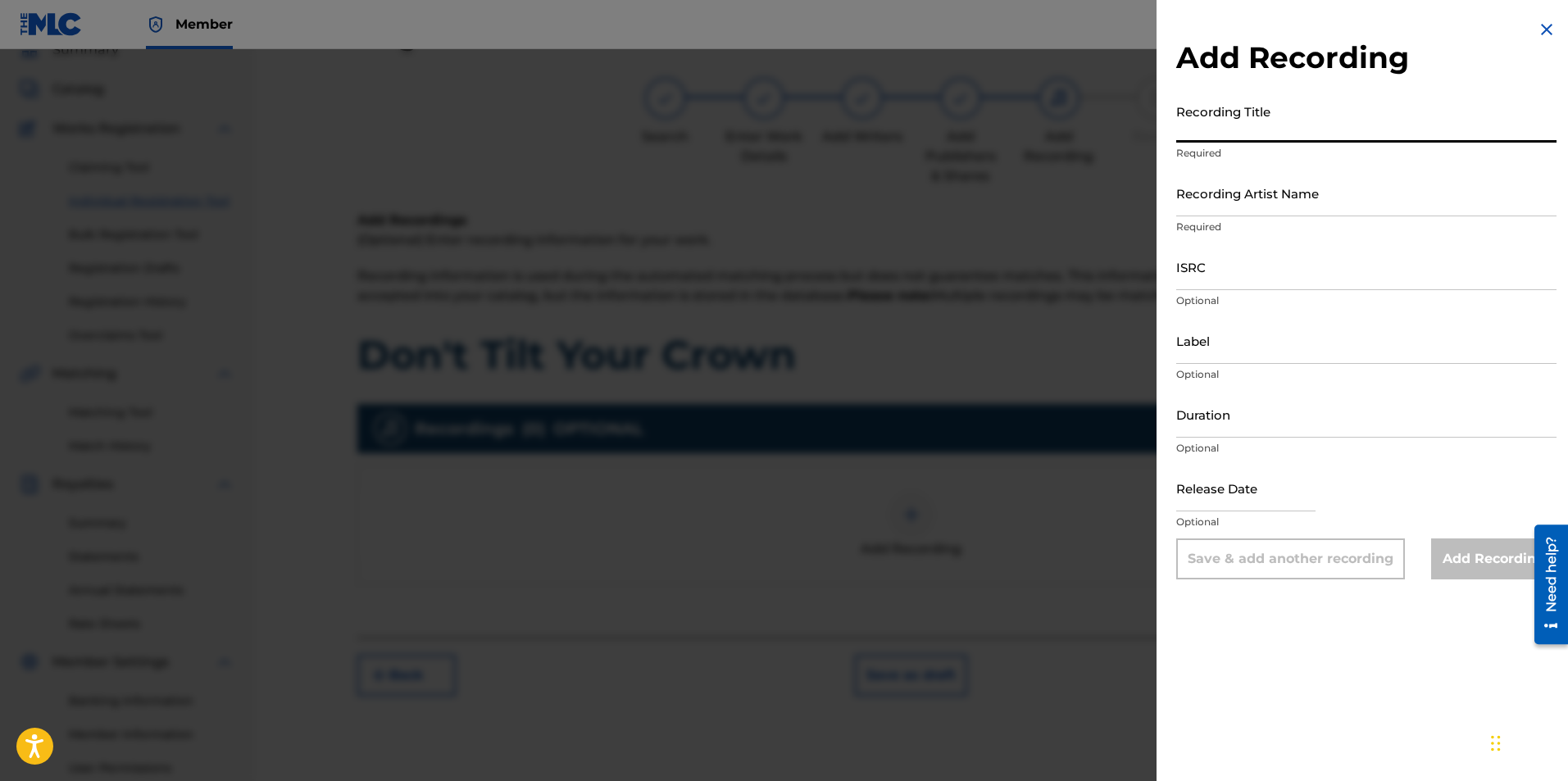
click at [1293, 121] on input "Recording Title" at bounding box center [1366, 120] width 381 height 47
paste input "Don't Tilt Your Crown"
type input "Don't Tilt Your Crown"
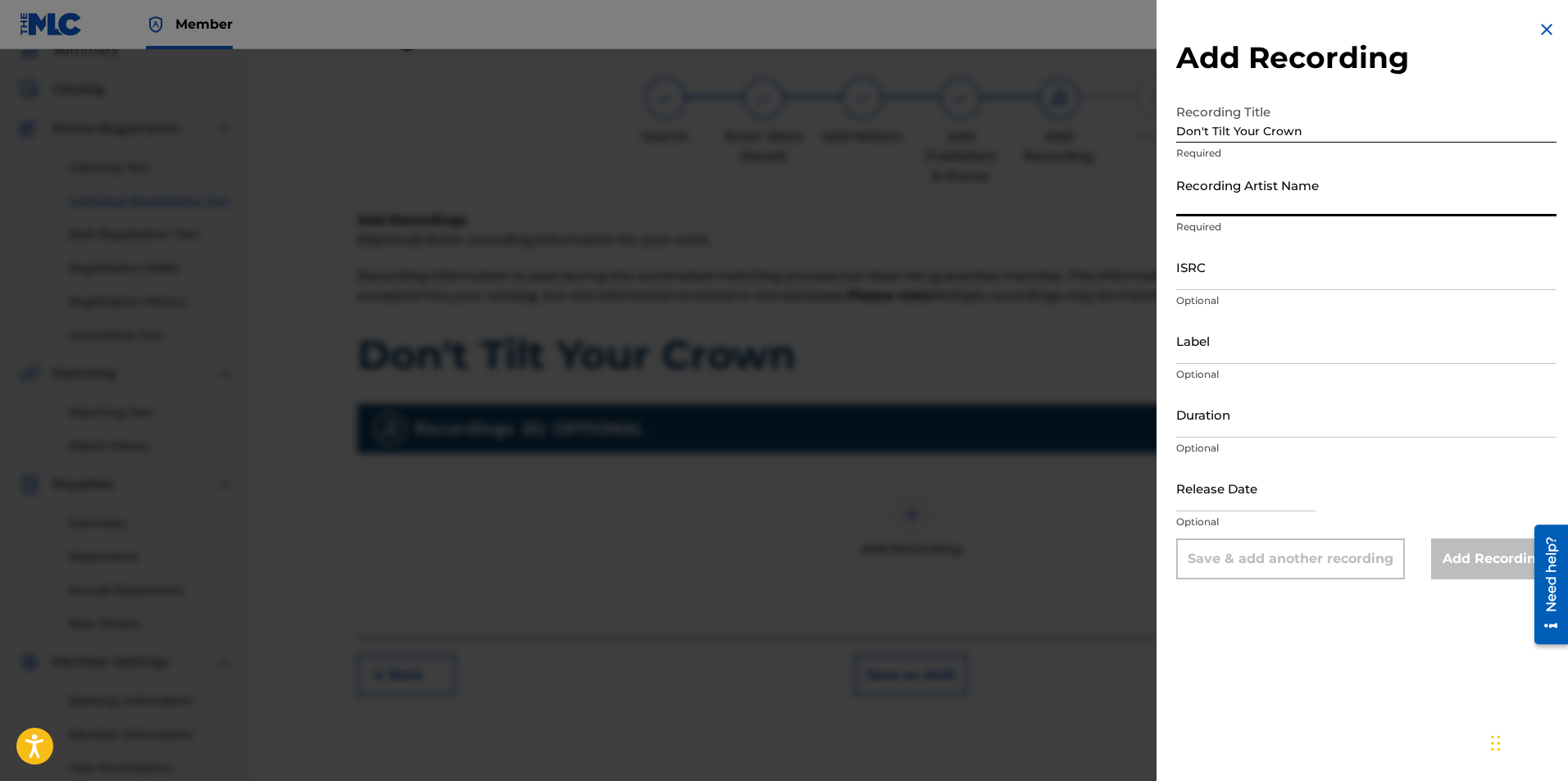
click at [1298, 211] on input "Recording Artist Name" at bounding box center [1366, 193] width 381 height 47
type input "China Styles"
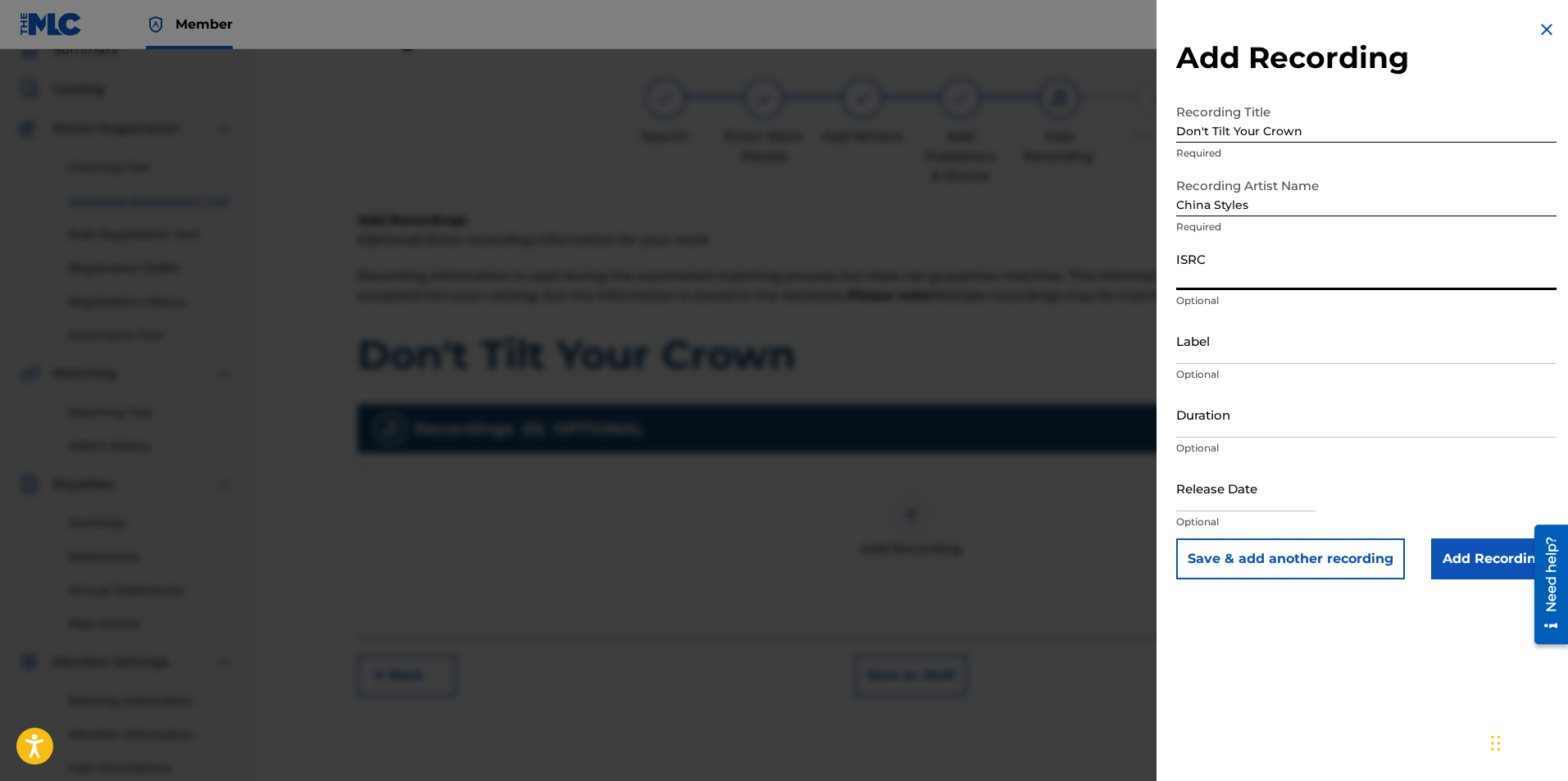
drag, startPoint x: 1233, startPoint y: 287, endPoint x: 1122, endPoint y: 229, distance: 125.2
click at [1233, 287] on input "ISRC" at bounding box center [1366, 266] width 381 height 47
click at [1253, 276] on input "ISRC" at bounding box center [1366, 266] width 381 height 47
paste input "QZZ782519771"
type input "QZZ782519771"
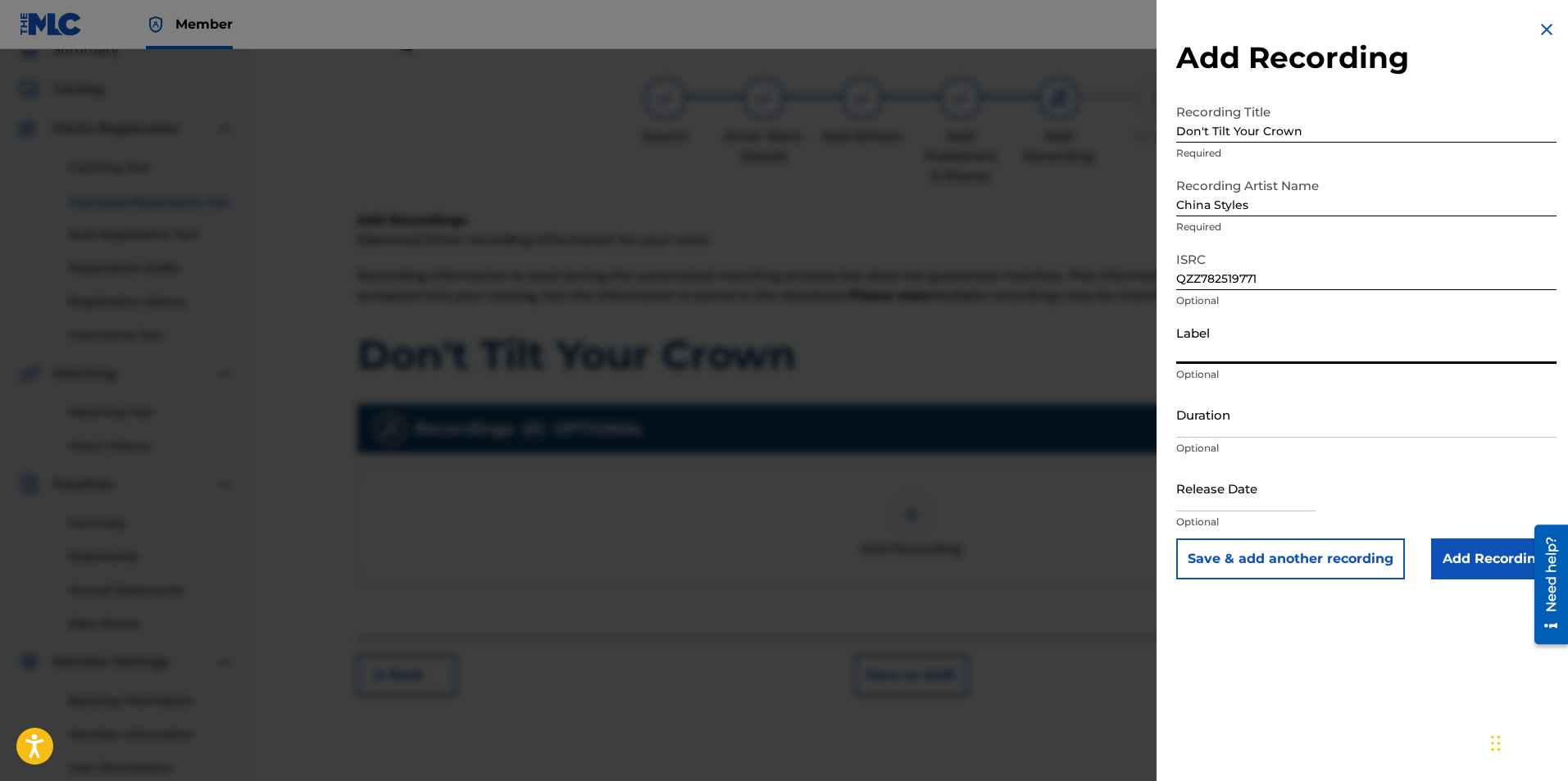
click at [1243, 351] on input "Label" at bounding box center [1366, 340] width 381 height 47
type input "China Styles, LLC"
drag, startPoint x: 1248, startPoint y: 497, endPoint x: 978, endPoint y: 346, distance: 309.4
click at [1247, 497] on input "text" at bounding box center [1246, 488] width 140 height 47
select select "7"
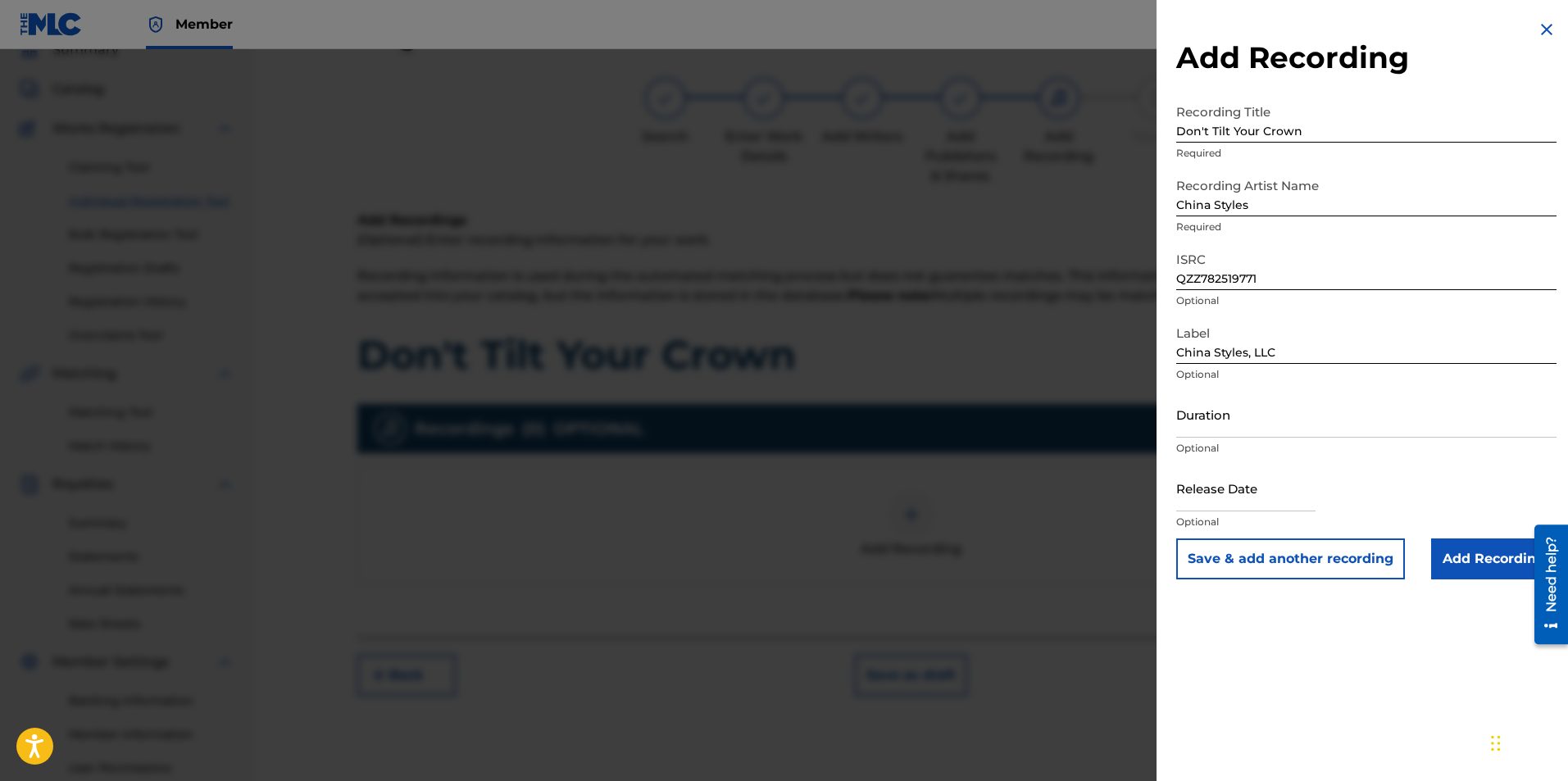
select select "2025"
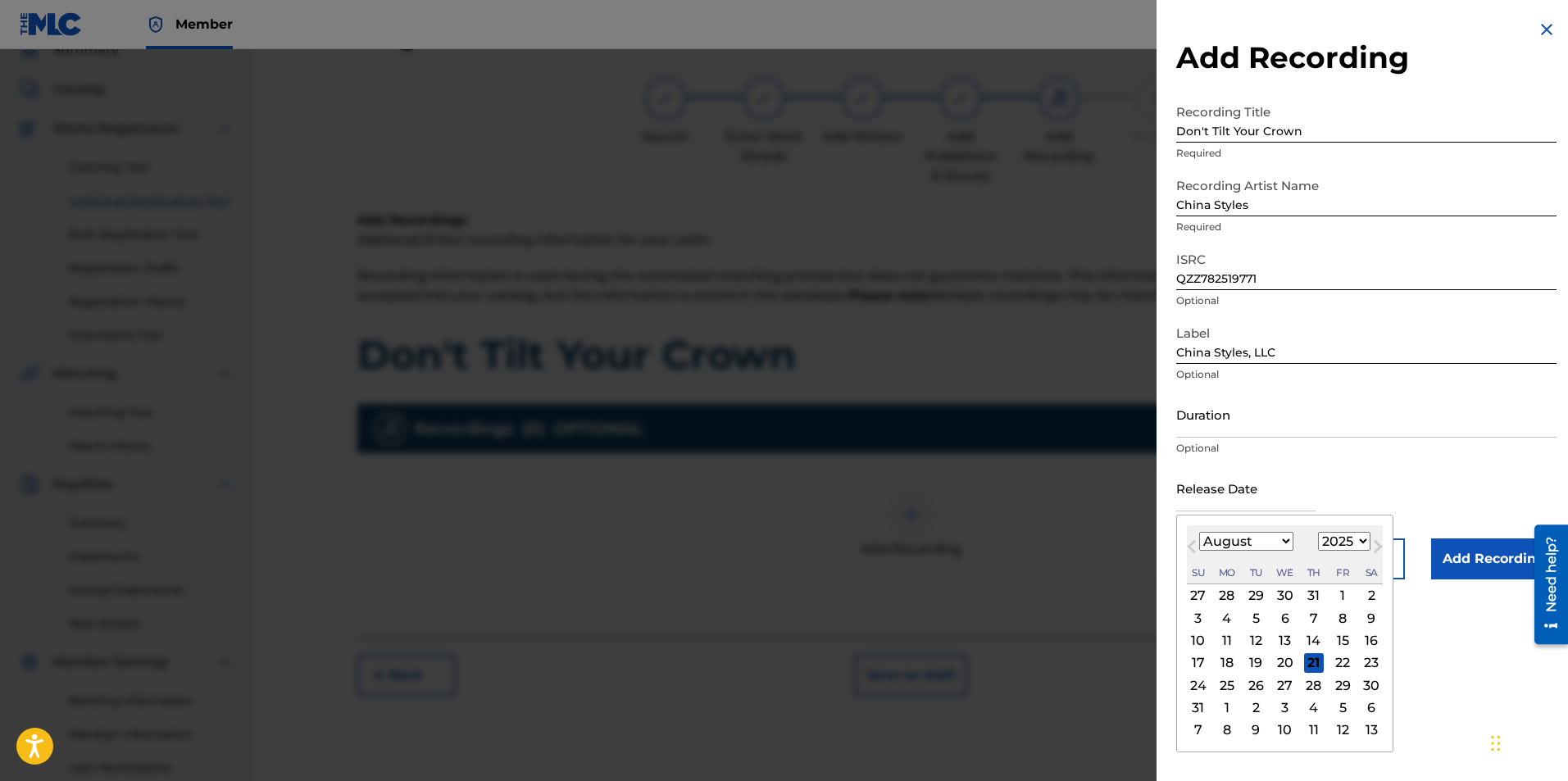
click at [1377, 638] on div "16" at bounding box center [1372, 641] width 20 height 20
type input "[DATE]"
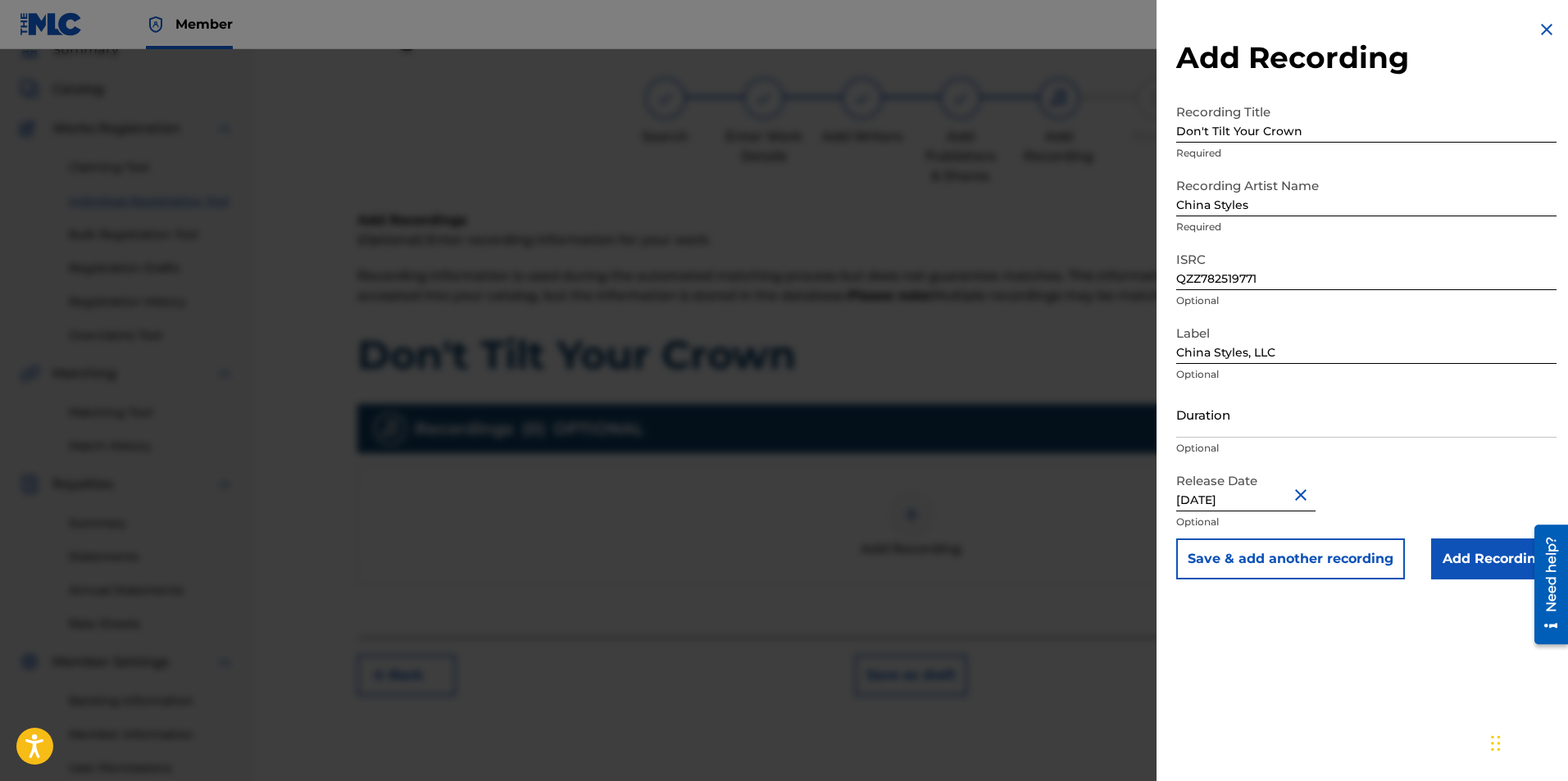
click at [1260, 494] on input "[DATE]" at bounding box center [1246, 488] width 140 height 47
select select "7"
select select "2025"
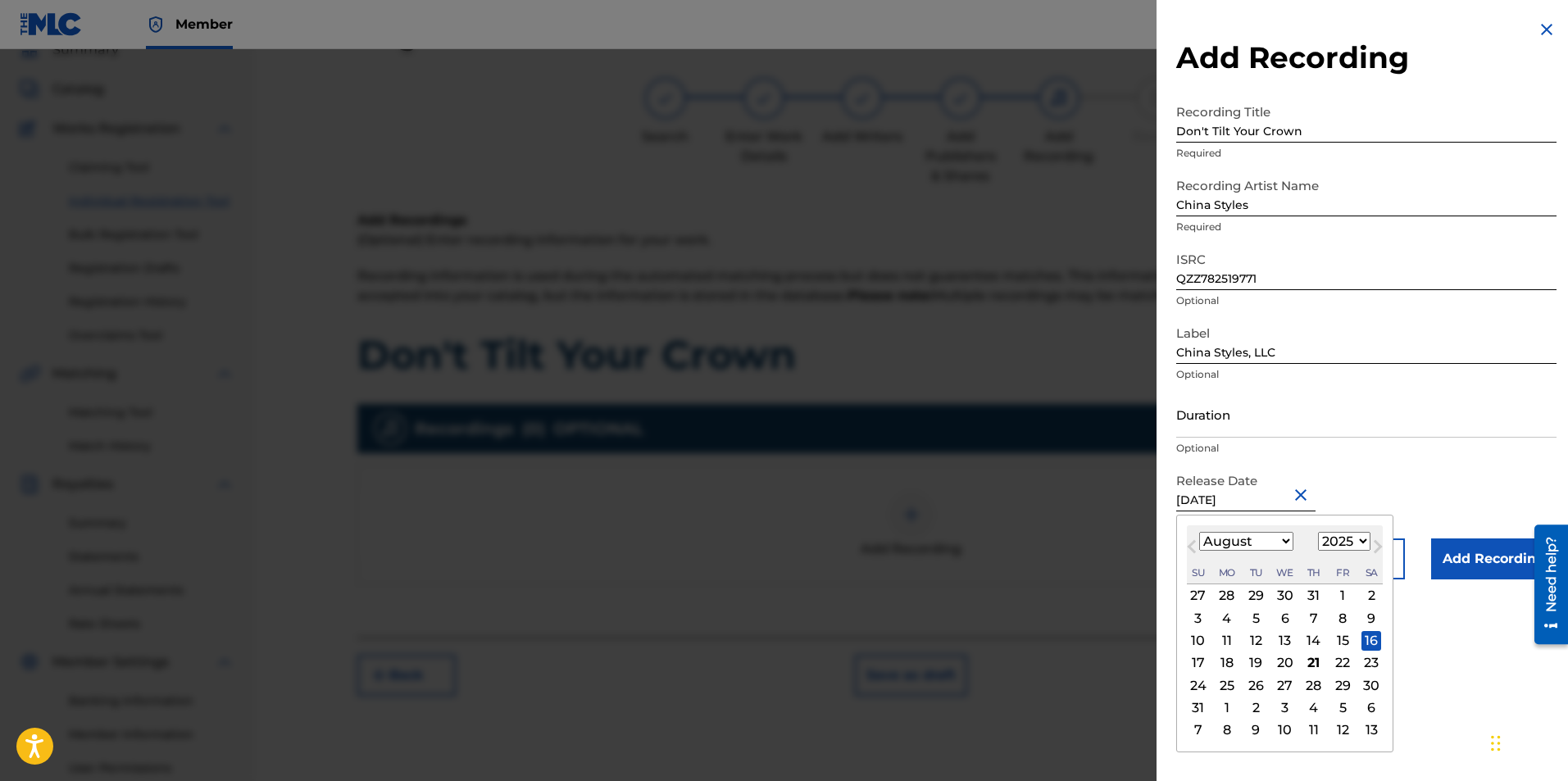
click at [1194, 546] on span "Previous Month" at bounding box center [1194, 548] width 0 height 24
select select "5"
click at [1218, 641] on div "16" at bounding box center [1227, 641] width 20 height 20
type input "[DATE]"
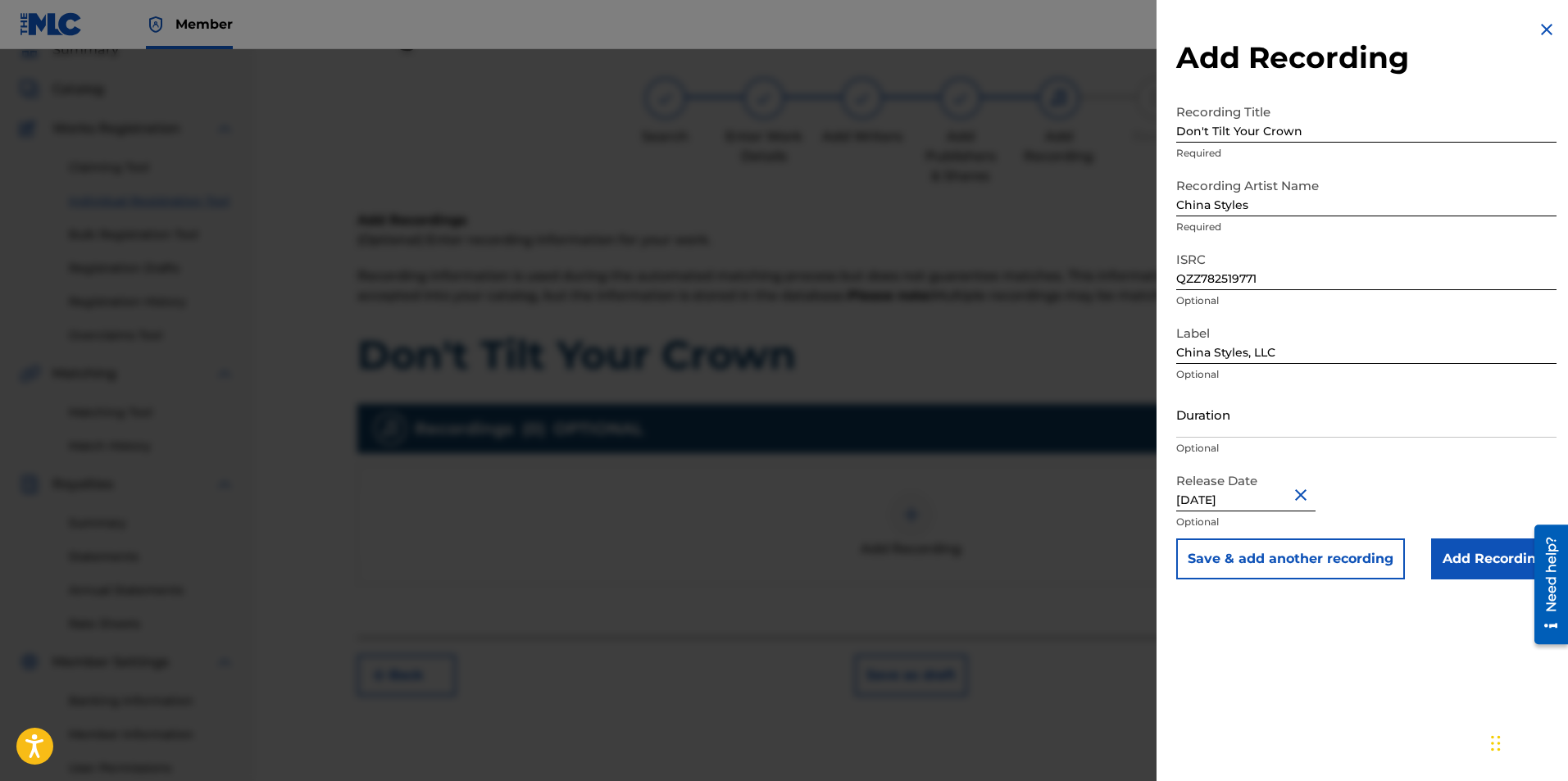
click at [1473, 561] on input "Add Recording" at bounding box center [1493, 559] width 125 height 41
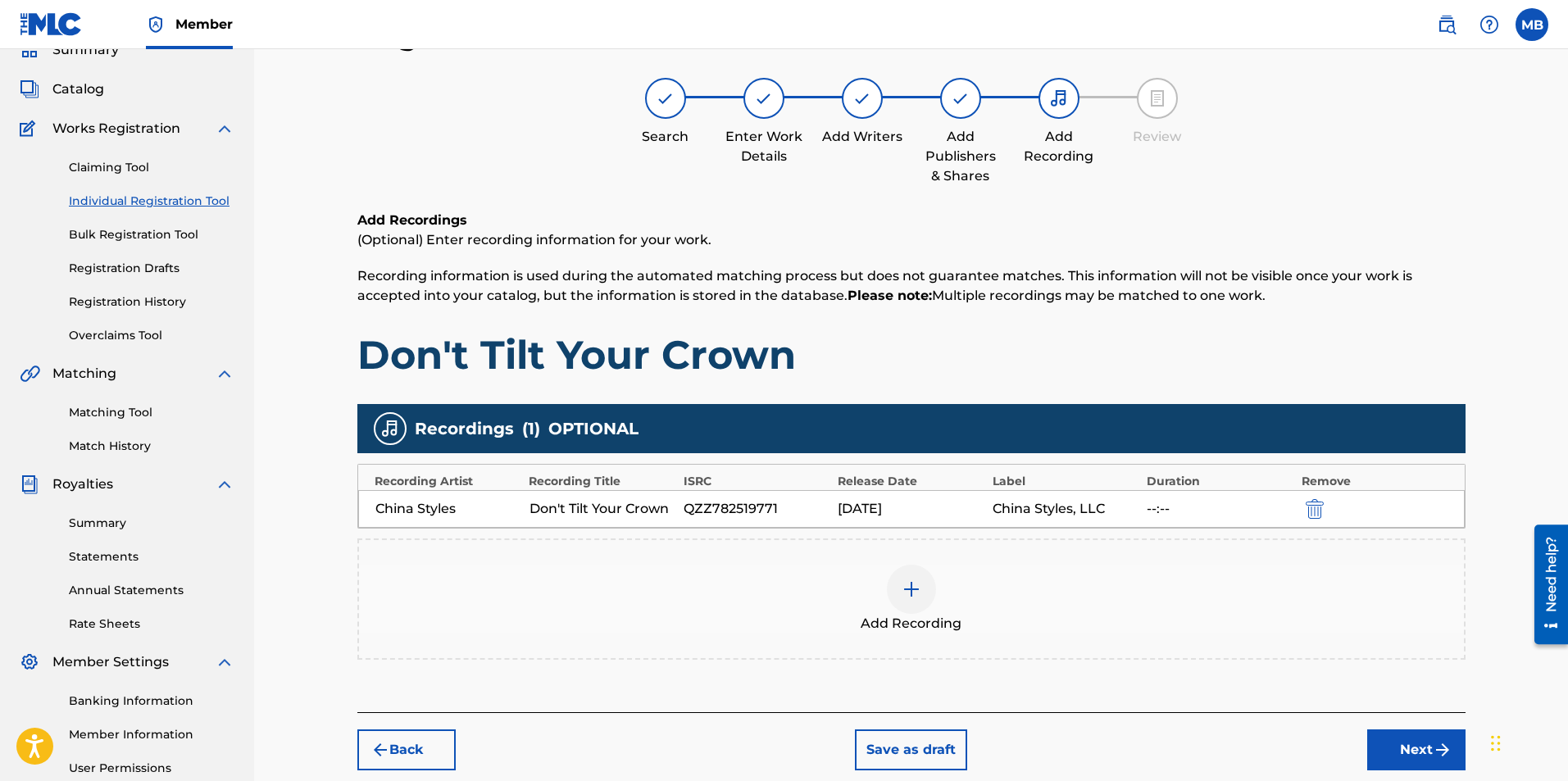
click at [1406, 754] on button "Next" at bounding box center [1416, 750] width 98 height 41
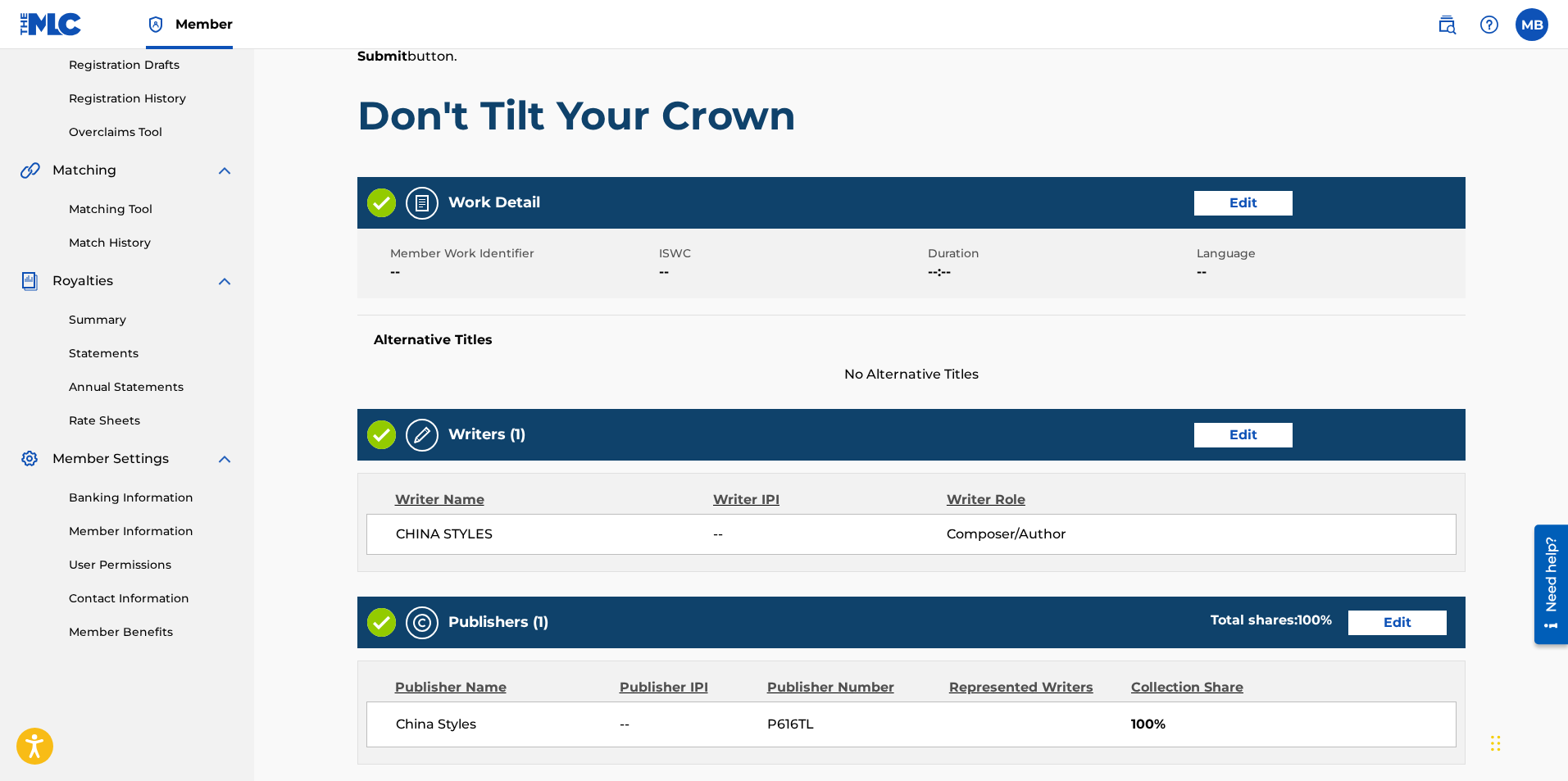
scroll to position [605, 0]
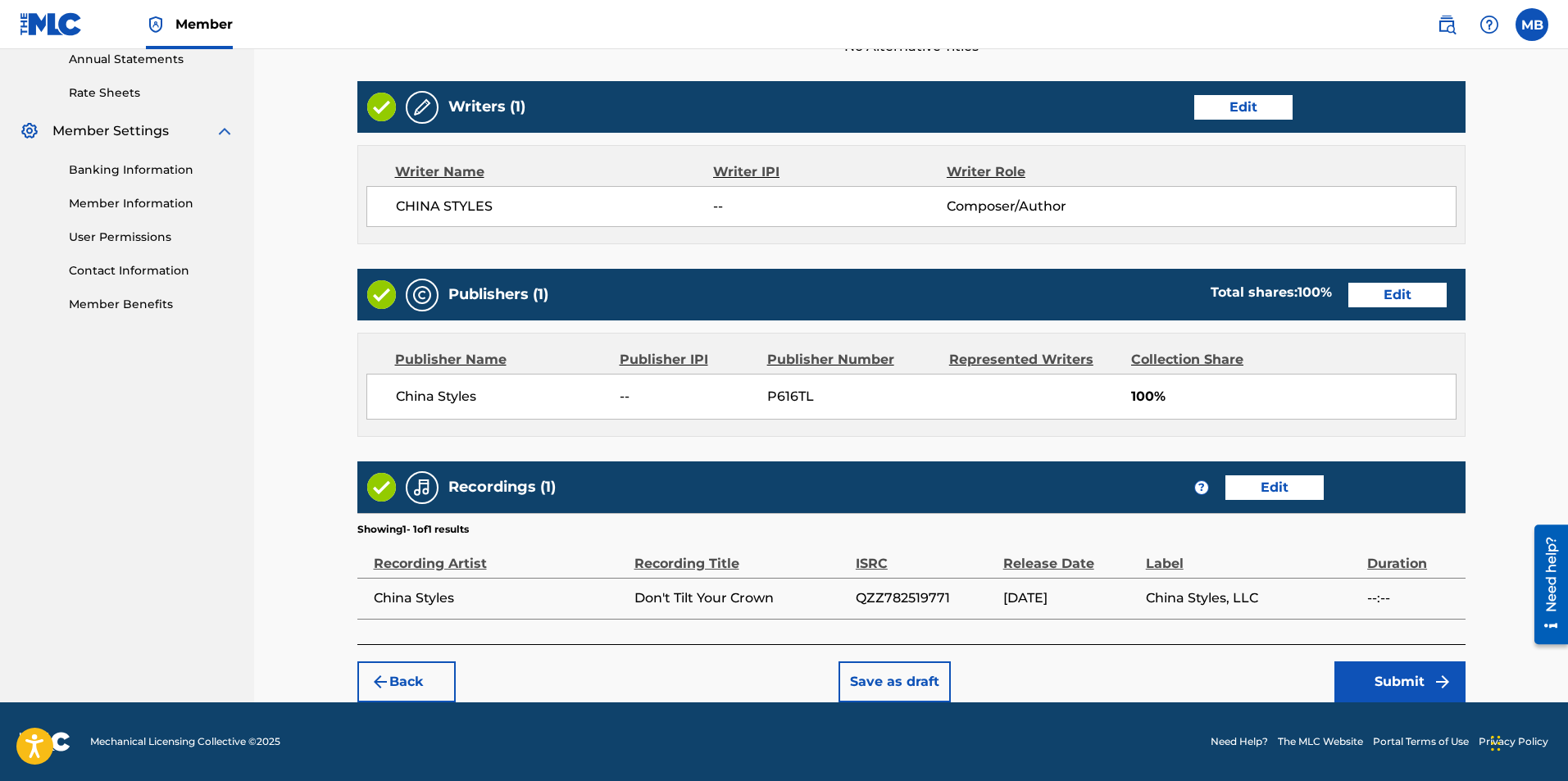
click at [1439, 689] on img "submit" at bounding box center [1443, 682] width 20 height 20
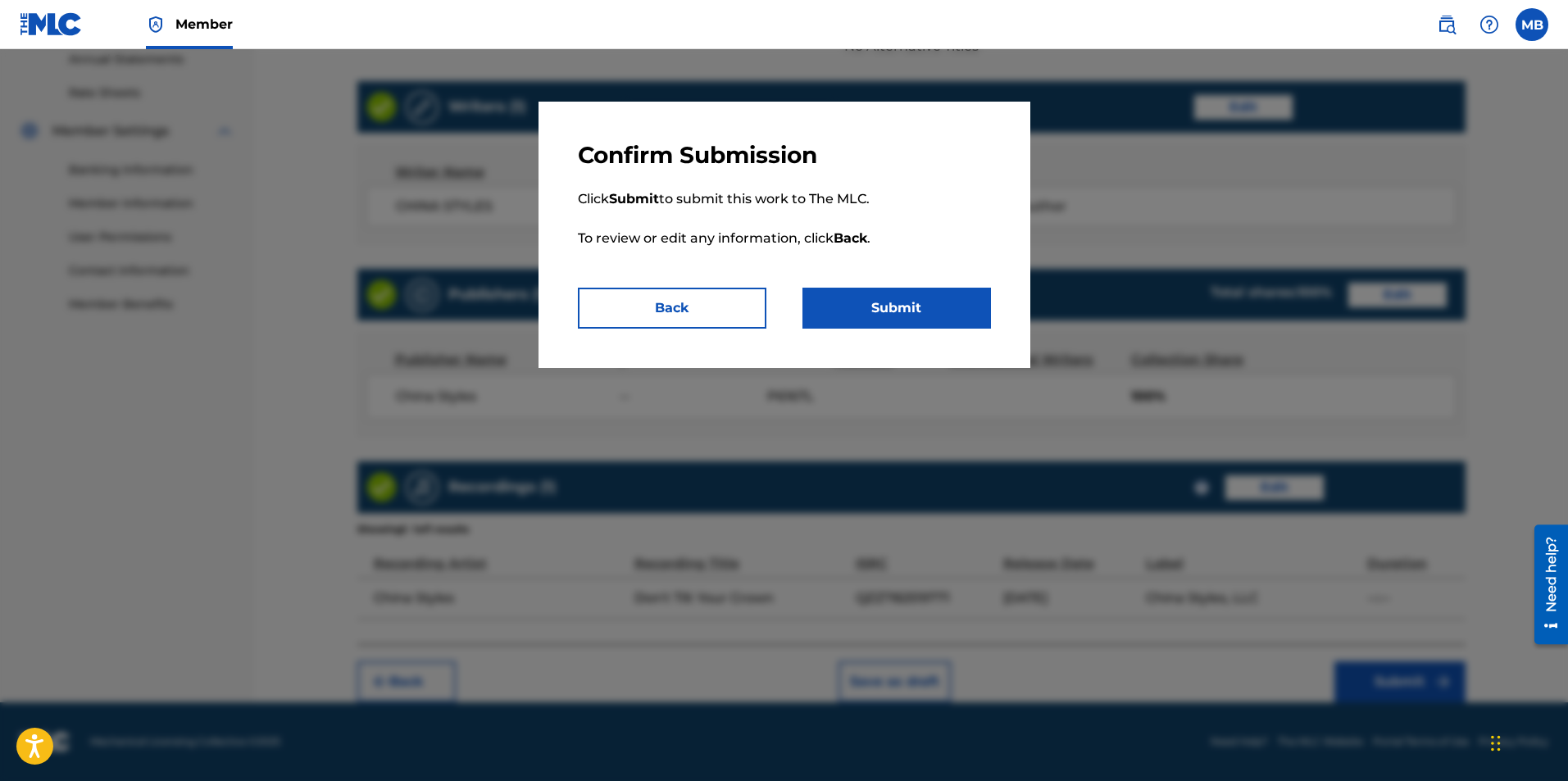
click at [906, 282] on p "Click Submit to submit this work to The MLC. To review or edit any information,…" at bounding box center [784, 229] width 413 height 118
click at [906, 292] on button "Submit" at bounding box center [897, 309] width 188 height 41
